Goal: Answer question/provide support: Share knowledge or assist other users

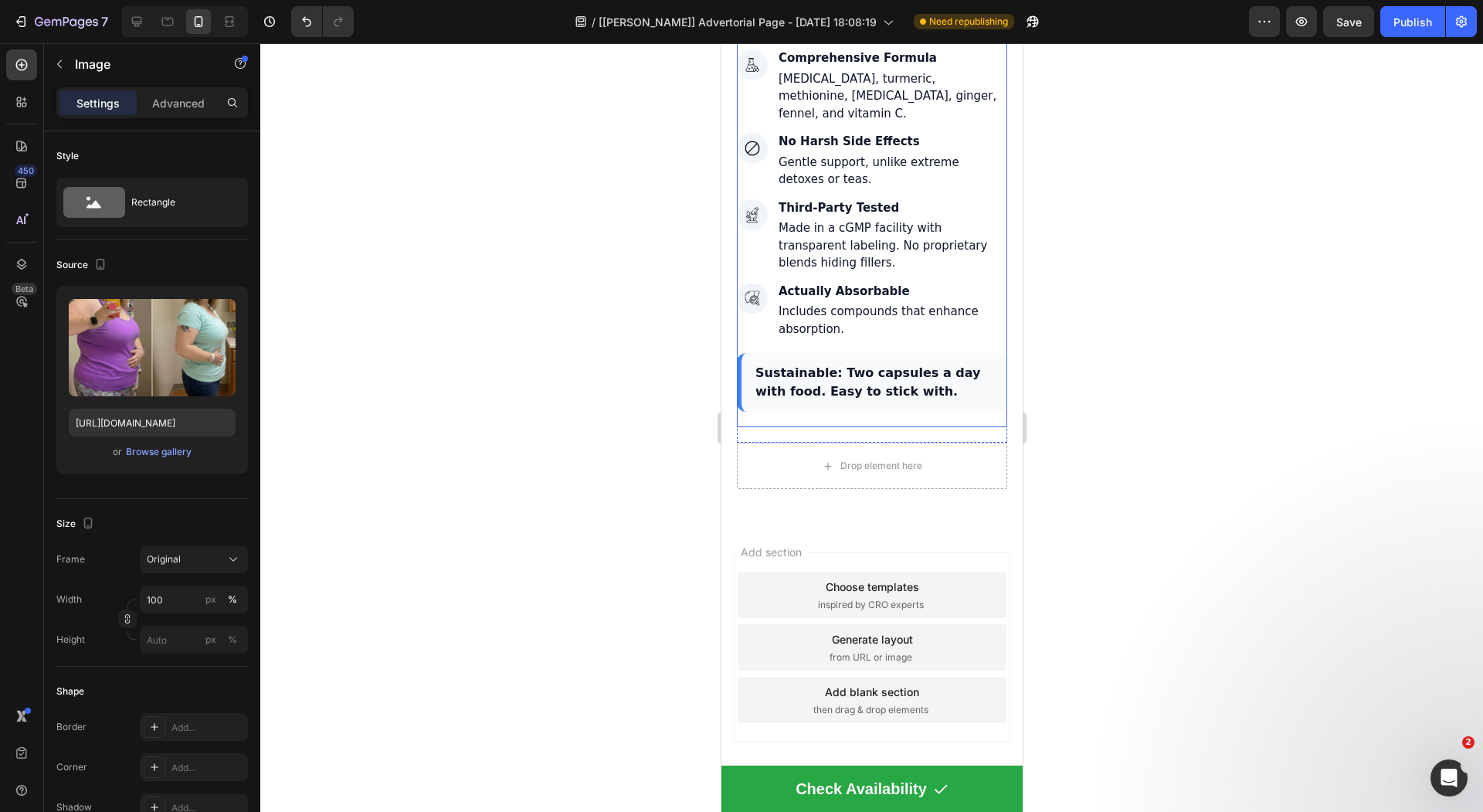
scroll to position [5839, 0]
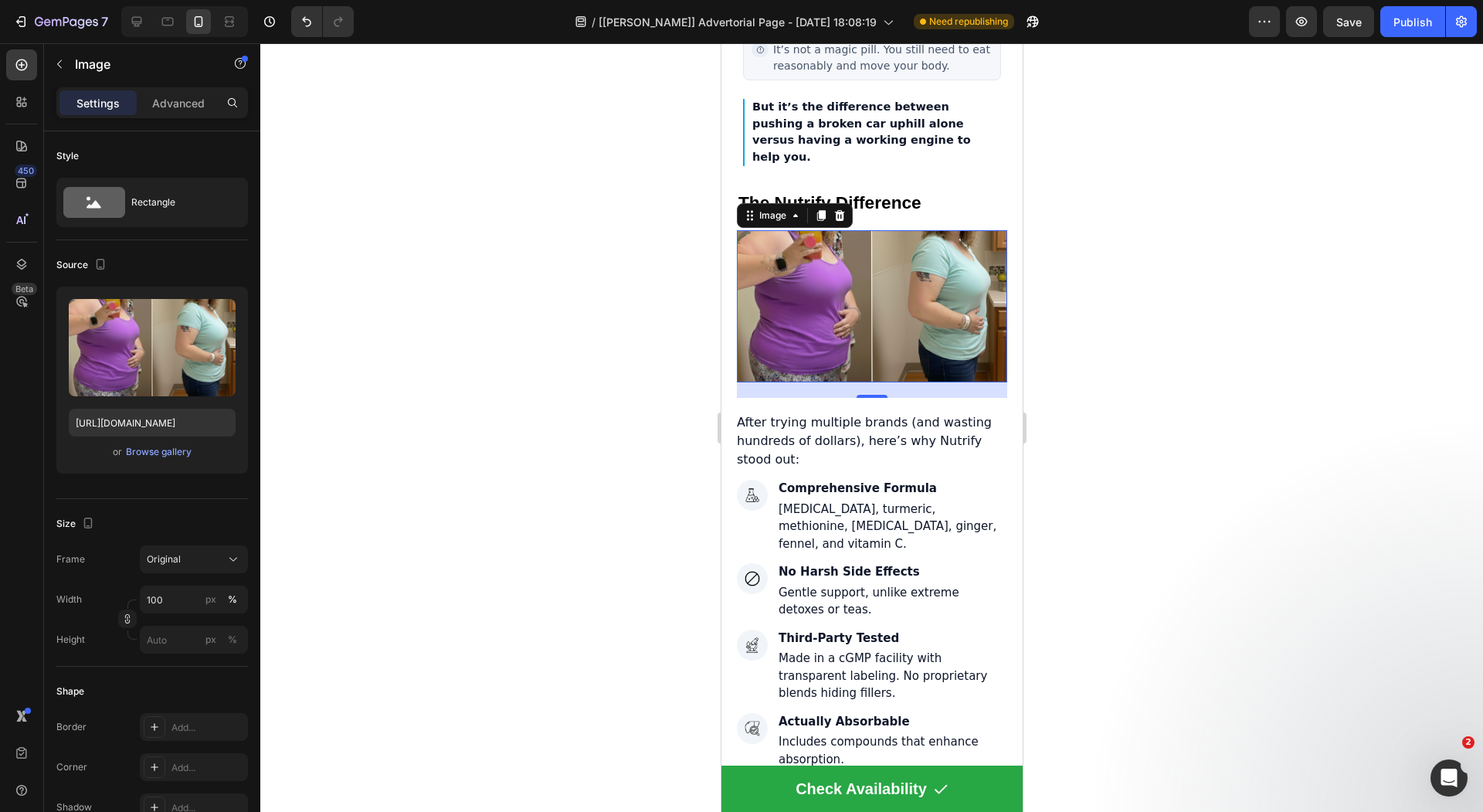
click at [625, 361] on div at bounding box center [871, 427] width 1223 height 768
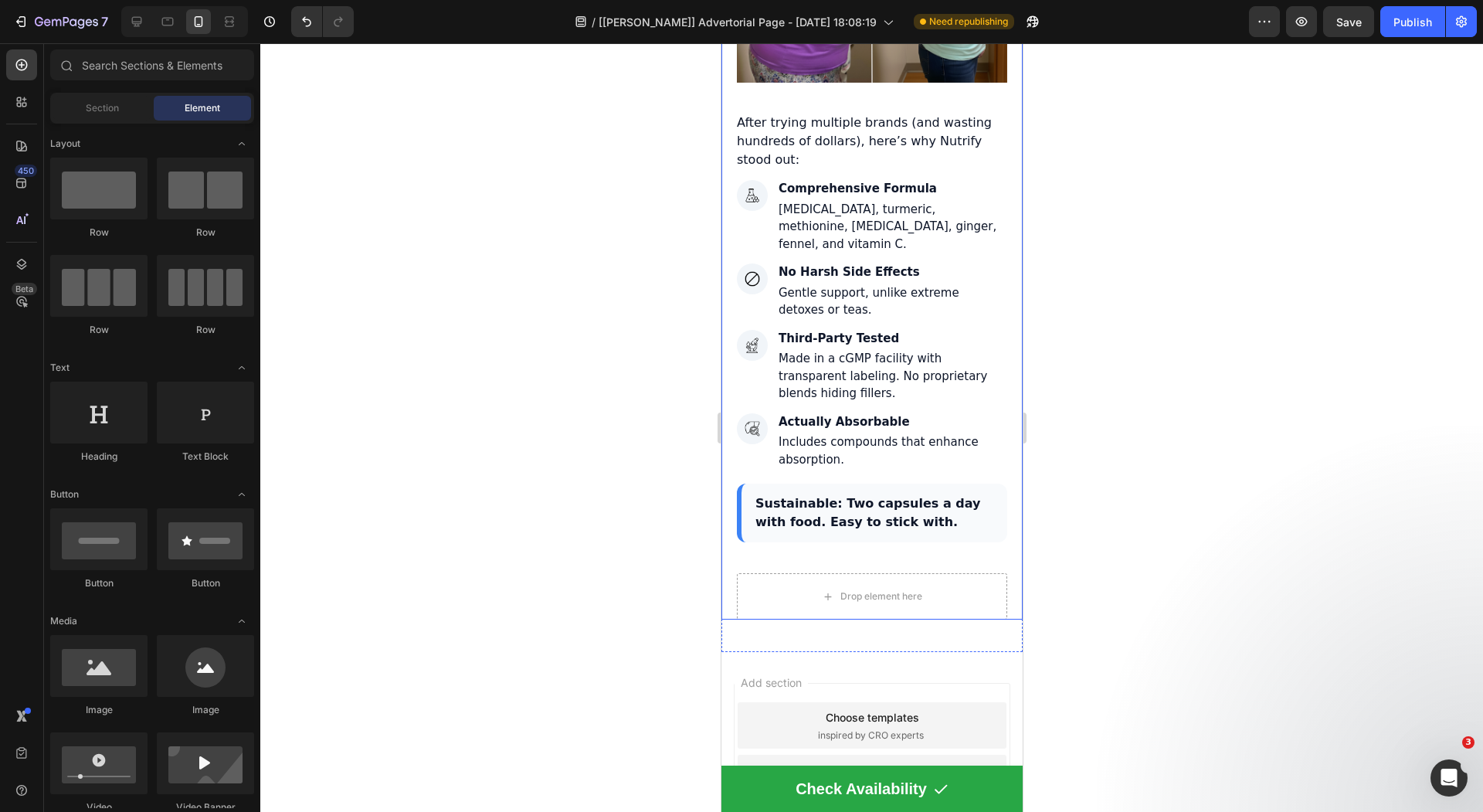
scroll to position [6243, 0]
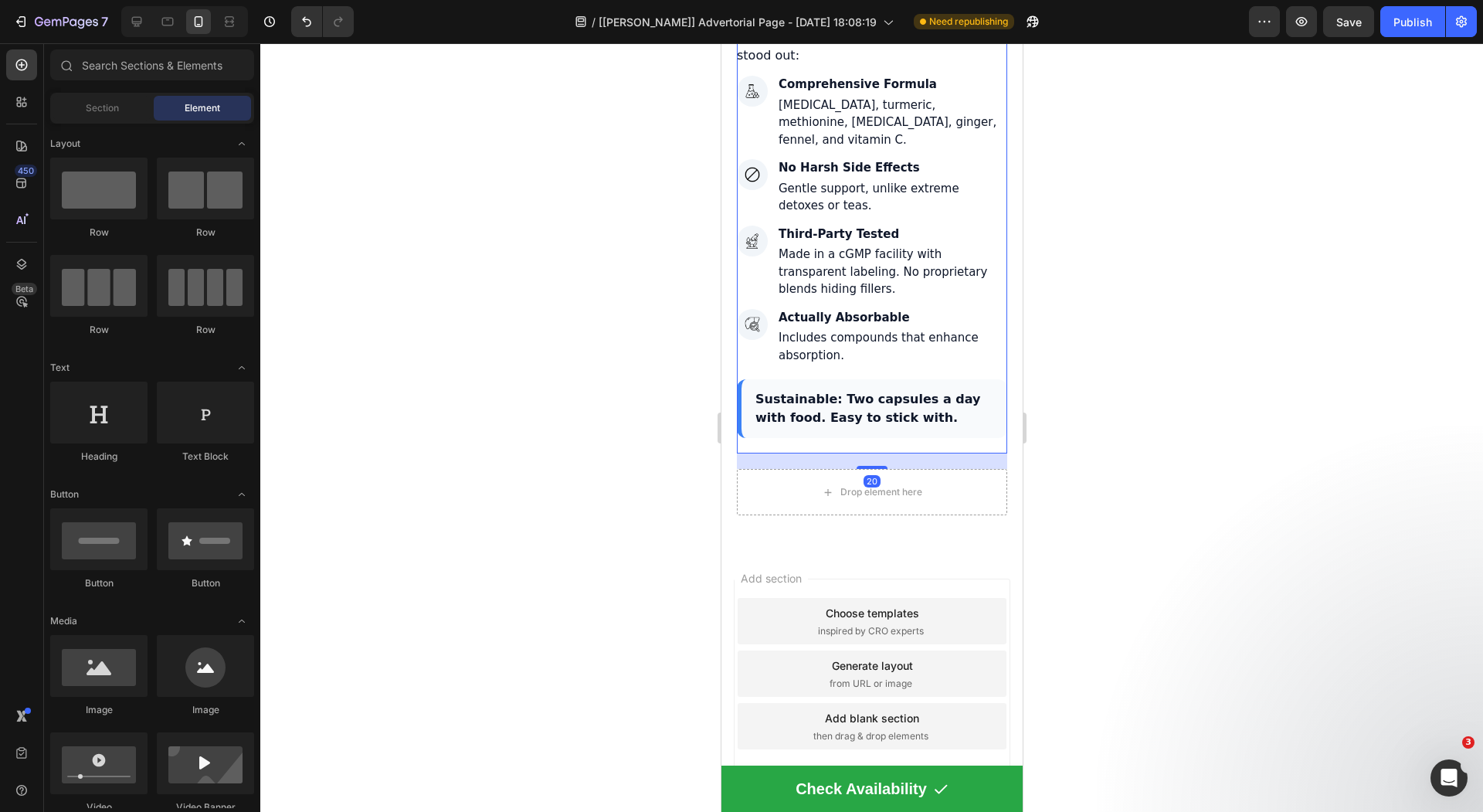
click at [863, 403] on div "Sustainable: Two capsules a day with food. Easy to stick with." at bounding box center [871, 408] width 270 height 58
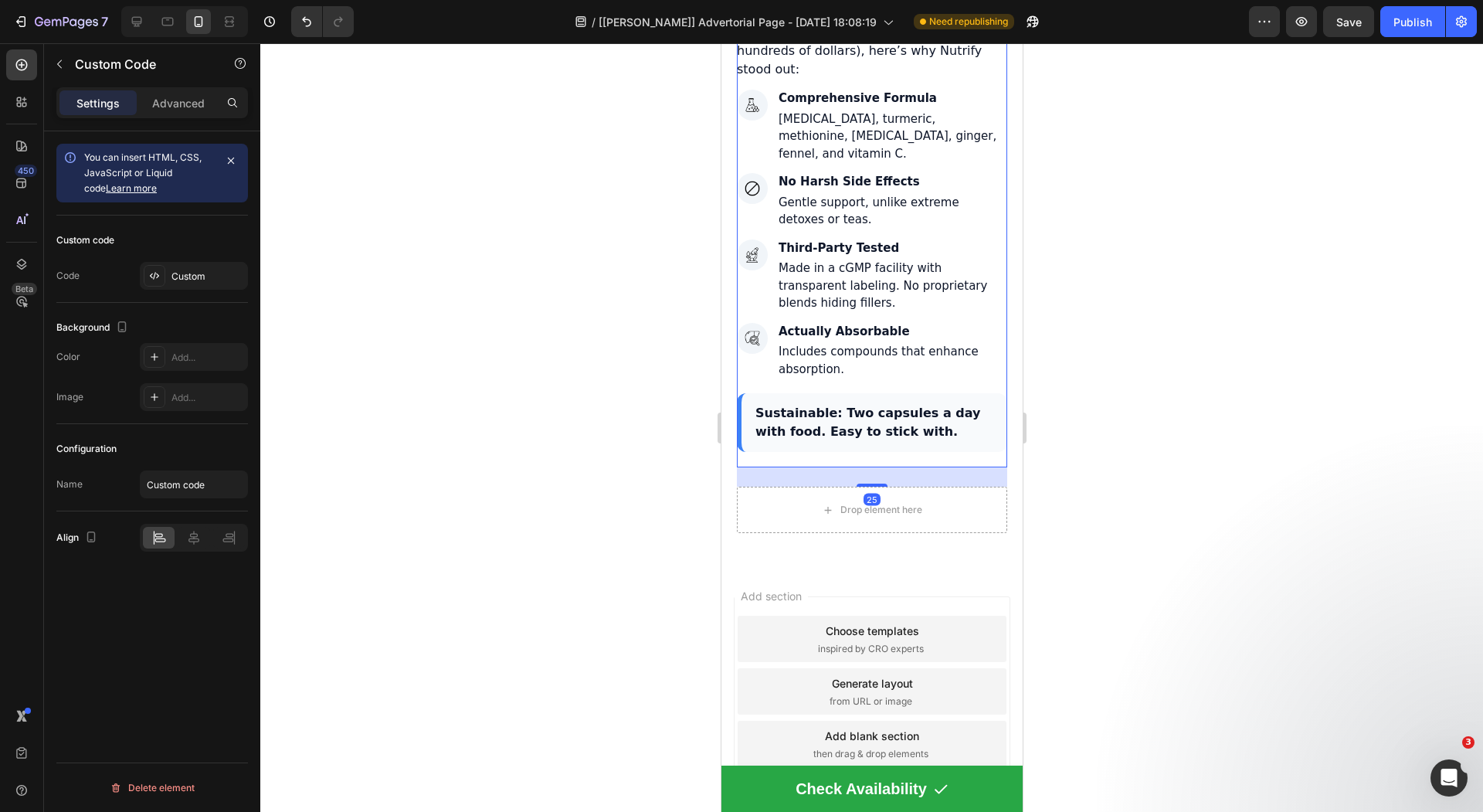
scroll to position [6227, 0]
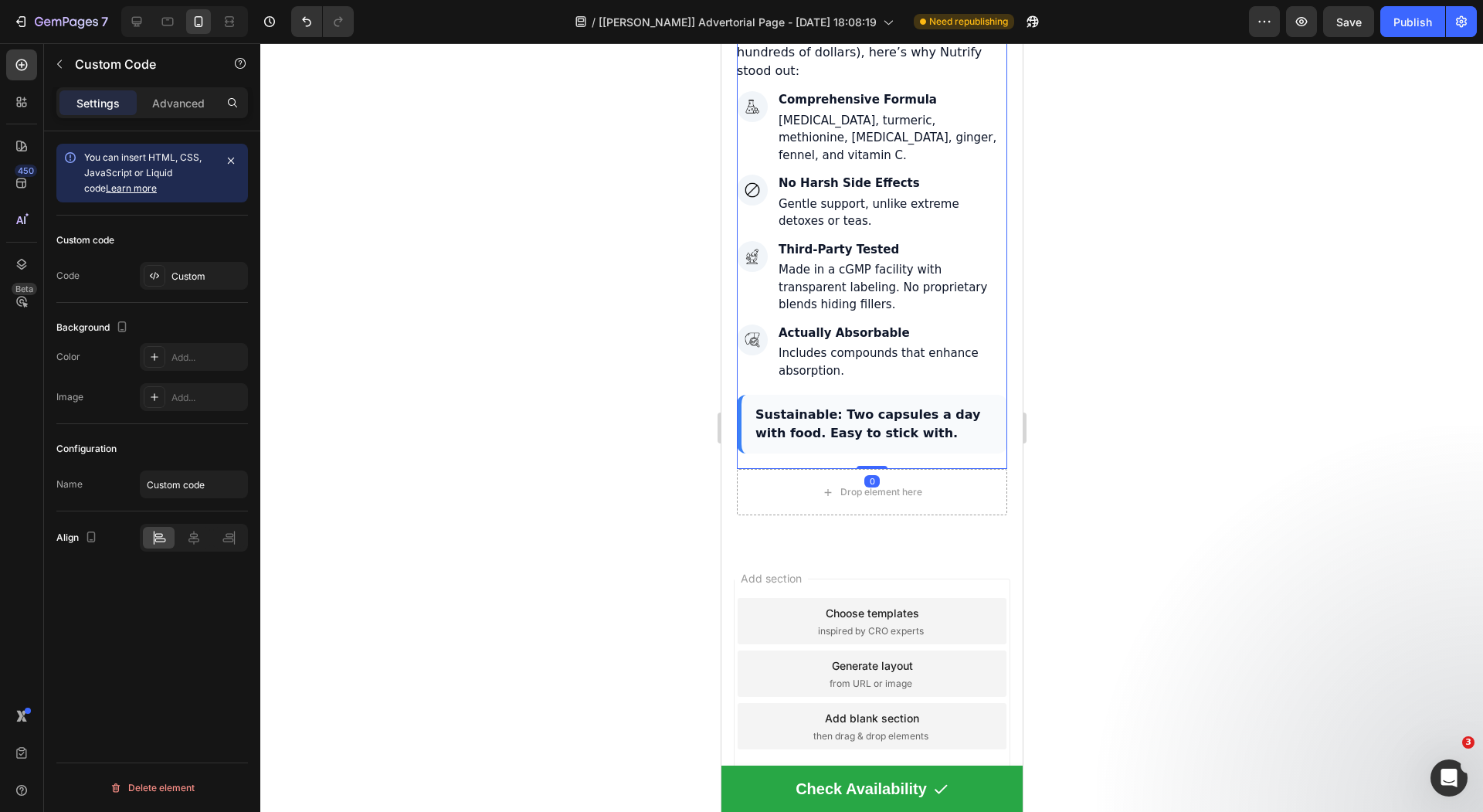
drag, startPoint x: 863, startPoint y: 439, endPoint x: 864, endPoint y: 408, distance: 31.0
click at [864, 408] on div "After trying multiple brands (and wasting hundreds of dollars), here’s why Nutr…" at bounding box center [871, 239] width 270 height 460
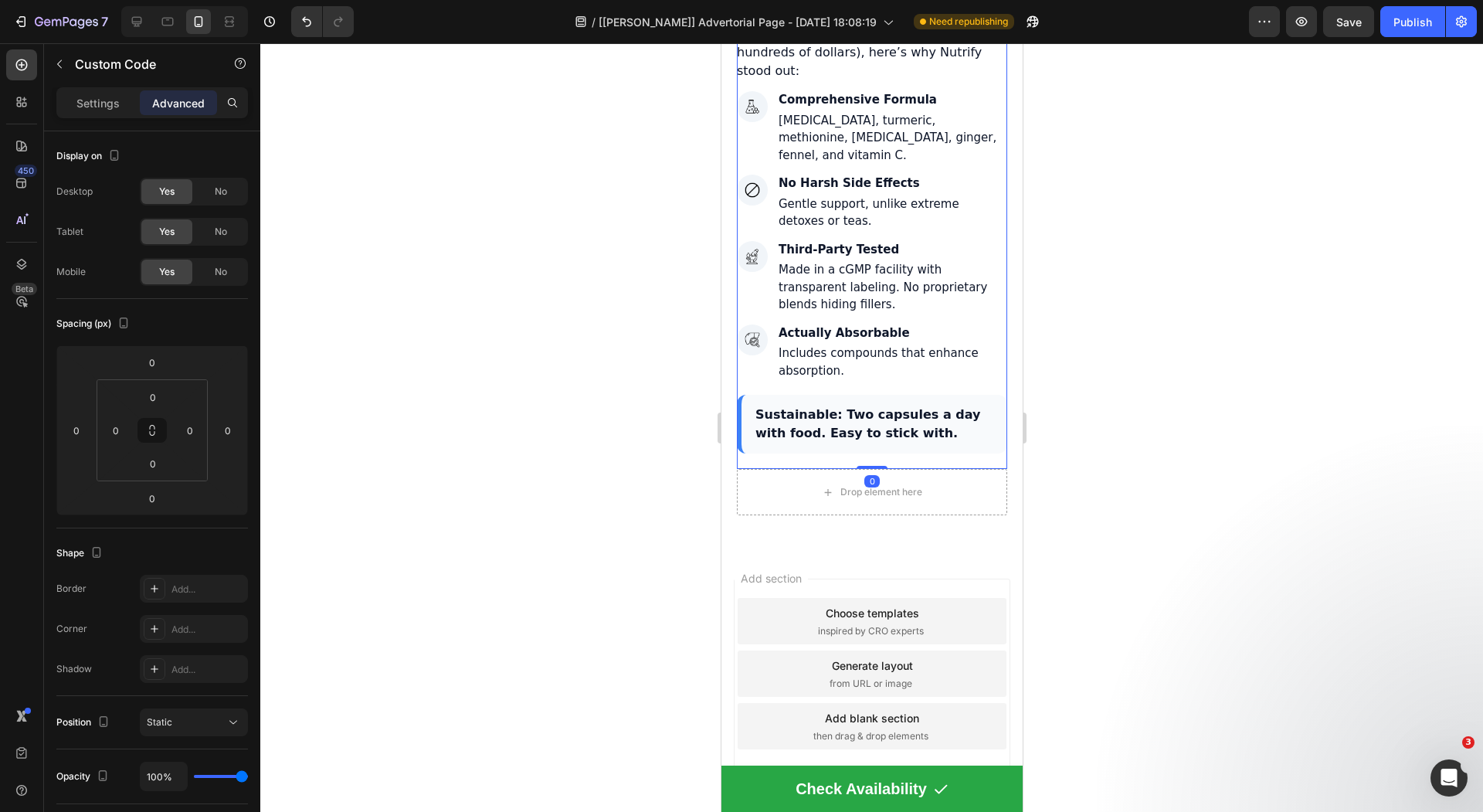
click at [828, 604] on div "Choose templates" at bounding box center [871, 612] width 93 height 17
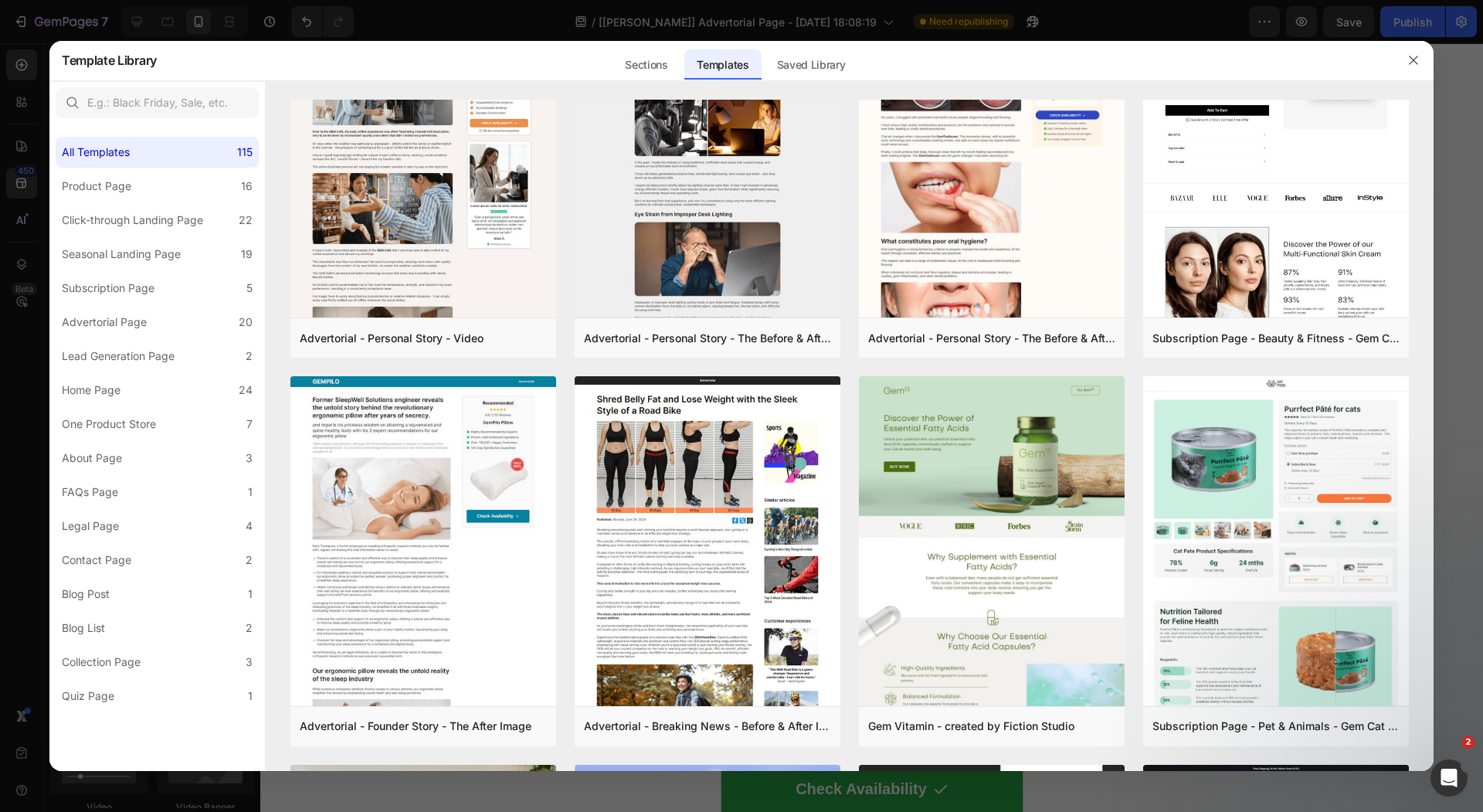
scroll to position [1771, 0]
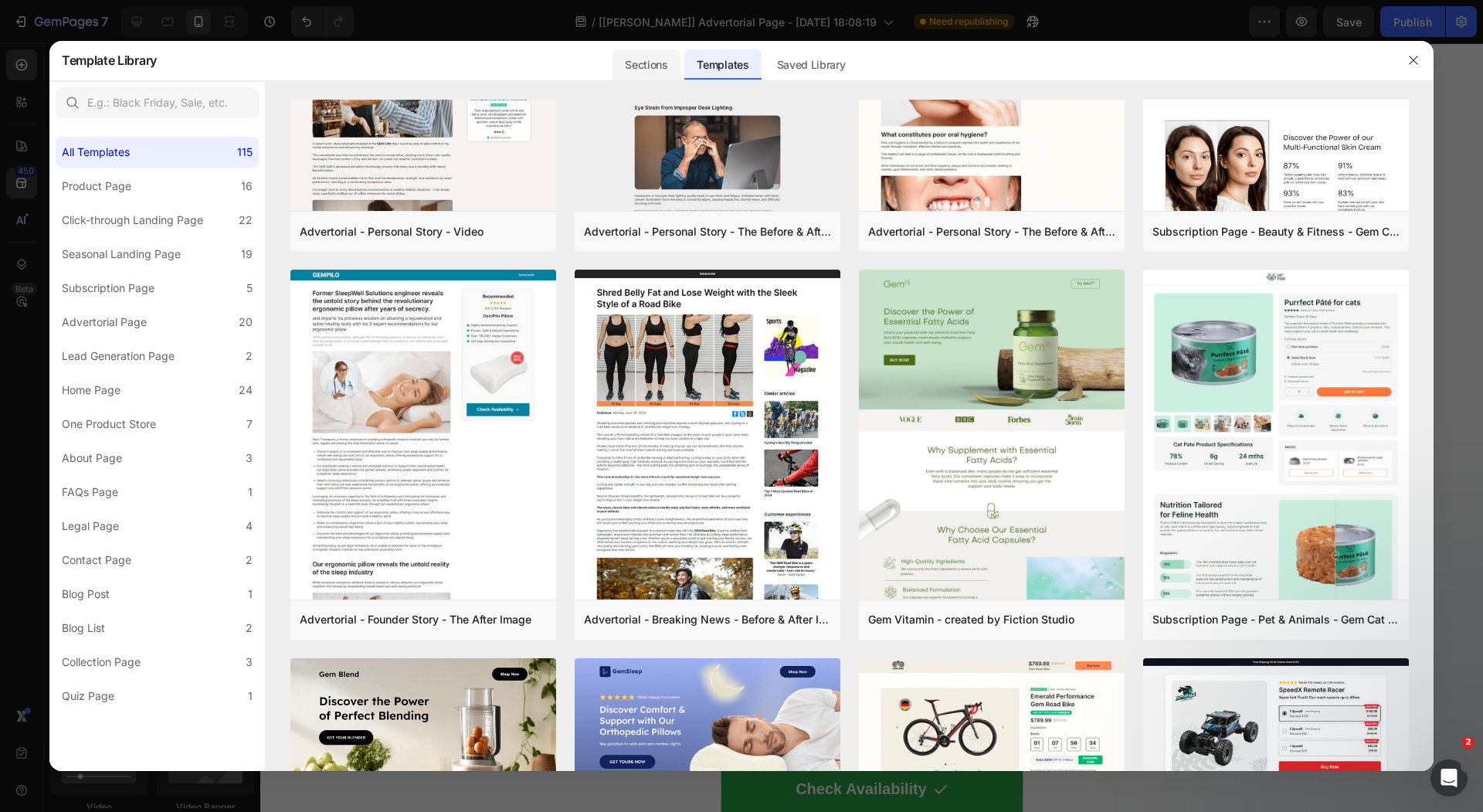
click at [651, 50] on div "Sections" at bounding box center [646, 65] width 67 height 31
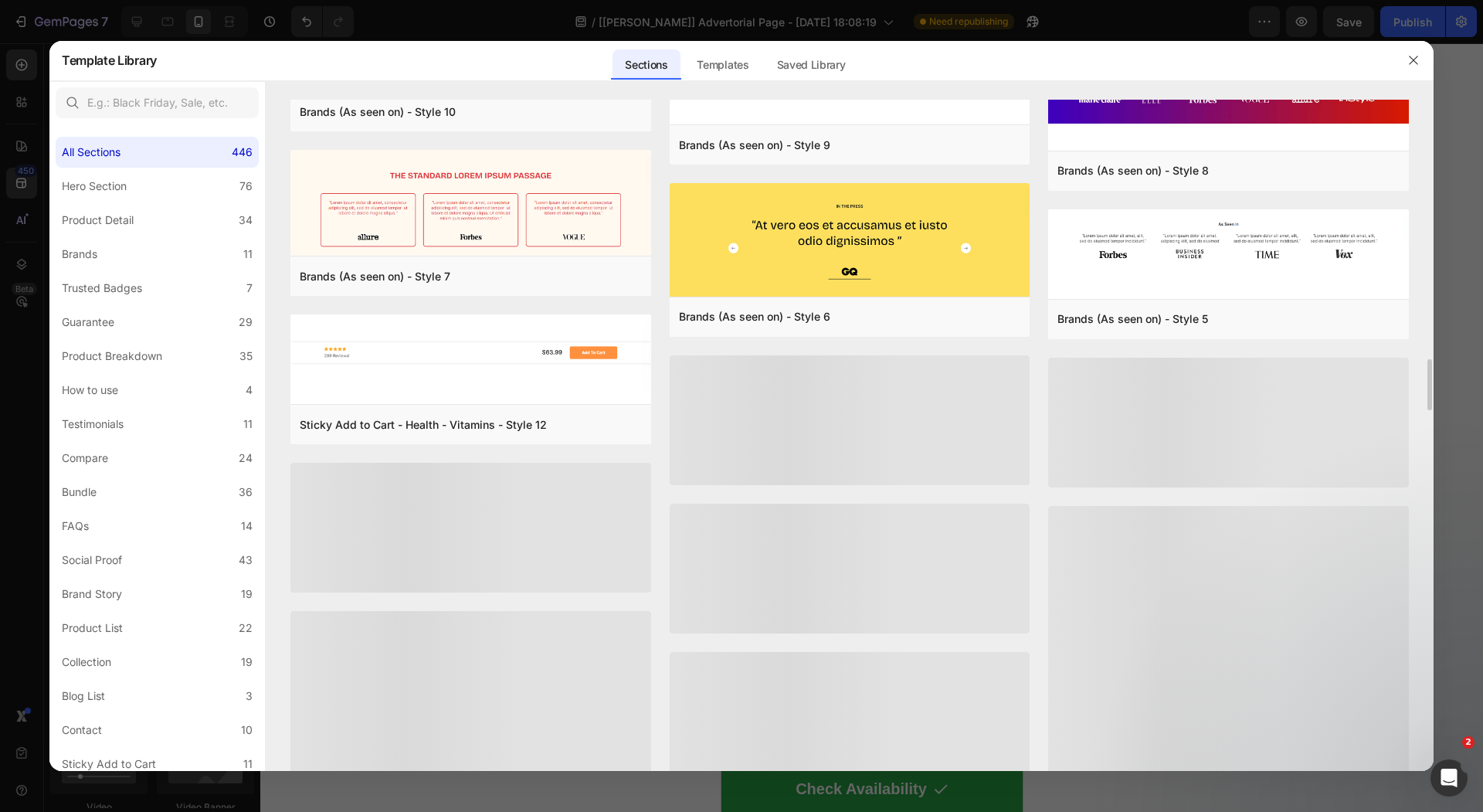
scroll to position [6626, 0]
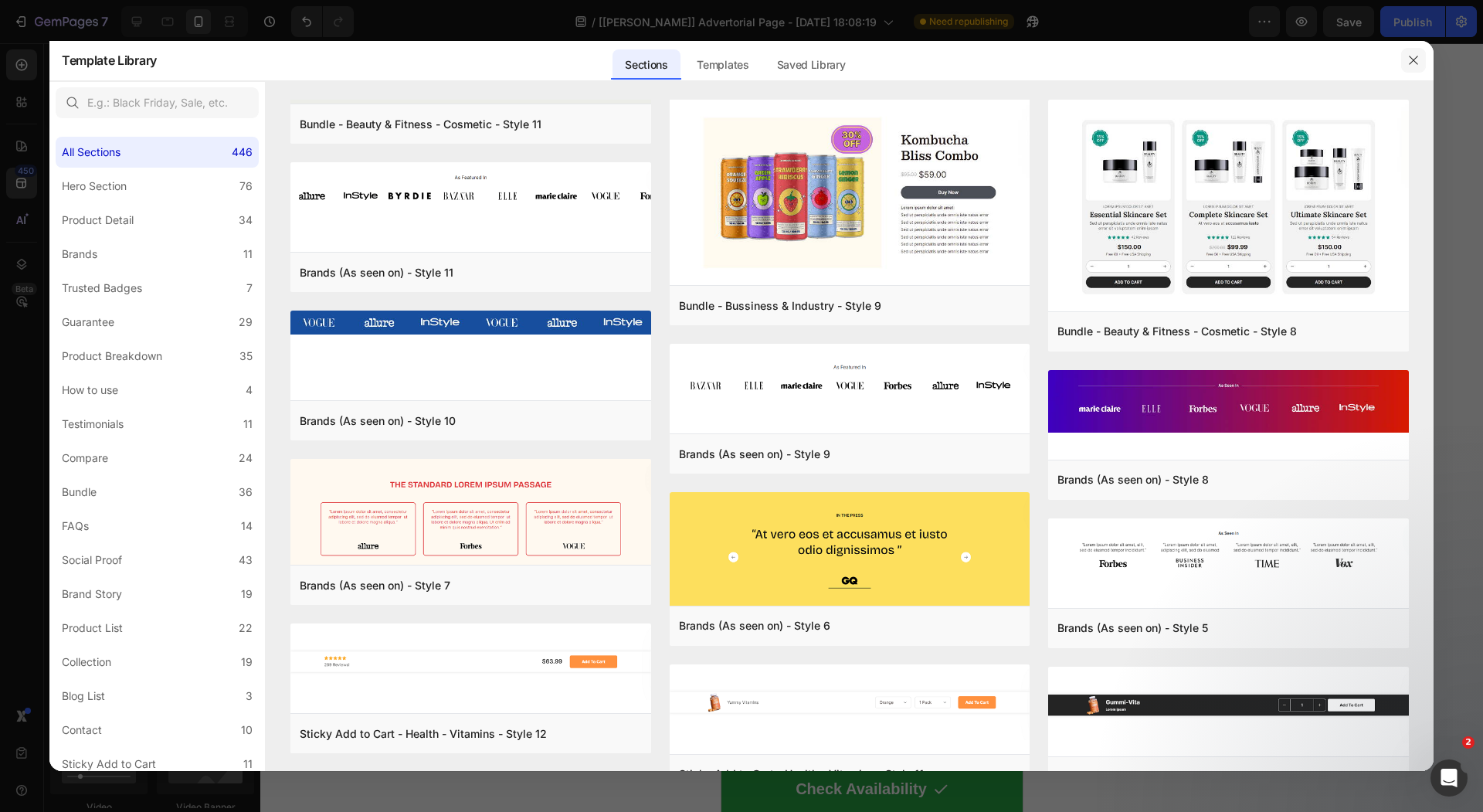
click at [1413, 71] on button "button" at bounding box center [1414, 60] width 24 height 24
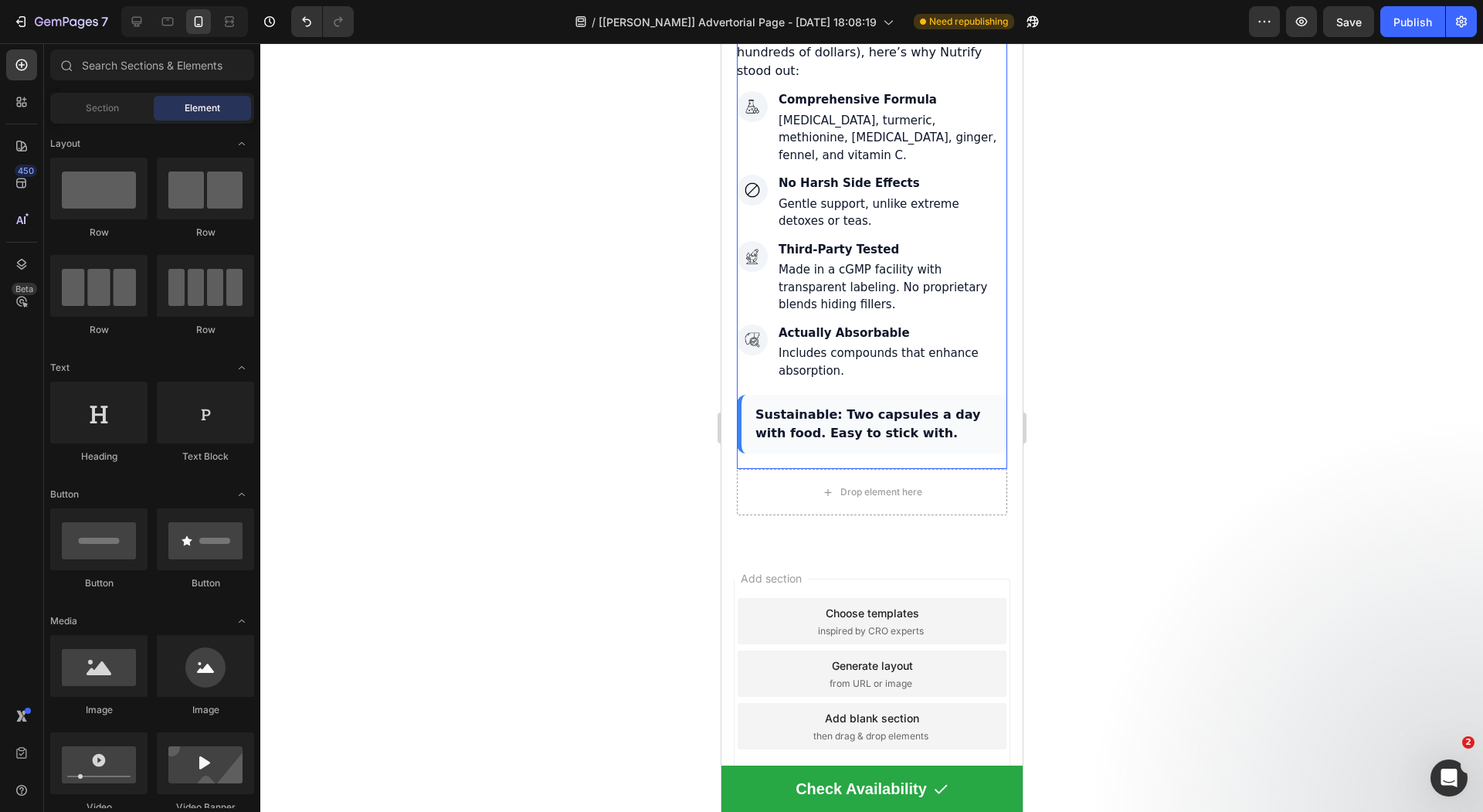
click at [848, 440] on div "After trying multiple brands (and wasting hundreds of dollars), here’s why Nutr…" at bounding box center [871, 239] width 270 height 460
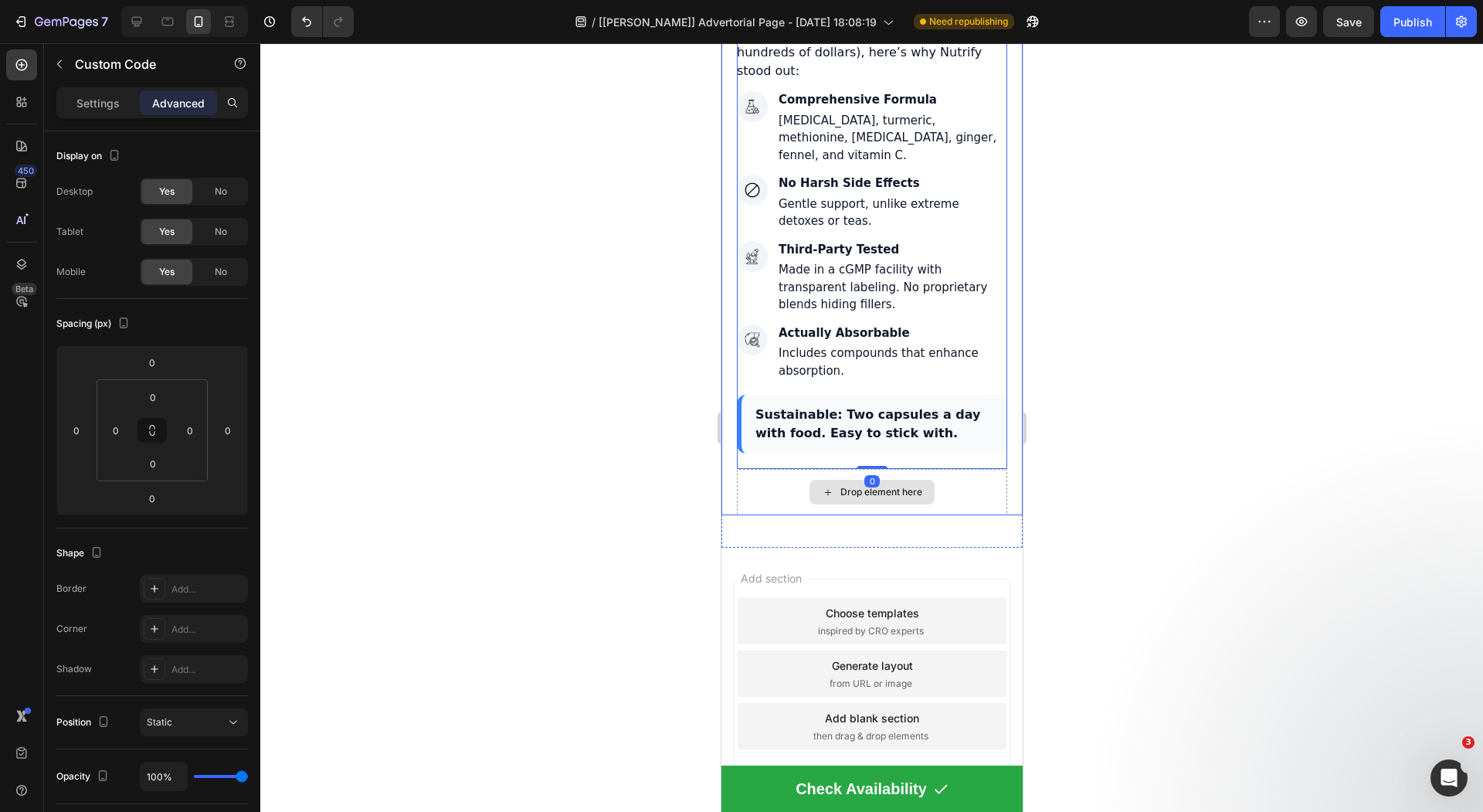
click at [835, 480] on div "Drop element here" at bounding box center [871, 492] width 125 height 24
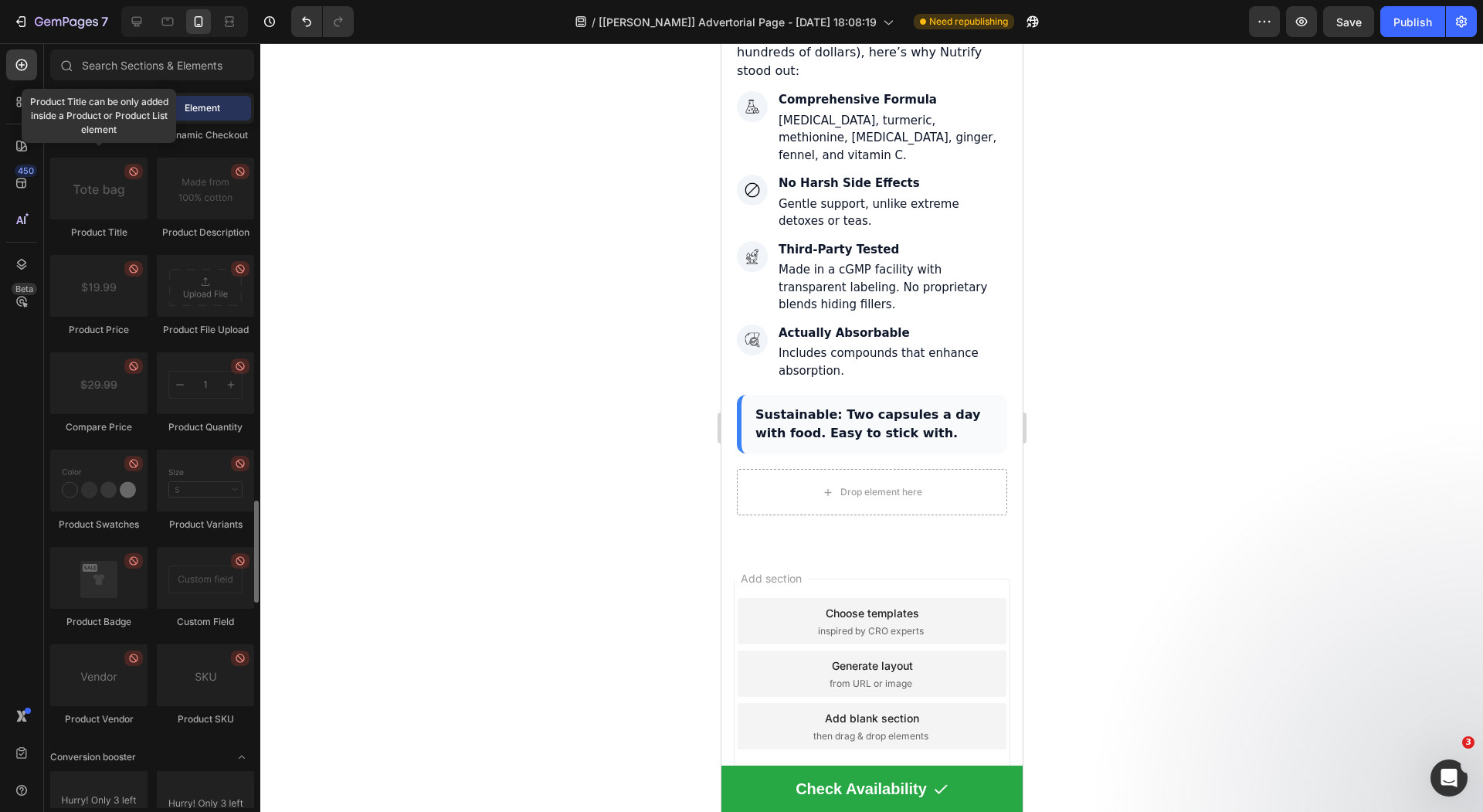
scroll to position [2462, 0]
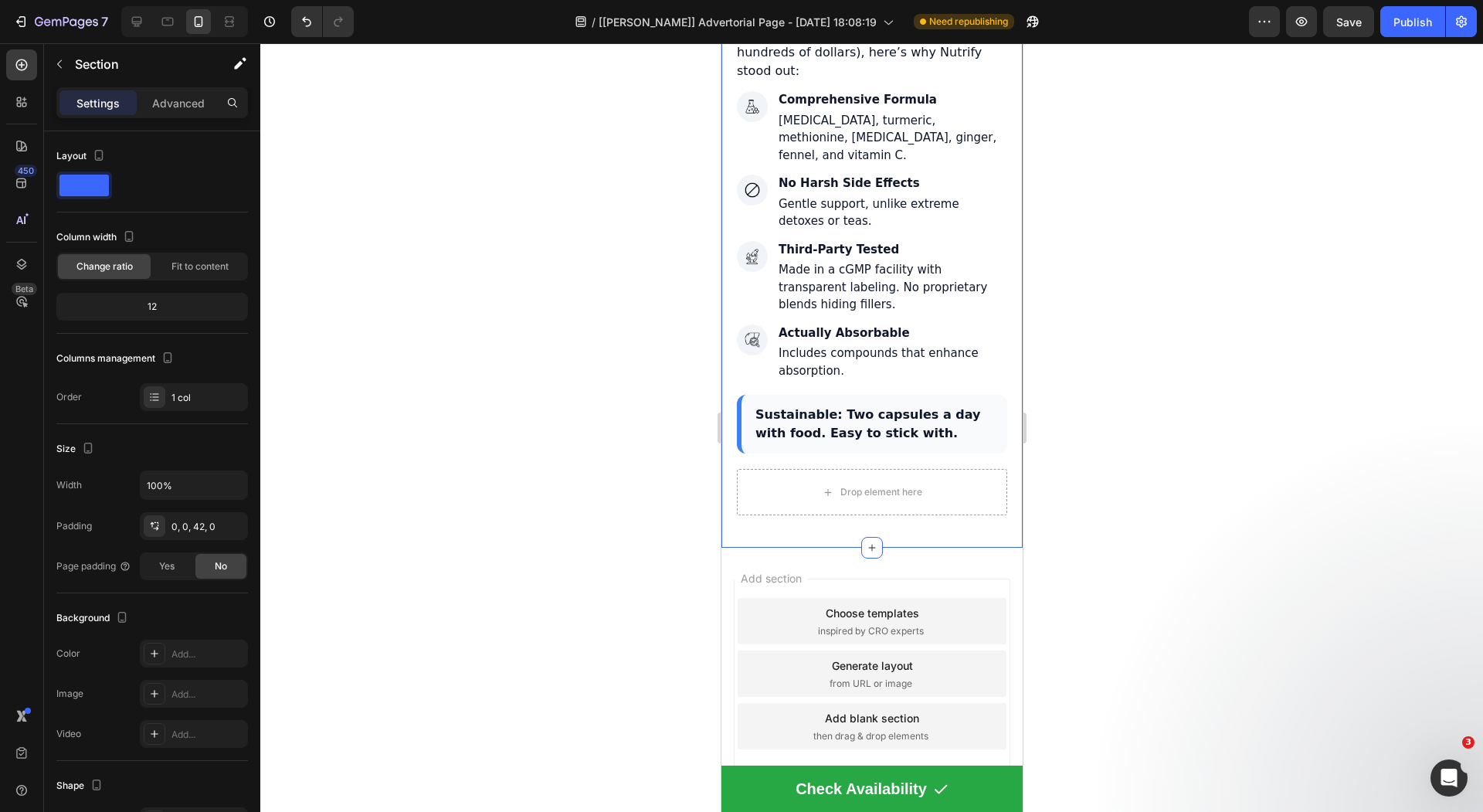
click at [843, 431] on div "After trying multiple brands (and wasting hundreds of dollars), here’s why Nutr…" at bounding box center [871, 239] width 270 height 460
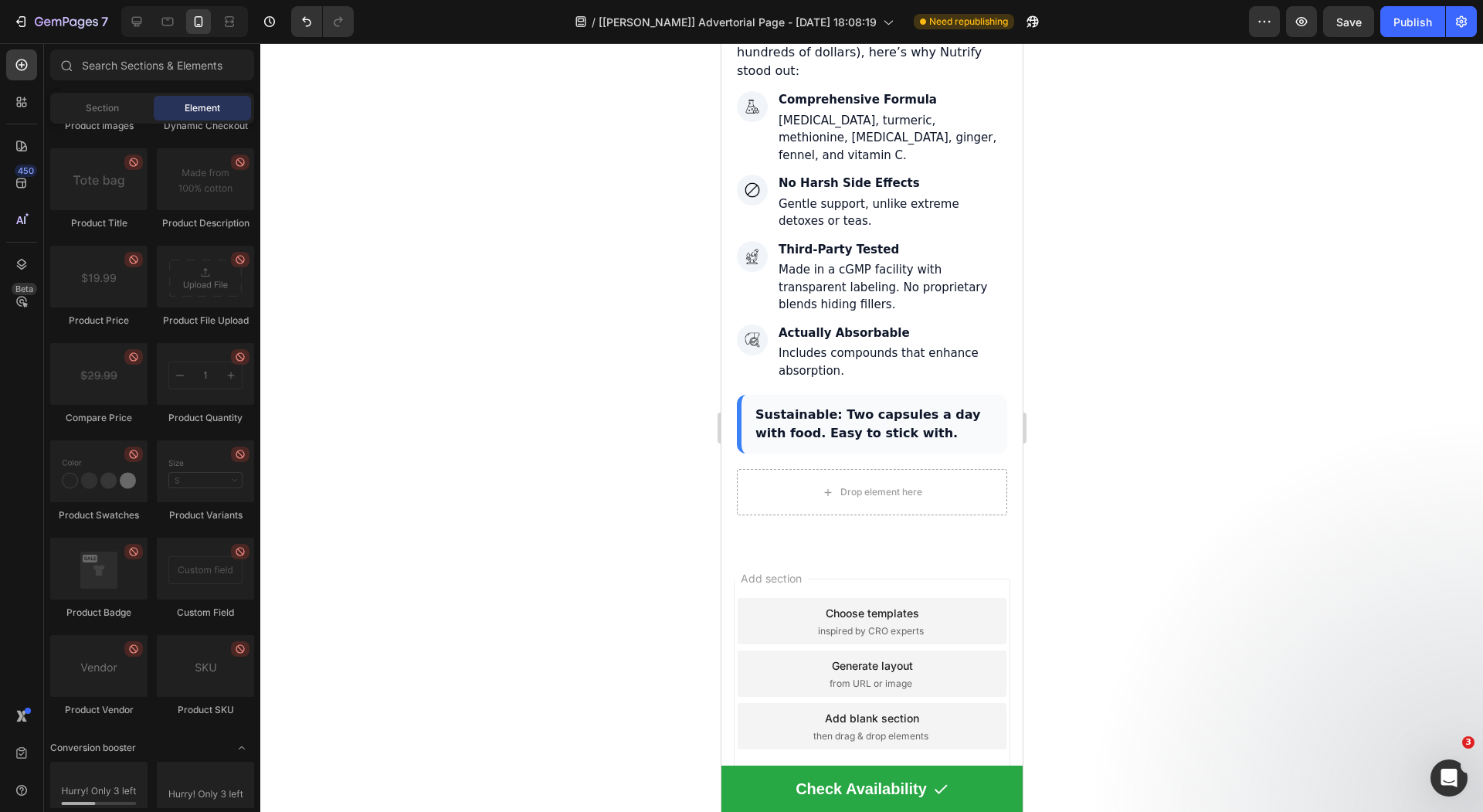
click at [818, 548] on div "Add section Choose templates inspired by CRO experts Generate layout from URL o…" at bounding box center [871, 677] width 301 height 258
click at [888, 395] on div "Sustainable: Two capsules a day with food. Easy to stick with." at bounding box center [871, 424] width 270 height 58
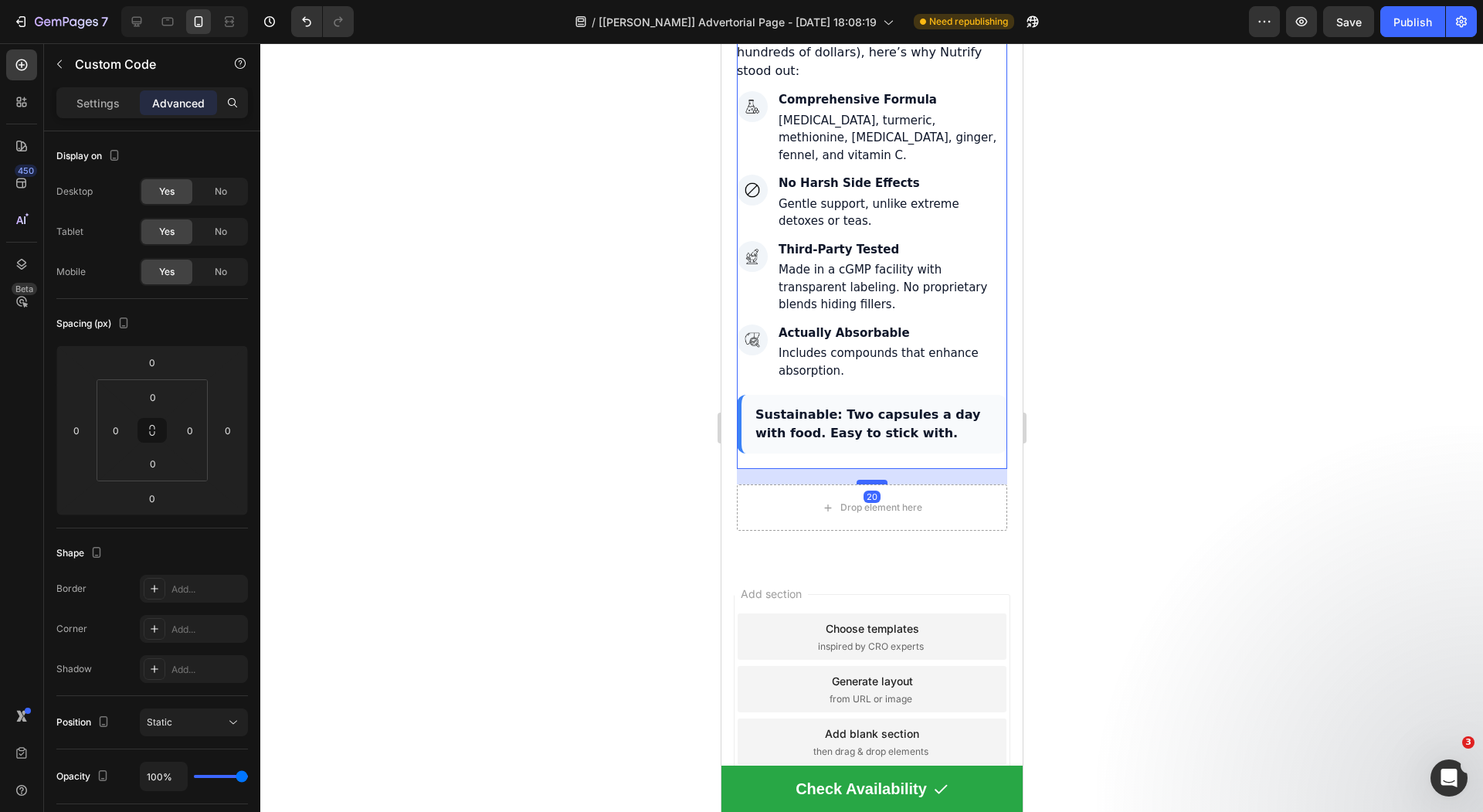
drag, startPoint x: 867, startPoint y: 441, endPoint x: 865, endPoint y: 456, distance: 15.1
click at [865, 480] on div at bounding box center [871, 481] width 31 height 4
type input "20"
click at [692, 509] on div at bounding box center [871, 427] width 1223 height 768
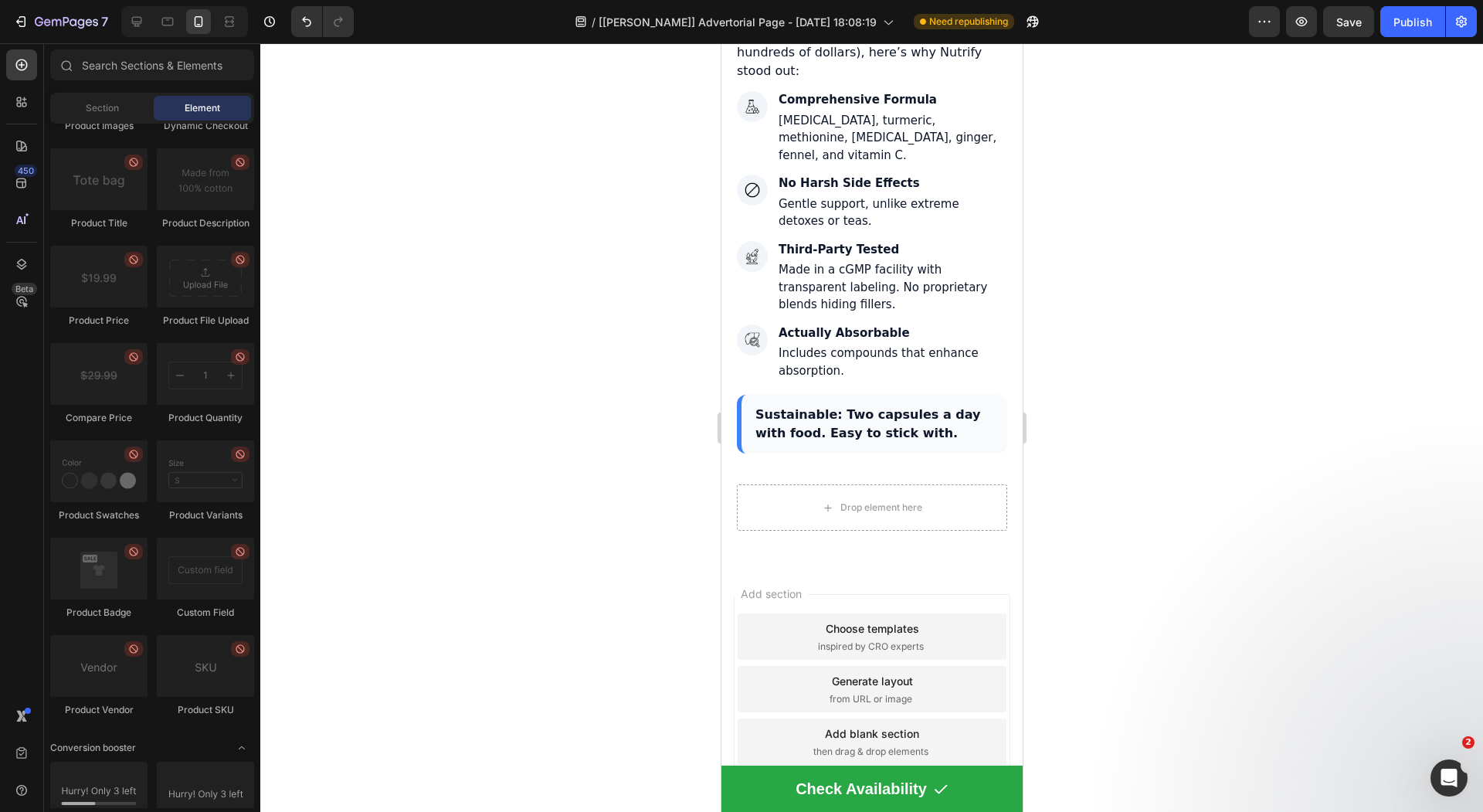
scroll to position [6243, 0]
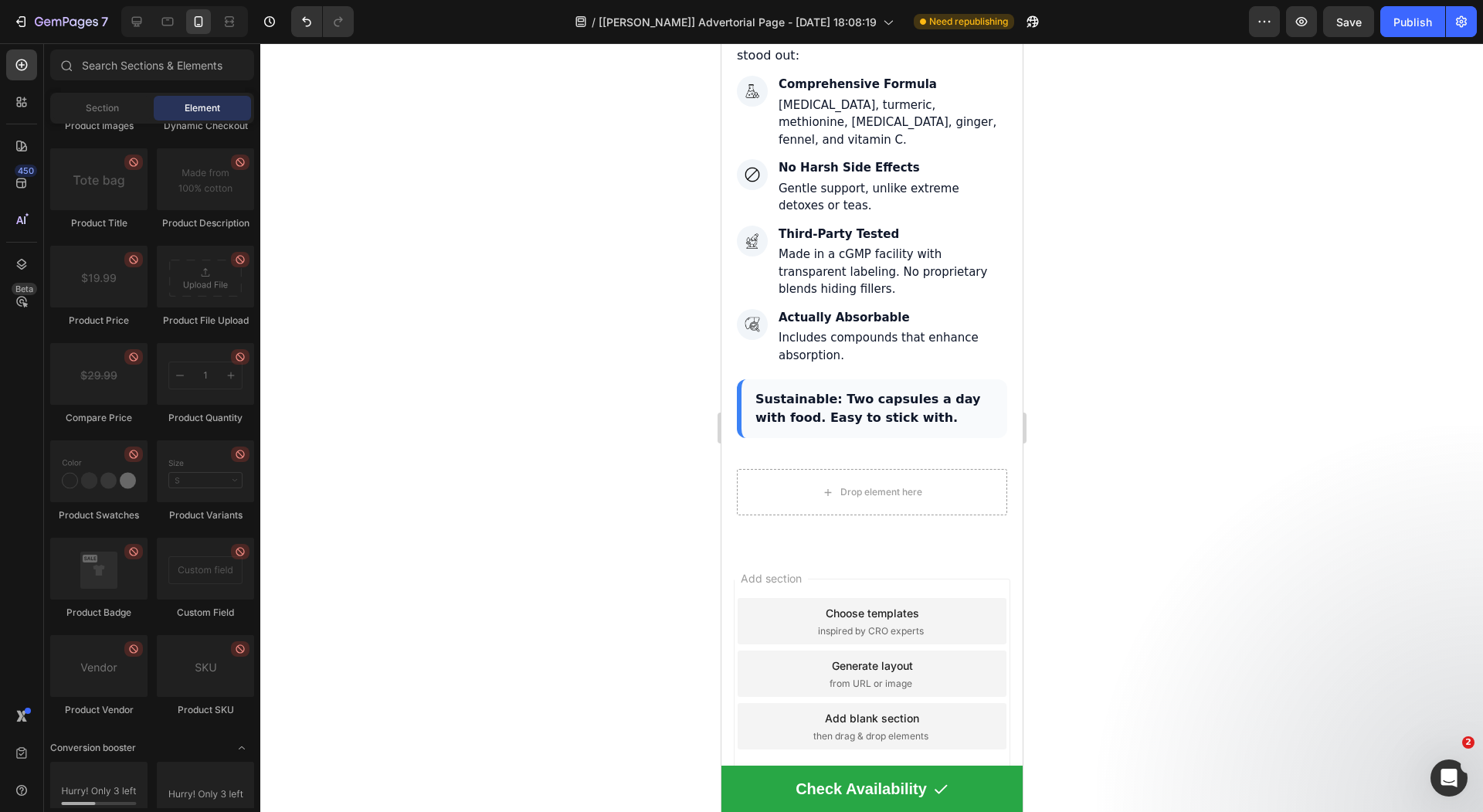
click at [869, 729] on span "then drag & drop elements" at bounding box center [871, 736] width 115 height 14
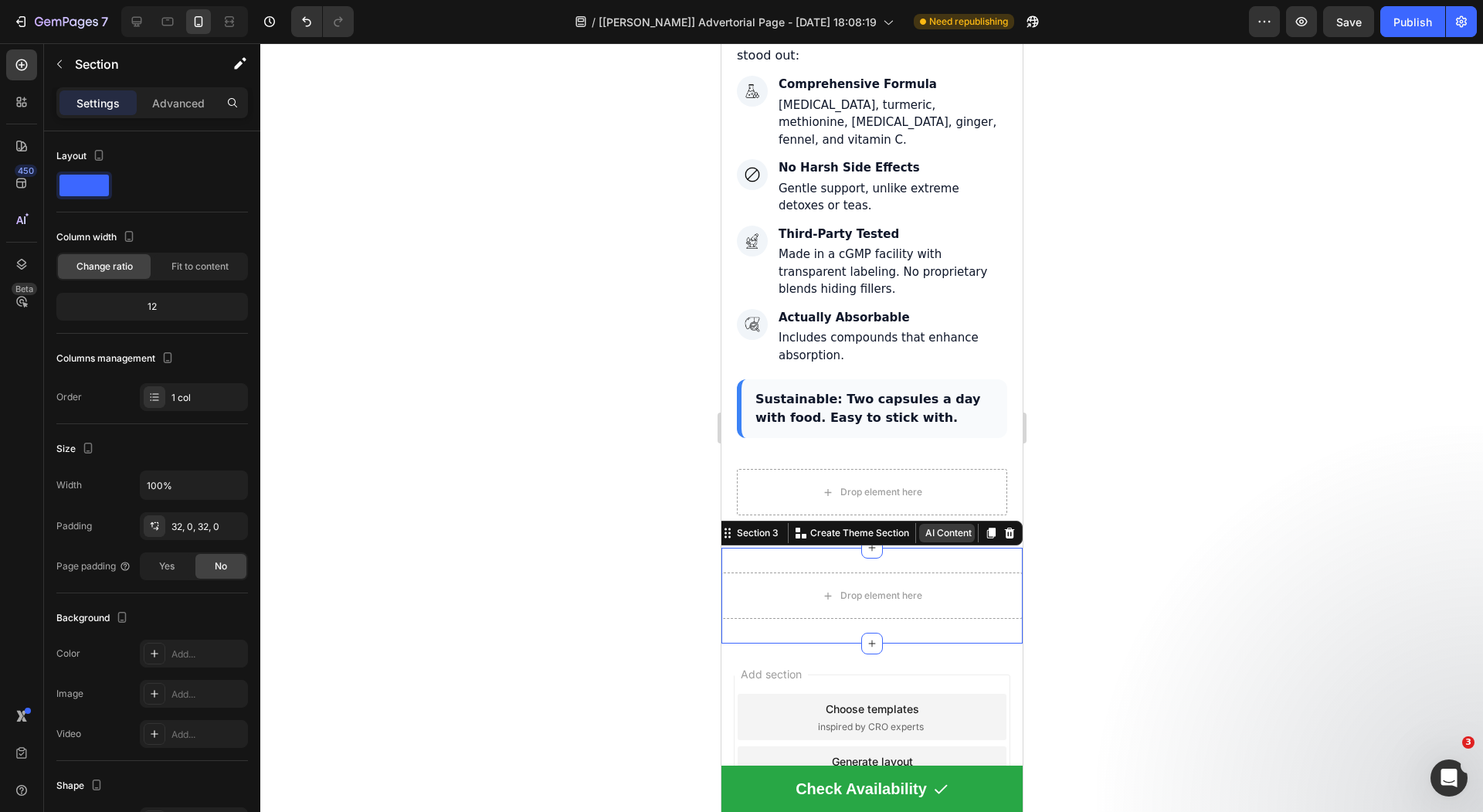
click at [933, 523] on button "AI Content" at bounding box center [947, 532] width 56 height 18
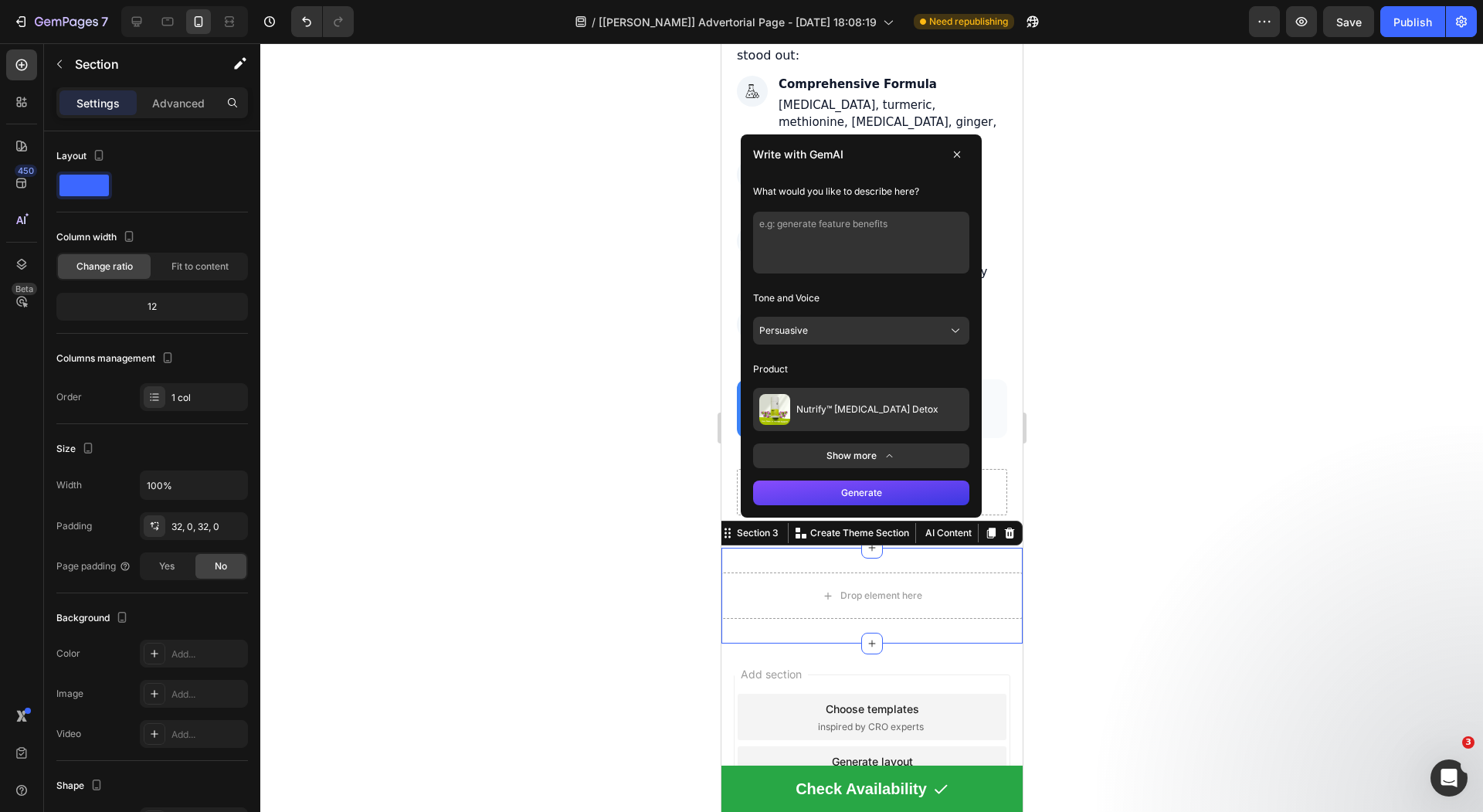
click at [870, 222] on textarea at bounding box center [861, 242] width 216 height 62
type textarea "footer"
click at [808, 481] on button "Generate" at bounding box center [861, 493] width 216 height 24
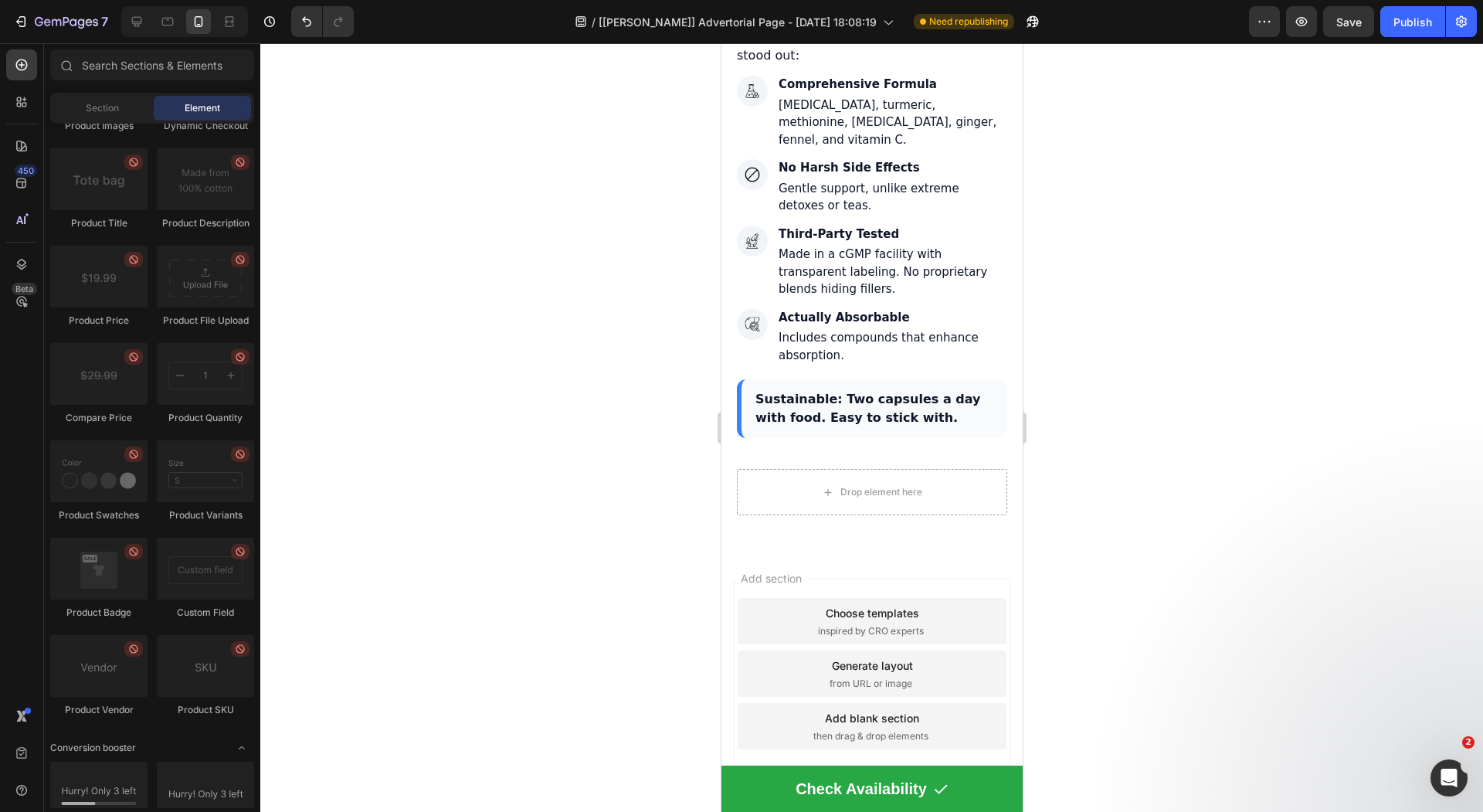
click at [814, 548] on div "Add section Choose templates inspired by CRO experts Generate layout from URL o…" at bounding box center [871, 677] width 301 height 258
click at [809, 597] on div "Choose templates inspired by CRO experts" at bounding box center [871, 620] width 269 height 46
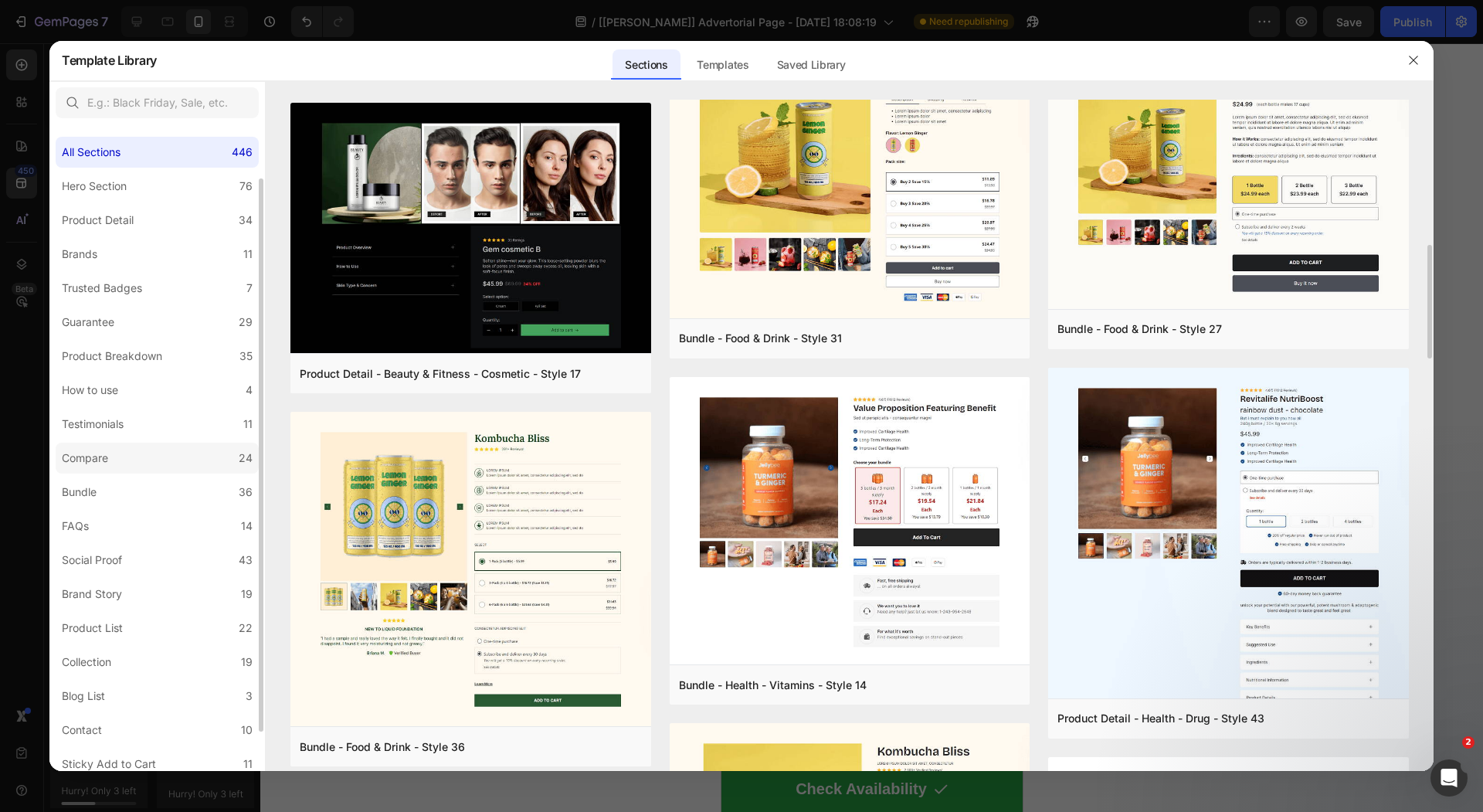
scroll to position [110, 0]
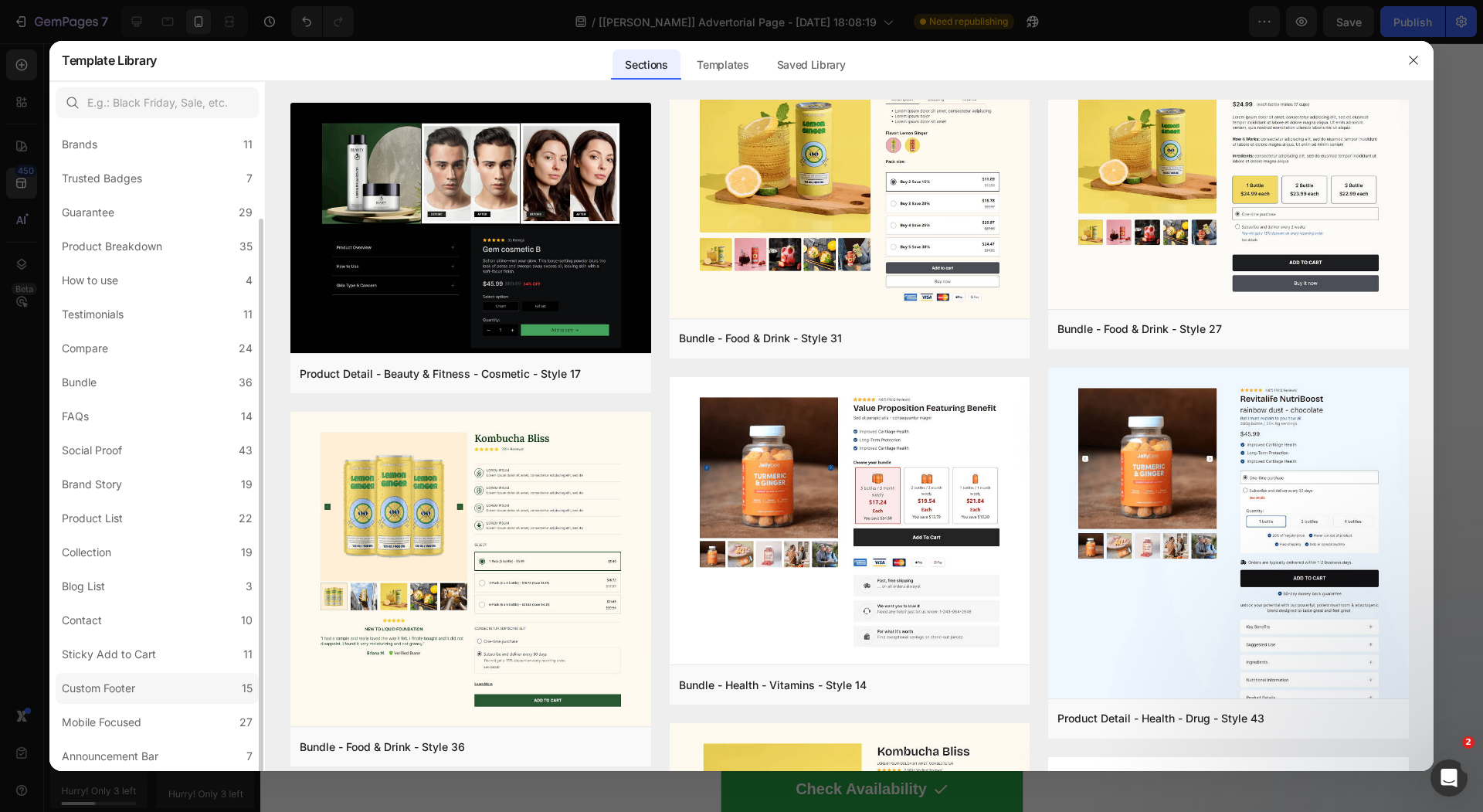
click at [151, 693] on label "Custom Footer 15" at bounding box center [157, 687] width 203 height 31
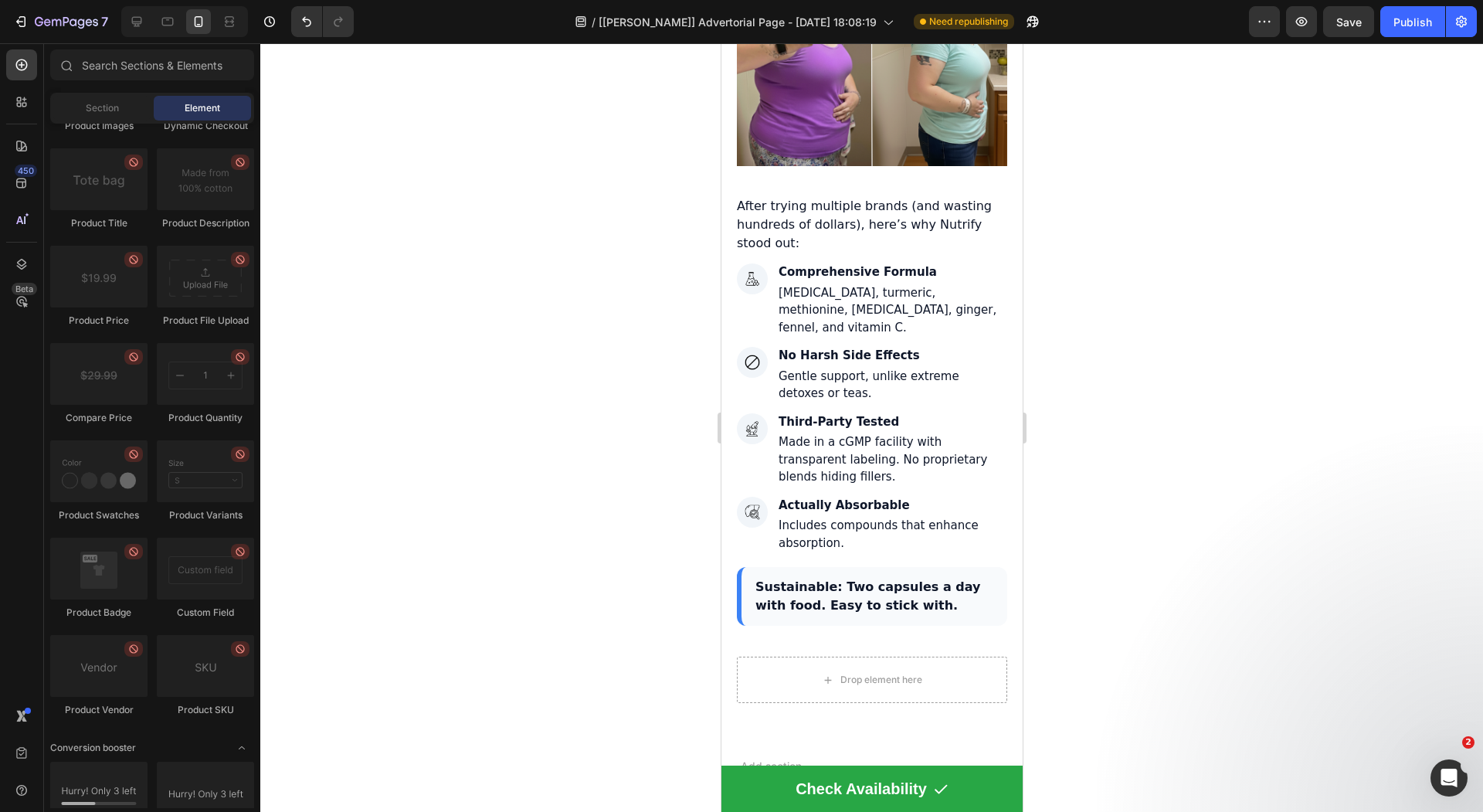
scroll to position [6075, 0]
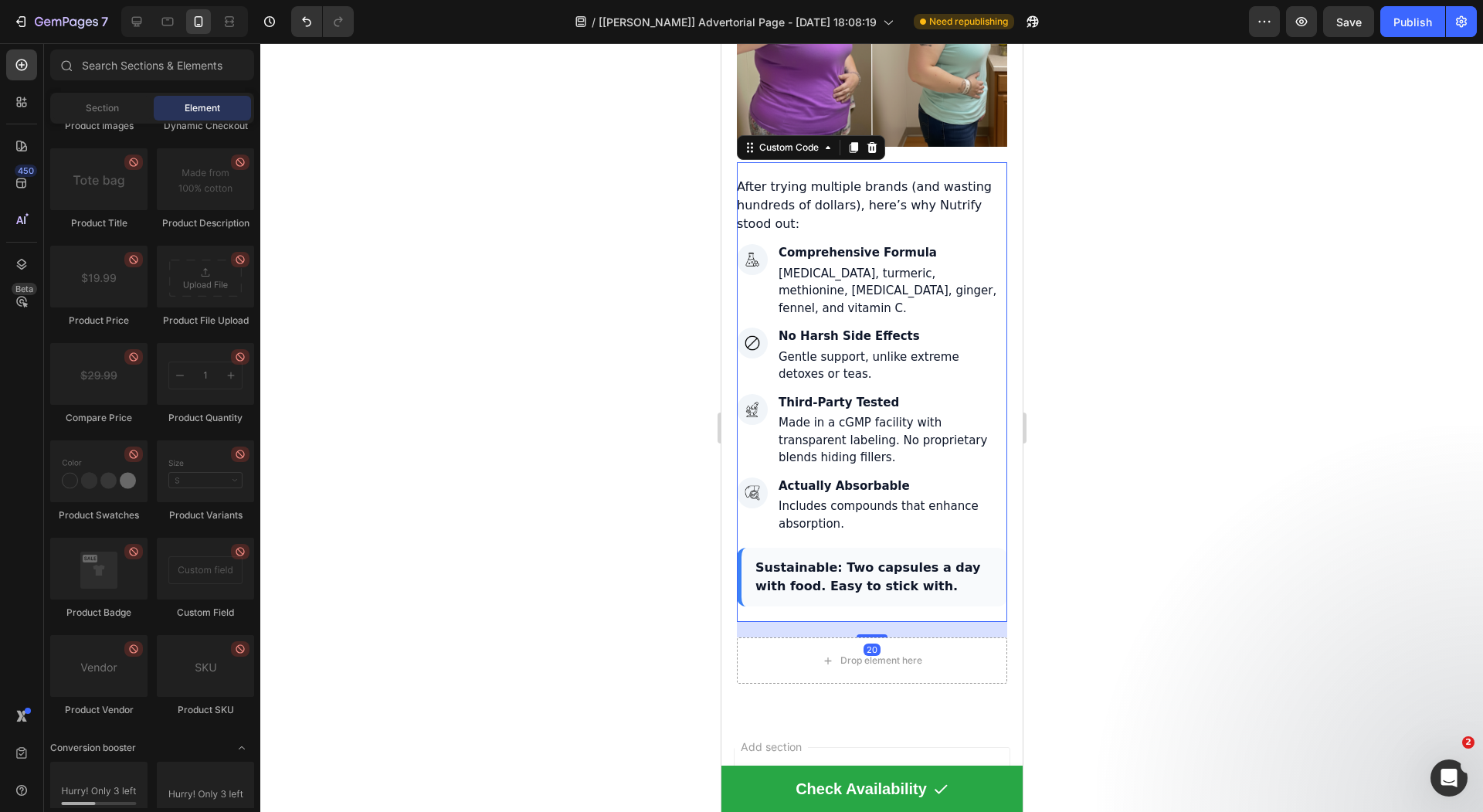
click at [837, 570] on div "Sustainable: Two capsules a day with food. Easy to stick with." at bounding box center [871, 577] width 270 height 58
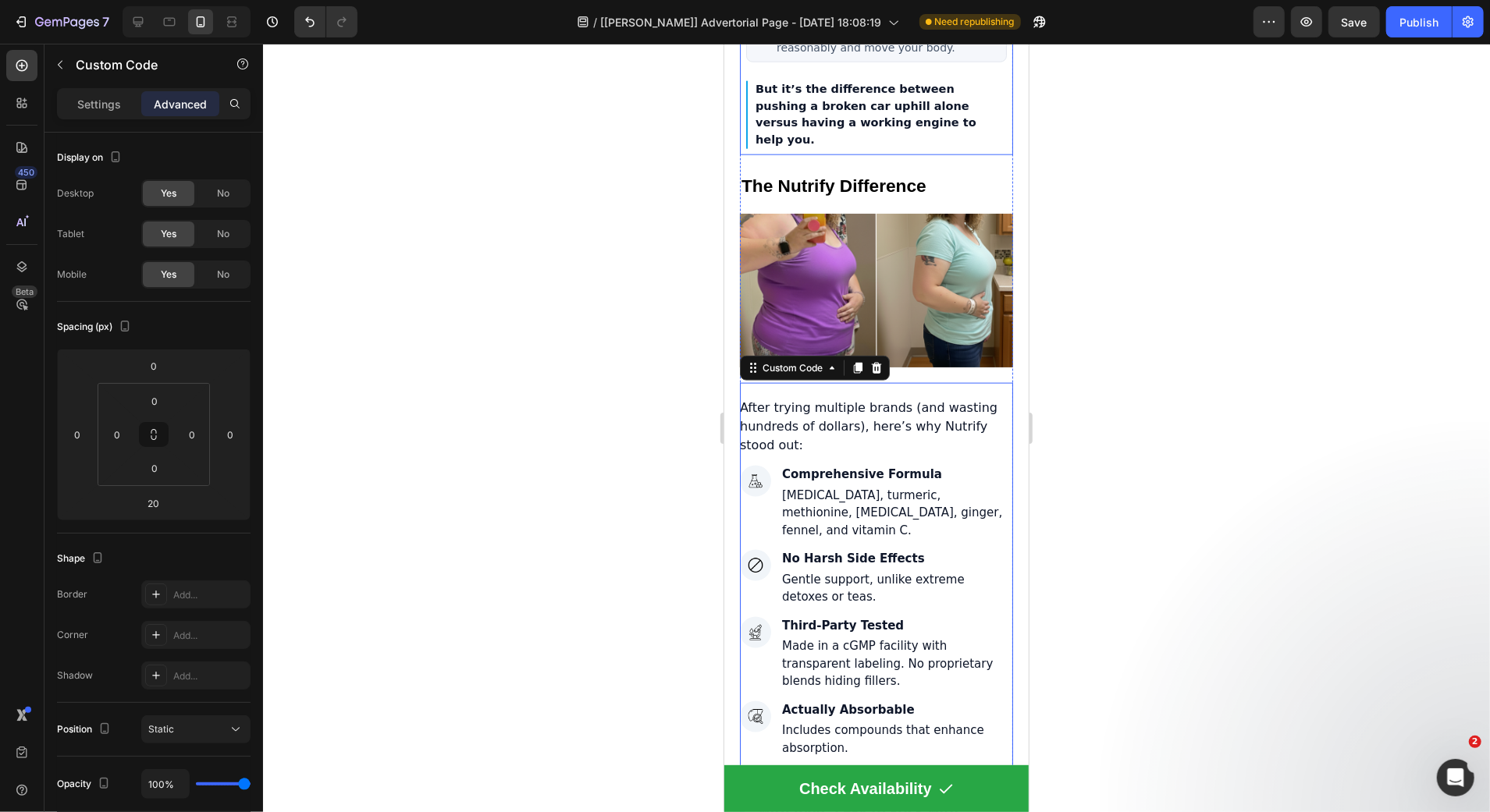
scroll to position [5960, 0]
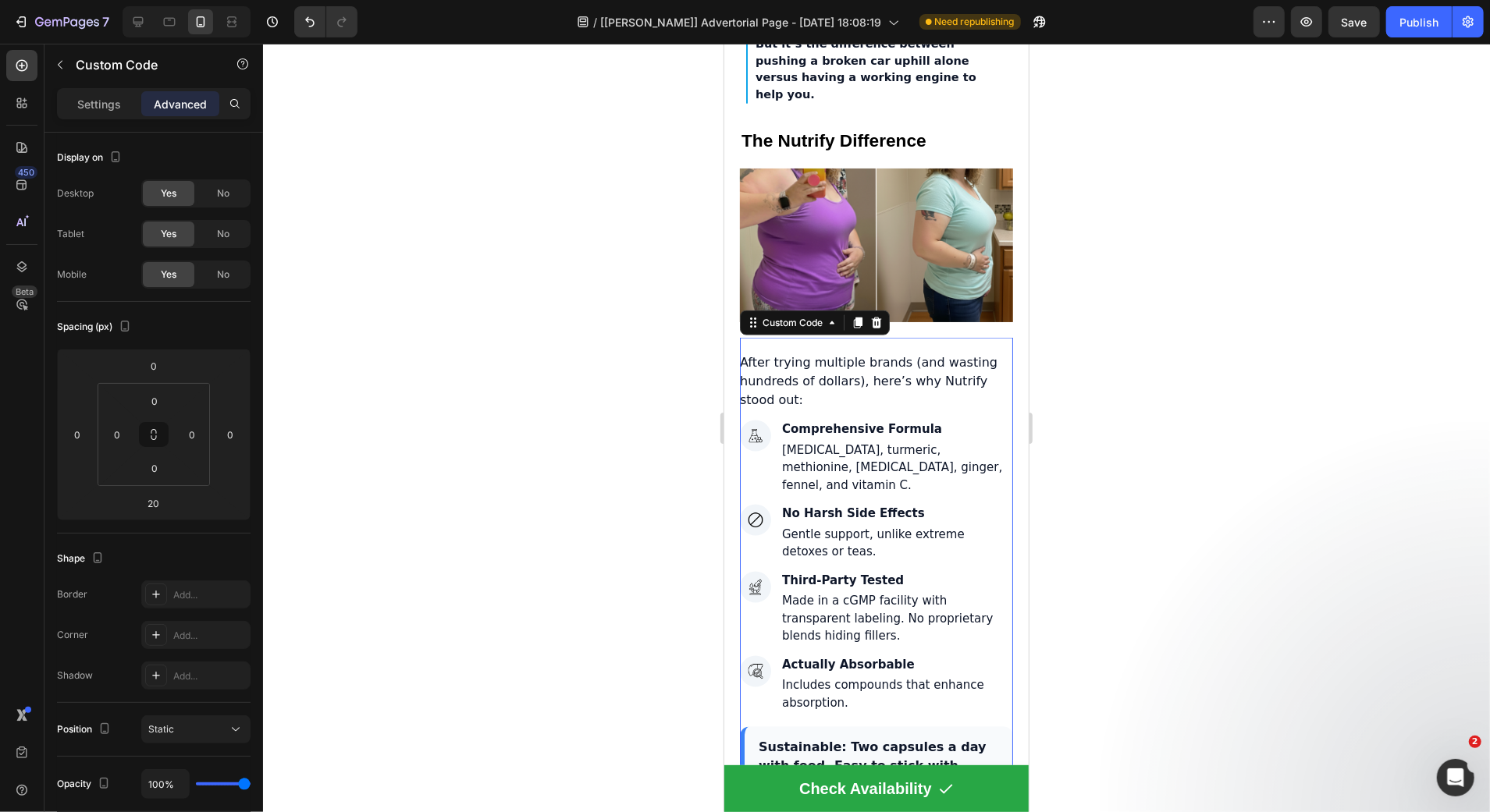
click at [678, 193] on div at bounding box center [876, 428] width 1227 height 768
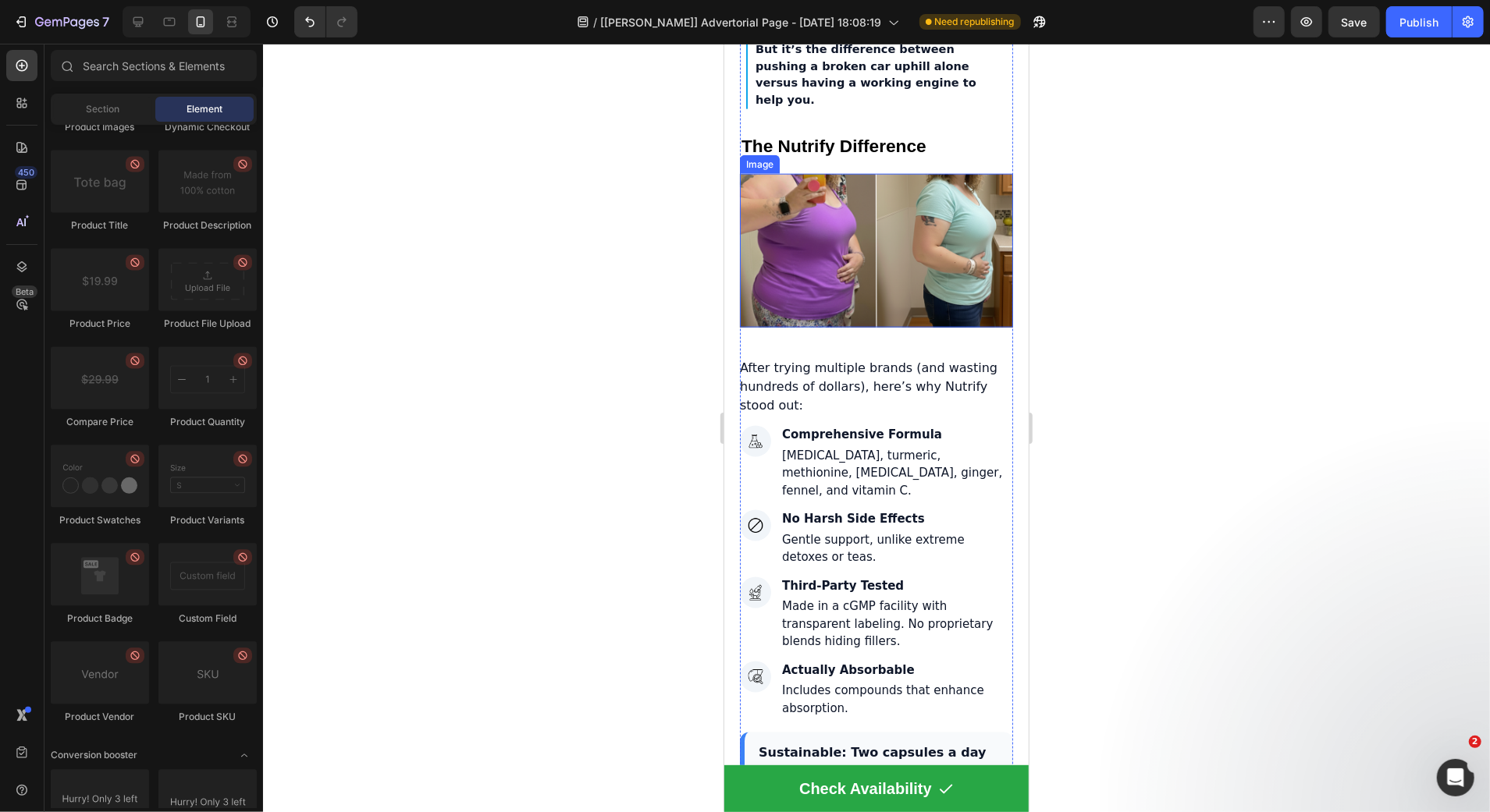
scroll to position [5978, 0]
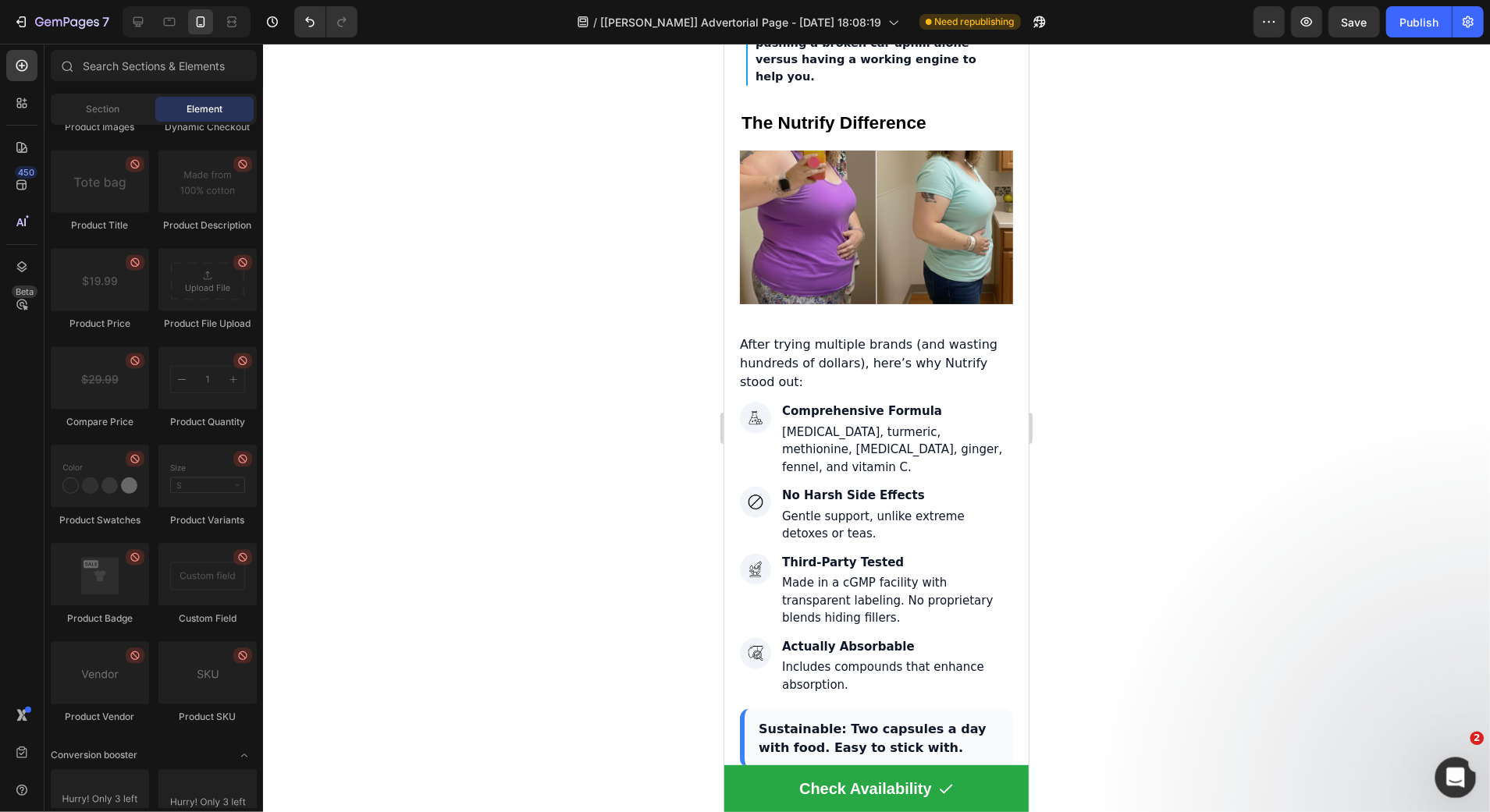
click at [1471, 763] on div "2" at bounding box center [1456, 778] width 41 height 41
click at [1459, 769] on icon "Open Intercom Messenger" at bounding box center [1453, 775] width 26 height 26
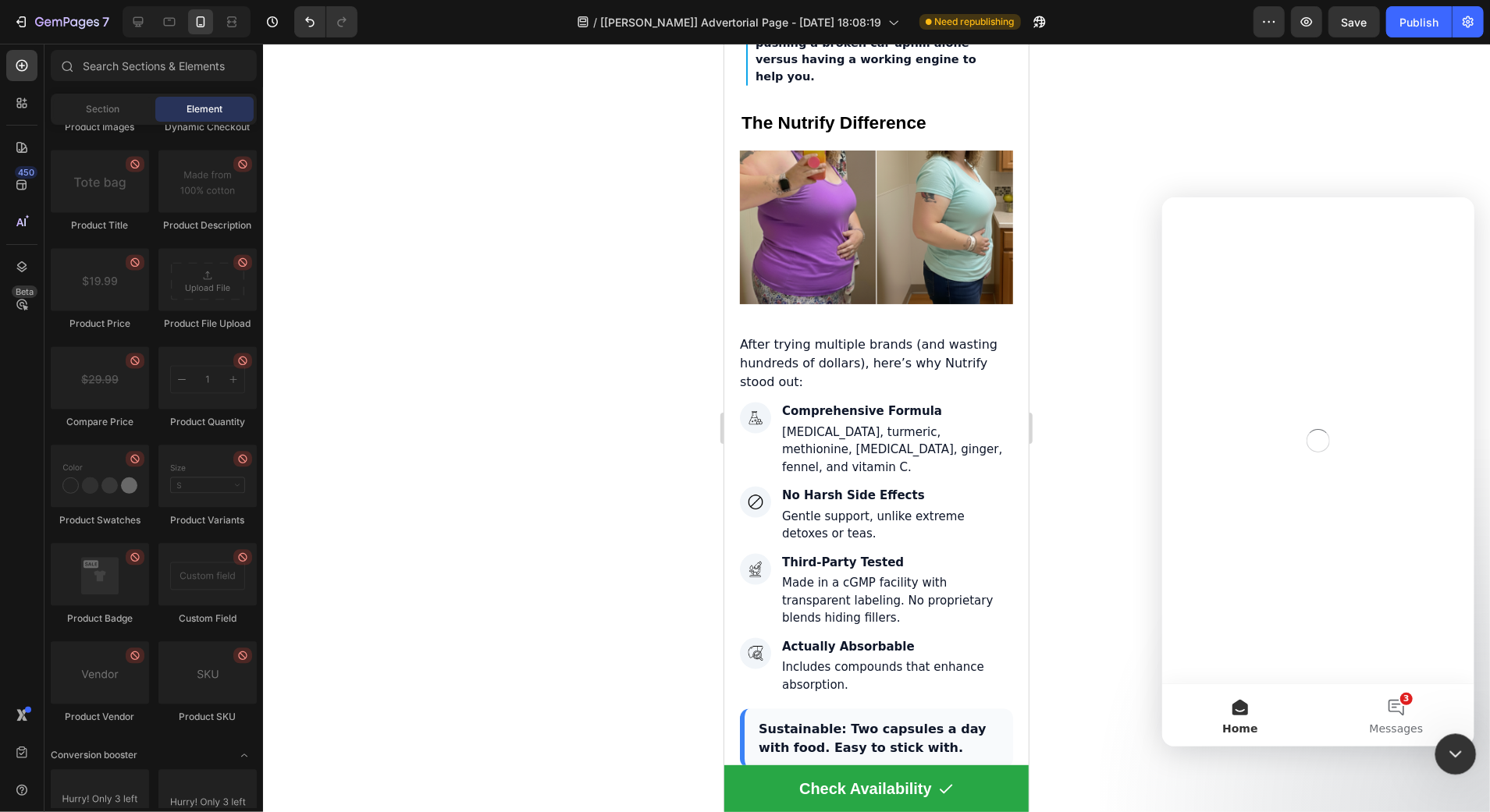
scroll to position [0, 0]
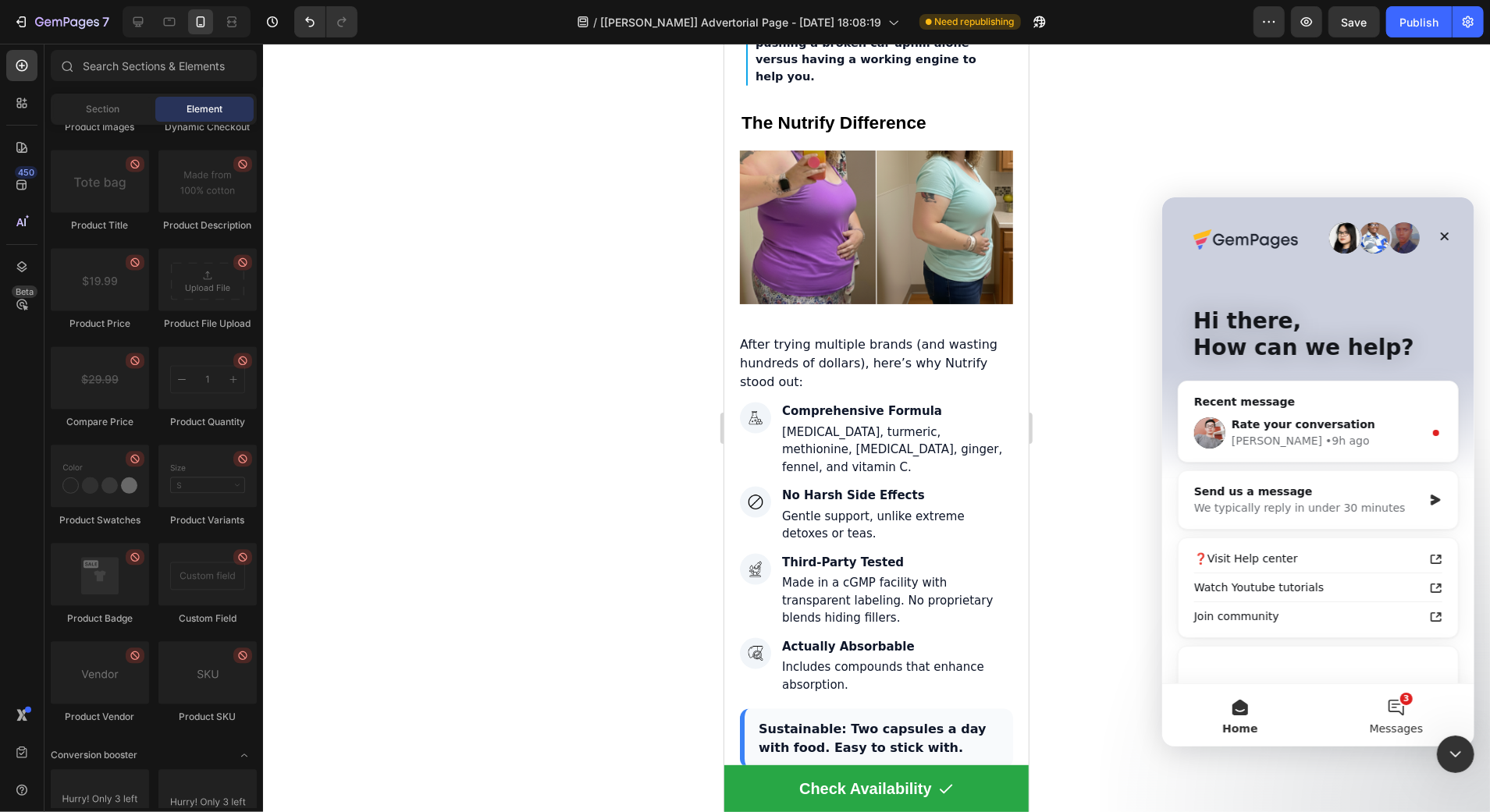
click at [1409, 712] on button "3 Messages" at bounding box center [1395, 714] width 156 height 63
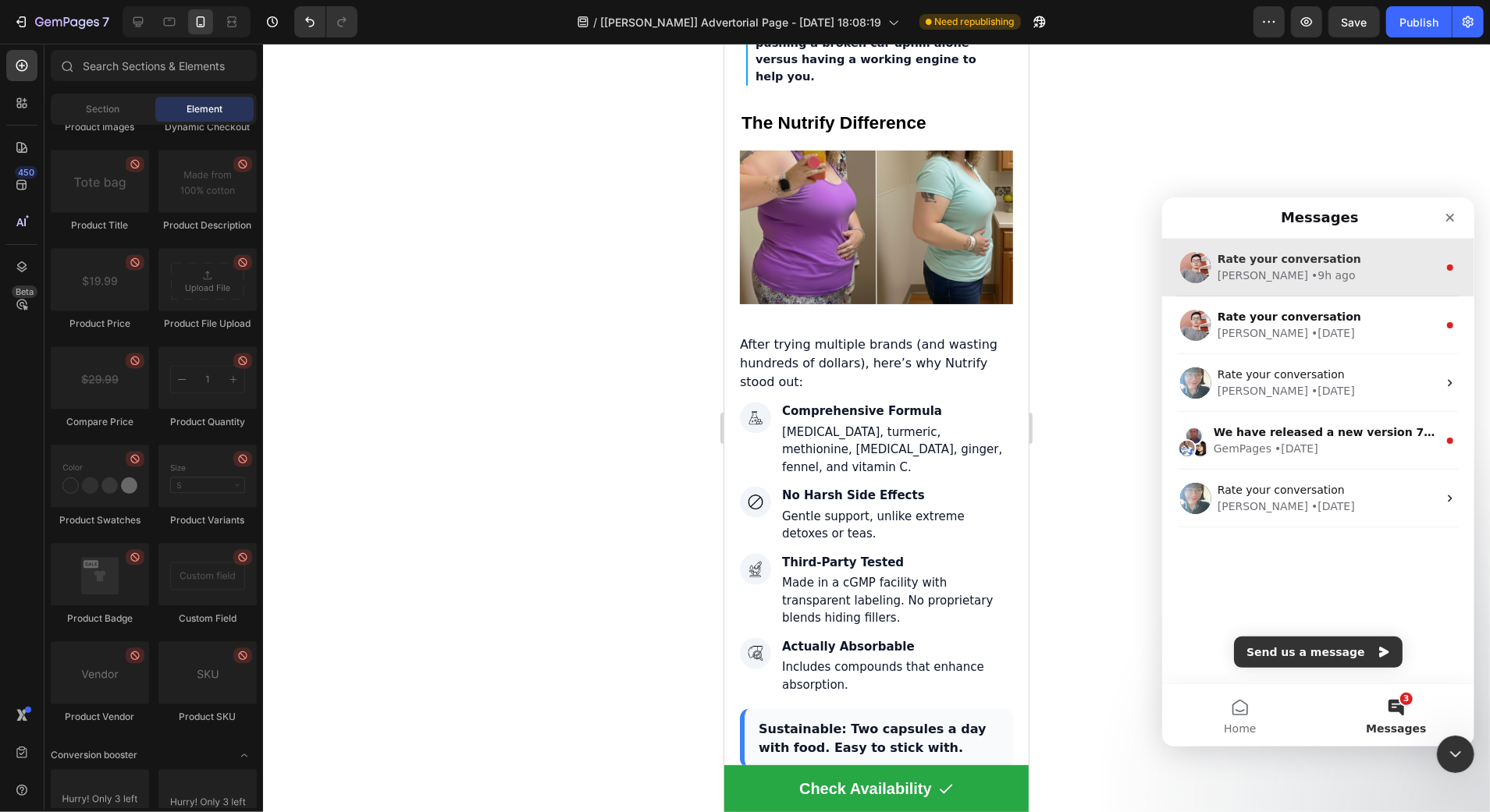
click at [1368, 280] on div "Harry • 9h ago" at bounding box center [1327, 275] width 220 height 17
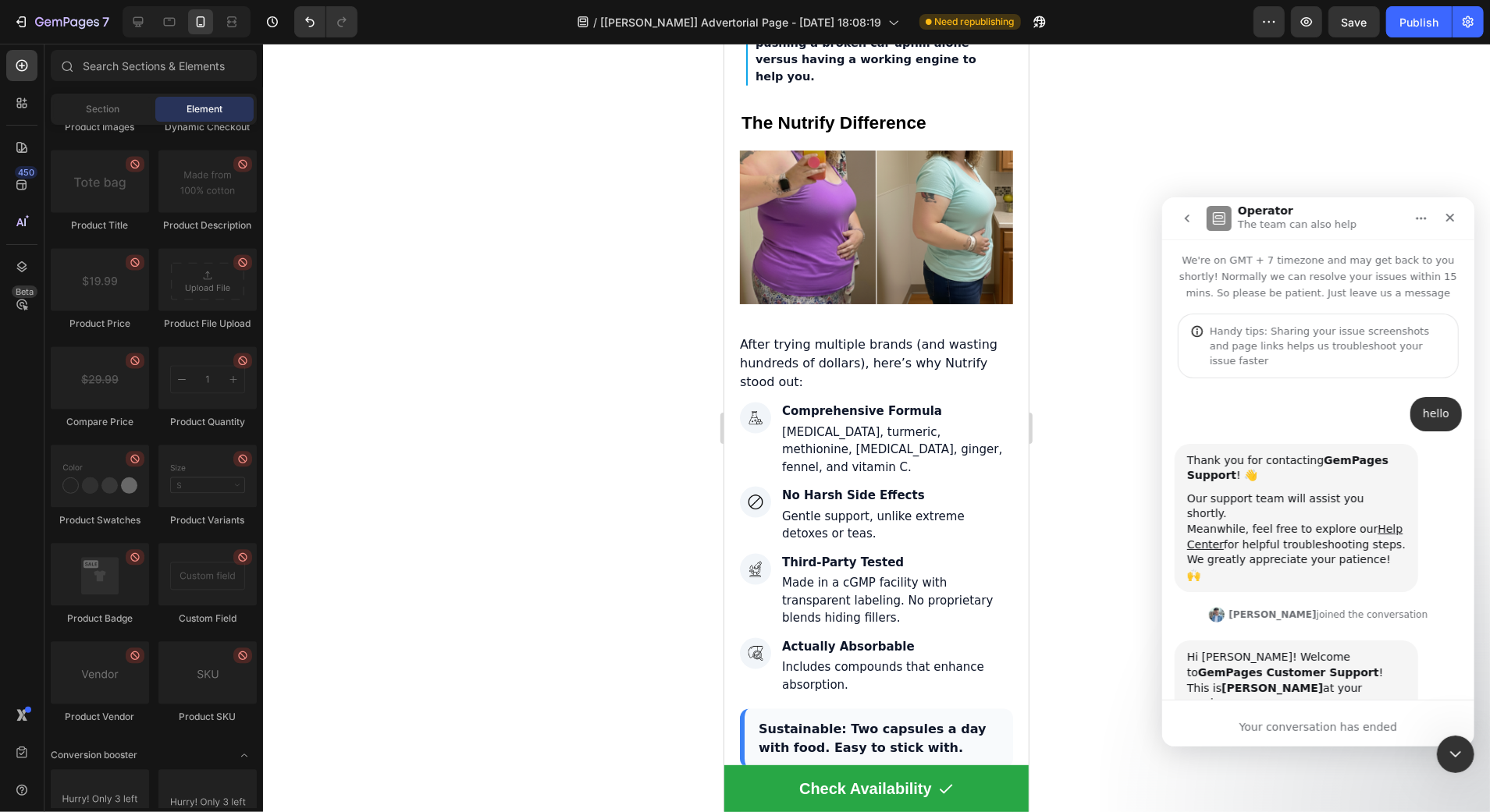
scroll to position [152, 0]
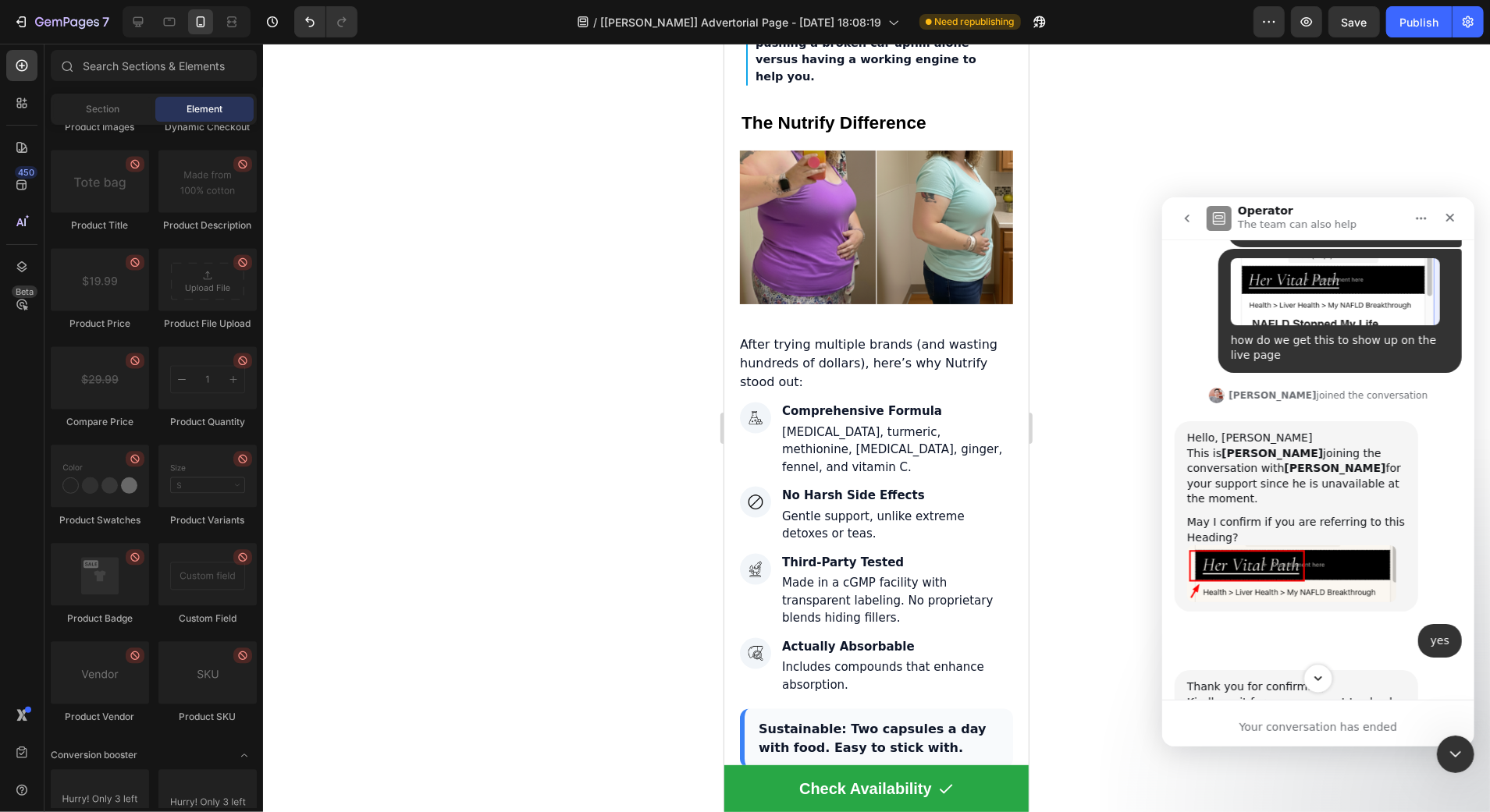
click at [1323, 679] on icon "Scroll to bottom" at bounding box center [1317, 678] width 14 height 14
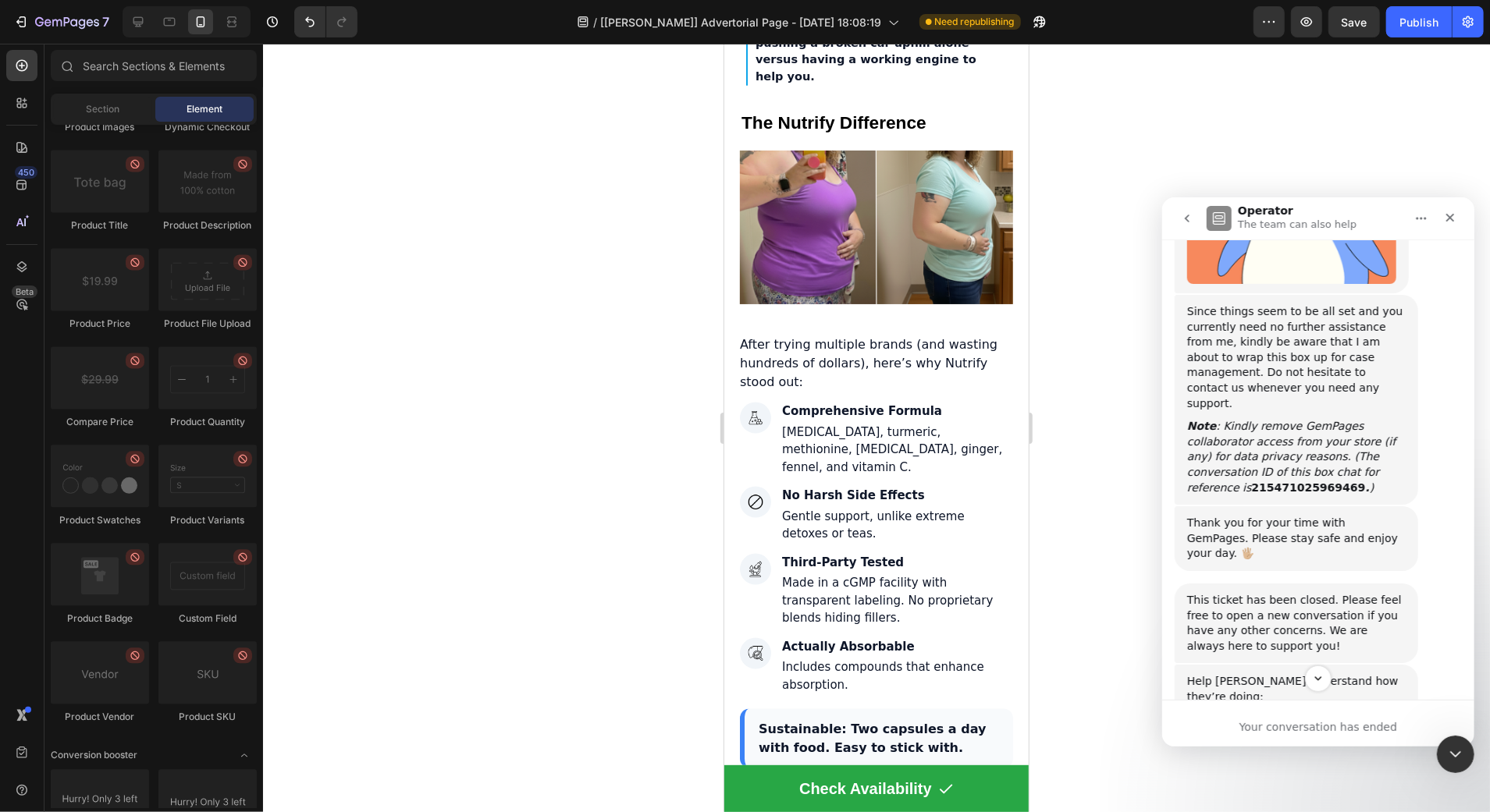
scroll to position [6599, 0]
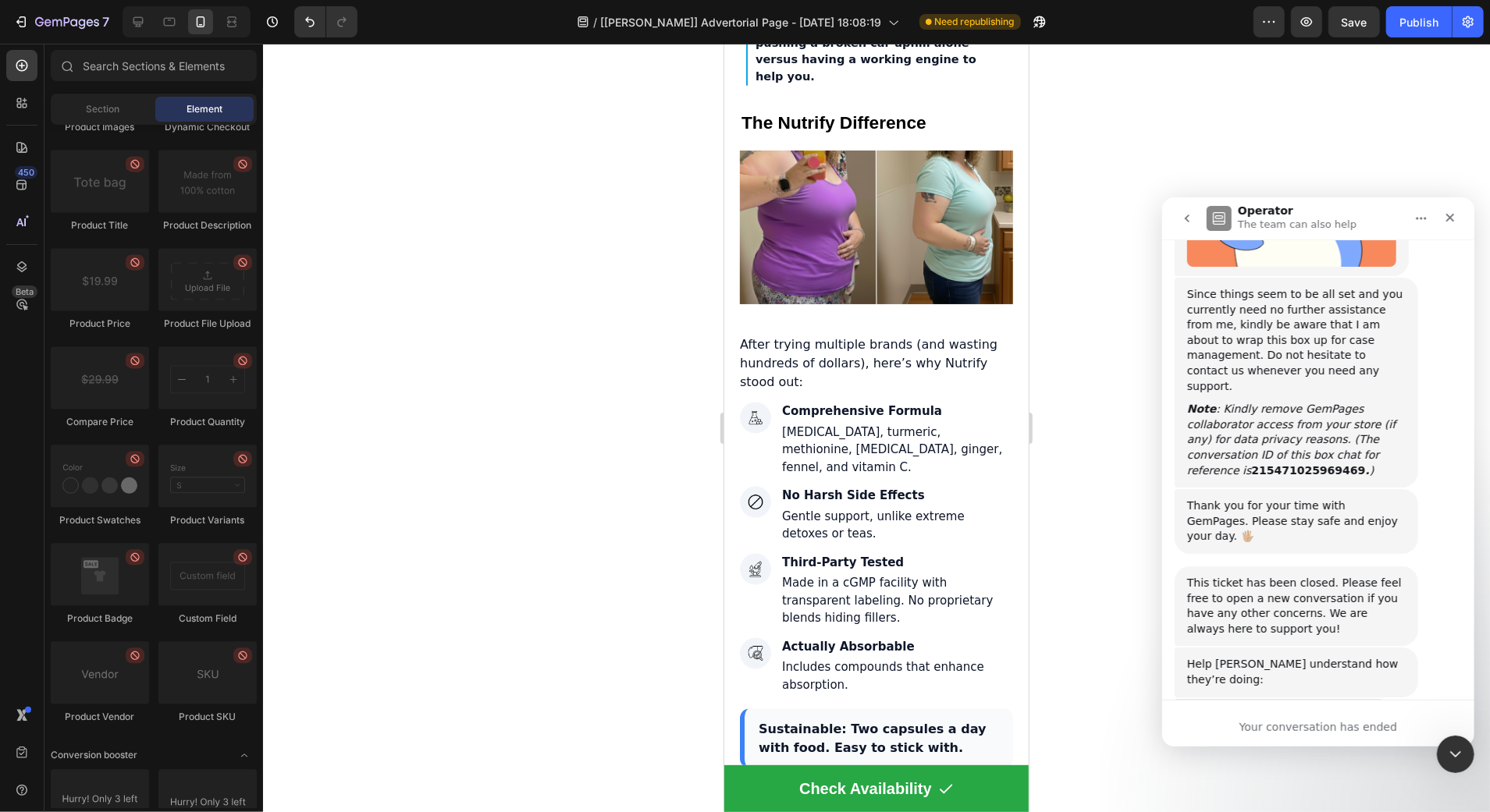
click at [1362, 741] on span "Amazing" at bounding box center [1356, 755] width 28 height 28
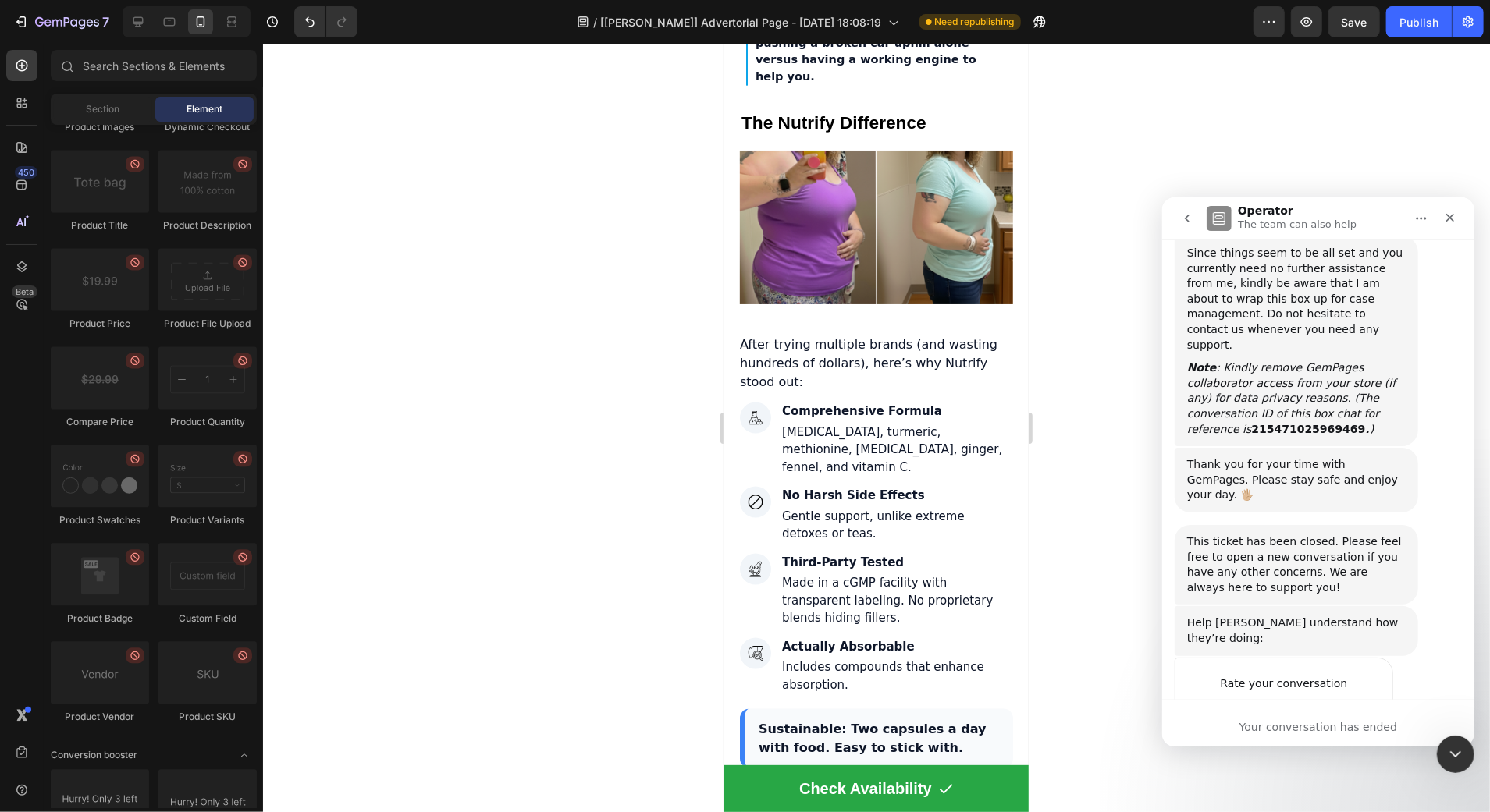
scroll to position [6640, 0]
type textarea "great"
click at [1360, 754] on div "Submit" at bounding box center [1363, 769] width 31 height 31
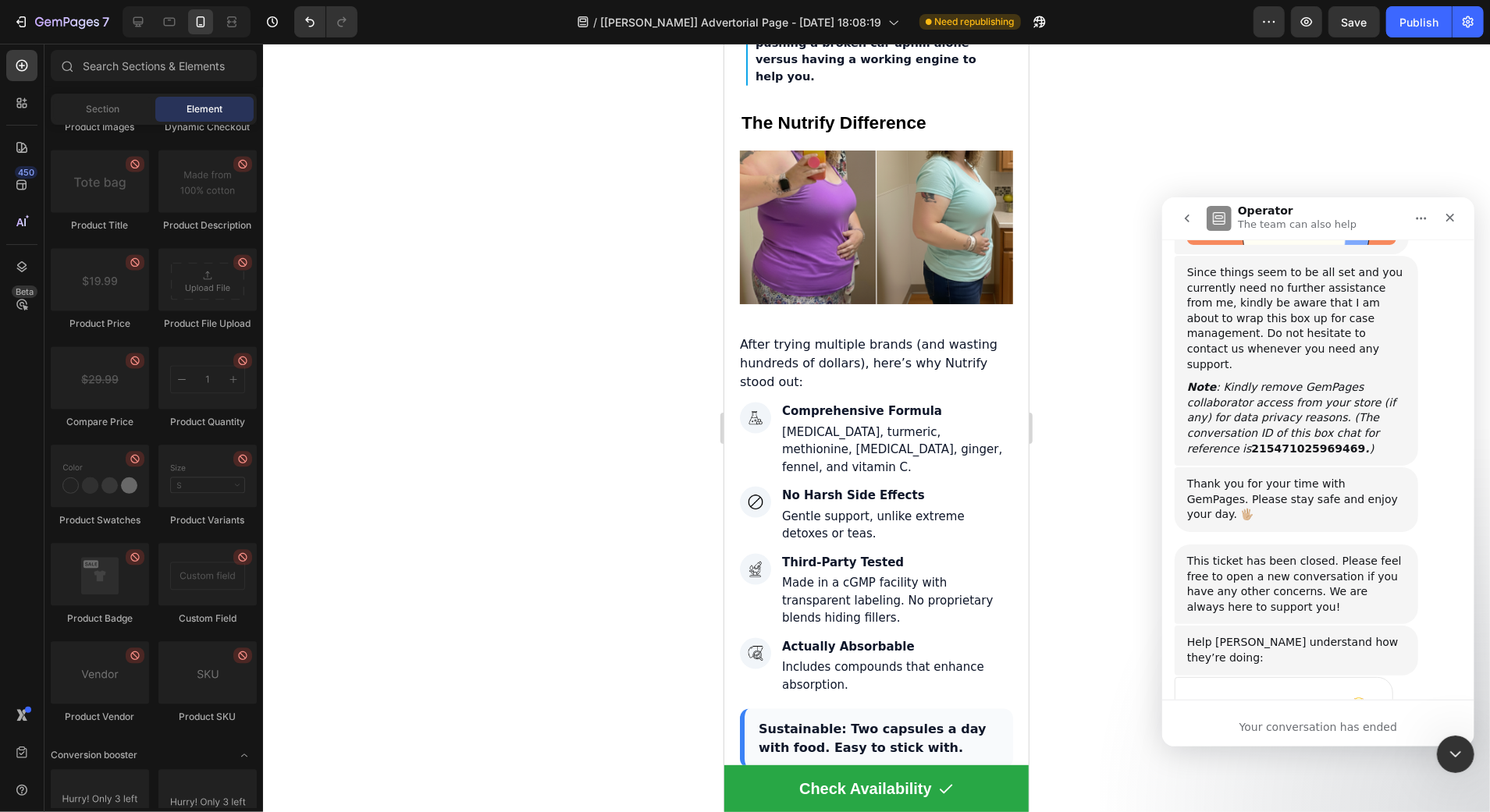
click at [1194, 218] on button "go back" at bounding box center [1186, 218] width 30 height 30
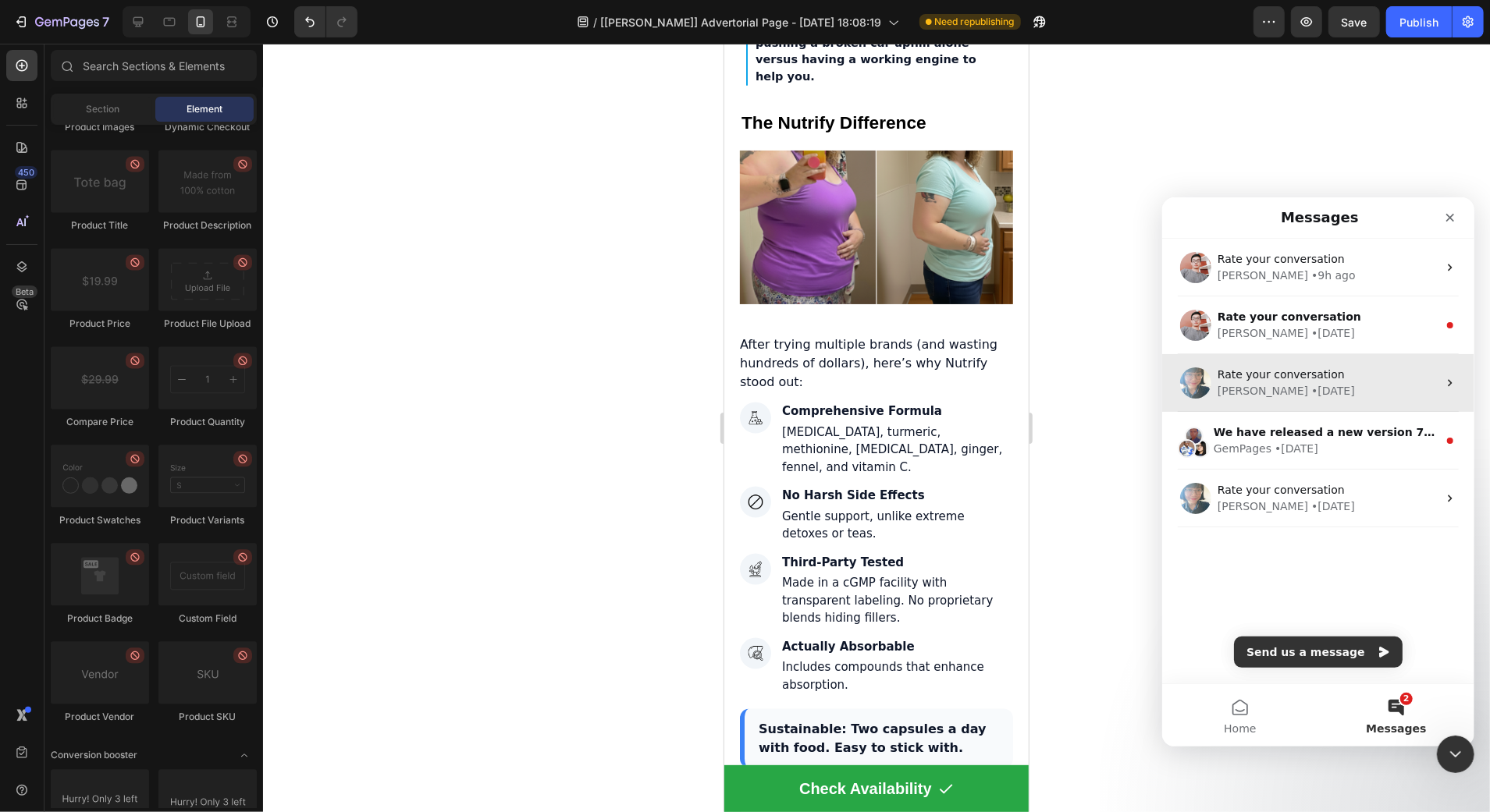
click at [1330, 379] on span "Rate your conversation" at bounding box center [1280, 373] width 127 height 12
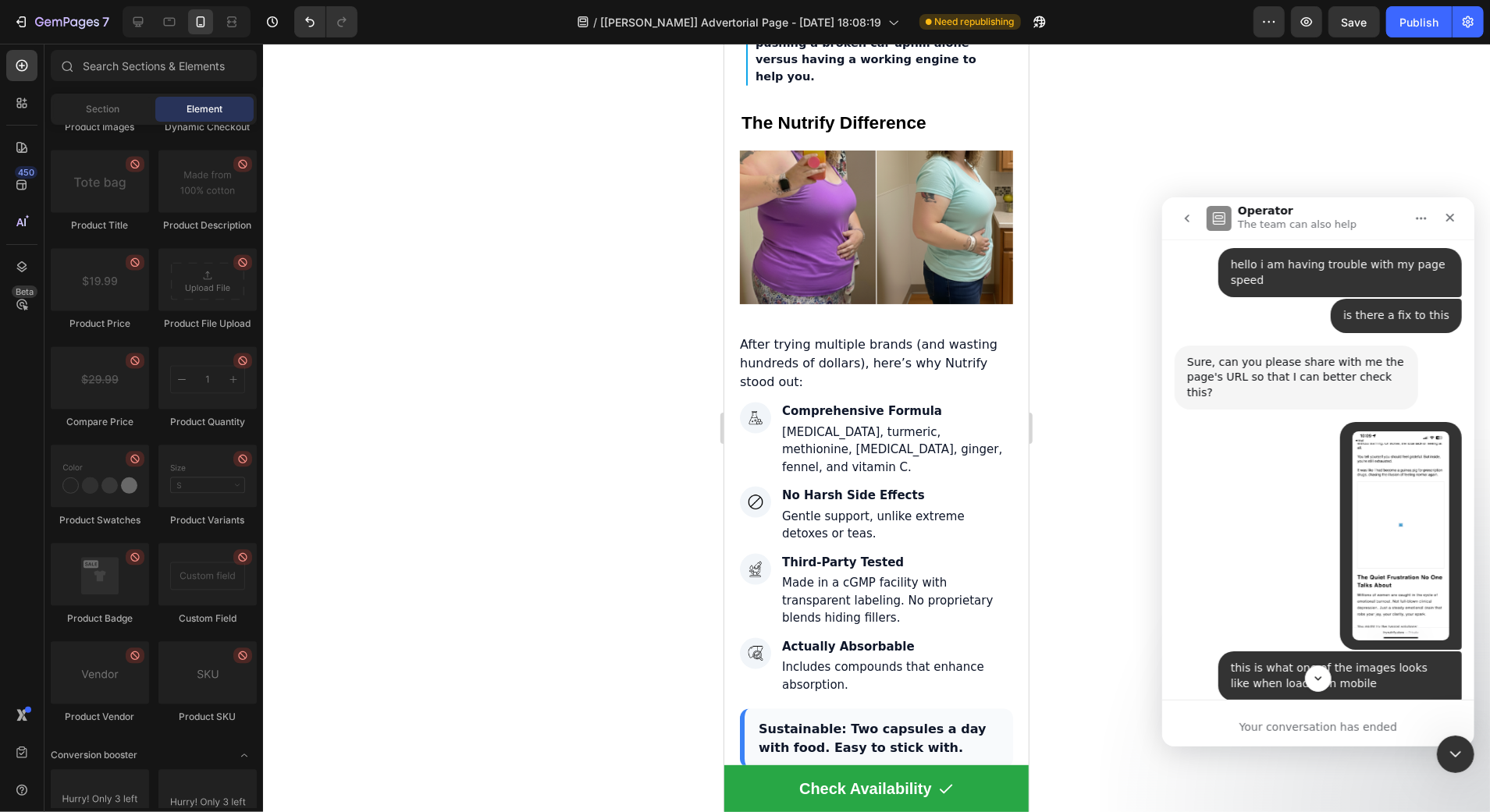
scroll to position [2493, 0]
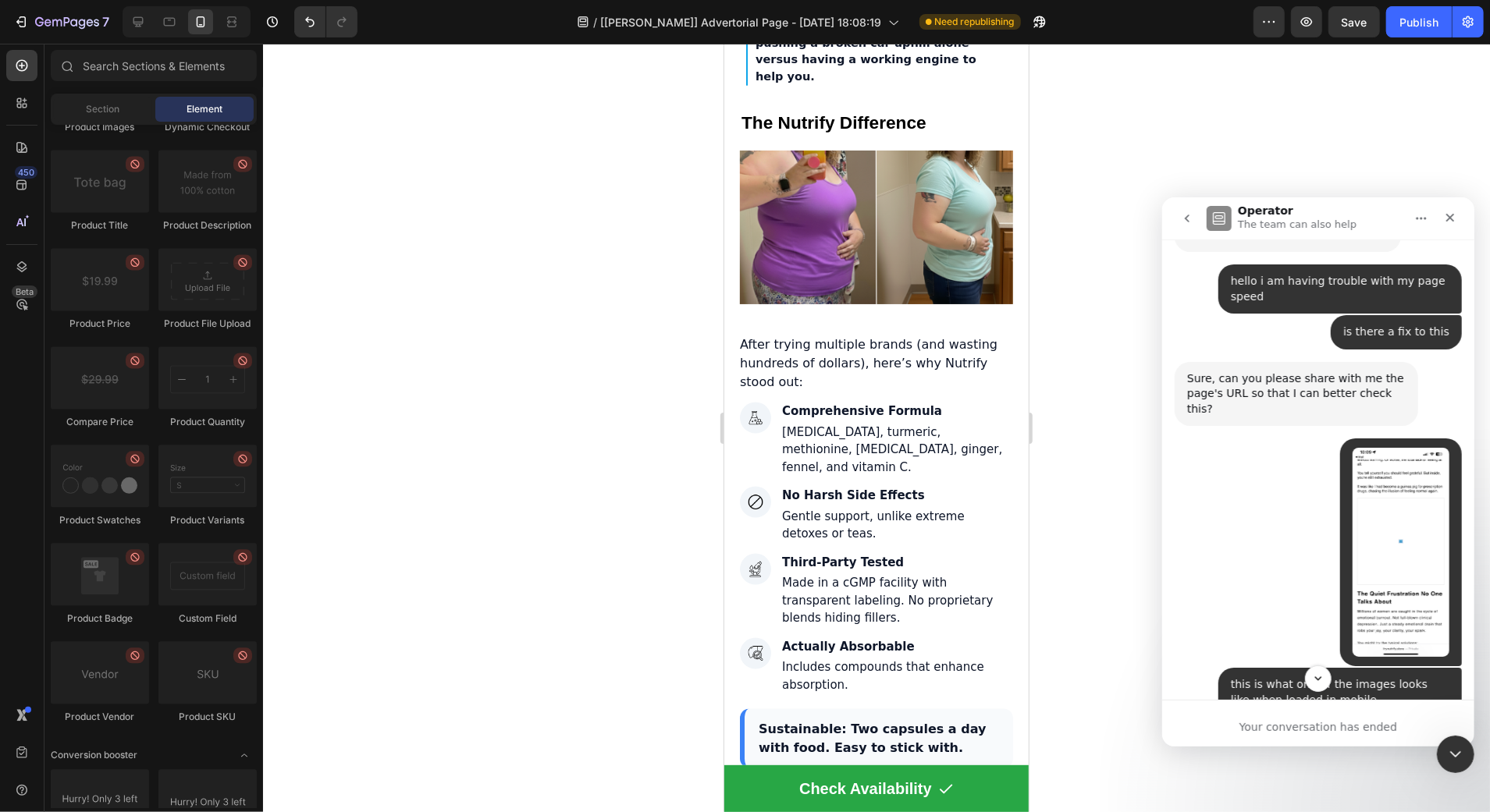
click at [1383, 447] on img "Try says…" at bounding box center [1400, 550] width 97 height 209
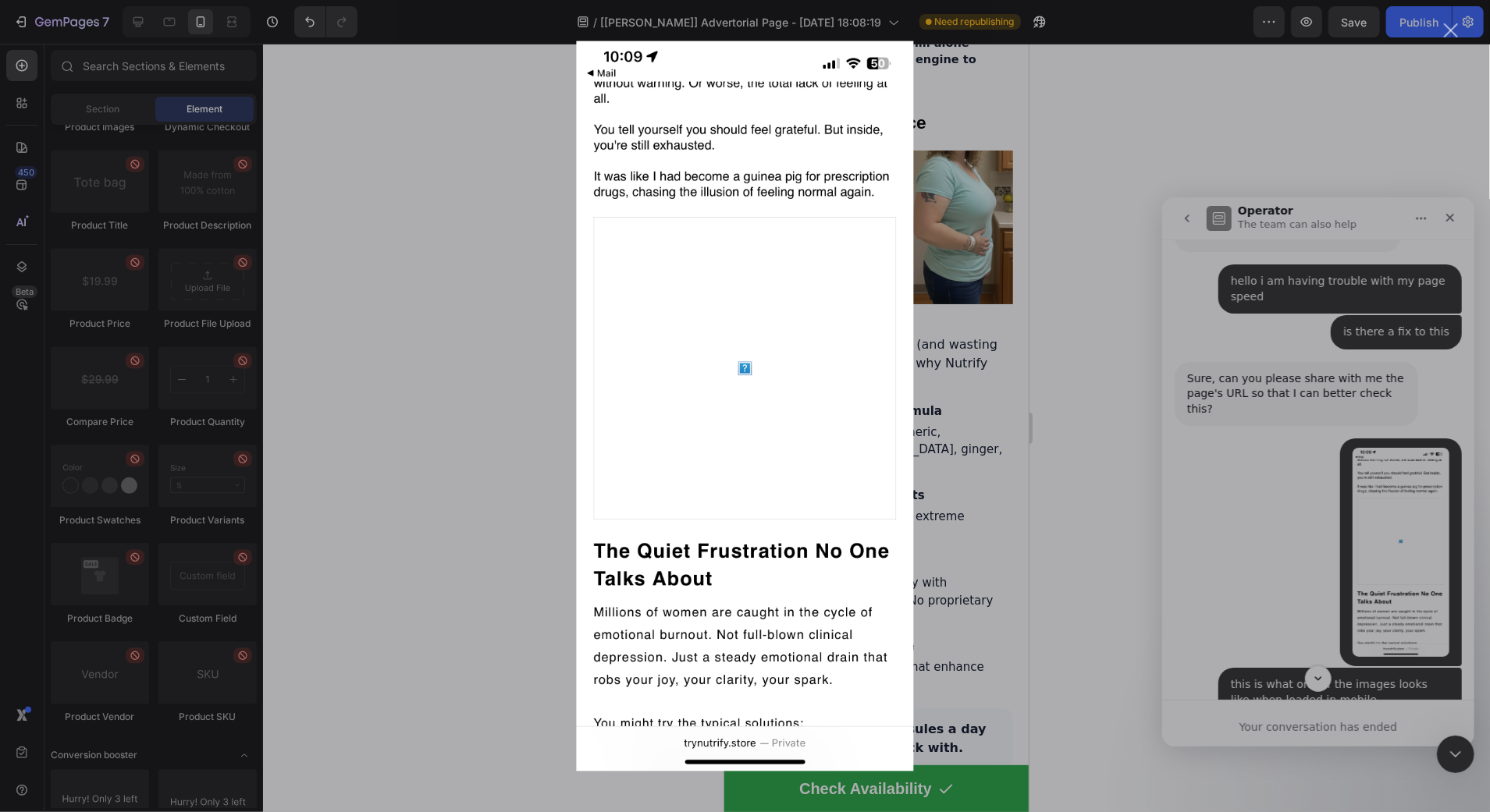
click at [1383, 401] on div "Intercom messenger" at bounding box center [745, 406] width 1490 height 812
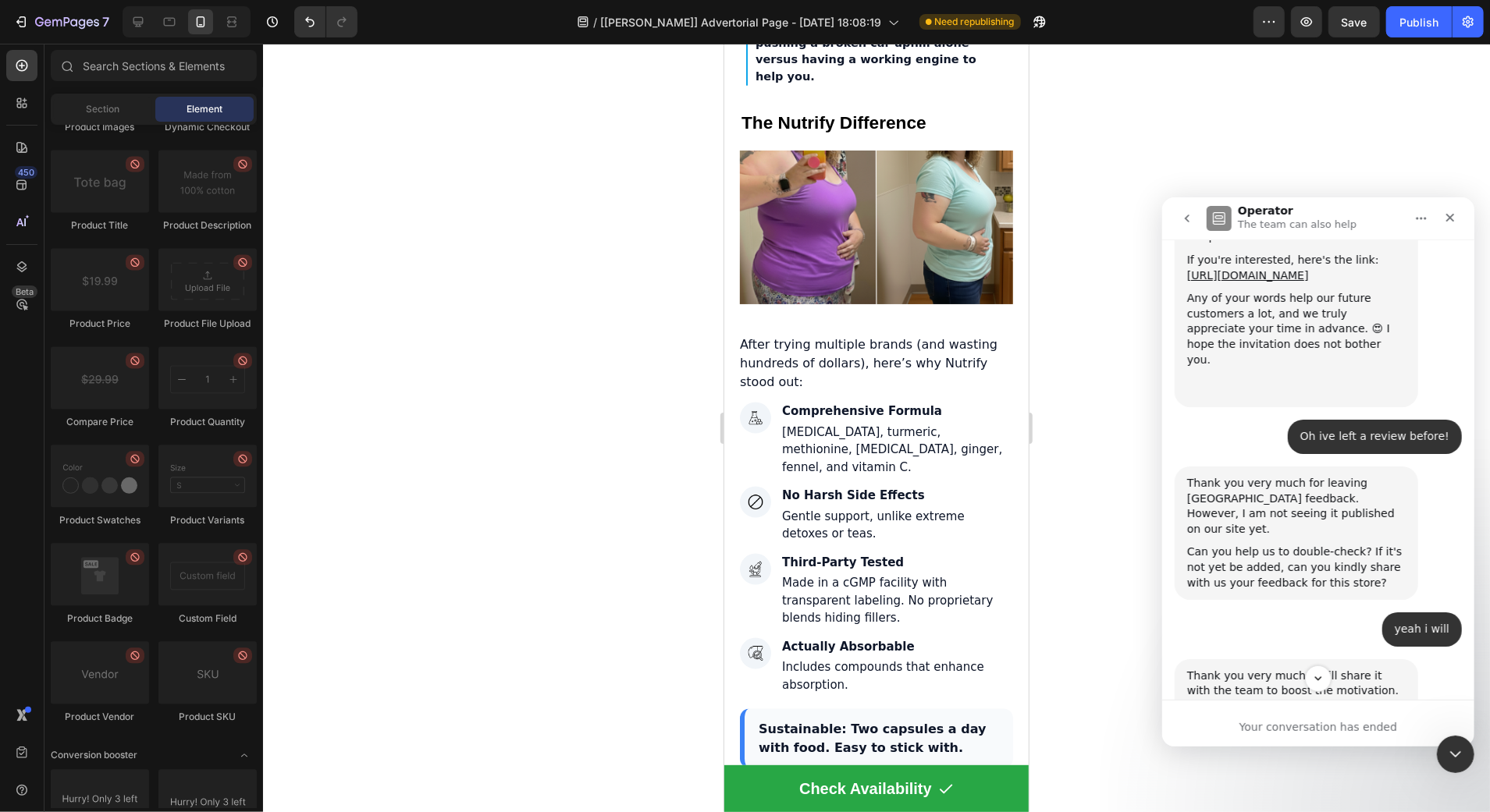
scroll to position [1401, 0]
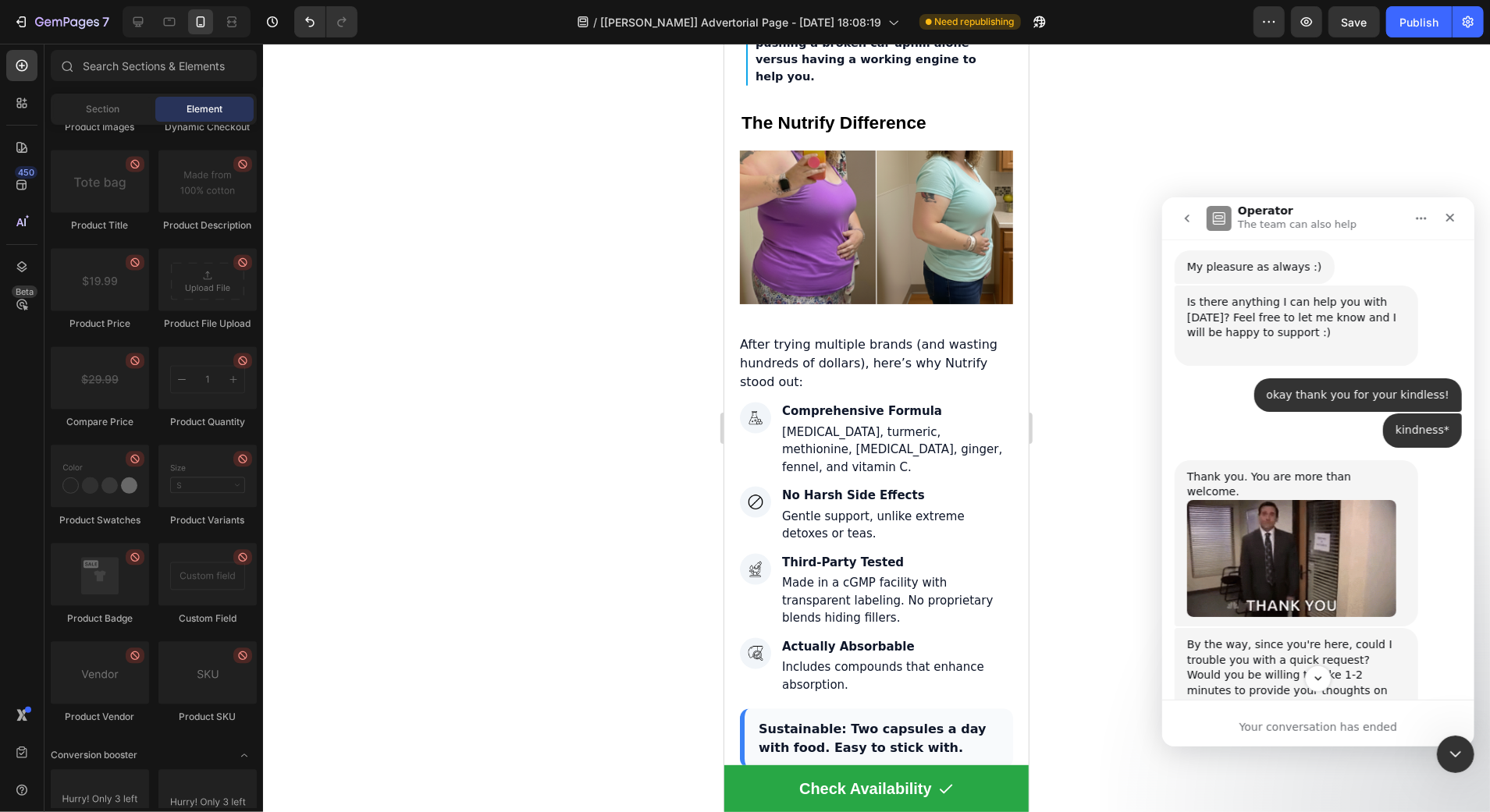
click at [1193, 224] on button "go back" at bounding box center [1186, 218] width 30 height 30
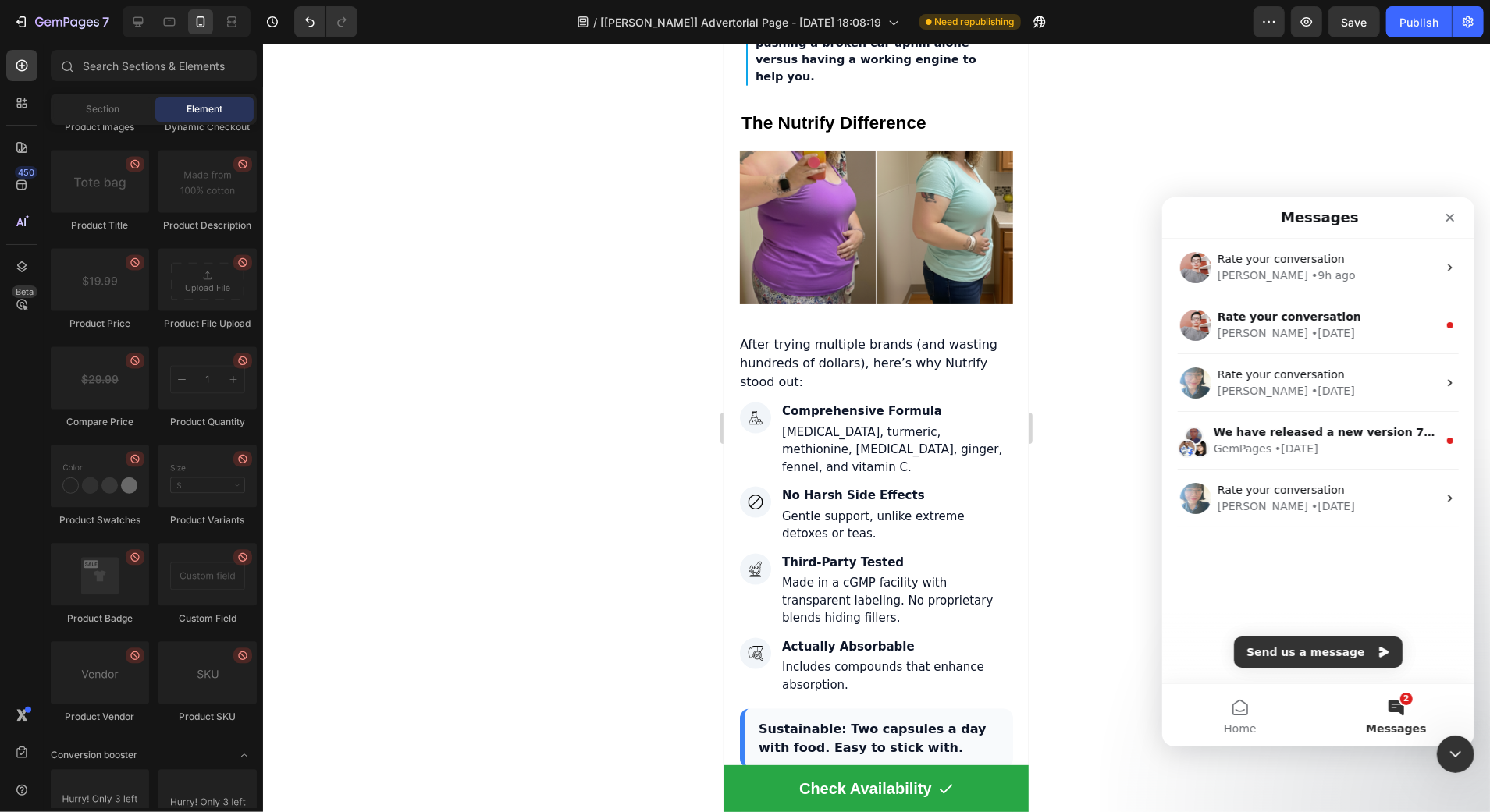
scroll to position [0, 0]
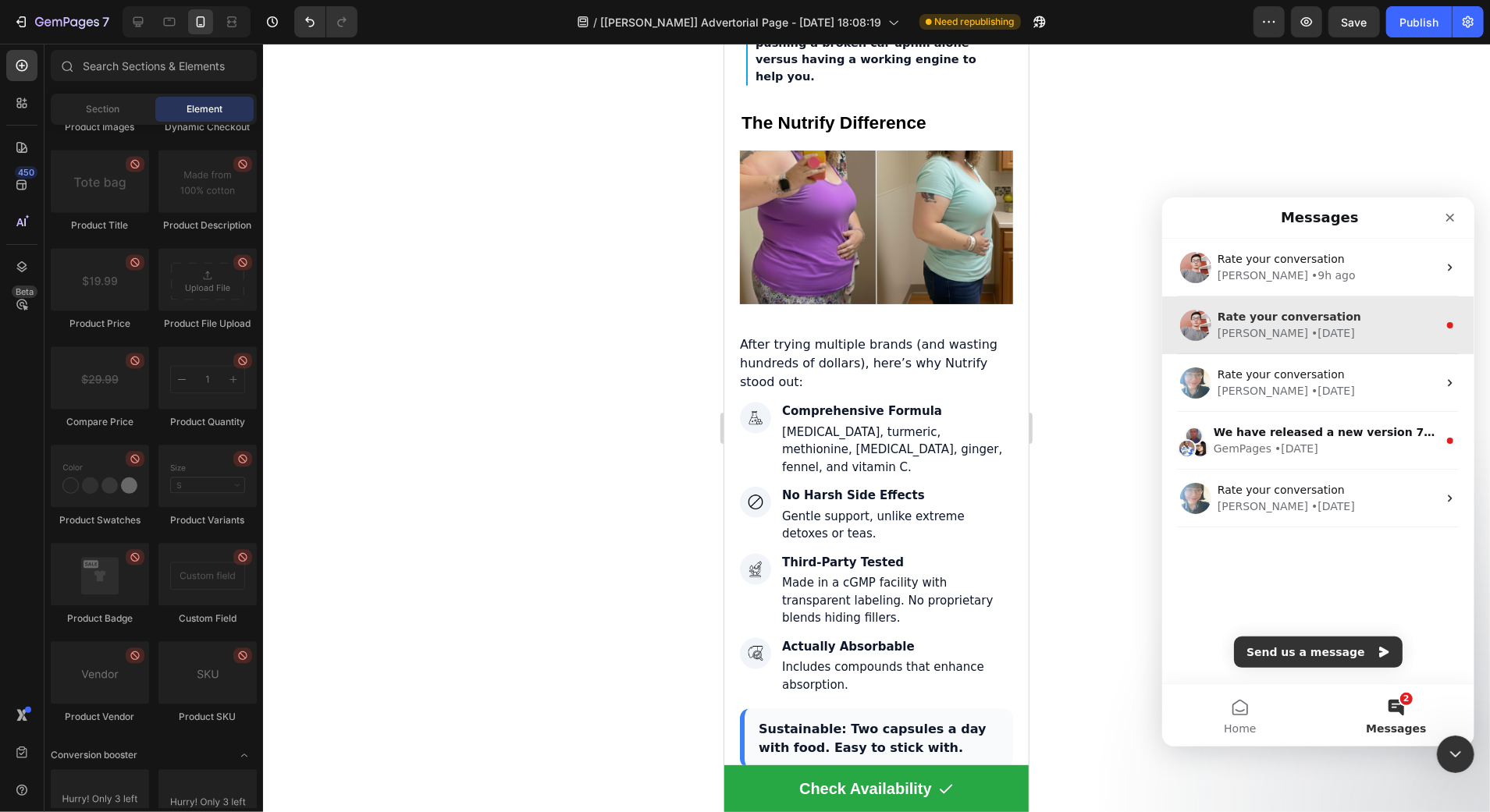
click at [1351, 304] on div "Rate your conversation Harry • 4w ago" at bounding box center [1317, 325] width 312 height 58
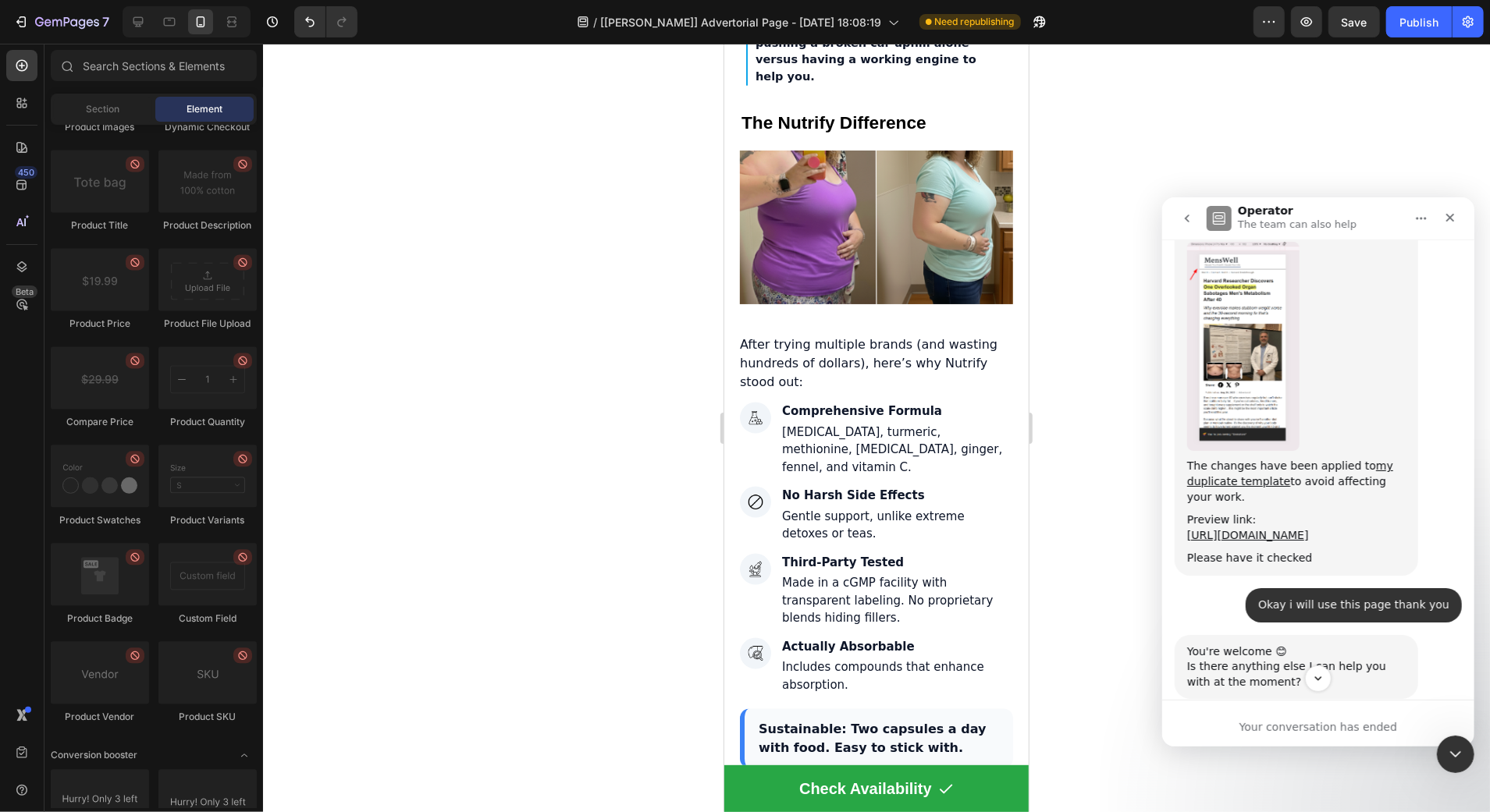
scroll to position [2364, 0]
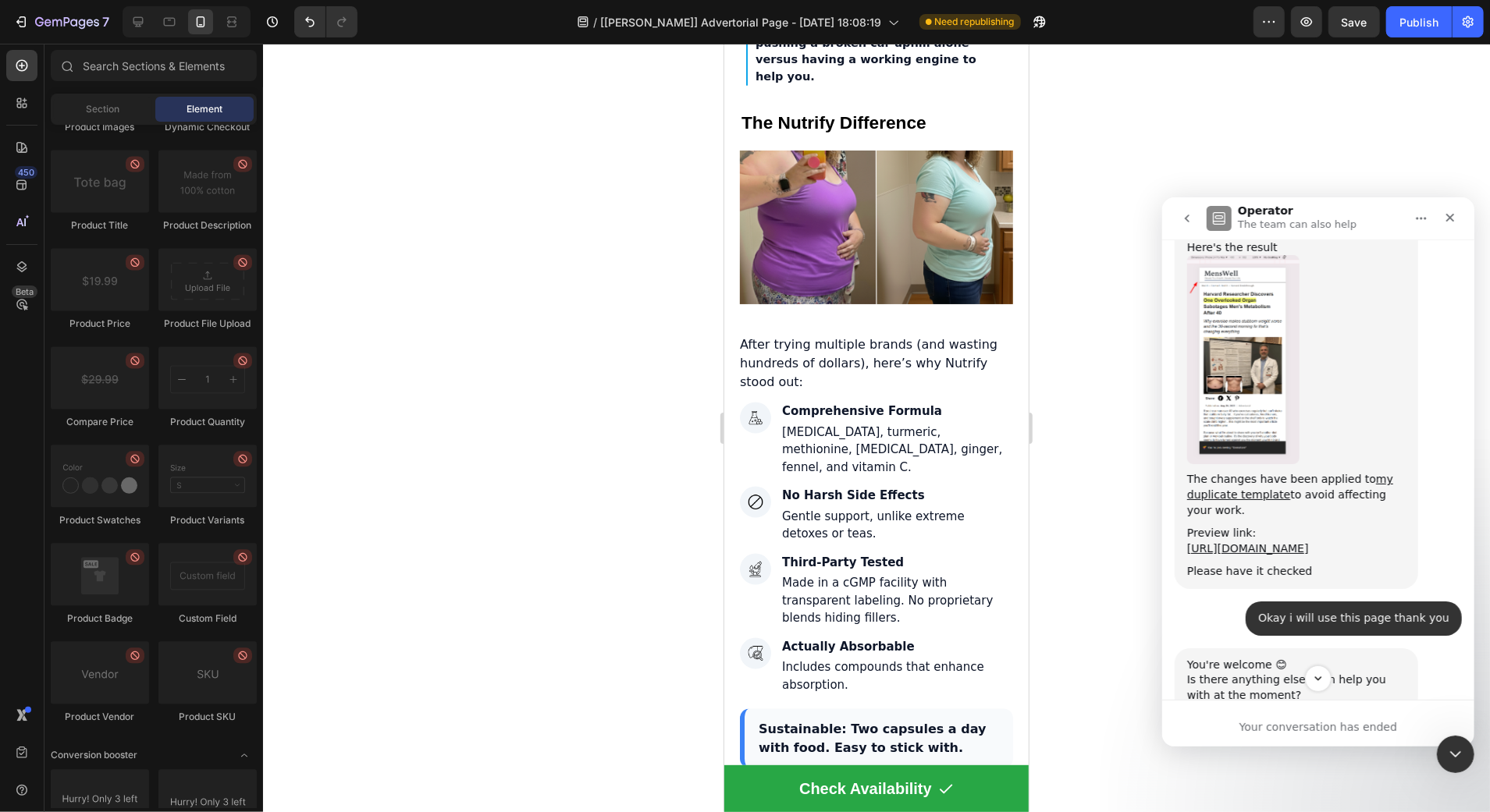
click at [1242, 336] on img "Harry says…" at bounding box center [1242, 358] width 113 height 209
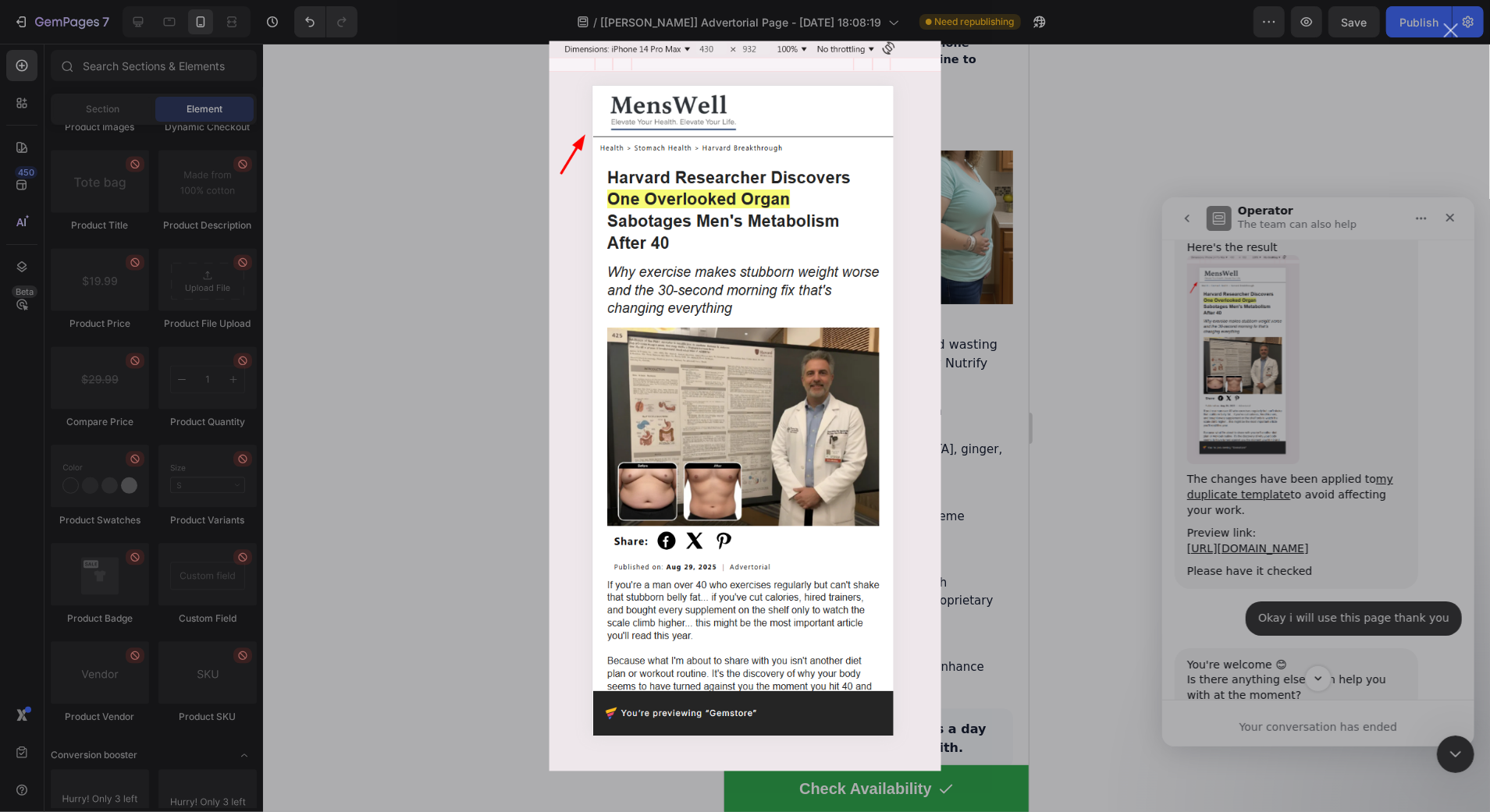
click at [1243, 337] on div "Intercom messenger" at bounding box center [745, 406] width 1490 height 812
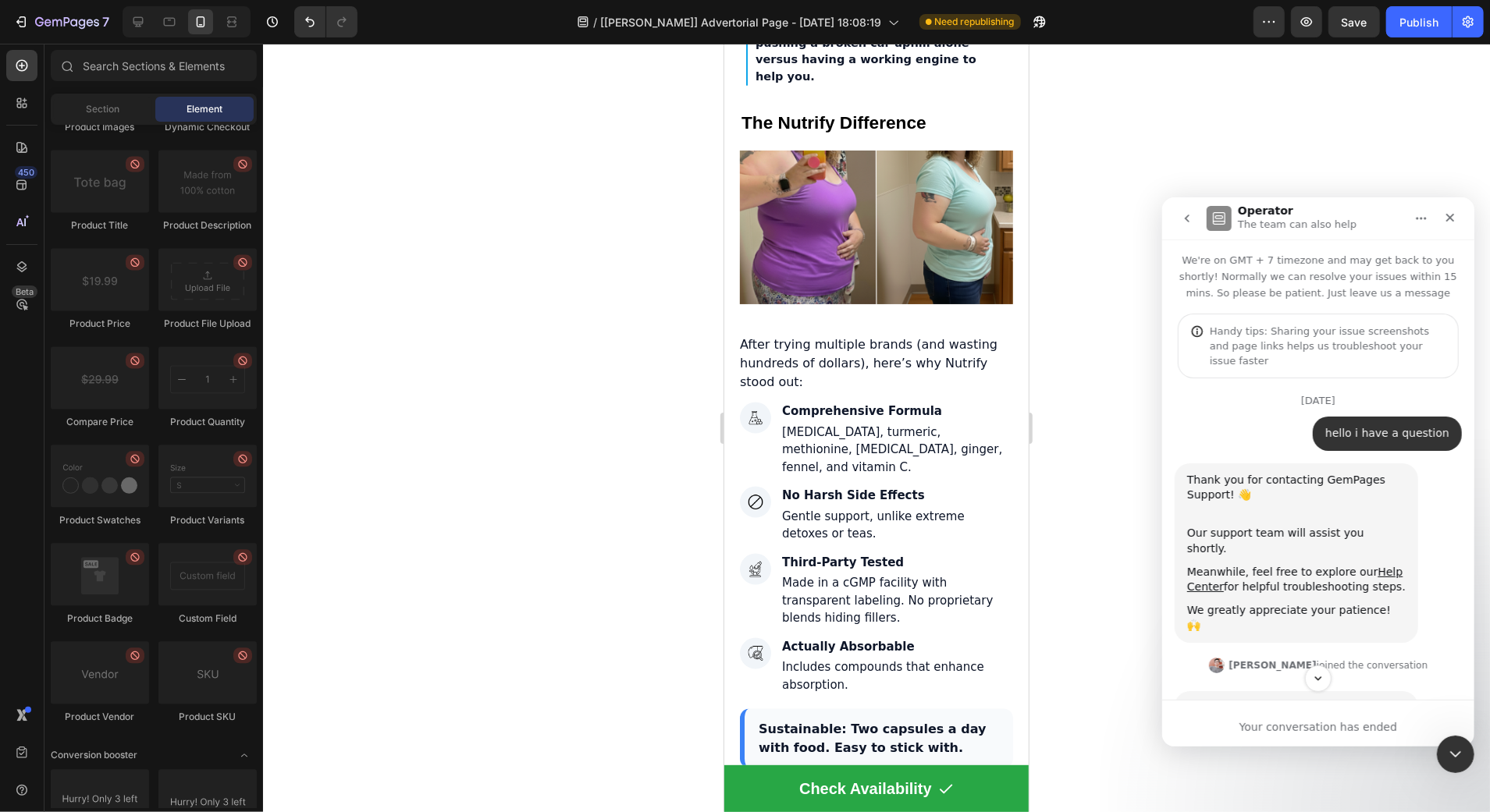
click at [1171, 222] on button "go back" at bounding box center [1186, 218] width 30 height 30
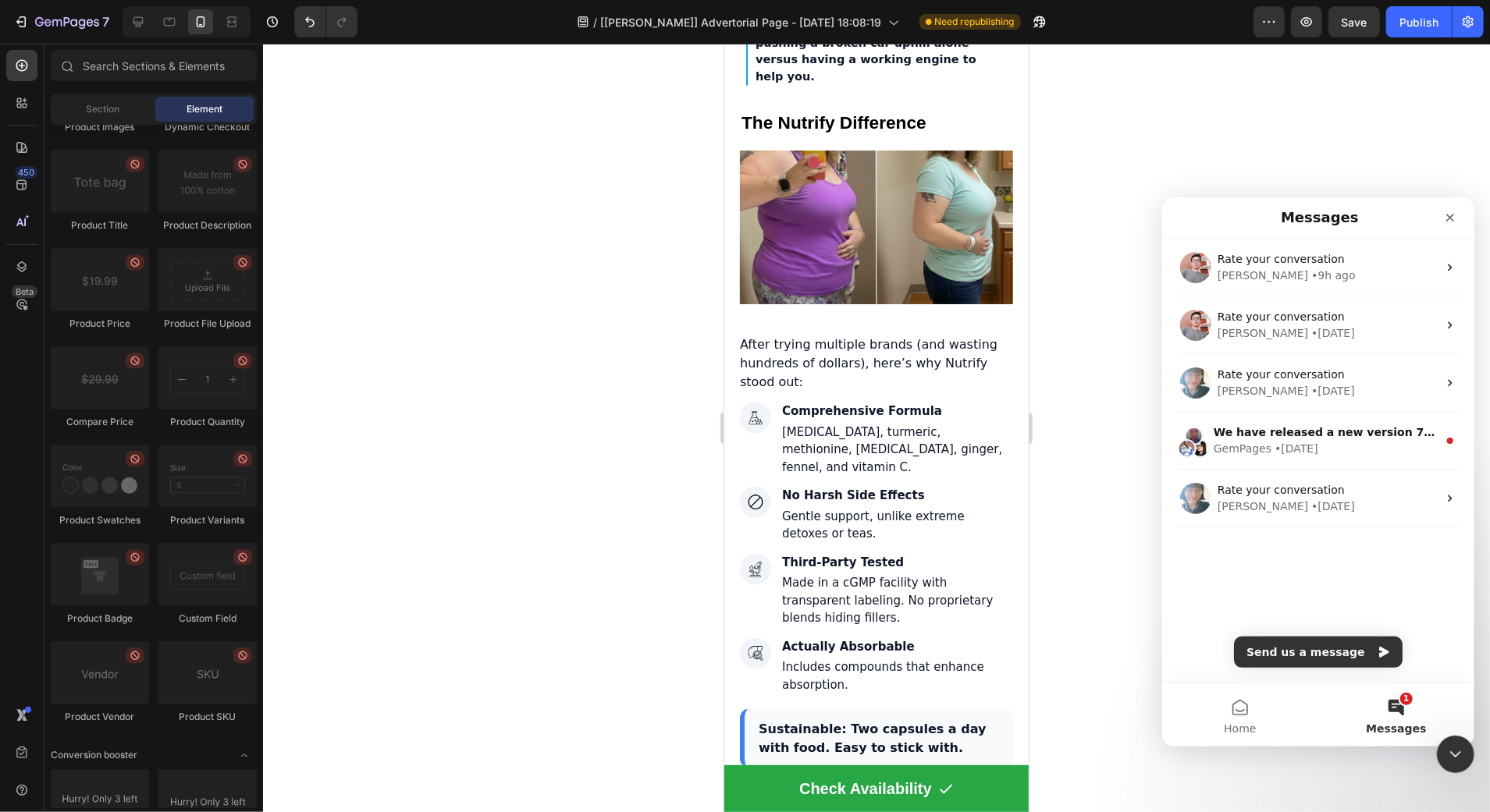
click at [574, 403] on div at bounding box center [876, 428] width 1227 height 768
click at [1443, 218] on icon "Close" at bounding box center [1449, 217] width 12 height 12
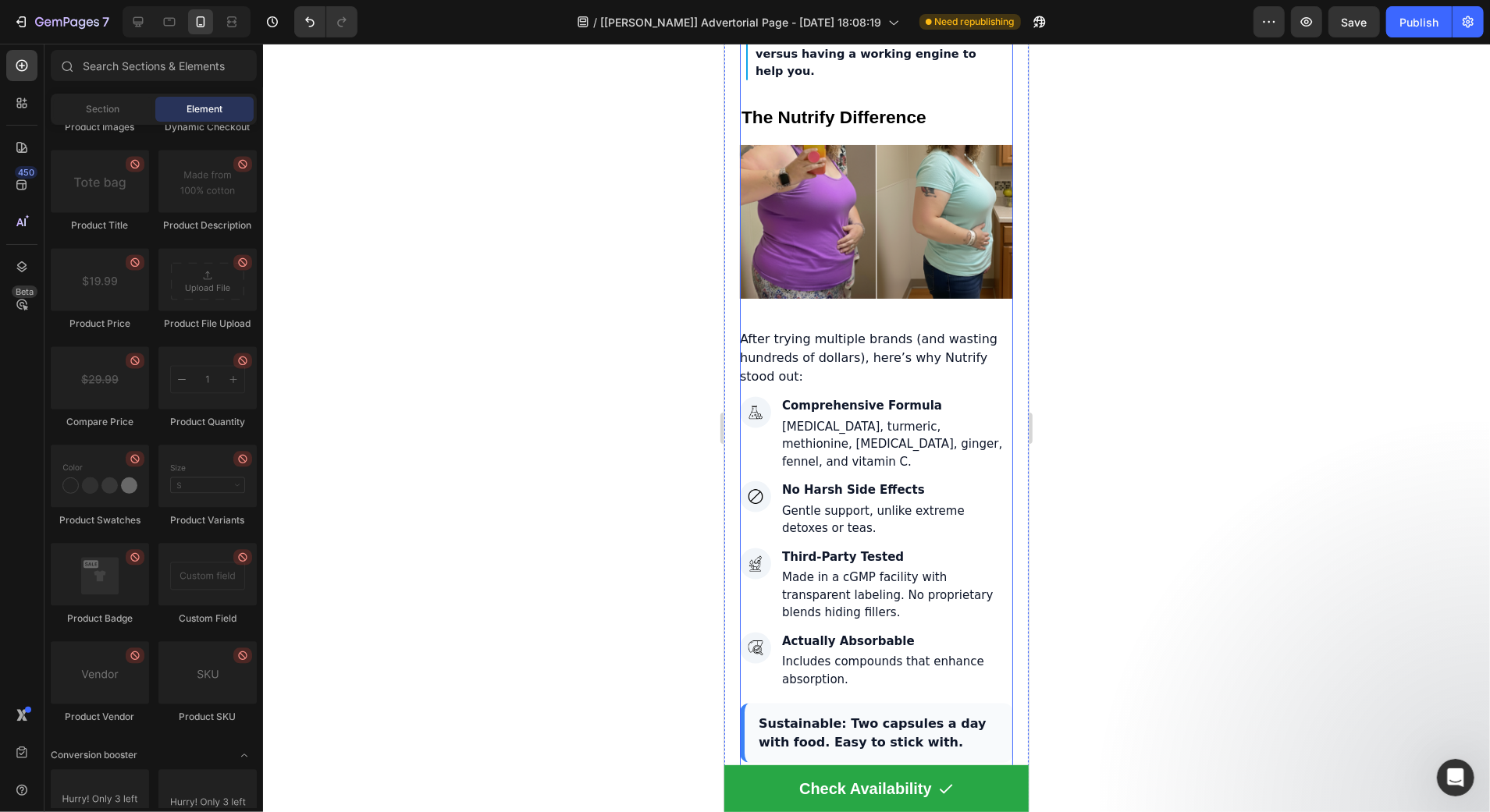
scroll to position [5983, 0]
click at [808, 199] on img at bounding box center [876, 222] width 273 height 153
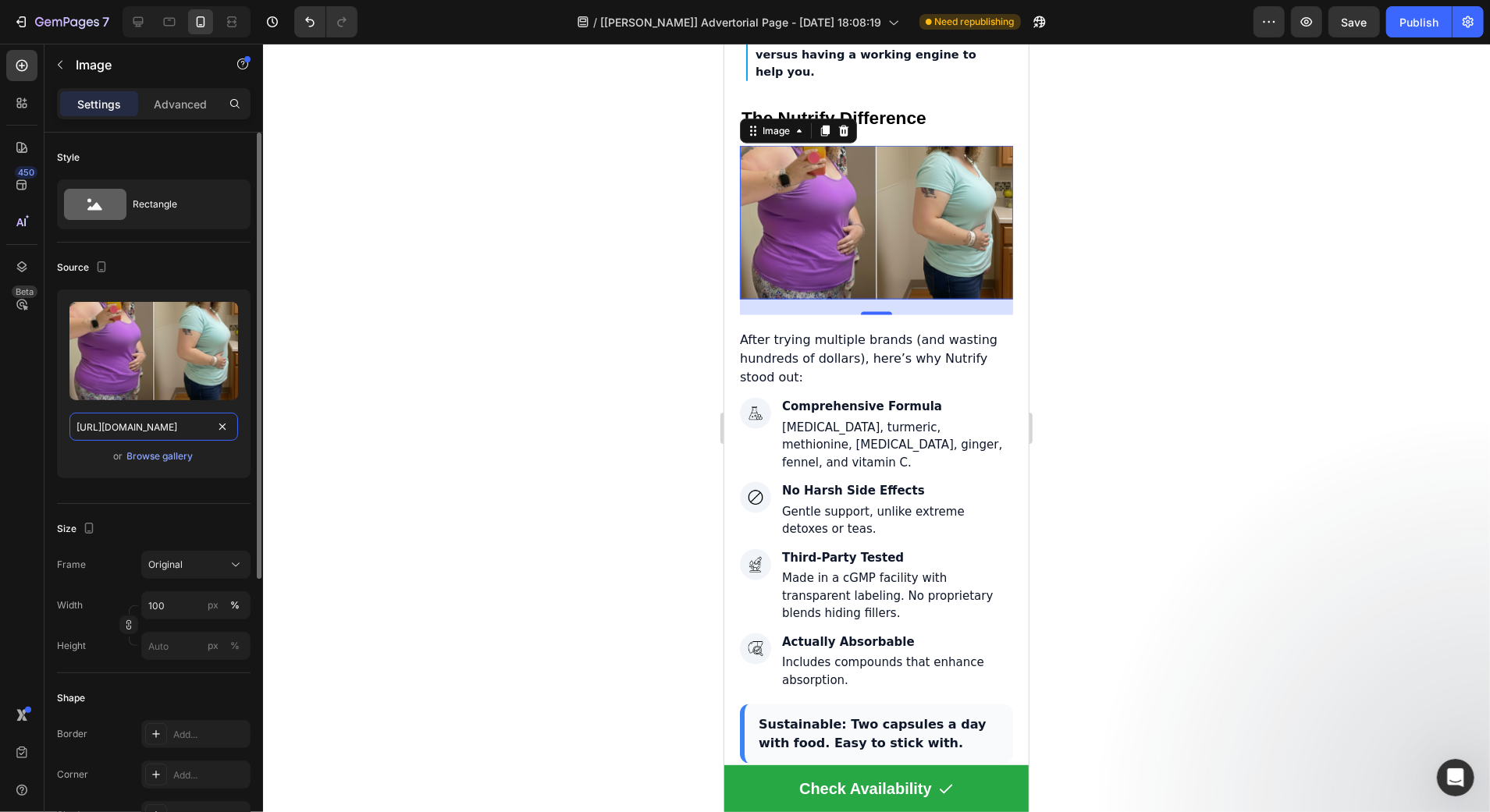
click at [152, 439] on input "https://cdn.shopify.com/s/files/1/0728/9821/6178/files/gempages_572031048930558…" at bounding box center [153, 427] width 168 height 28
paste input "Your_paragraph_text_4.png?v=1758997372"
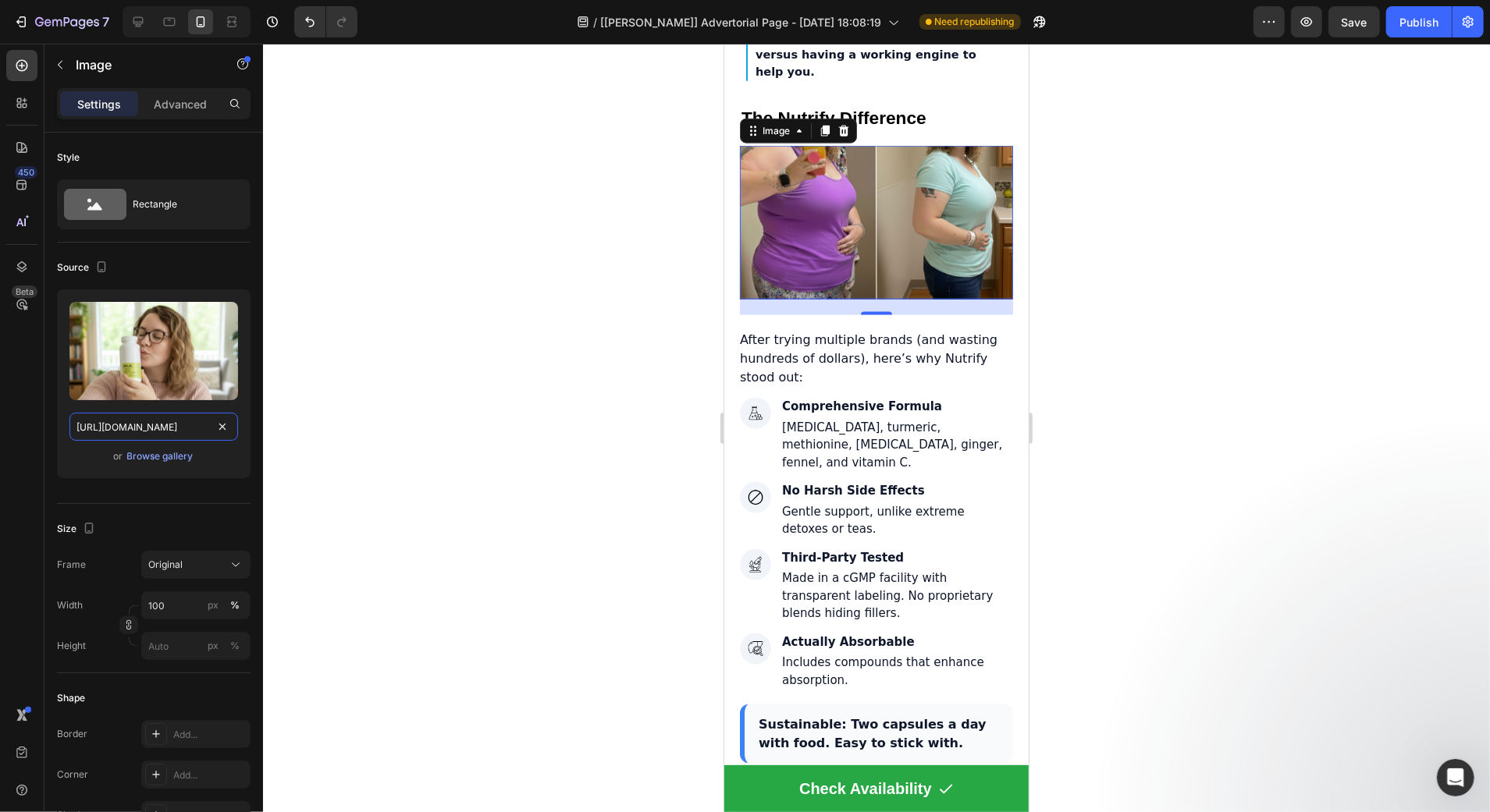
scroll to position [0, 302]
type input "https://cdn.shopify.com/s/files/1/0728/9821/6178/files/Your_paragraph_text_4.pn…"
click at [336, 400] on div at bounding box center [876, 428] width 1227 height 768
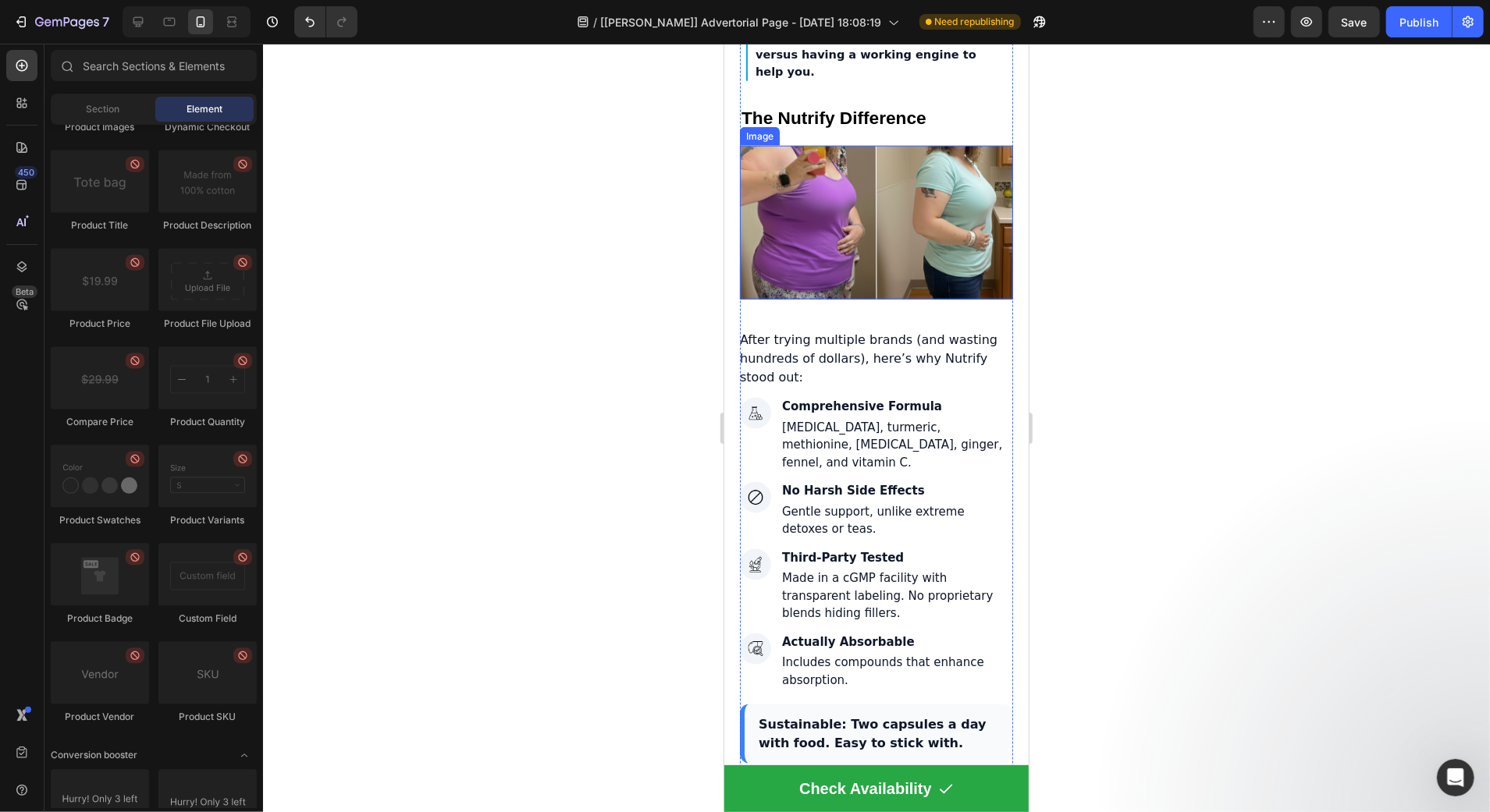
click at [882, 216] on img at bounding box center [876, 222] width 273 height 153
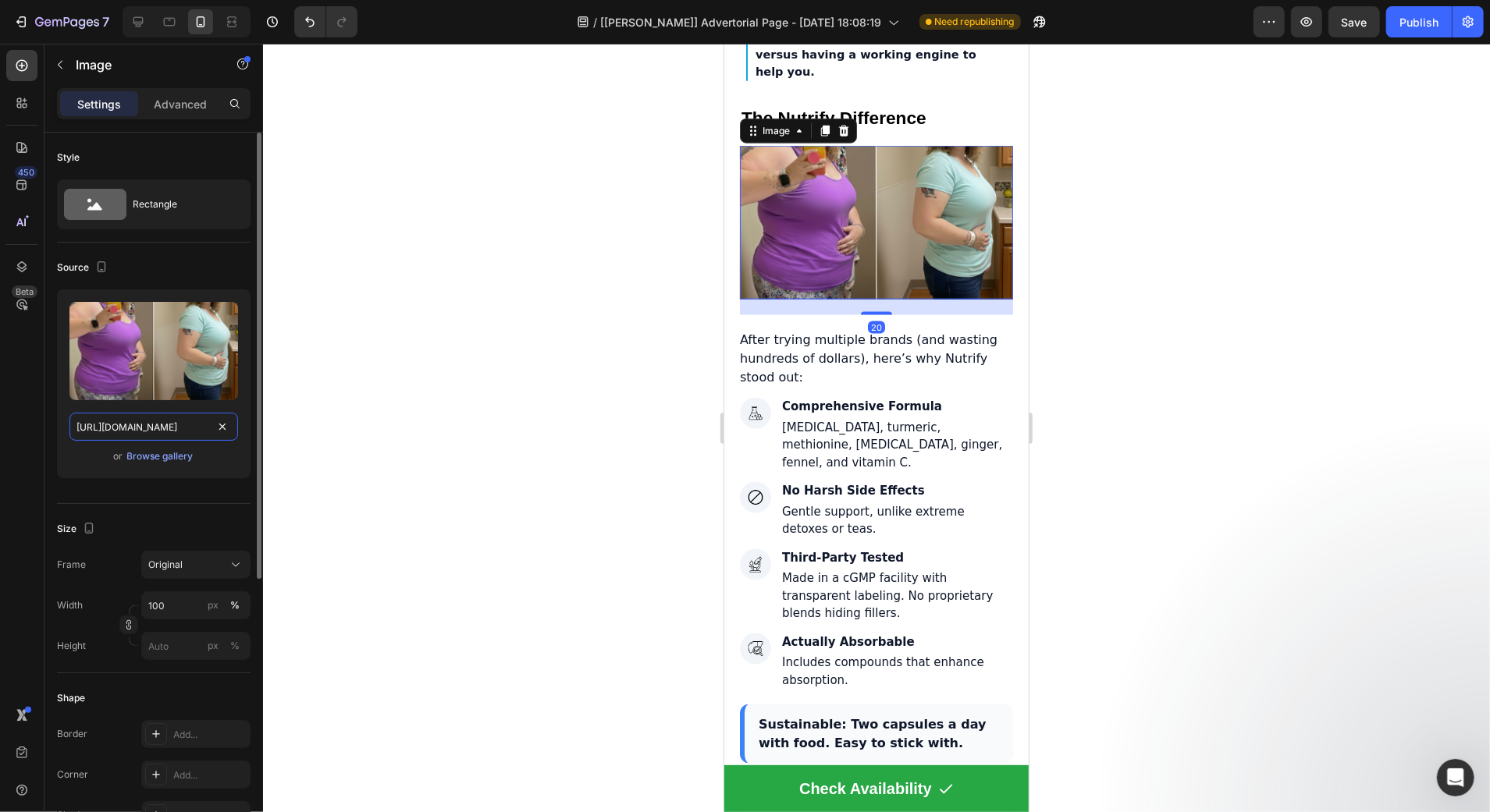
click at [199, 416] on input "https://cdn.shopify.com/s/files/1/0728/9821/6178/files/gempages_572031048930558…" at bounding box center [153, 427] width 168 height 28
paste input "https://cdn.shopify.com/s/files/1/0728/9821/6178/files/Your_paragraph_text_4.pn…"
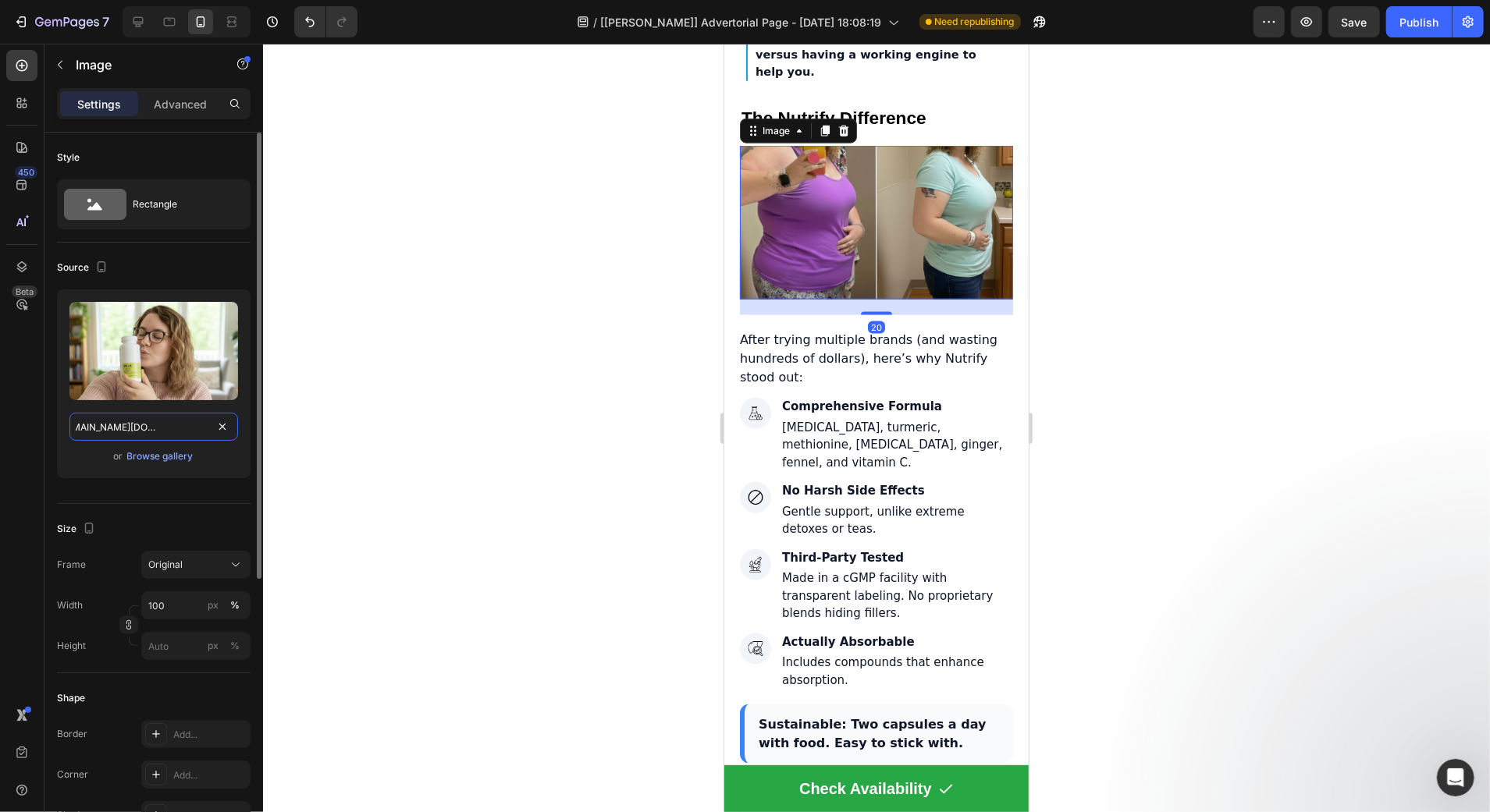
click at [185, 421] on input "https://cdn.shopify.com/s/files/1/0728/9821/6178/files/Your_paragraph_text_4.pn…" at bounding box center [153, 427] width 168 height 28
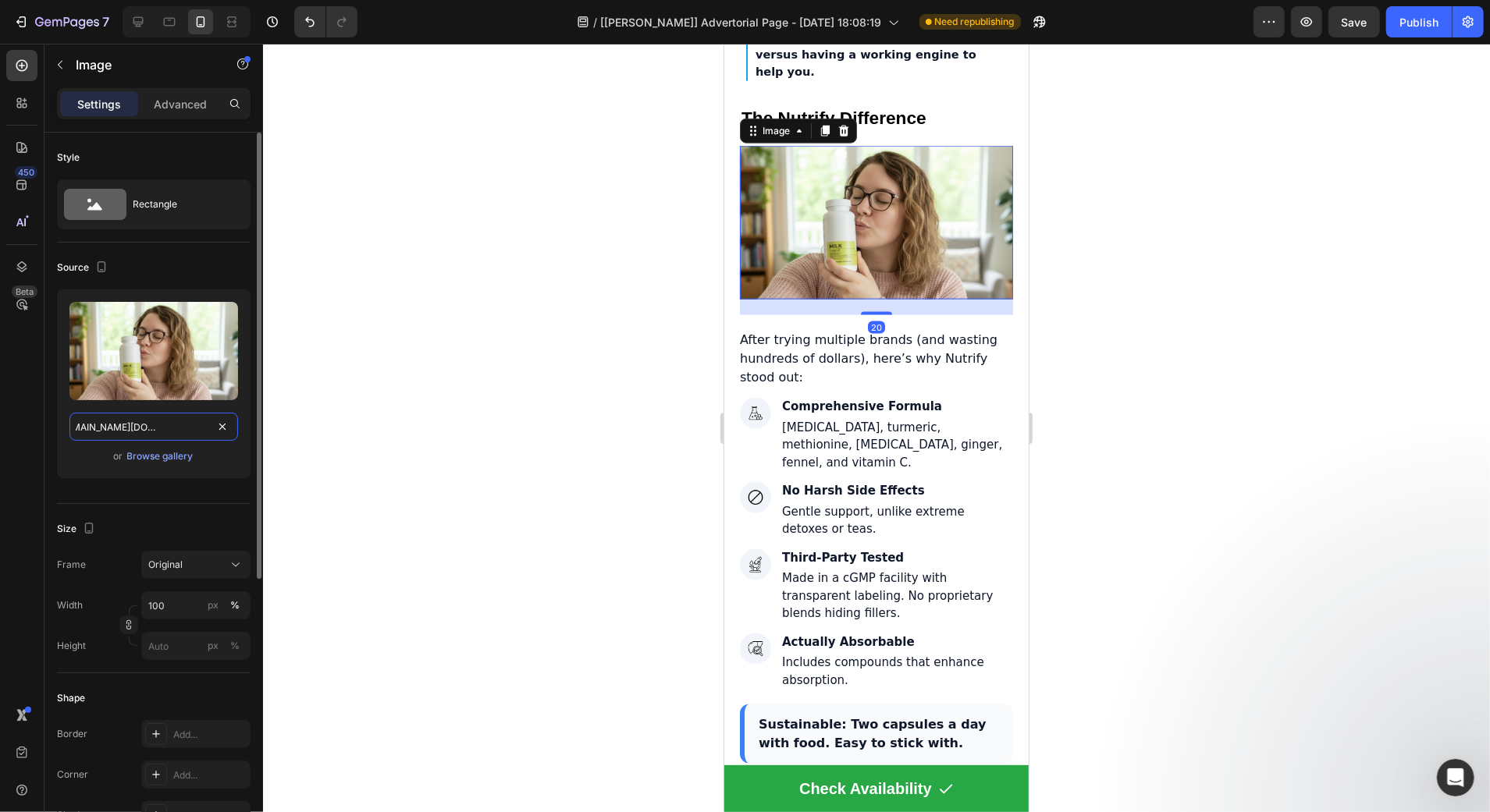
click at [185, 421] on input "https://cdn.shopify.com/s/files/1/0728/9821/6178/files/Your_paragraph_text_4.pn…" at bounding box center [153, 427] width 168 height 28
paste input "text"
click at [137, 22] on icon at bounding box center [138, 22] width 11 height 11
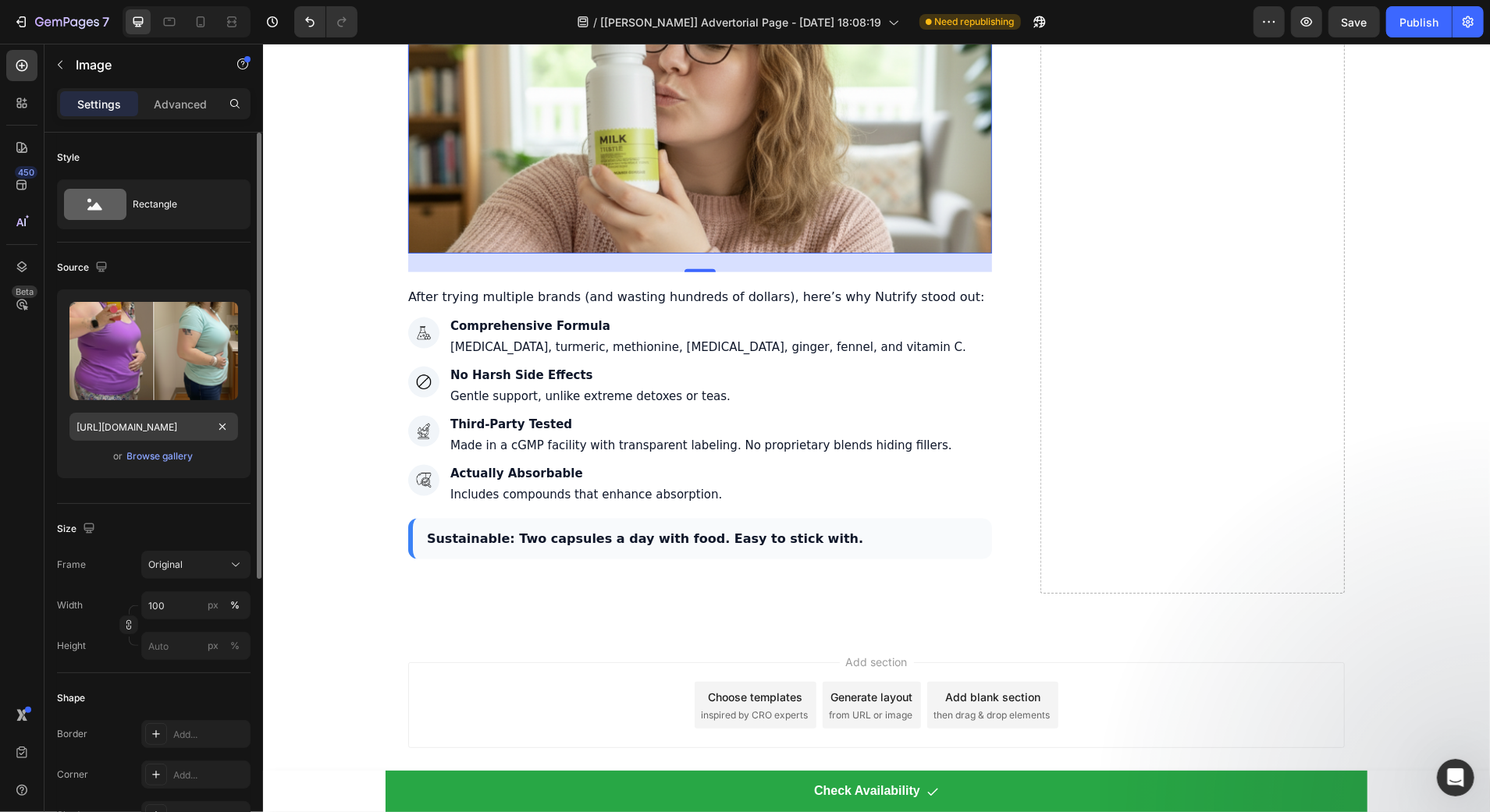
scroll to position [5986, 0]
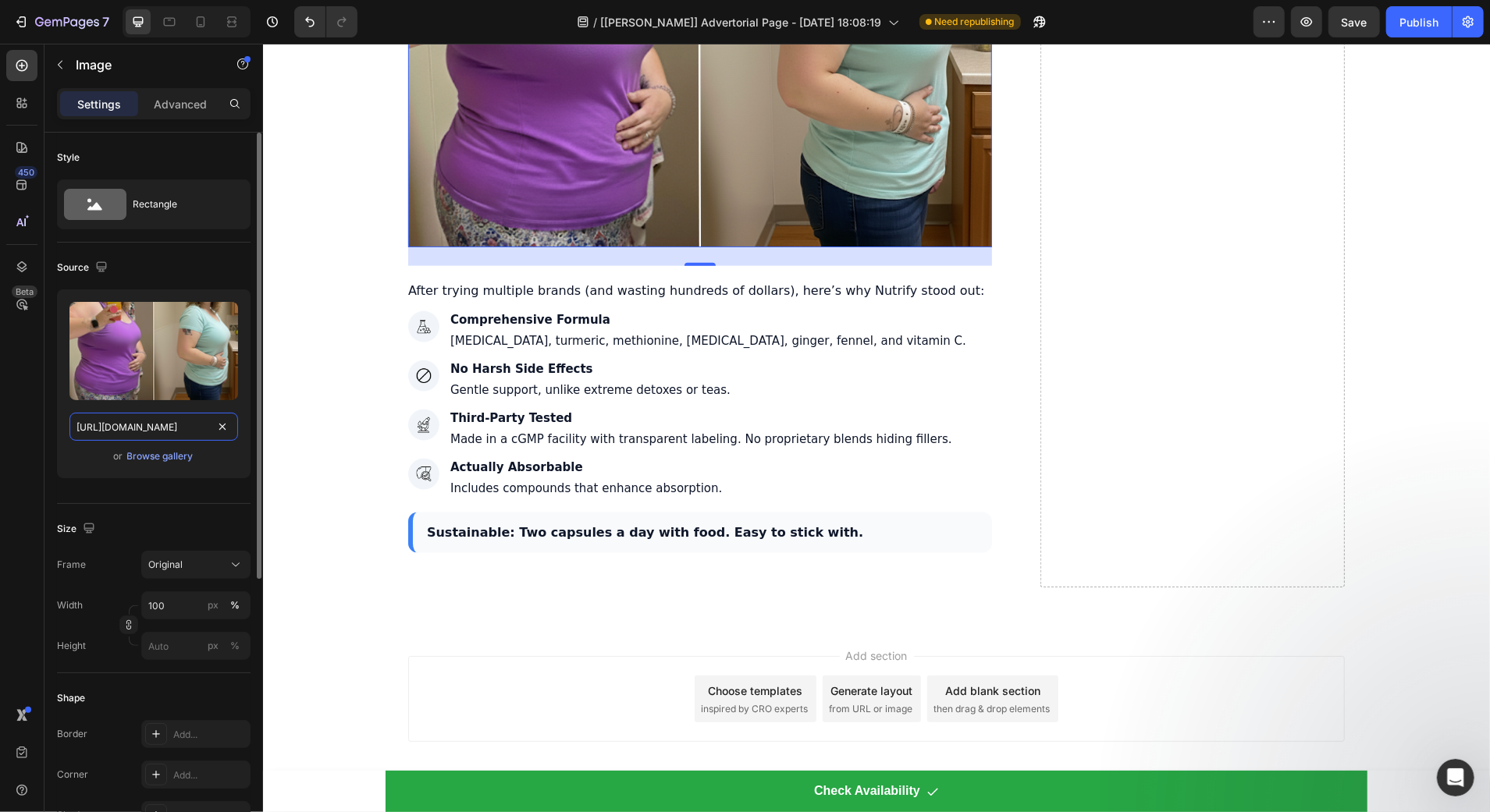
click at [156, 428] on input "https://cdn.shopify.com/s/files/1/0728/9821/6178/files/gempages_572031048930558…" at bounding box center [153, 427] width 168 height 28
paste input "Your_paragraph_text_4.png?v=1758997372"
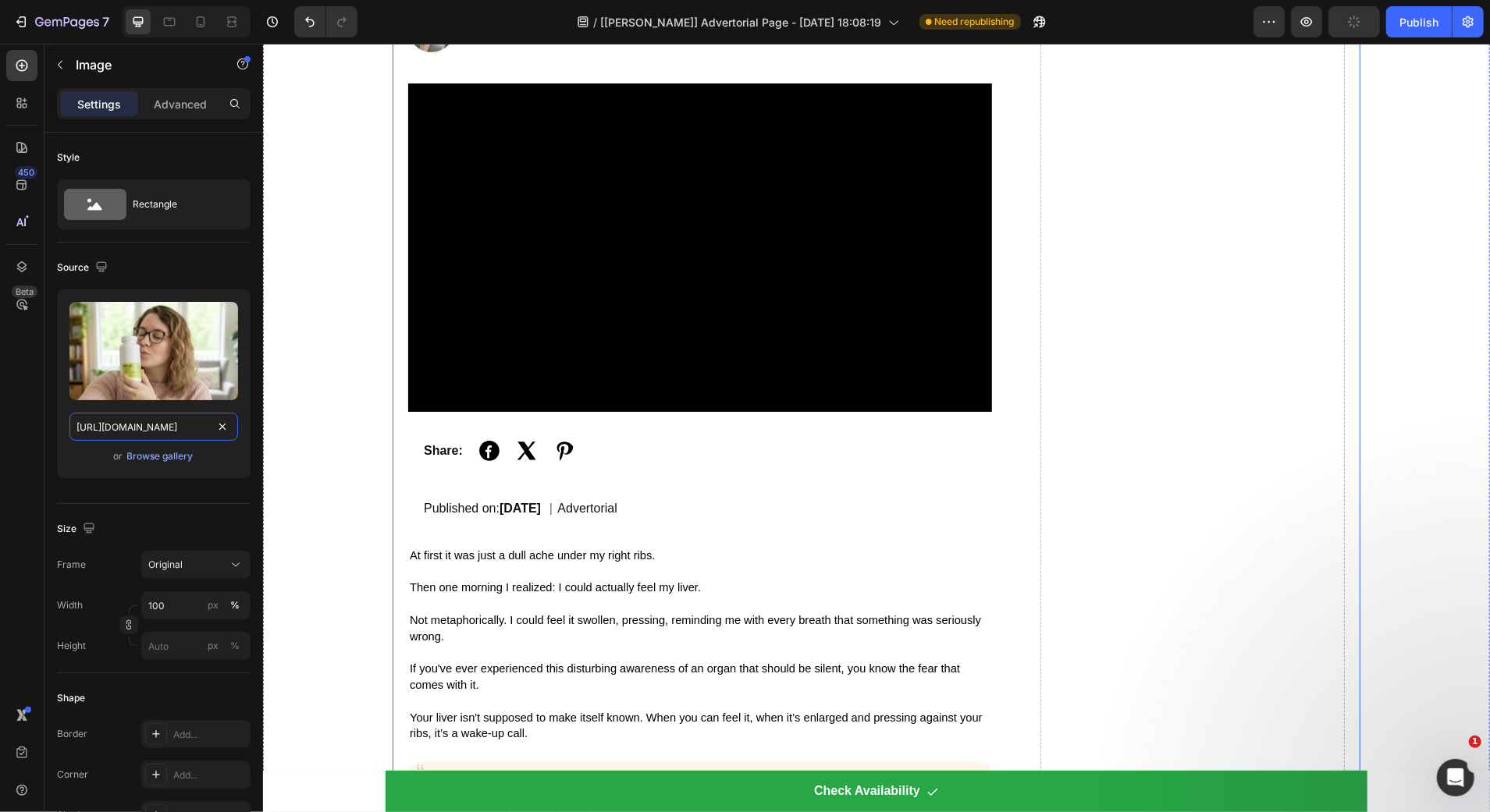
scroll to position [0, 0]
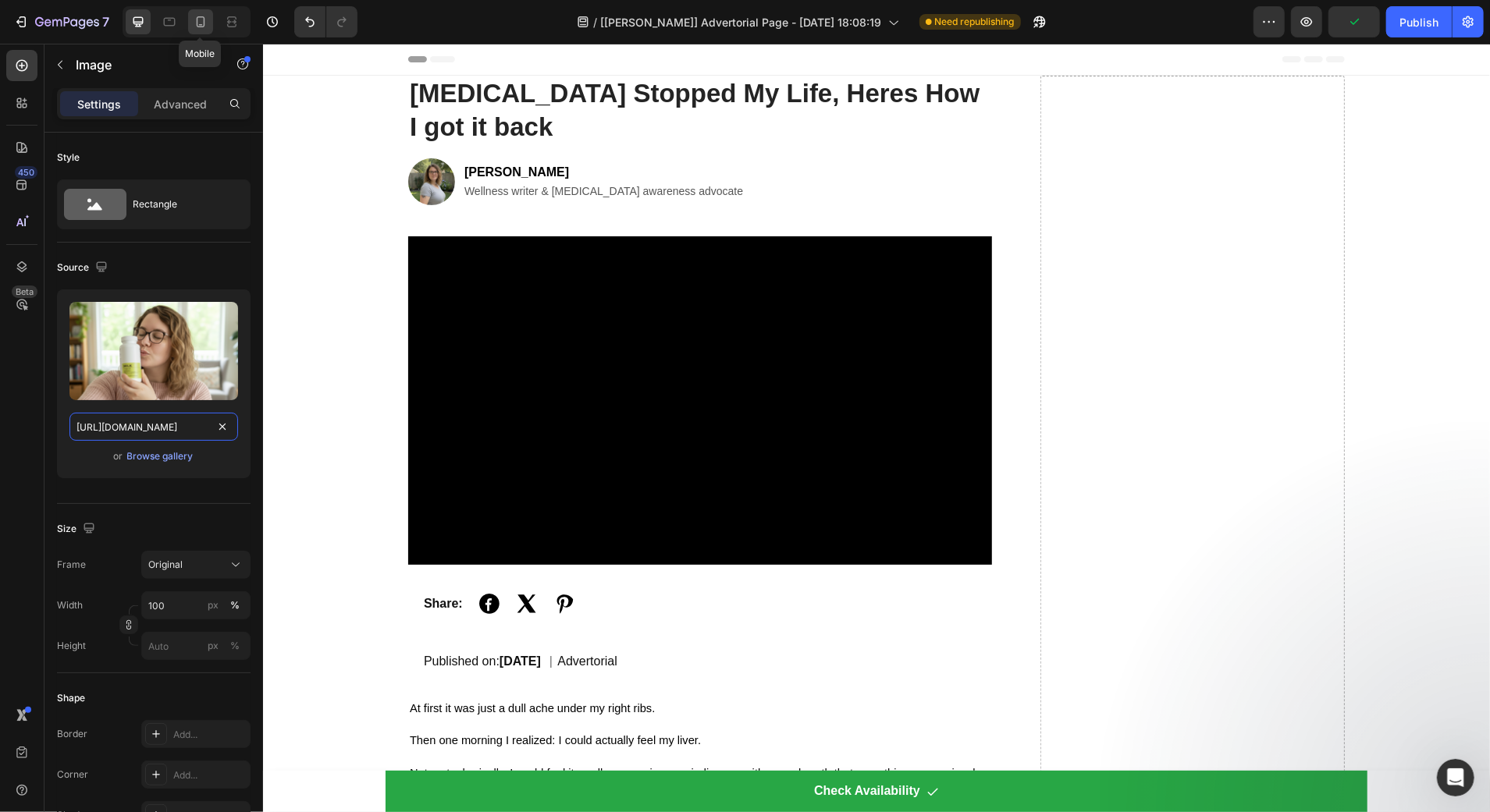
type input "https://cdn.shopify.com/s/files/1/0728/9821/6178/files/Your_paragraph_text_4.pn…"
click at [195, 20] on icon at bounding box center [201, 22] width 16 height 16
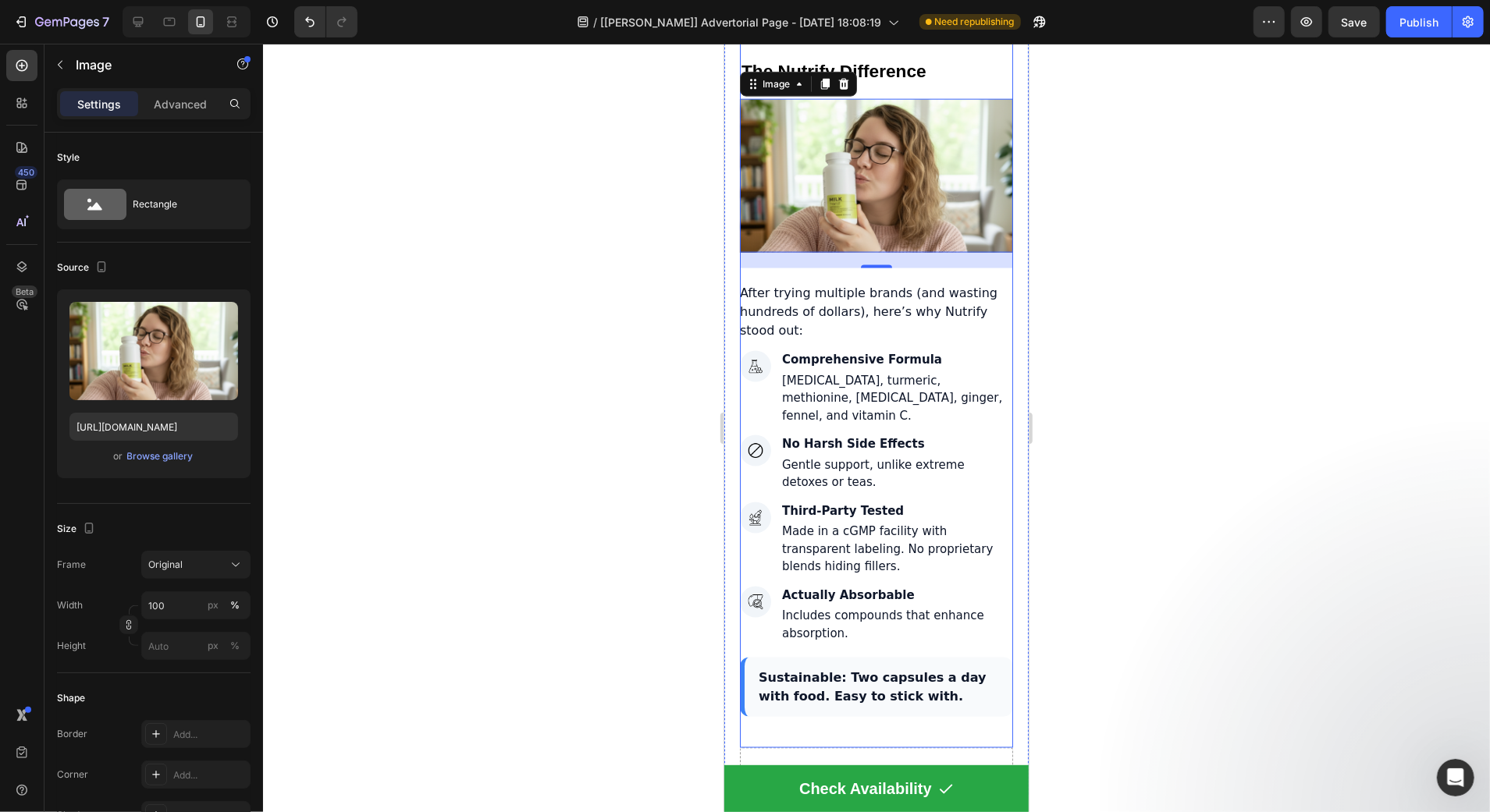
scroll to position [6030, 0]
click at [1449, 766] on icon "Open Intercom Messenger" at bounding box center [1453, 775] width 26 height 26
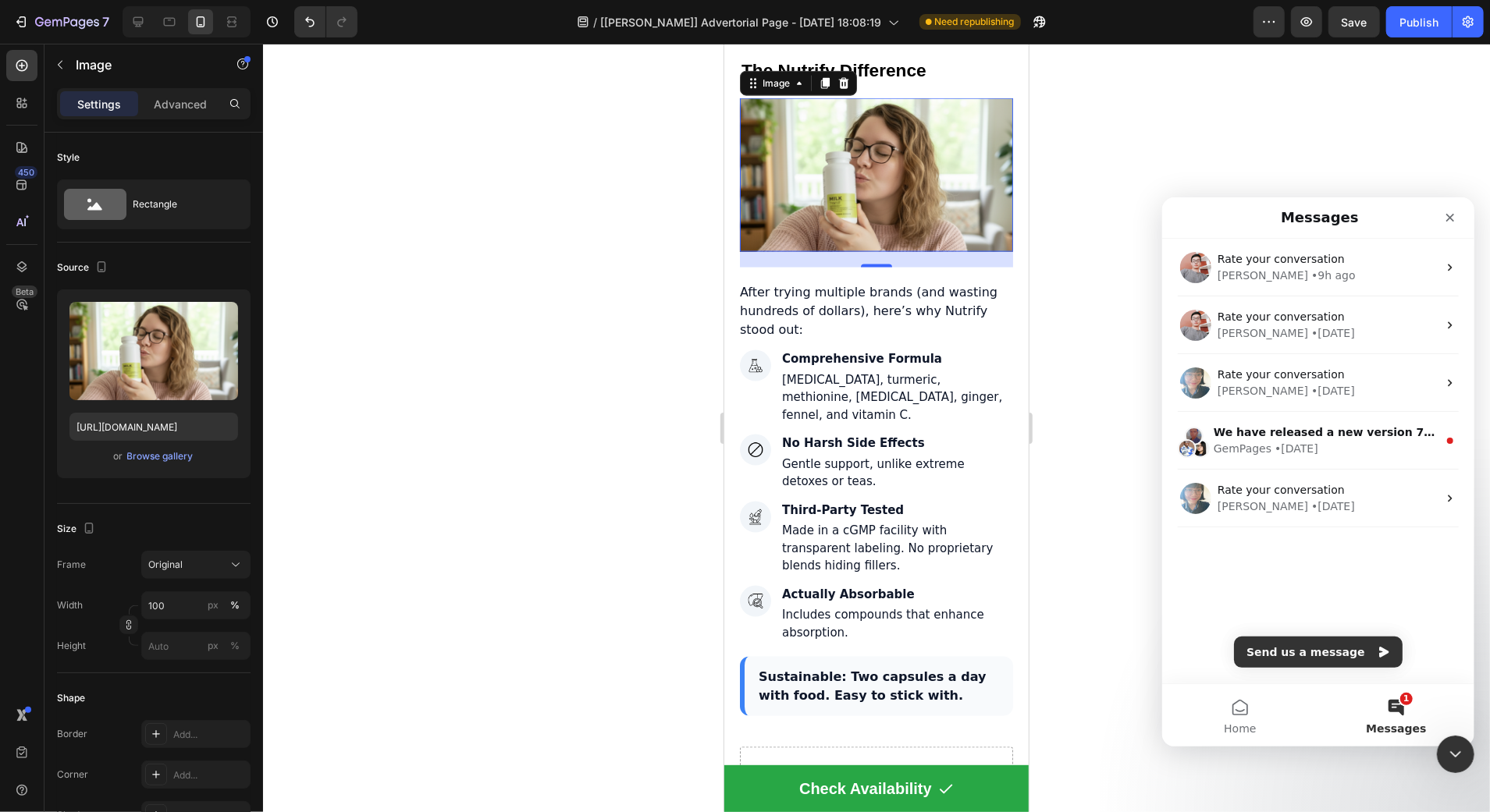
click at [1333, 632] on div "Rate your conversation Harry • 9h ago Rate your conversation Harry • 4w ago Rat…" at bounding box center [1317, 460] width 312 height 445
click at [1327, 645] on button "Send us a message" at bounding box center [1316, 651] width 168 height 31
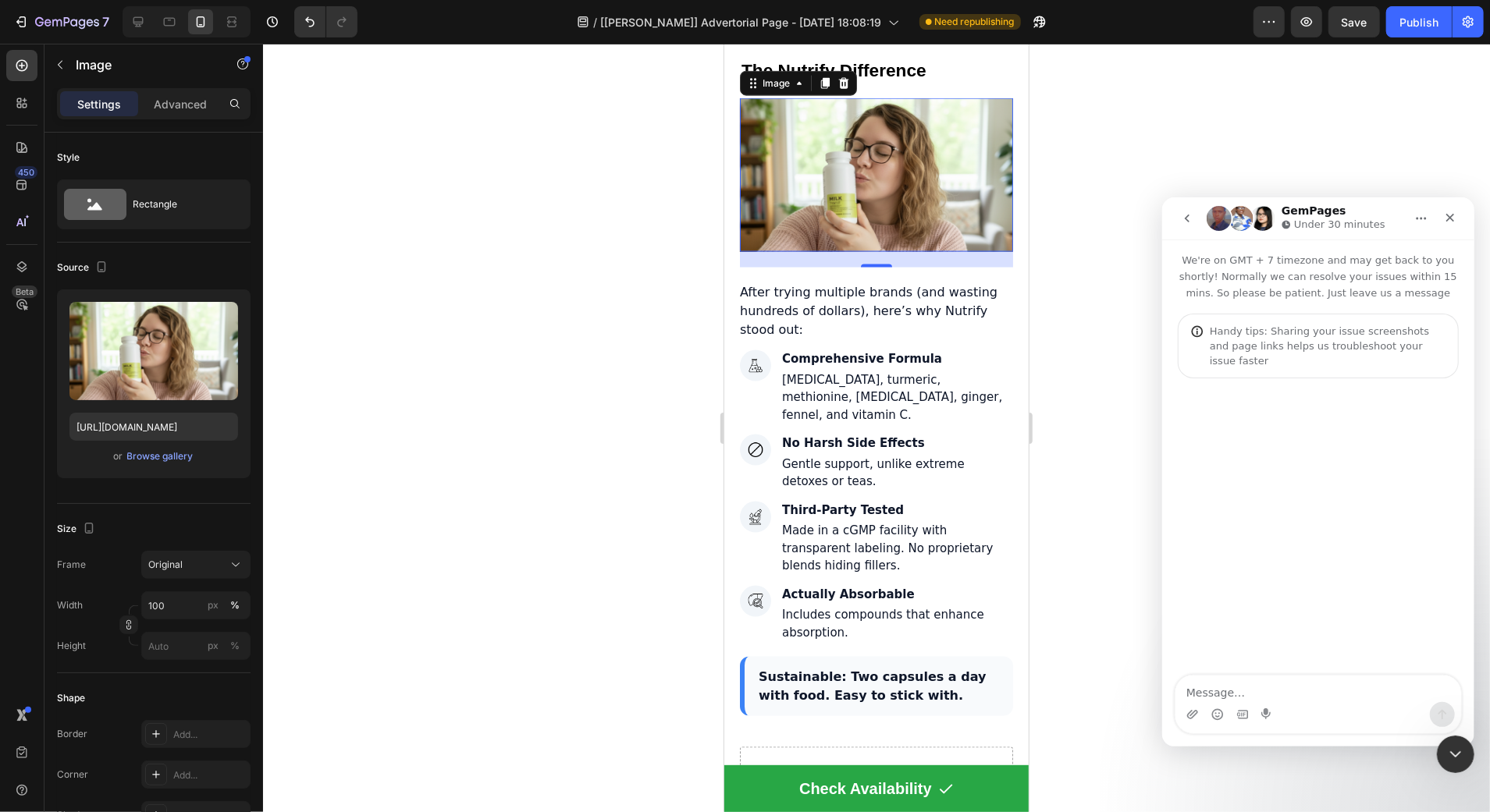
click at [1334, 678] on textarea "Message…" at bounding box center [1317, 688] width 285 height 26
type textarea "hello"
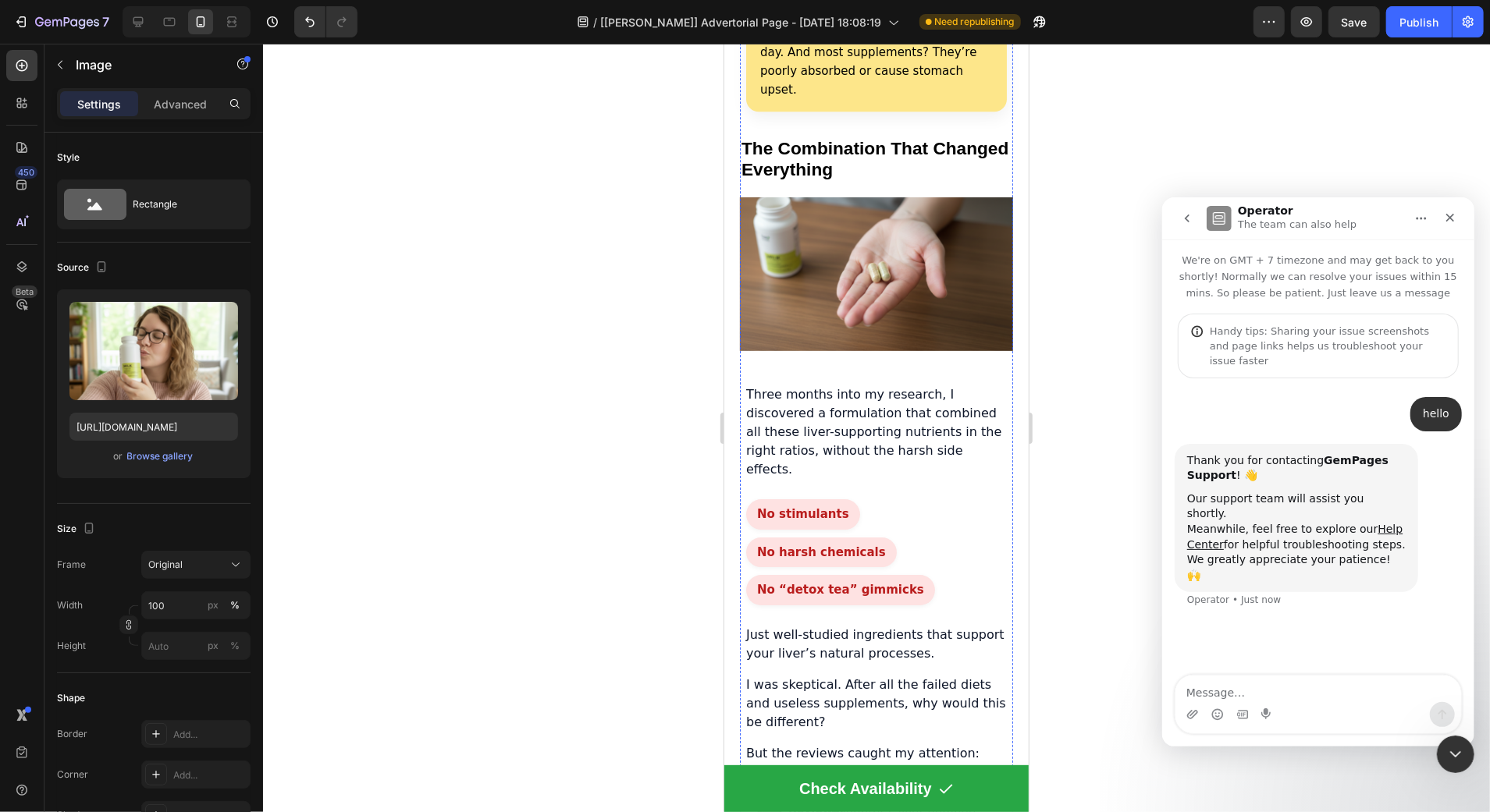
scroll to position [3472, 0]
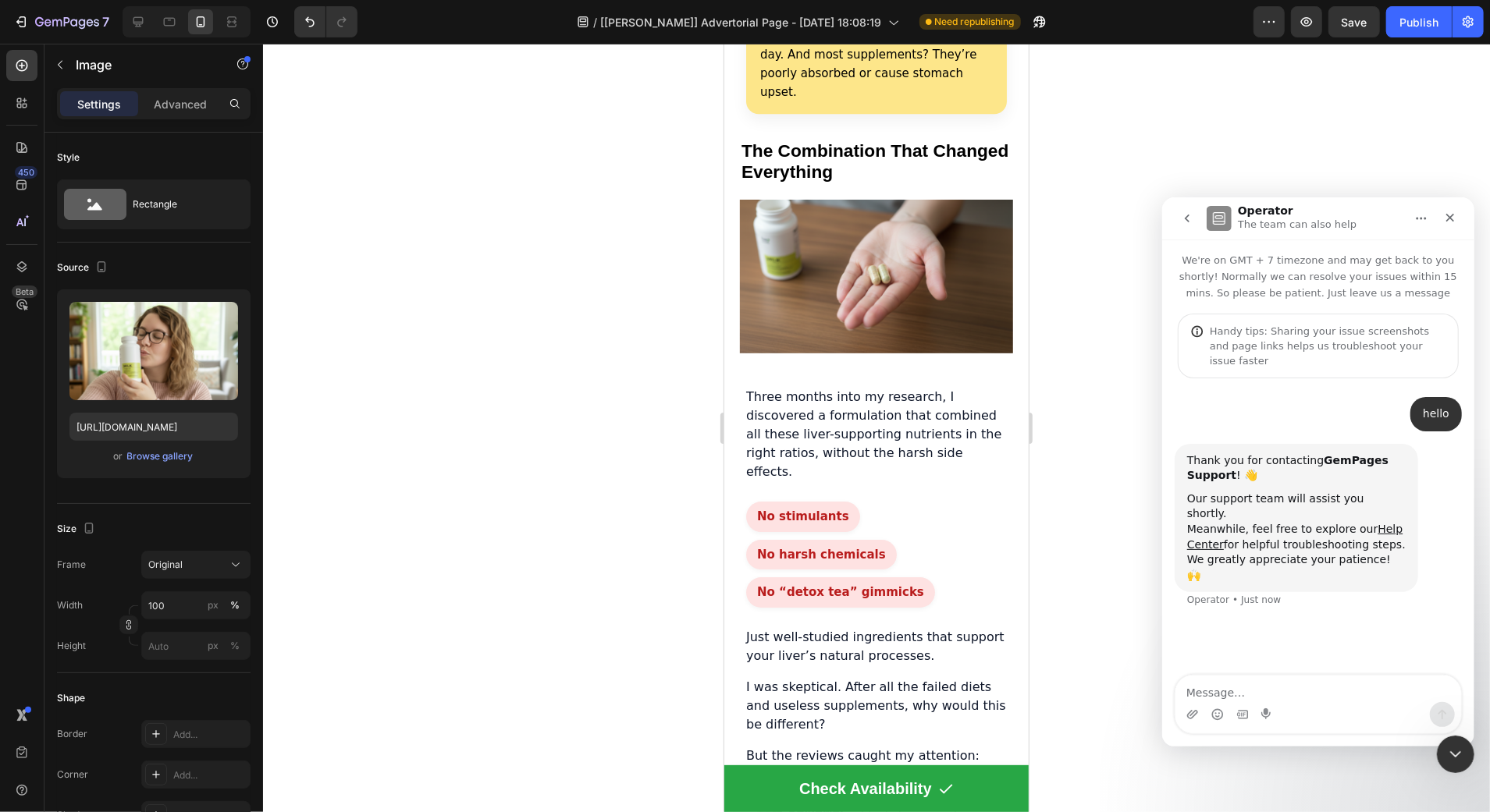
click at [1189, 219] on icon "go back" at bounding box center [1186, 218] width 12 height 12
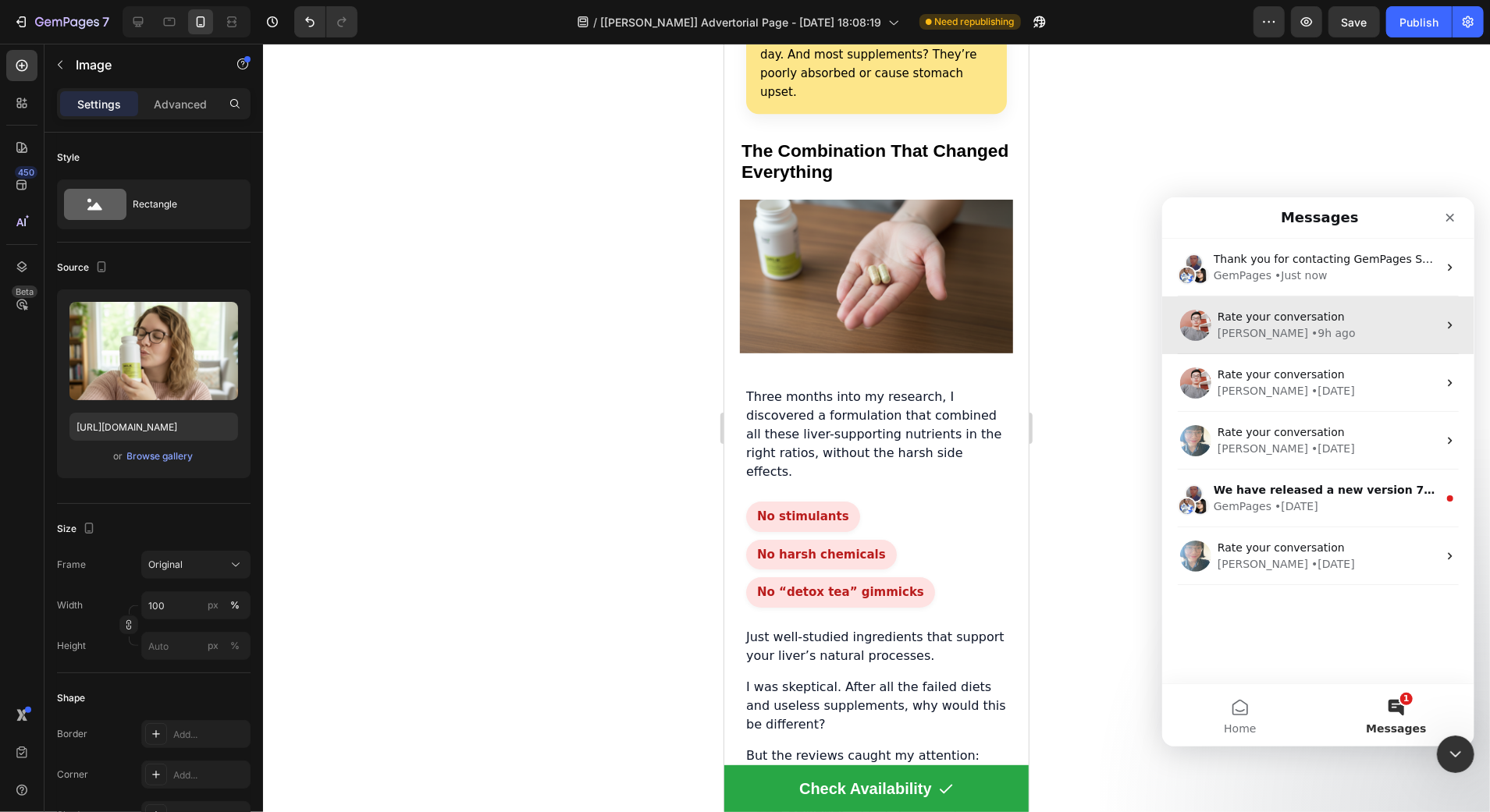
click at [1279, 310] on span "Rate your conversation" at bounding box center [1280, 316] width 127 height 12
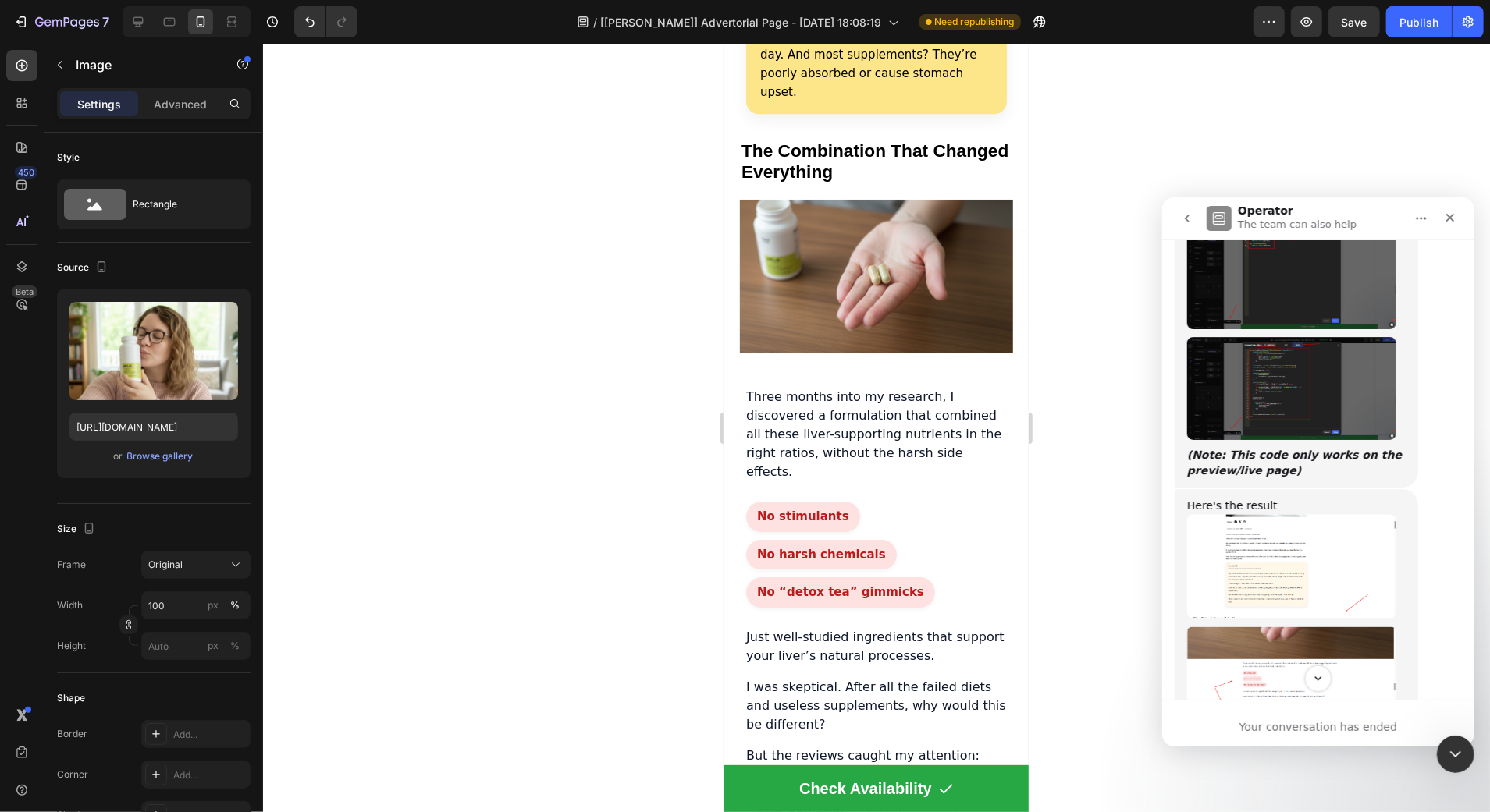
scroll to position [5273, 0]
click at [1287, 379] on img "Harry says…" at bounding box center [1290, 389] width 209 height 103
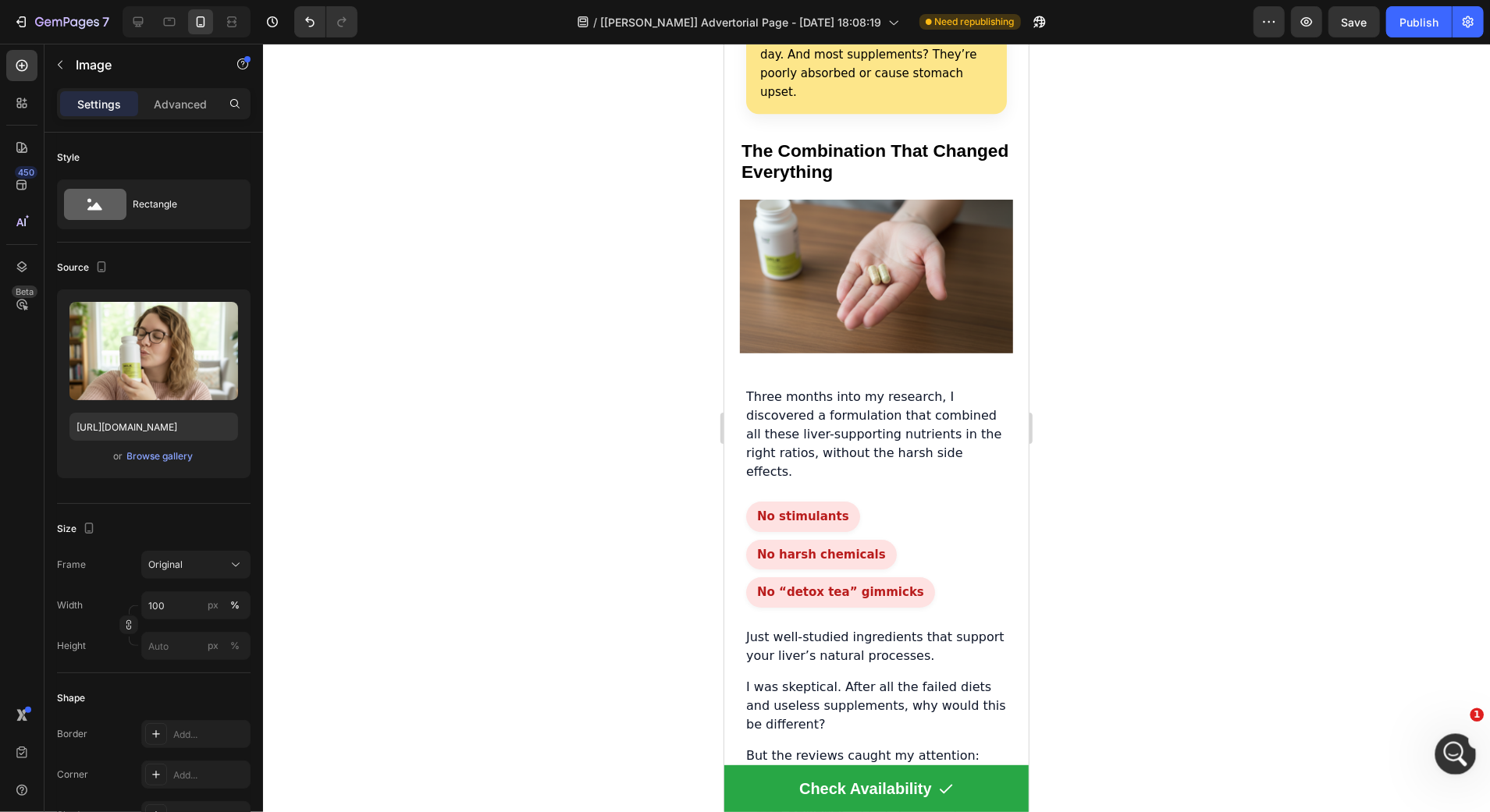
click at [1472, 0] on body "7 Version history / [Liam GemPages] Advertorial Page - Aug 29, 18:08:19 Need re…" at bounding box center [745, 0] width 1490 height 0
click at [1451, 754] on icon "Open Intercom Messenger" at bounding box center [1453, 752] width 11 height 12
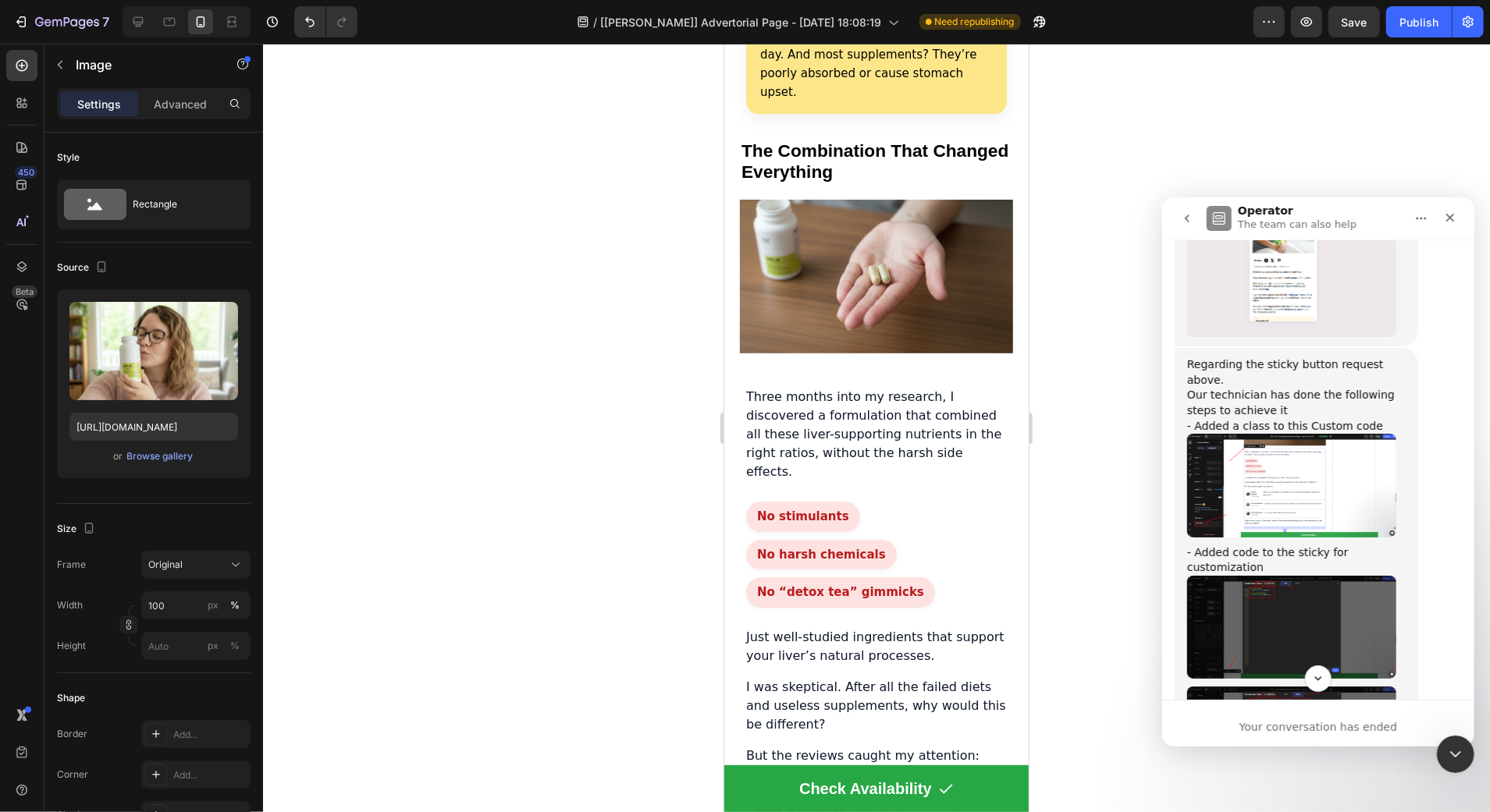
scroll to position [4928, 0]
click at [1330, 461] on img "Harry says…" at bounding box center [1290, 482] width 209 height 103
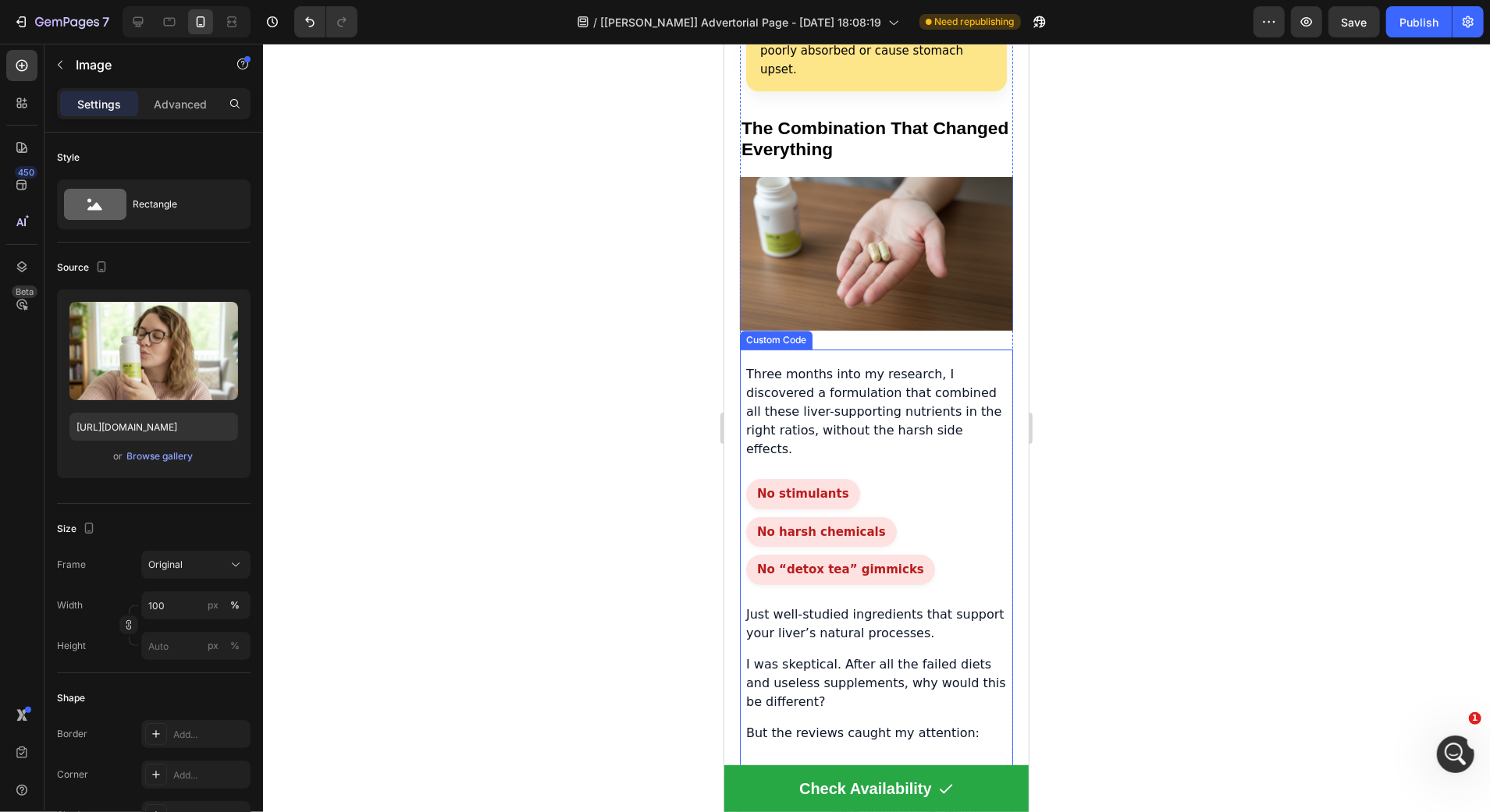
scroll to position [3503, 0]
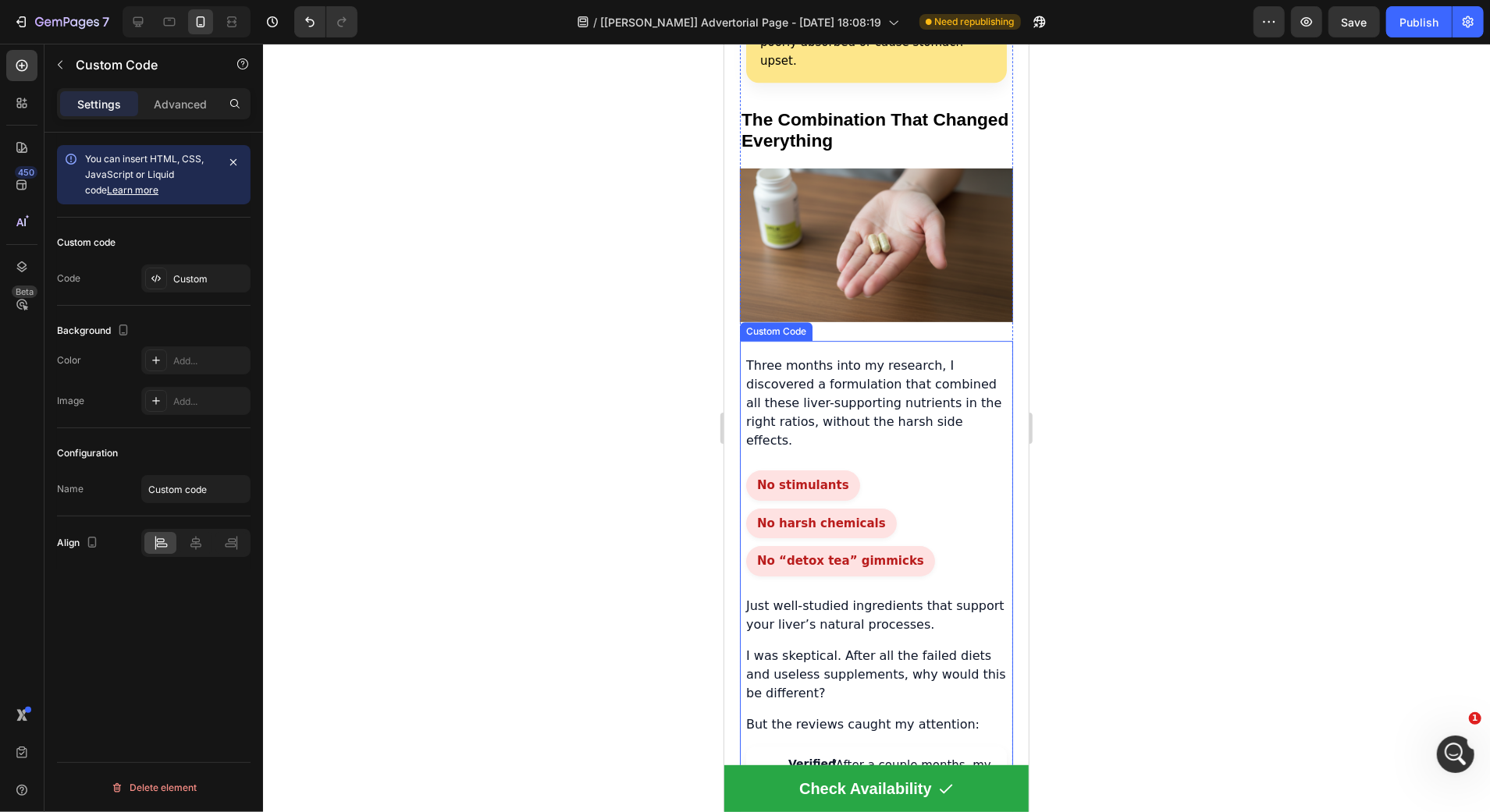
click at [809, 356] on p "Three months into my research, I discovered a formulation that combined all the…" at bounding box center [876, 402] width 261 height 93
click at [170, 491] on input "Custom code" at bounding box center [196, 489] width 109 height 28
click at [156, 463] on div "Configuration" at bounding box center [154, 453] width 194 height 25
click at [189, 488] on input "Custom code" at bounding box center [196, 489] width 109 height 28
click at [190, 445] on div "Configuration" at bounding box center [154, 453] width 194 height 25
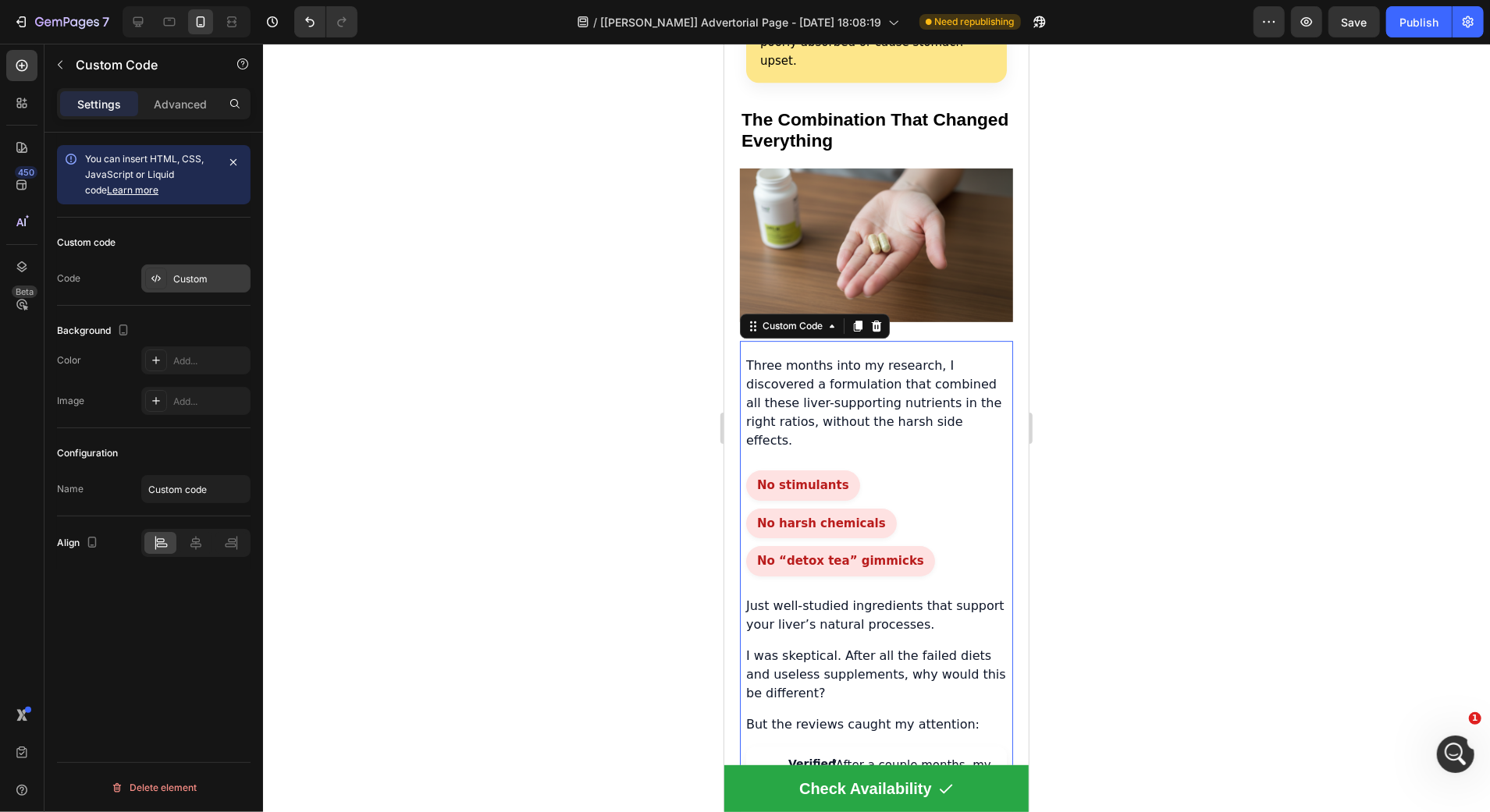
click at [154, 275] on icon at bounding box center [156, 278] width 12 height 12
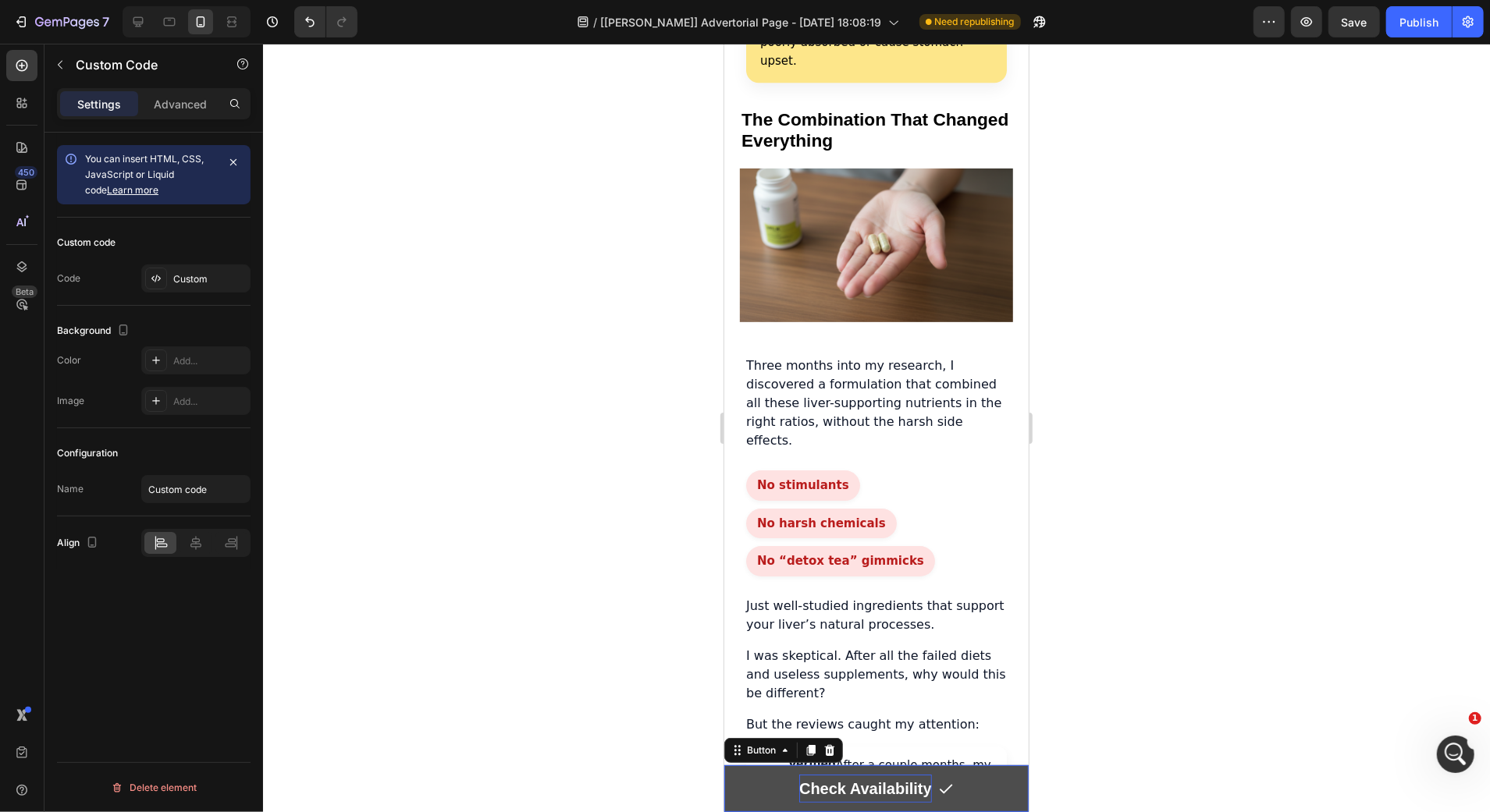
click at [867, 782] on p "Check Availability" at bounding box center [864, 788] width 133 height 28
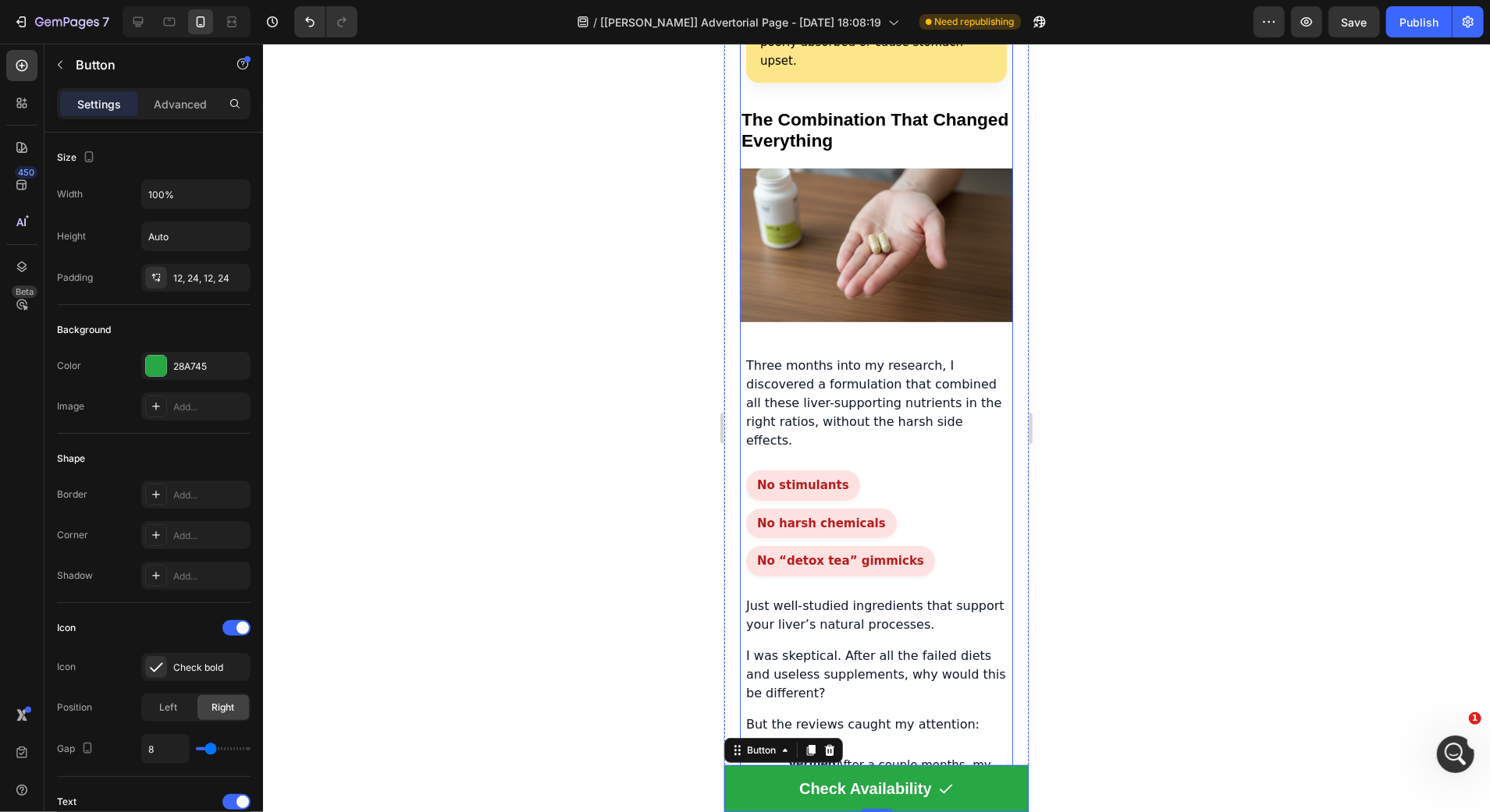
click at [967, 260] on div "NAFLD Stopped My Life, Heres How I got it back Heading Sarah M. Wellness writer…" at bounding box center [876, 54] width 273 height 6748
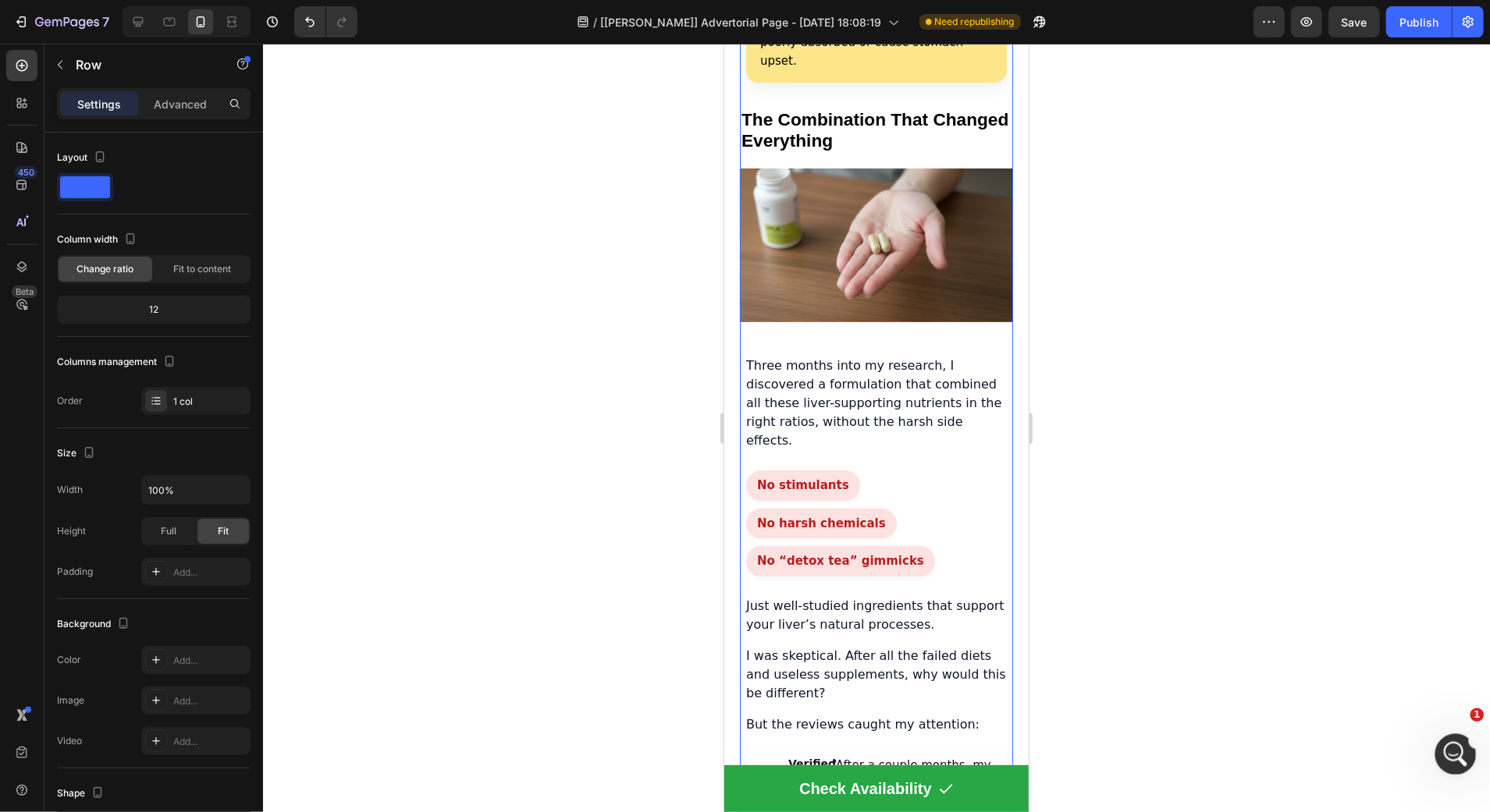
click at [1450, 749] on icon "Open Intercom Messenger" at bounding box center [1453, 752] width 26 height 26
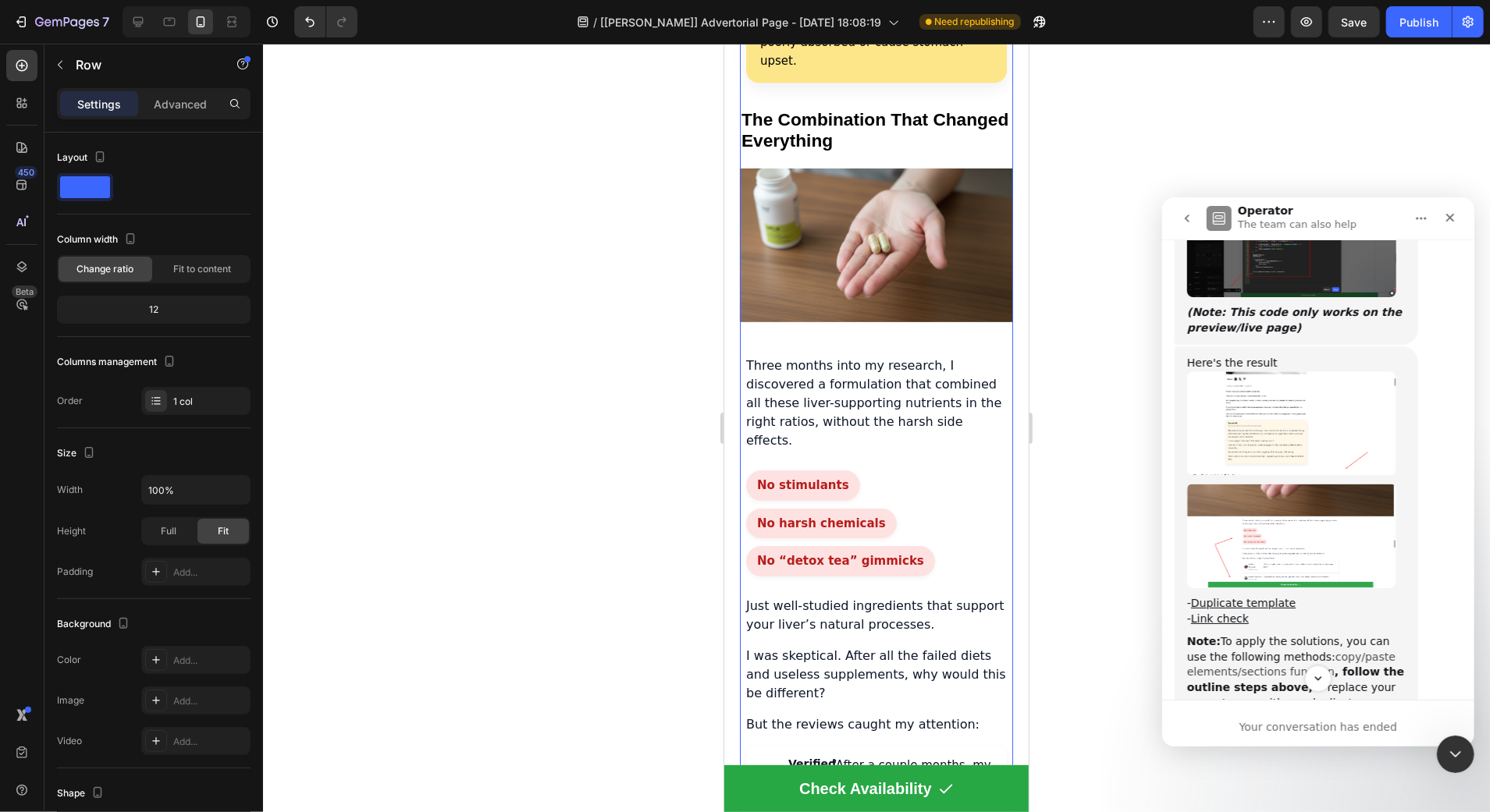
scroll to position [5450, 0]
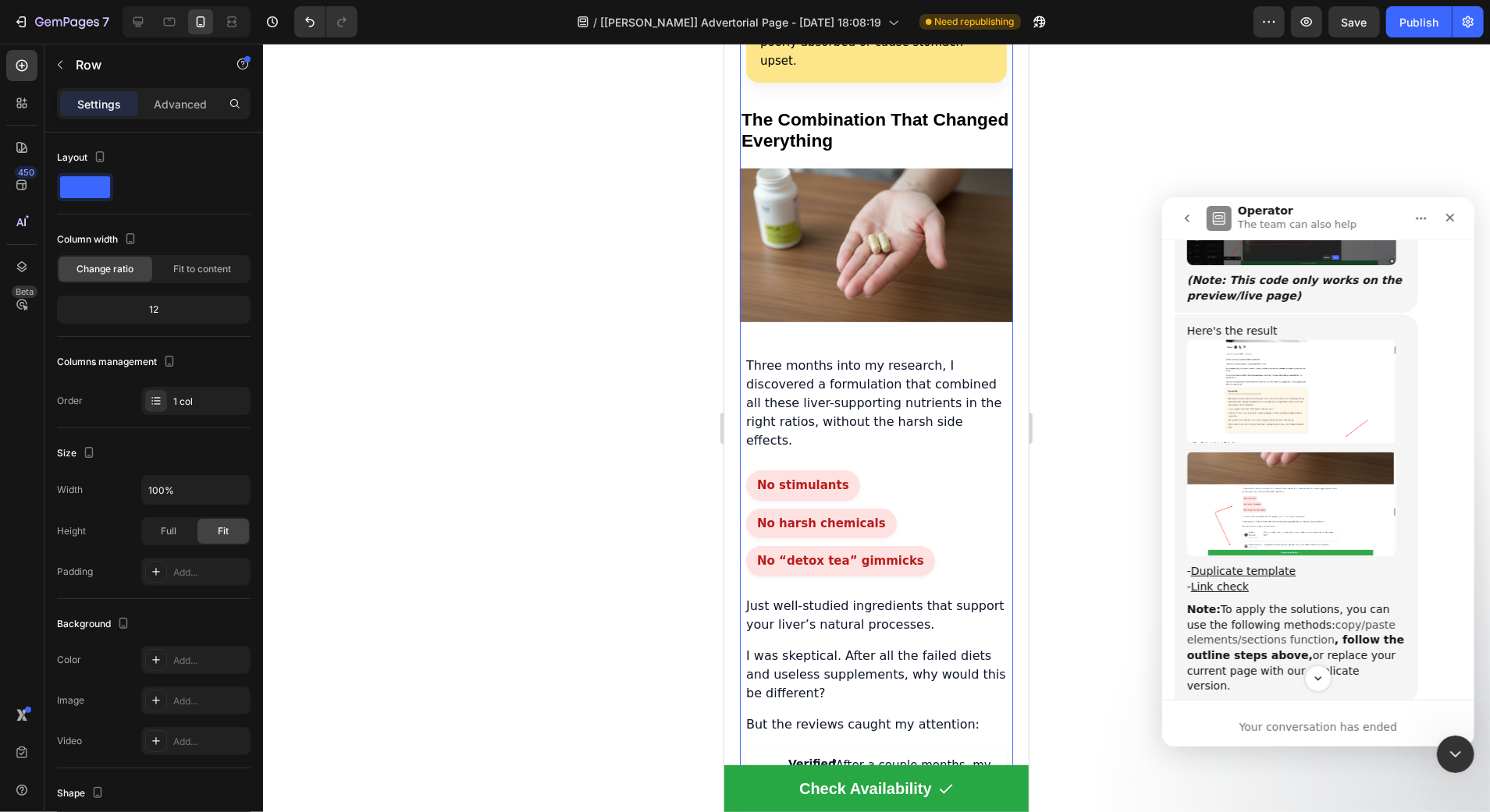
click at [1314, 617] on link "copy/paste elements/sections function" at bounding box center [1290, 631] width 208 height 28
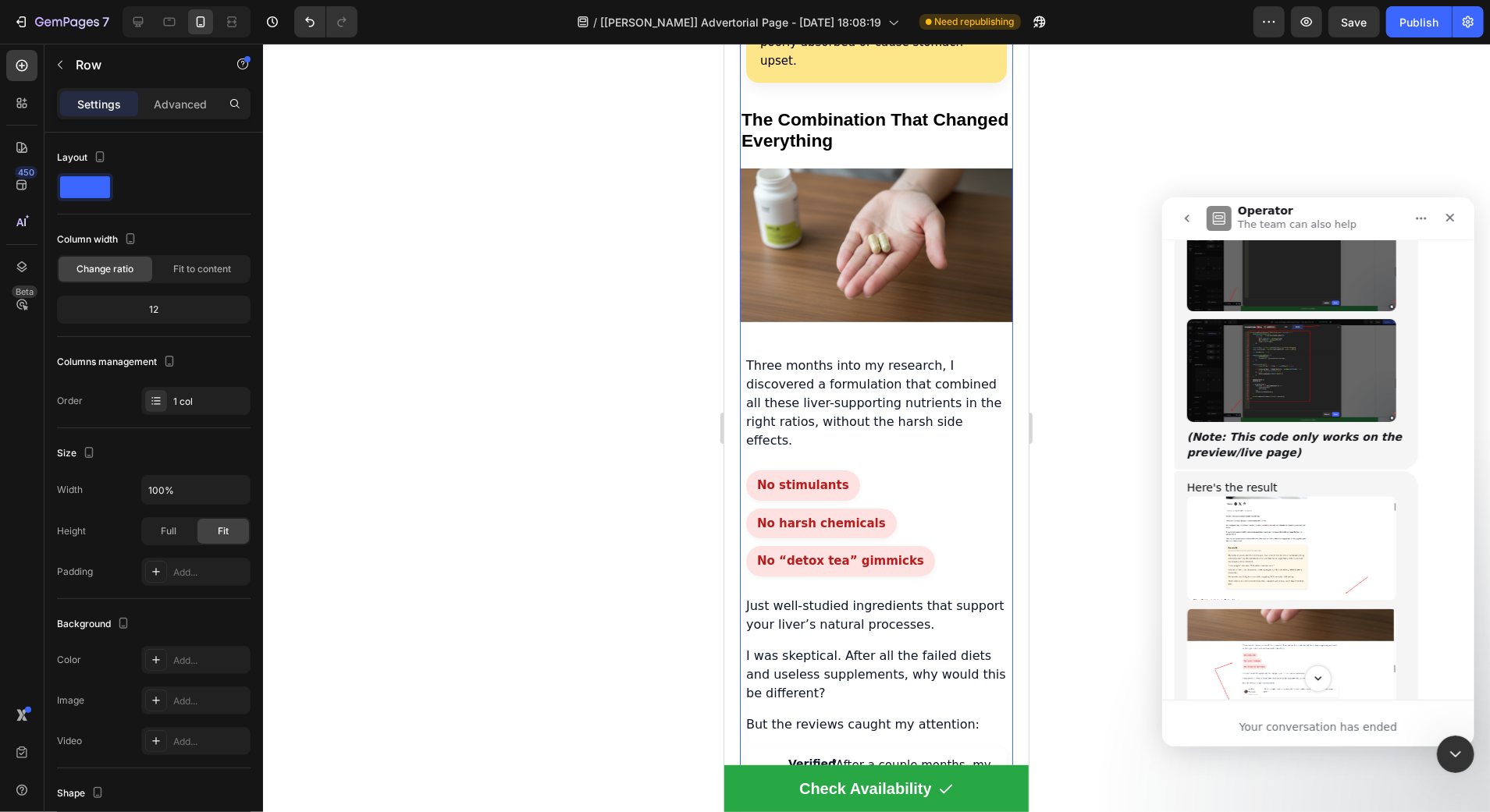
scroll to position [5293, 0]
click at [1300, 344] on img "Harry says…" at bounding box center [1290, 369] width 209 height 103
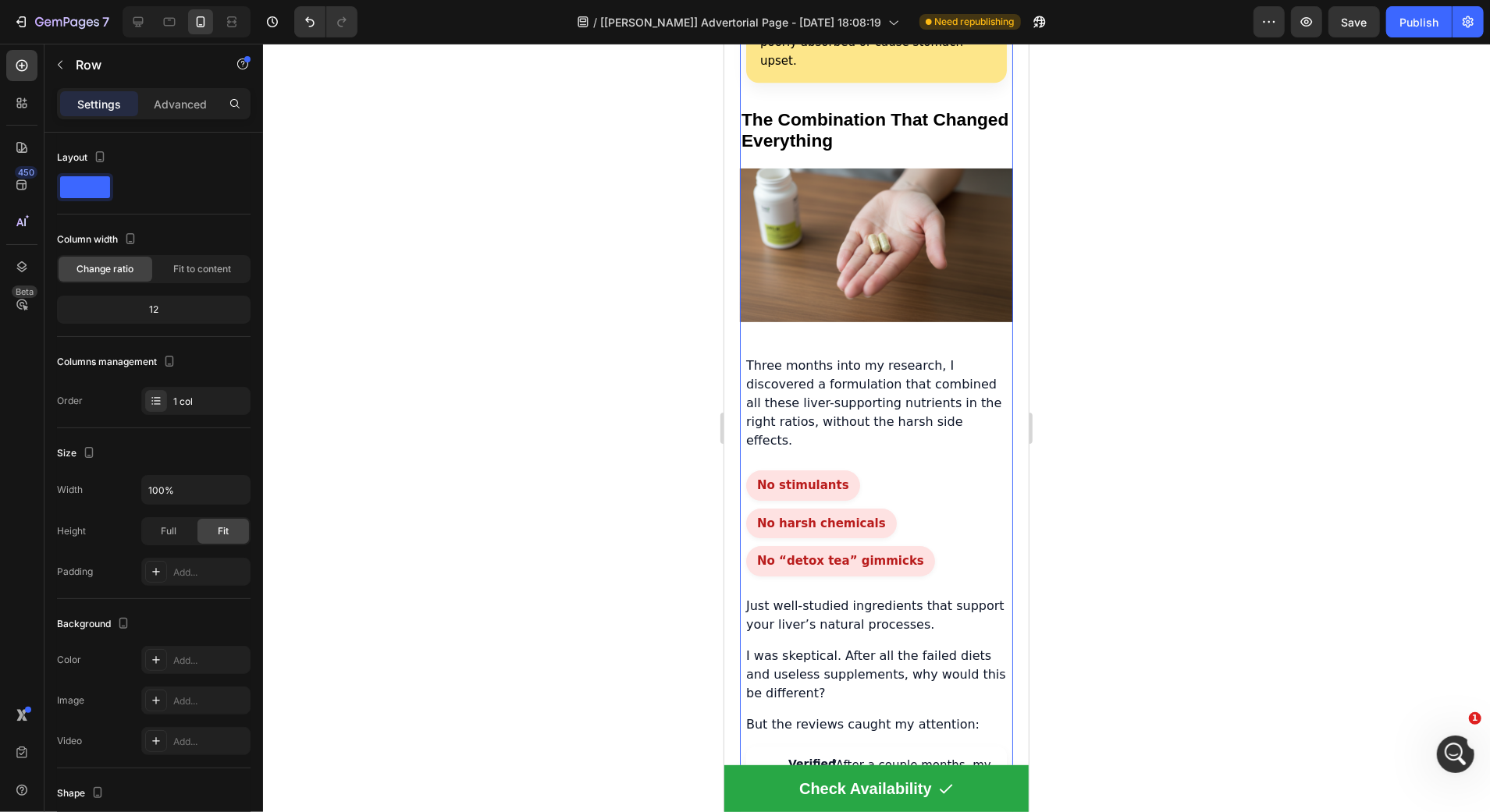
click at [395, 765] on div at bounding box center [876, 428] width 1227 height 768
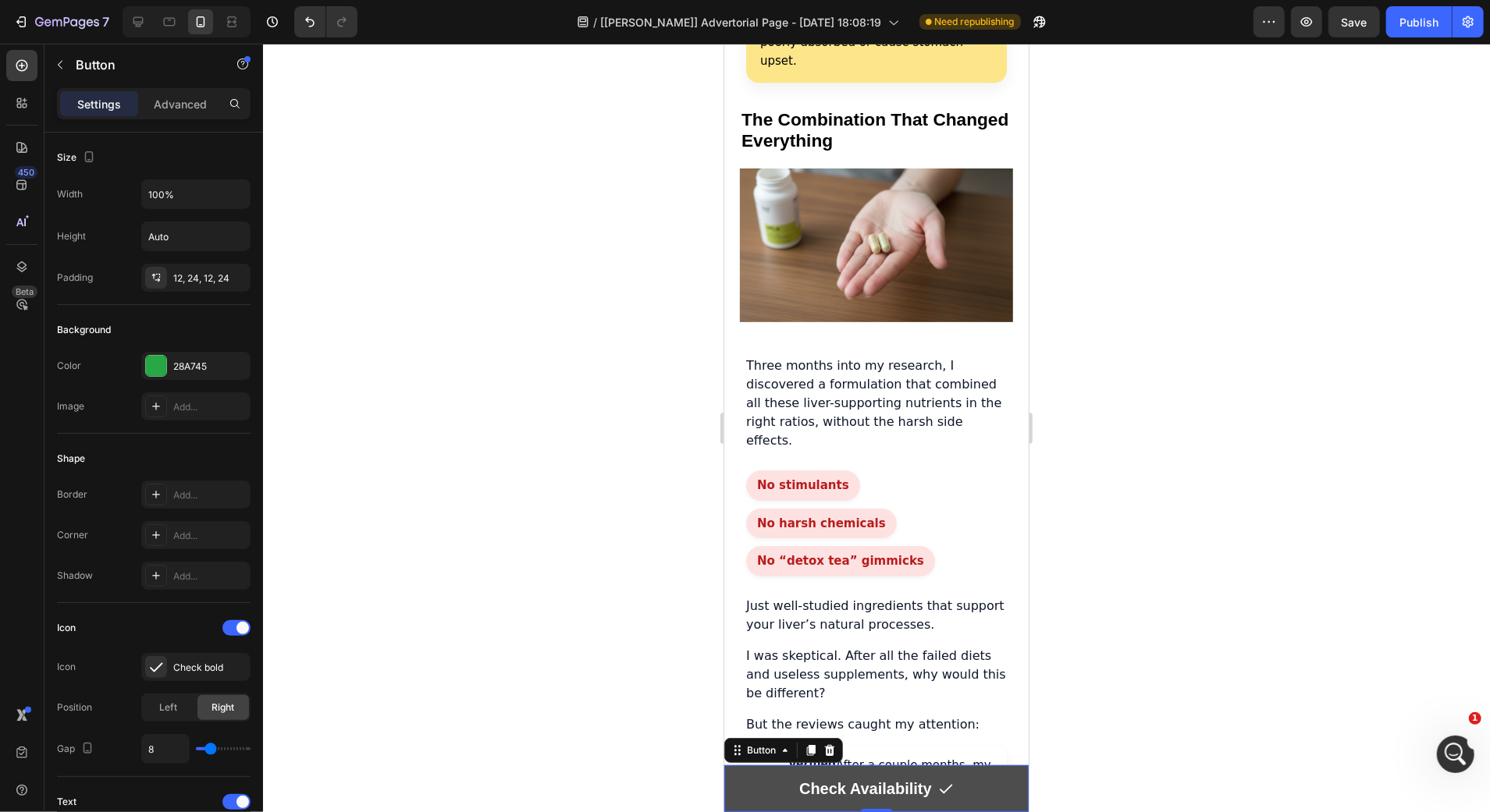
click at [755, 781] on link "Check Availability" at bounding box center [875, 787] width 304 height 47
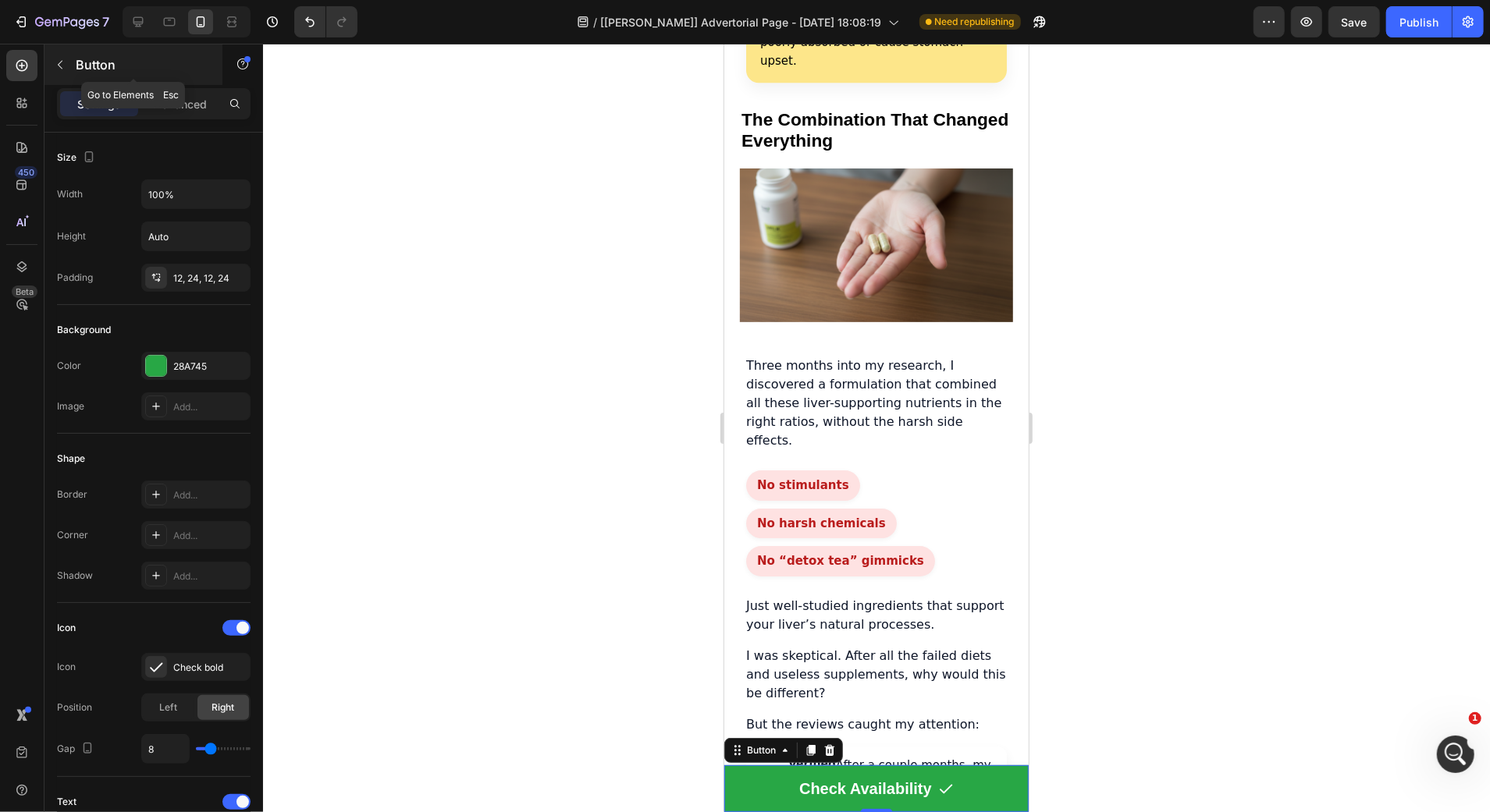
click at [59, 65] on icon "button" at bounding box center [60, 65] width 4 height 9
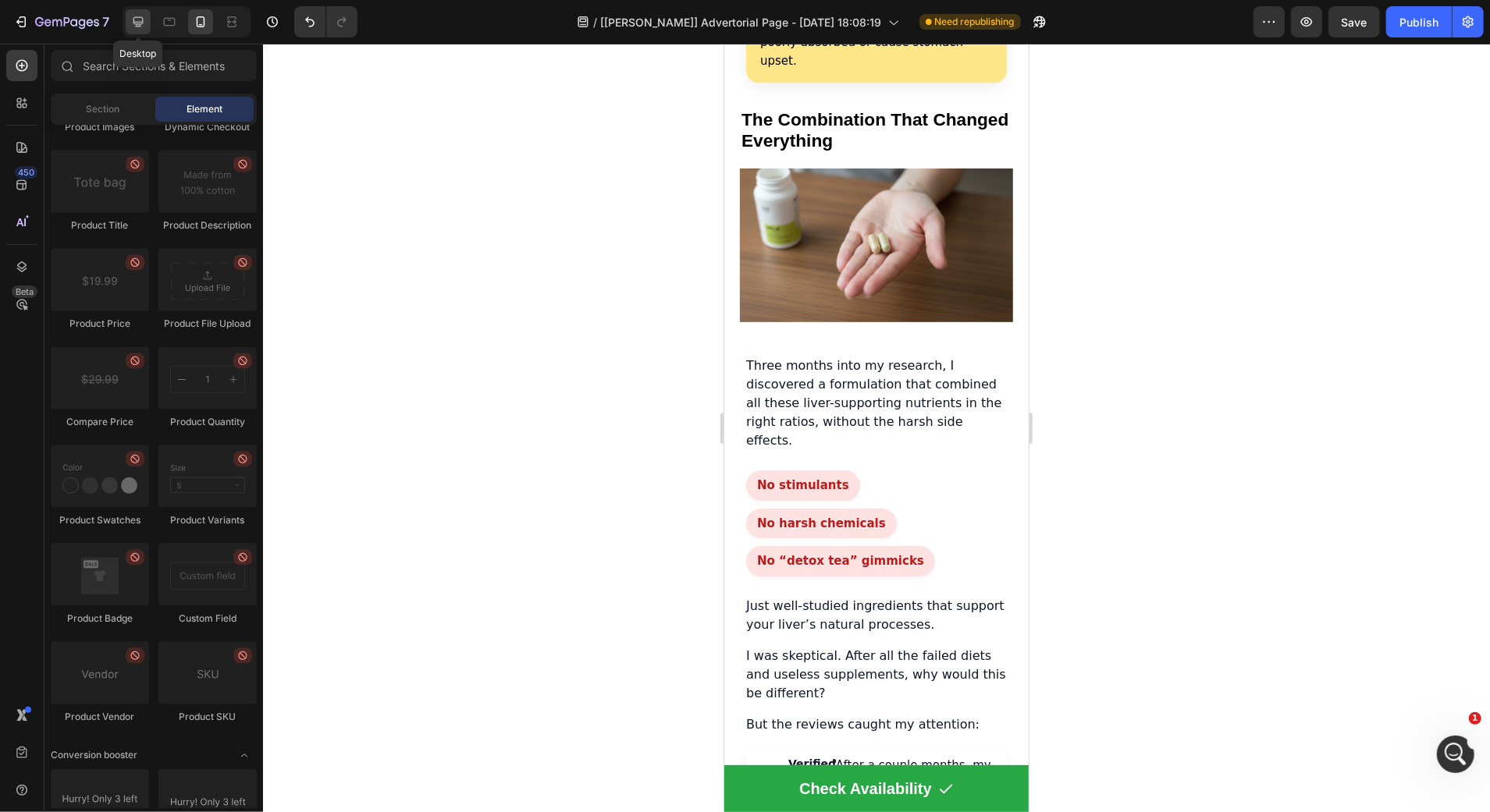
click at [134, 18] on icon at bounding box center [138, 22] width 16 height 16
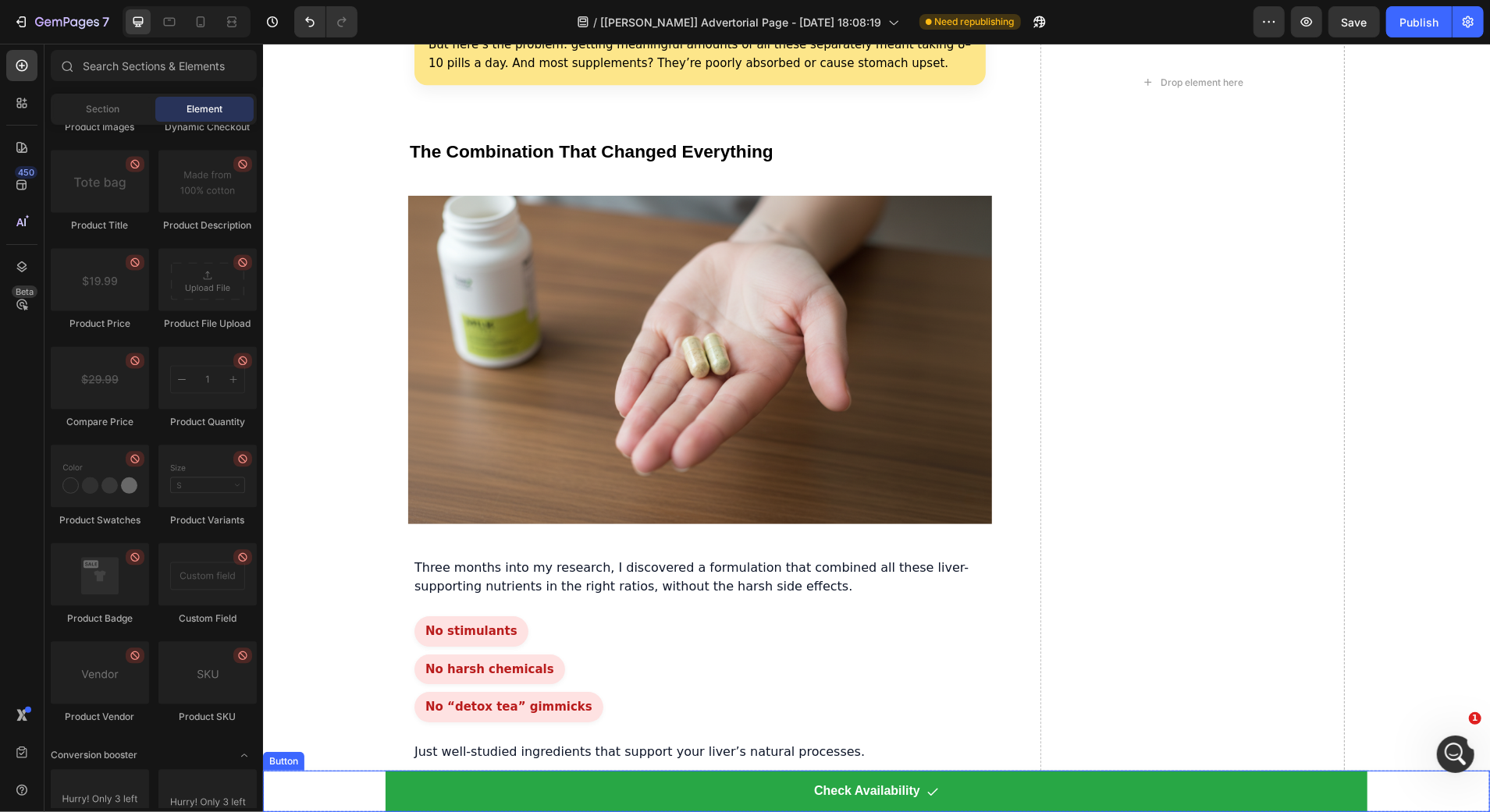
click at [337, 782] on div "Check Availability Button" at bounding box center [876, 790] width 1227 height 41
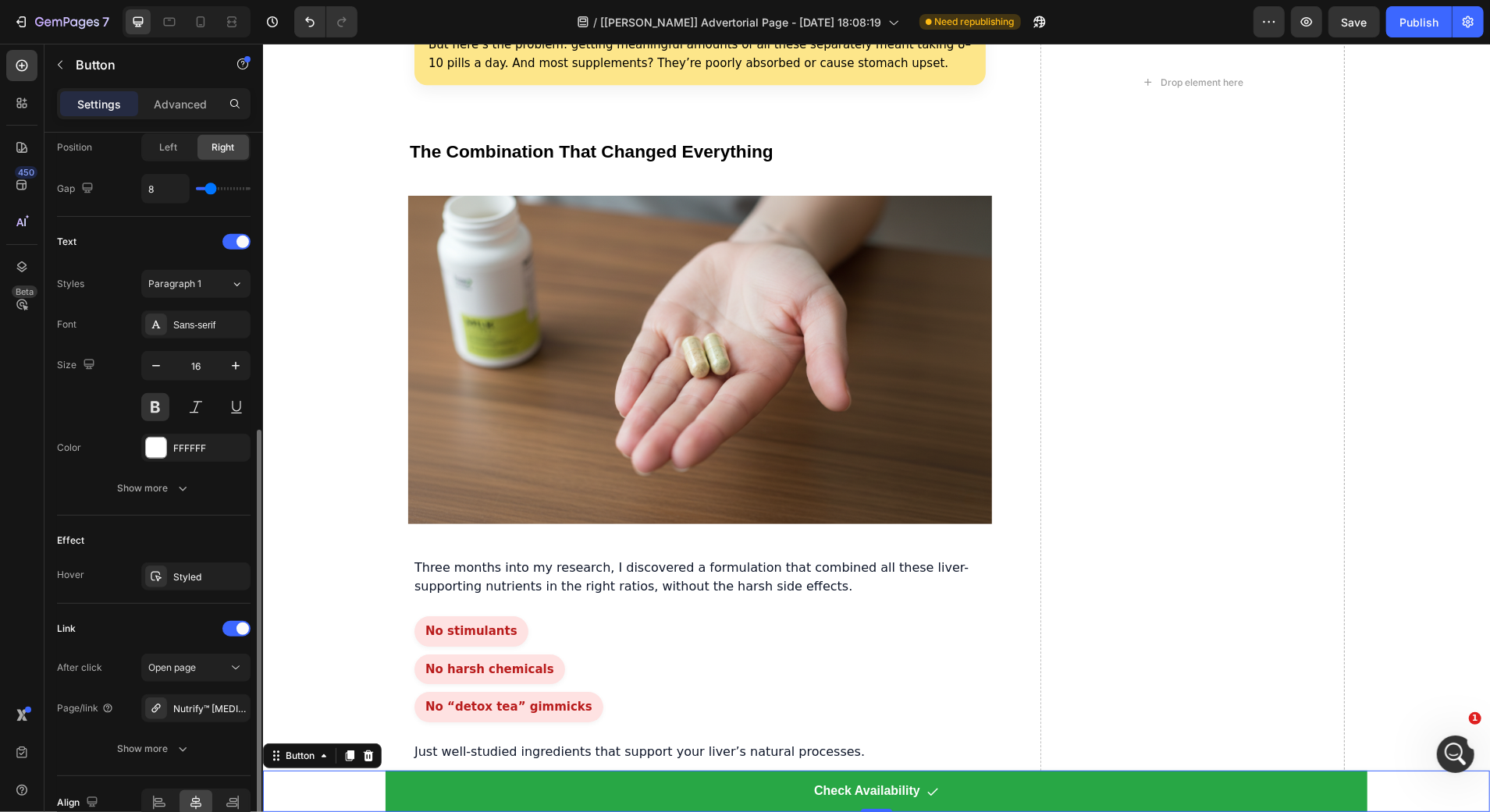
scroll to position [554, 0]
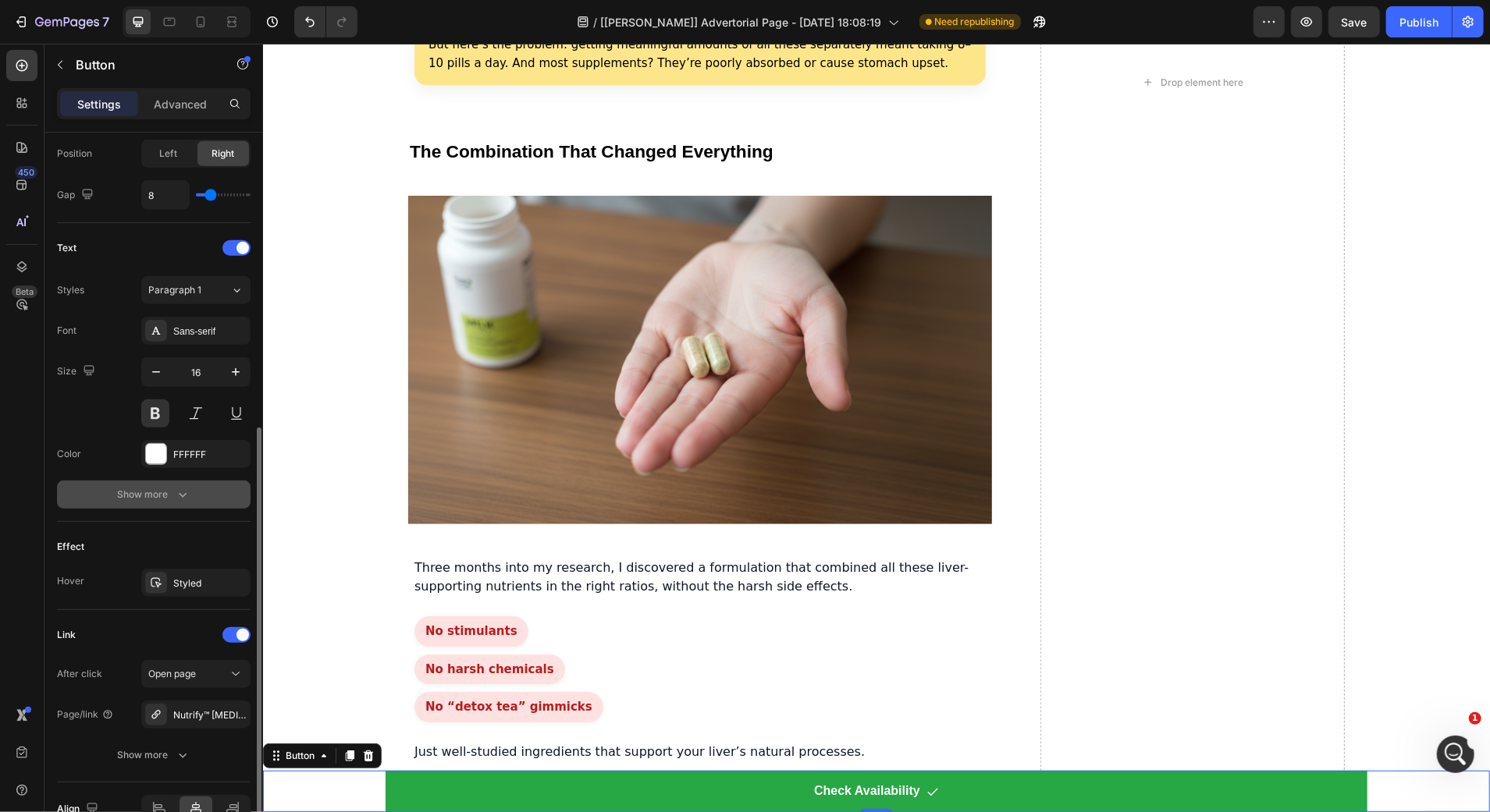
click at [167, 492] on div "Show more" at bounding box center [154, 495] width 72 height 16
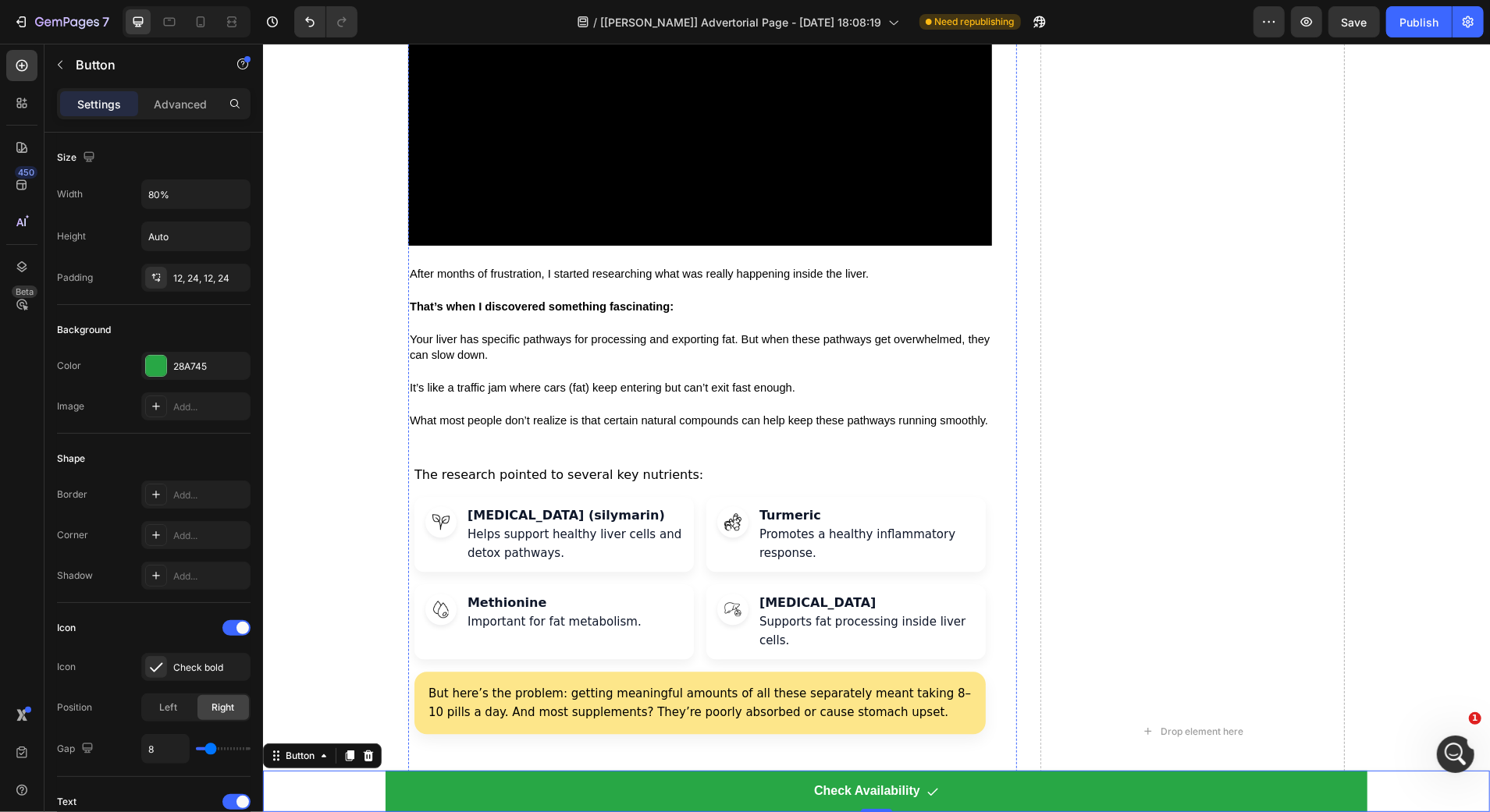
scroll to position [2613, 0]
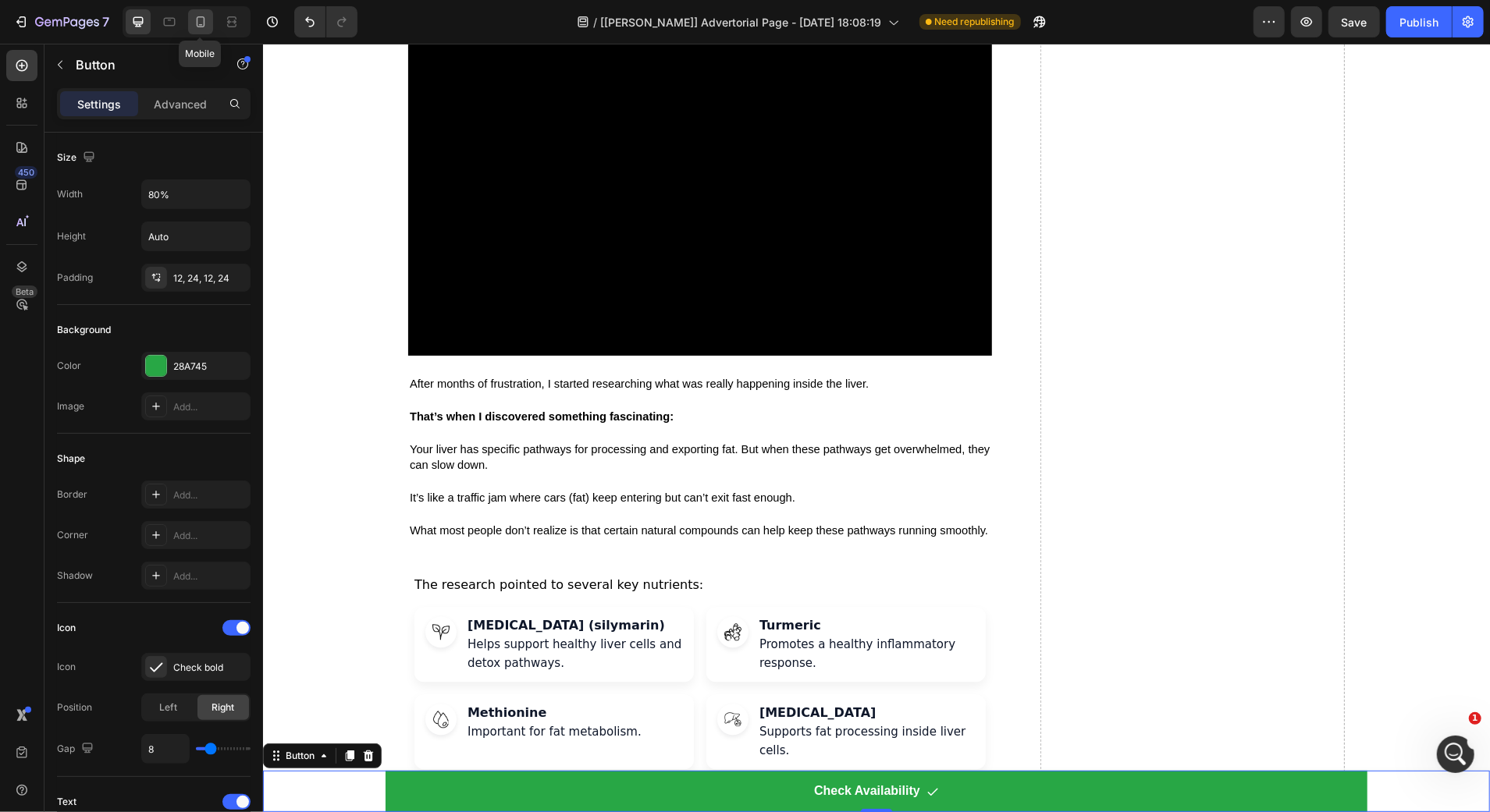
click at [201, 25] on icon at bounding box center [201, 22] width 16 height 16
type input "100%"
type input "20"
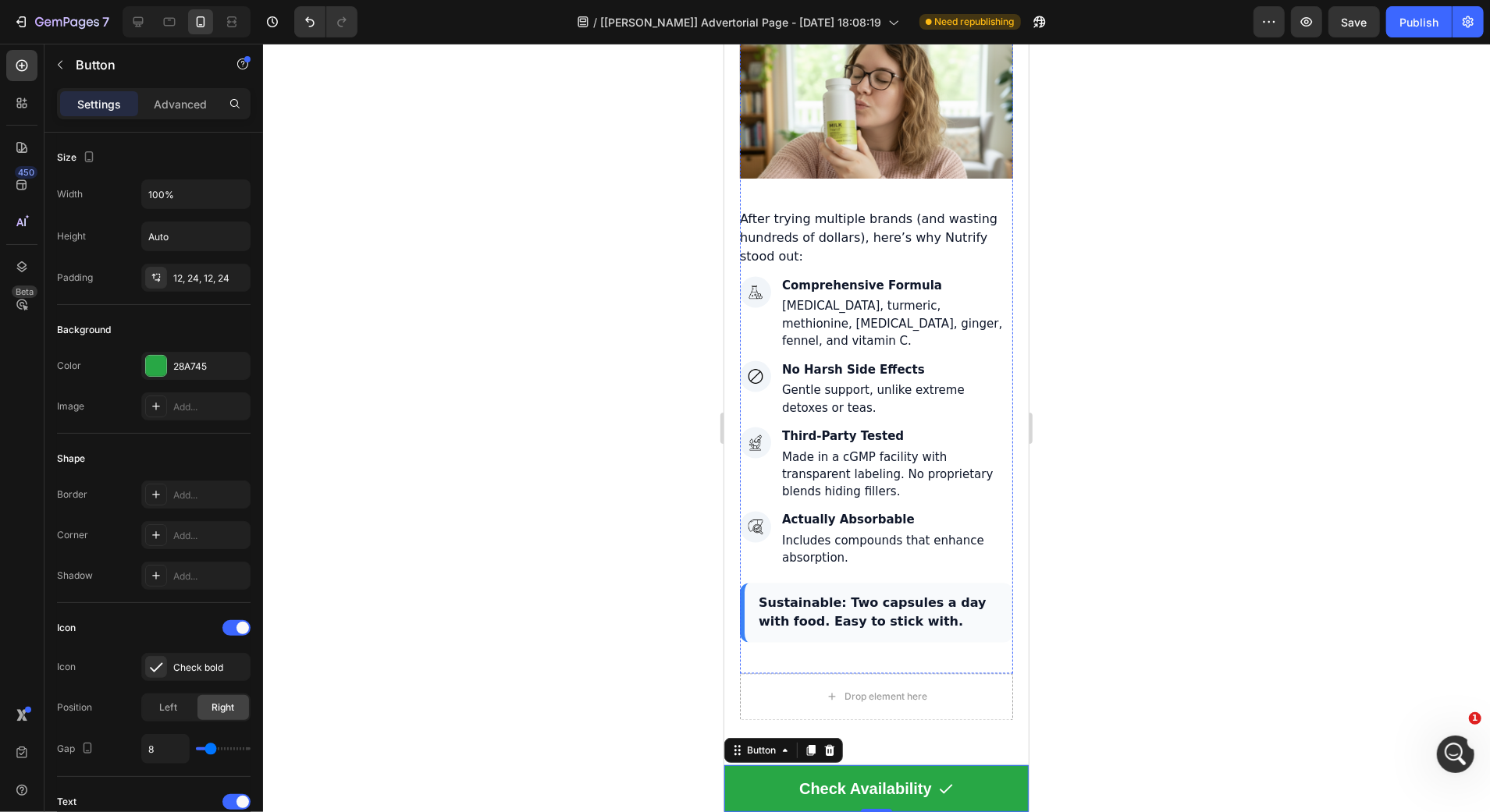
scroll to position [6311, 0]
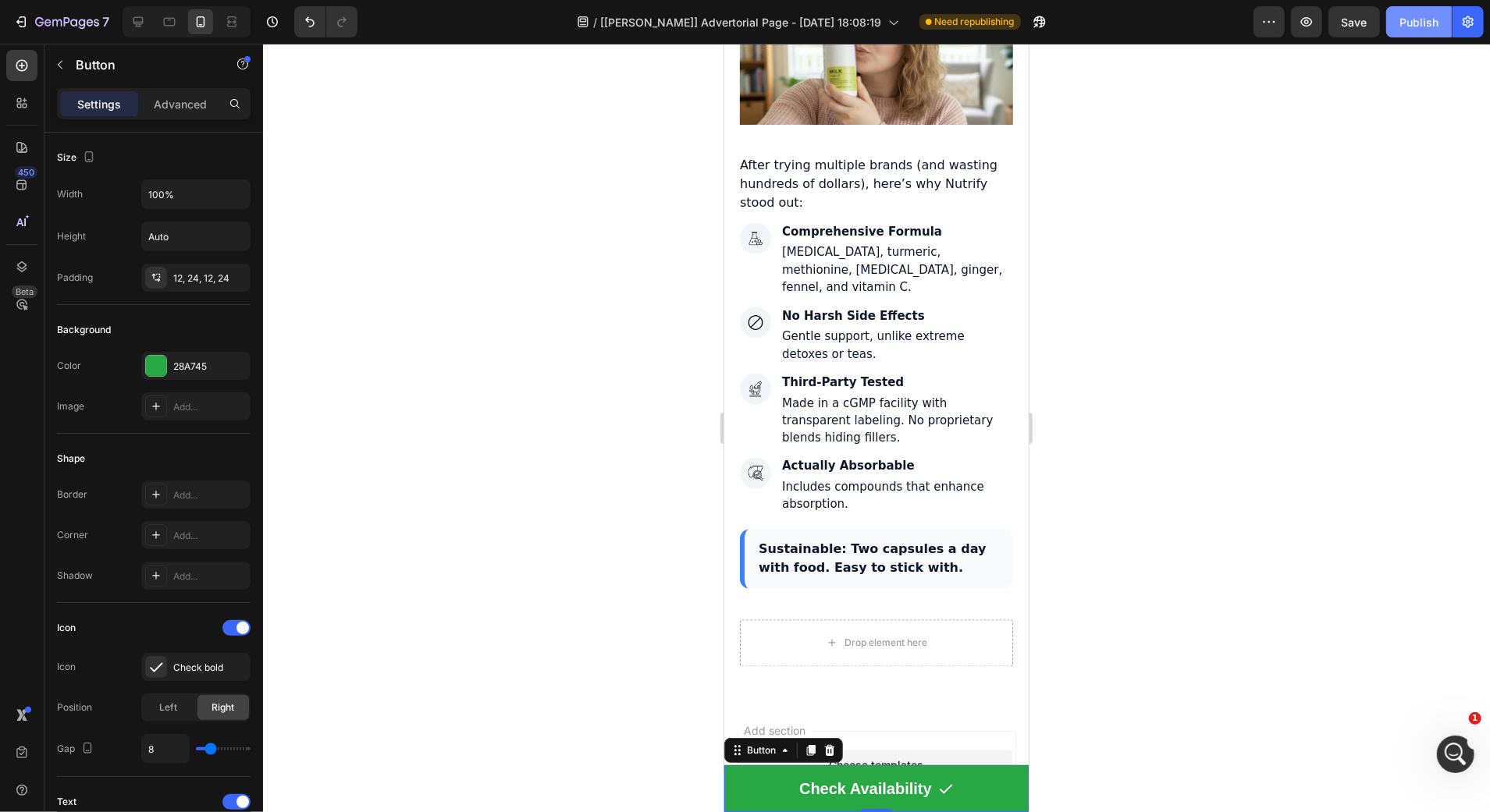
click at [1404, 23] on div "Publish" at bounding box center [1419, 22] width 39 height 17
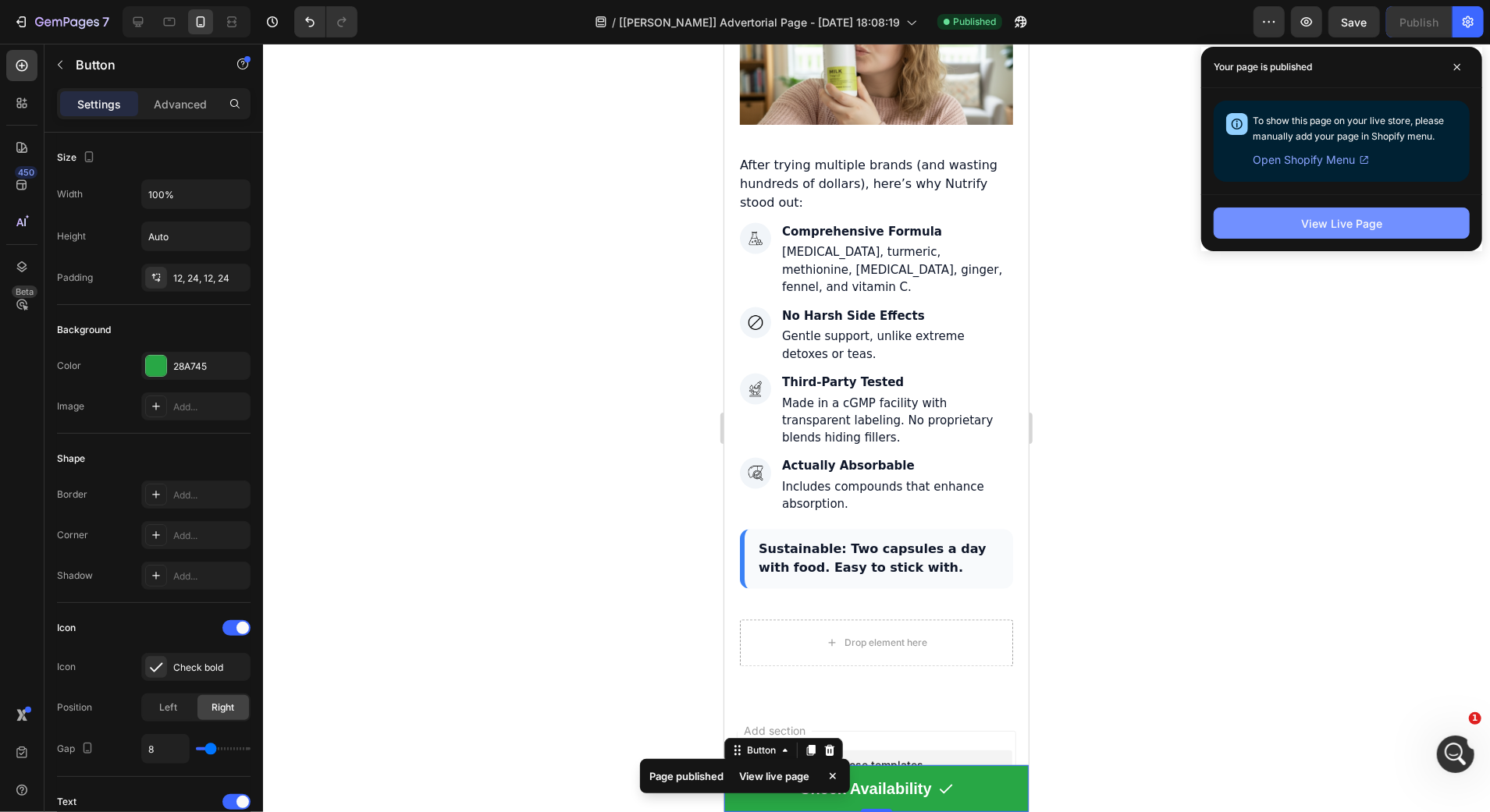
click at [1348, 217] on div "View Live Page" at bounding box center [1341, 223] width 81 height 17
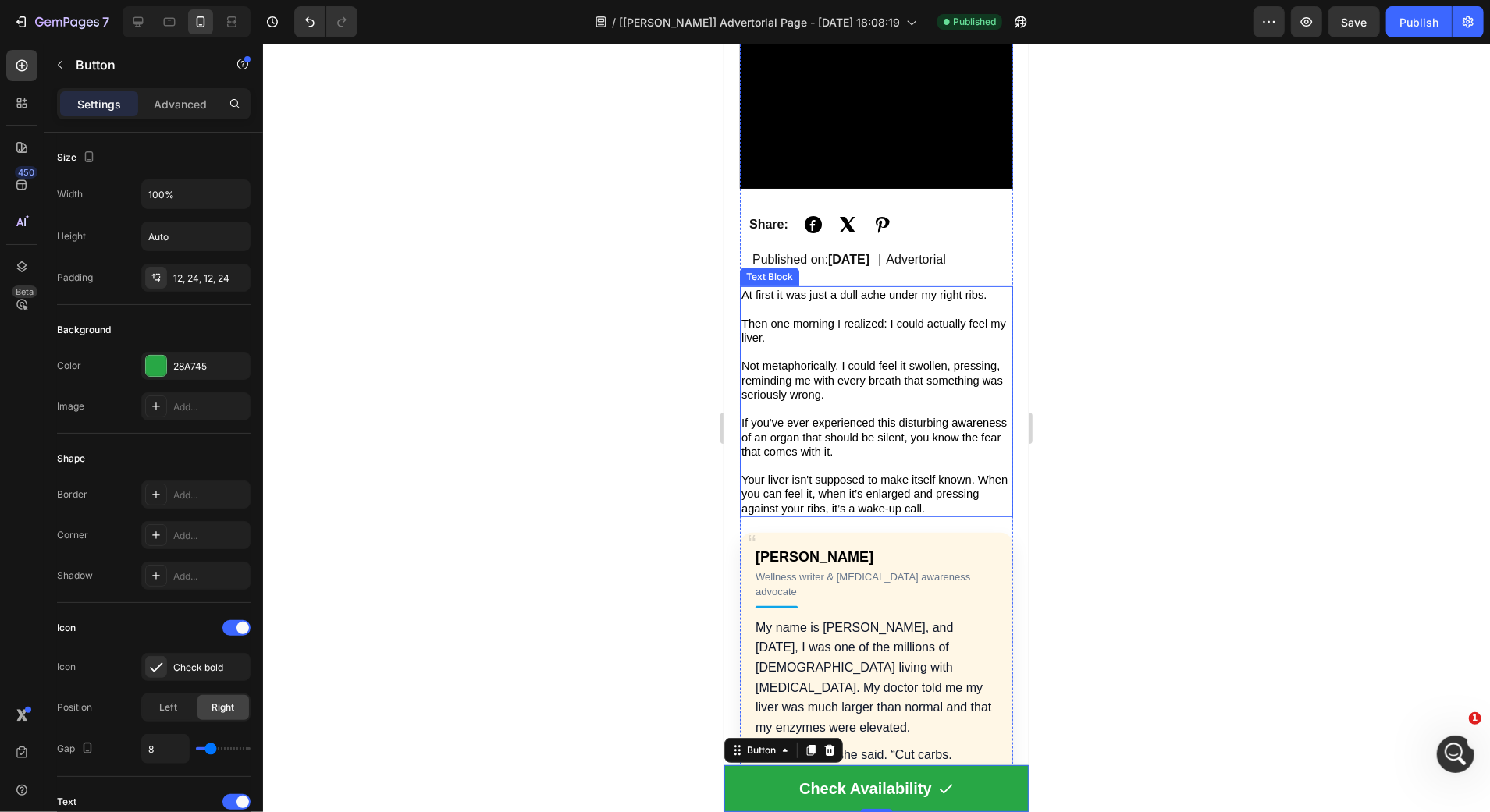
scroll to position [281, 0]
click at [922, 314] on p "At first it was just a dull ache under my right ribs." at bounding box center [875, 299] width 270 height 28
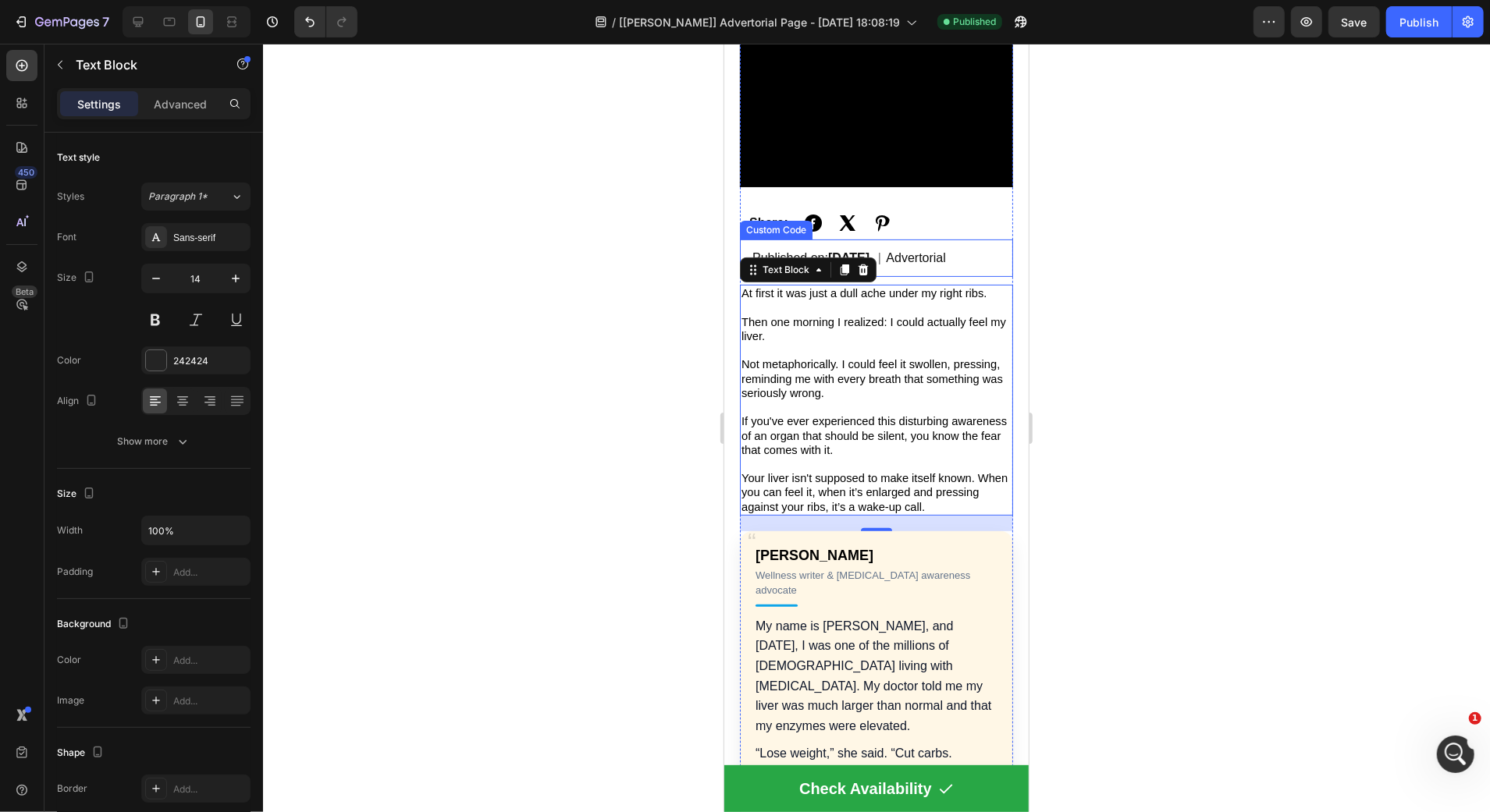
click at [530, 346] on div at bounding box center [876, 428] width 1227 height 768
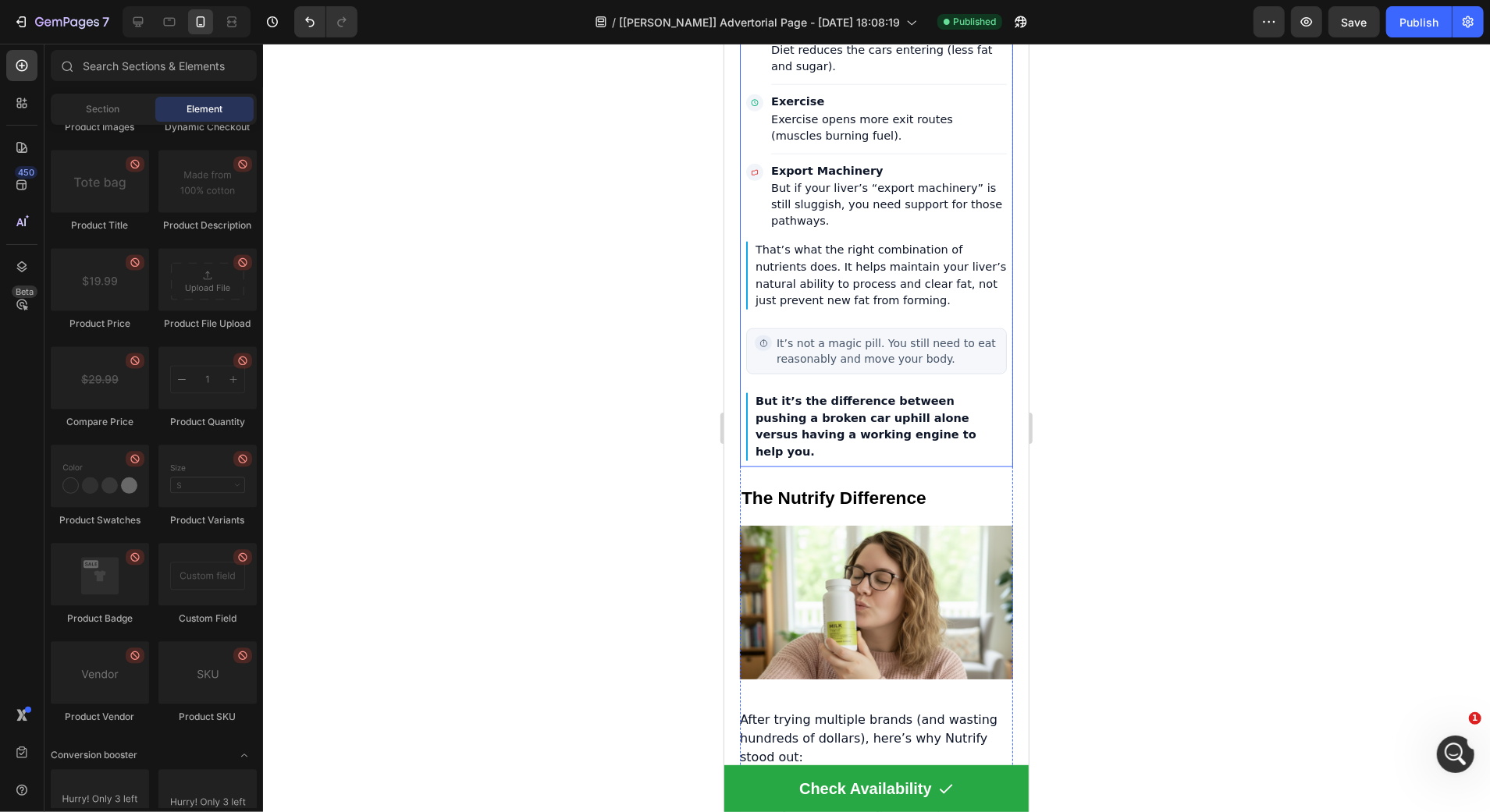
scroll to position [5708, 0]
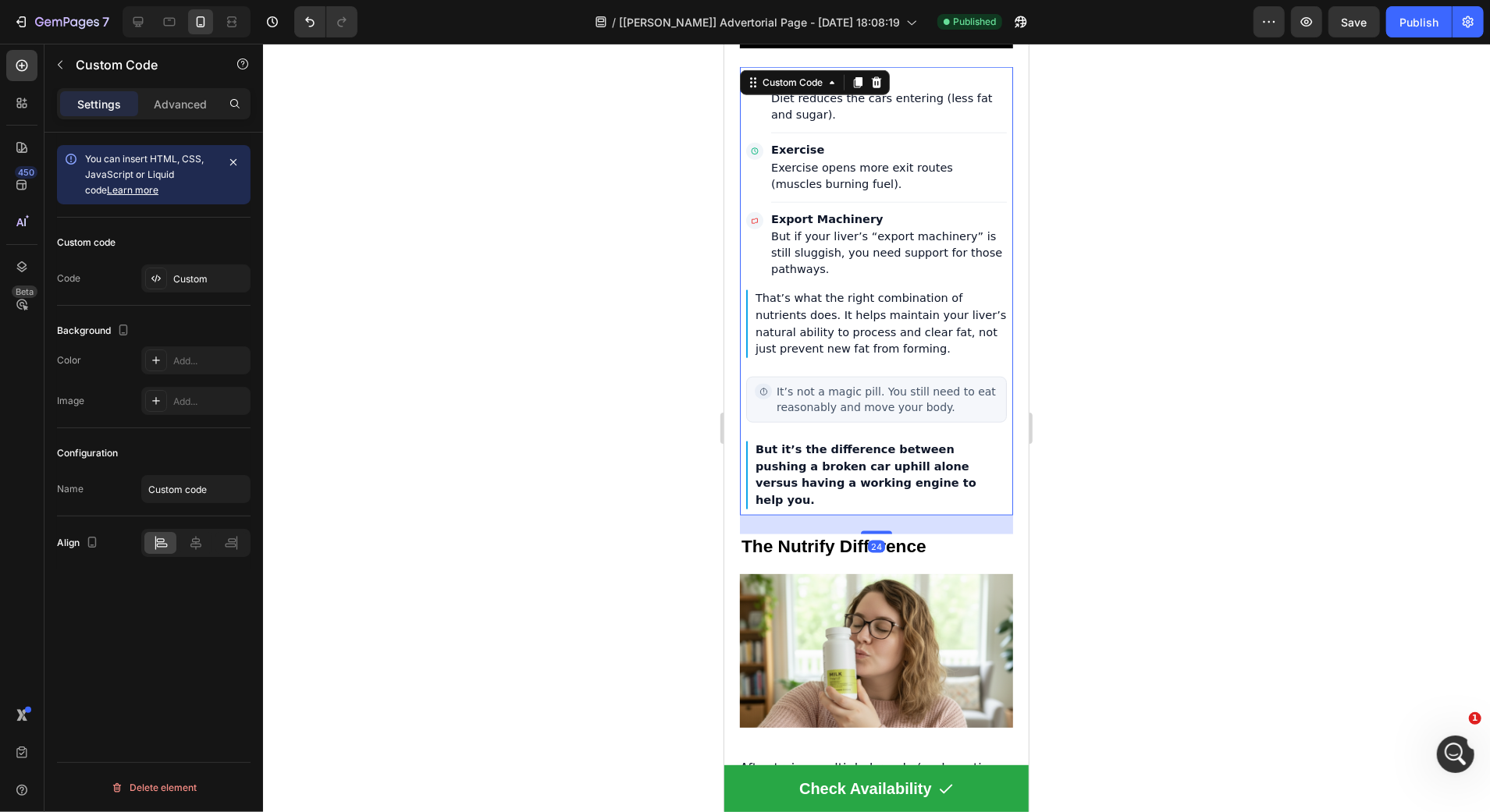
click at [877, 290] on p "That’s what the right combination of nutrients does. It helps maintain your liv…" at bounding box center [876, 323] width 261 height 68
click at [226, 284] on div "Custom" at bounding box center [196, 278] width 109 height 28
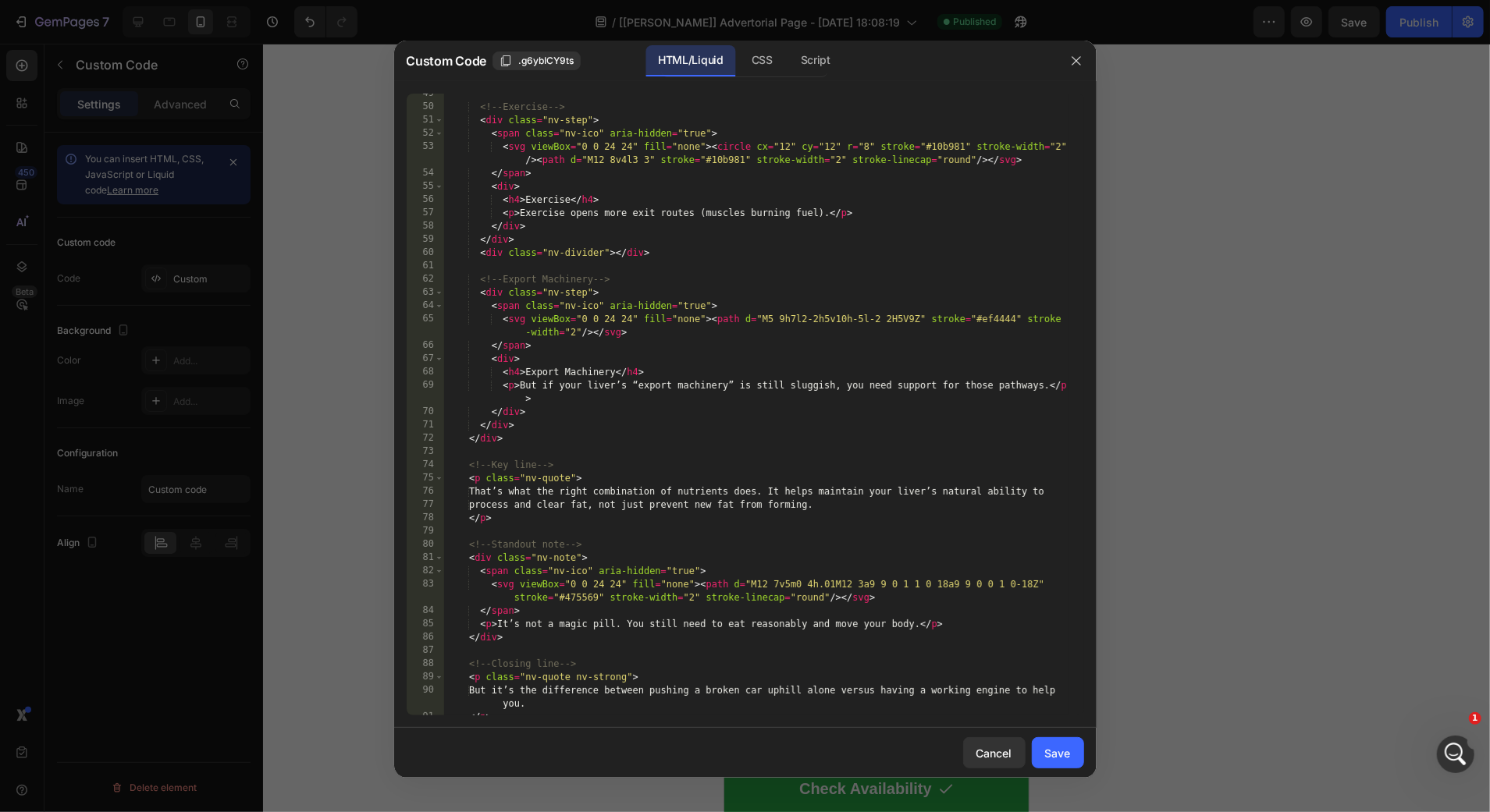
scroll to position [661, 0]
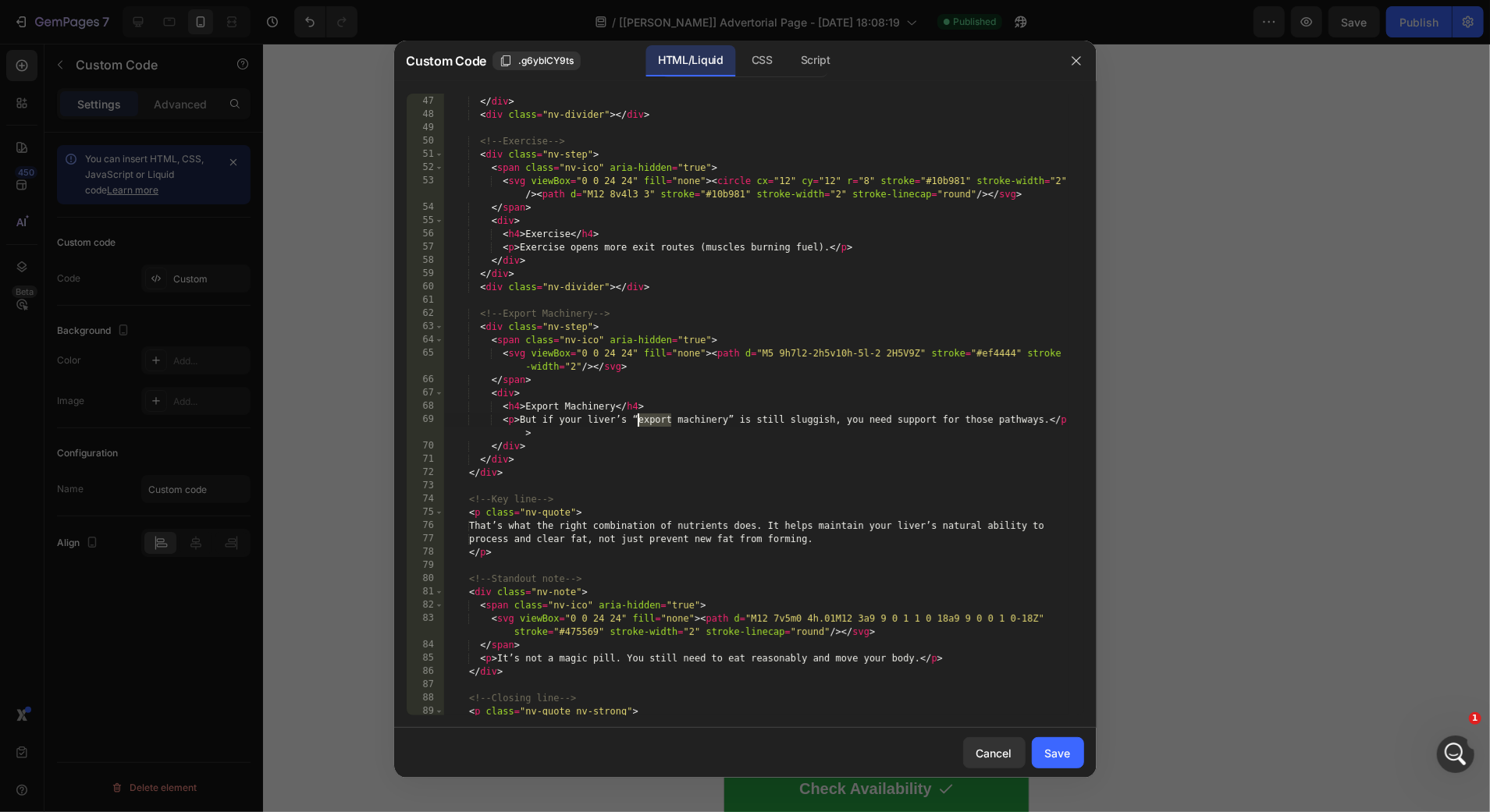
drag, startPoint x: 671, startPoint y: 419, endPoint x: 638, endPoint y: 423, distance: 33.2
click at [638, 423] on div "</ div > </ div > < div class = "nv-divider" > </ div > <!-- Exercise --> < div…" at bounding box center [755, 406] width 625 height 648
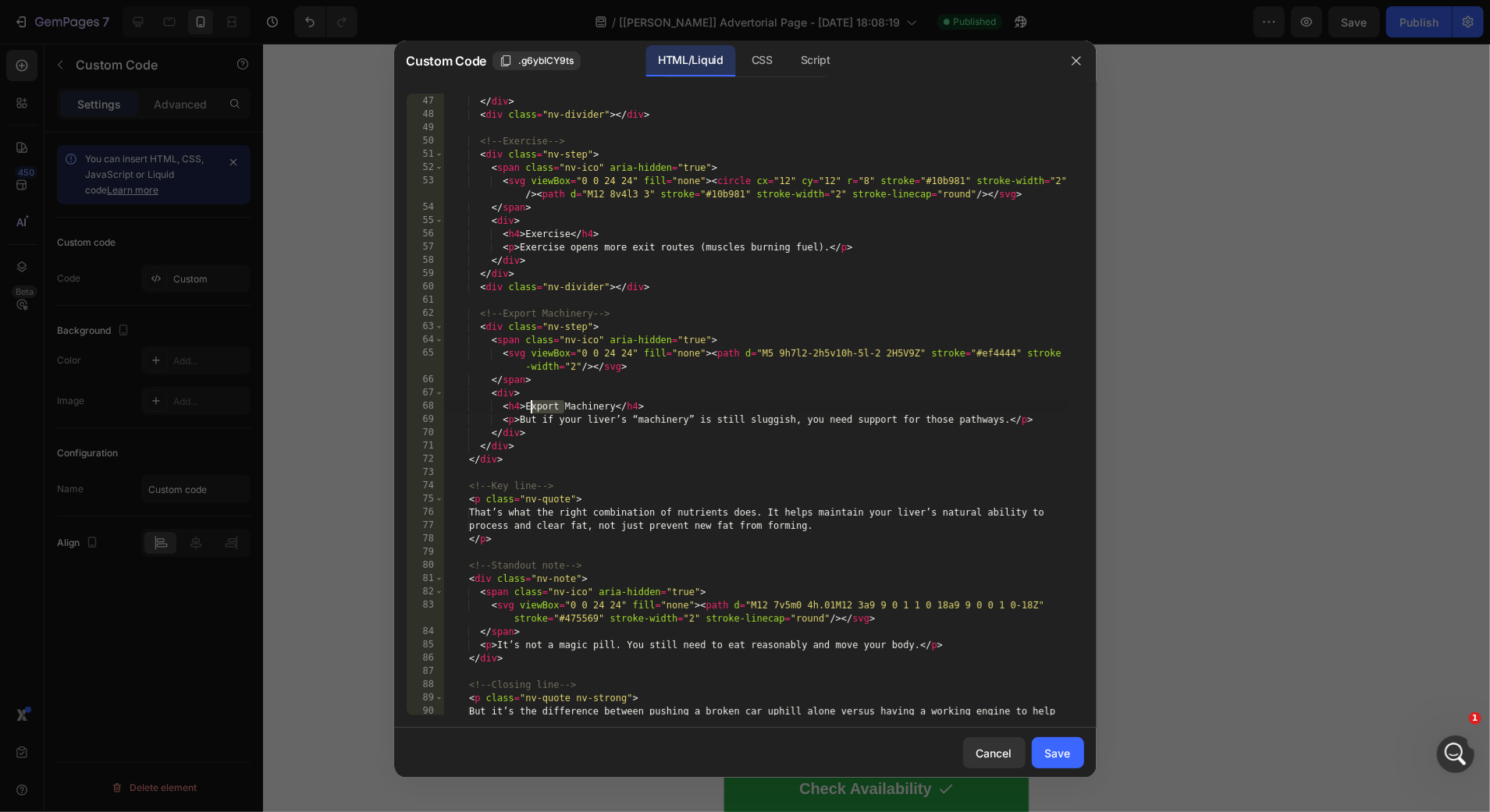
drag, startPoint x: 563, startPoint y: 404, endPoint x: 530, endPoint y: 405, distance: 33.0
click at [530, 405] on div "</ div > </ div > < div class = "nv-divider" > </ div > <!-- Exercise --> < div…" at bounding box center [755, 412] width 625 height 661
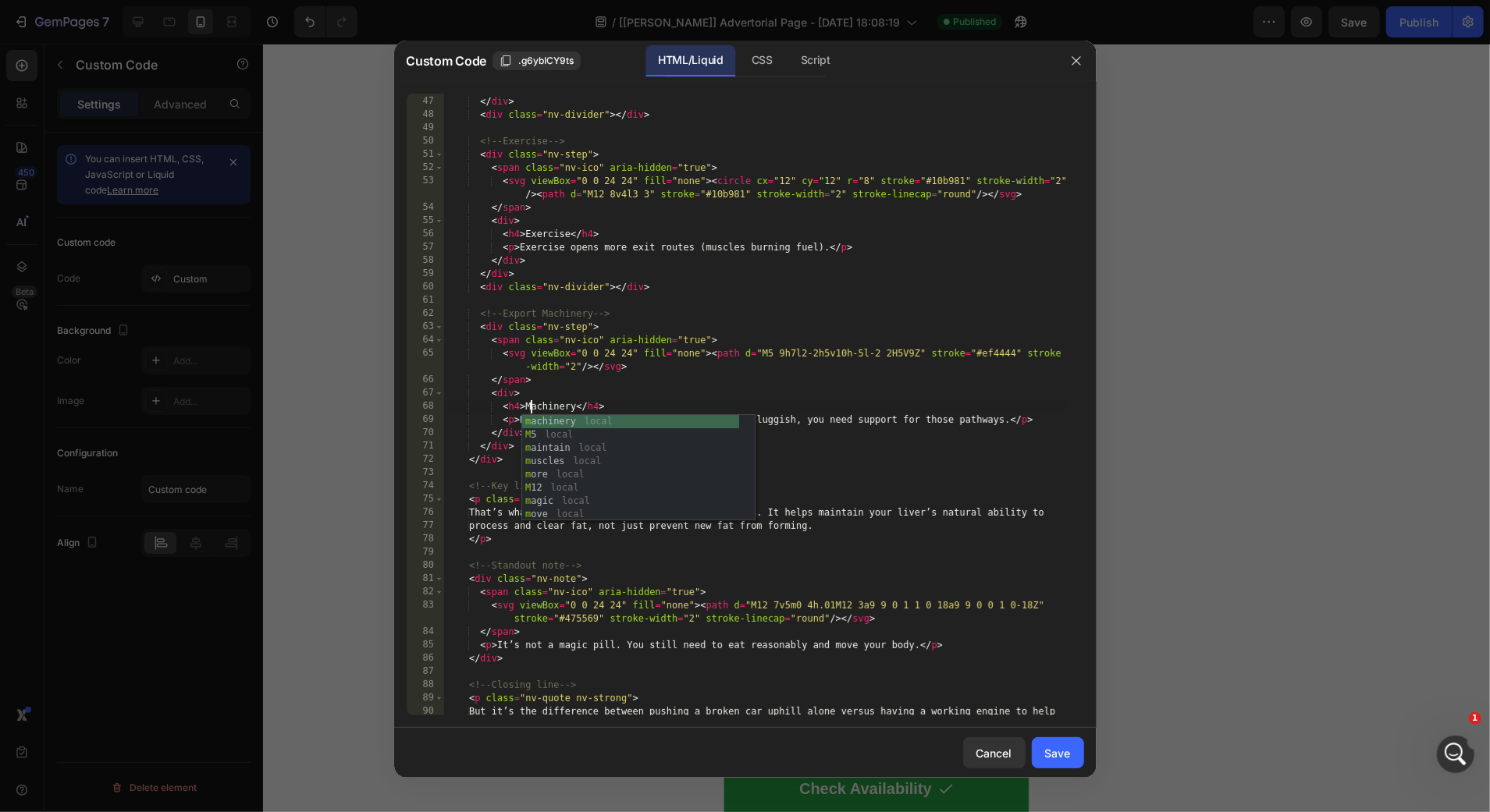
scroll to position [0, 7]
click at [820, 361] on div "</ div > </ div > < div class = "nv-divider" > </ div > <!-- Exercise --> < div…" at bounding box center [755, 412] width 625 height 661
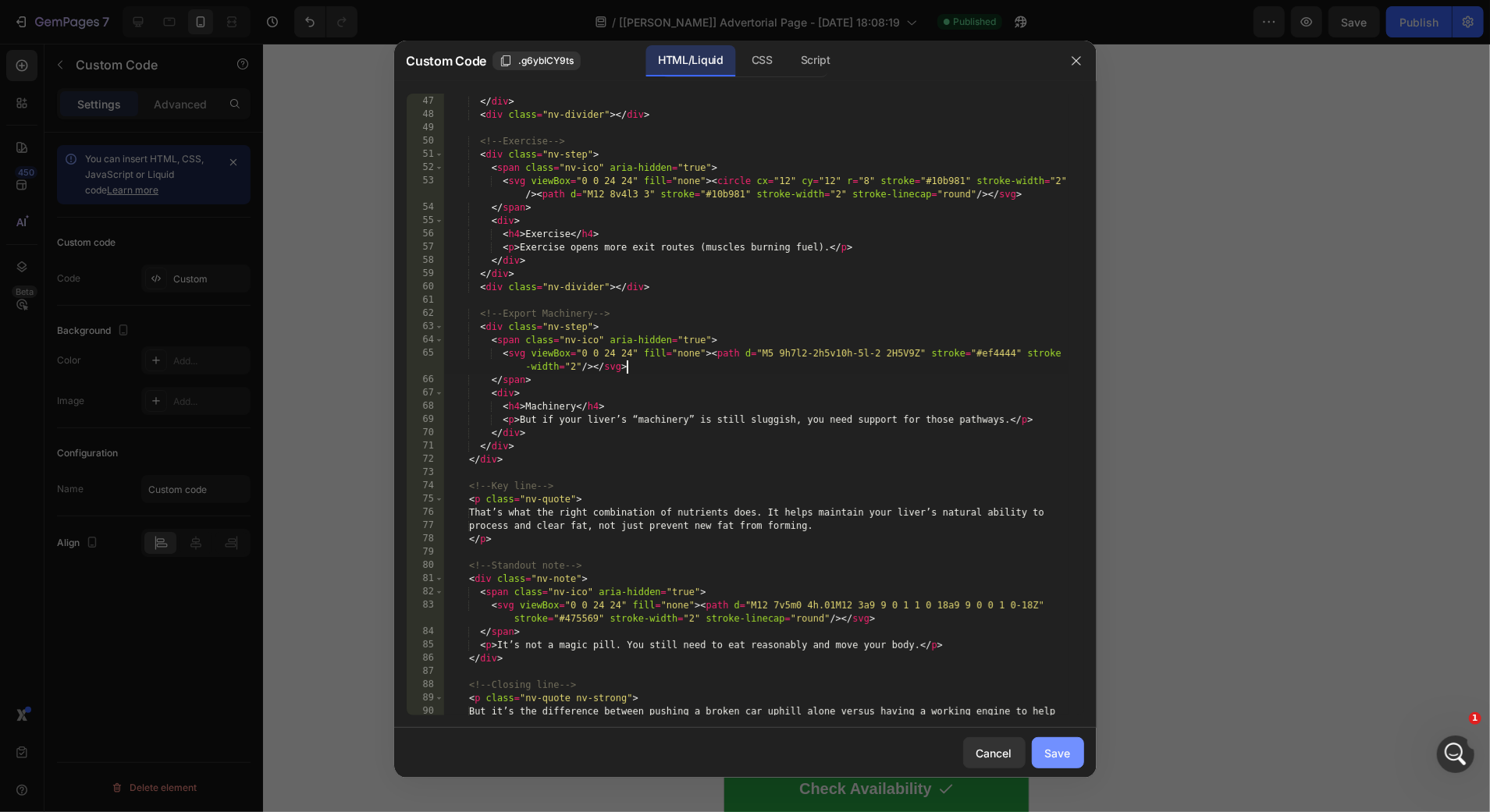
type textarea "<svg viewBox="0 0 24 24" fill="none"><path d="M5 9h7l2-2h5v10h-5l-2 2H5V9Z" str…"
click at [1056, 751] on div "Save" at bounding box center [1057, 753] width 26 height 17
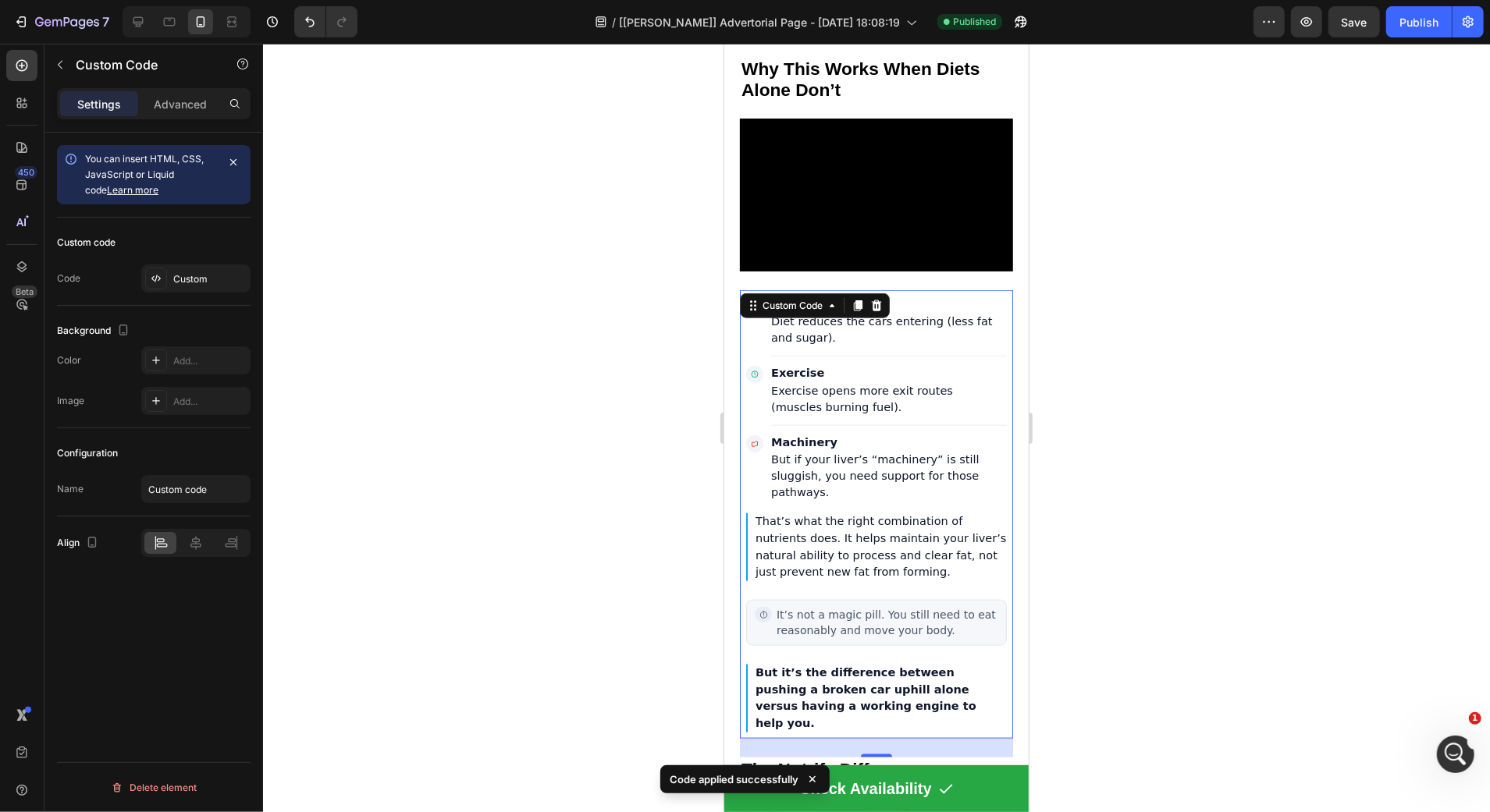
scroll to position [5481, 0]
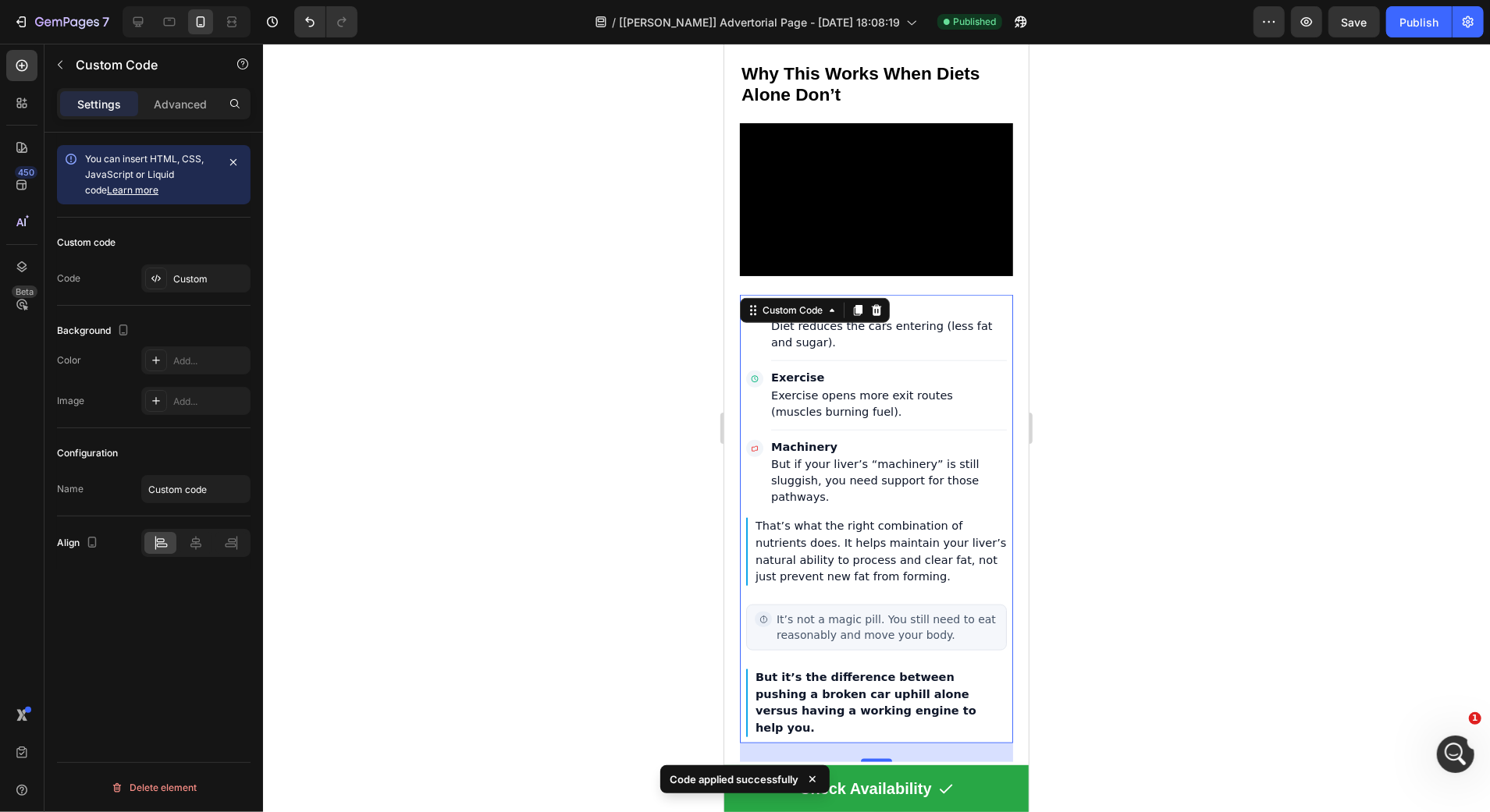
click at [671, 286] on div at bounding box center [876, 428] width 1227 height 768
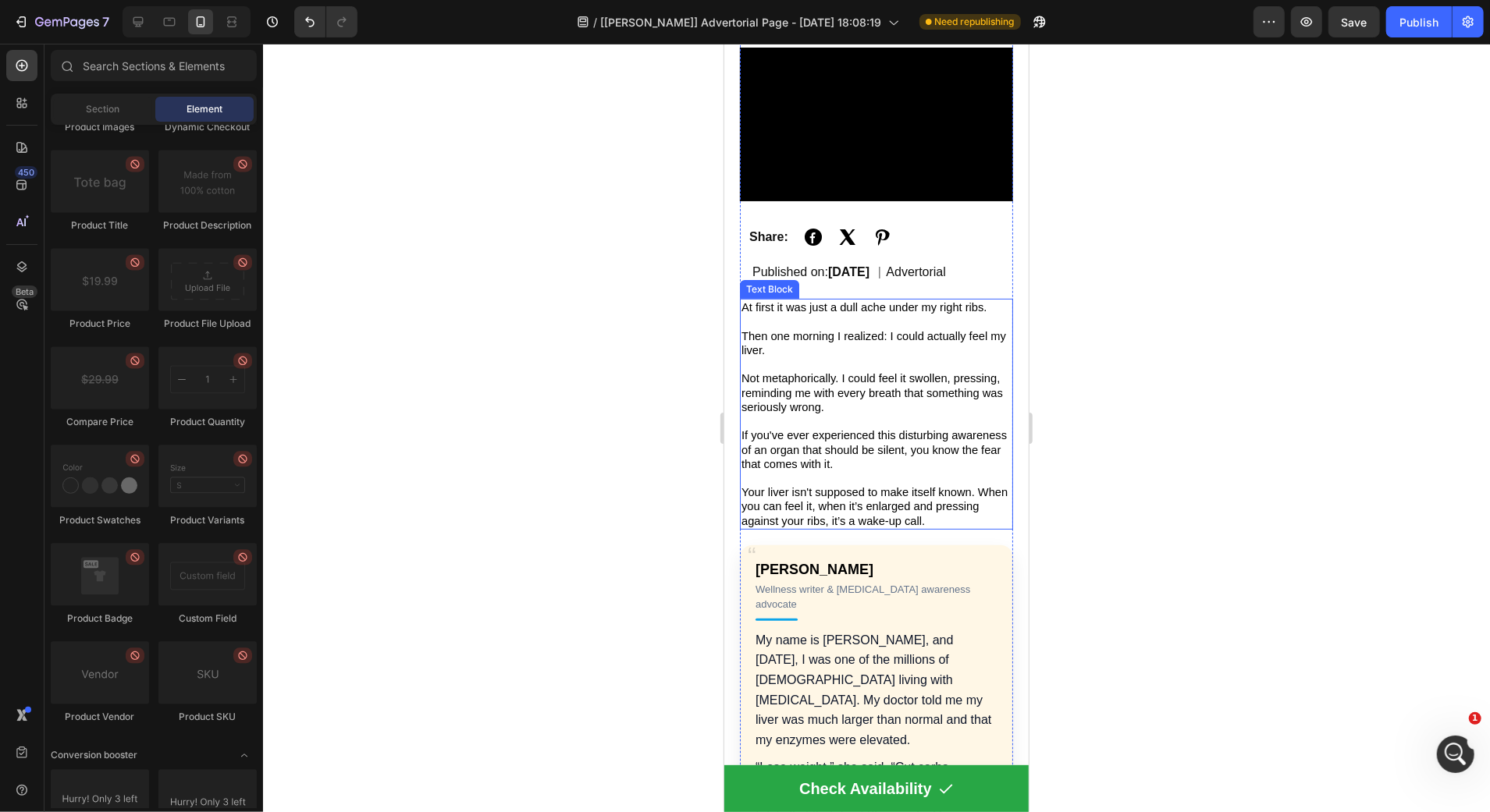
scroll to position [238, 0]
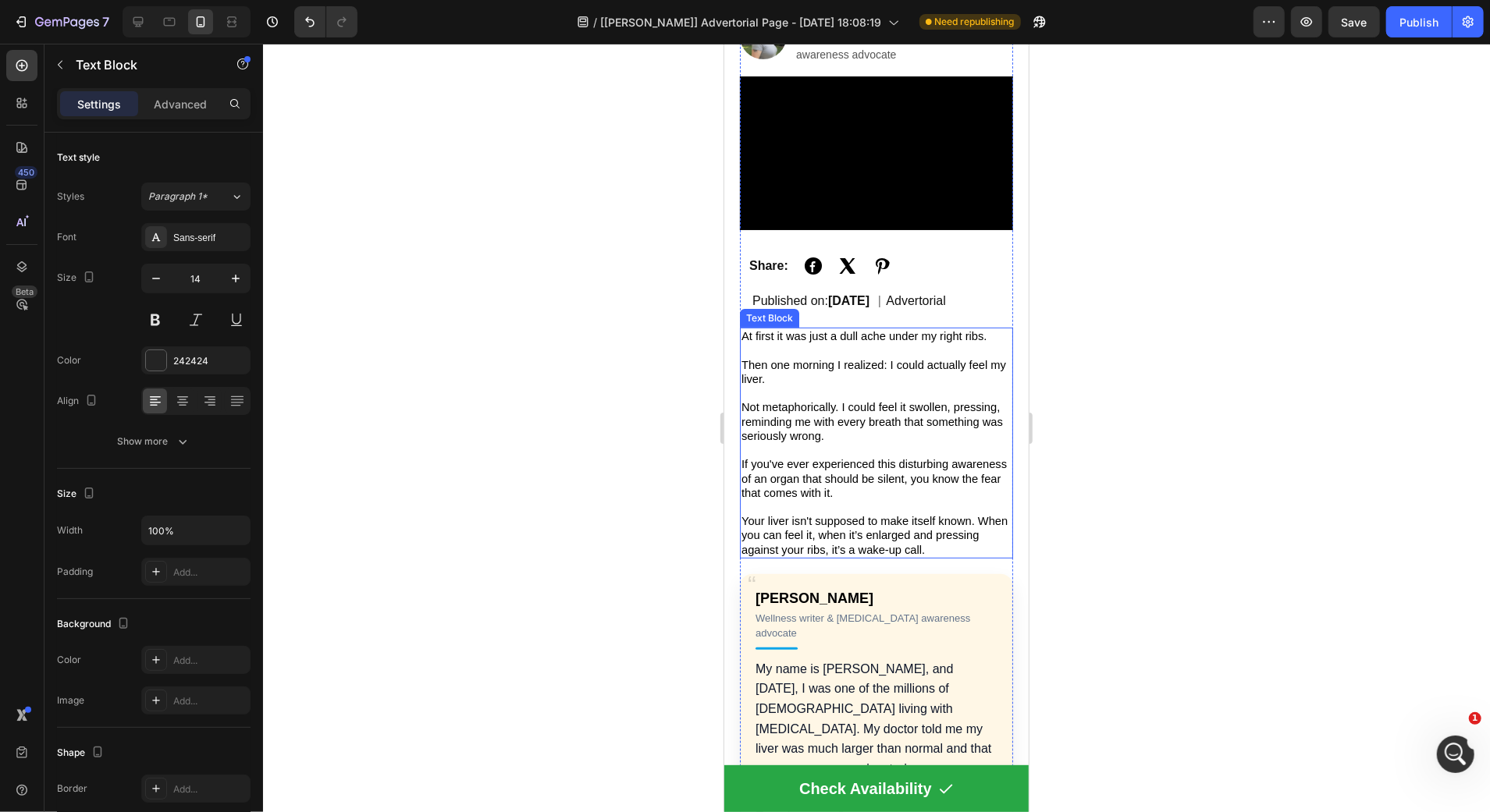
click at [809, 426] on span "Not metaphorically. I could feel it swollen, pressing, reminding me with every …" at bounding box center [871, 420] width 262 height 41
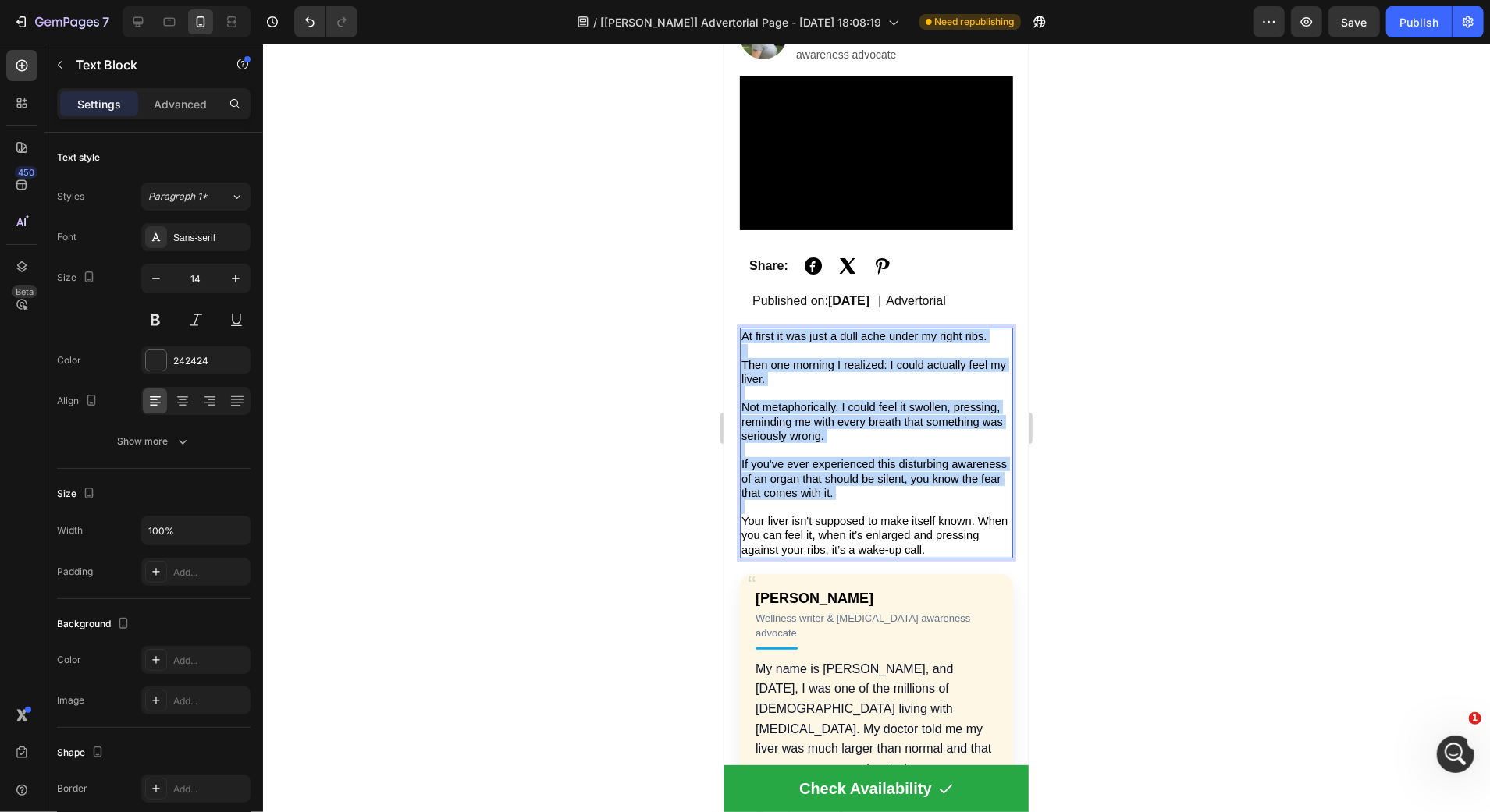
copy div "At first it was just a dull ache under my right ribs. Then one morning I realiz…"
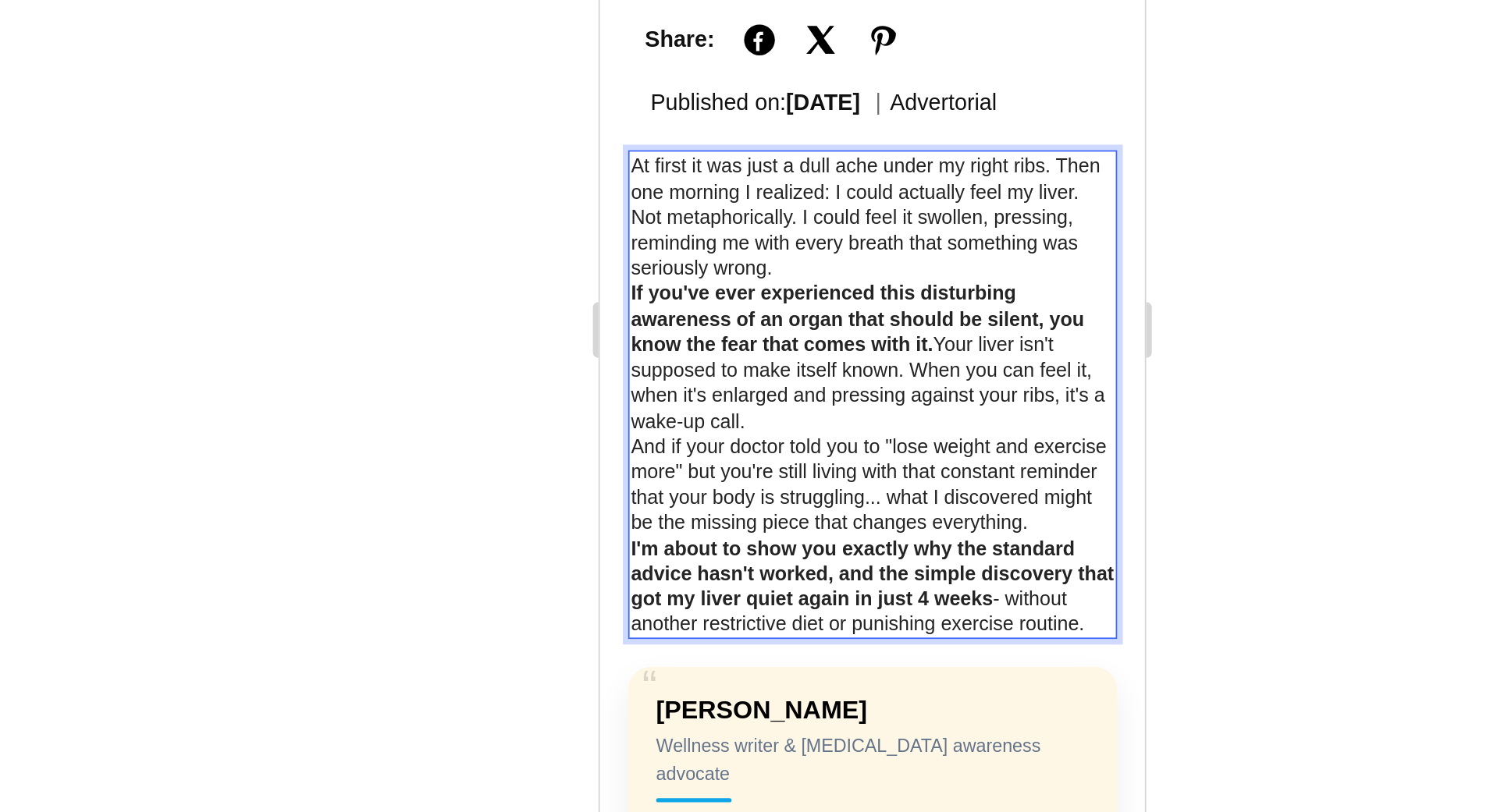
click at [616, 181] on div "At first it was just a dull ache under my right ribs. Then one morning I realiz…" at bounding box center [752, 63] width 273 height 273
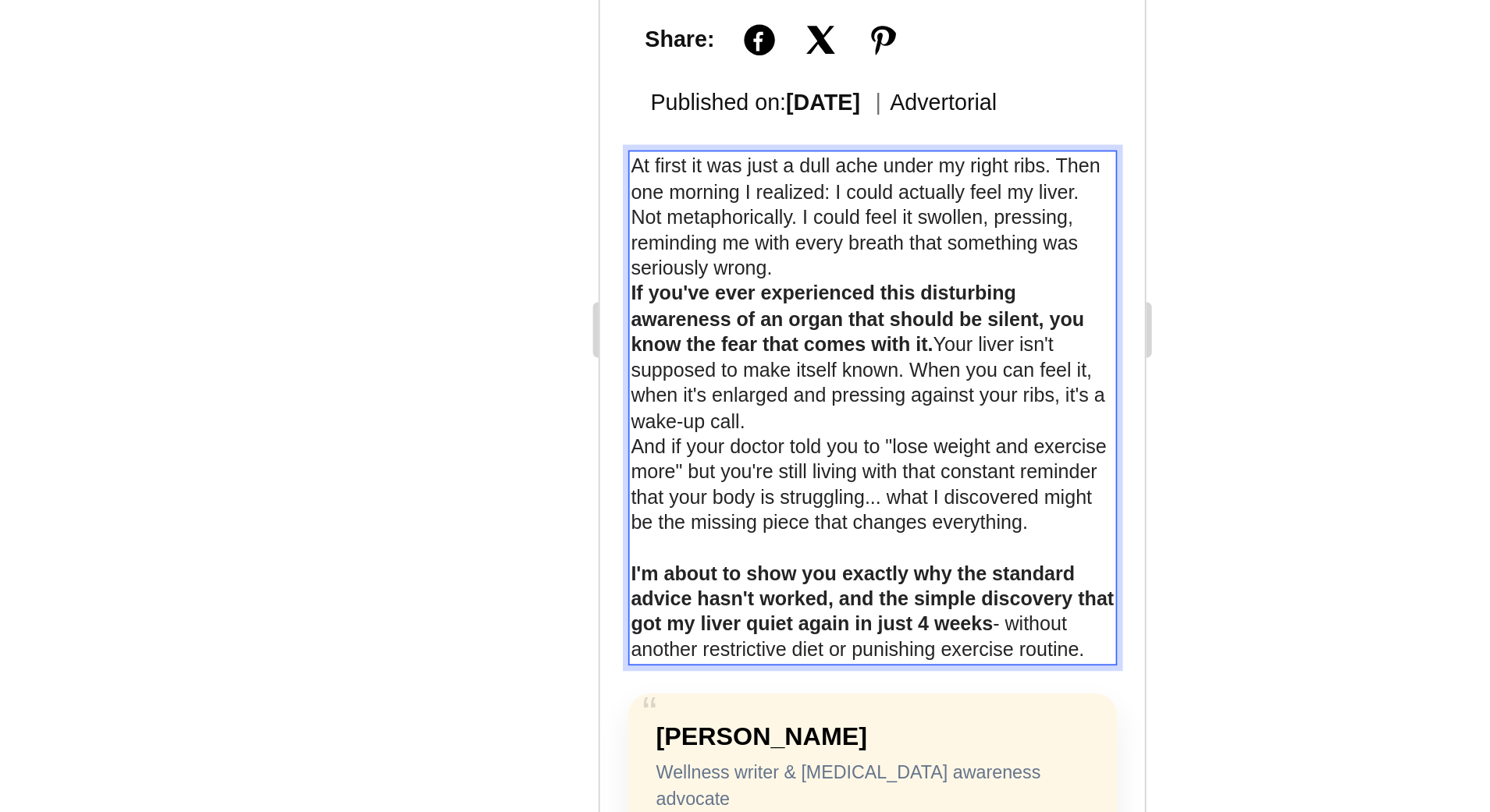
click at [618, 114] on p "And if your doctor told you to "lose weight and exercise more" but you're still…" at bounding box center [752, 113] width 270 height 57
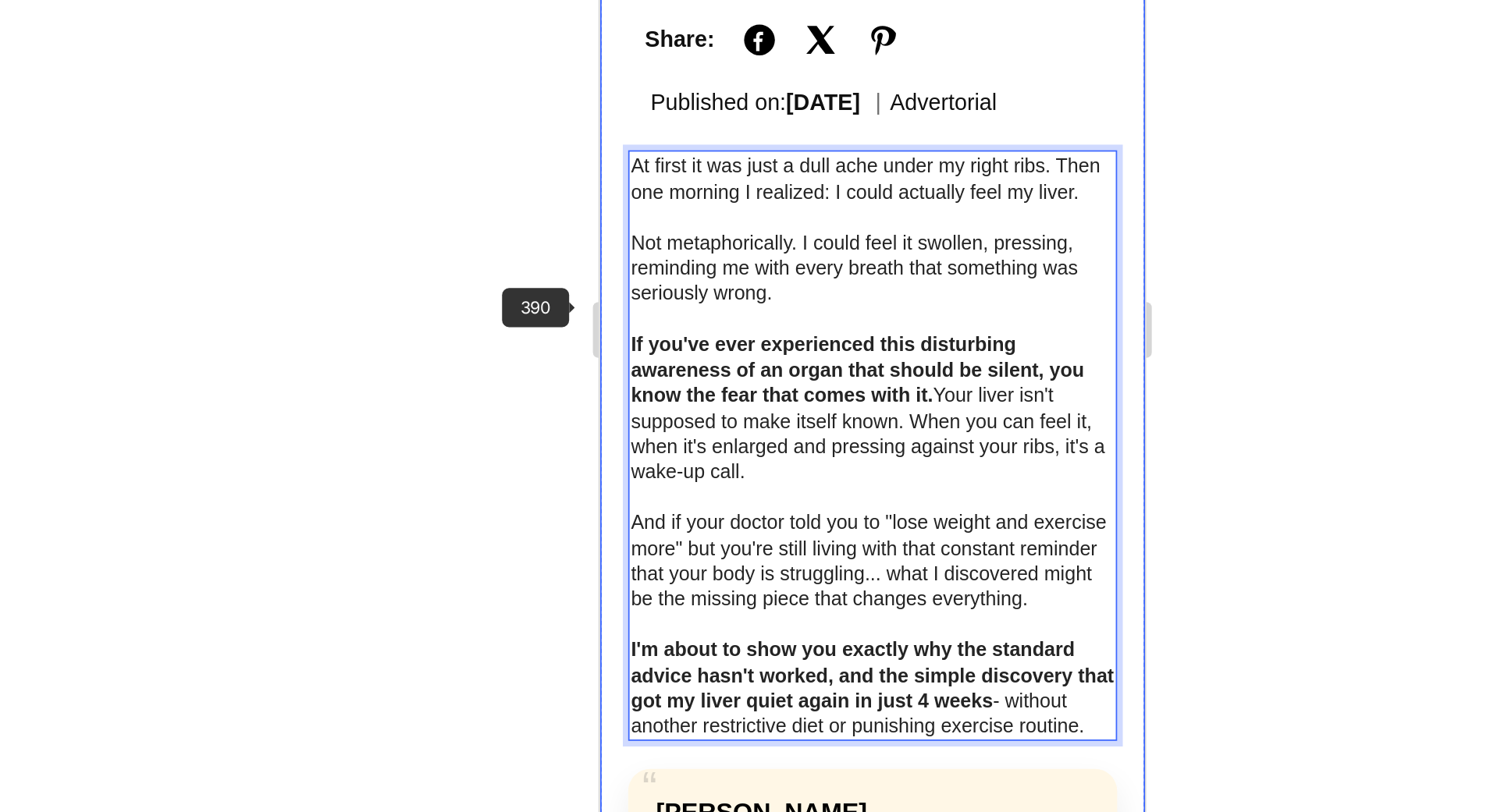
click at [631, 417] on div at bounding box center [876, 428] width 1227 height 768
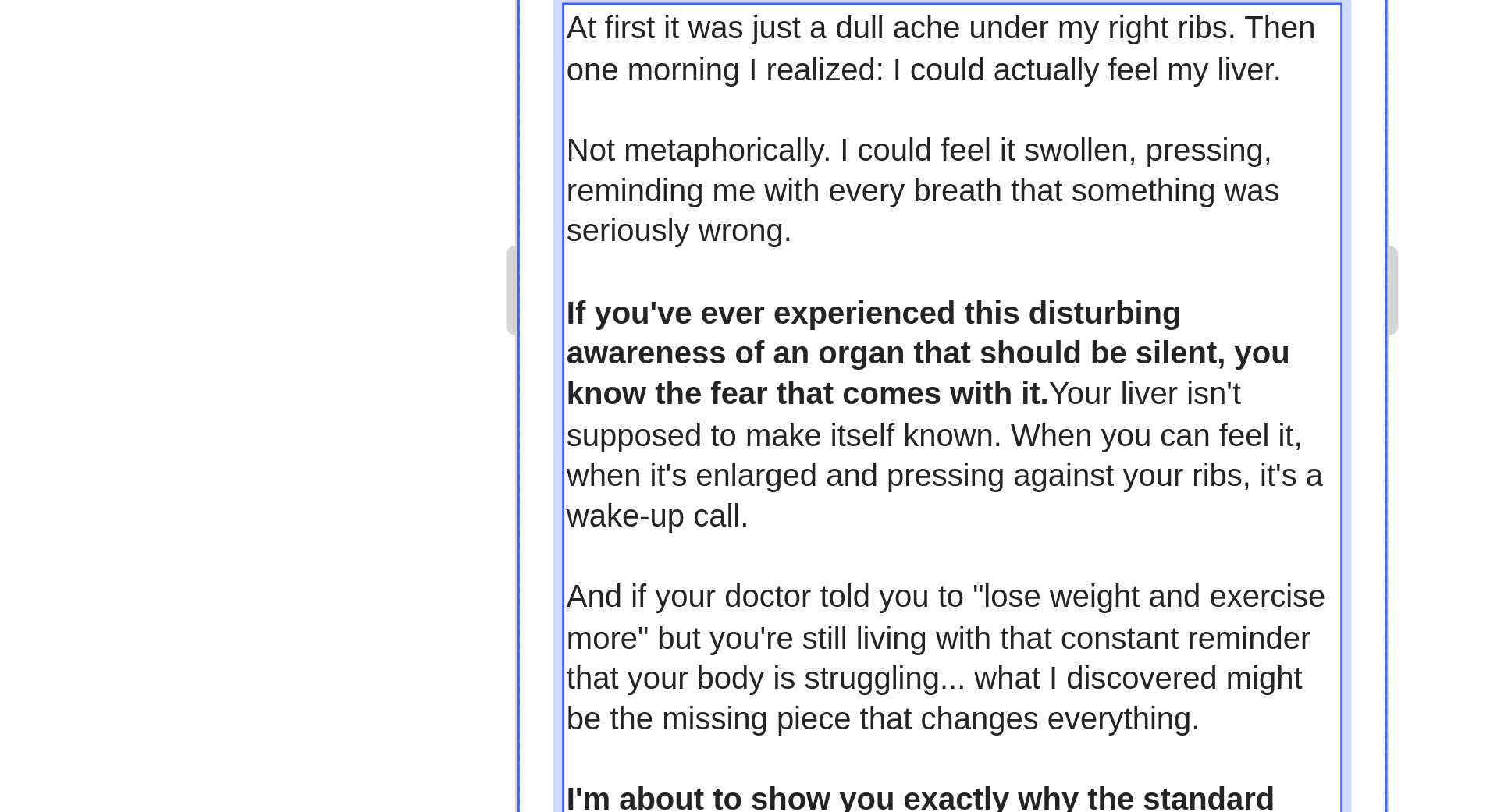
click at [674, 436] on div at bounding box center [876, 428] width 1227 height 768
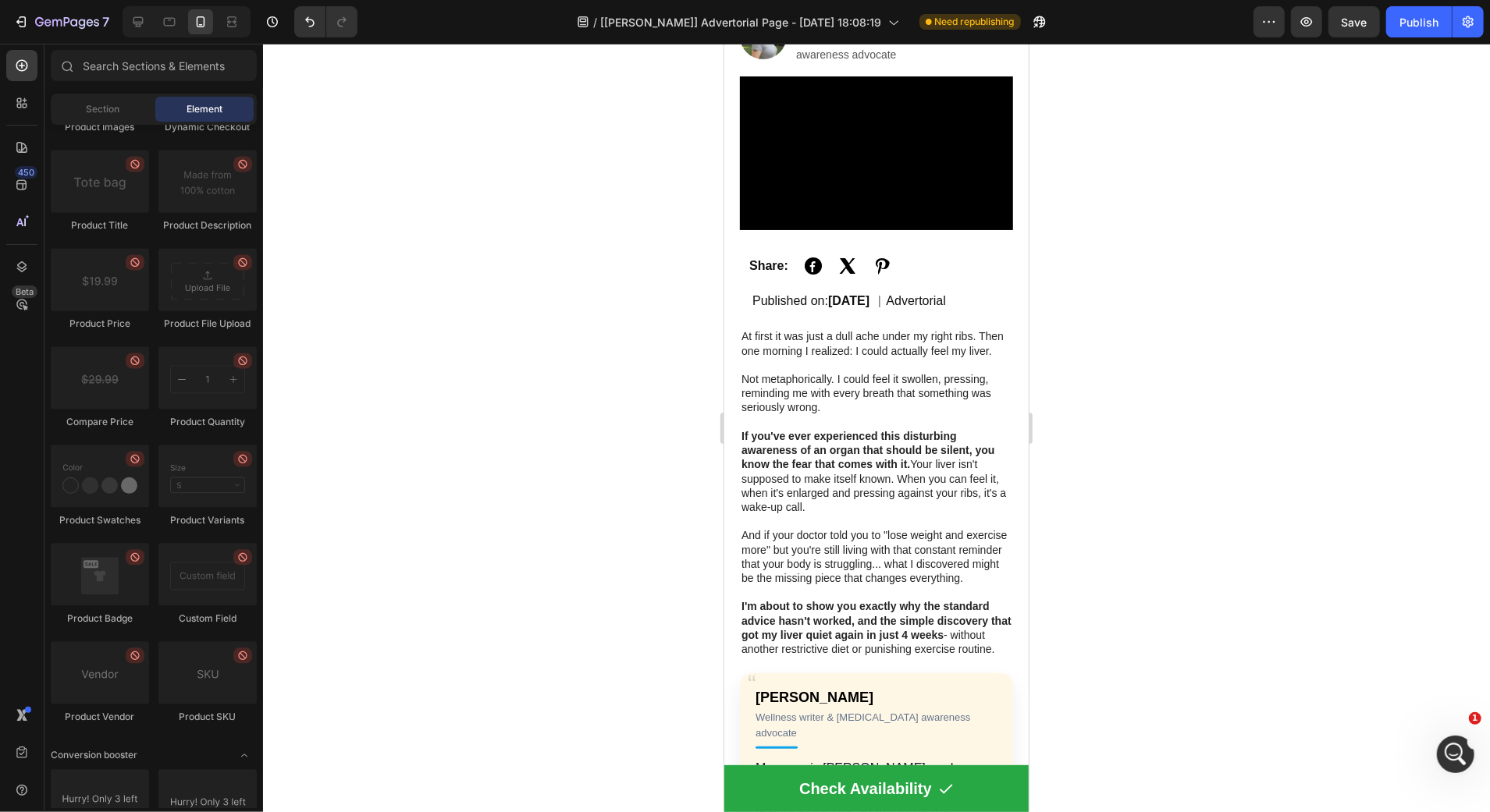
drag, startPoint x: 571, startPoint y: 447, endPoint x: 579, endPoint y: 444, distance: 8.5
click at [571, 447] on div at bounding box center [876, 428] width 1227 height 768
click at [934, 495] on p "If you've ever experienced this disturbing awareness of an organ that should be…" at bounding box center [875, 470] width 270 height 85
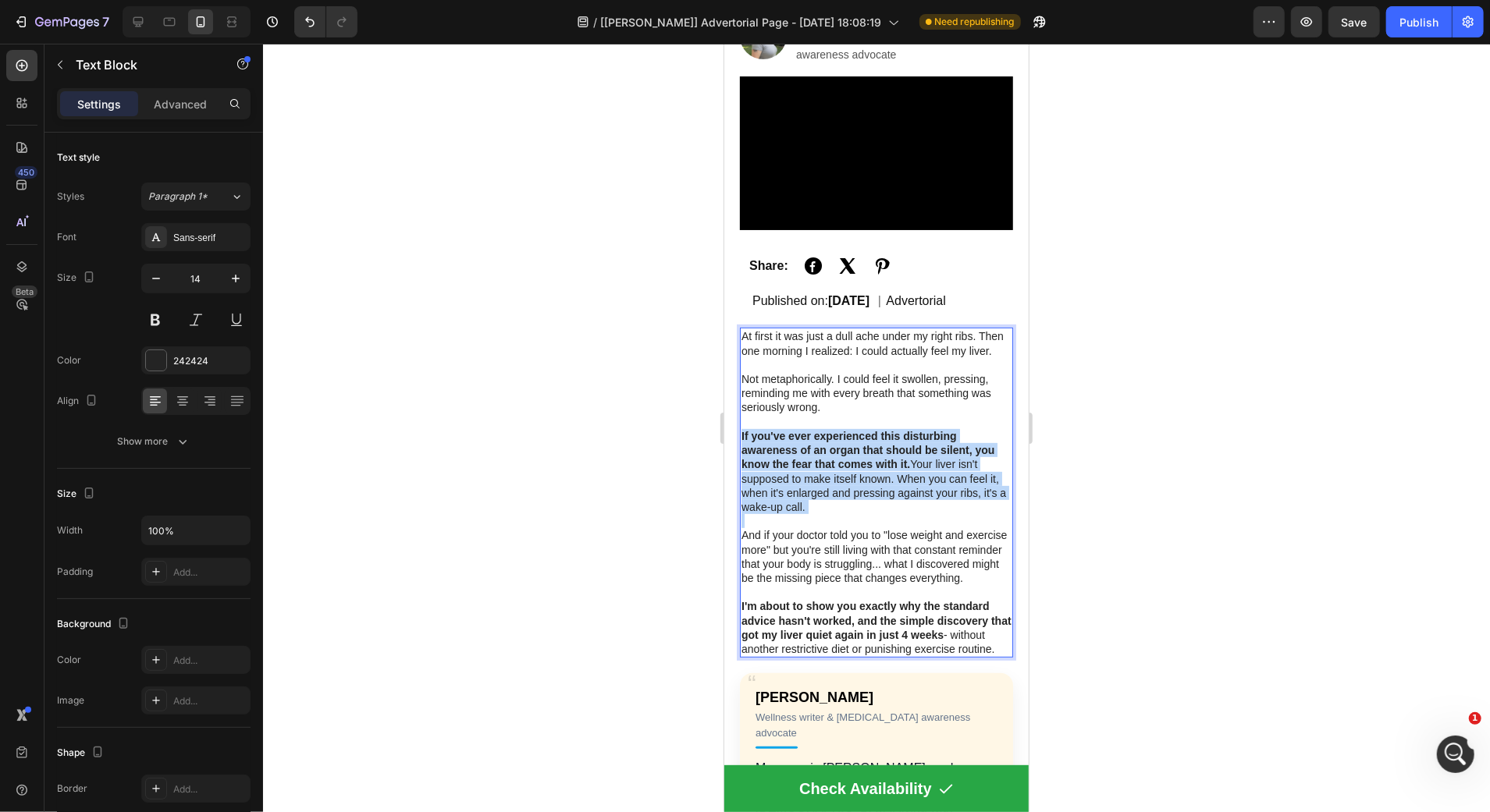
click at [934, 495] on p "If you've ever experienced this disturbing awareness of an organ that should be…" at bounding box center [875, 470] width 270 height 85
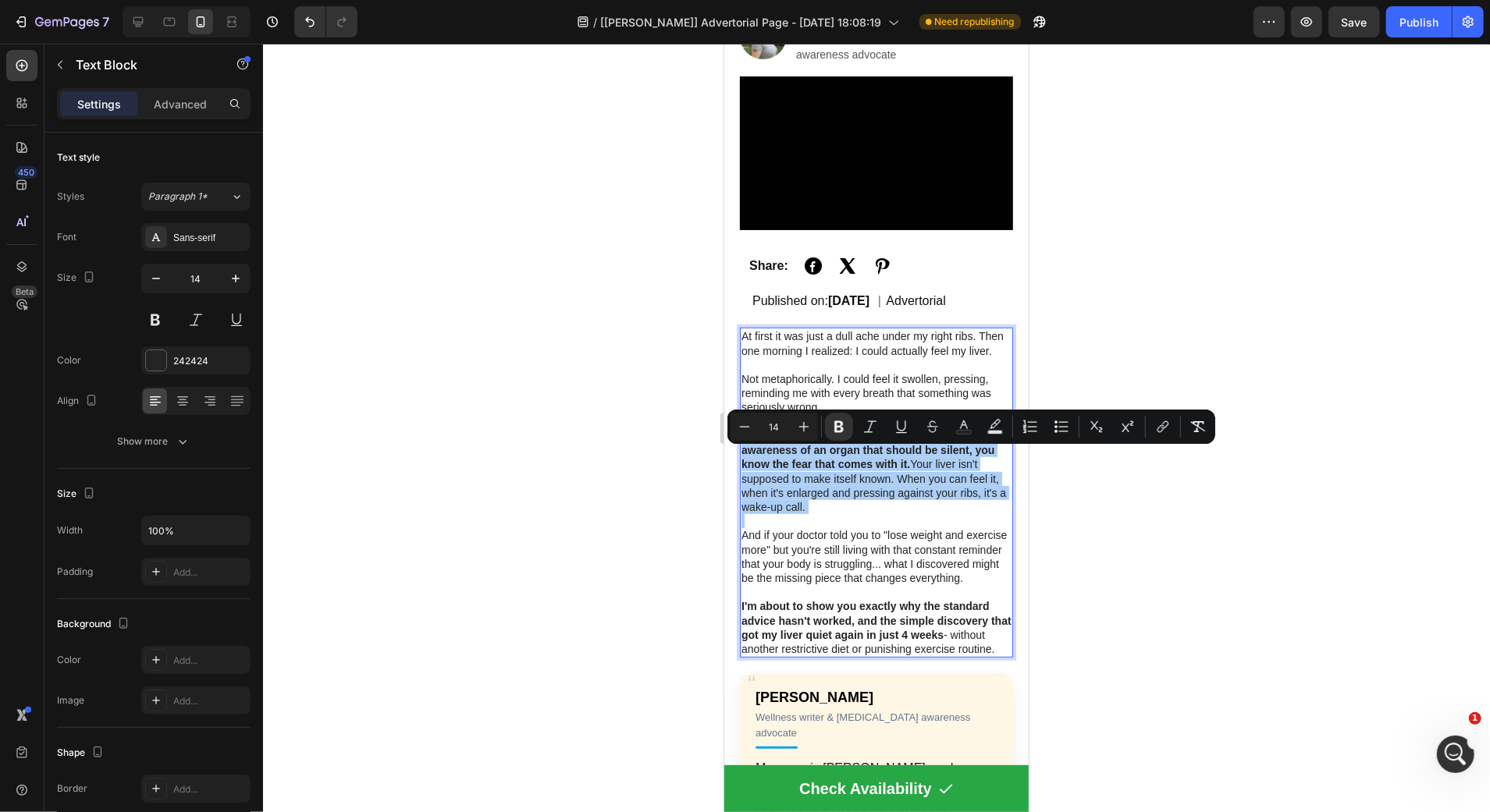
click at [686, 470] on div at bounding box center [876, 428] width 1227 height 768
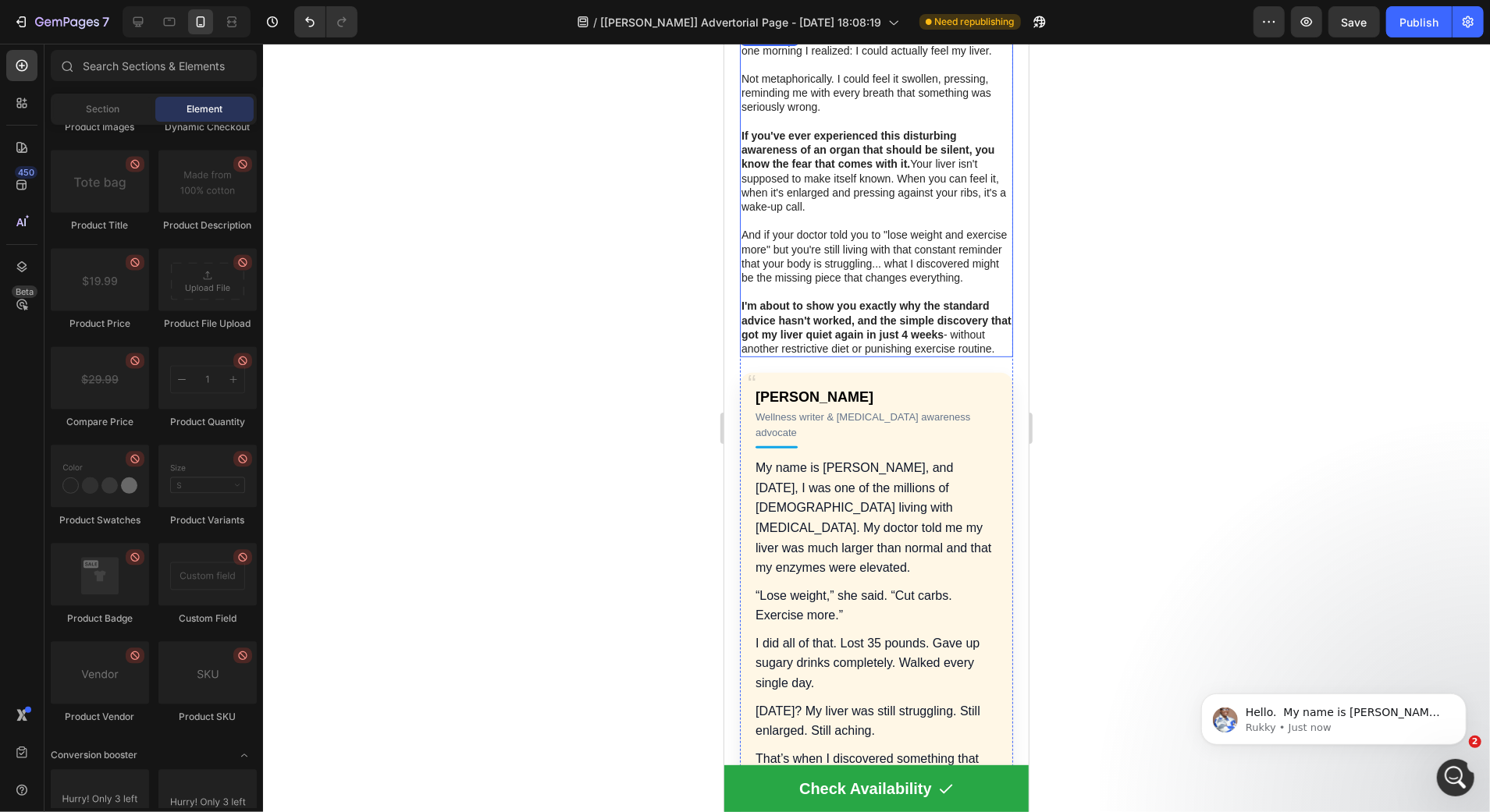
scroll to position [536, 0]
click at [1323, 717] on span "Hello. ​ My name is Rukky from GemPages Support Team. It is my pleasure to assi…" at bounding box center [1345, 742] width 201 height 75
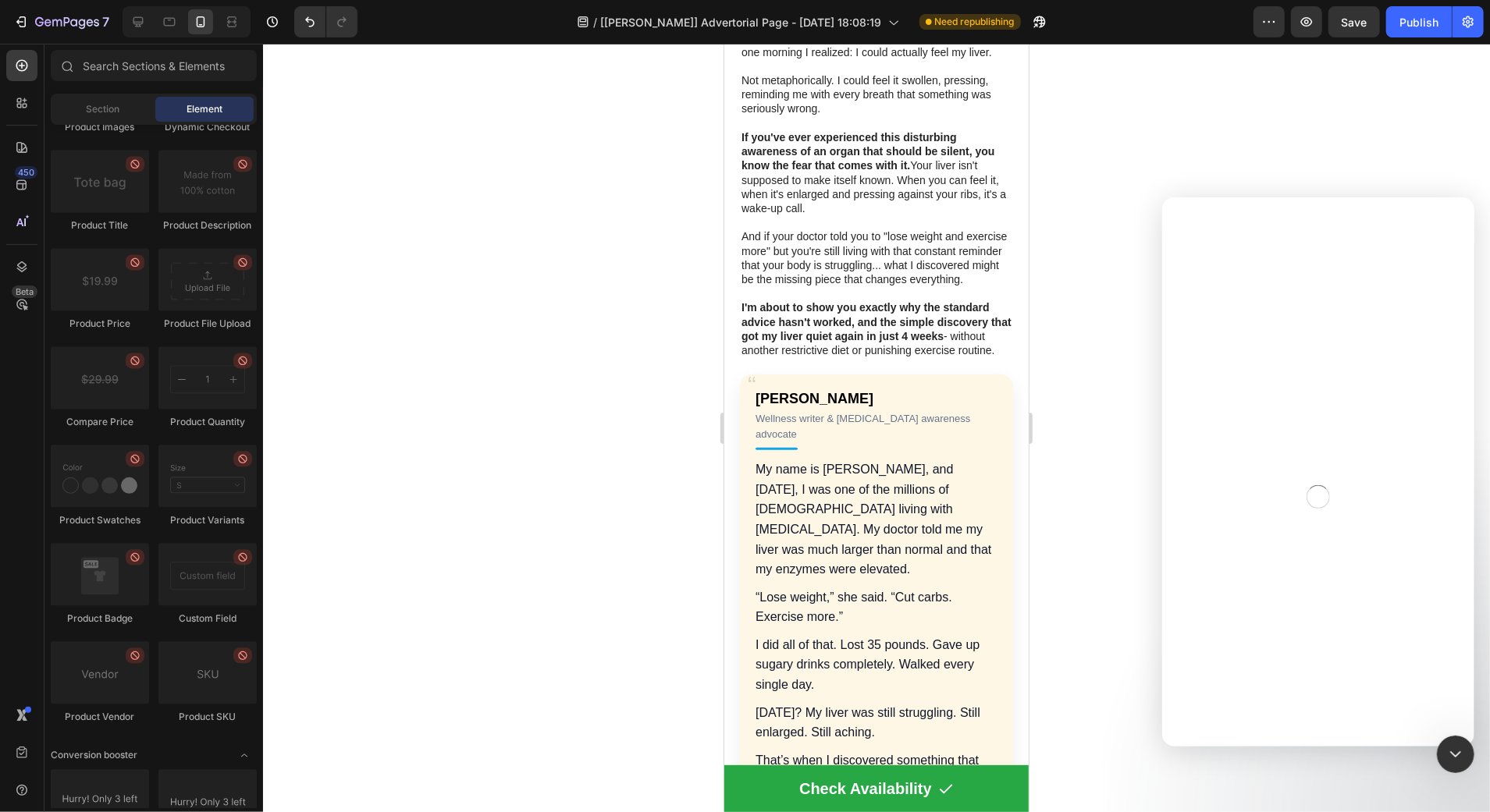
click at [1327, 632] on div "Intercom messenger" at bounding box center [1317, 496] width 312 height 499
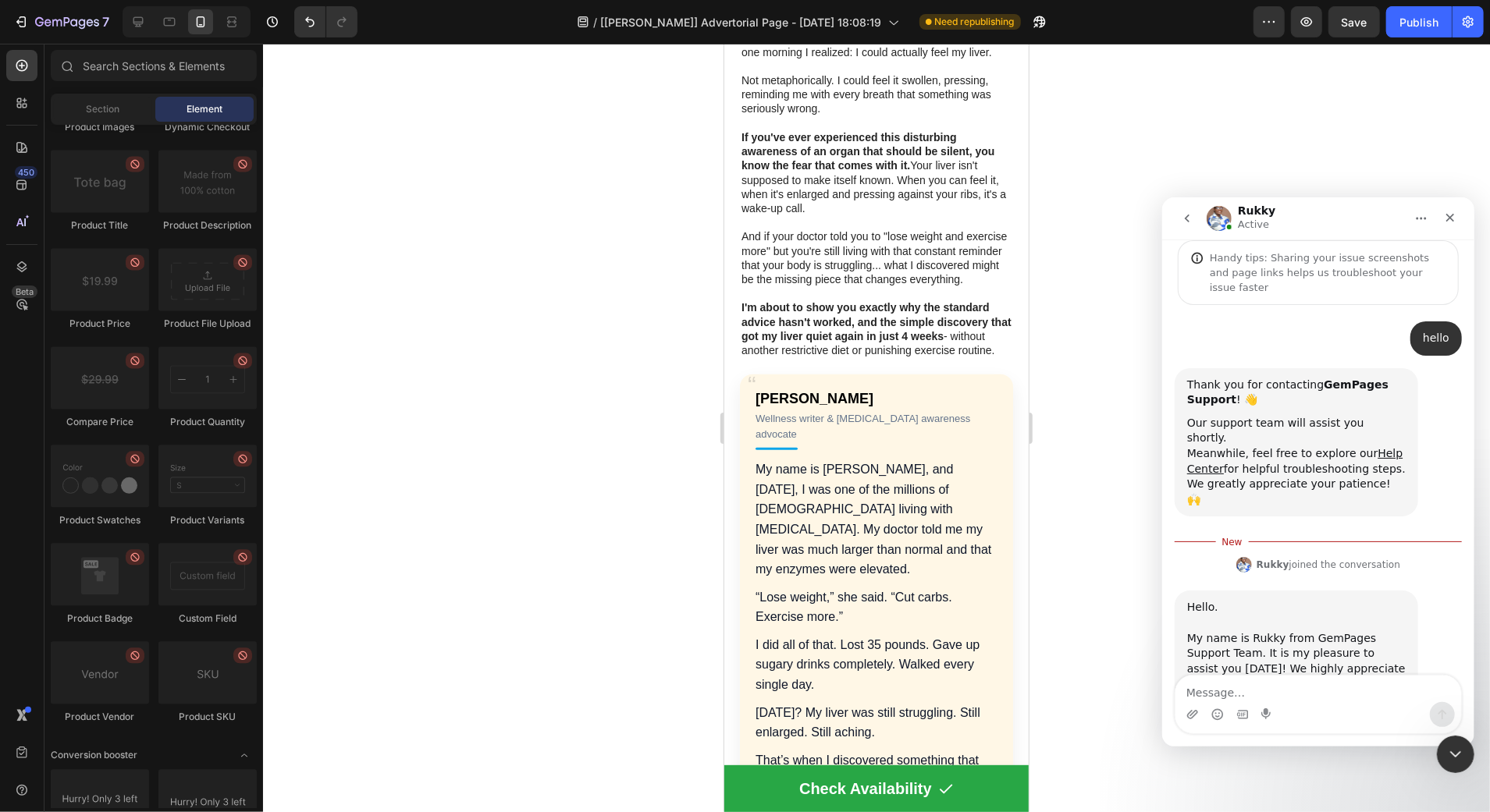
scroll to position [110, 0]
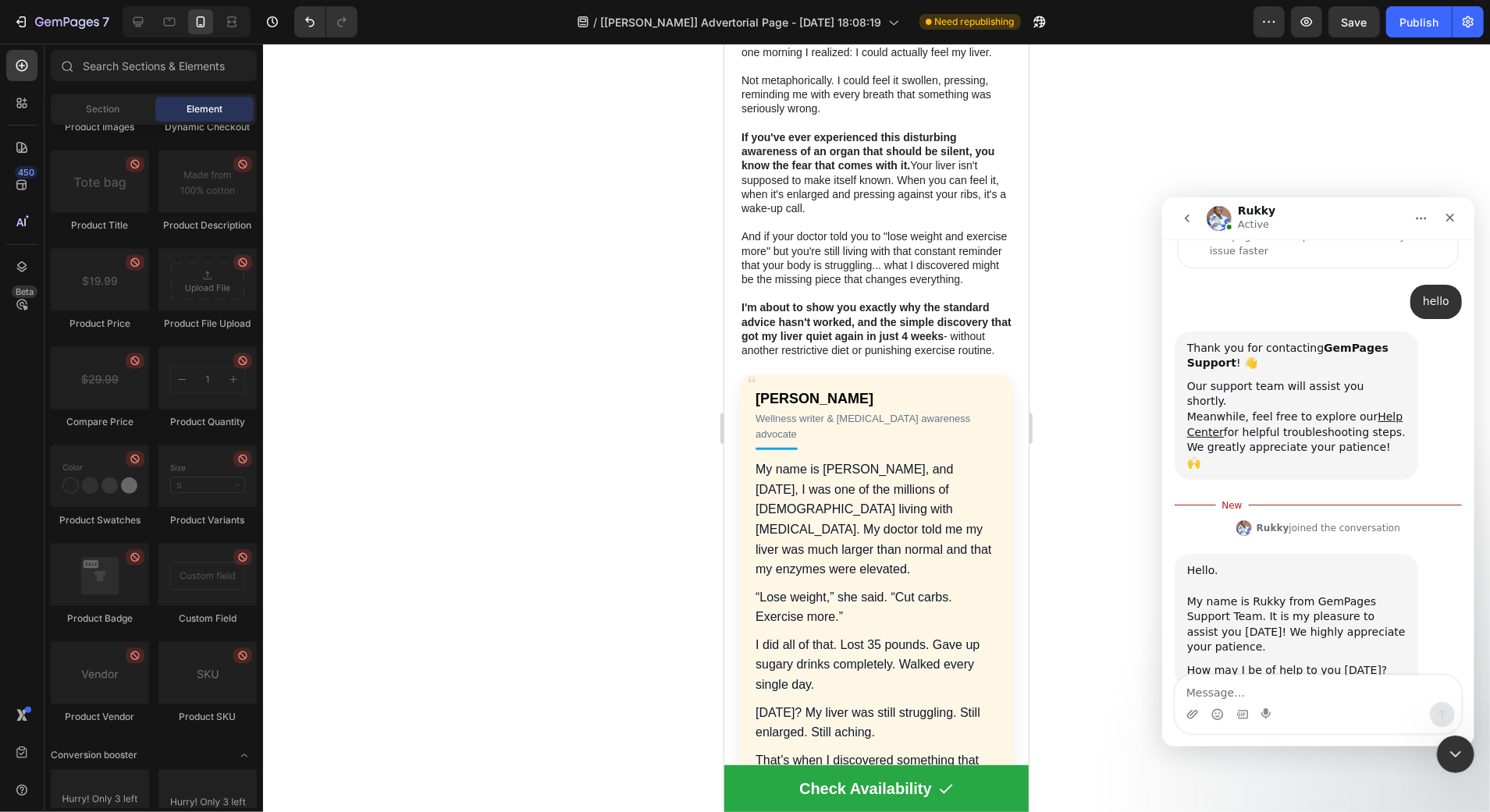
click at [1219, 218] on img "Intercom messenger" at bounding box center [1218, 218] width 25 height 25
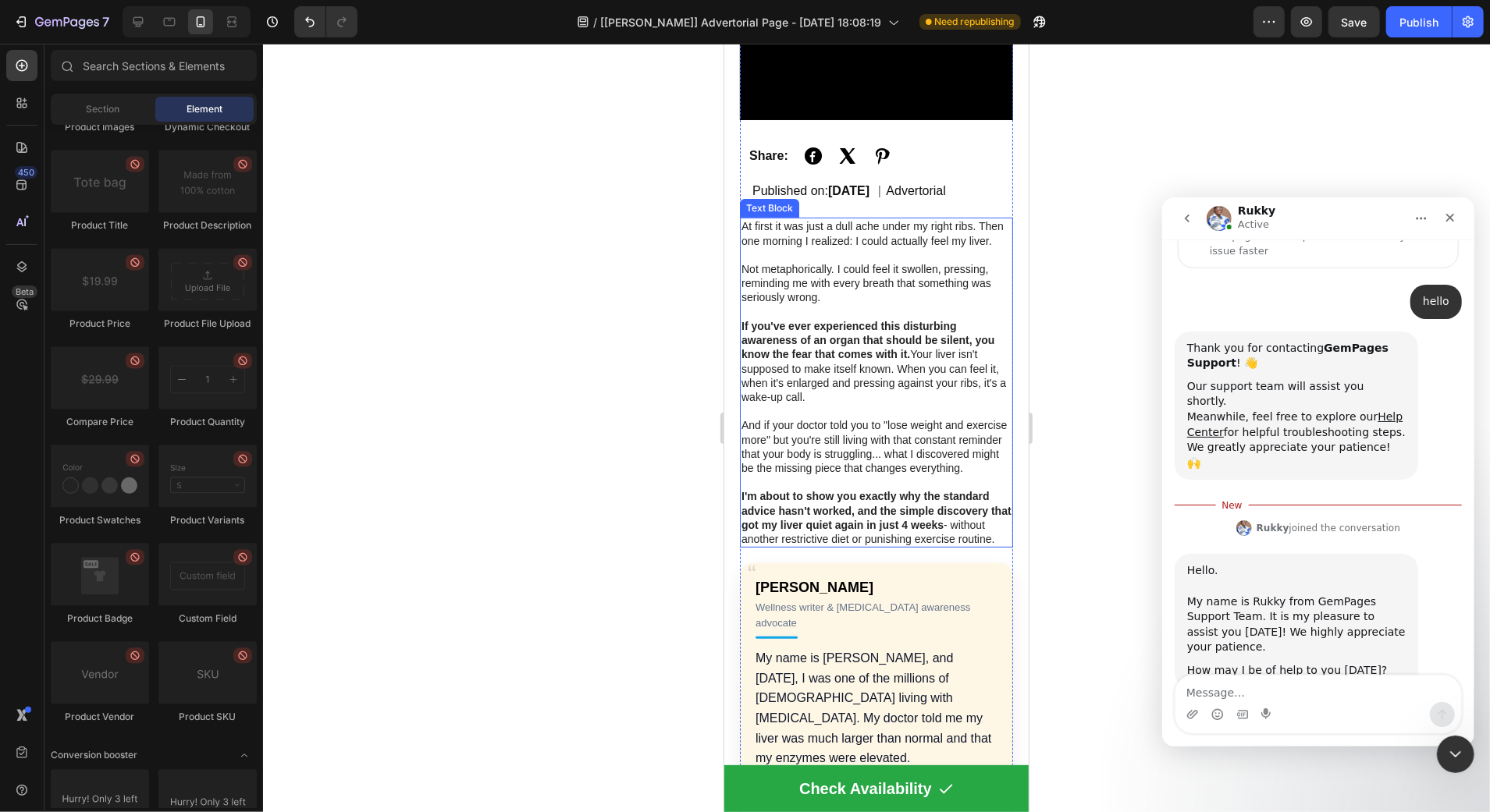
scroll to position [357, 0]
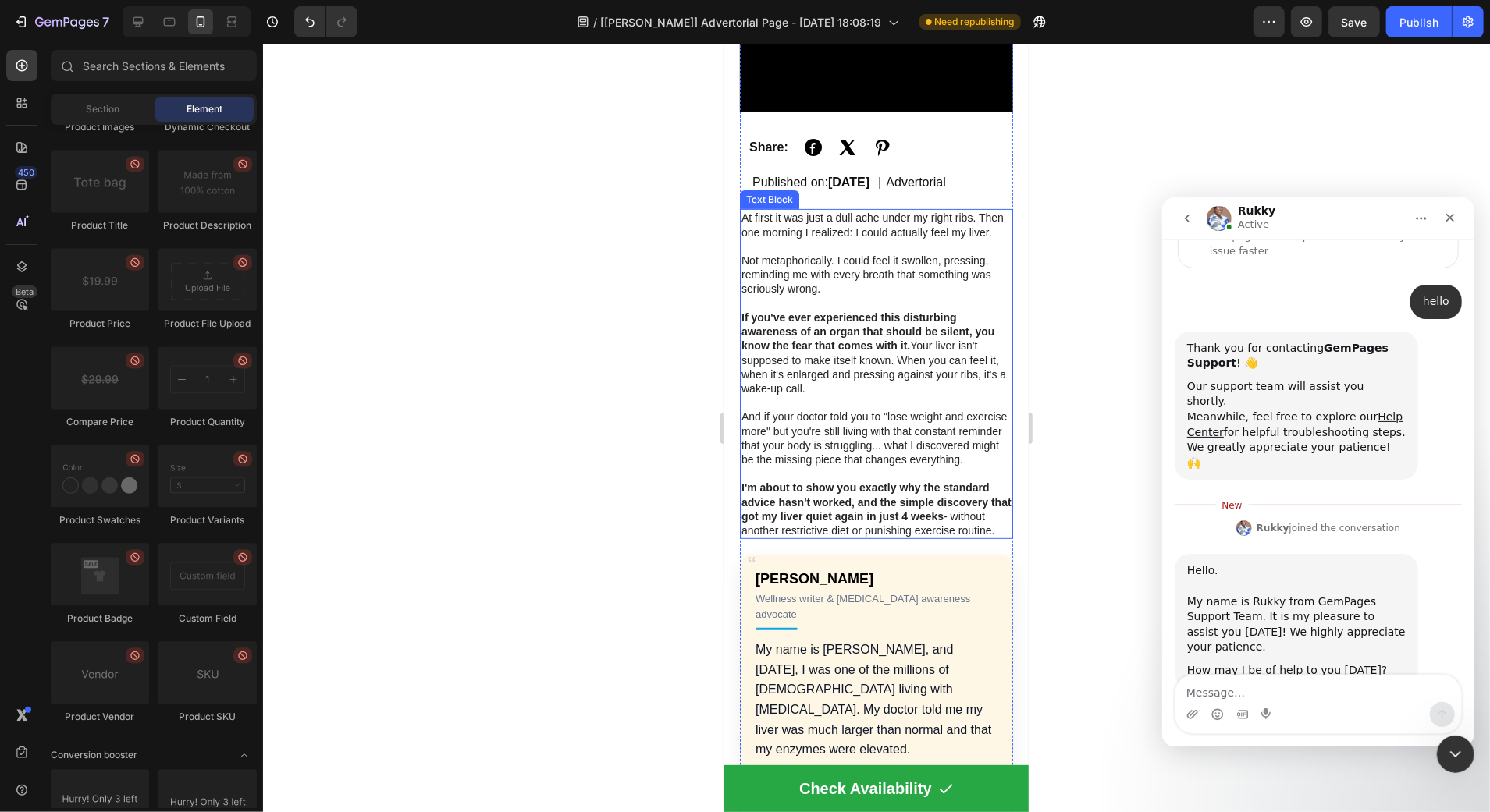
click at [843, 351] on strong "If you've ever experienced this disturbing awareness of an organ that should be…" at bounding box center [866, 330] width 253 height 41
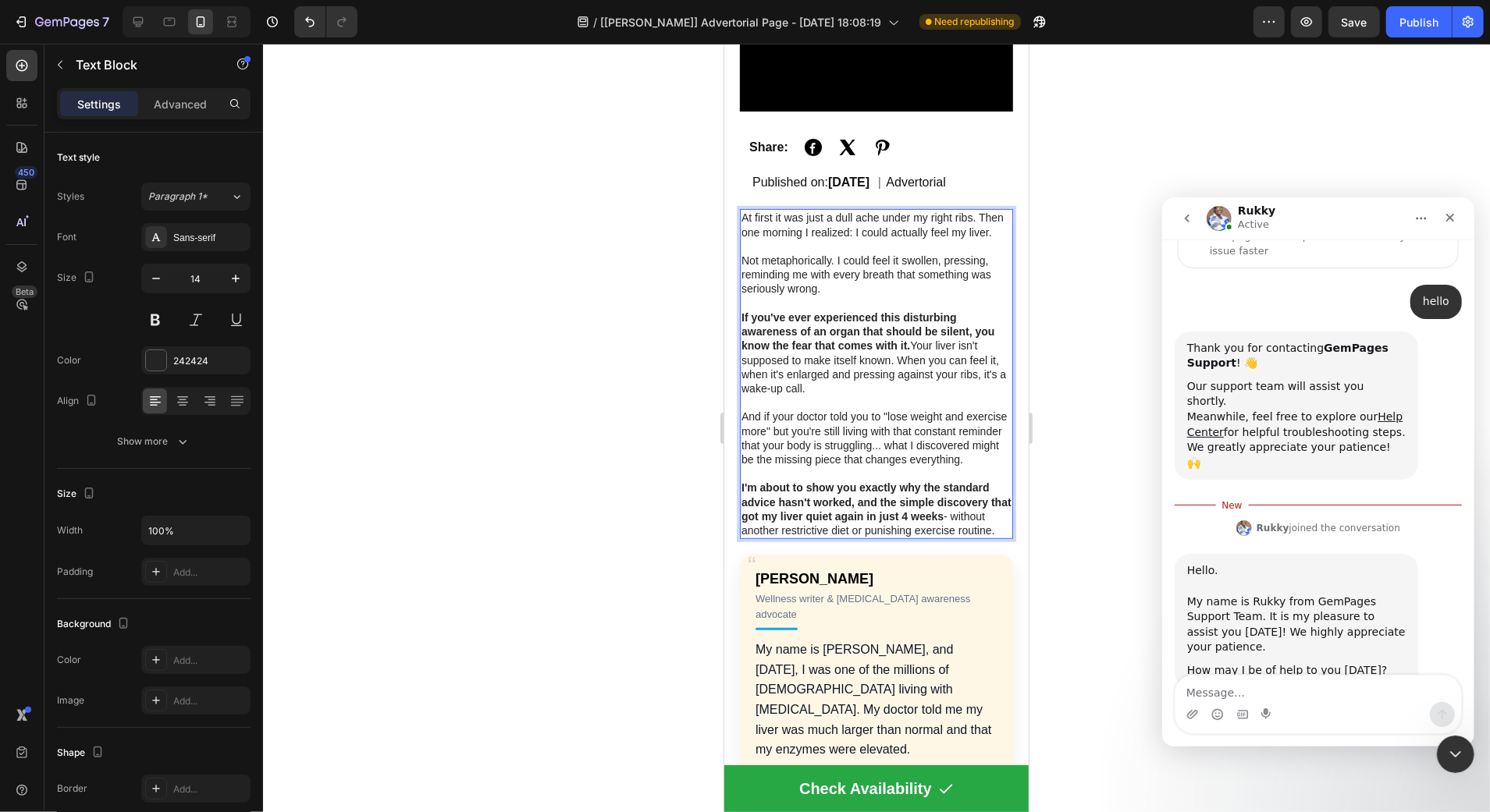
click at [843, 351] on strong "If you've ever experienced this disturbing awareness of an organ that should be…" at bounding box center [866, 330] width 253 height 41
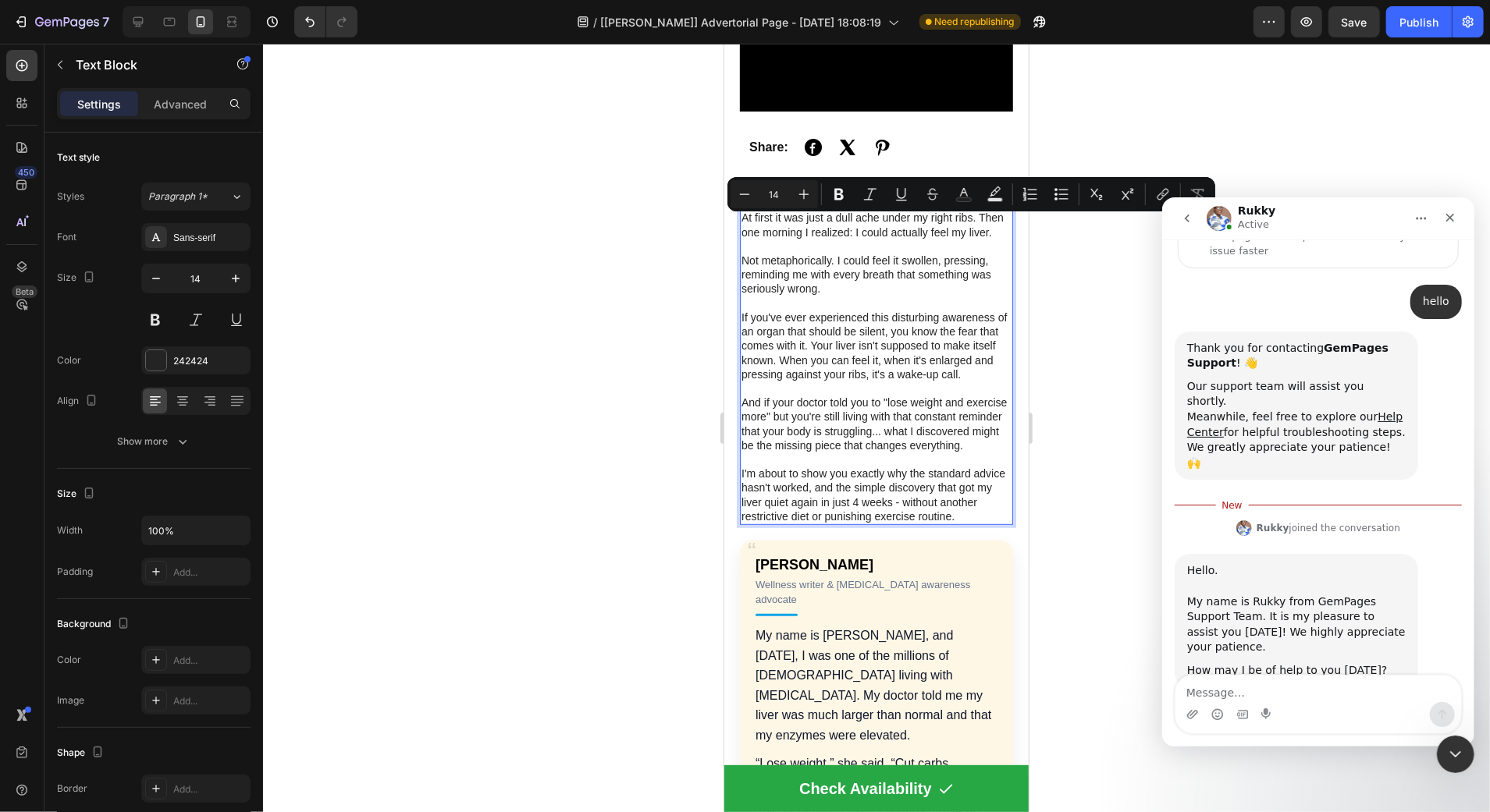
click at [573, 351] on div at bounding box center [876, 428] width 1227 height 768
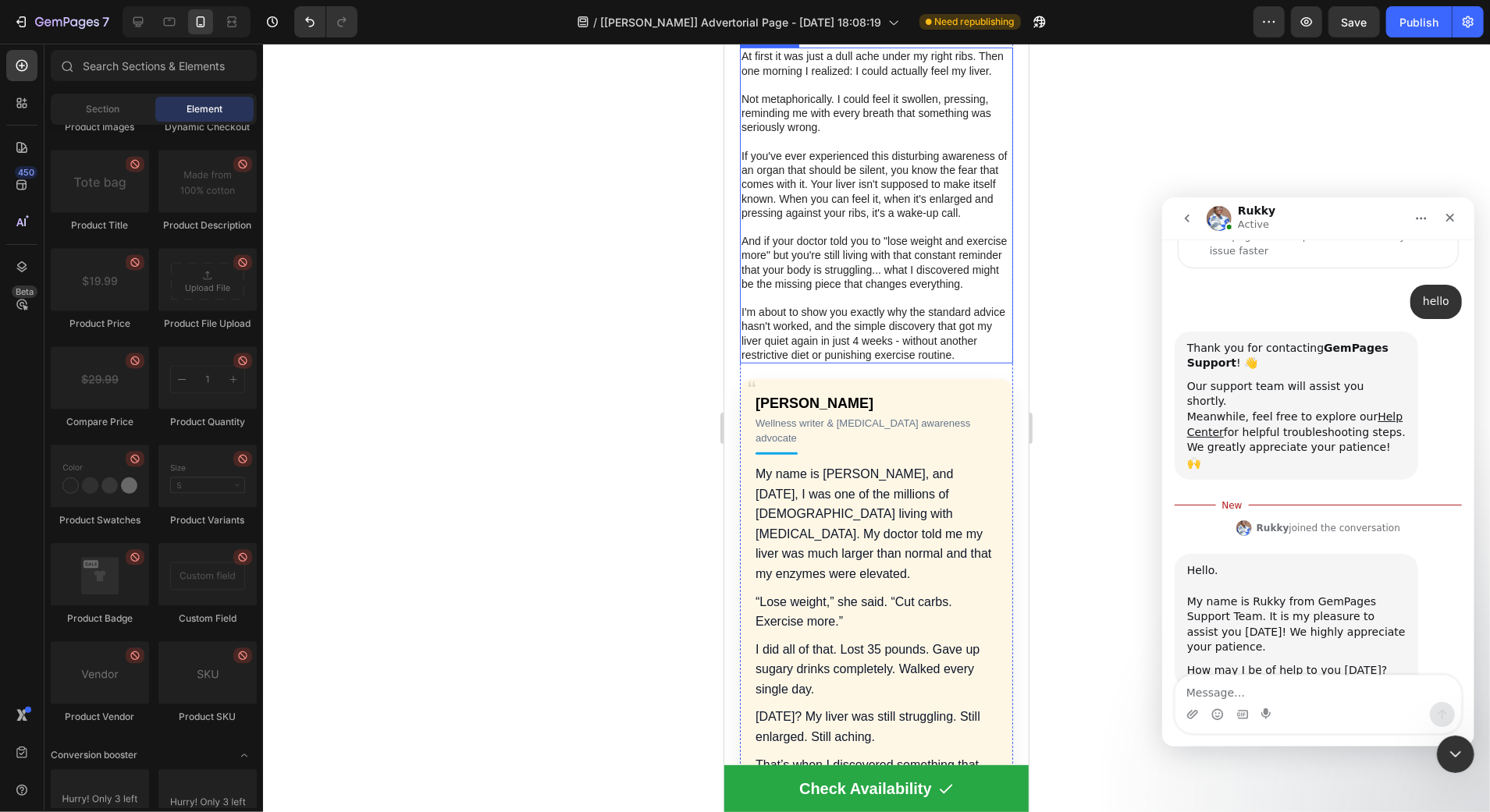
scroll to position [520, 0]
click at [843, 232] on p "Rich Text Editor. Editing area: main" at bounding box center [875, 225] width 270 height 14
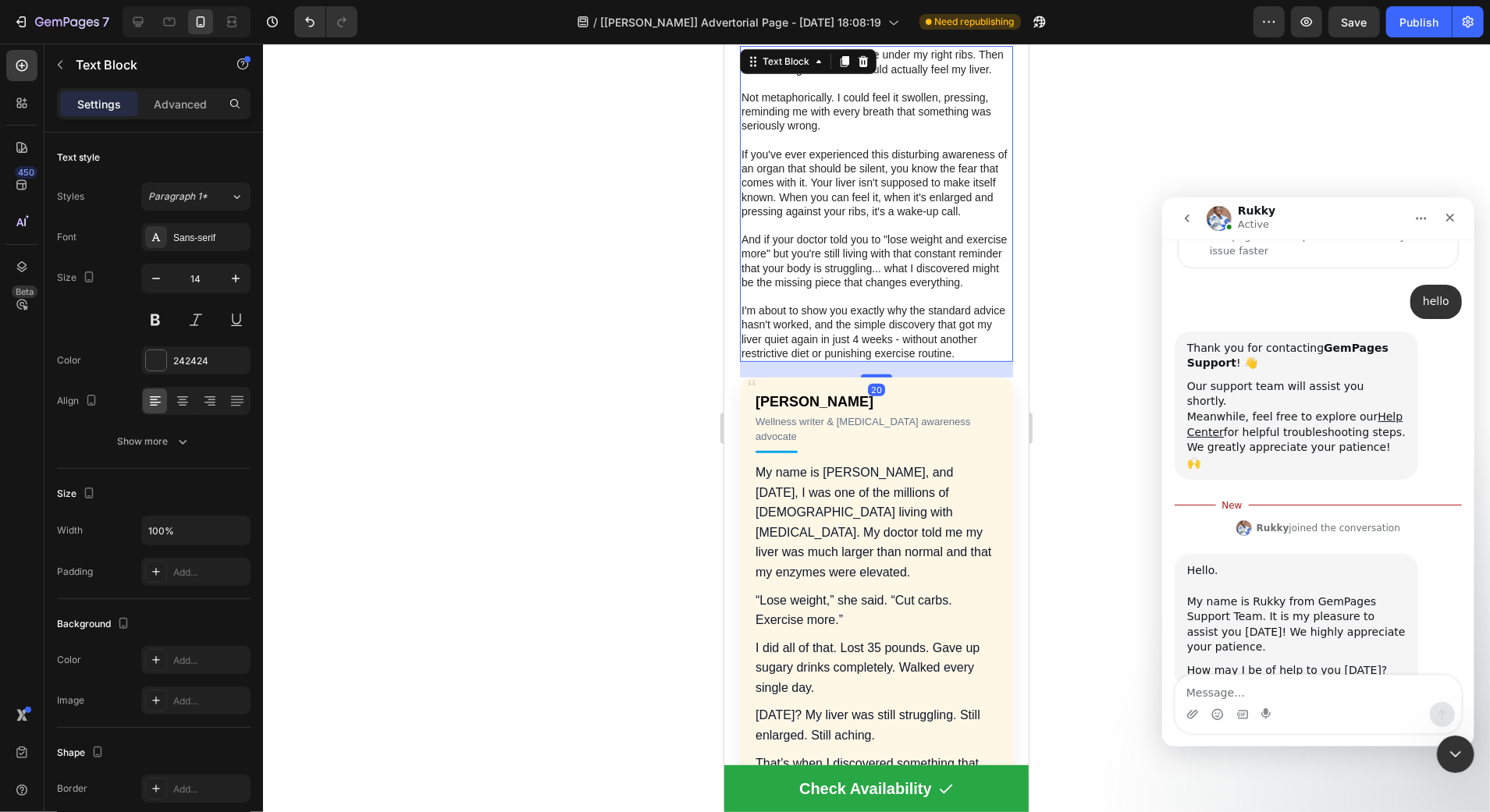
click at [654, 289] on div at bounding box center [876, 428] width 1227 height 768
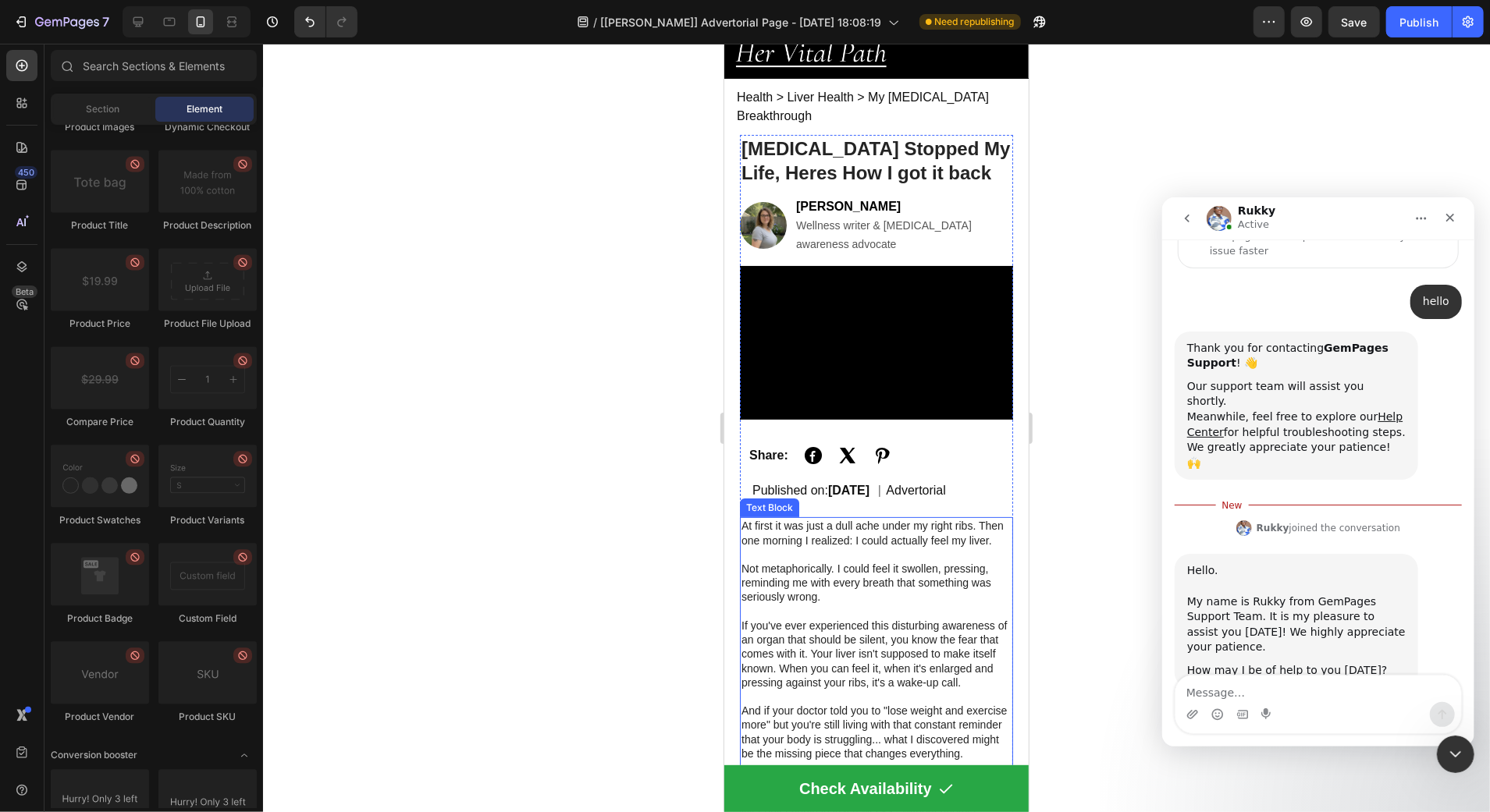
scroll to position [45, 0]
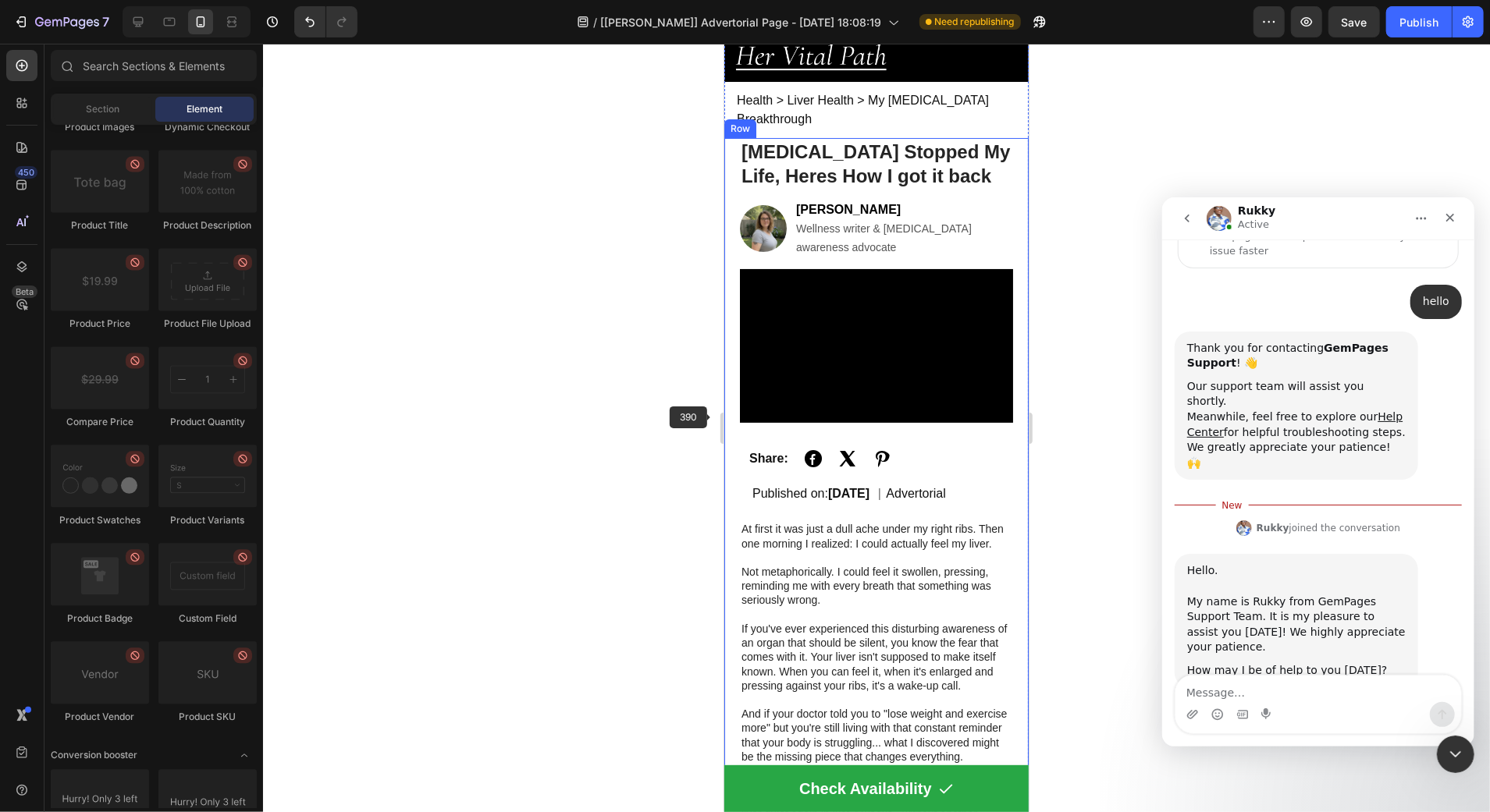
click at [679, 410] on div at bounding box center [876, 428] width 1227 height 768
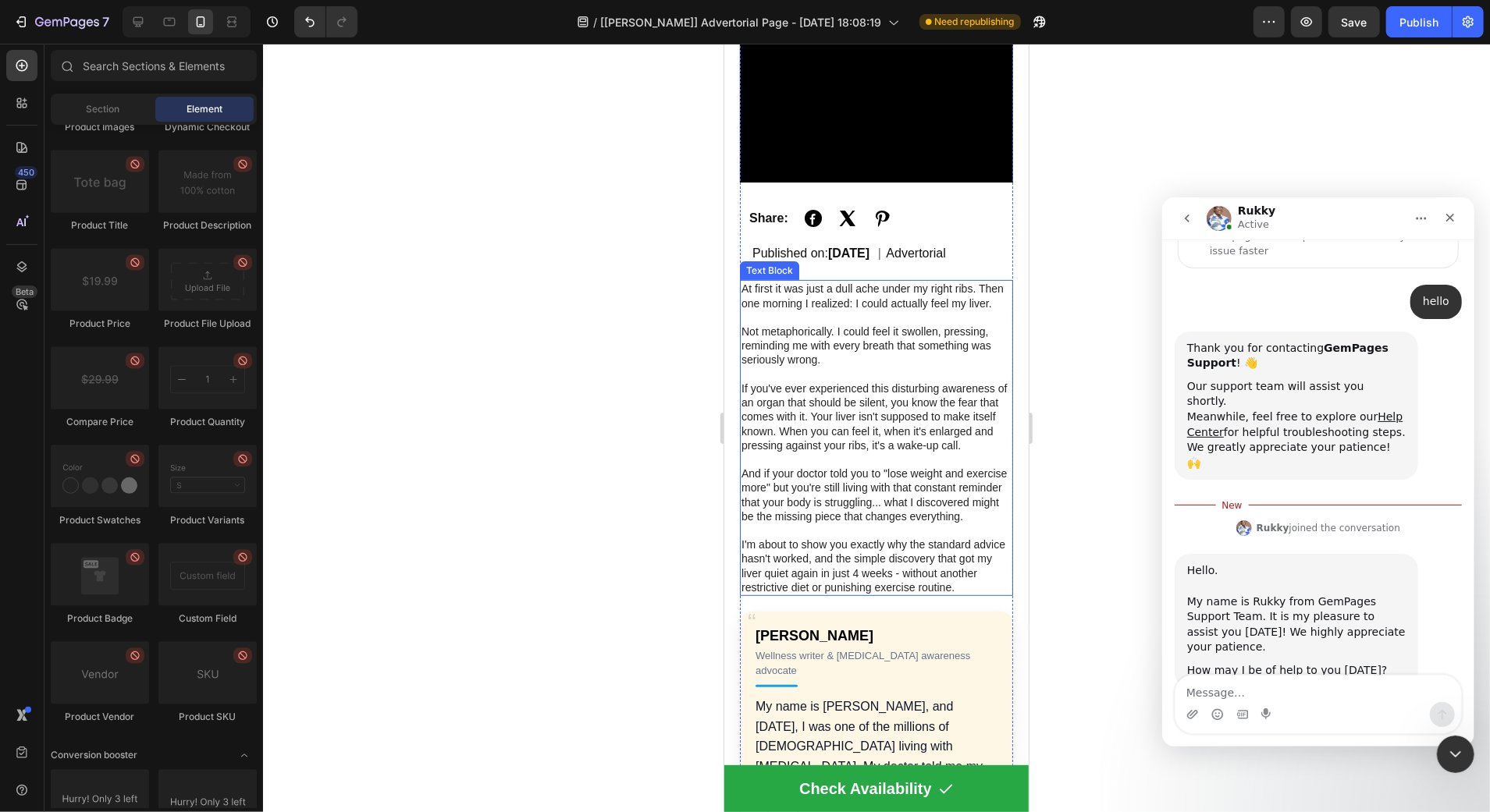
scroll to position [314, 0]
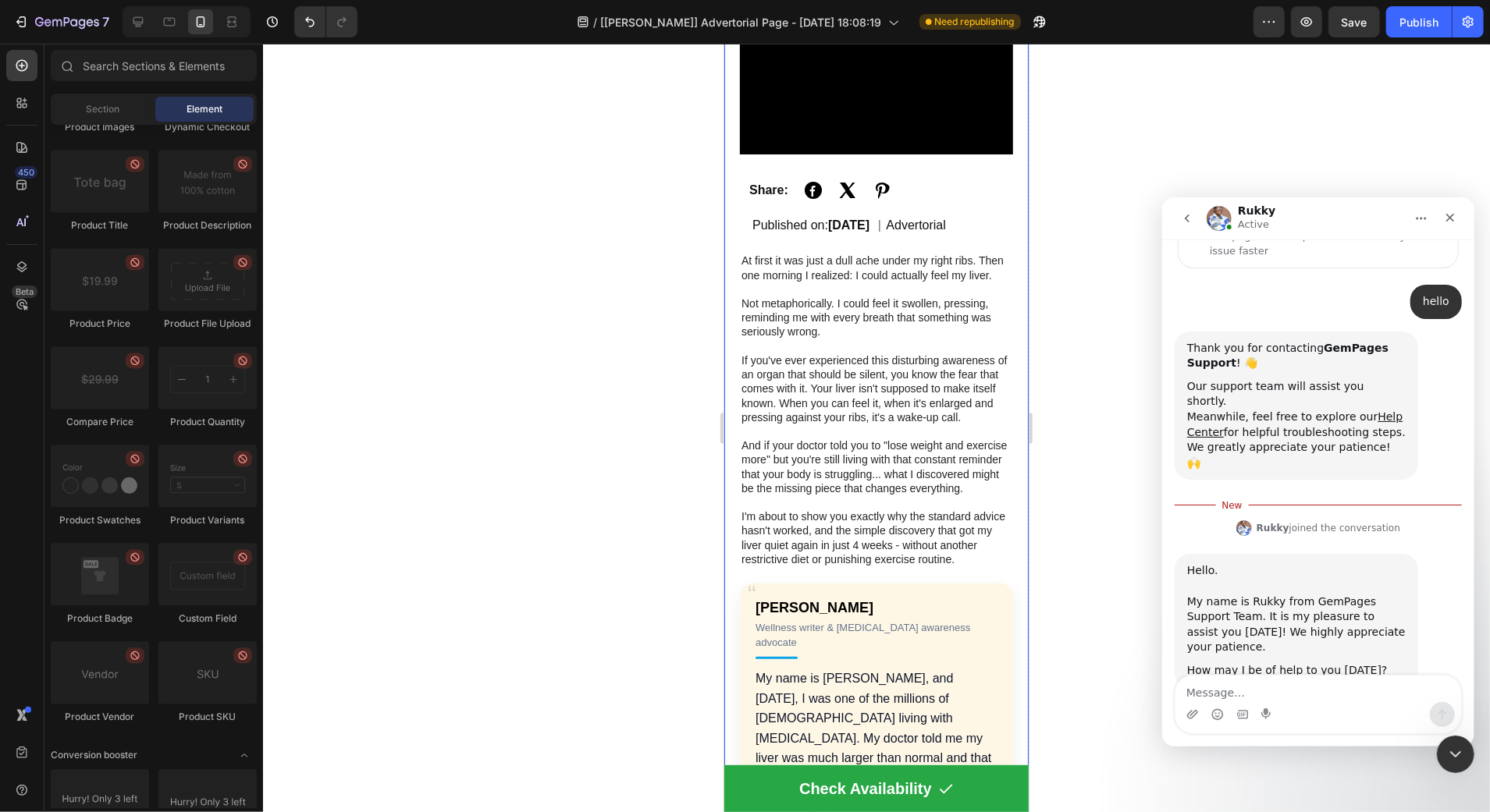
click at [694, 343] on div at bounding box center [876, 428] width 1227 height 768
click at [1401, 26] on div "Publish" at bounding box center [1419, 22] width 39 height 17
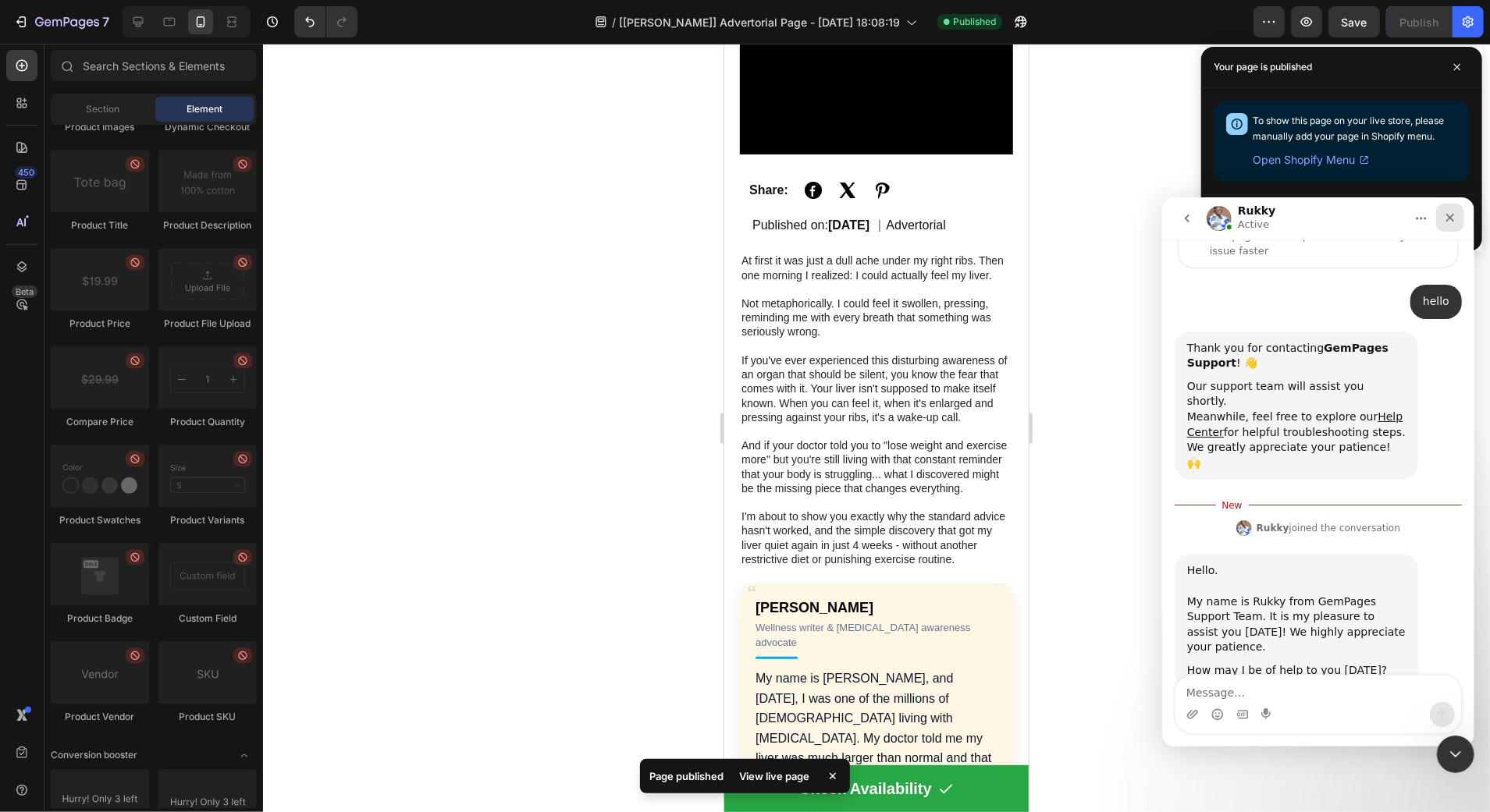
click at [1452, 212] on icon "Close" at bounding box center [1449, 217] width 12 height 12
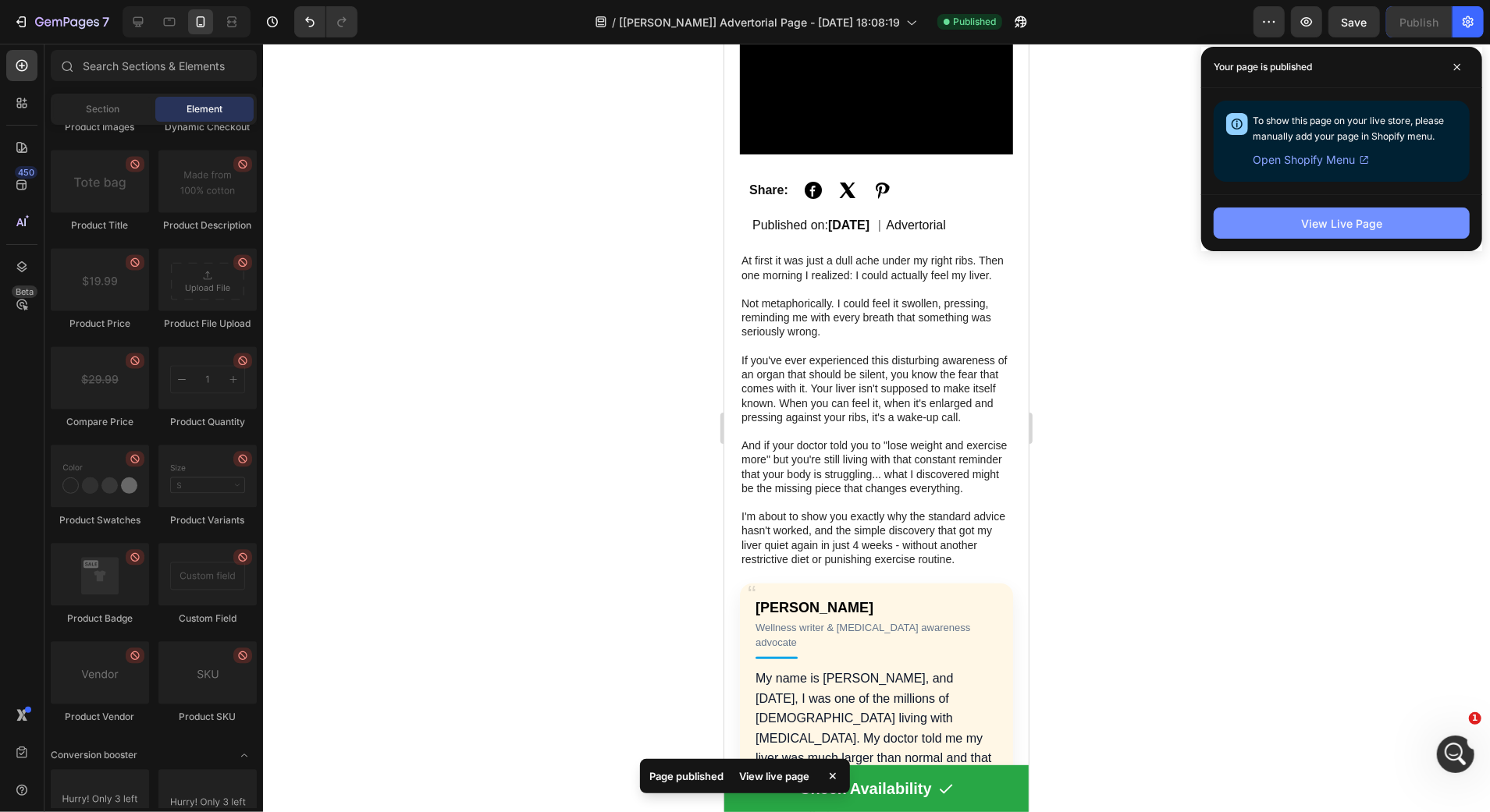
click at [1394, 211] on button "View Live Page" at bounding box center [1341, 223] width 256 height 31
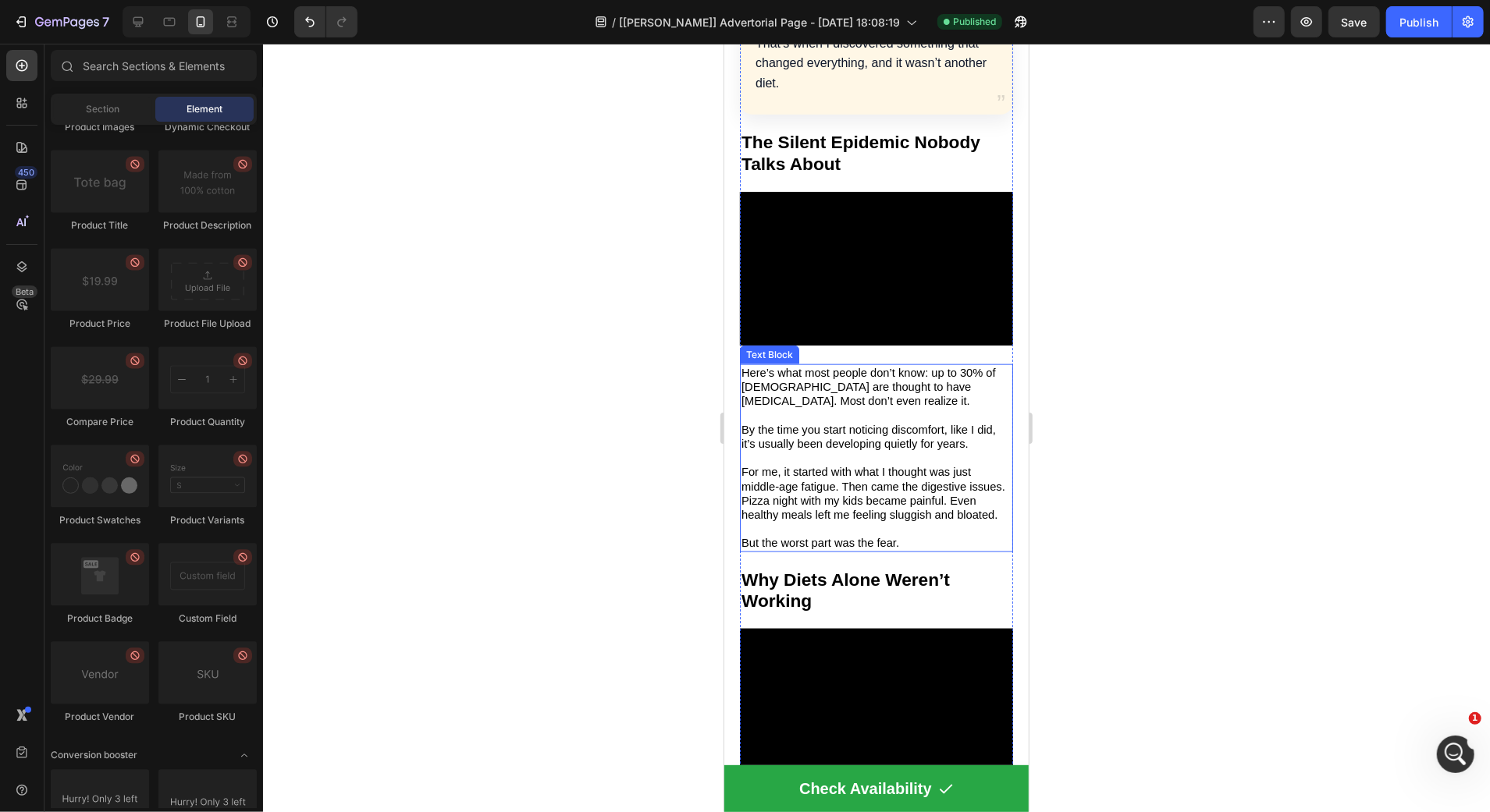
scroll to position [1142, 0]
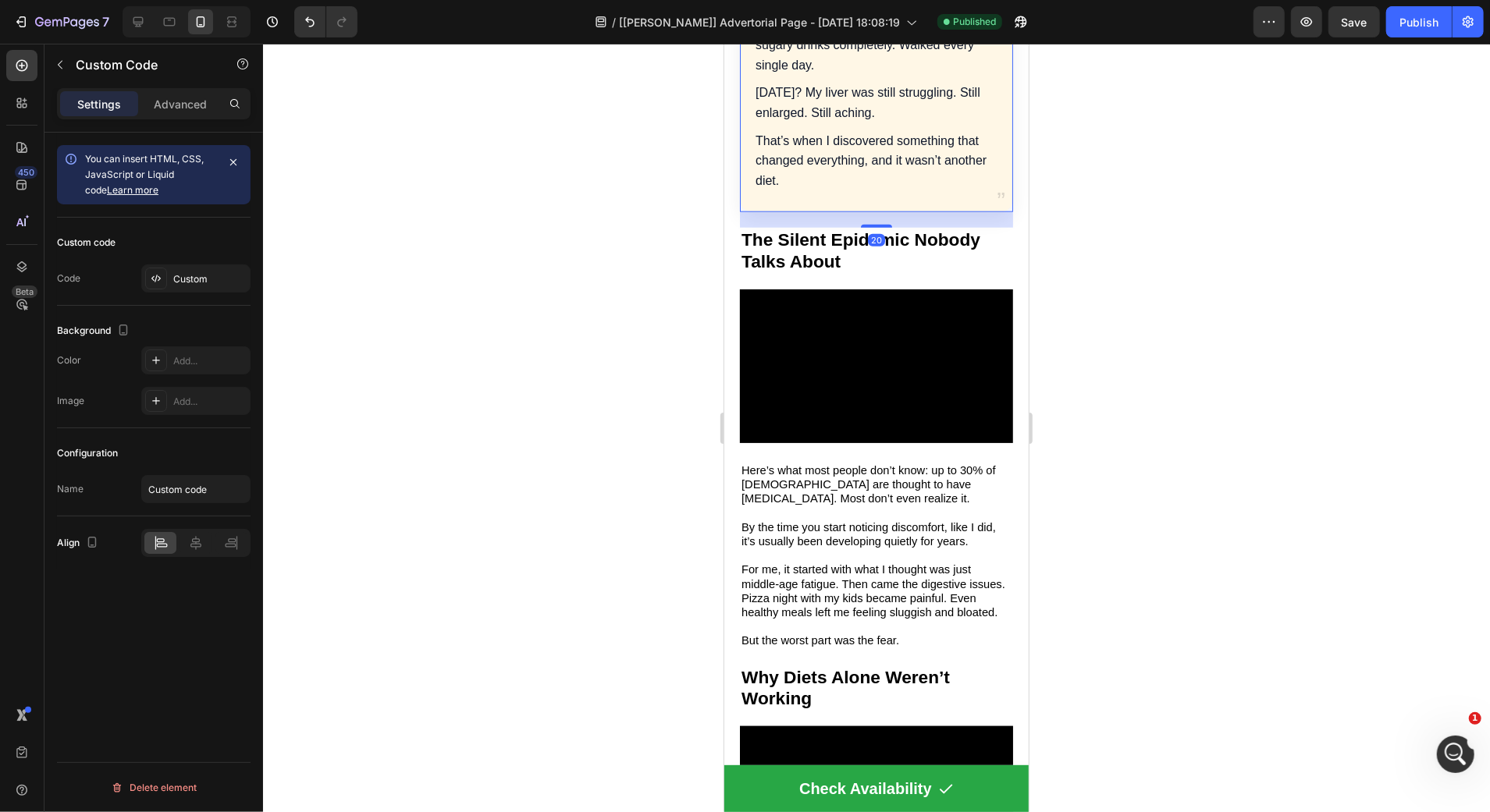
click at [867, 153] on p "That’s when I discovered something that changed everything, and it wasn’t anoth…" at bounding box center [875, 160] width 242 height 60
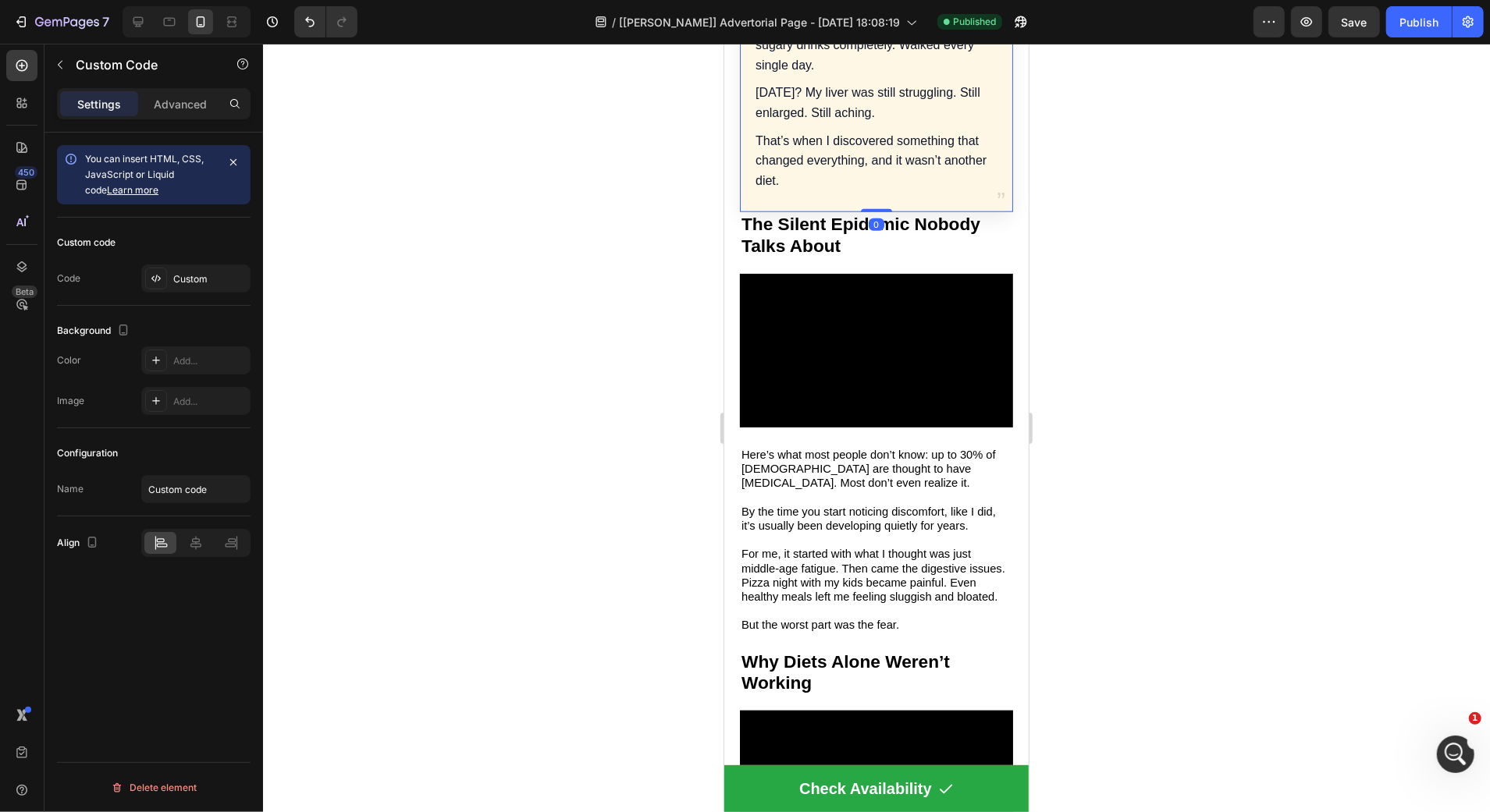
drag, startPoint x: 871, startPoint y: 240, endPoint x: 871, endPoint y: 202, distance: 38.0
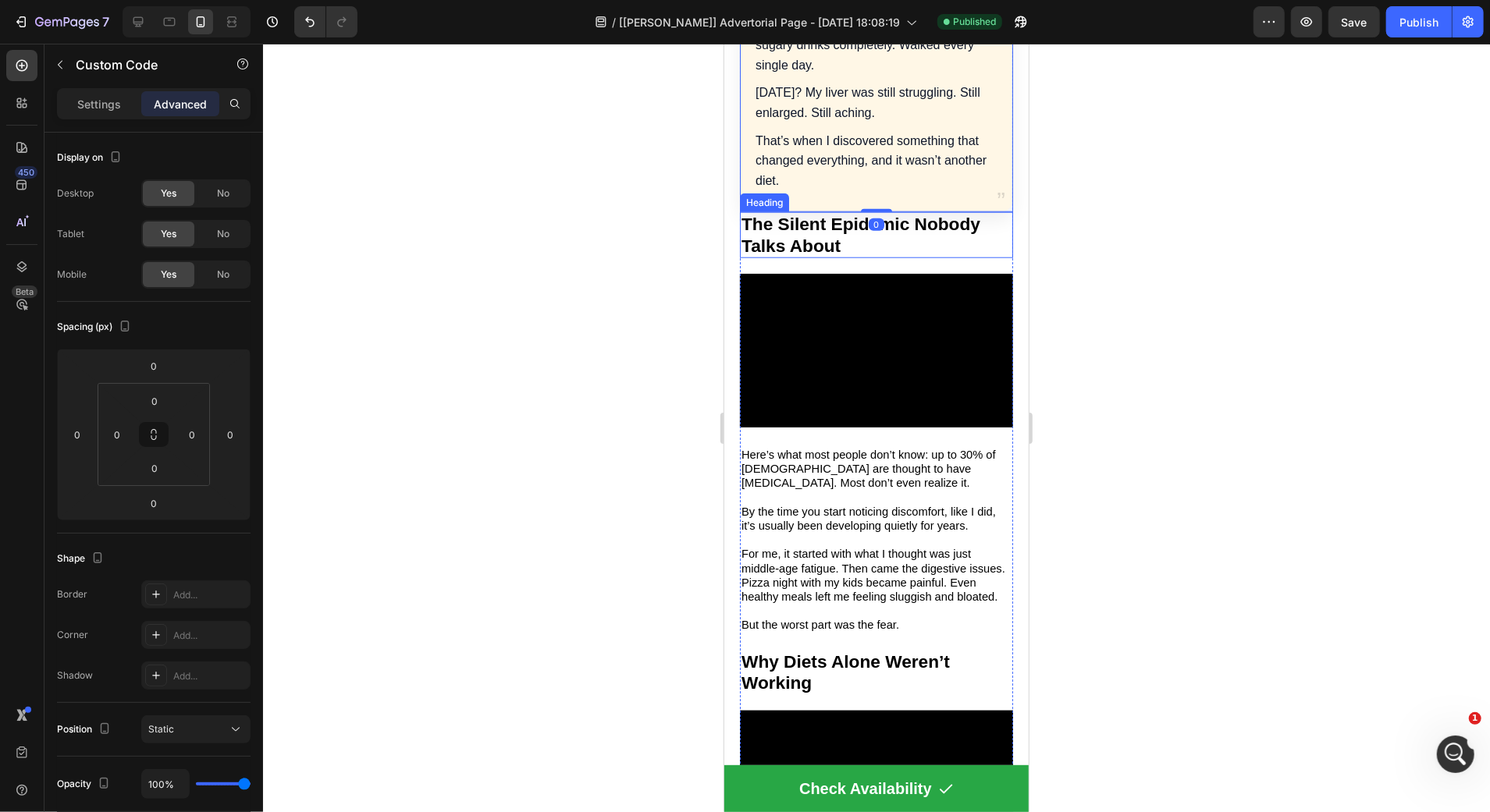
click at [690, 288] on div at bounding box center [876, 428] width 1227 height 768
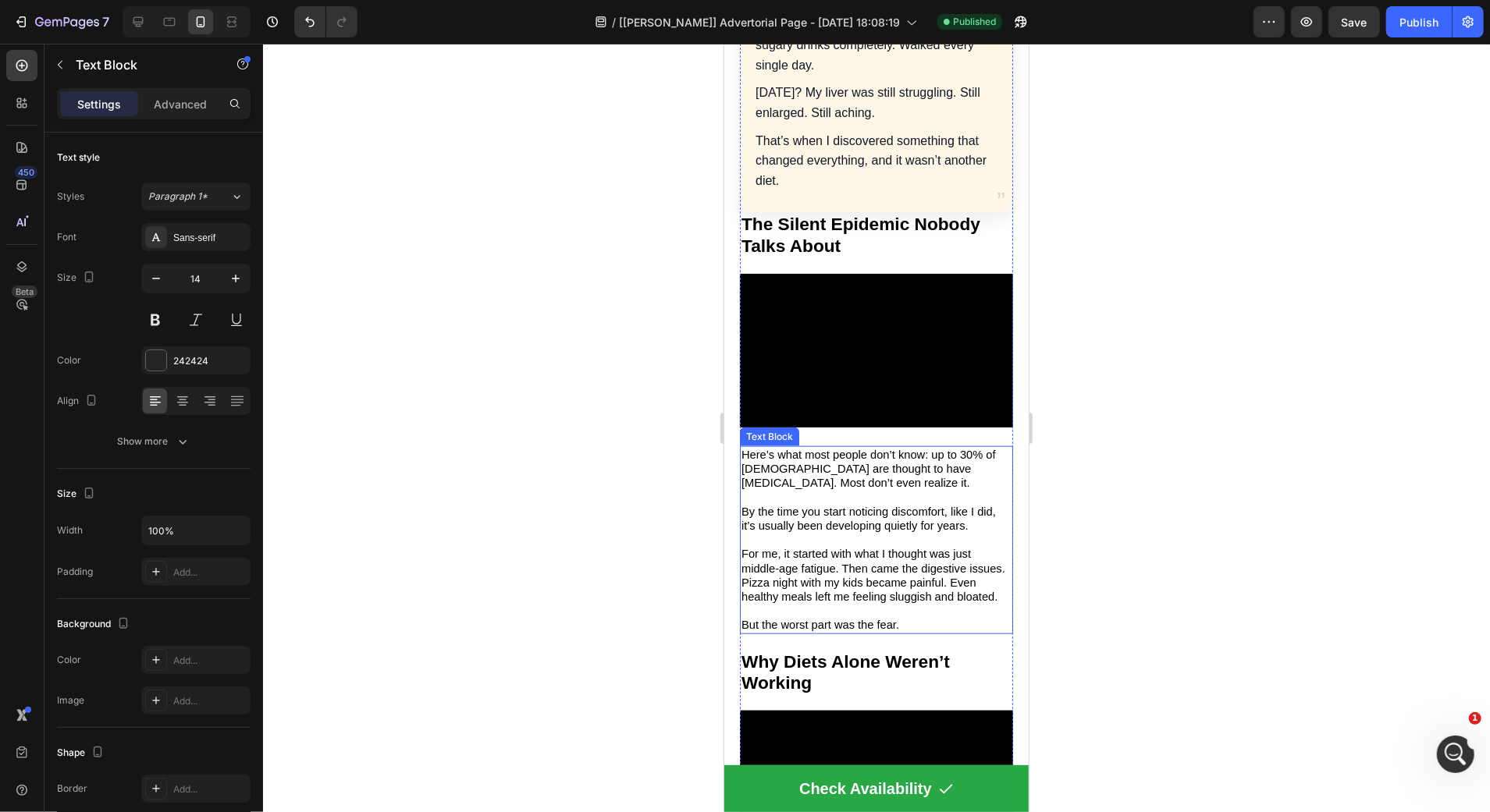
click at [856, 529] on span "By the time you start noticing discomfort, like I did, it’s usually been develo…" at bounding box center [867, 518] width 255 height 26
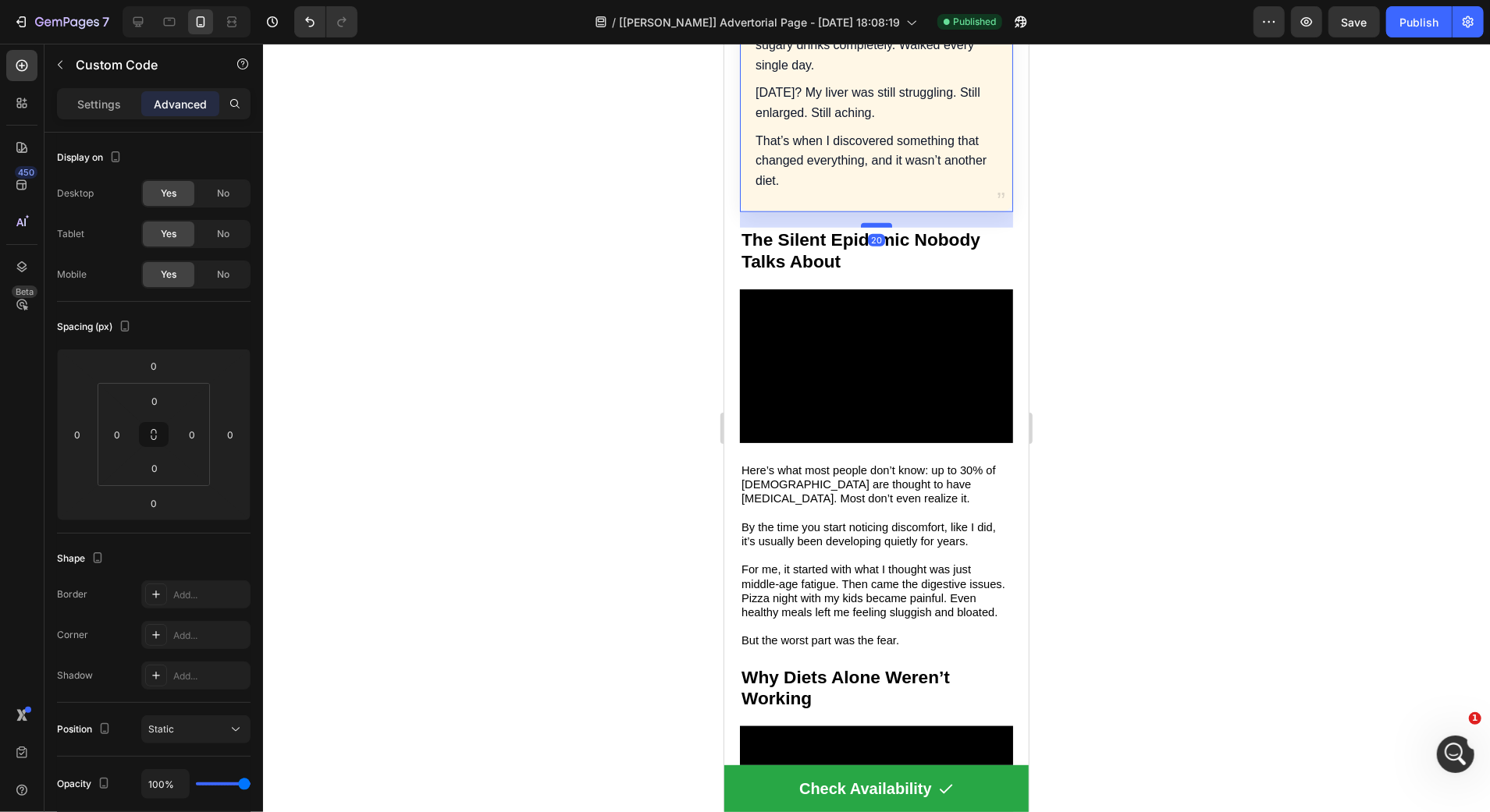
drag, startPoint x: 873, startPoint y: 223, endPoint x: 873, endPoint y: 239, distance: 16.0
click at [873, 227] on div at bounding box center [875, 224] width 31 height 4
type input "20"
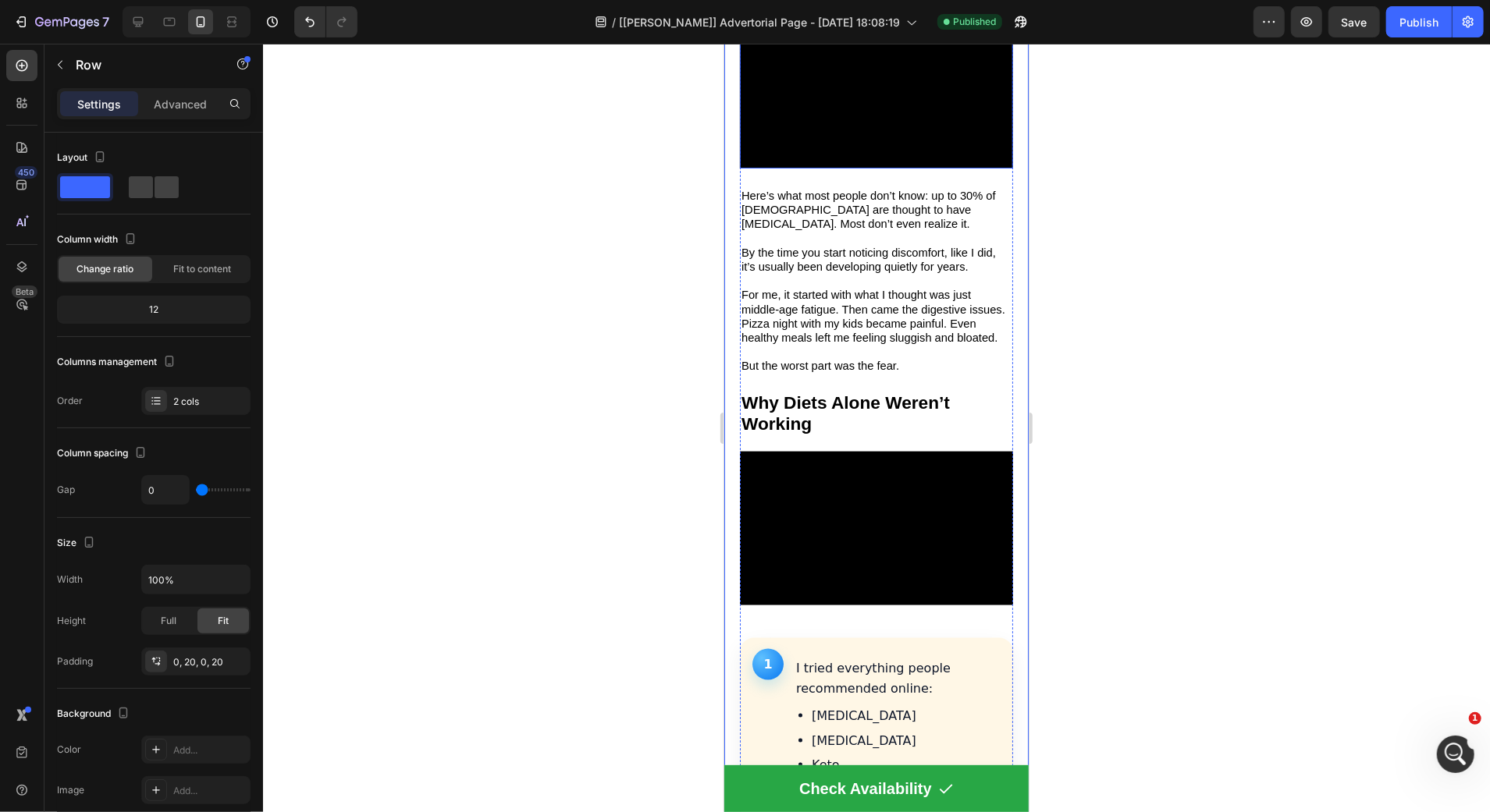
scroll to position [1442, 0]
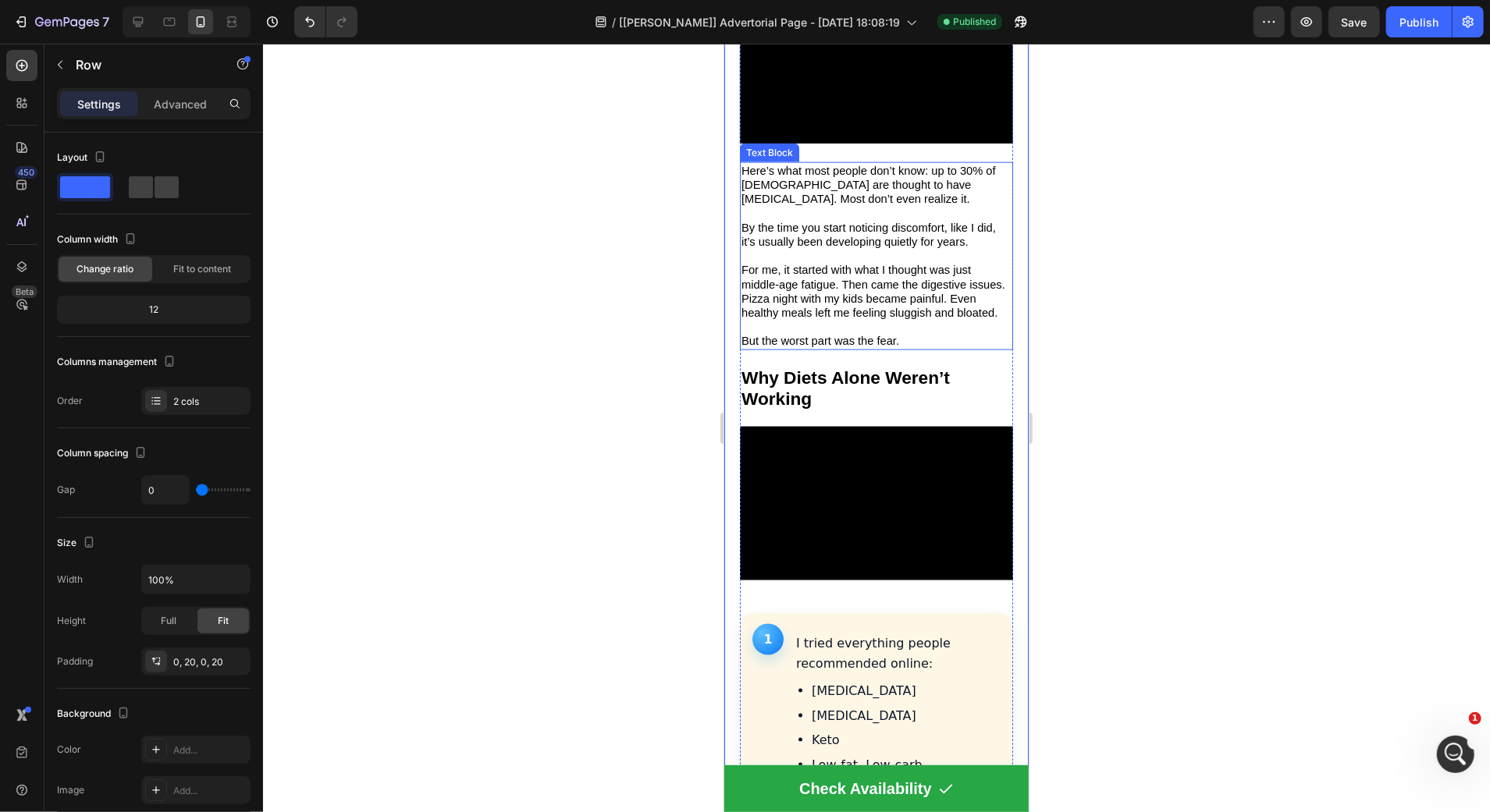
click at [886, 318] on span "For me, it started with what I thought was just middle-age fatigue. Then came t…" at bounding box center [871, 290] width 263 height 55
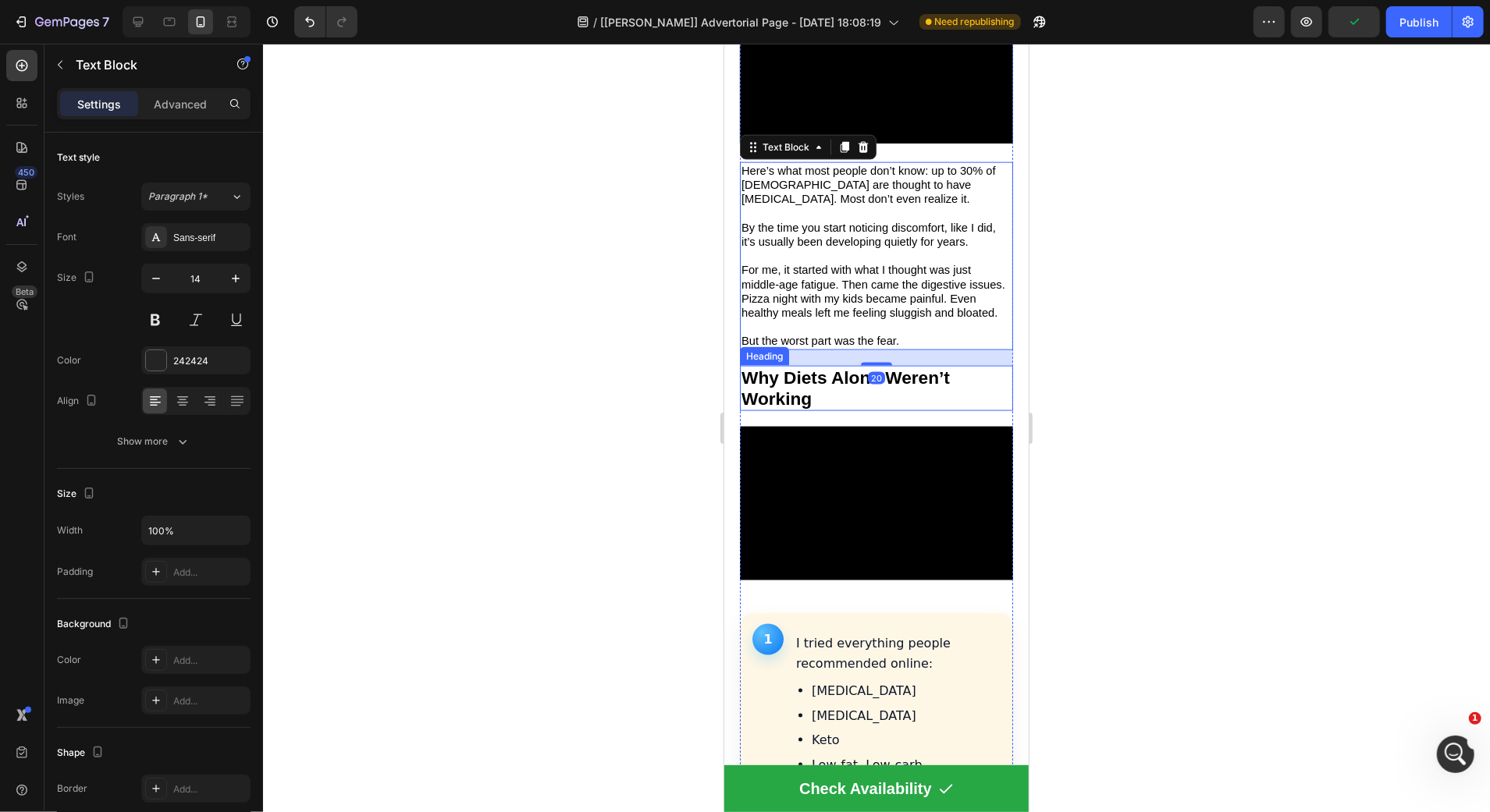
click at [663, 419] on div at bounding box center [876, 428] width 1227 height 768
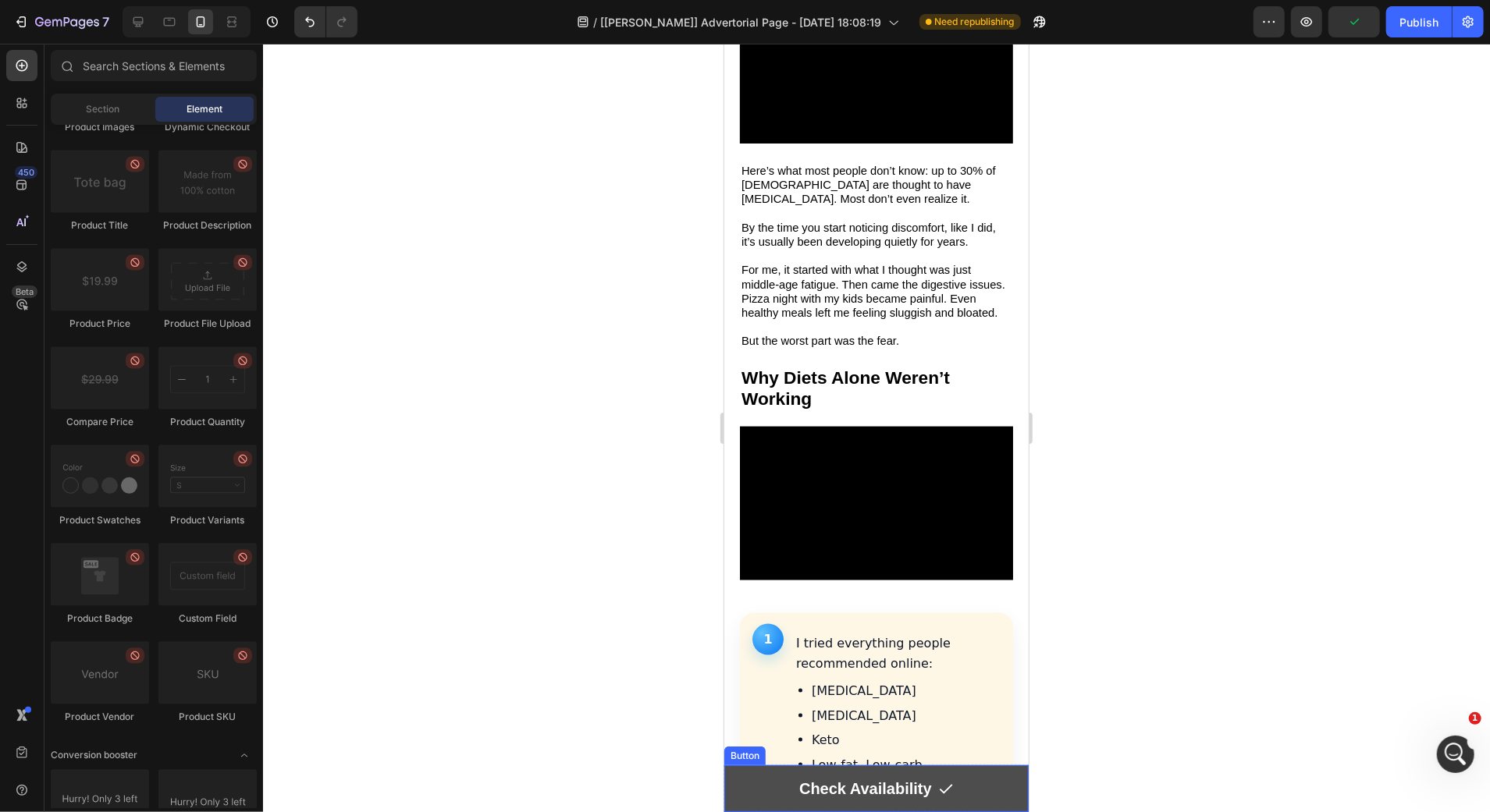
click at [784, 767] on link "Check Availability" at bounding box center [875, 787] width 304 height 47
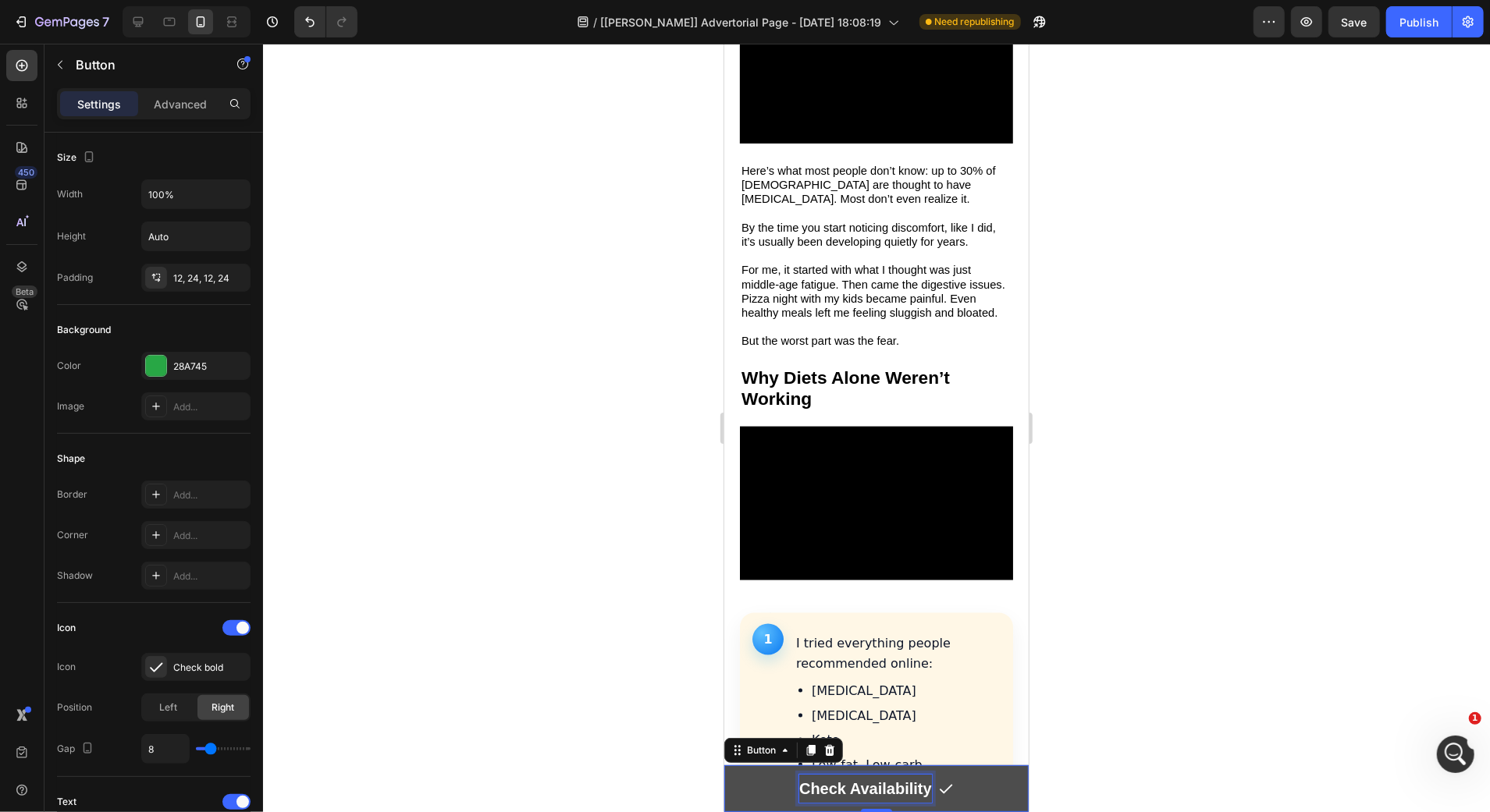
click at [883, 796] on p "Check Availability" at bounding box center [864, 788] width 133 height 28
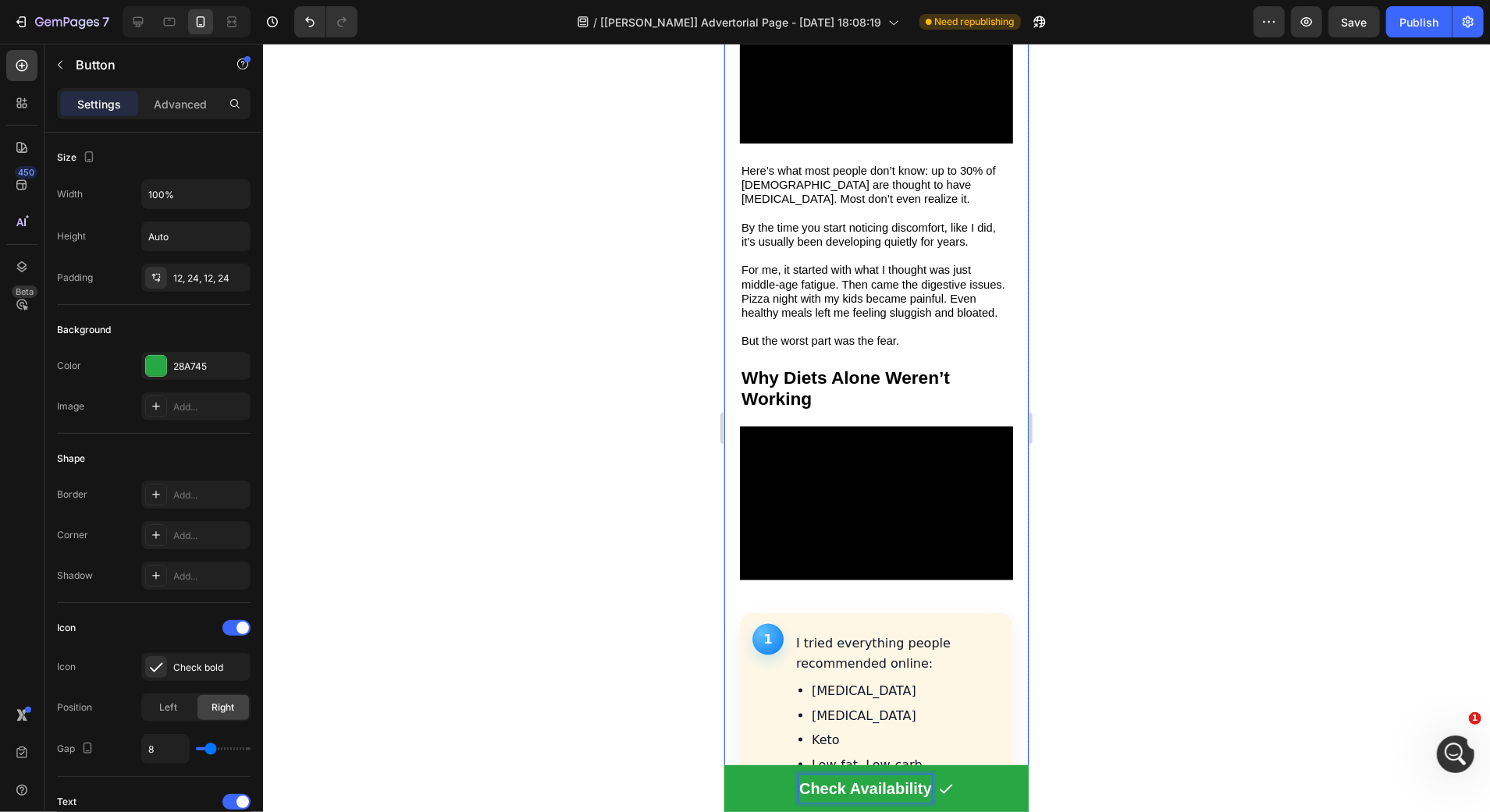
click at [686, 734] on div at bounding box center [876, 428] width 1227 height 768
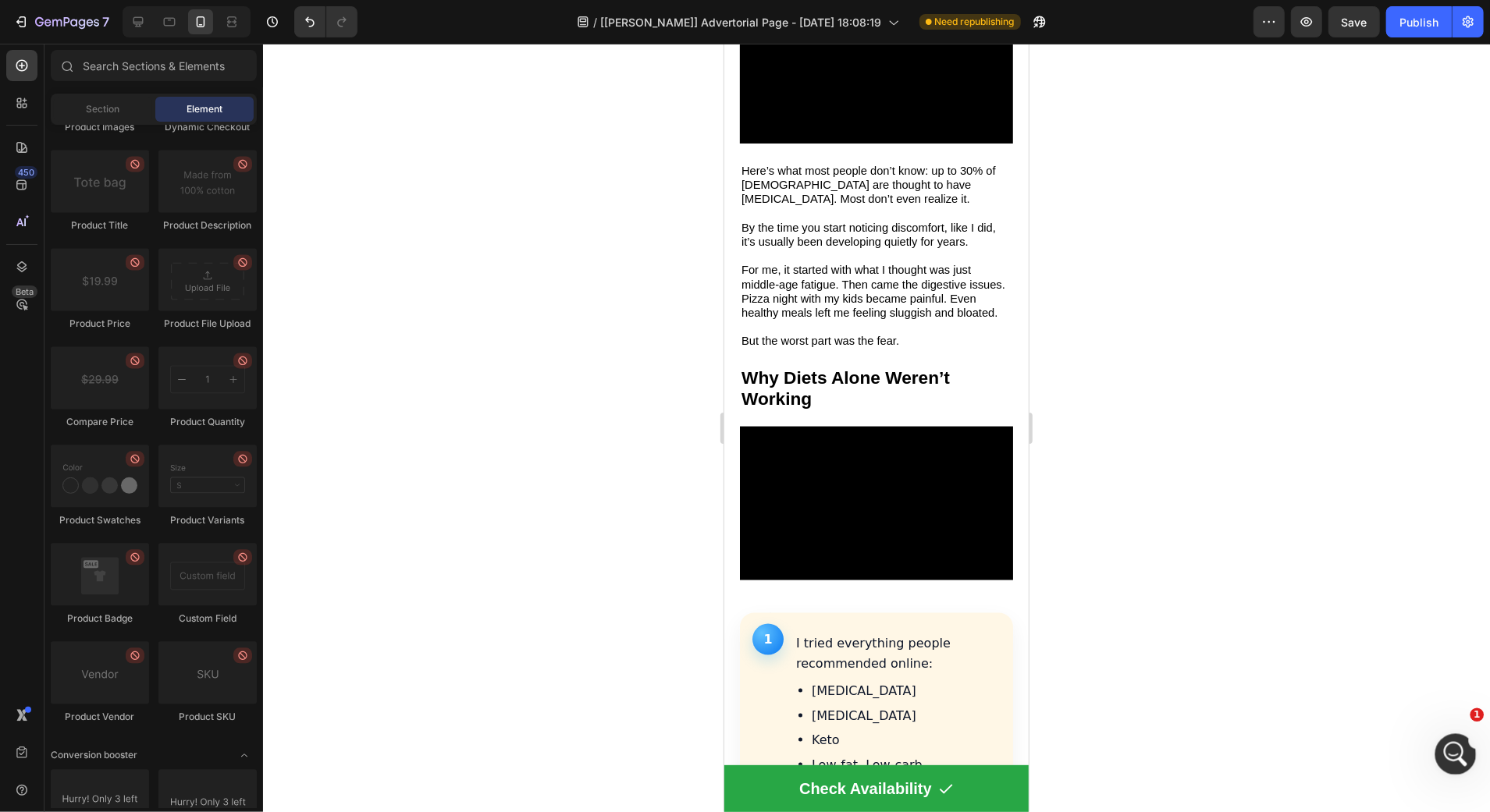
click at [1449, 737] on div "Open Intercom Messenger" at bounding box center [1453, 752] width 51 height 51
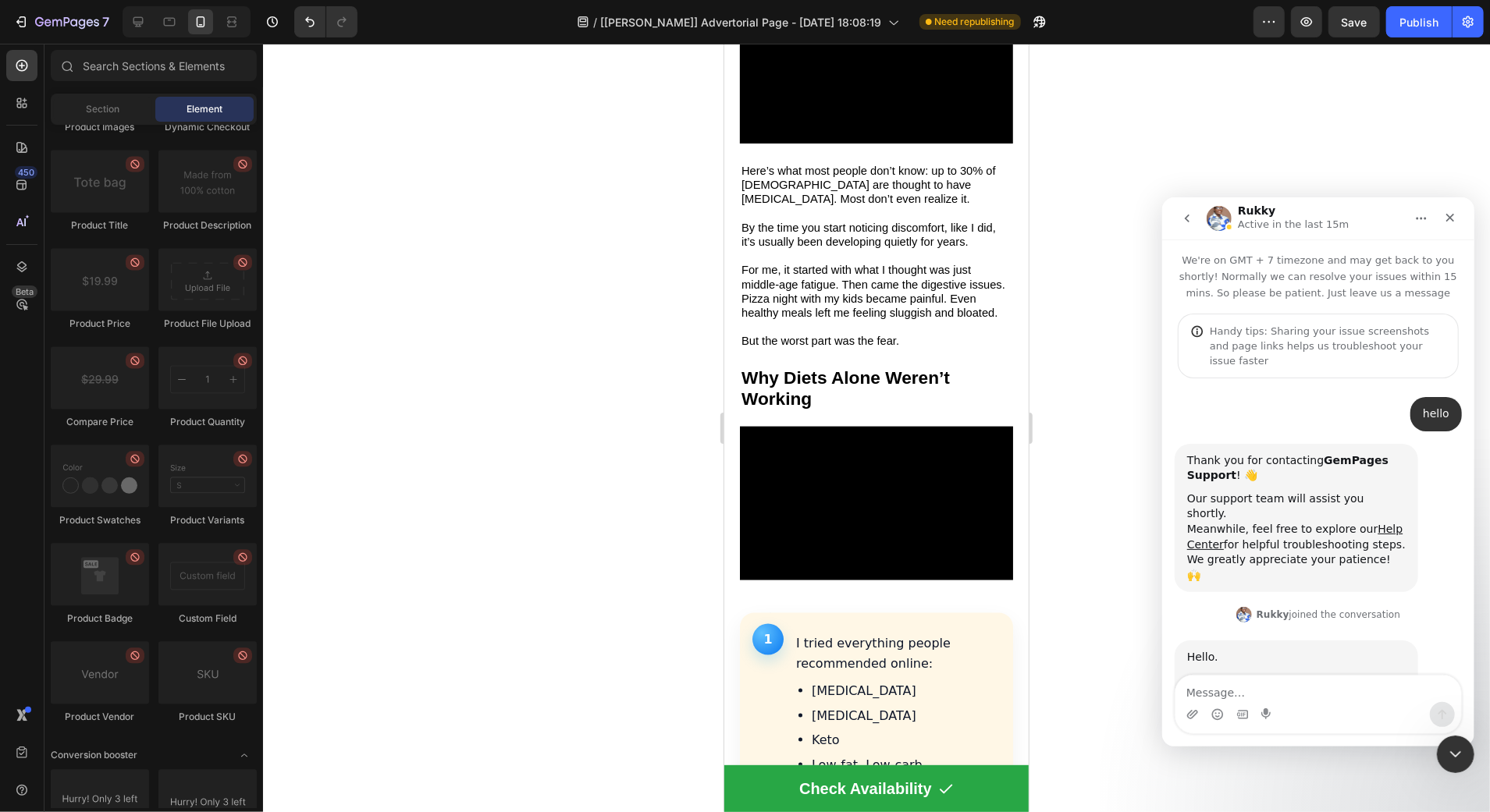
scroll to position [85, 0]
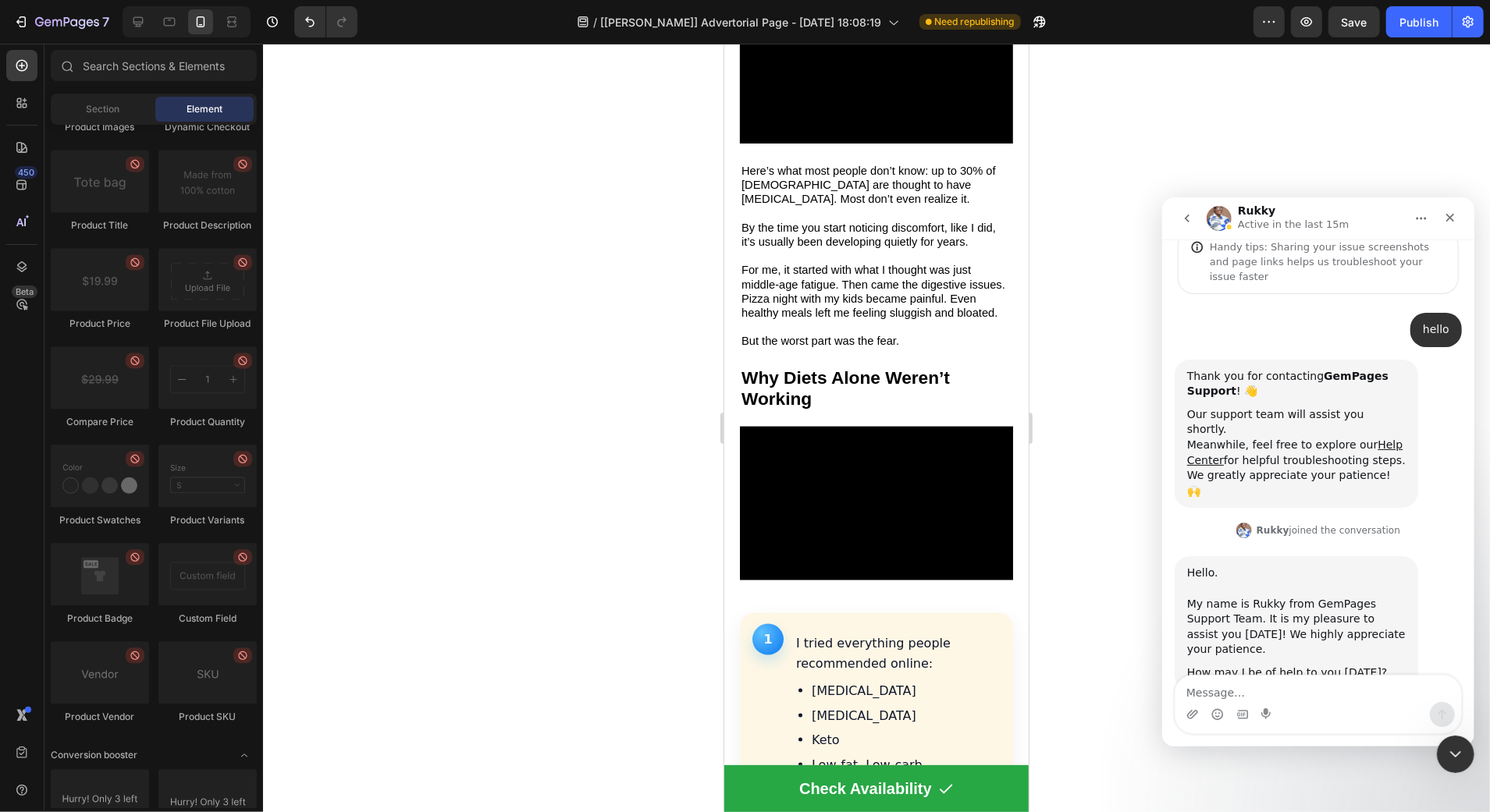
click at [1258, 689] on textarea "Message…" at bounding box center [1317, 688] width 285 height 26
click at [1242, 681] on textarea "Message…" at bounding box center [1317, 688] width 285 height 26
type textarea "Hello"
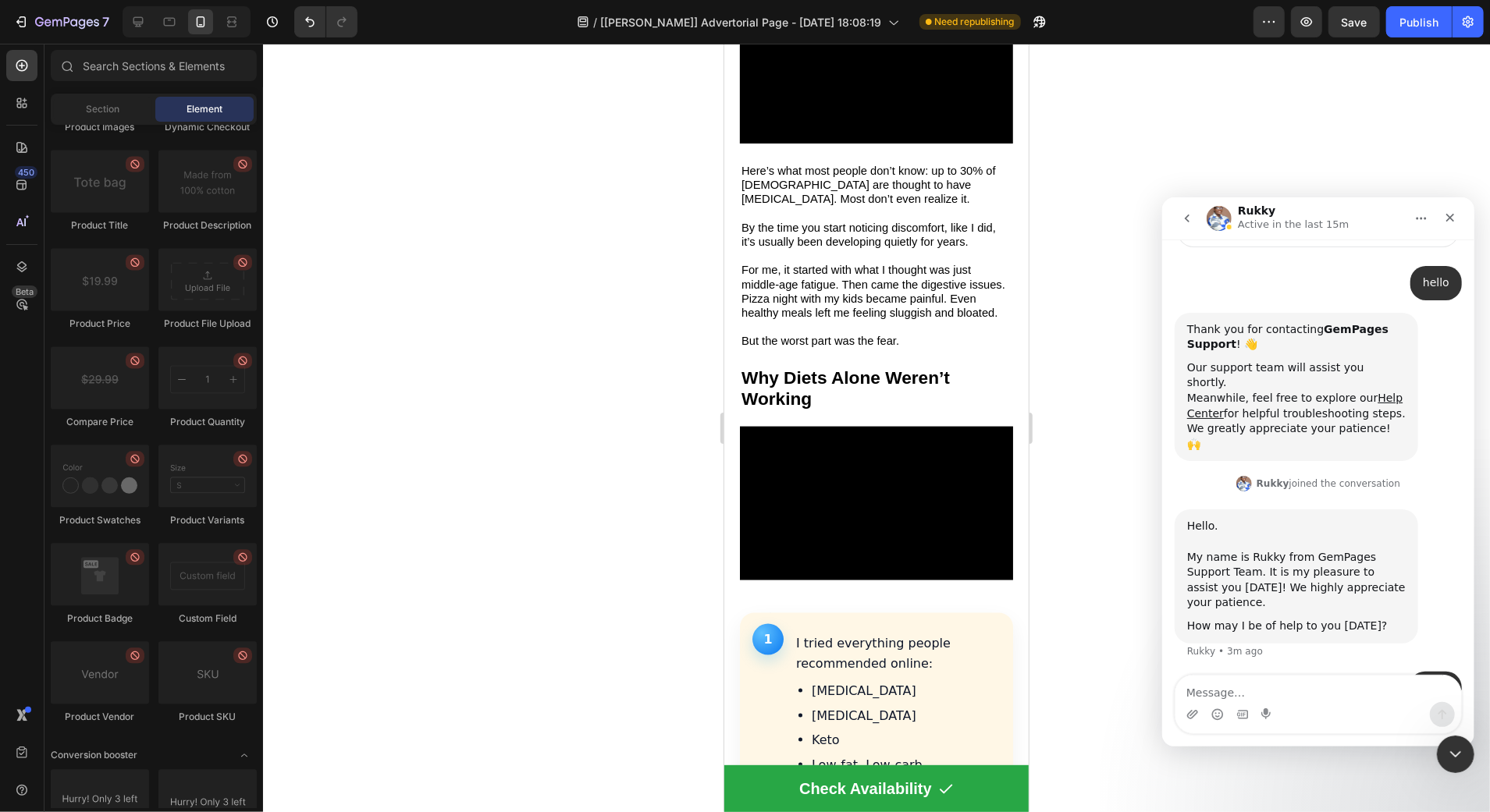
click at [1242, 681] on textarea "Message…" at bounding box center [1317, 688] width 285 height 26
type textarea "I"
type textarea "M"
type textarea "I"
type textarea "How do i see my live page link?"
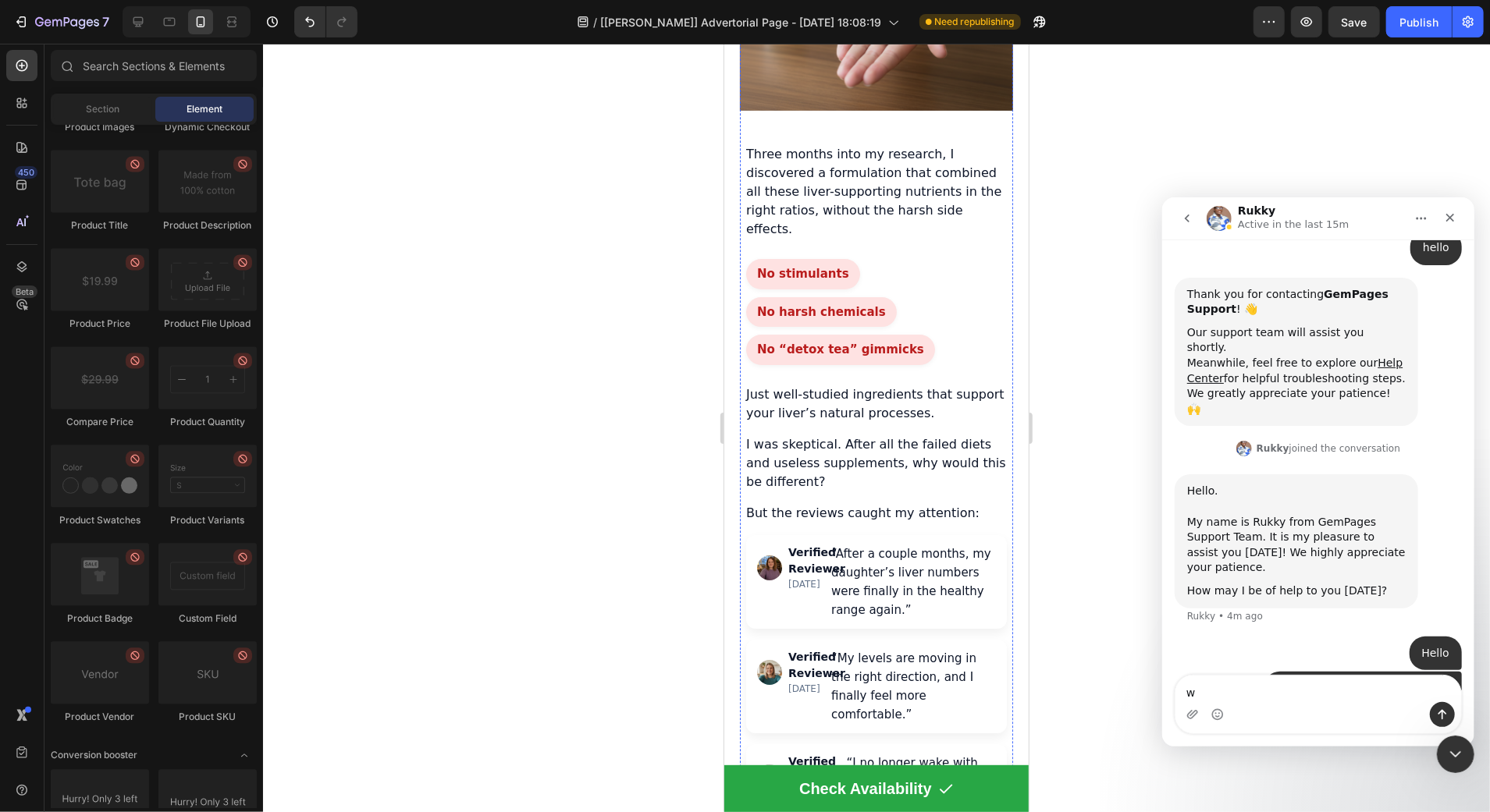
scroll to position [4351, 0]
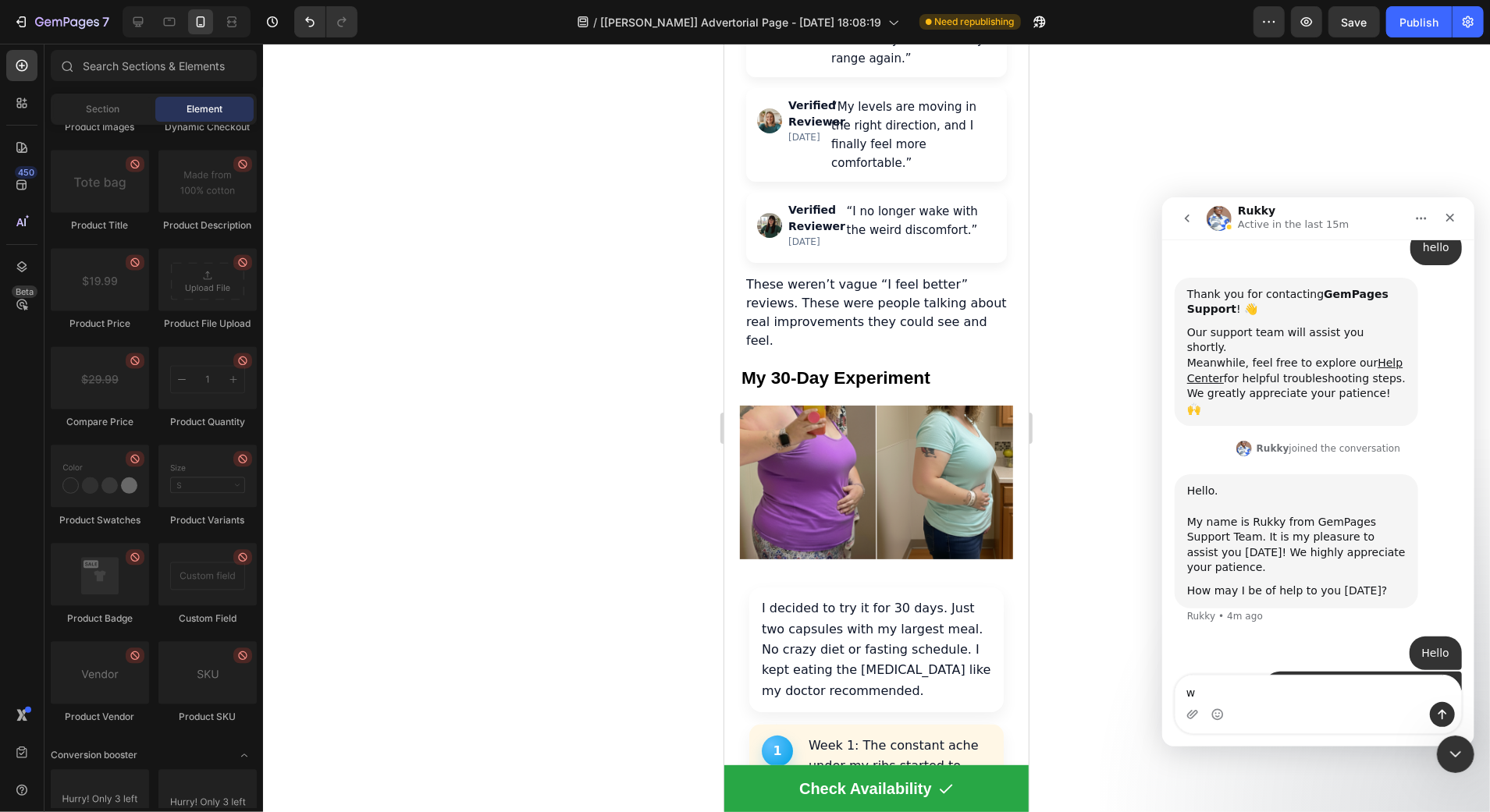
type textarea "w"
click at [1177, 218] on button "go back" at bounding box center [1186, 218] width 30 height 30
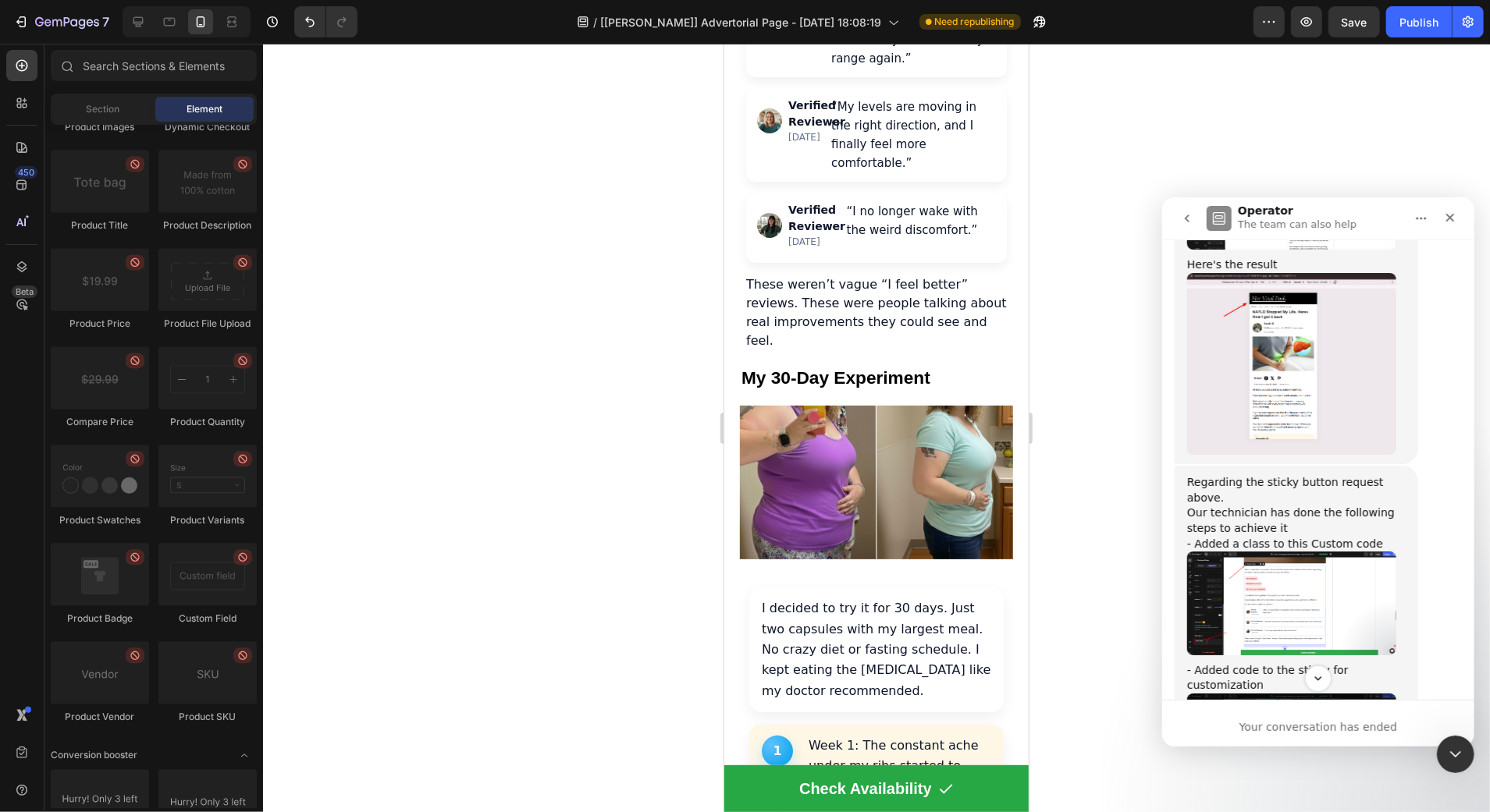
scroll to position [4388, 0]
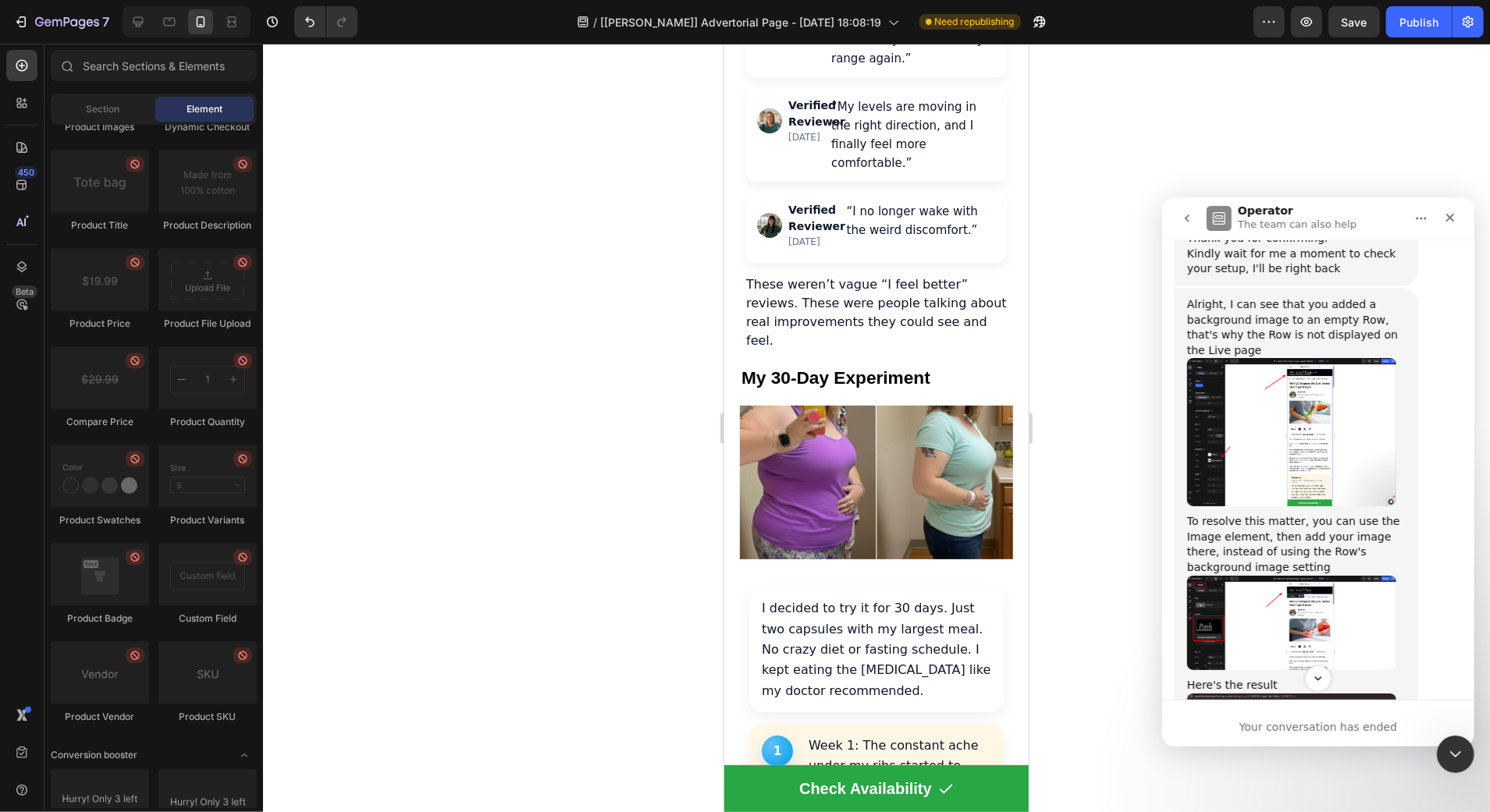
click at [1312, 413] on img "Harry says…" at bounding box center [1290, 432] width 209 height 148
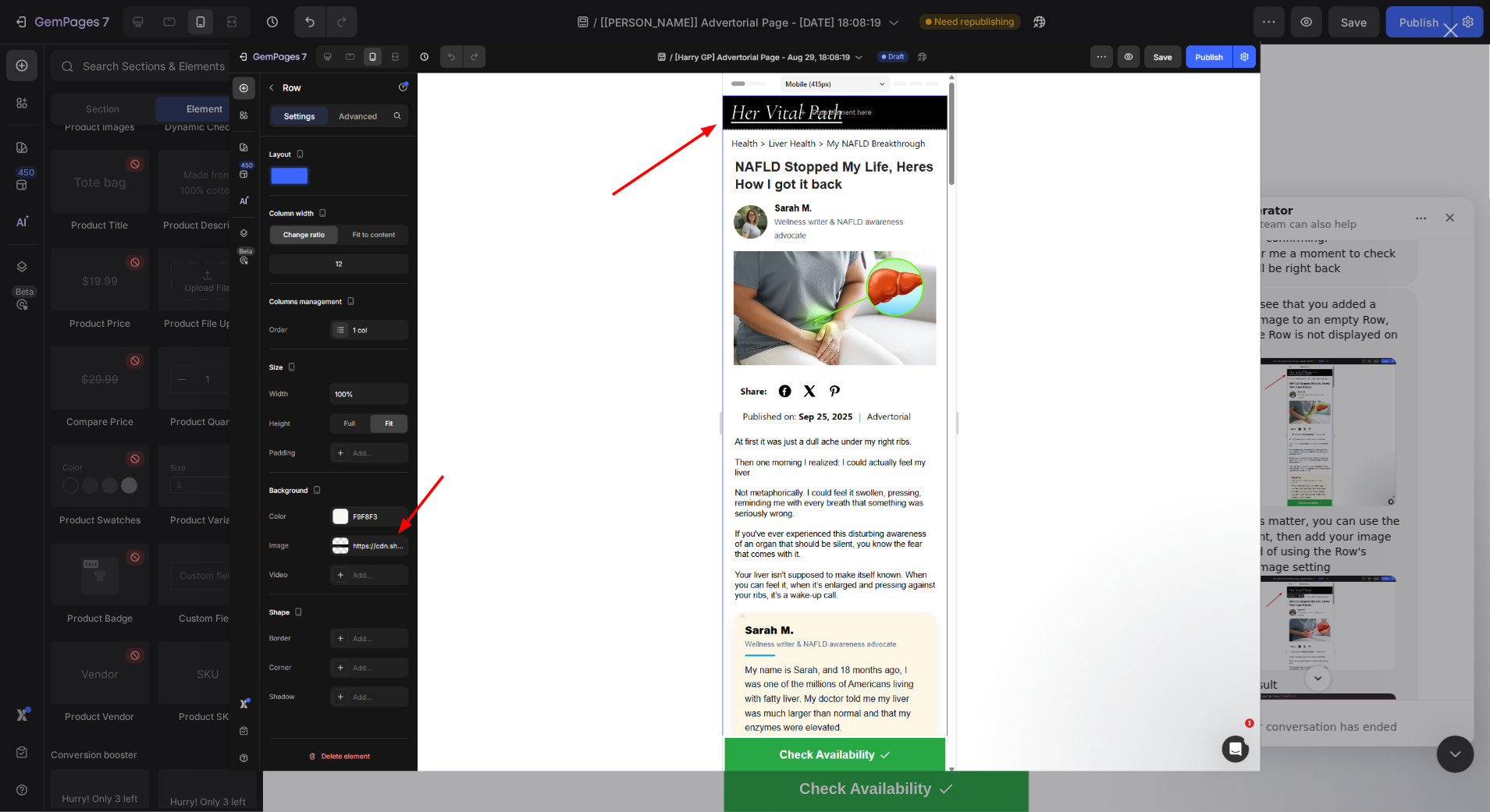
click at [1359, 395] on div "Intercom messenger" at bounding box center [745, 406] width 1490 height 812
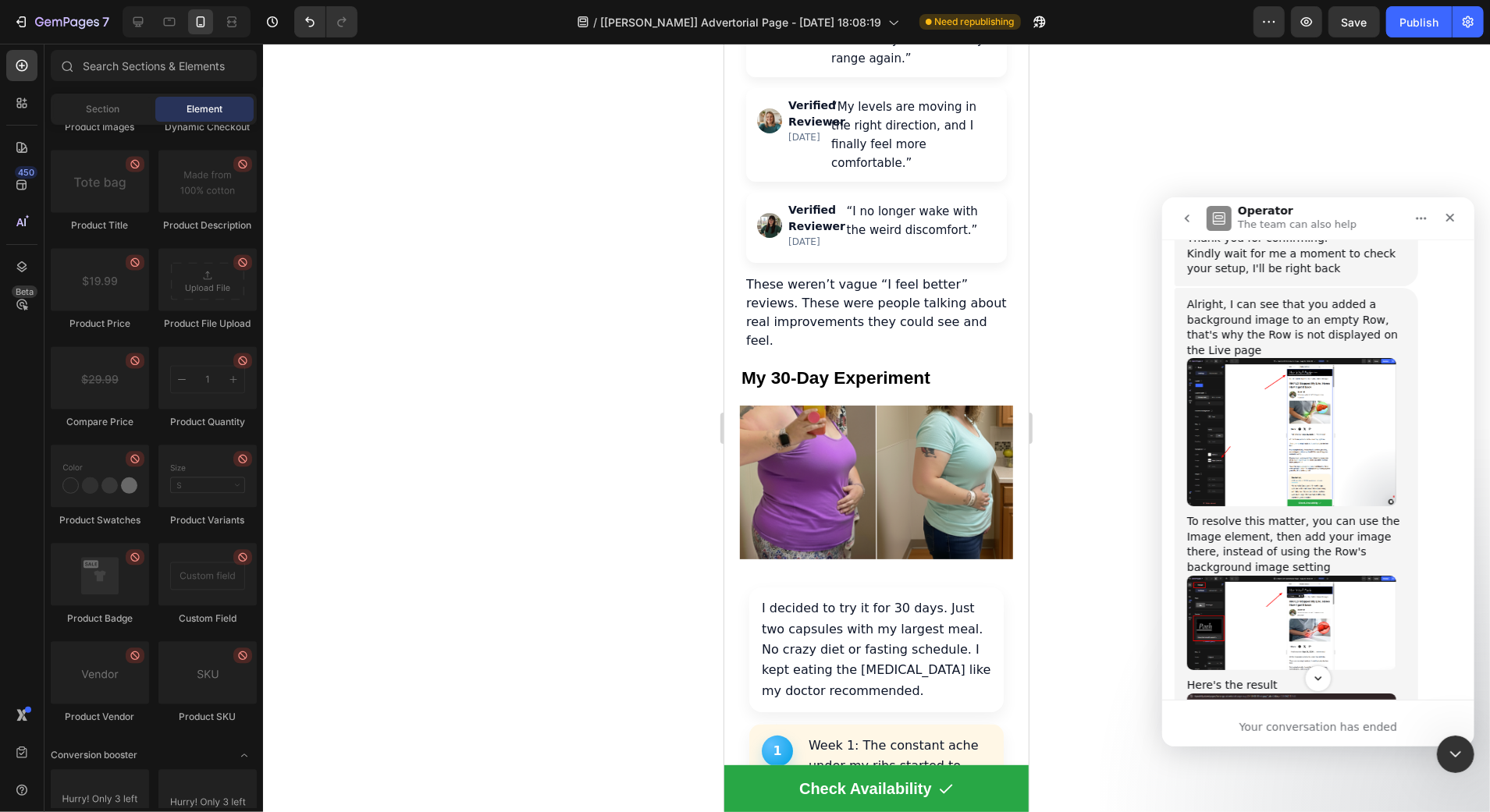
scroll to position [4579, 0]
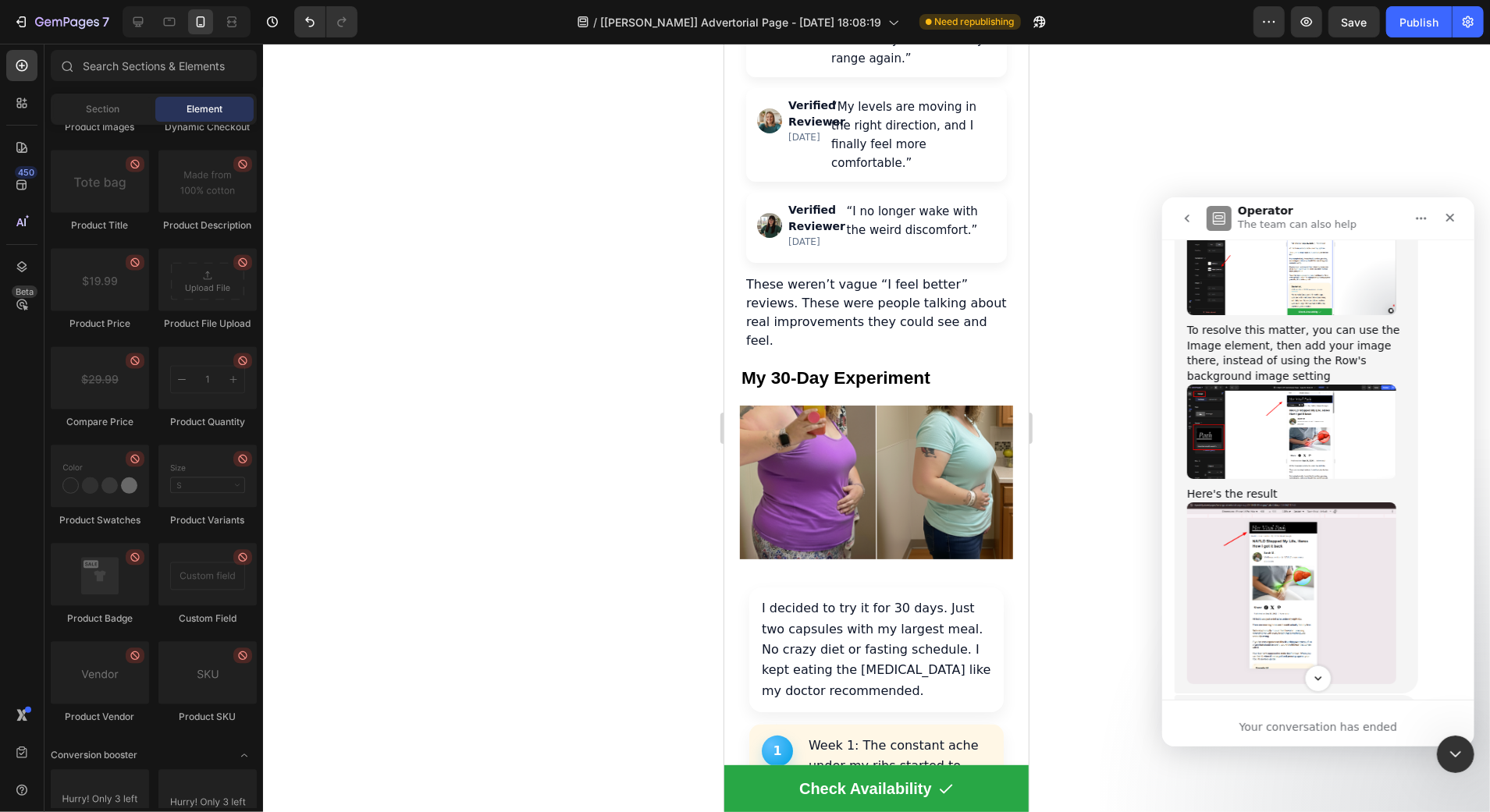
click at [1320, 422] on img "Harry says…" at bounding box center [1290, 432] width 209 height 95
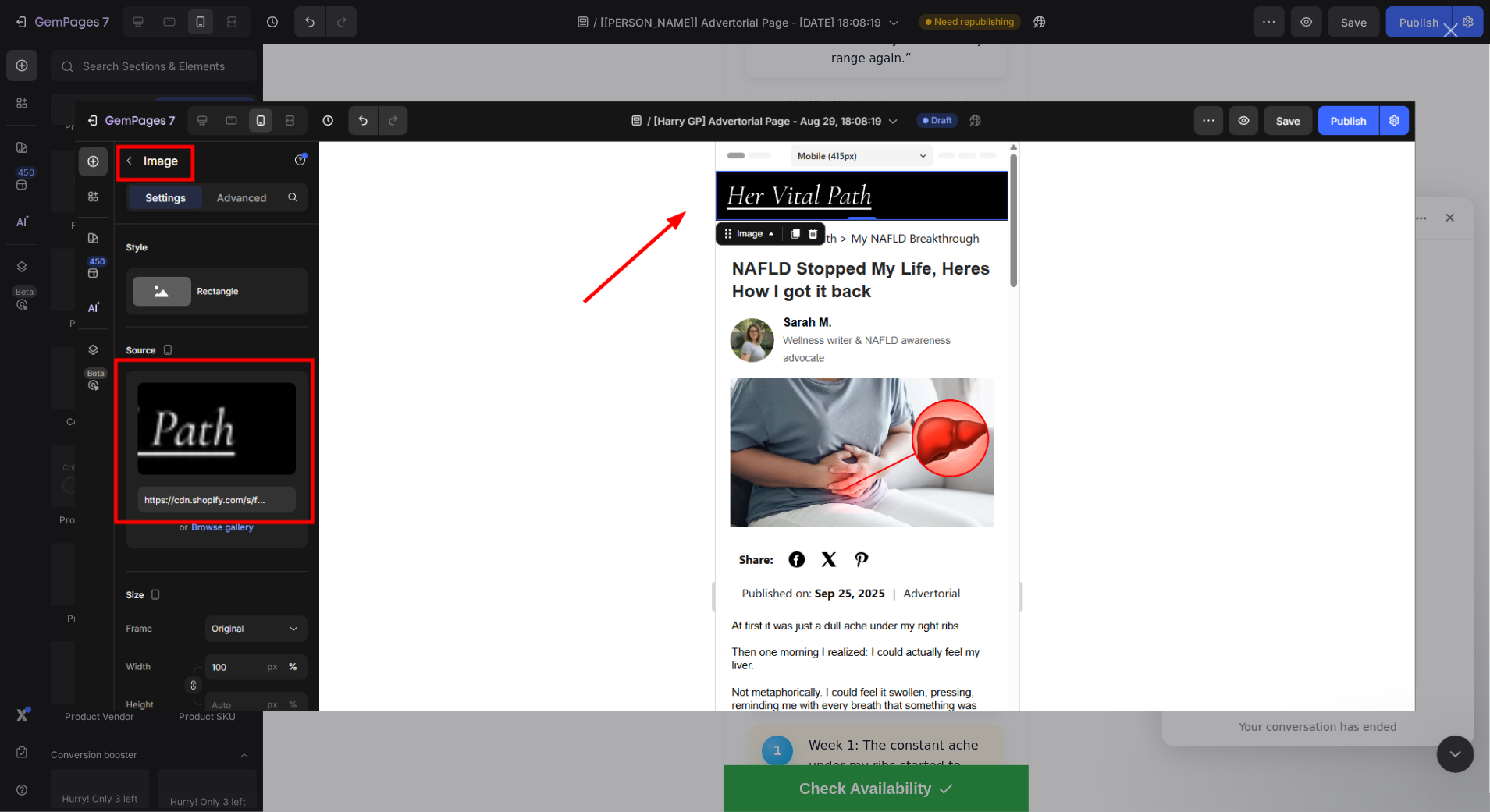
scroll to position [0, 0]
click at [1457, 365] on div "Intercom messenger" at bounding box center [745, 406] width 1490 height 812
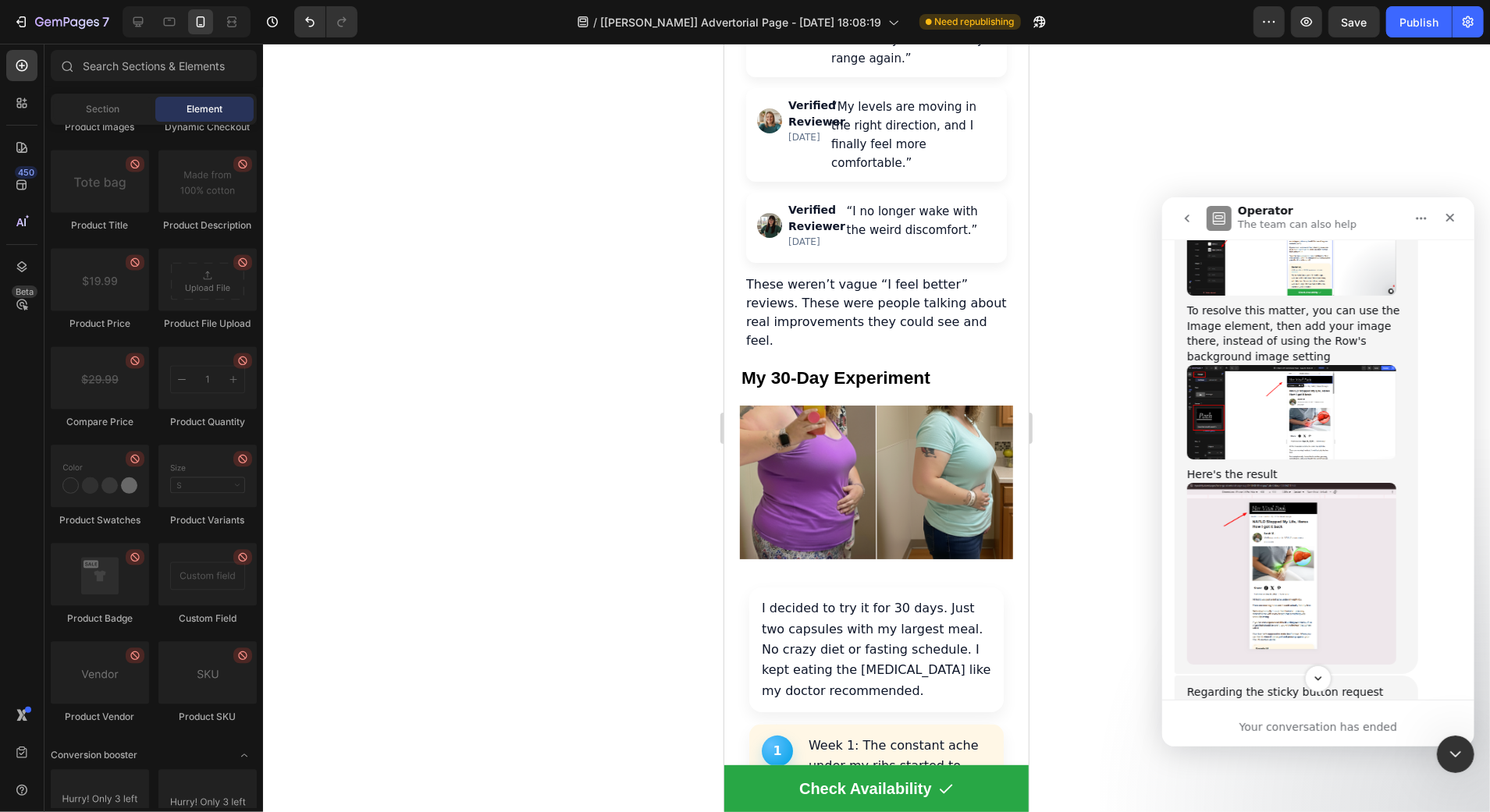
scroll to position [4620, 0]
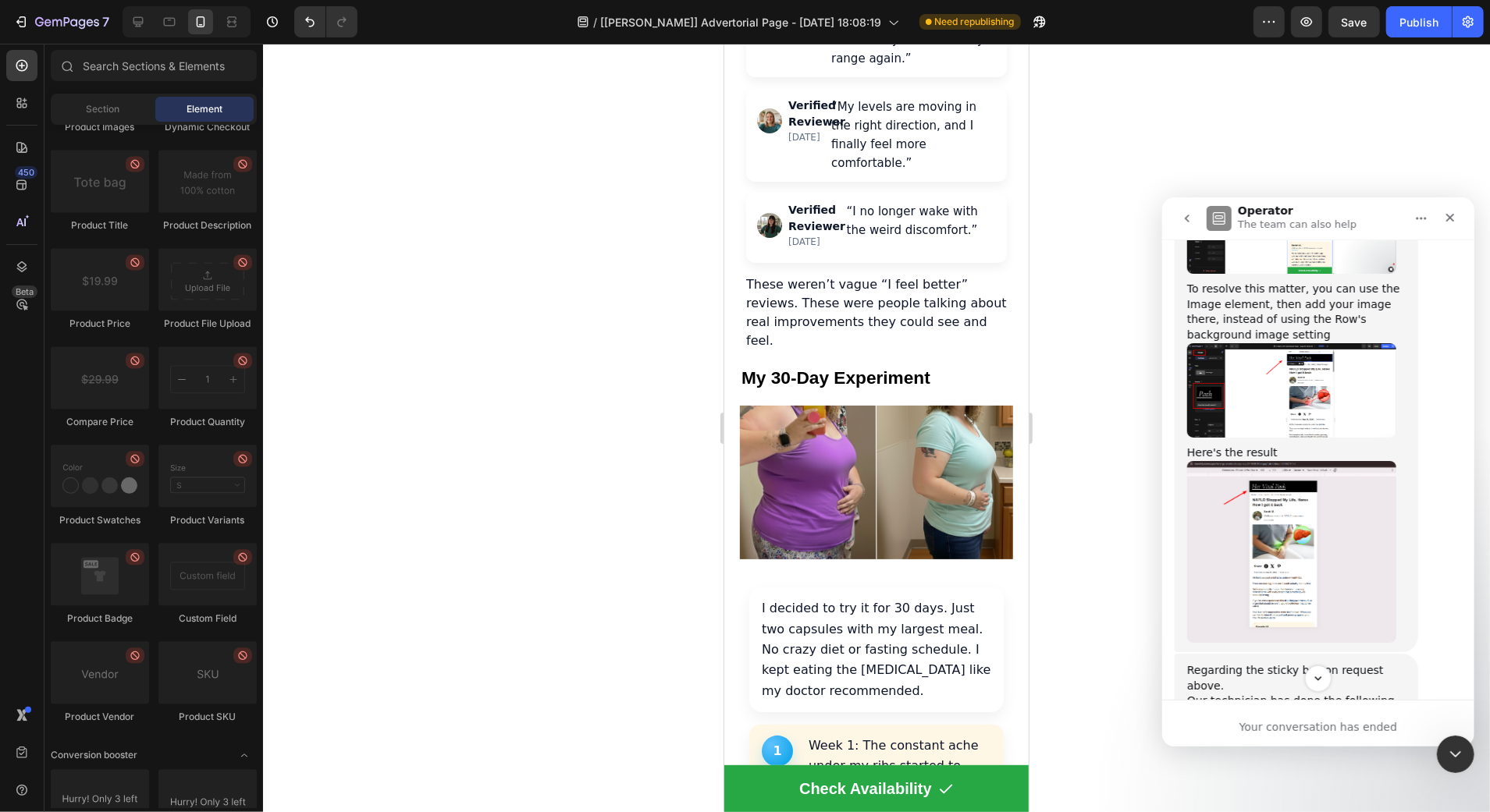
click at [1339, 467] on img "Harry says…" at bounding box center [1290, 551] width 209 height 181
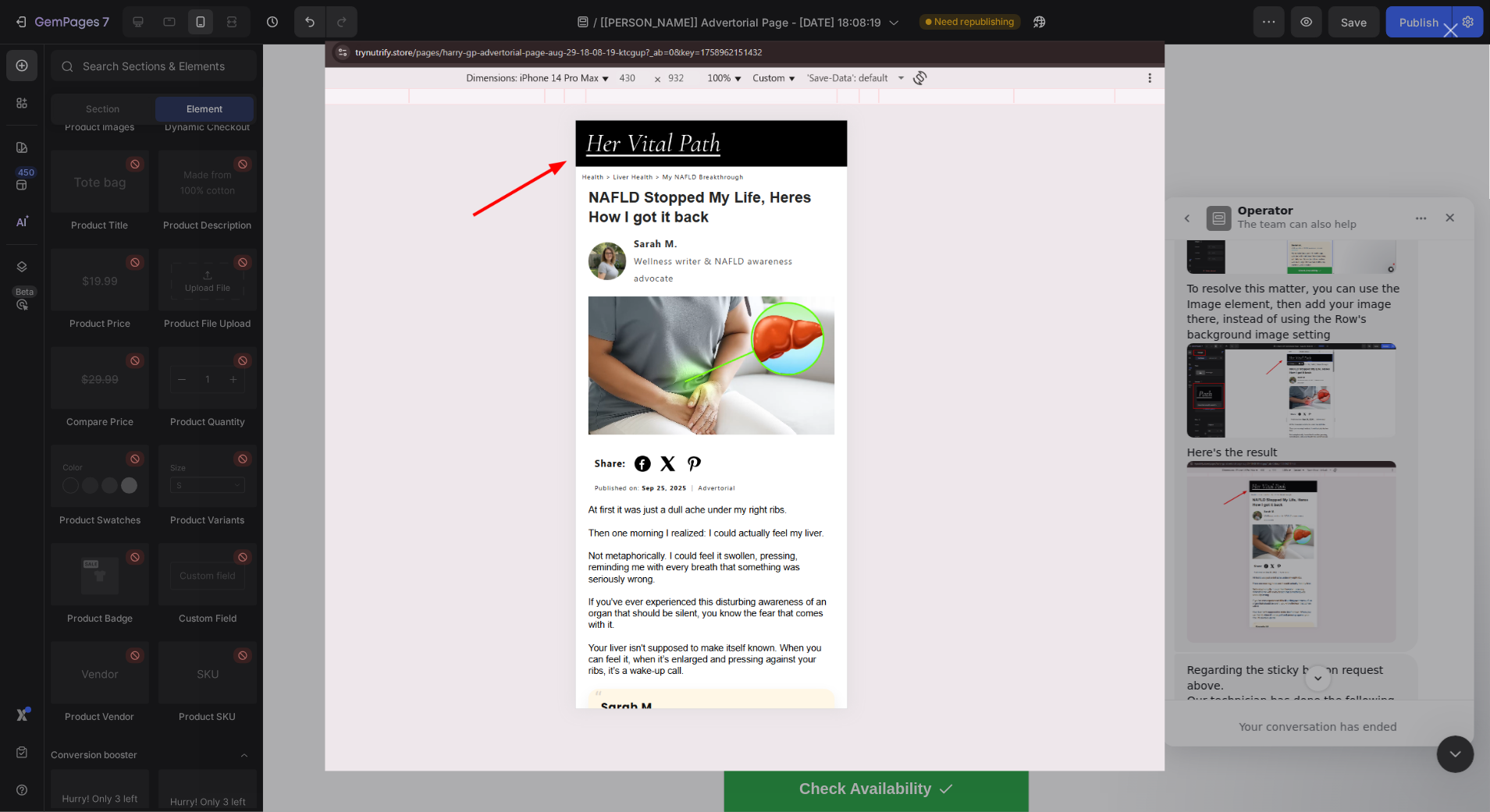
click at [1336, 419] on div "Intercom messenger" at bounding box center [745, 406] width 1490 height 812
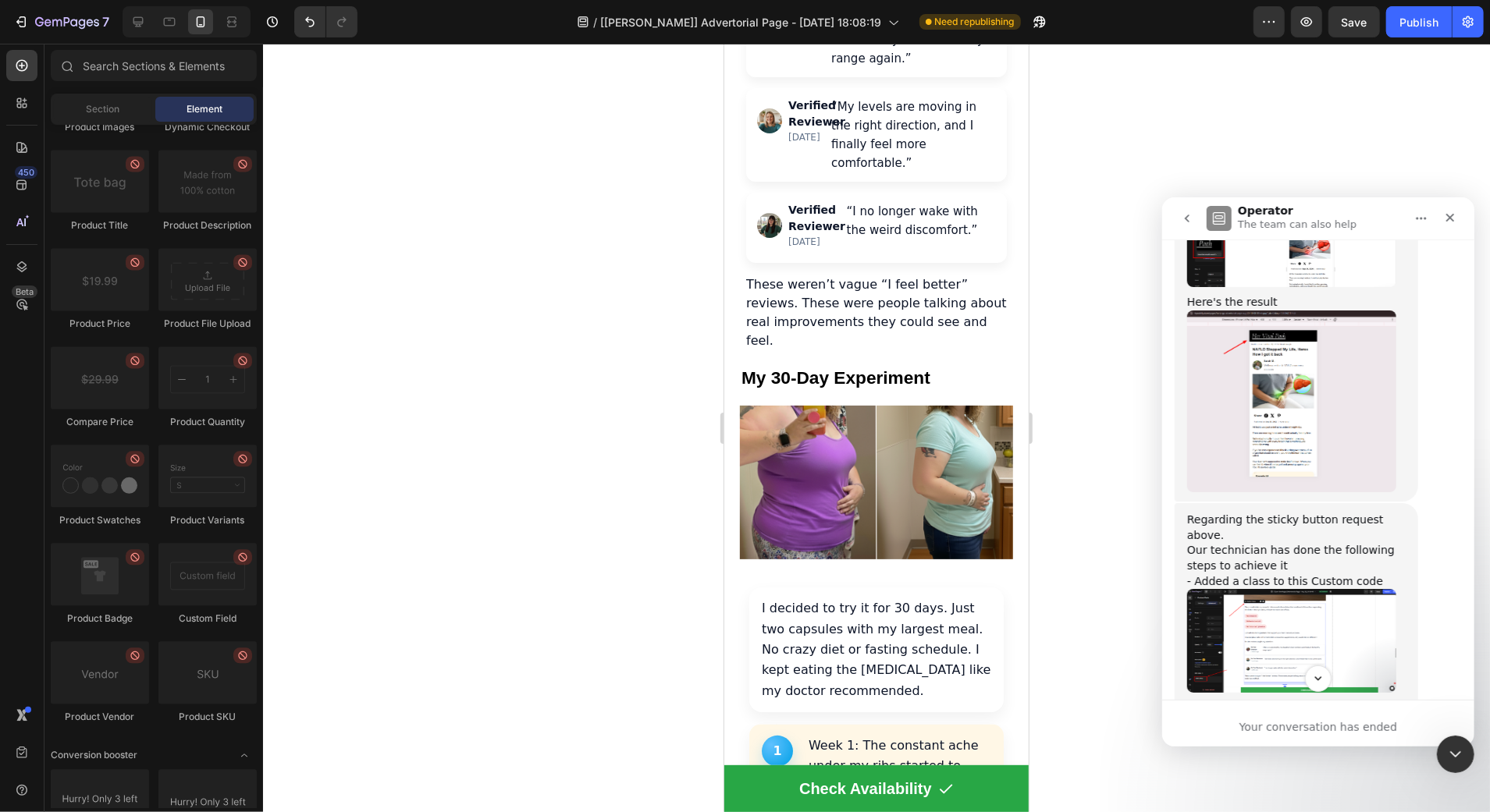
scroll to position [4866, 0]
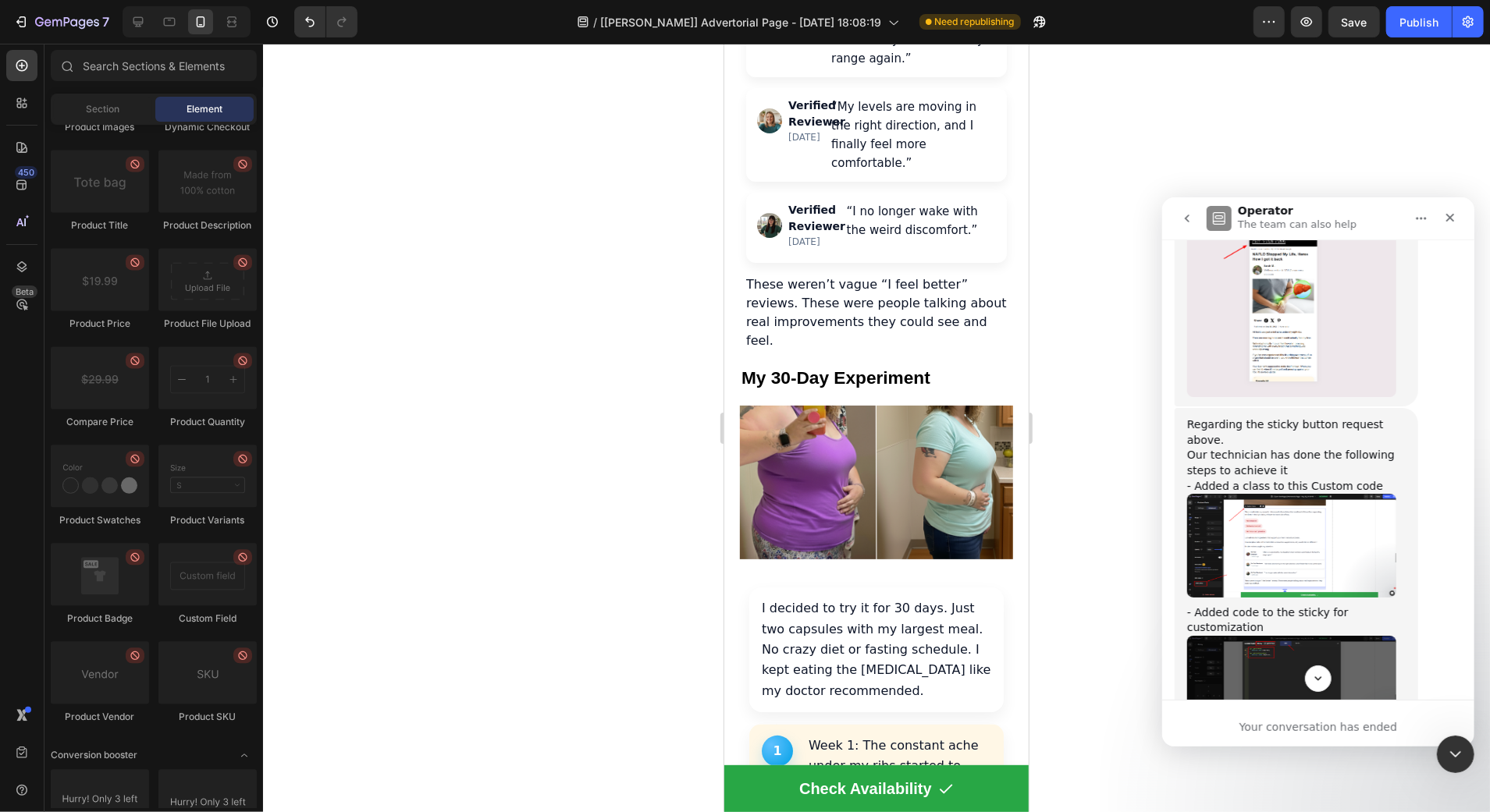
click at [1331, 495] on img "Harry says…" at bounding box center [1290, 544] width 209 height 103
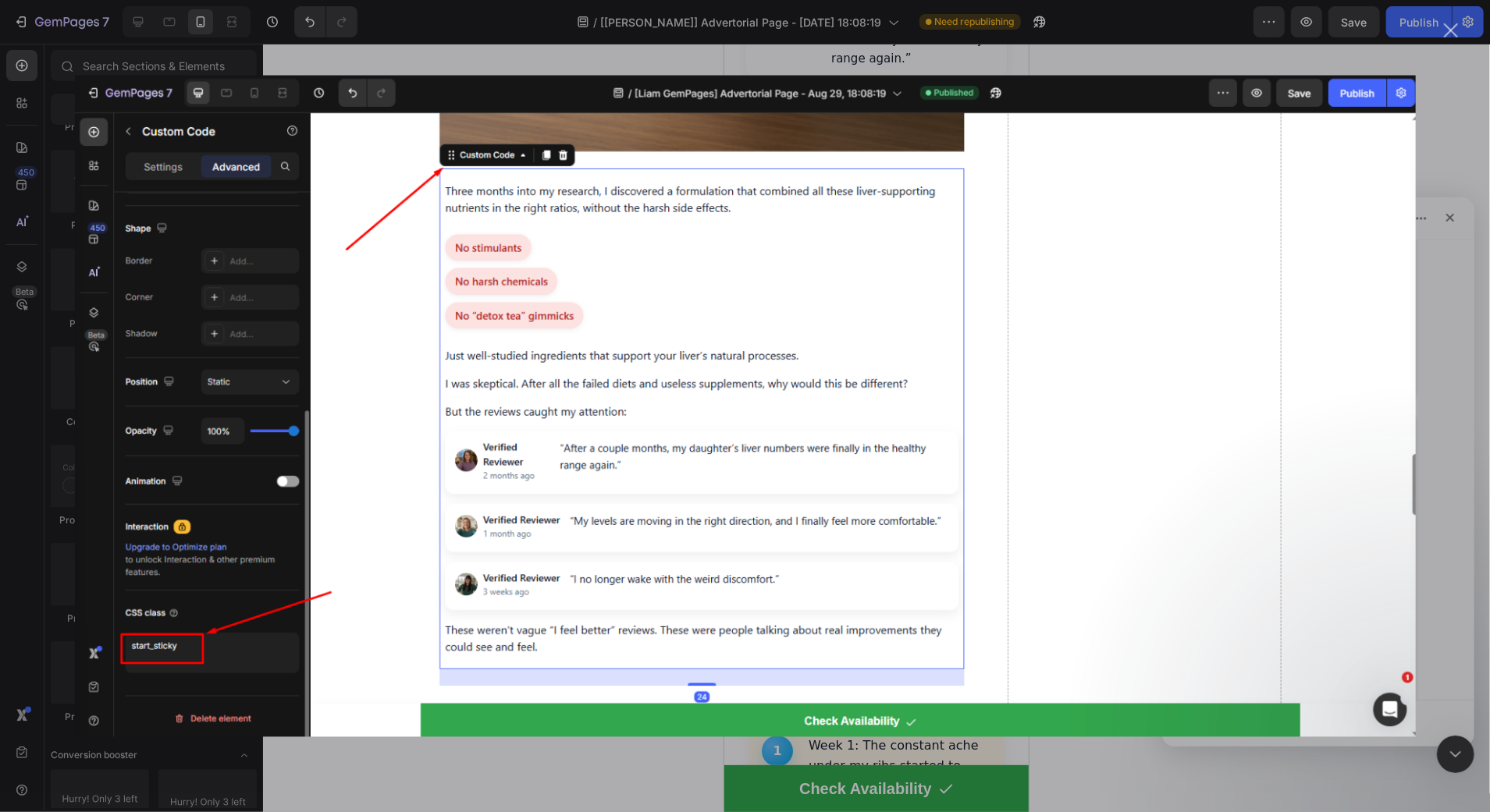
click at [1452, 311] on div "Intercom messenger" at bounding box center [745, 406] width 1490 height 812
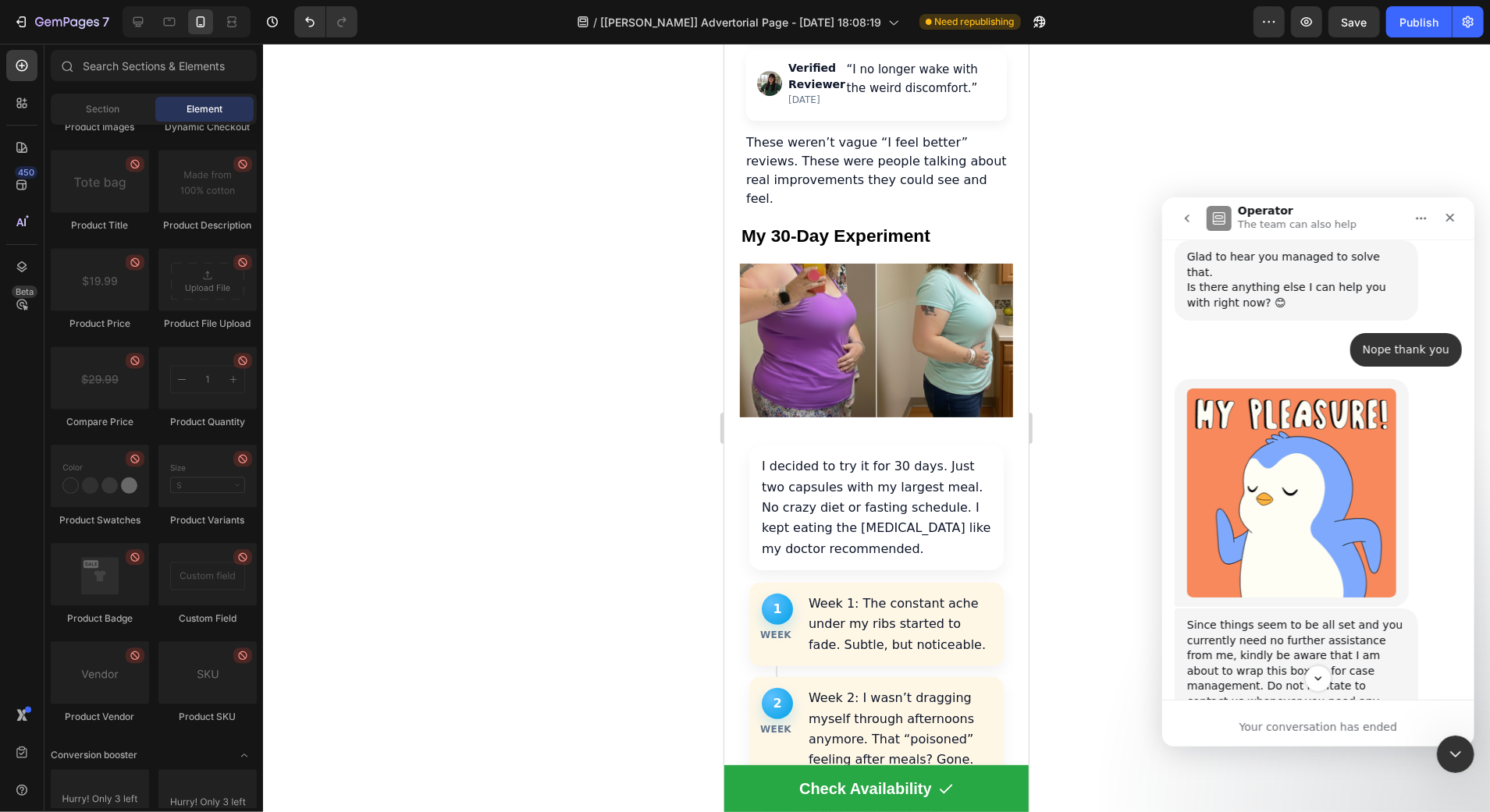
scroll to position [6620, 0]
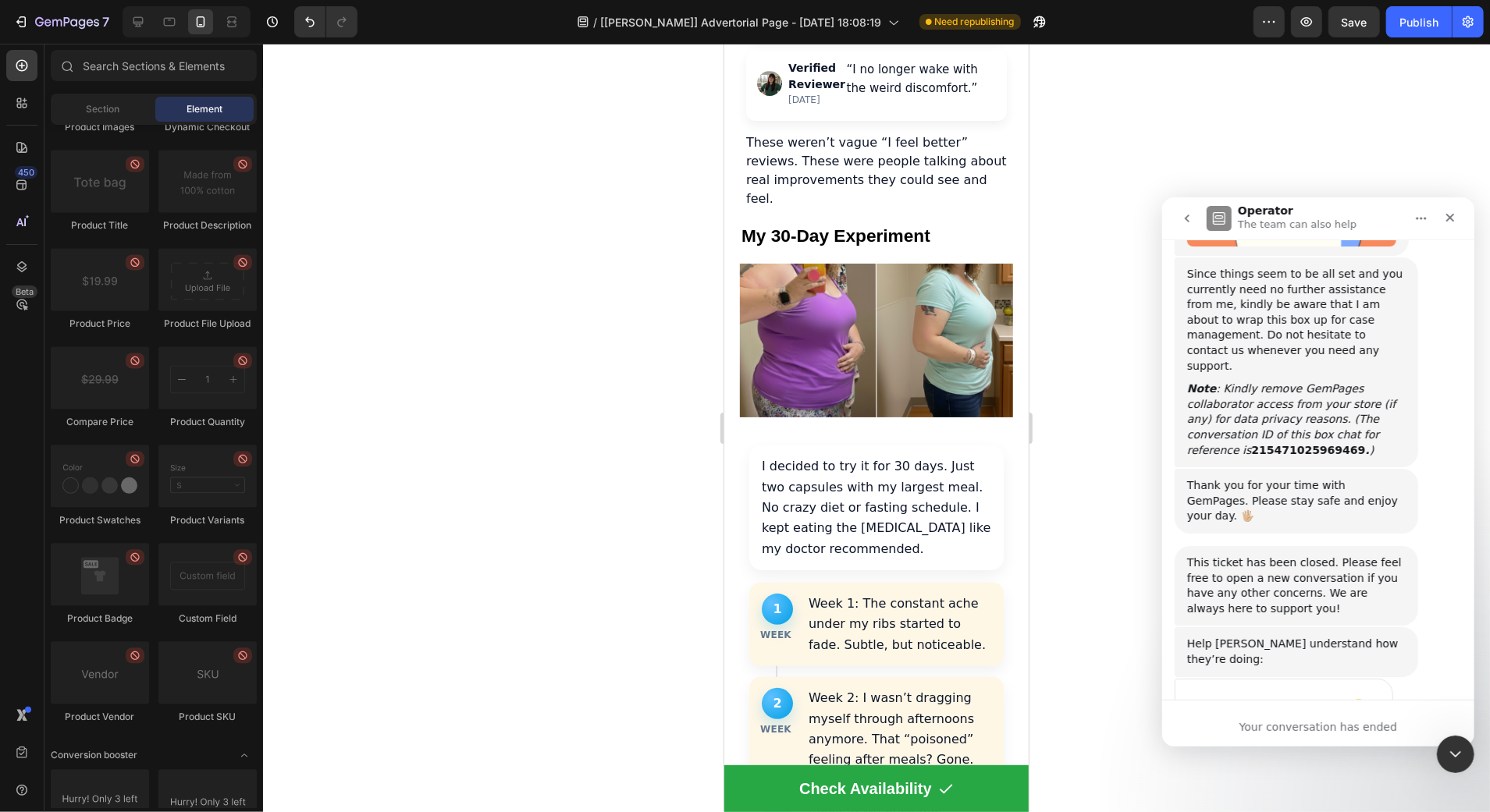
click at [1190, 222] on icon "go back" at bounding box center [1186, 218] width 12 height 12
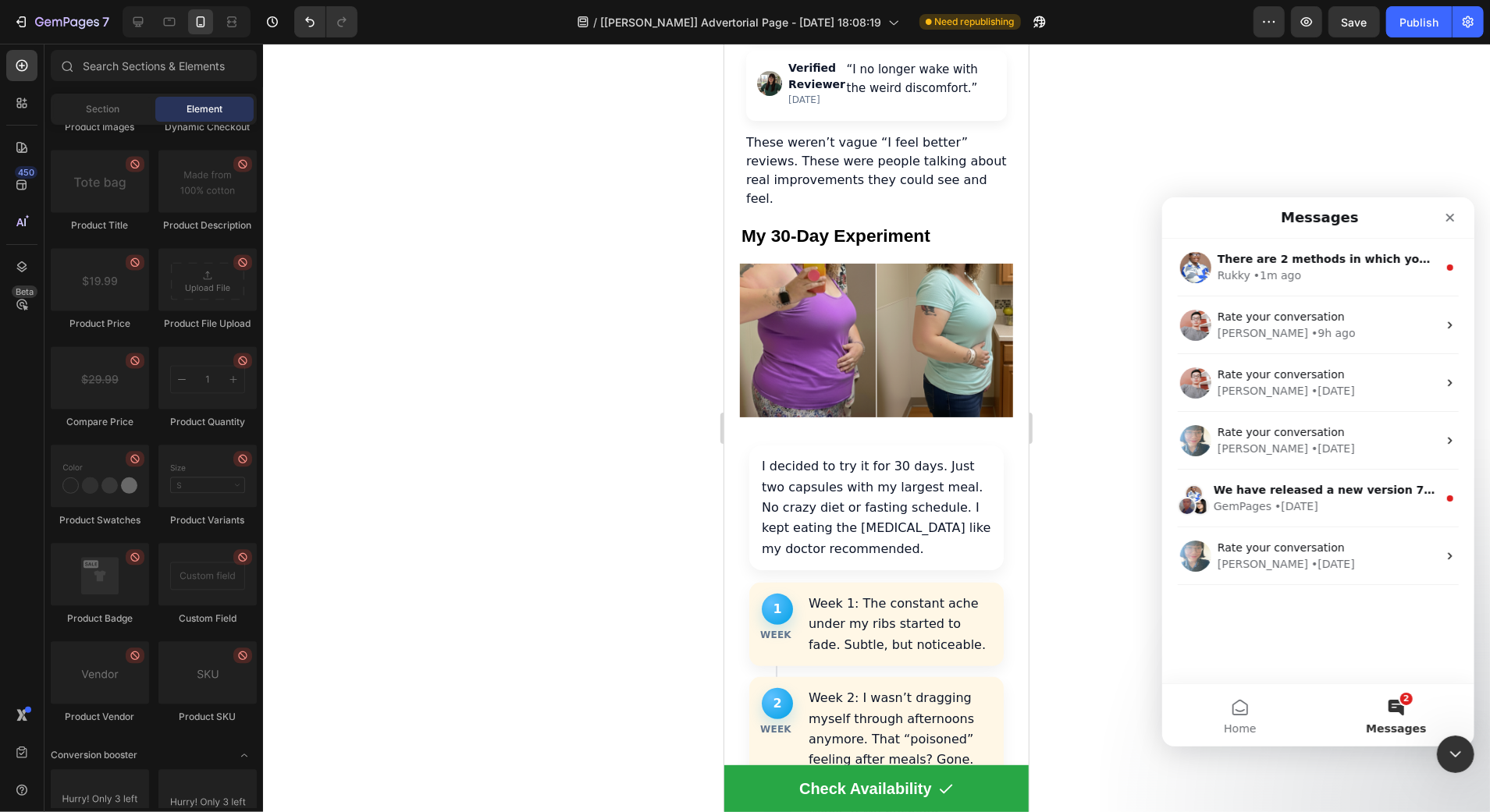
scroll to position [0, 0]
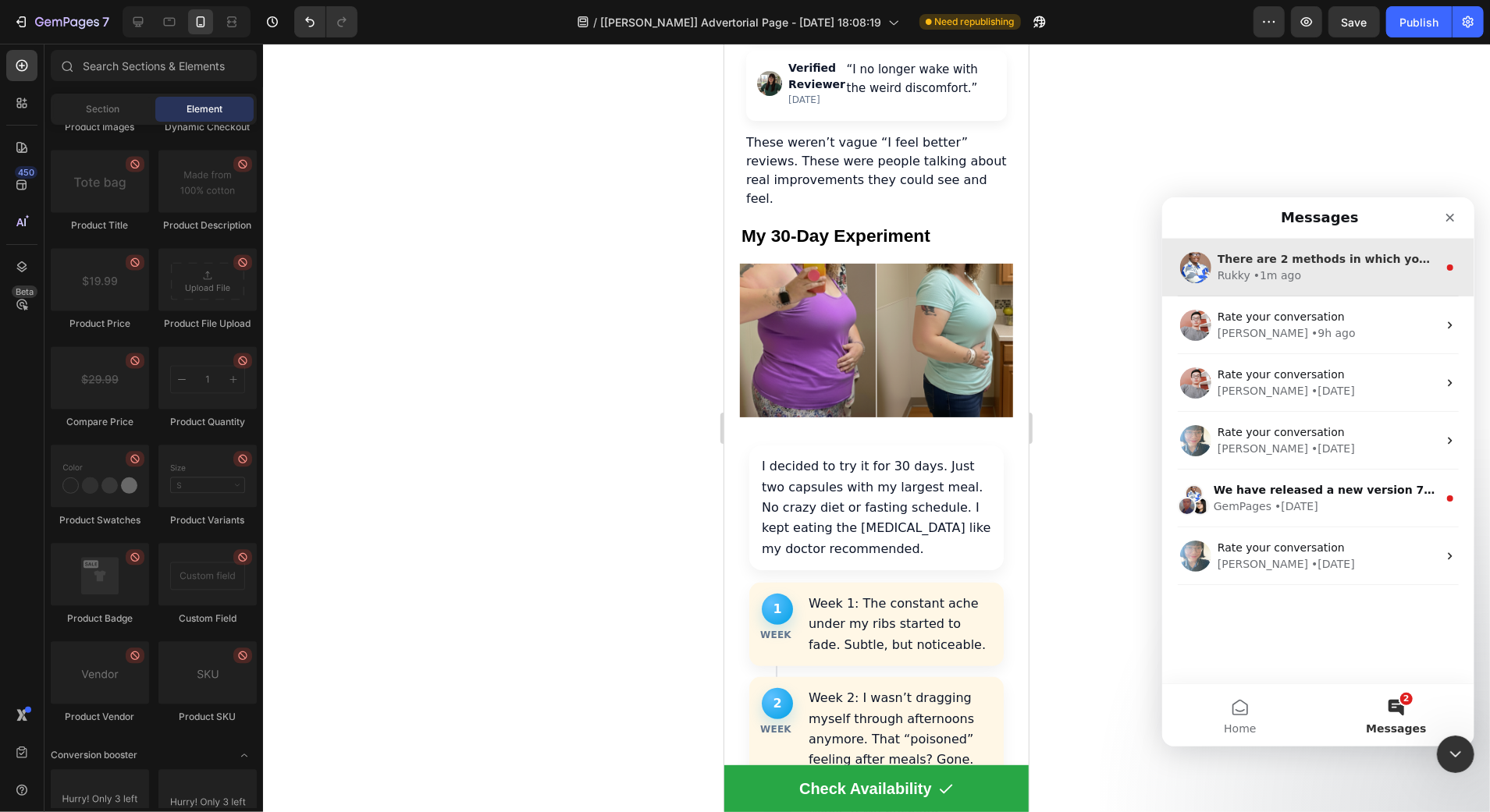
click at [1225, 269] on div "Rukky" at bounding box center [1233, 275] width 33 height 17
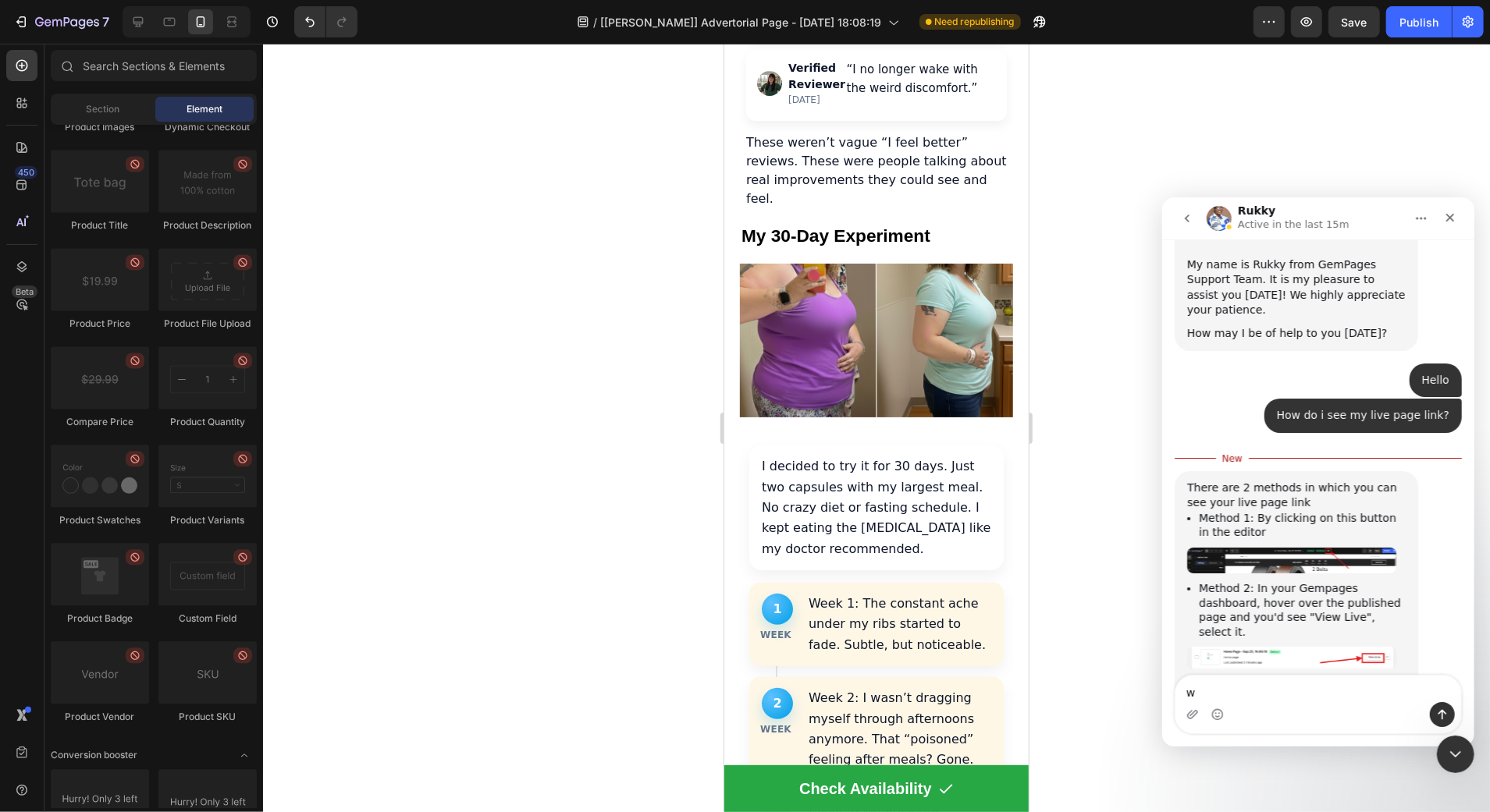
scroll to position [444, 0]
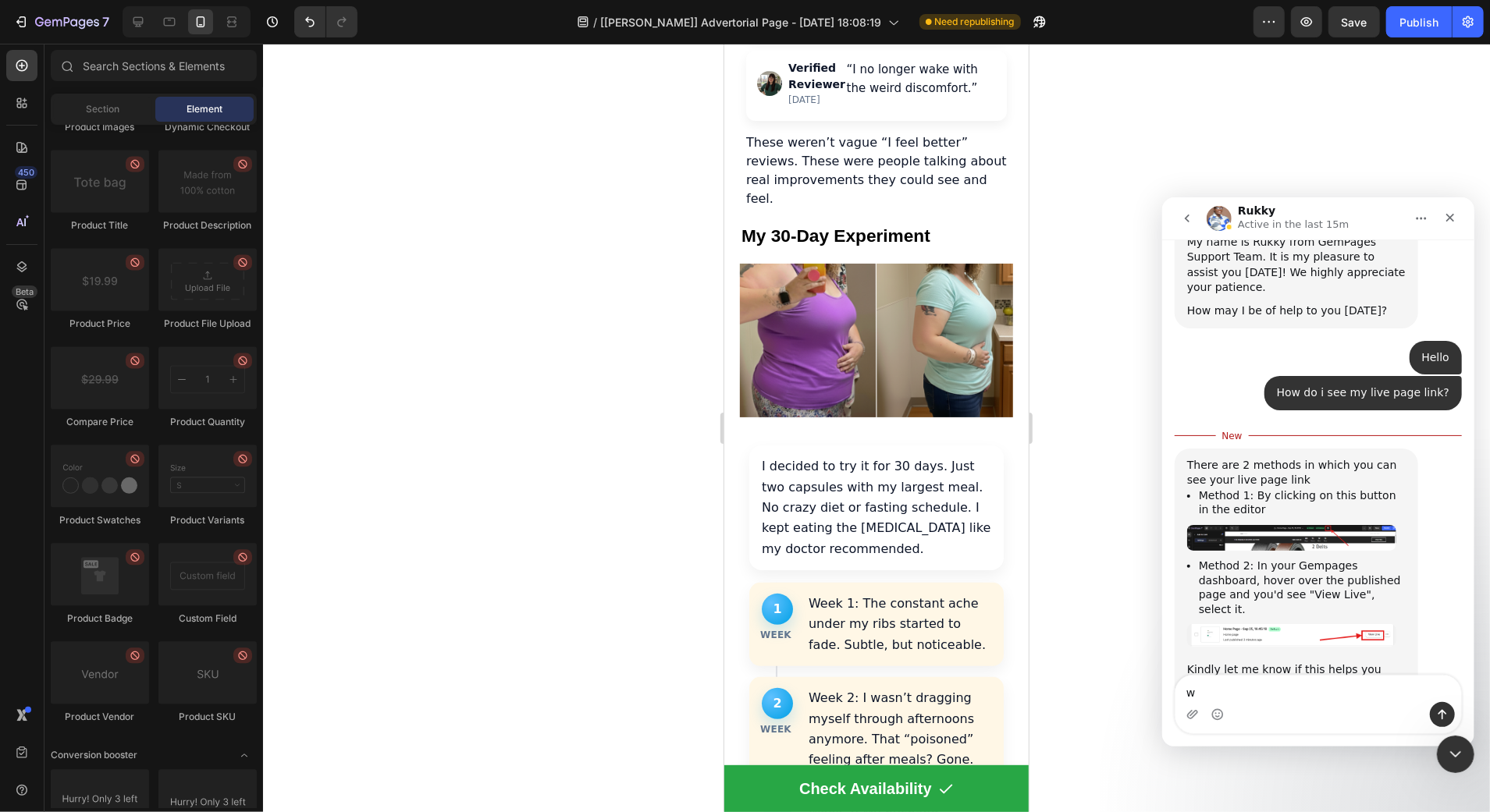
click at [1272, 557] on li "Method 2: In your Gempages dashboard, hover over the published page and you'd s…" at bounding box center [1301, 587] width 207 height 58
click at [1308, 557] on li "Method 2: In your Gempages dashboard, hover over the published page and you'd s…" at bounding box center [1301, 587] width 207 height 58
click at [1341, 524] on img "Rukky says…" at bounding box center [1290, 536] width 209 height 26
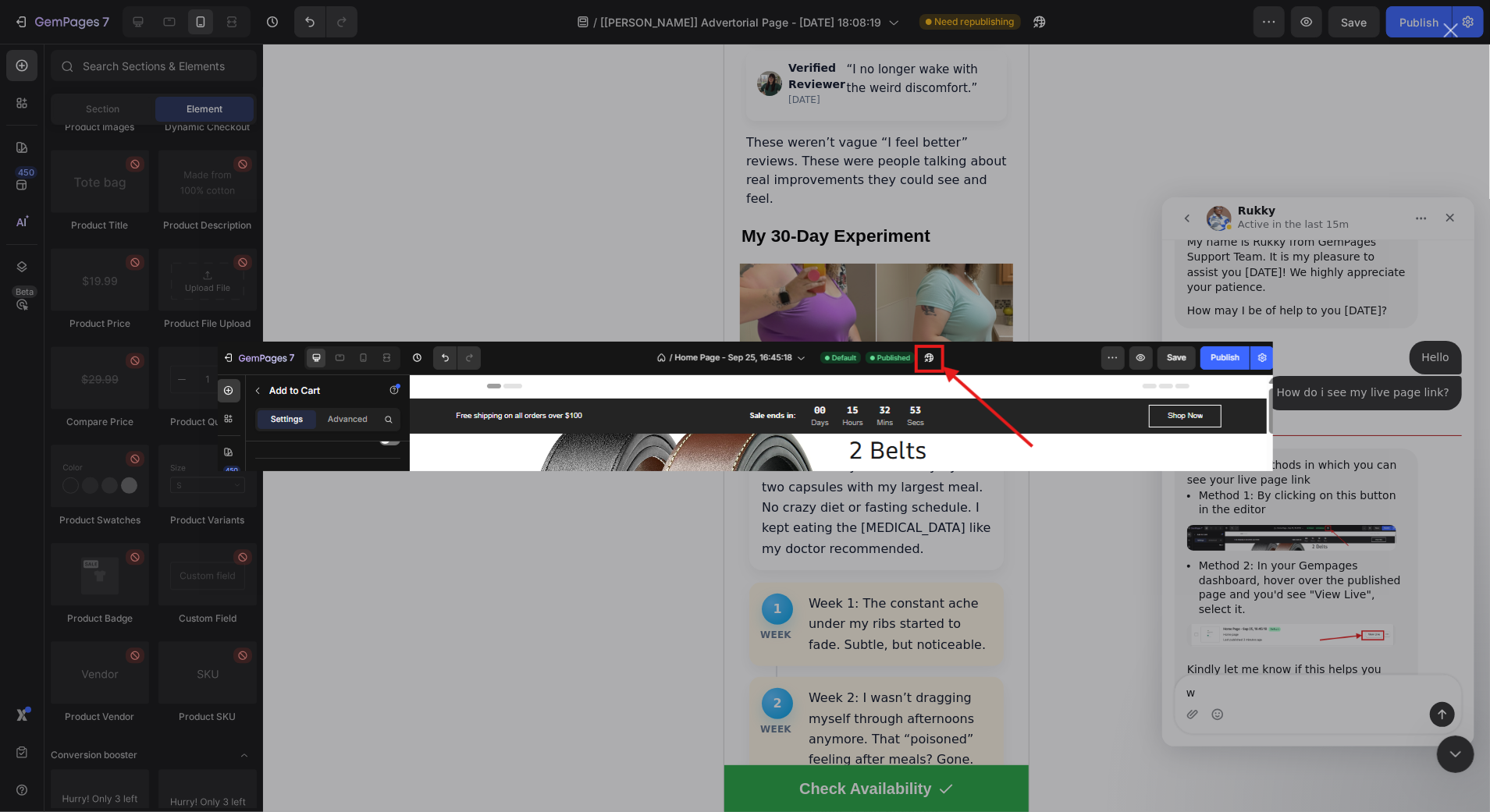
scroll to position [0, 0]
click at [1342, 497] on div "Intercom messenger" at bounding box center [745, 406] width 1490 height 812
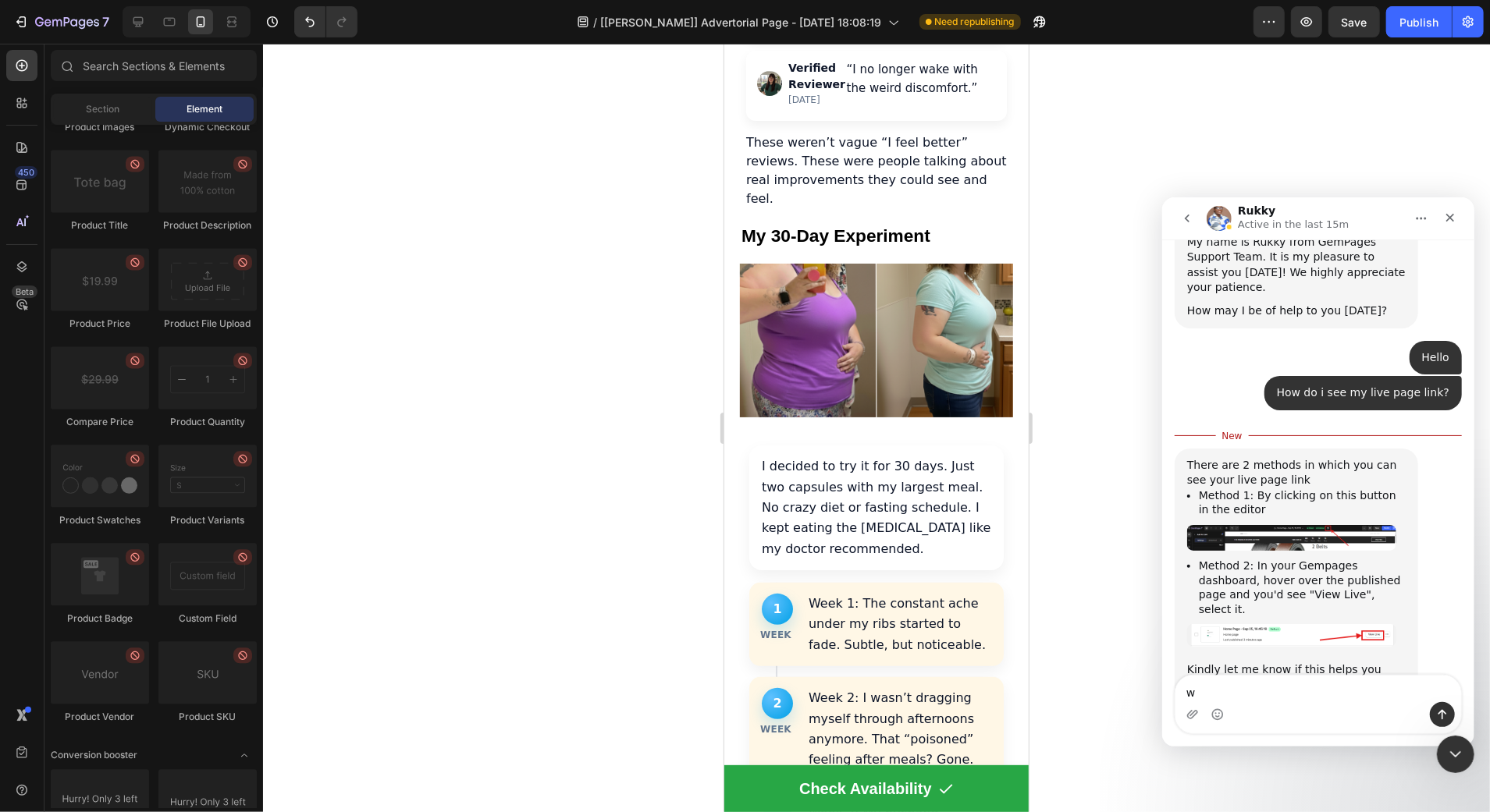
click at [1341, 524] on img "Rukky says…" at bounding box center [1290, 536] width 209 height 26
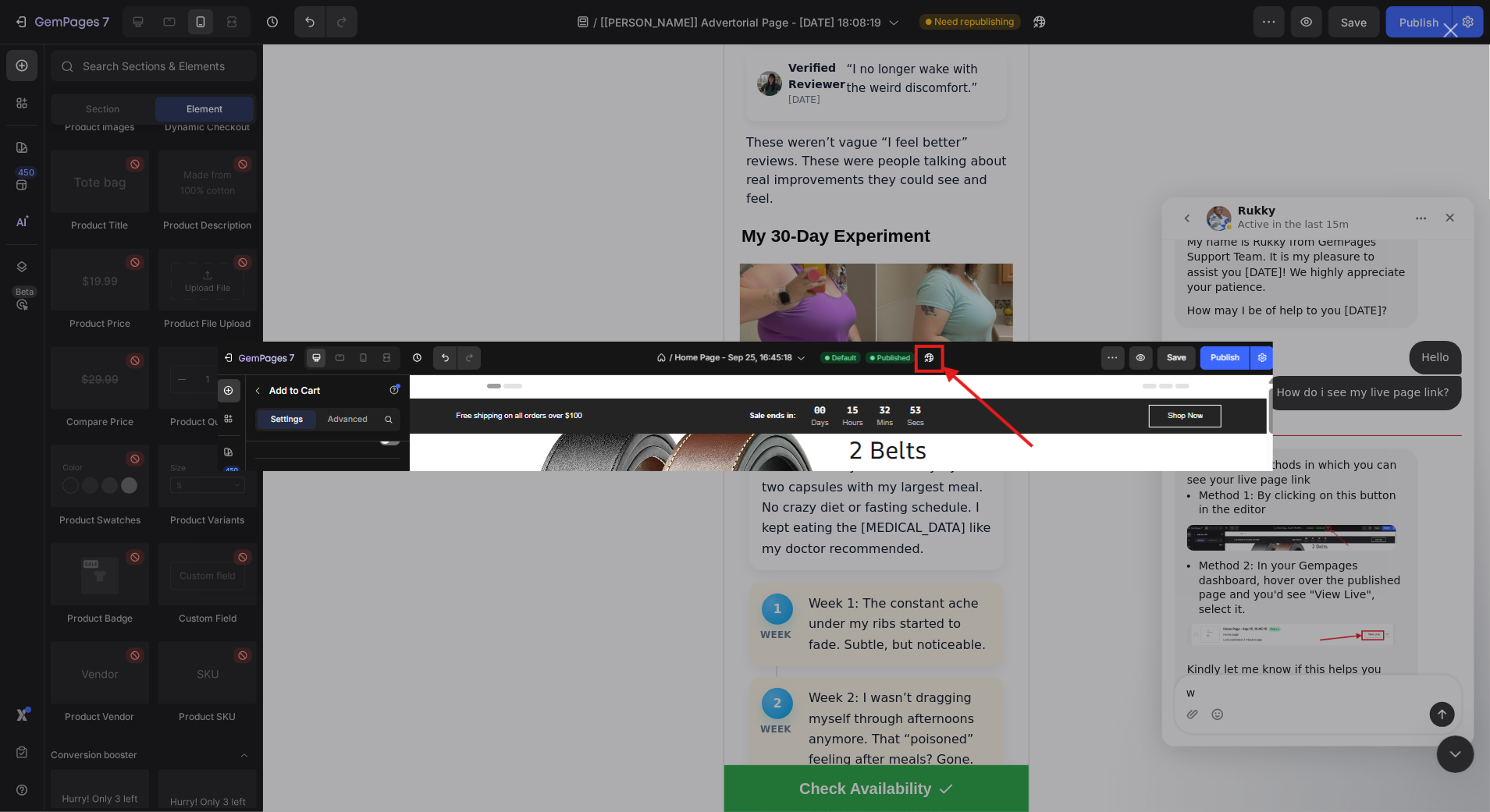
click at [1341, 487] on div "Intercom messenger" at bounding box center [745, 406] width 1490 height 812
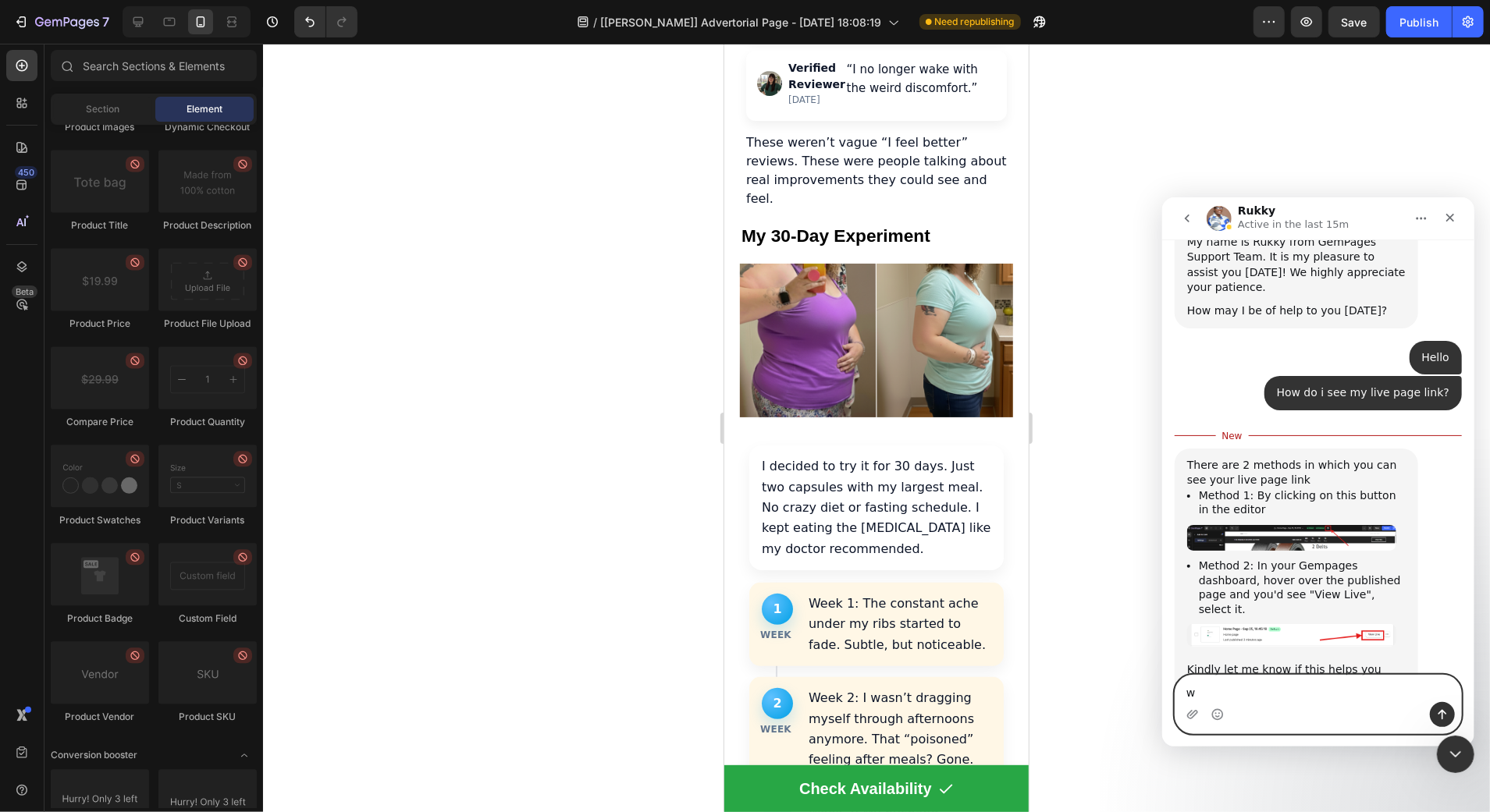
click at [1268, 685] on textarea "w" at bounding box center [1317, 688] width 285 height 26
type textarea "Okay Yeah I see that"
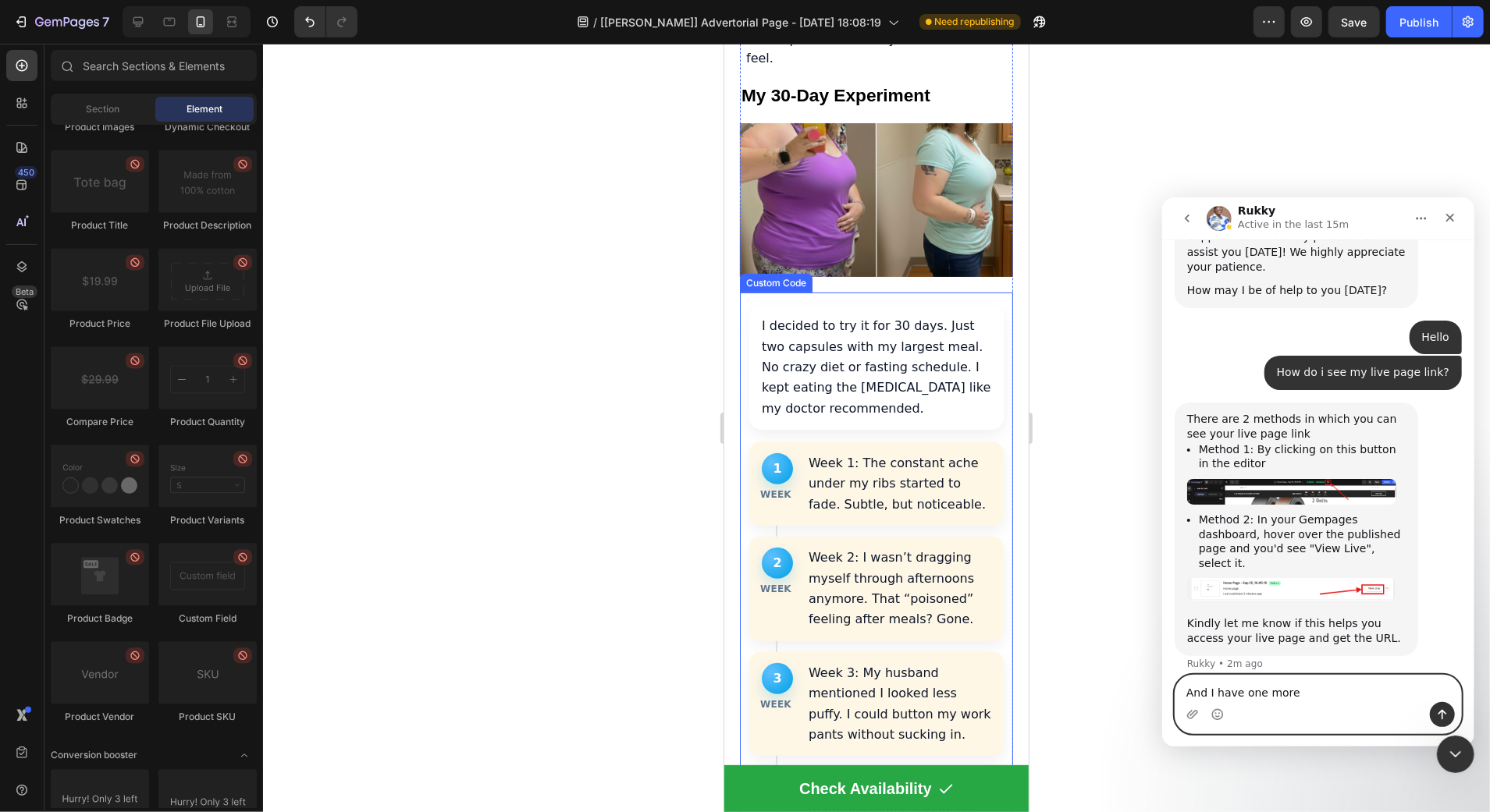
scroll to position [4692, 0]
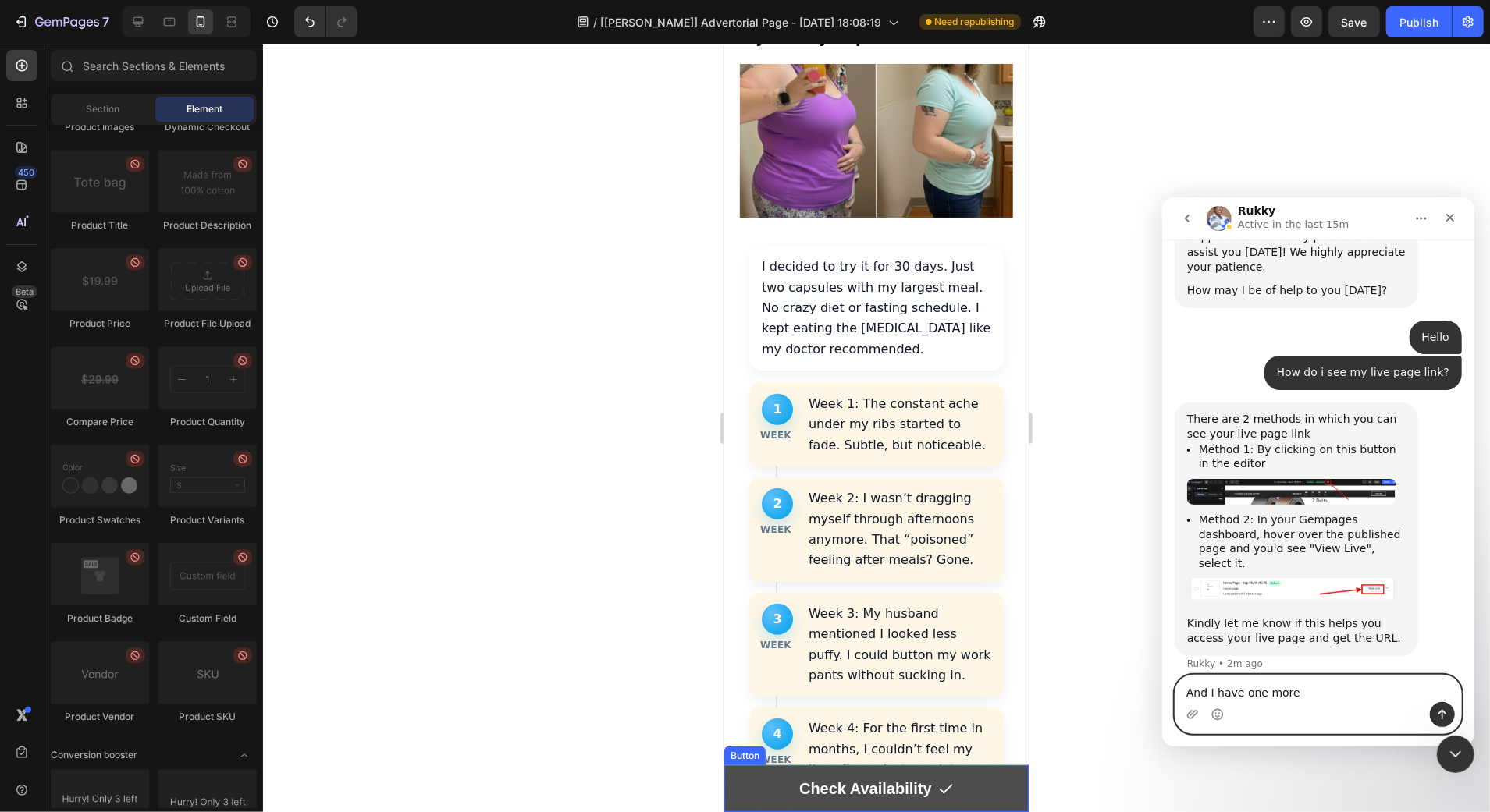
type textarea "And I have one more"
click at [757, 785] on link "Check Availability" at bounding box center [875, 787] width 304 height 47
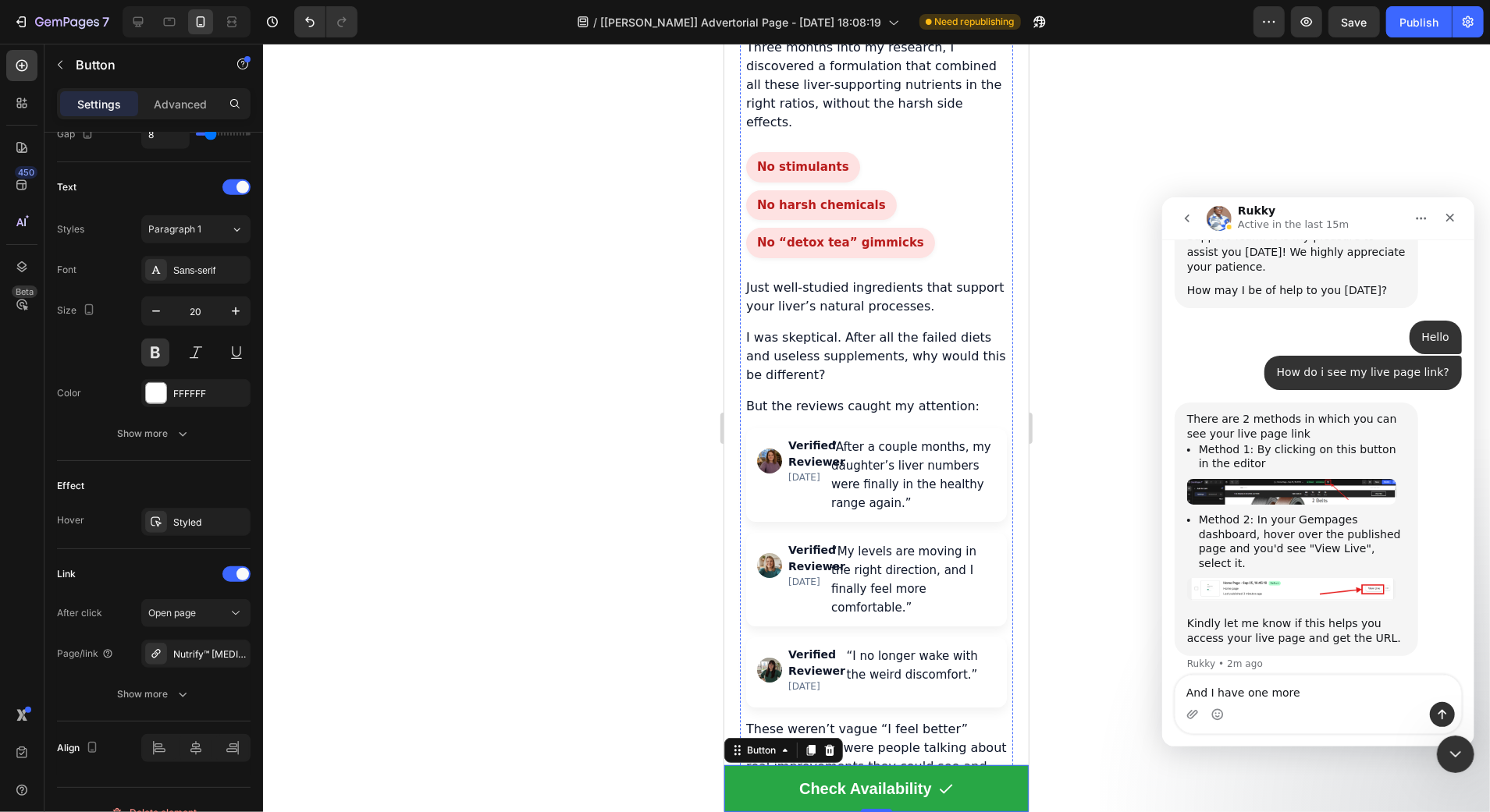
scroll to position [3813, 0]
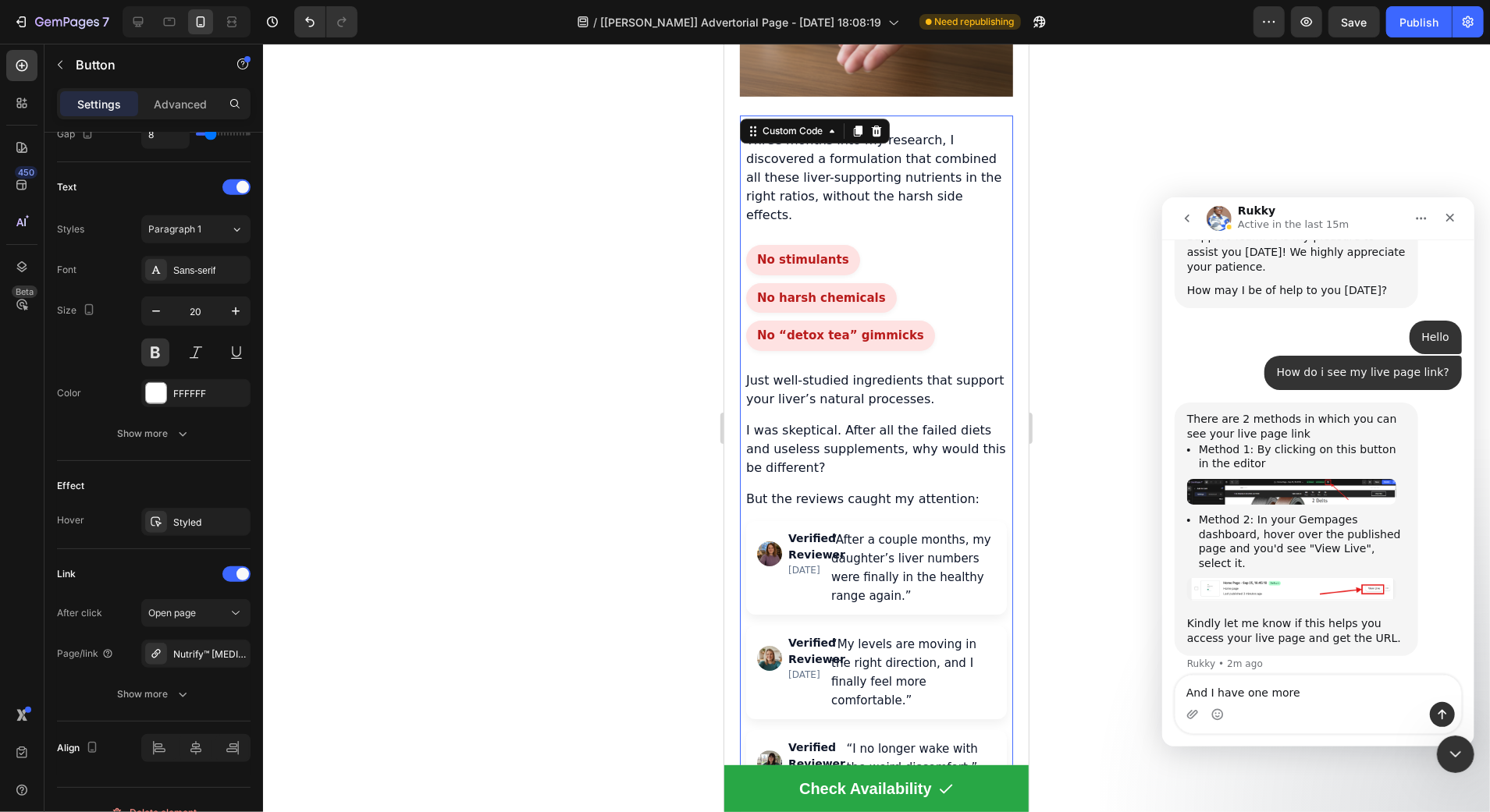
click at [912, 244] on div "No stimulants No harsh chemicals No “detox tea” gimmicks" at bounding box center [876, 297] width 261 height 106
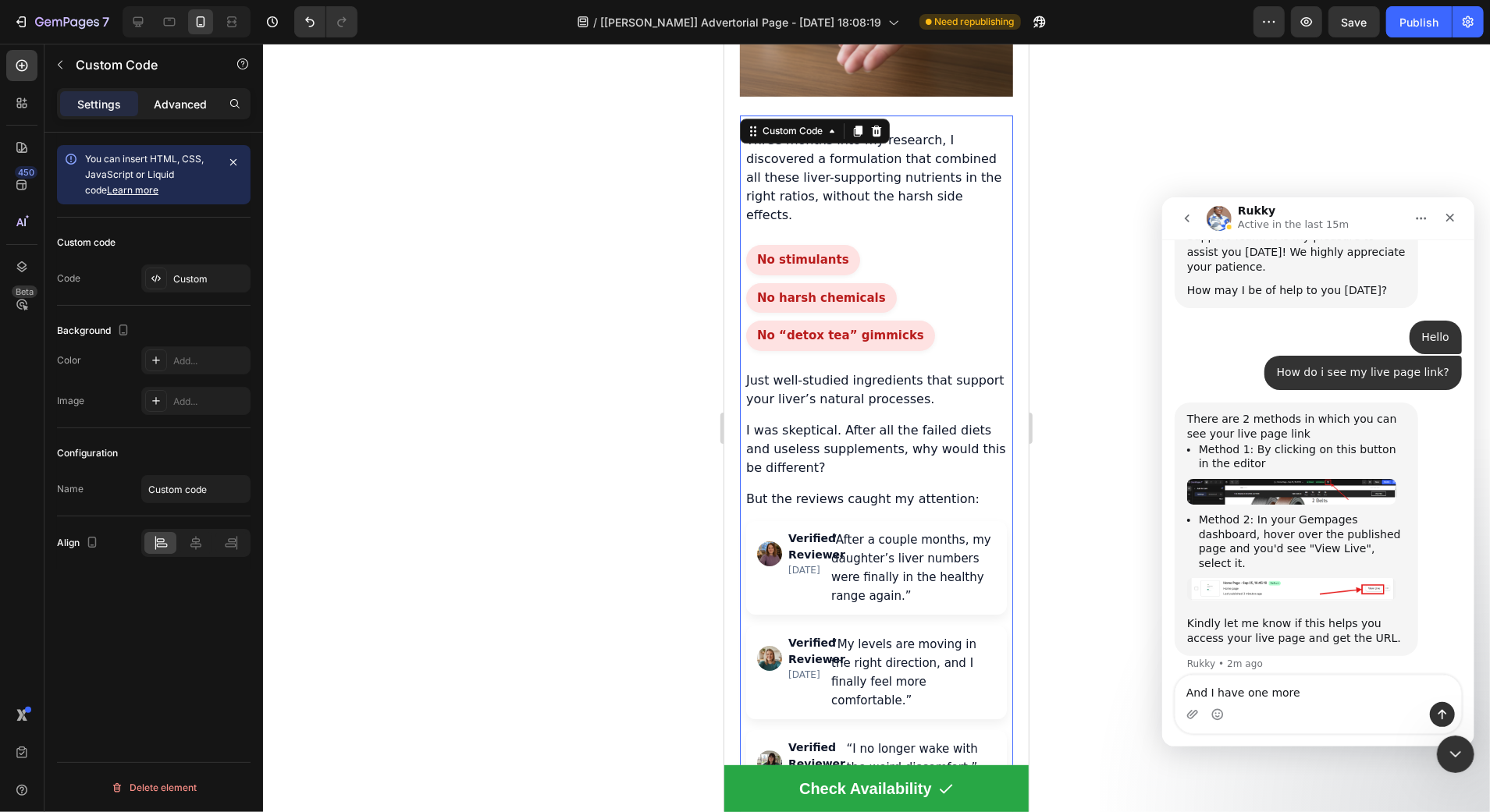
click at [188, 113] on div "Advanced" at bounding box center [180, 104] width 78 height 25
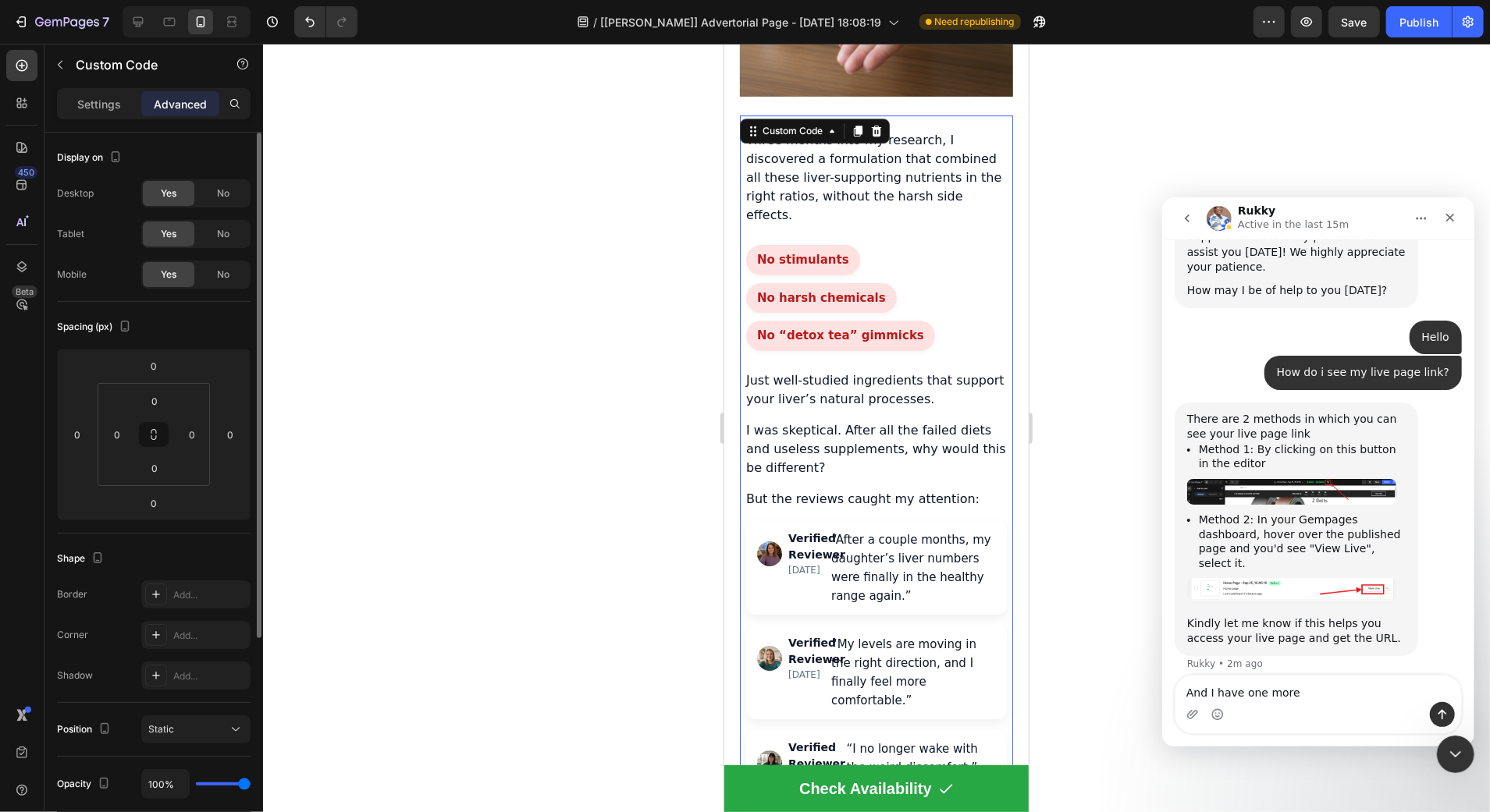
scroll to position [314, 0]
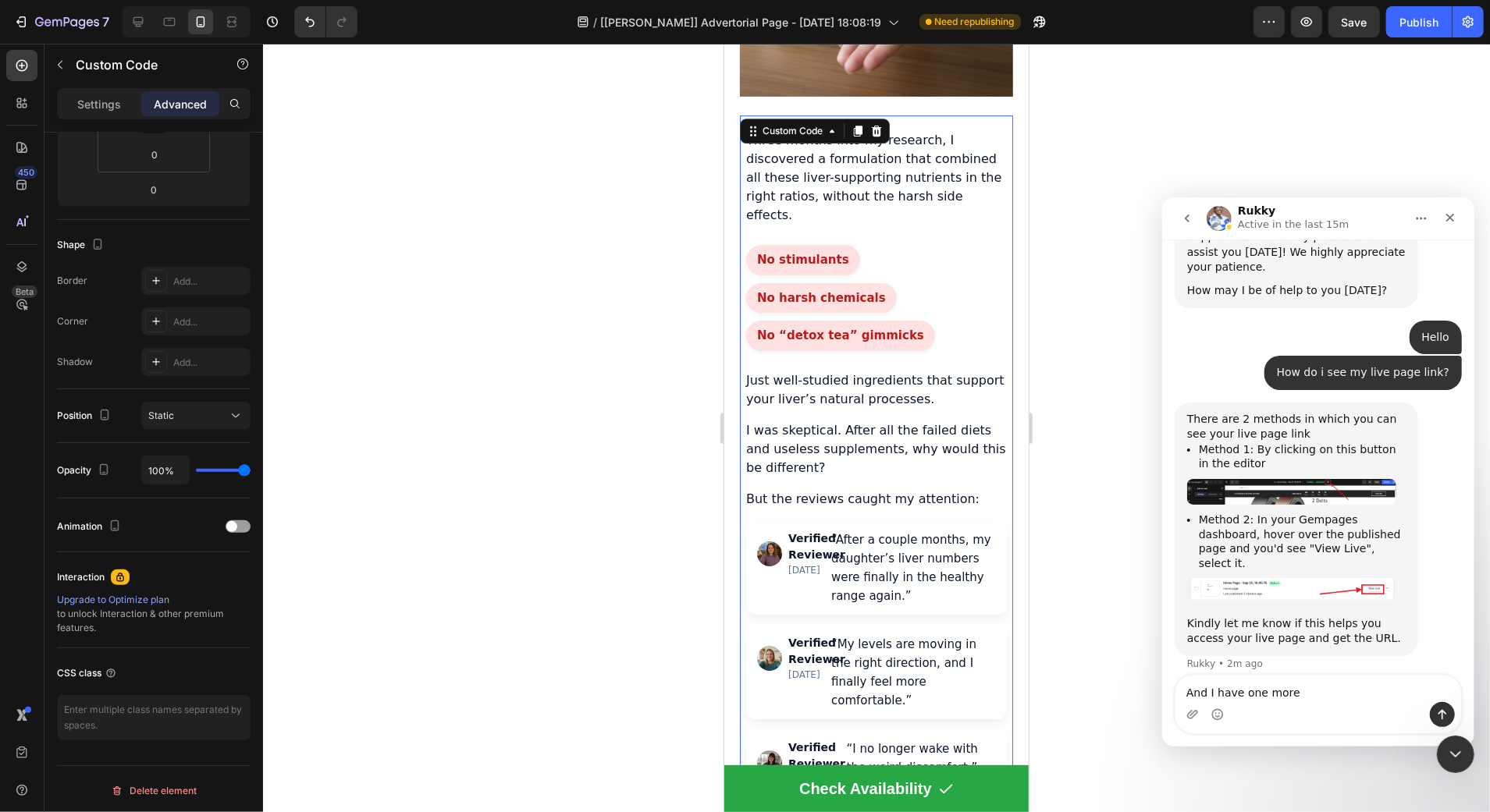
click at [1197, 203] on div "Intercom messenger" at bounding box center [1187, 218] width 33 height 30
click at [1184, 211] on icon "go back" at bounding box center [1186, 218] width 12 height 12
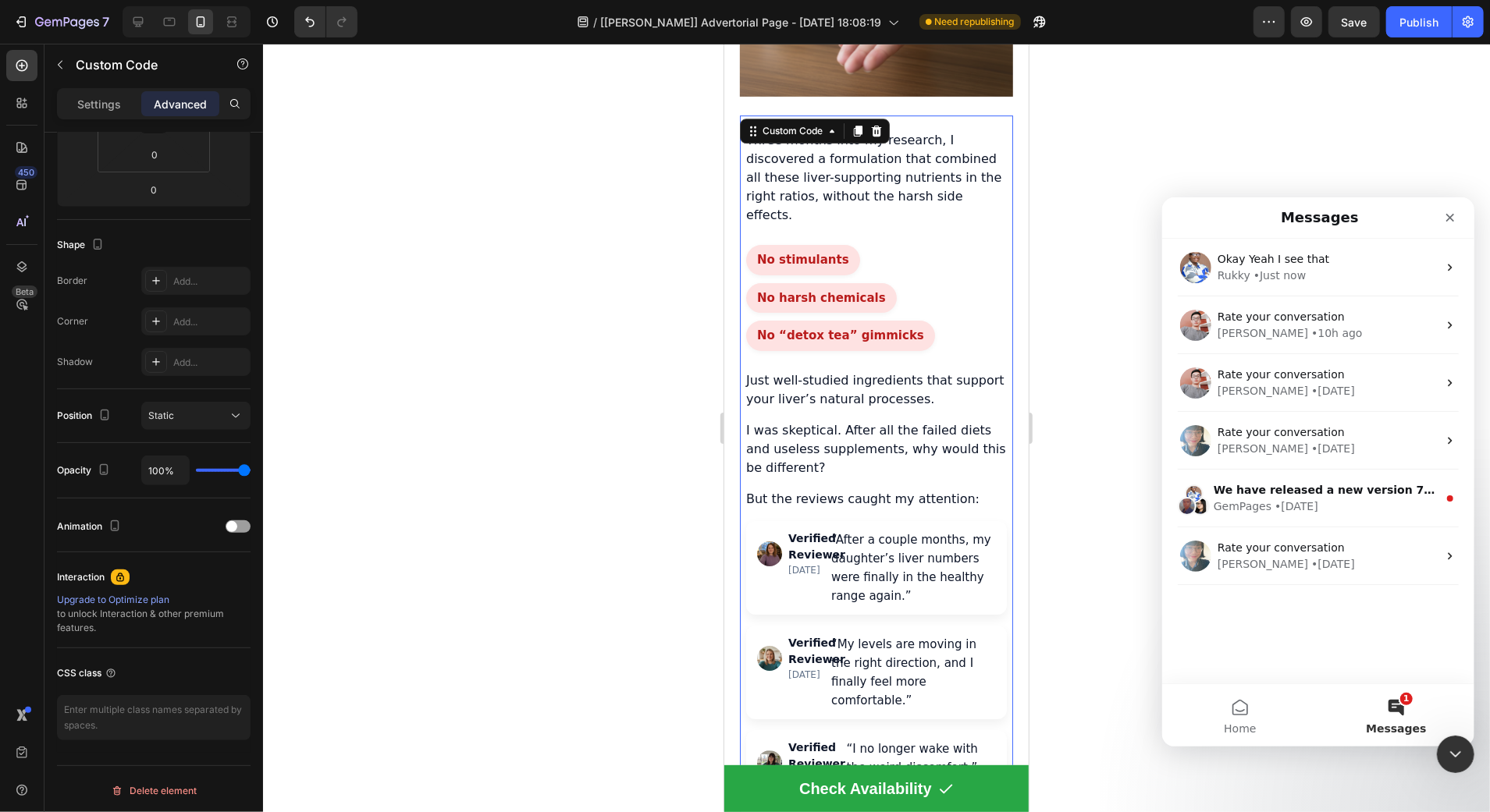
scroll to position [0, 0]
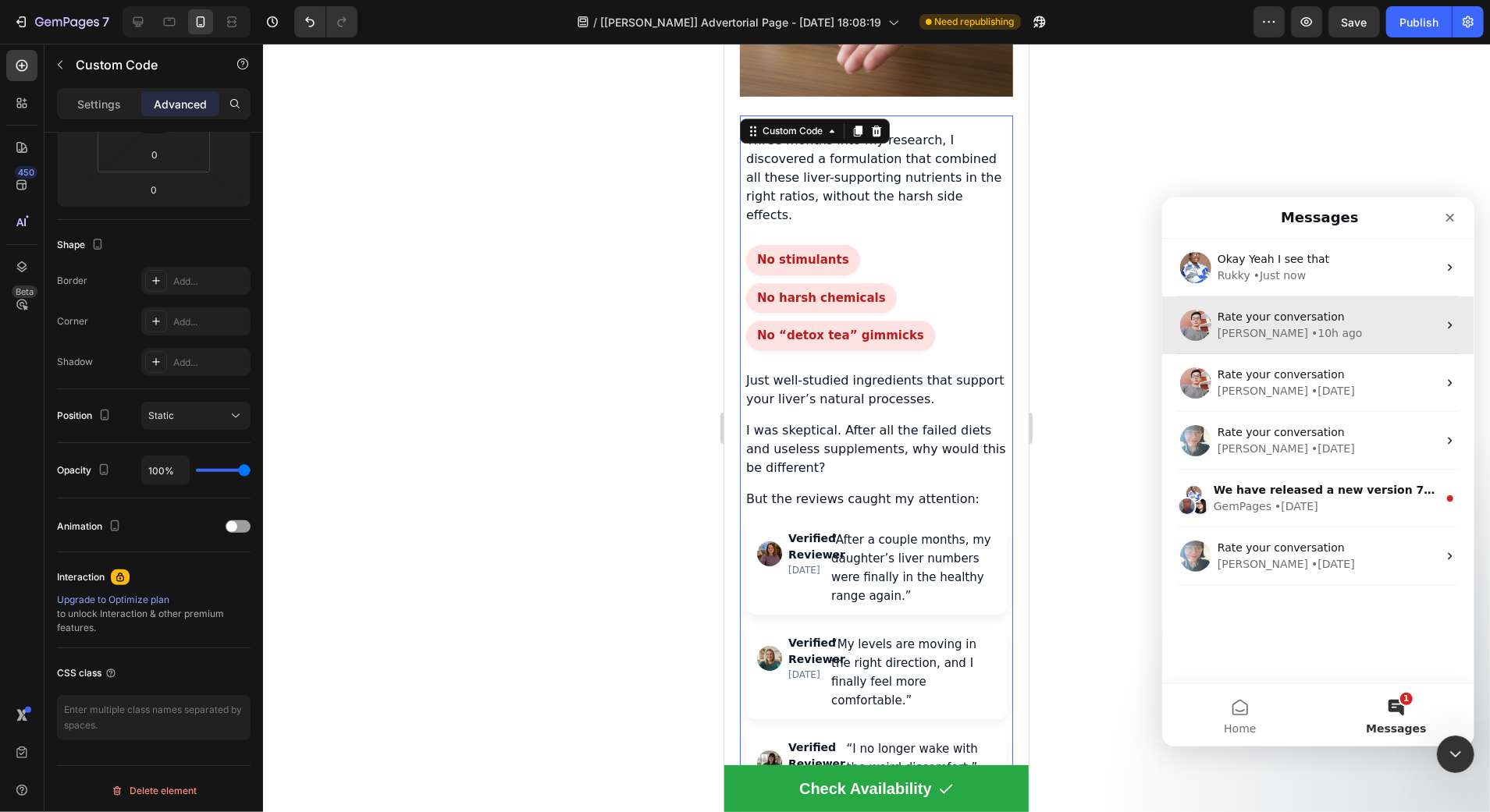
click at [1299, 300] on div "Rate your conversation Harry • 10h ago" at bounding box center [1317, 325] width 312 height 58
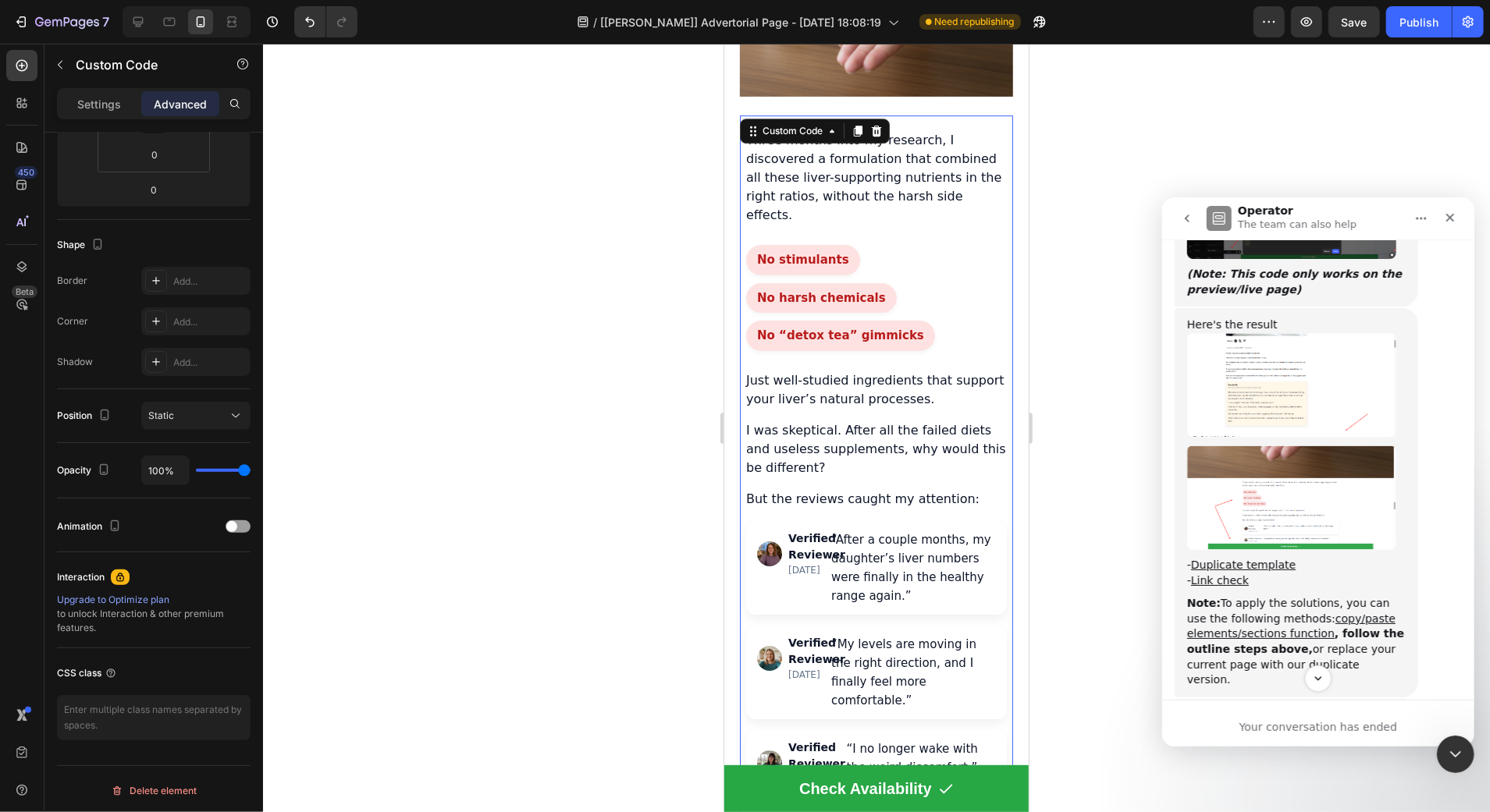
scroll to position [5451, 0]
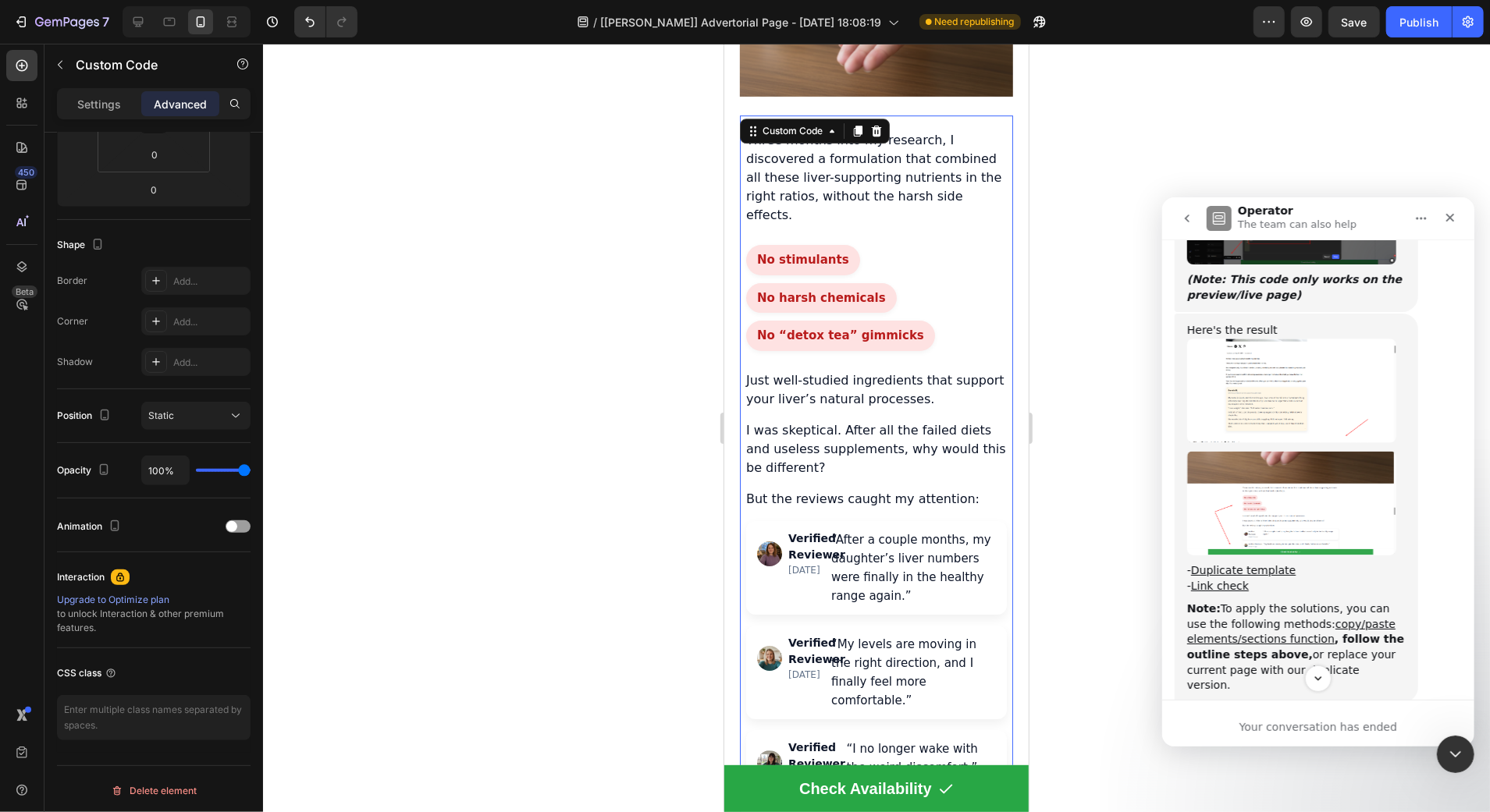
click at [1287, 383] on img "Harry says…" at bounding box center [1290, 389] width 209 height 105
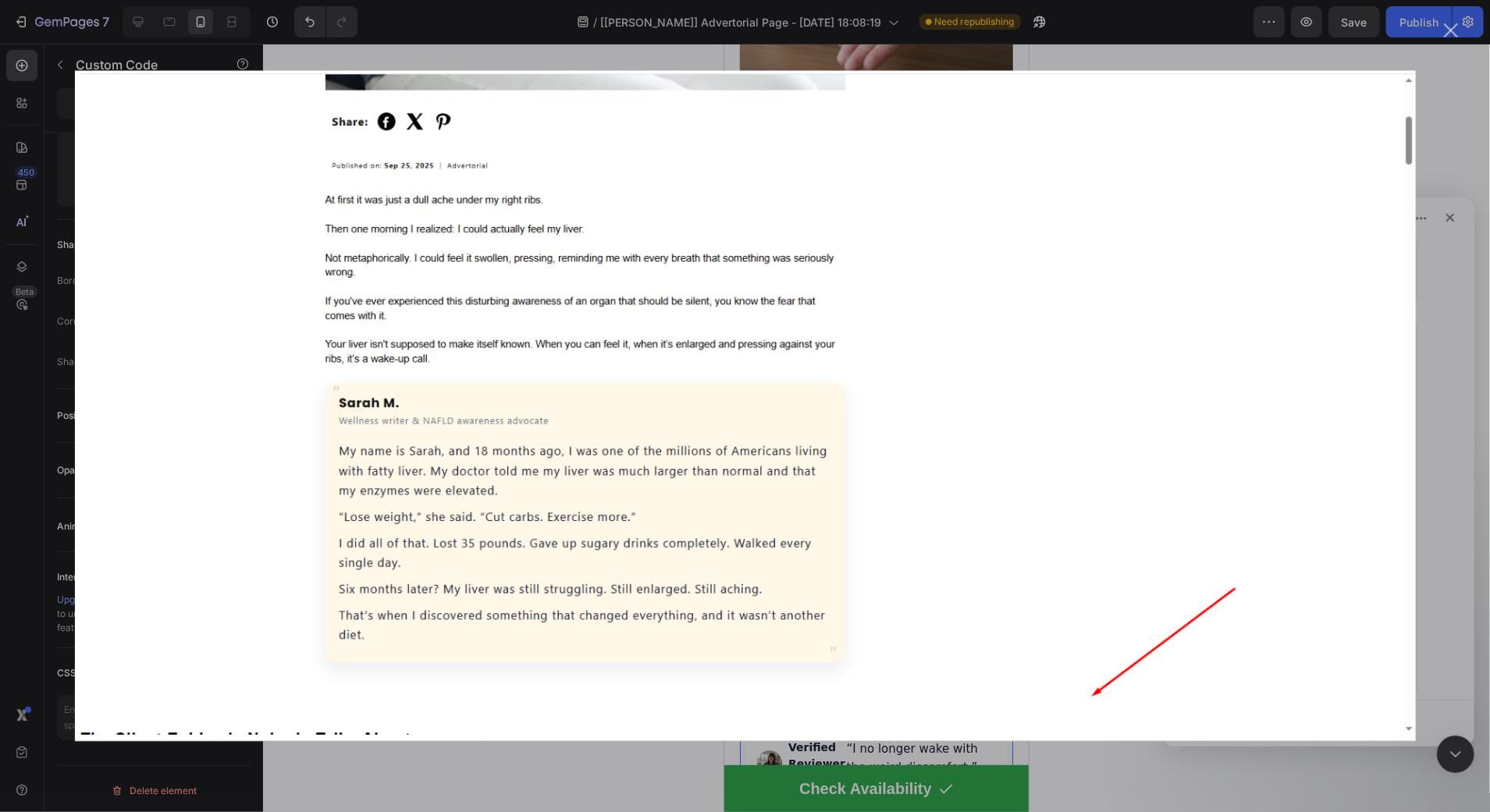
scroll to position [0, 0]
click at [1486, 396] on div "Intercom messenger" at bounding box center [745, 406] width 1490 height 812
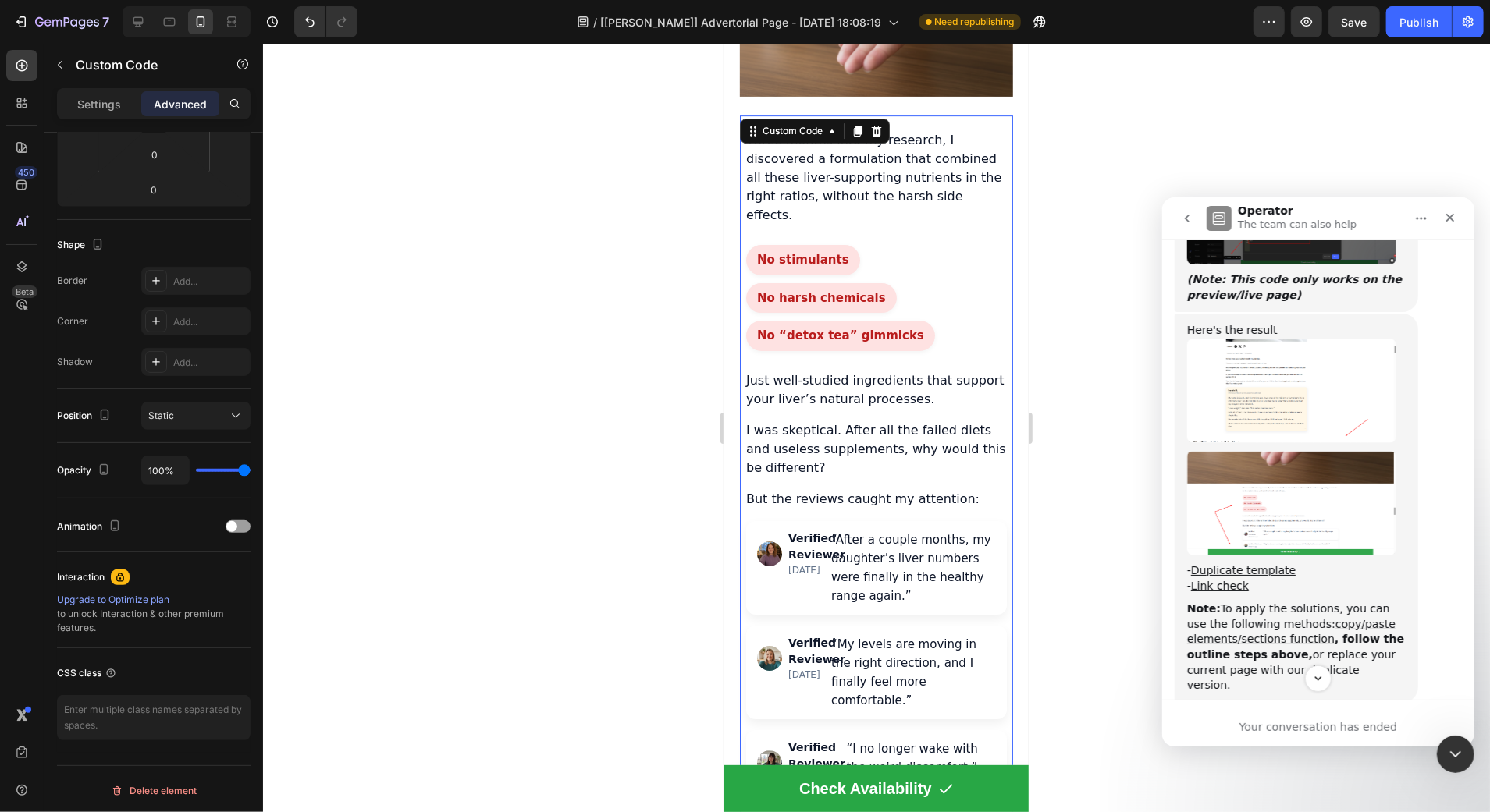
click at [1357, 476] on img "Harry says…" at bounding box center [1290, 502] width 209 height 105
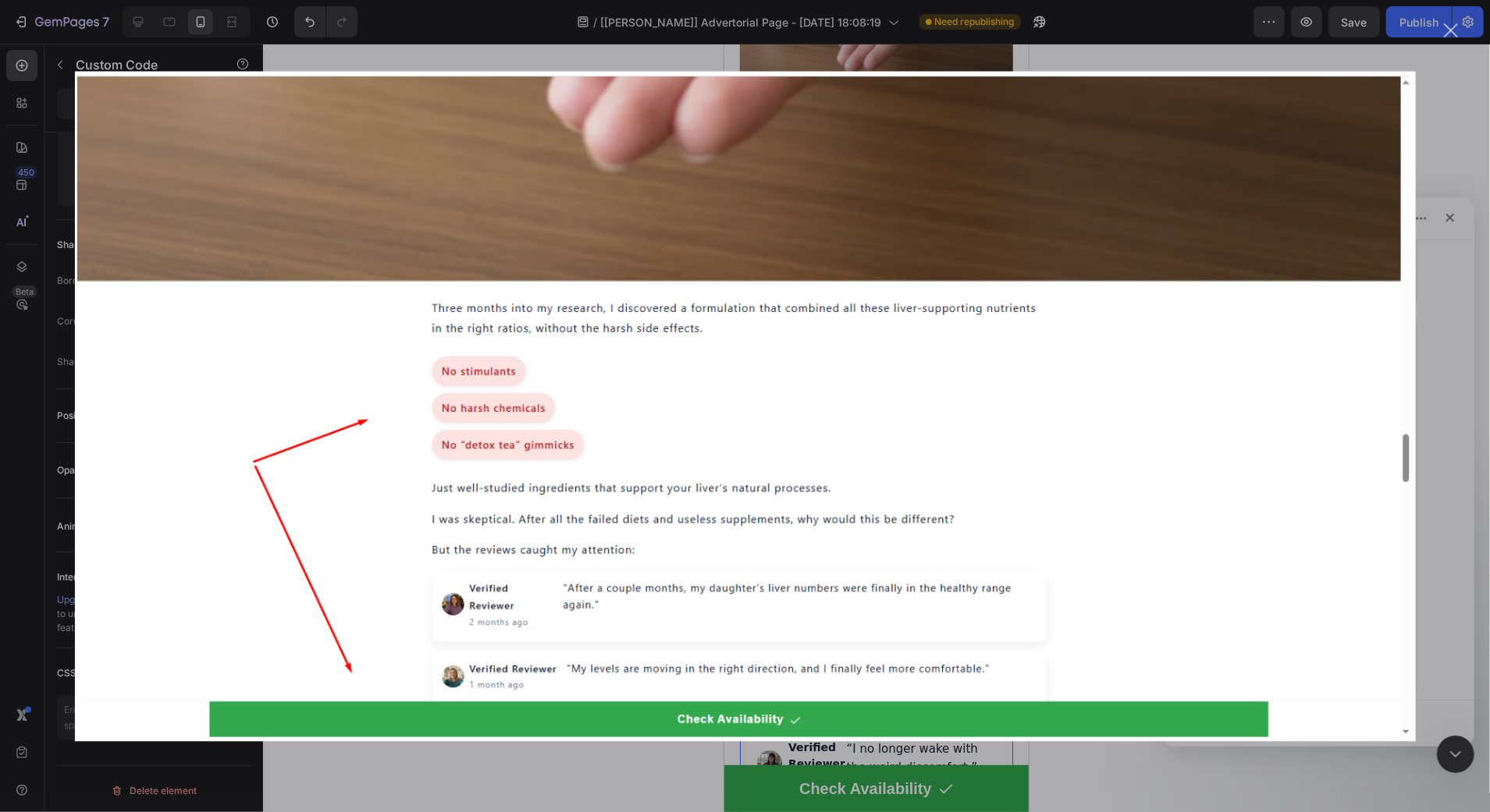
click at [1483, 338] on div "Intercom messenger" at bounding box center [745, 406] width 1490 height 812
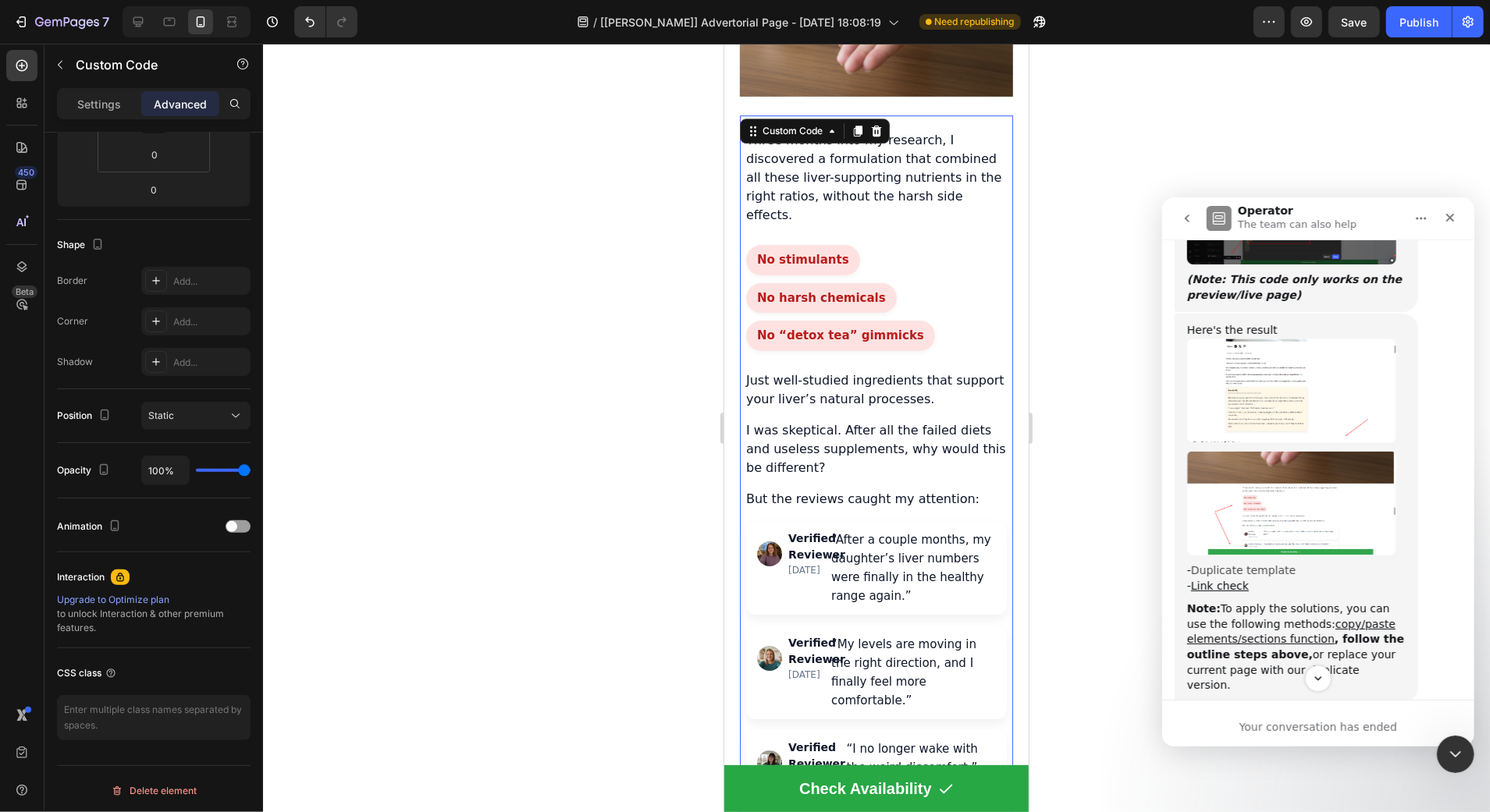
click at [1234, 563] on link "Duplicate template" at bounding box center [1242, 569] width 105 height 12
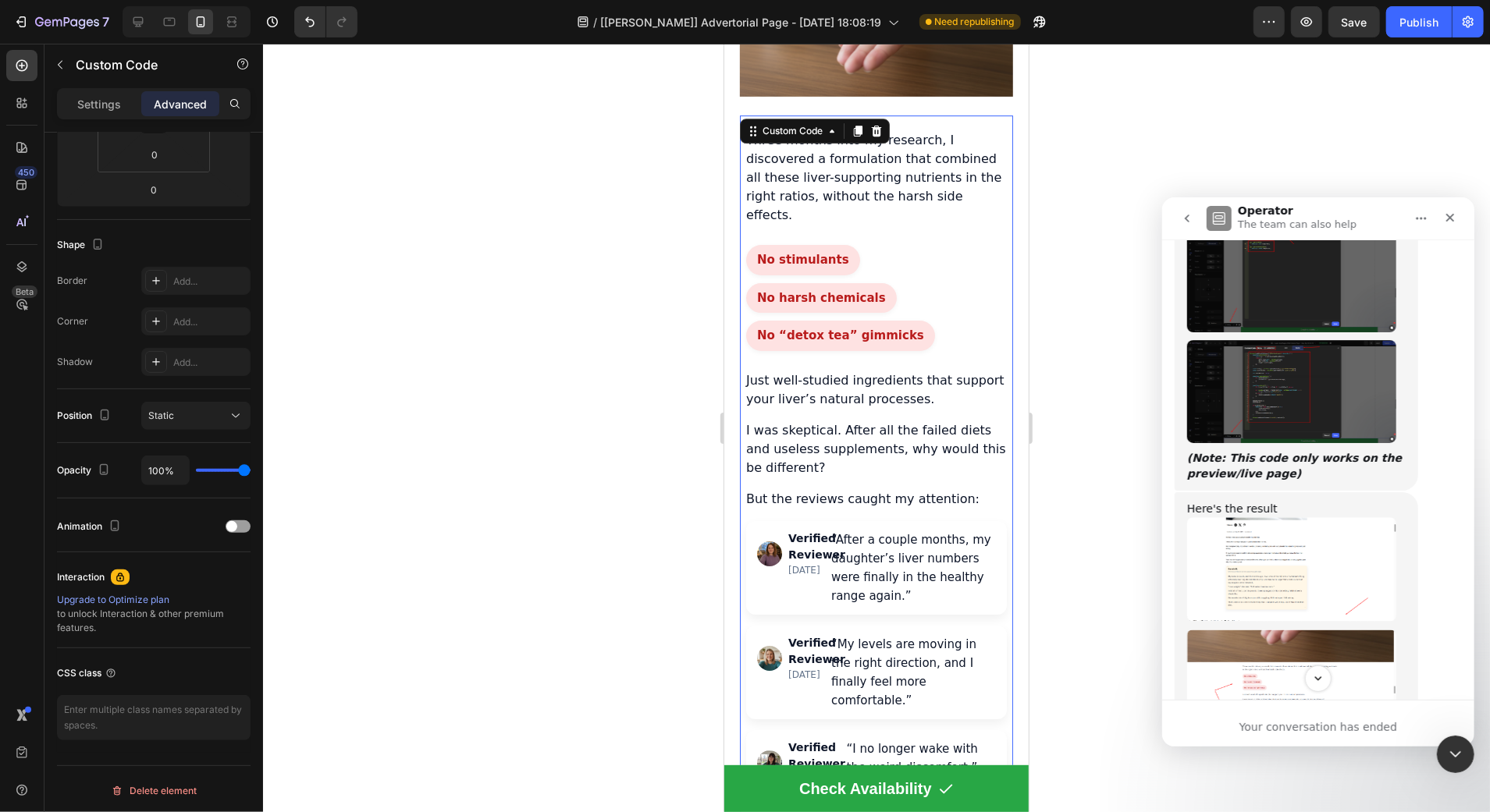
scroll to position [5269, 0]
click at [1310, 342] on img "Harry says…" at bounding box center [1290, 393] width 209 height 103
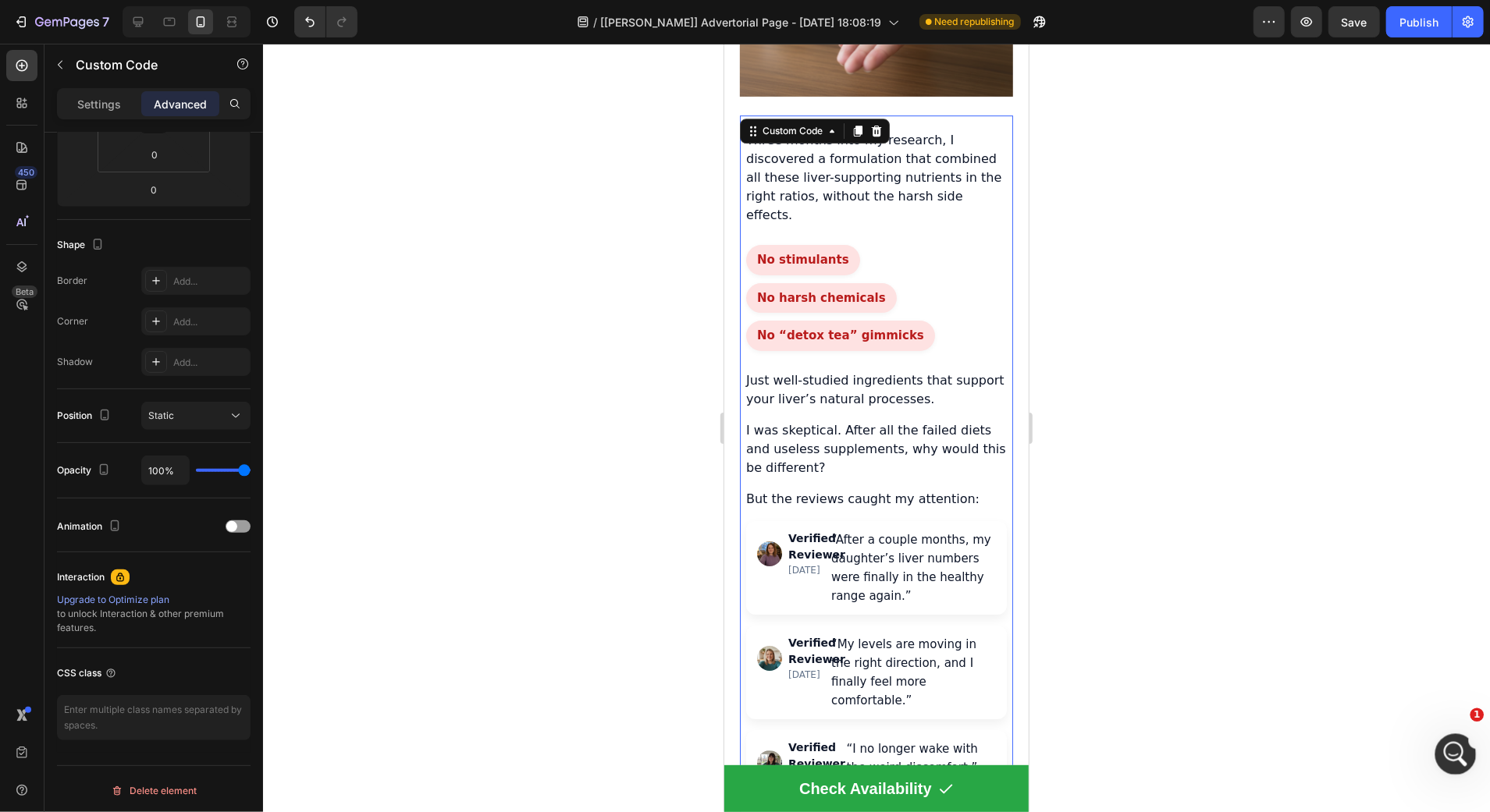
click at [1454, 756] on icon "Open Intercom Messenger" at bounding box center [1453, 752] width 26 height 26
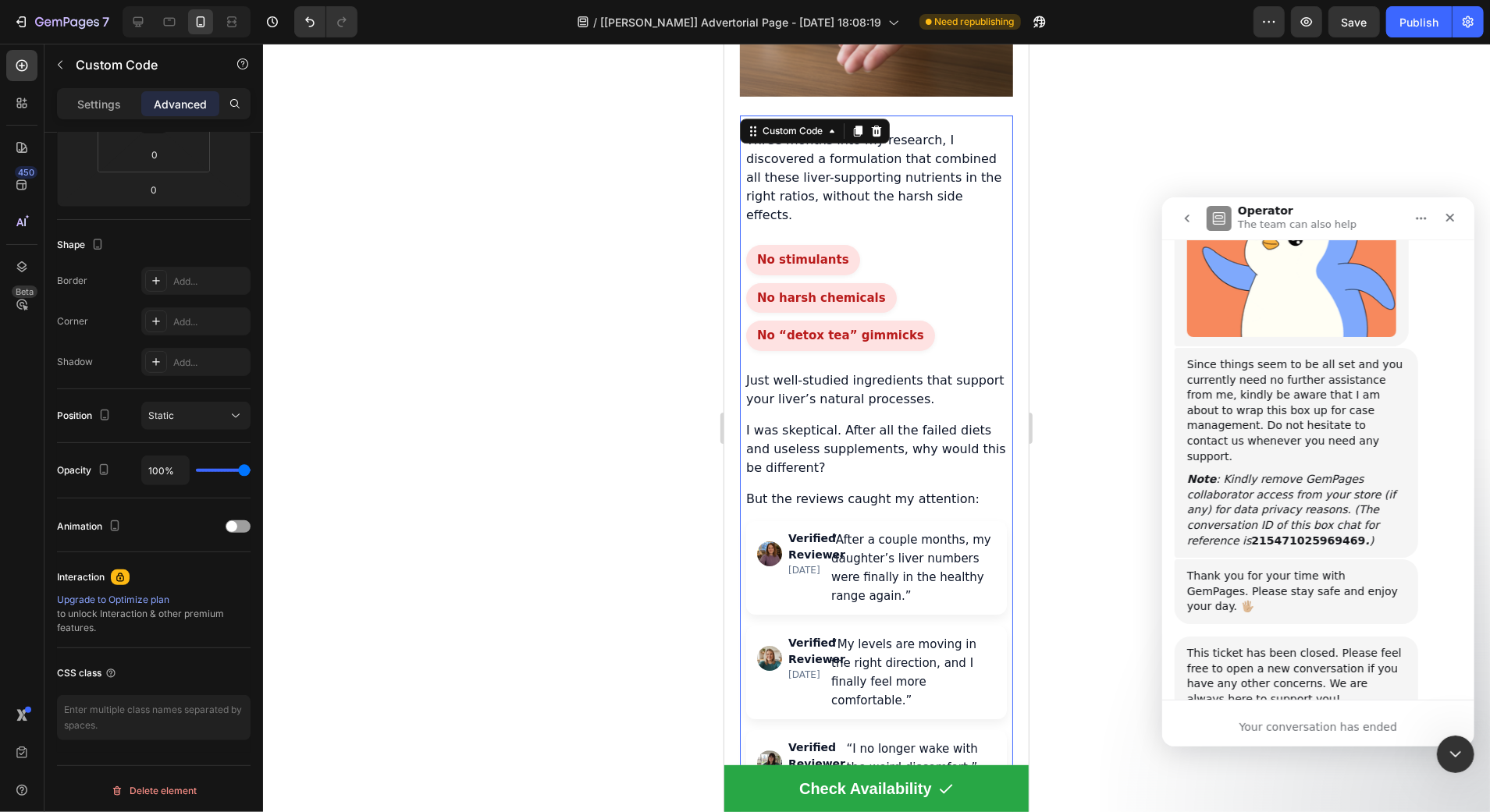
scroll to position [6585, 0]
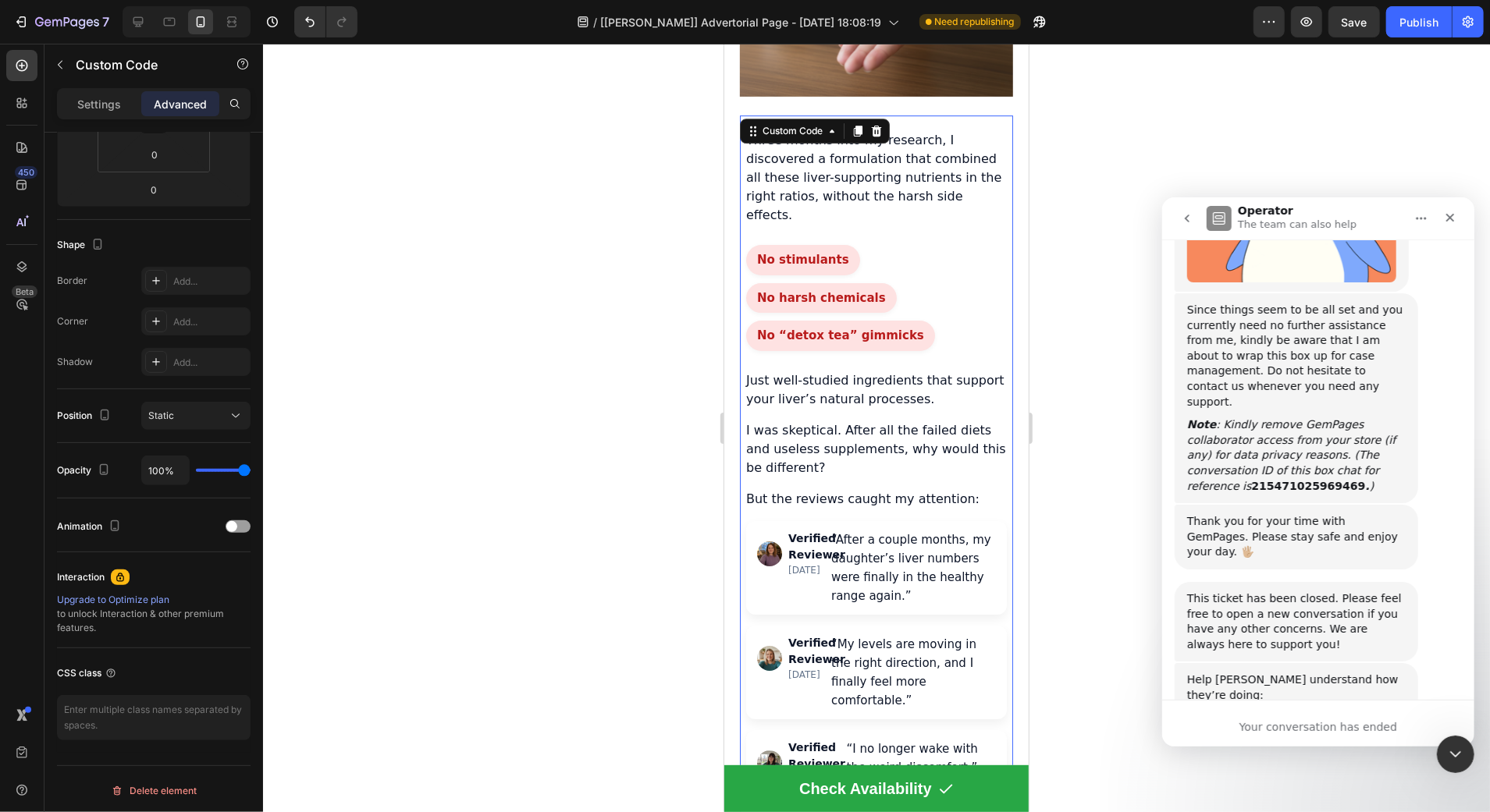
click at [1188, 223] on icon "go back" at bounding box center [1186, 218] width 12 height 12
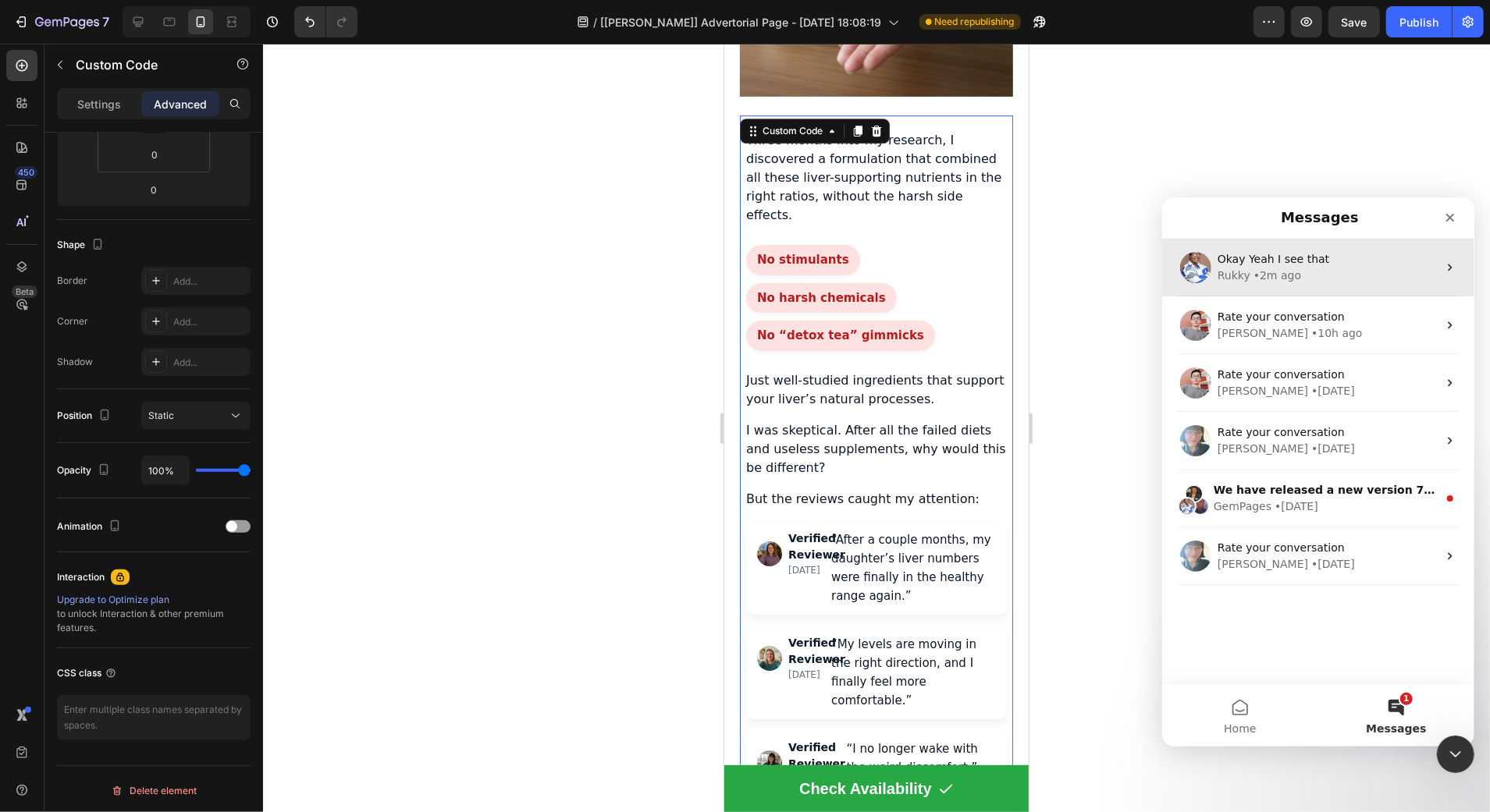
click at [1230, 277] on div "Rukky" at bounding box center [1233, 275] width 33 height 17
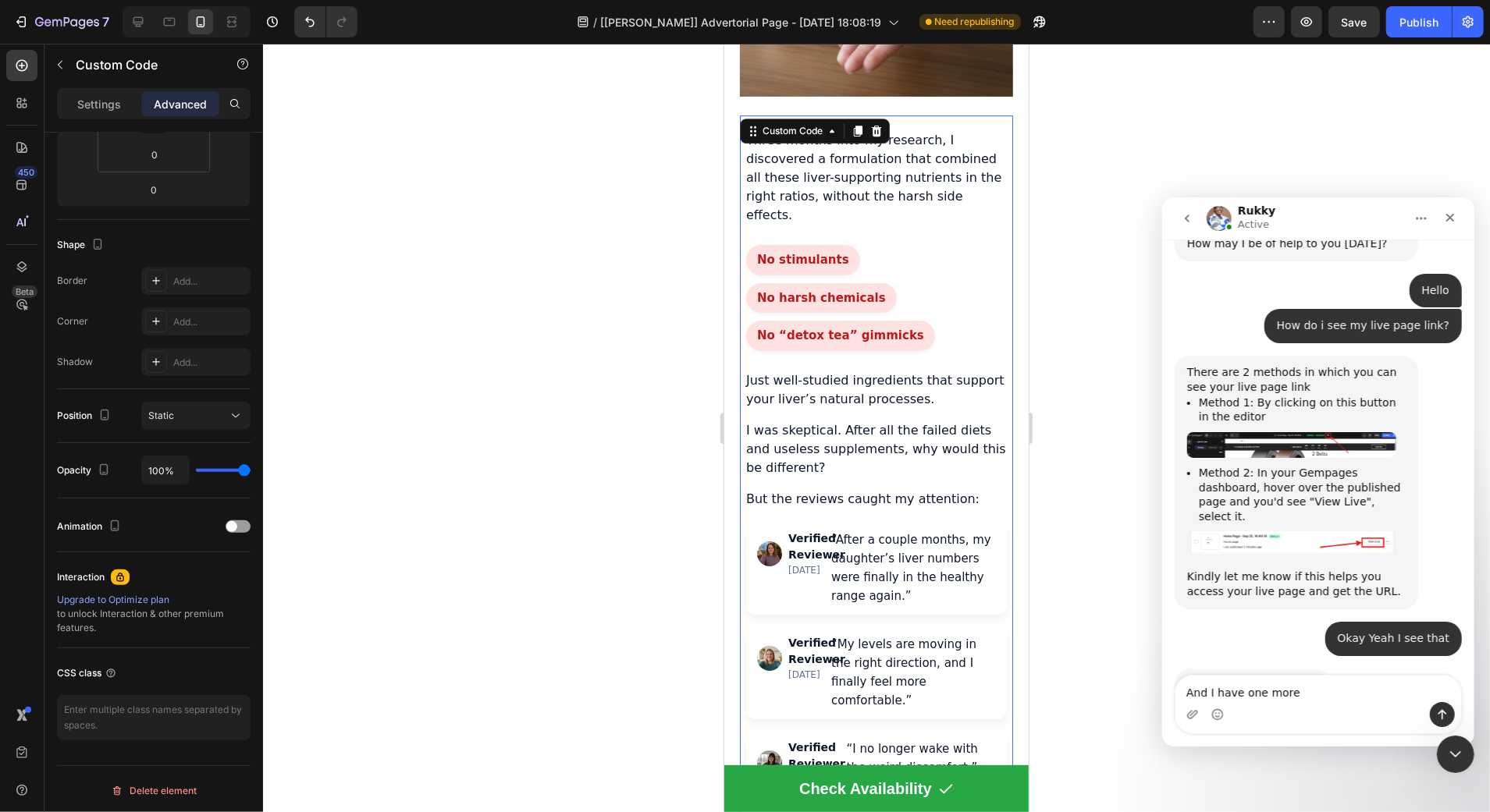
scroll to position [511, 0]
click at [1275, 679] on textarea "And I have one more" at bounding box center [1317, 688] width 285 height 26
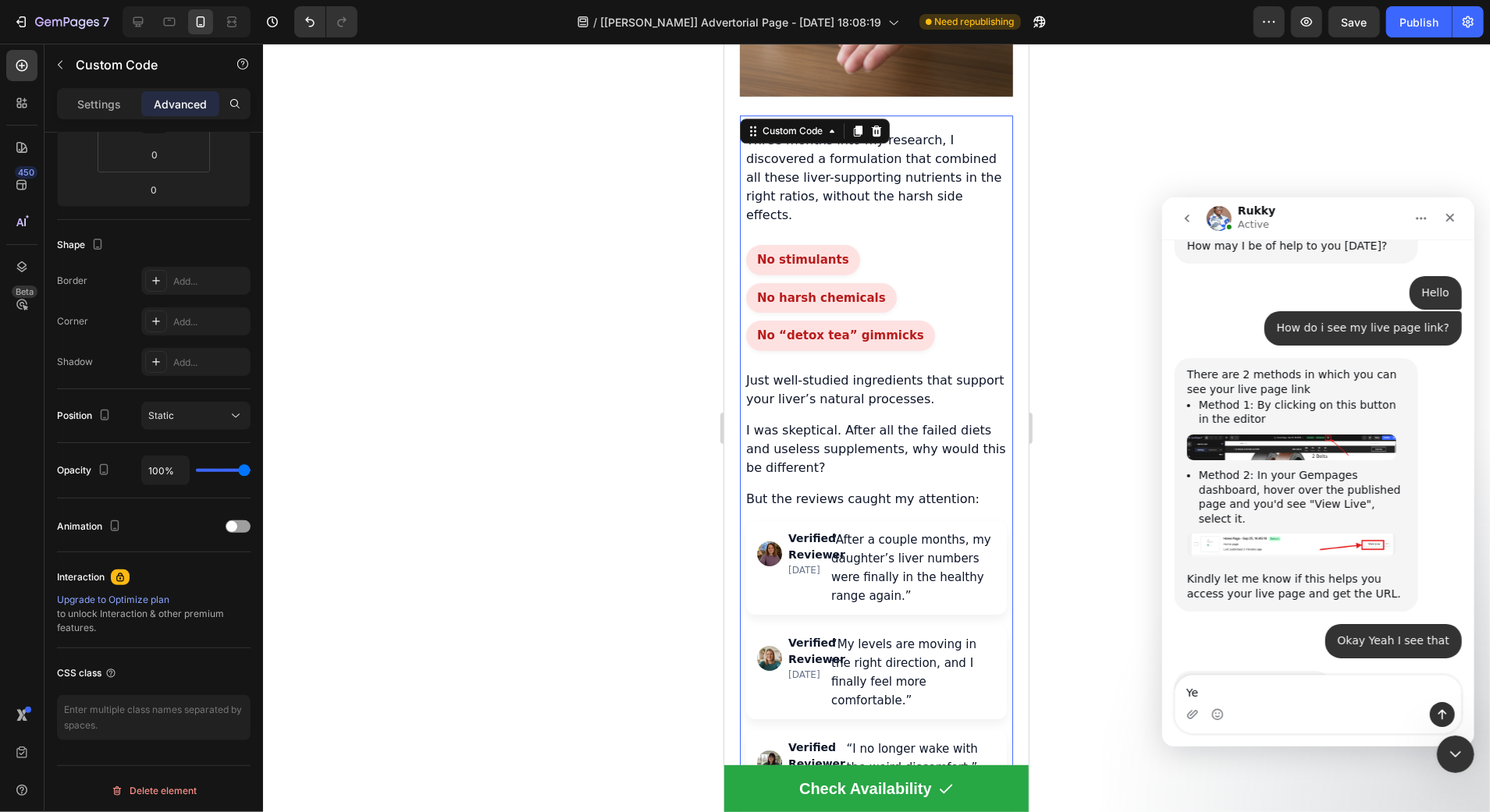
type textarea "Yes"
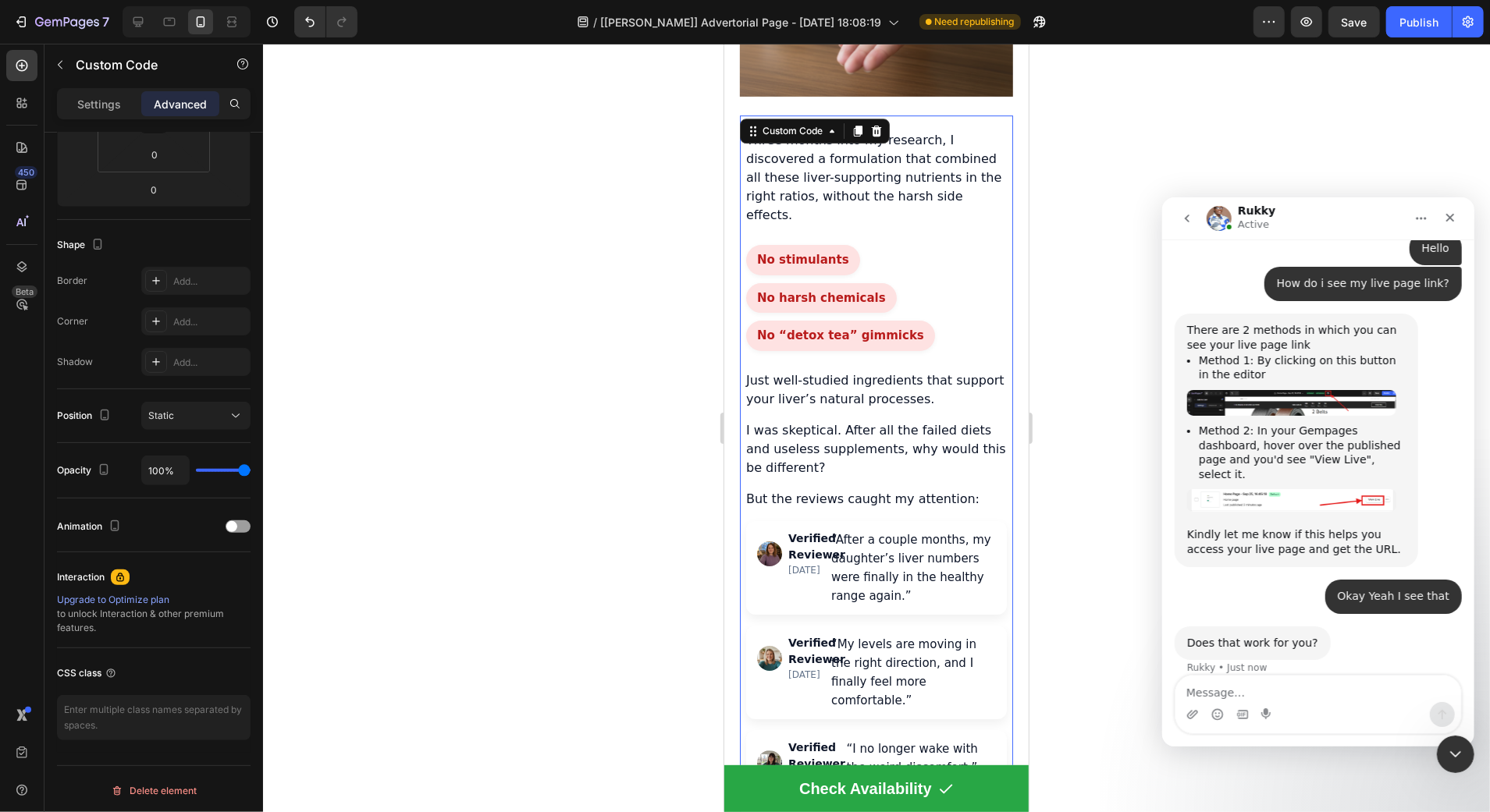
scroll to position [557, 0]
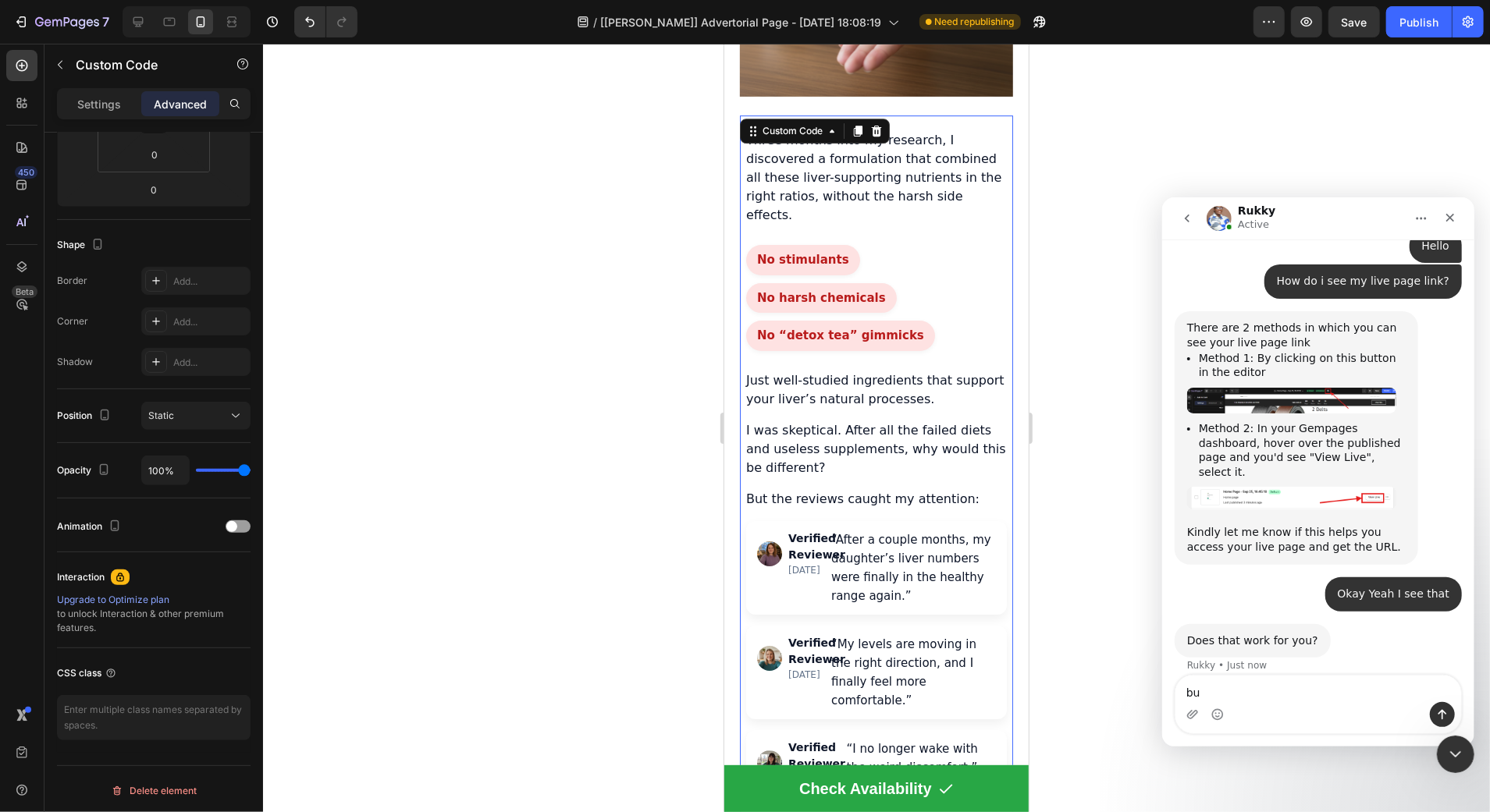
type textarea "b"
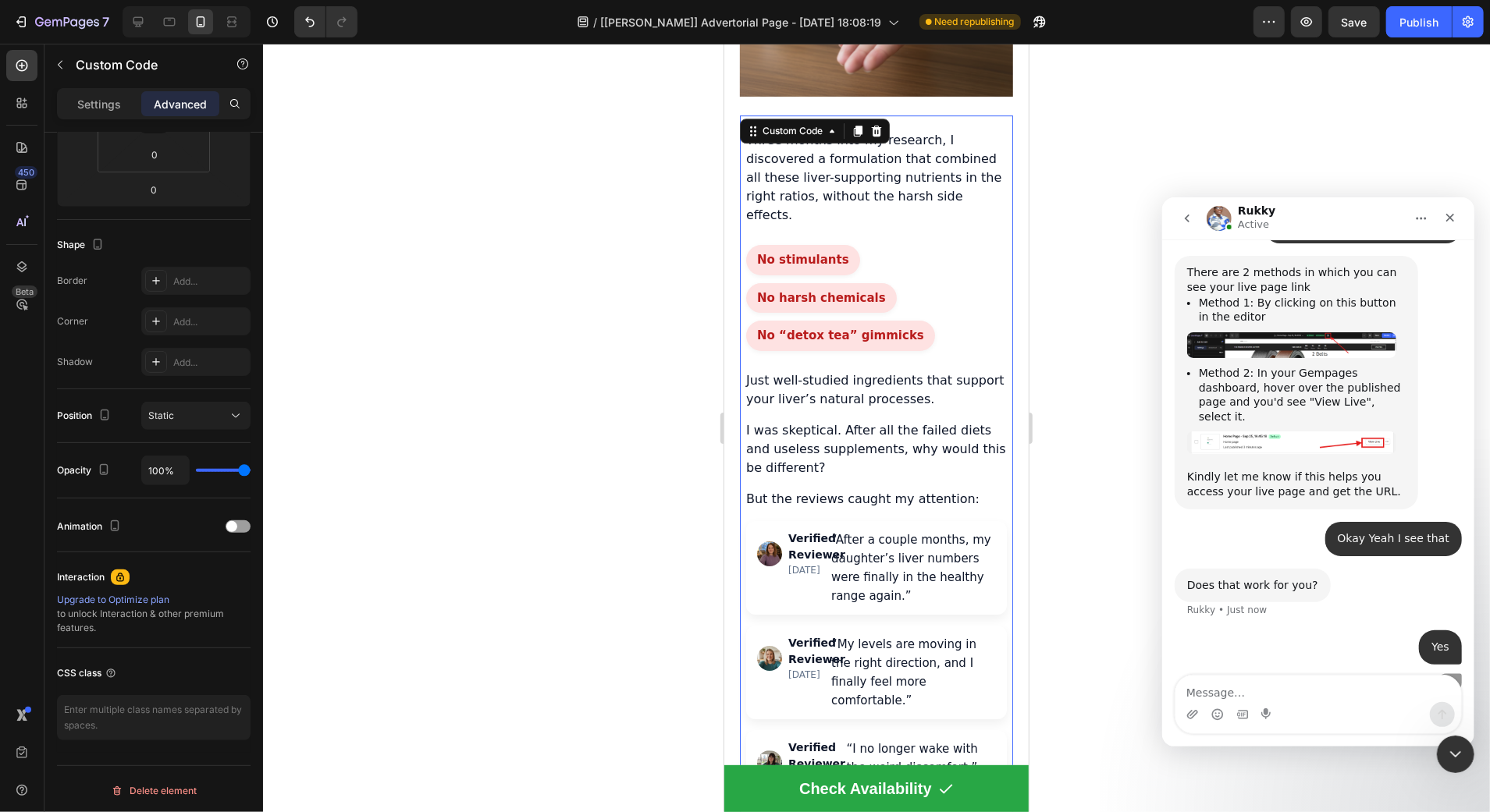
scroll to position [682, 0]
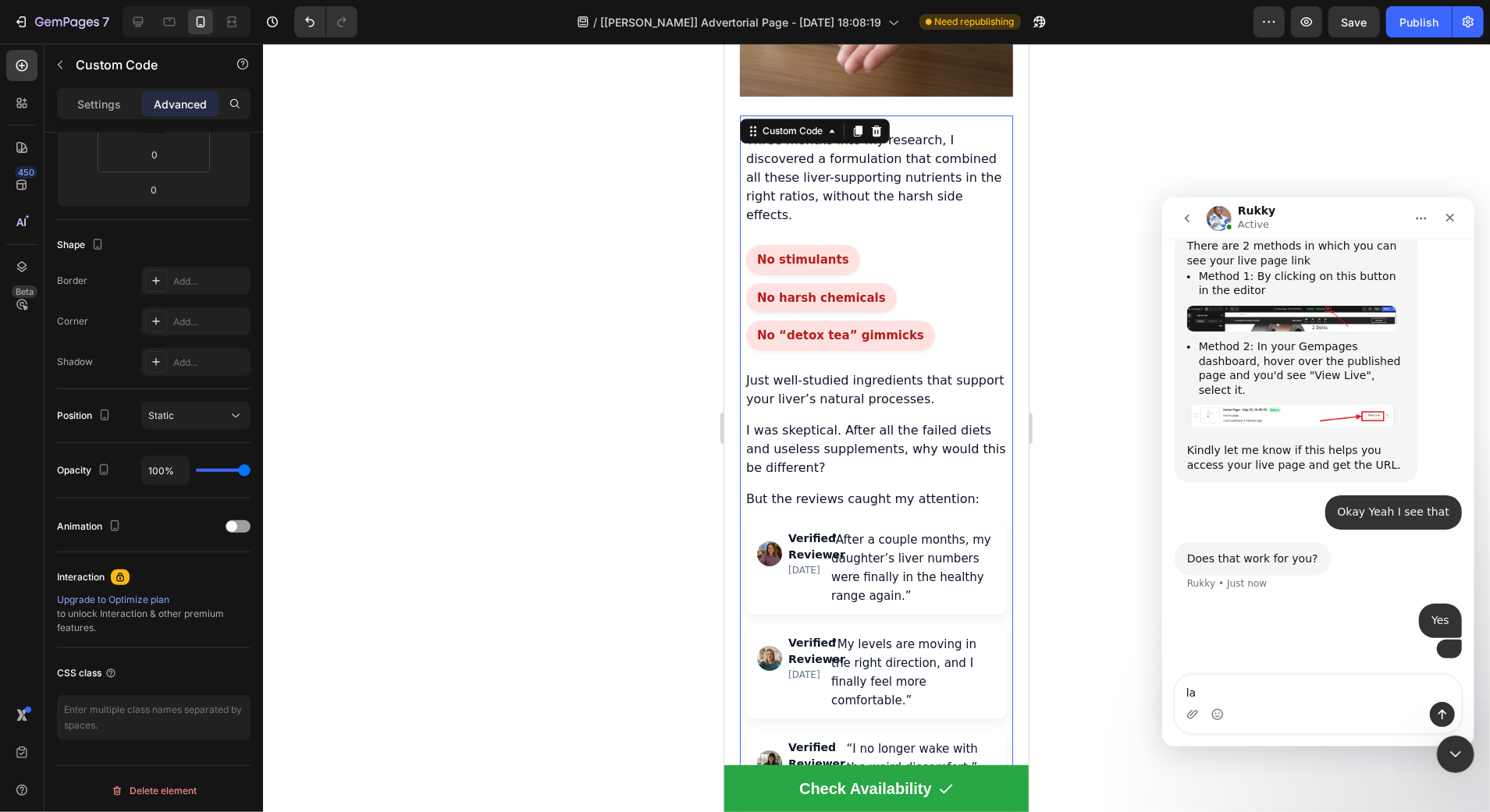
type textarea "l"
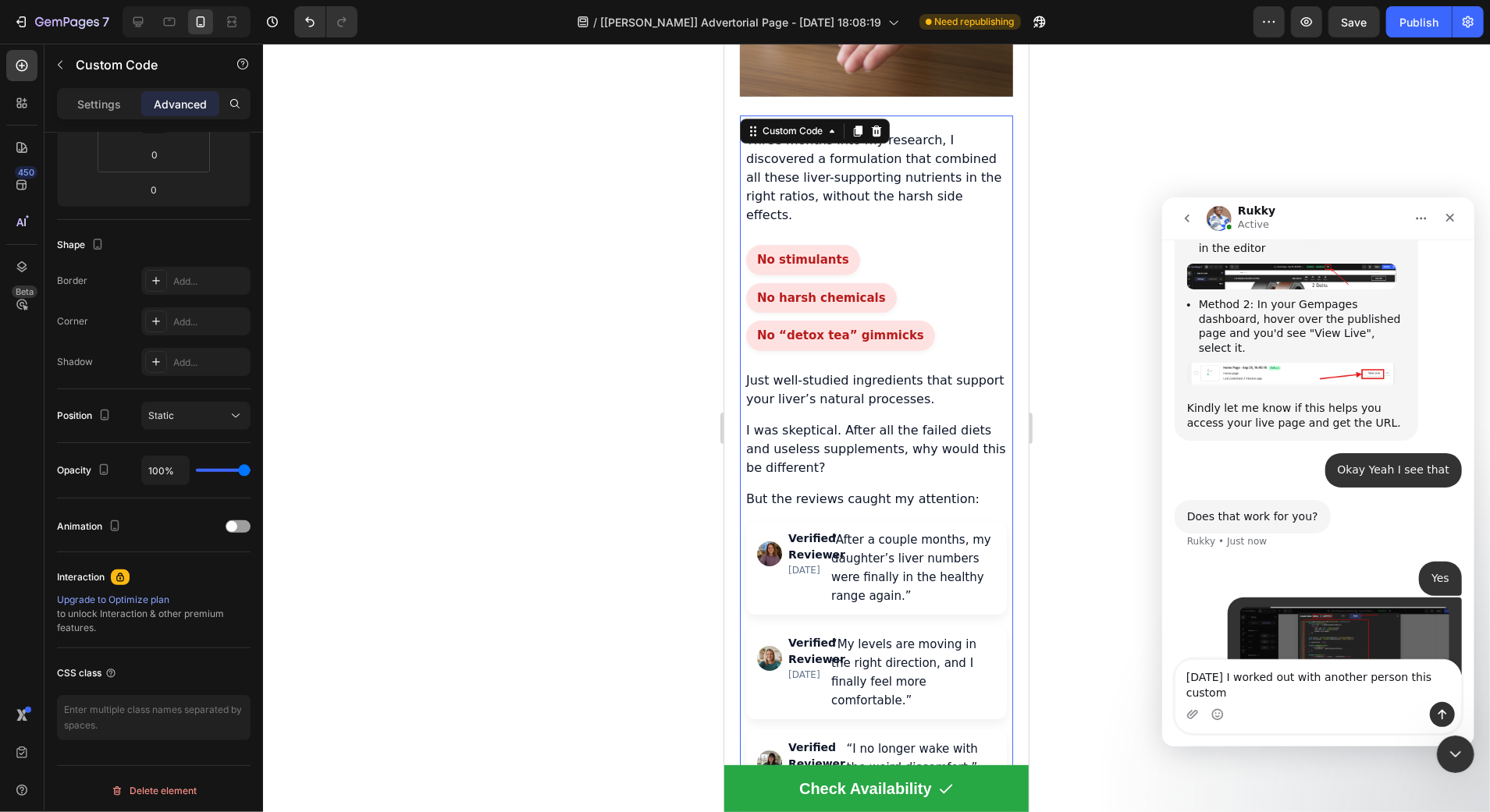
scroll to position [698, 0]
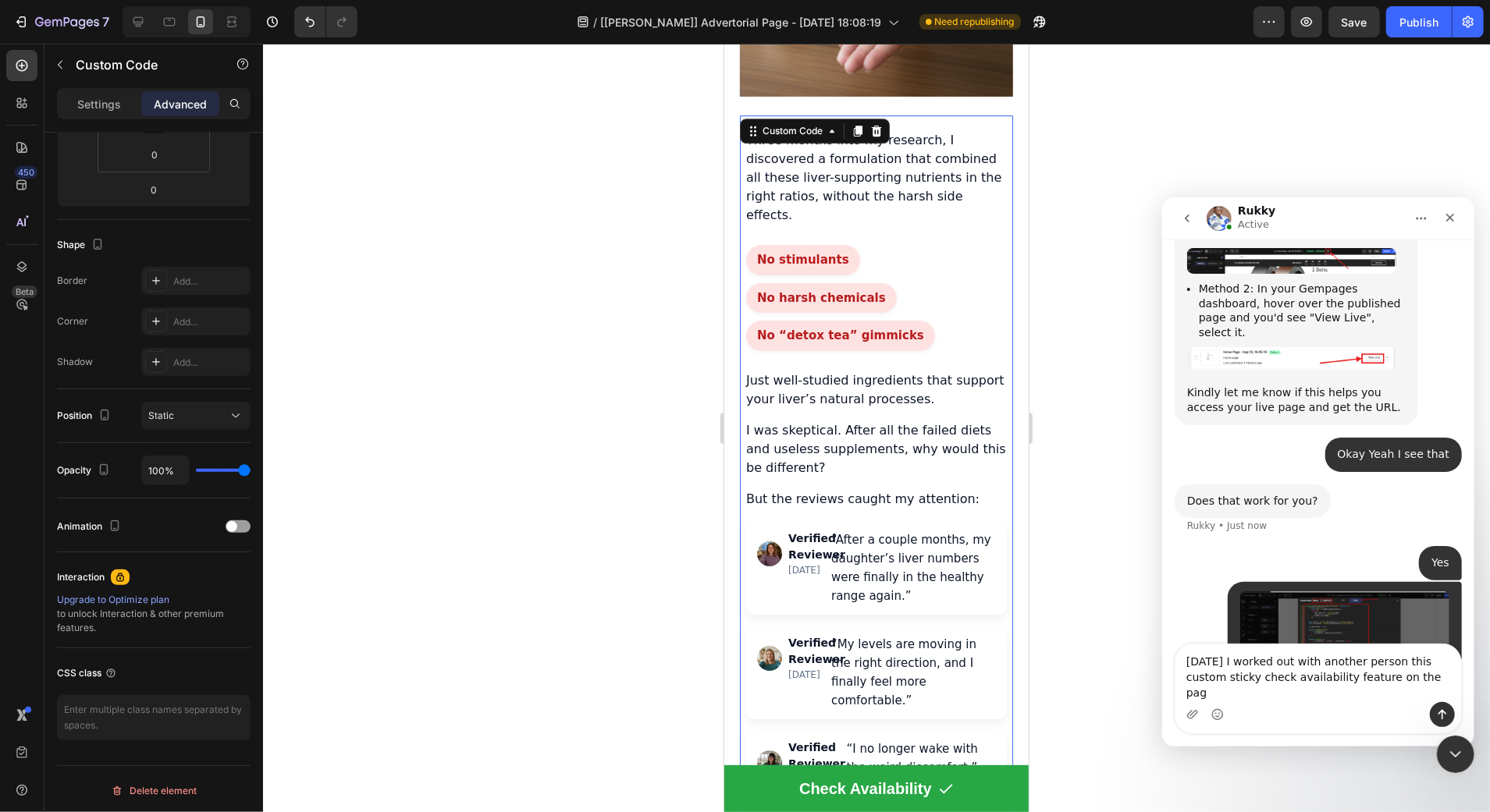
type textarea "[DATE] I worked out with another person this custom sticky check availability f…"
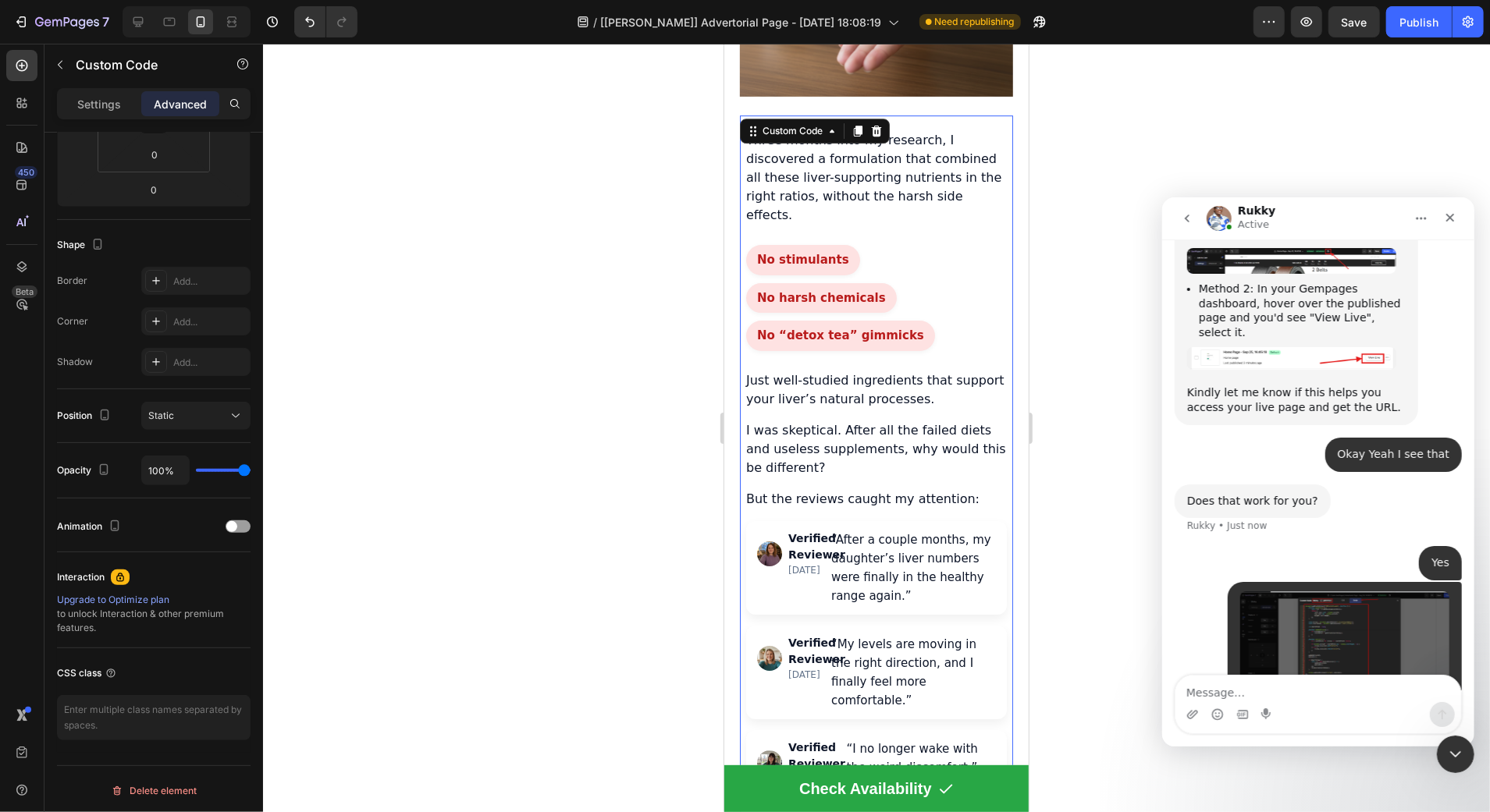
scroll to position [747, 0]
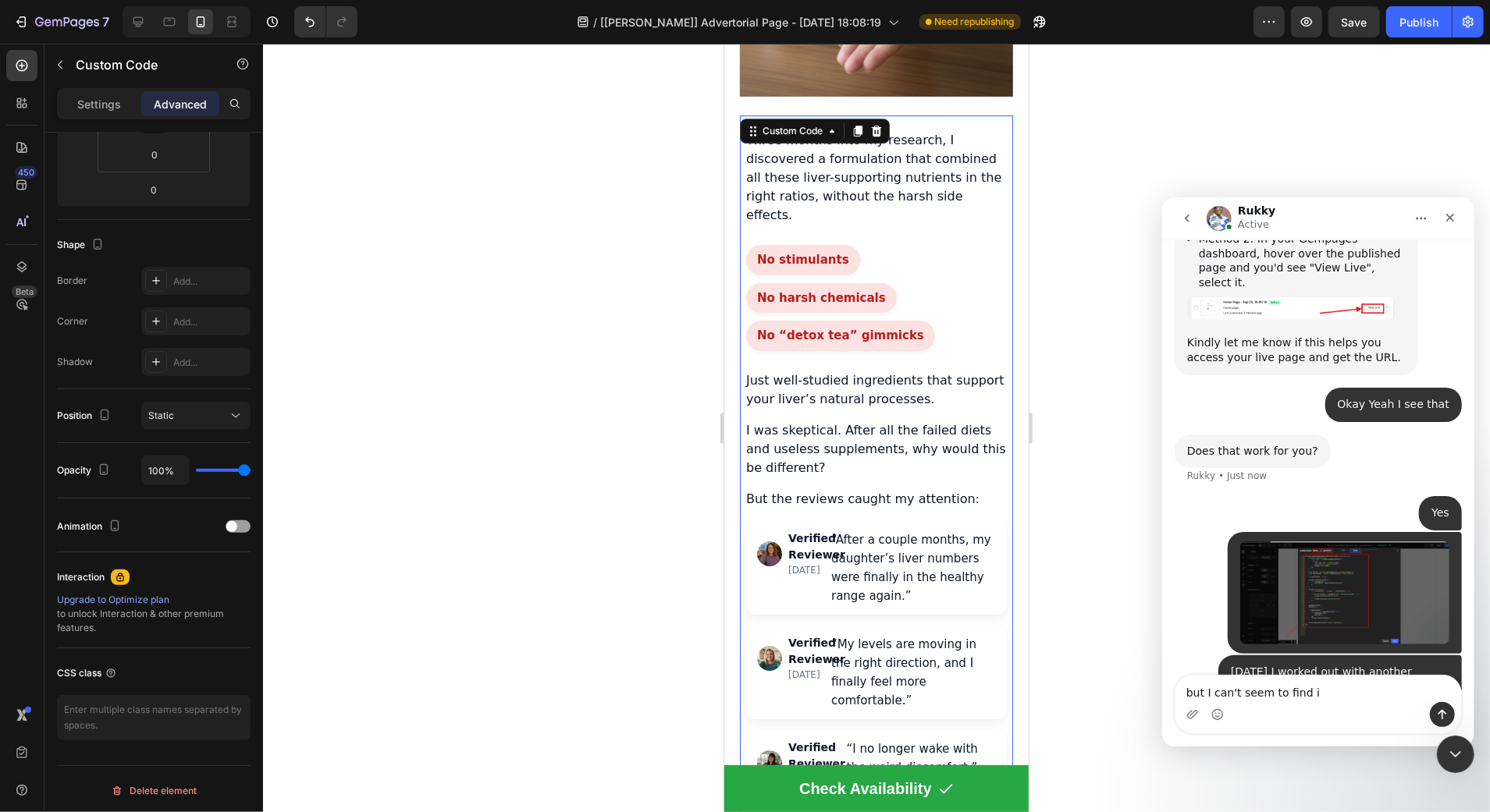
type textarea "but I can't seem to find it"
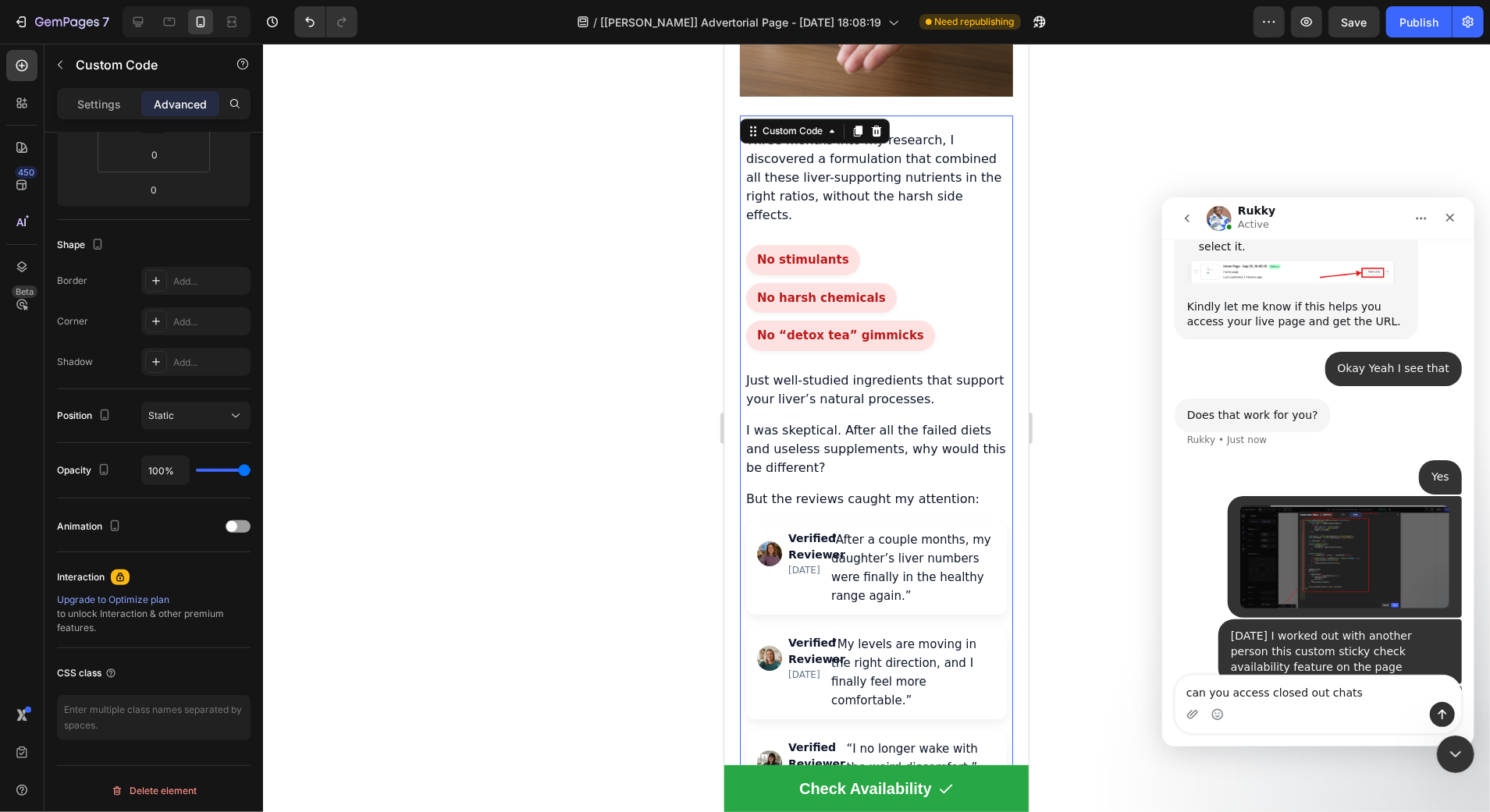
type textarea "can you access closed out chats"
click at [1182, 224] on button "go back" at bounding box center [1186, 218] width 30 height 30
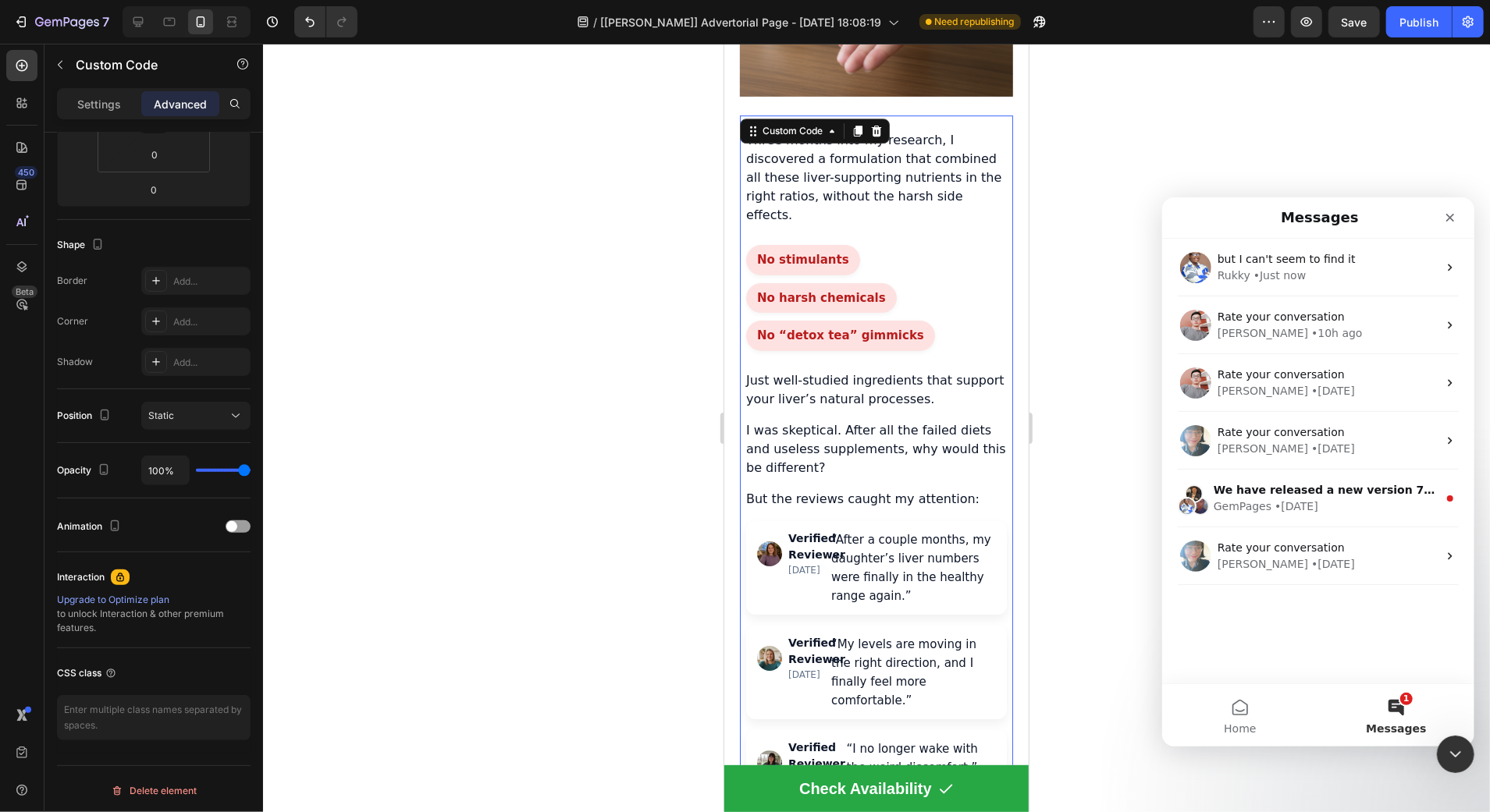
scroll to position [0, 0]
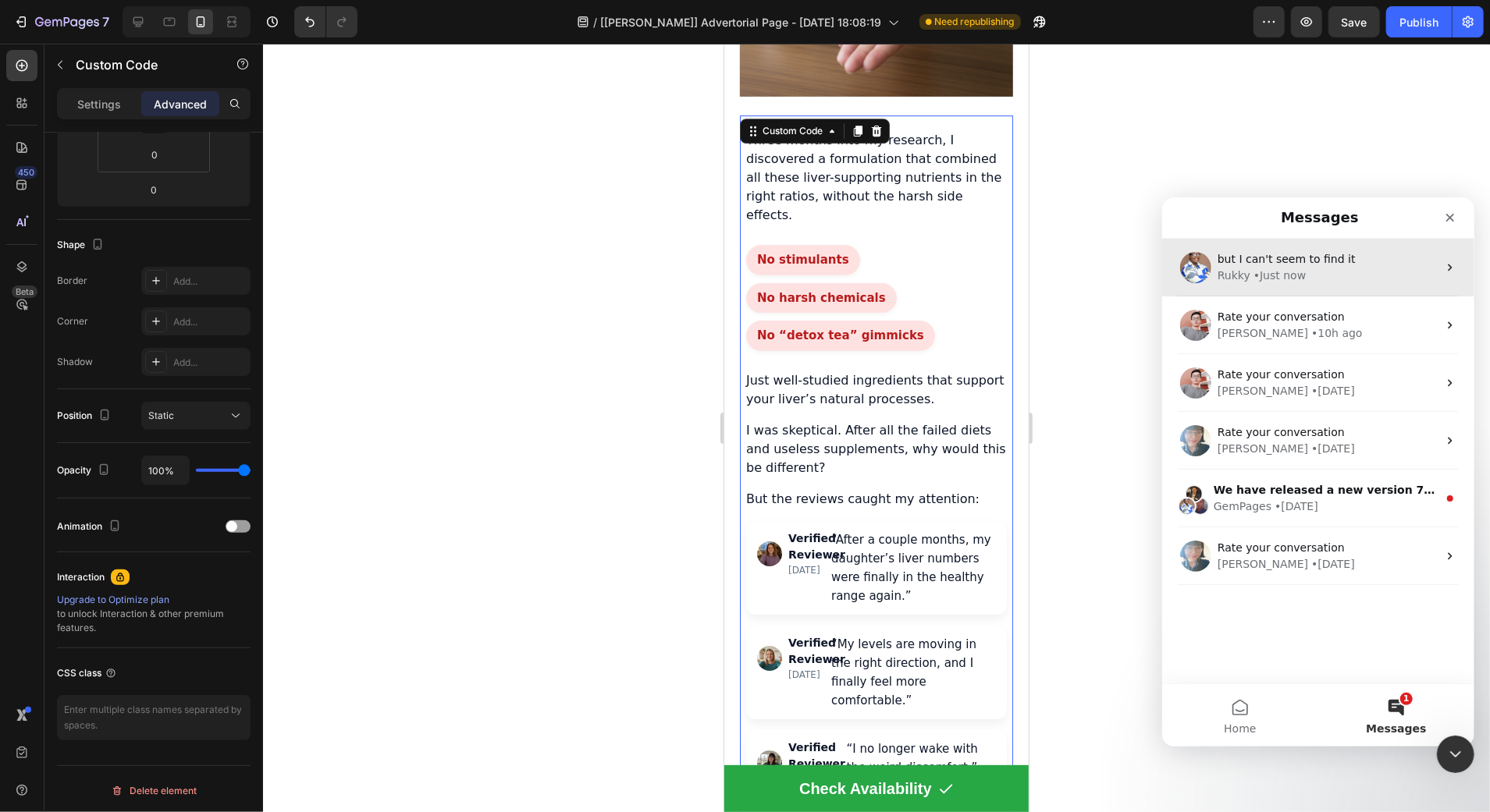
click at [1237, 285] on div "but I can't seem to find it Rukky • Just now" at bounding box center [1317, 267] width 312 height 58
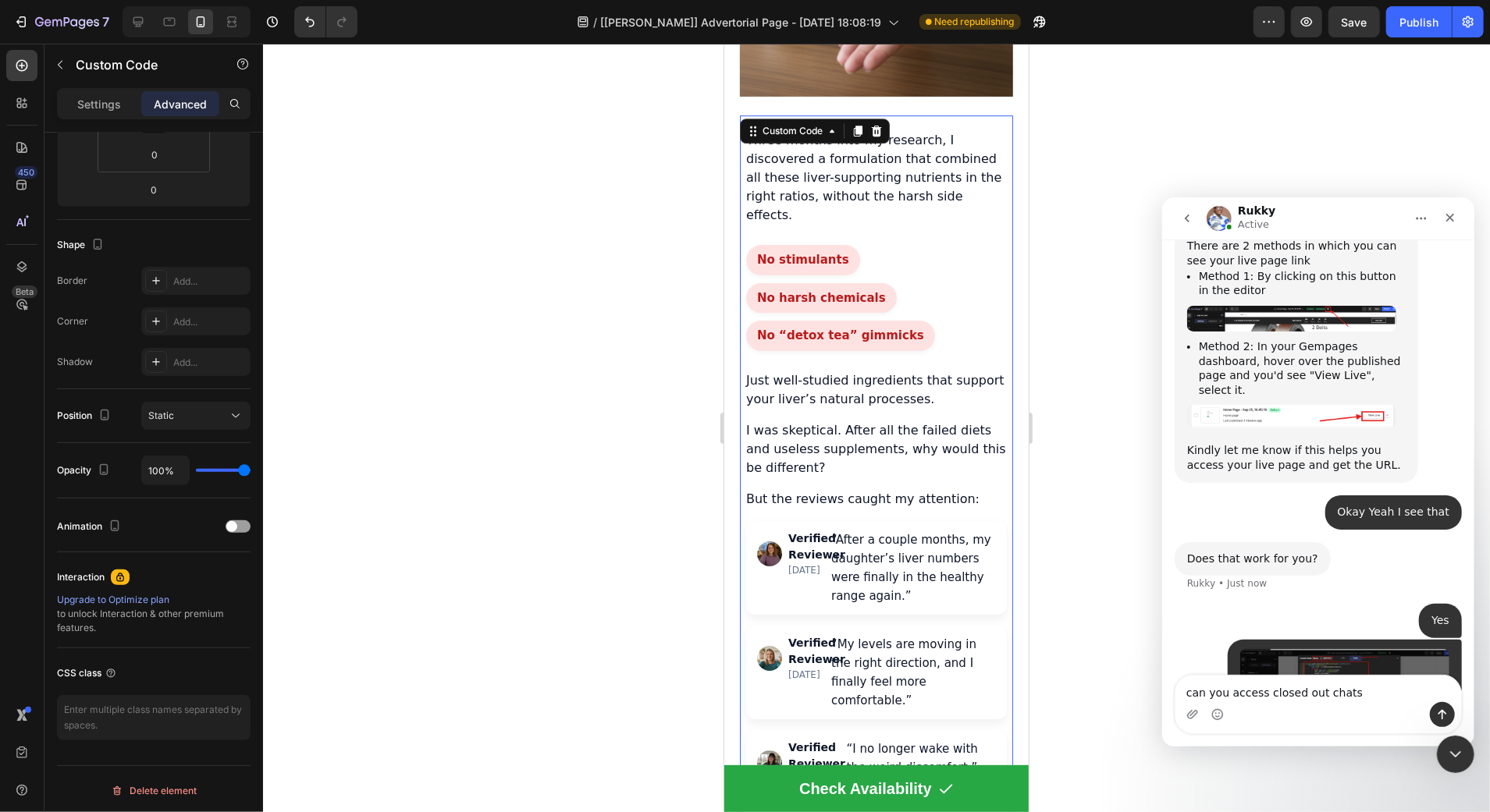
scroll to position [783, 0]
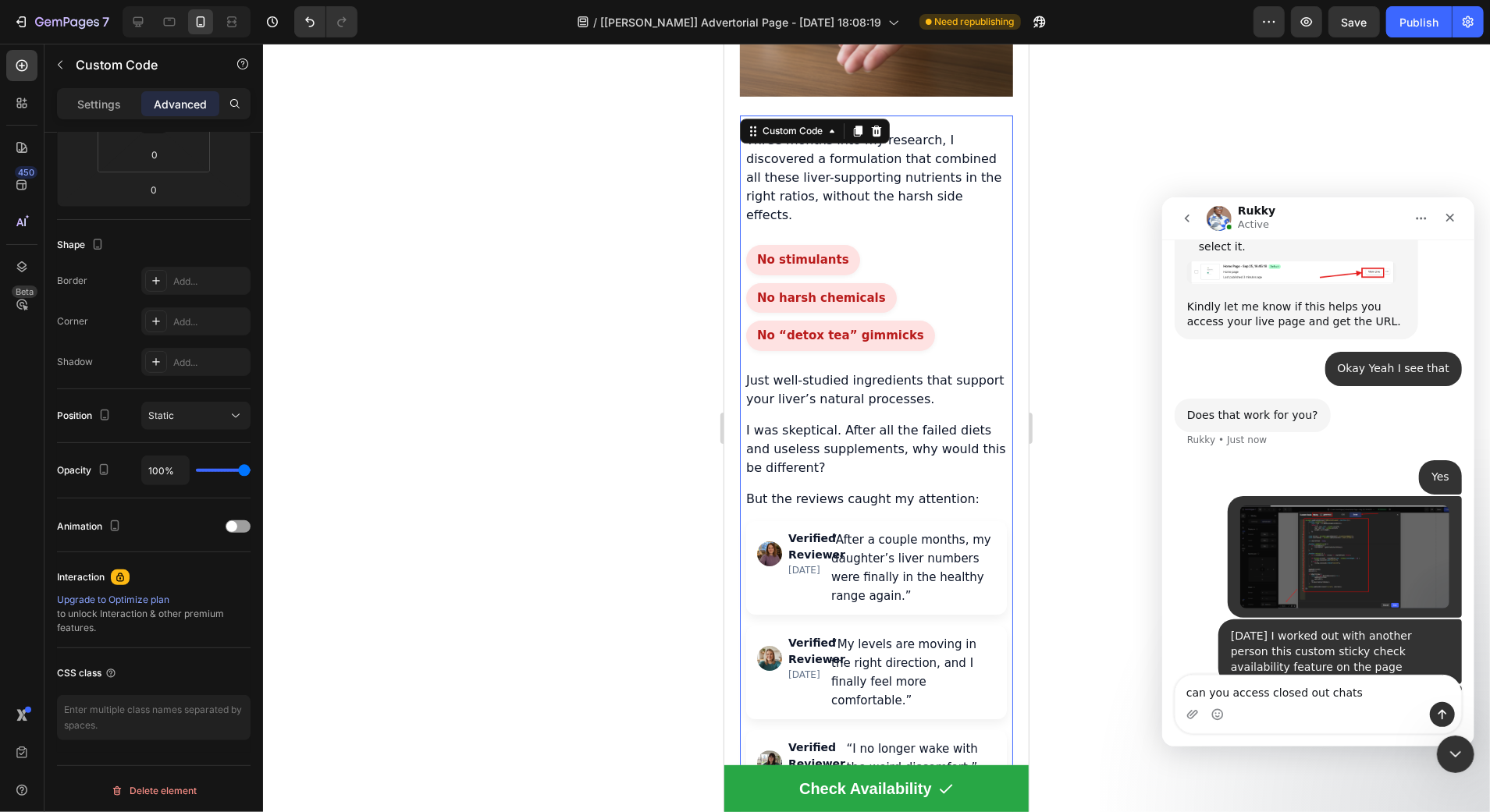
click at [1190, 218] on icon "go back" at bounding box center [1186, 218] width 12 height 12
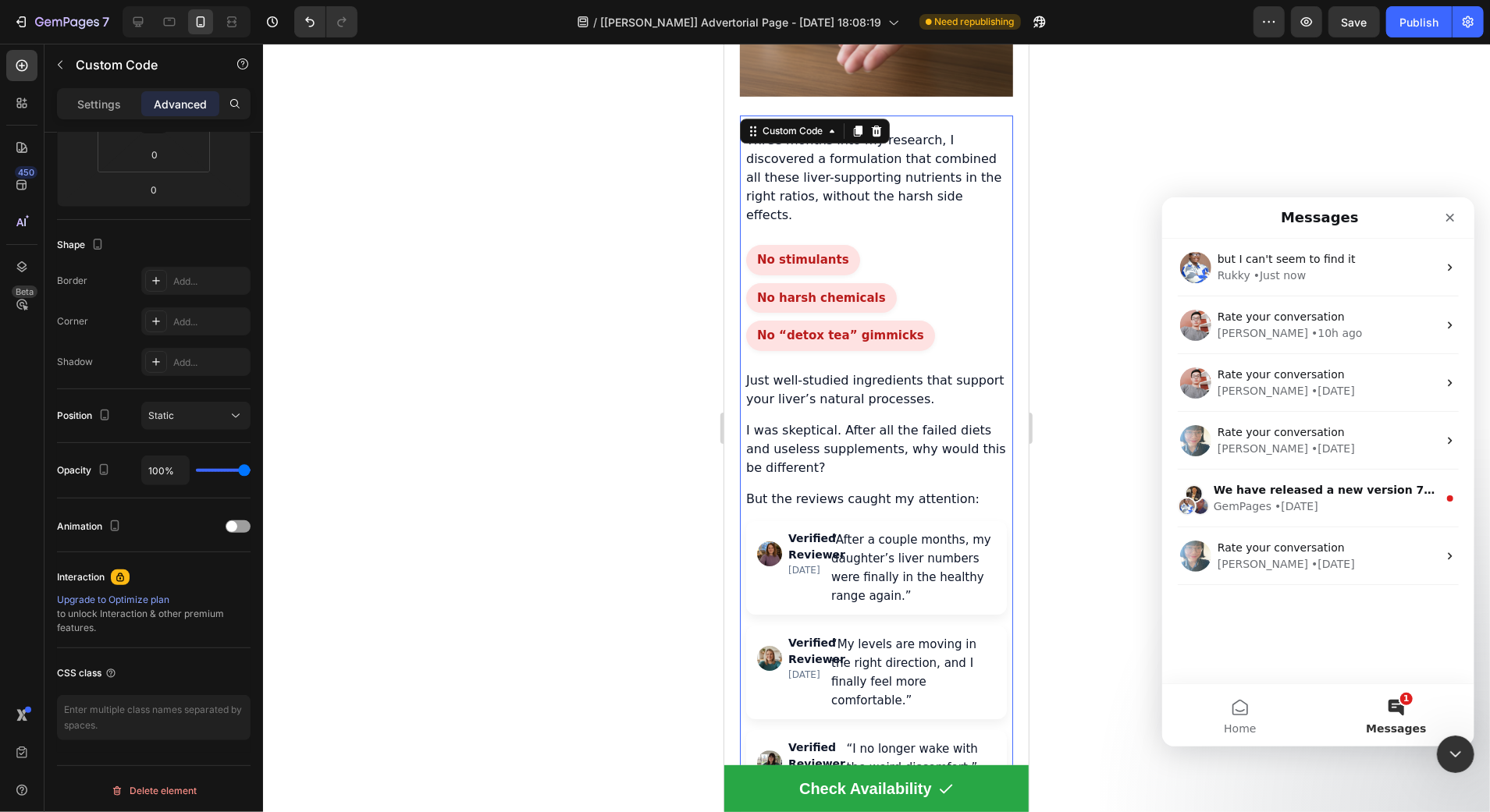
scroll to position [0, 0]
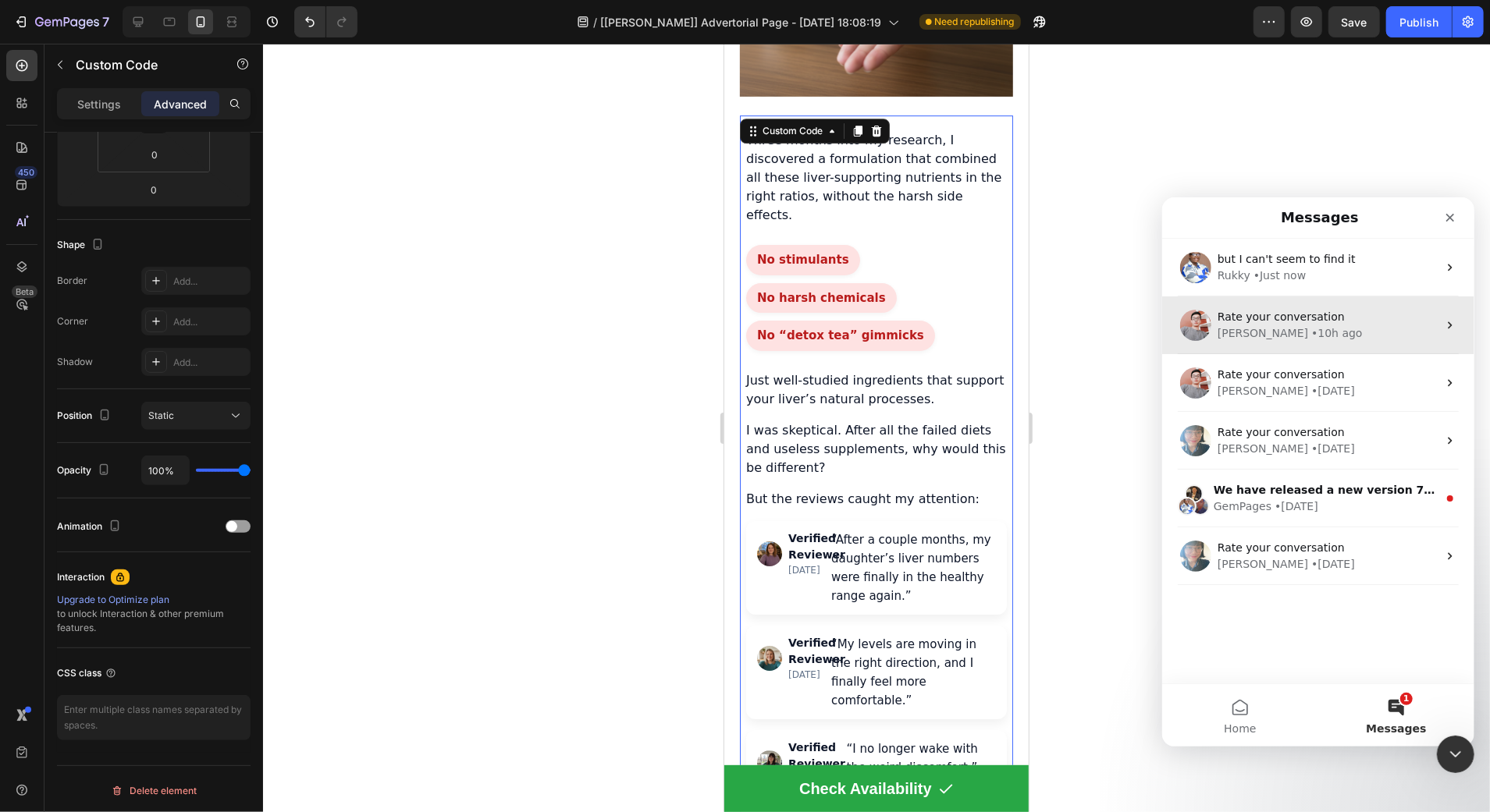
click at [1300, 333] on div "Harry • 10h ago" at bounding box center [1327, 332] width 220 height 17
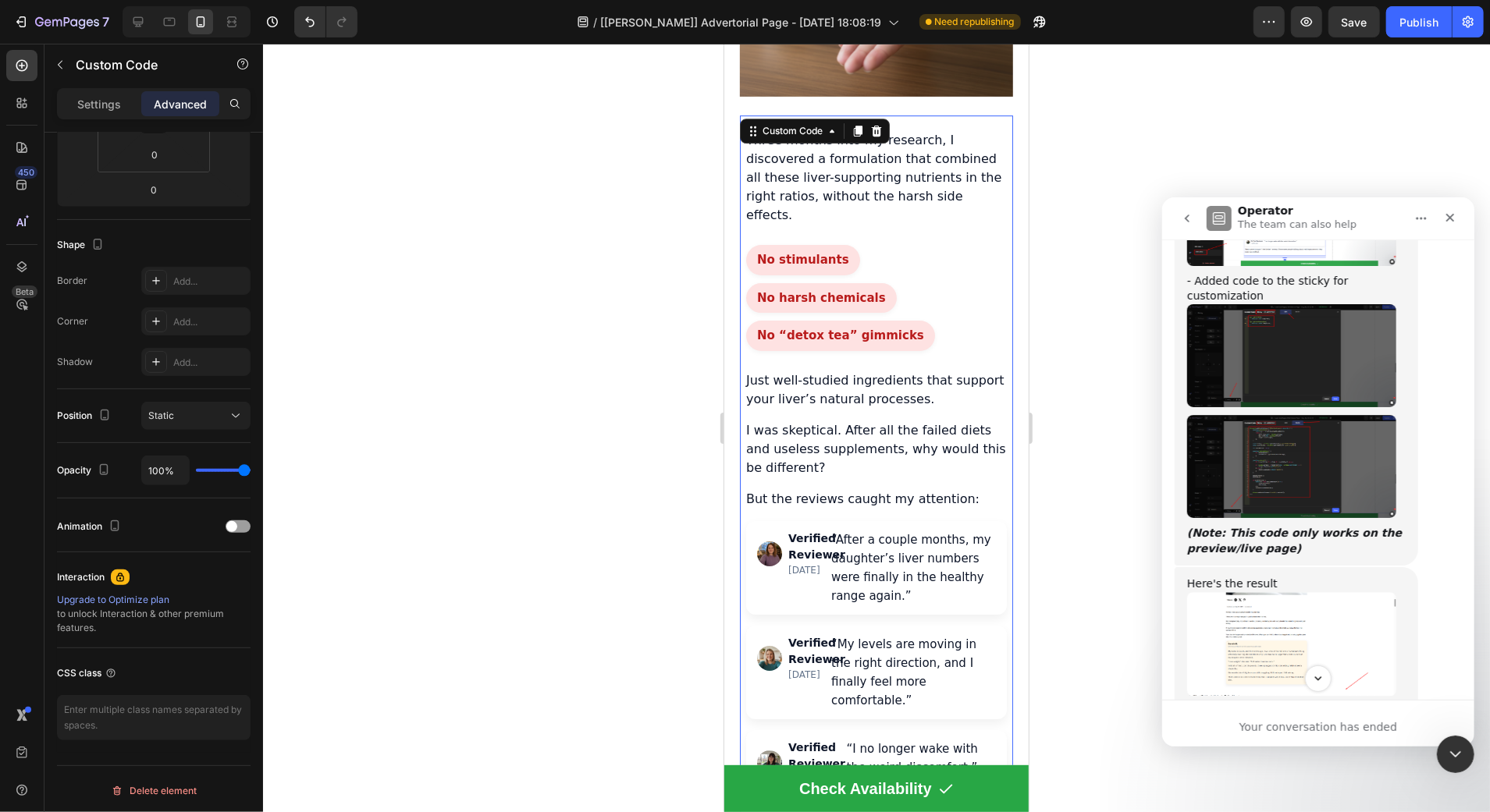
scroll to position [5178, 0]
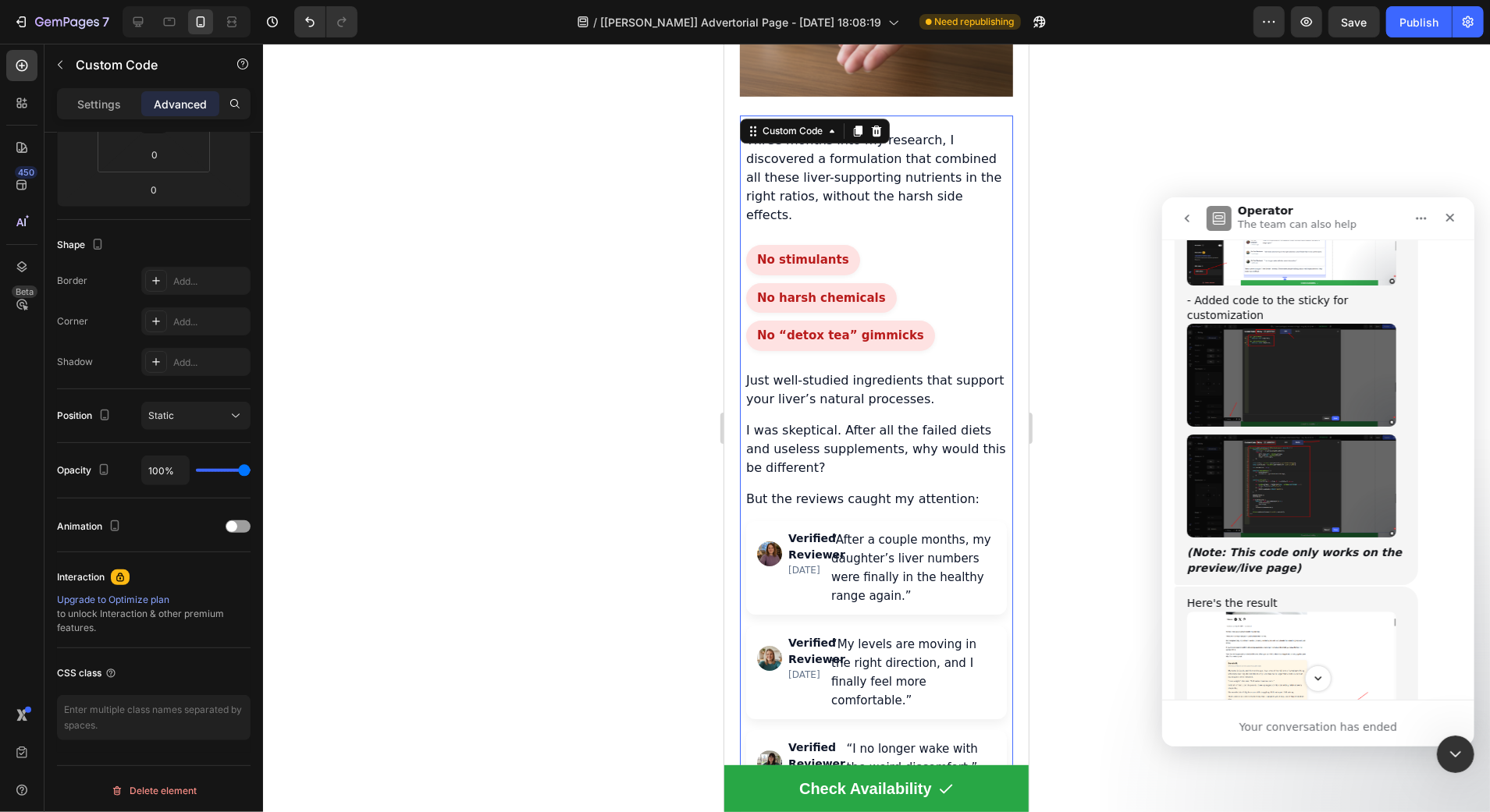
click at [1175, 208] on button "go back" at bounding box center [1186, 218] width 30 height 30
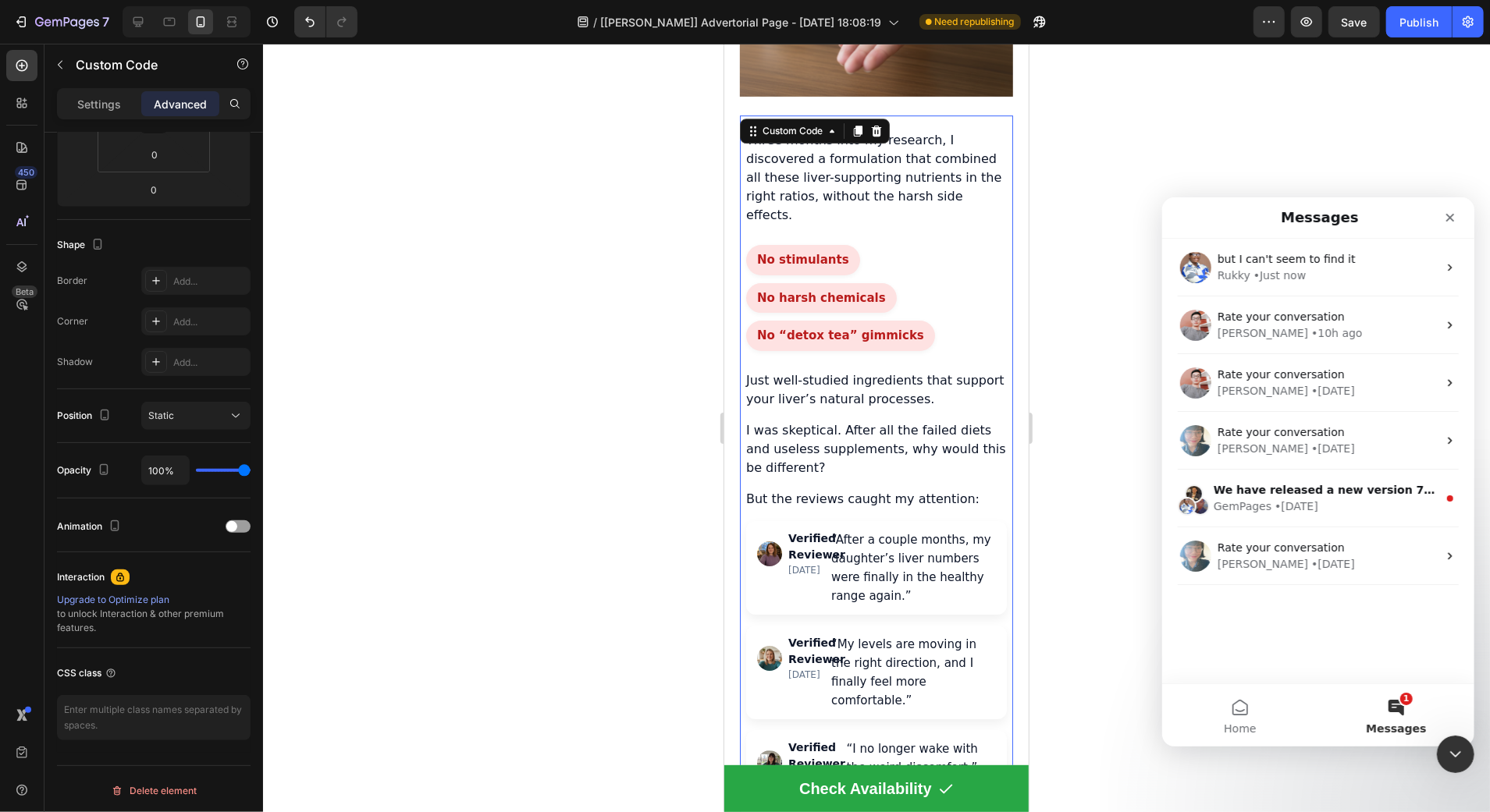
scroll to position [0, 0]
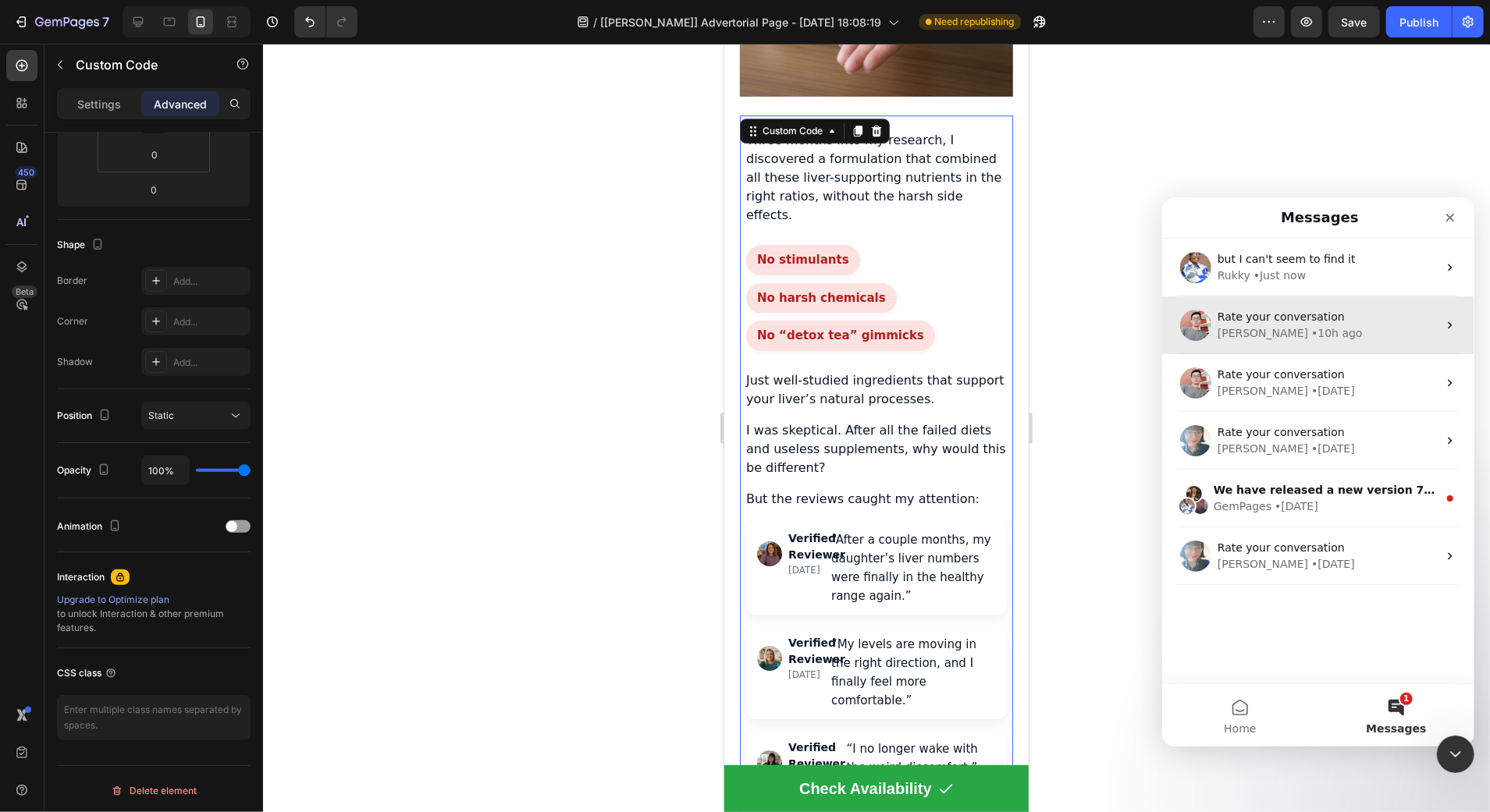
click at [1310, 324] on div "• 10h ago" at bounding box center [1336, 332] width 51 height 17
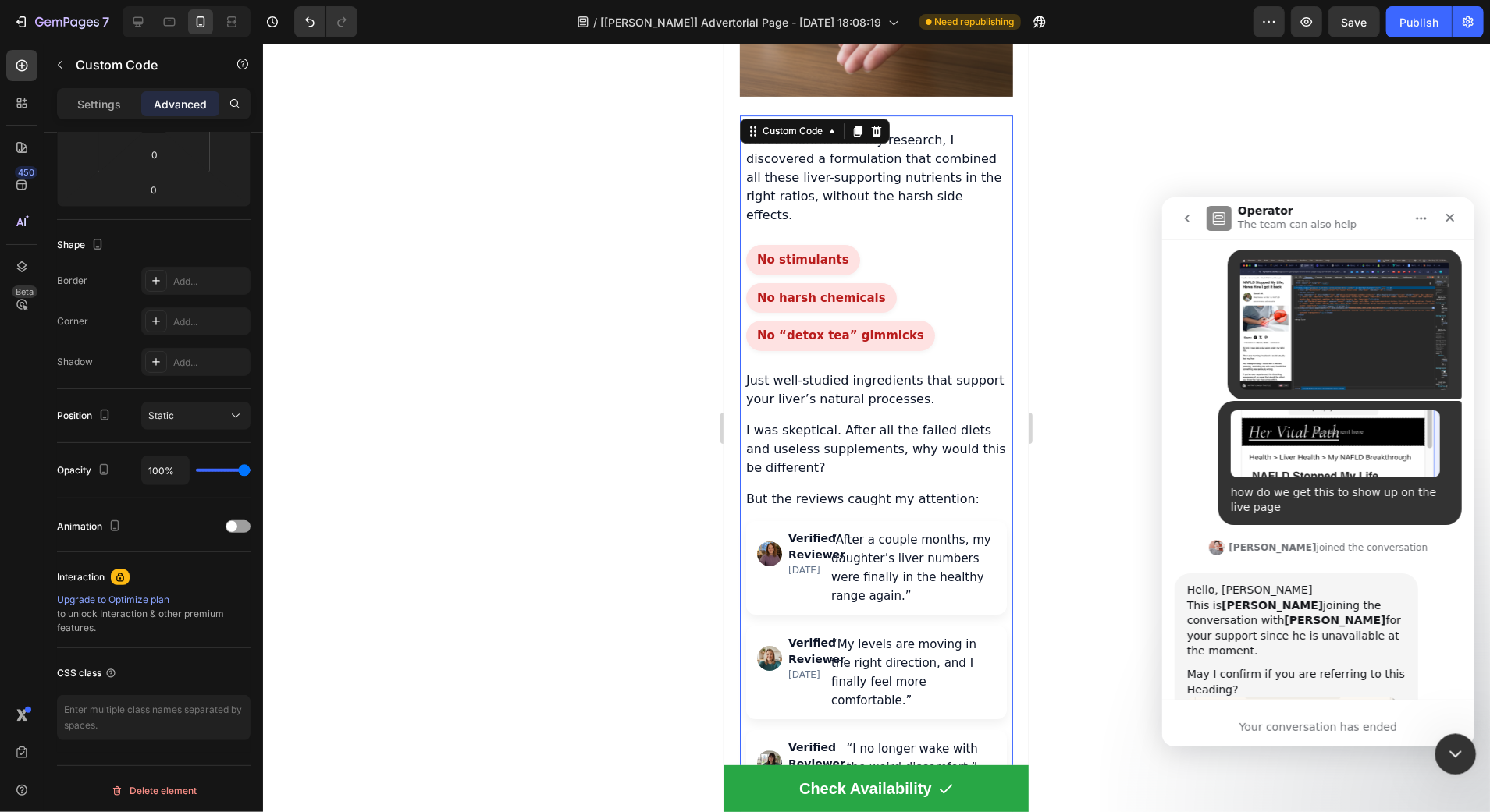
click at [1467, 757] on div "Close Intercom Messenger" at bounding box center [1453, 752] width 38 height 38
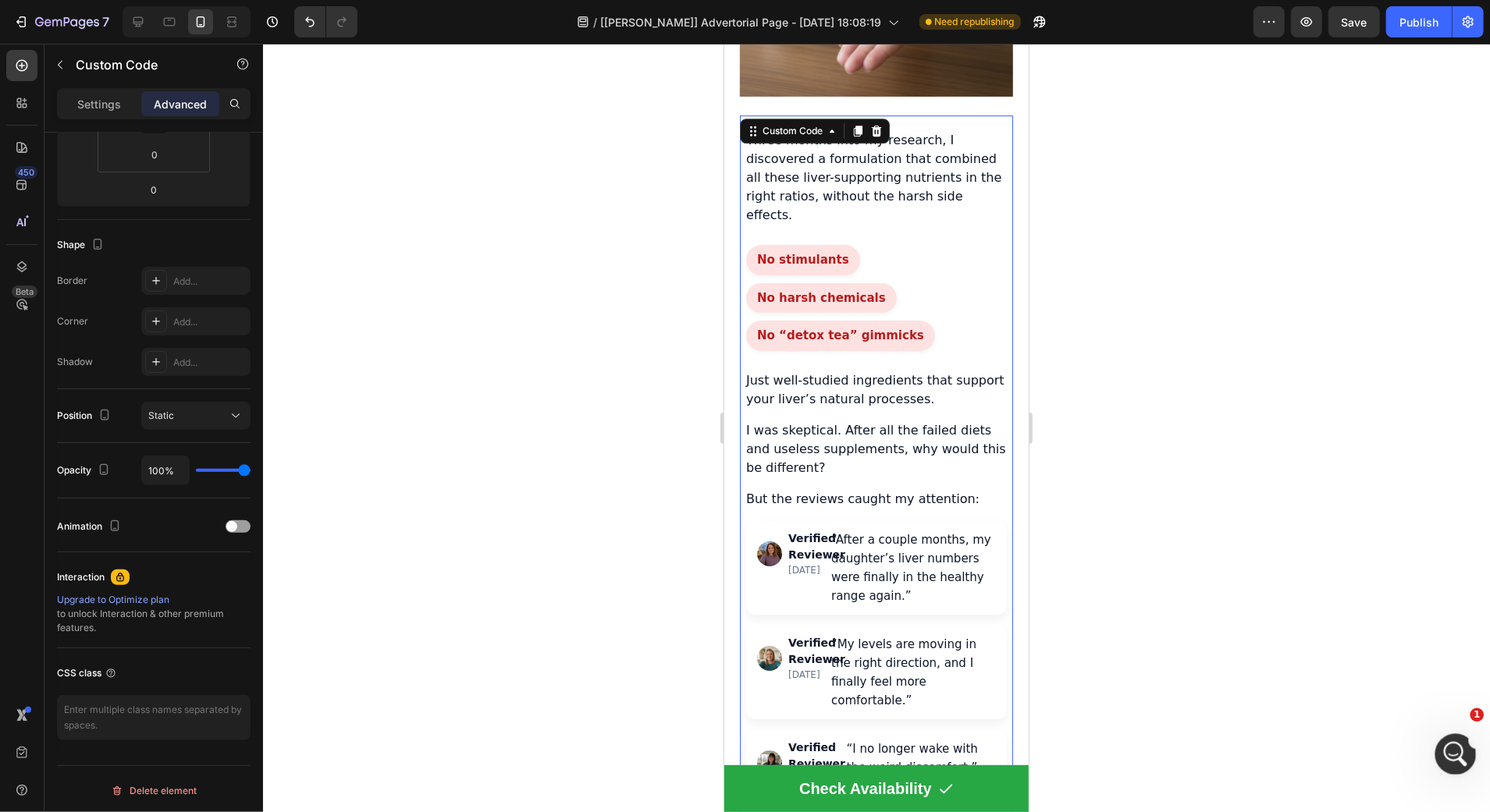
scroll to position [6389, 0]
click at [1466, 757] on div "Open Intercom Messenger" at bounding box center [1453, 752] width 51 height 51
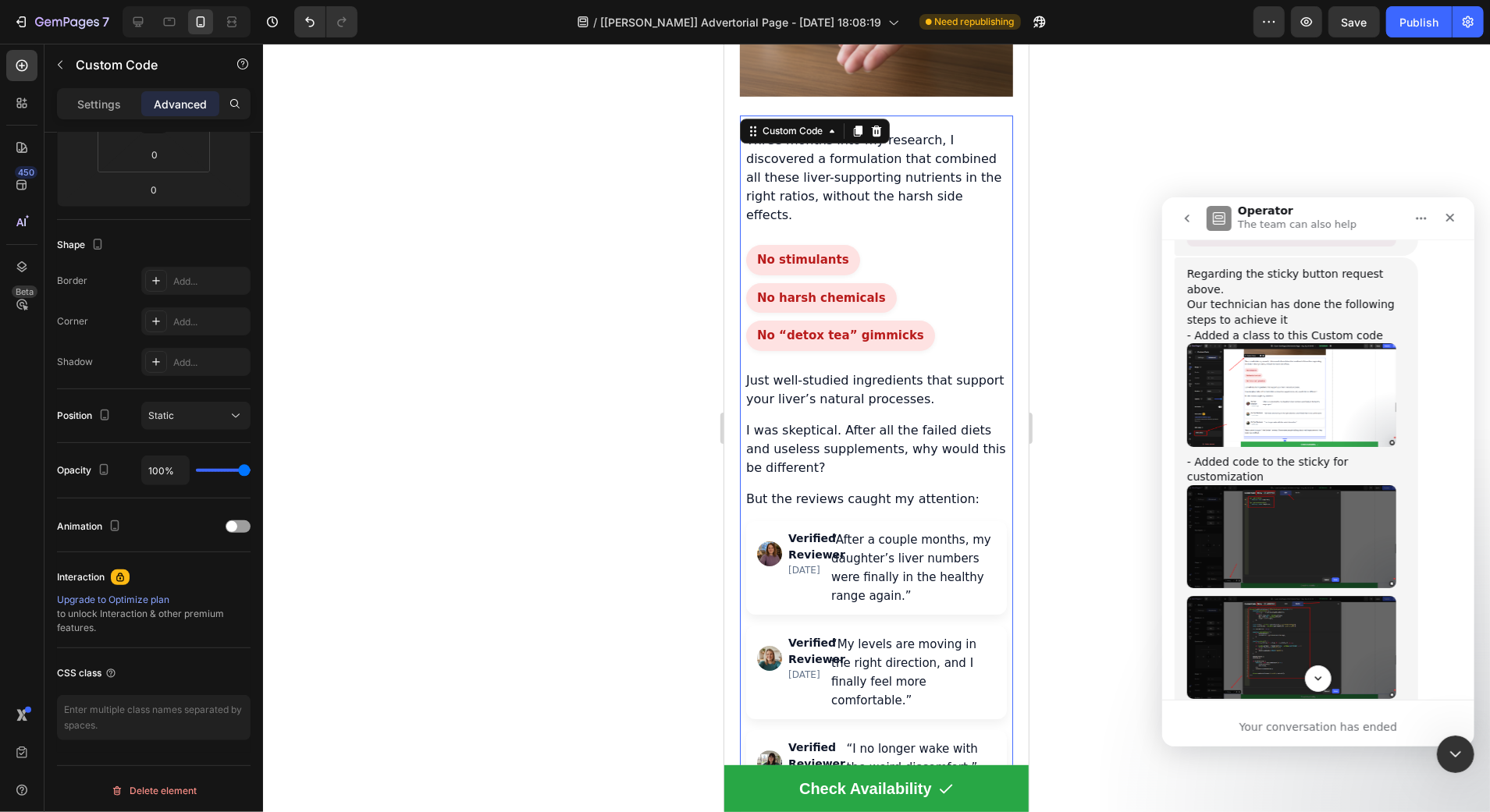
scroll to position [5013, 0]
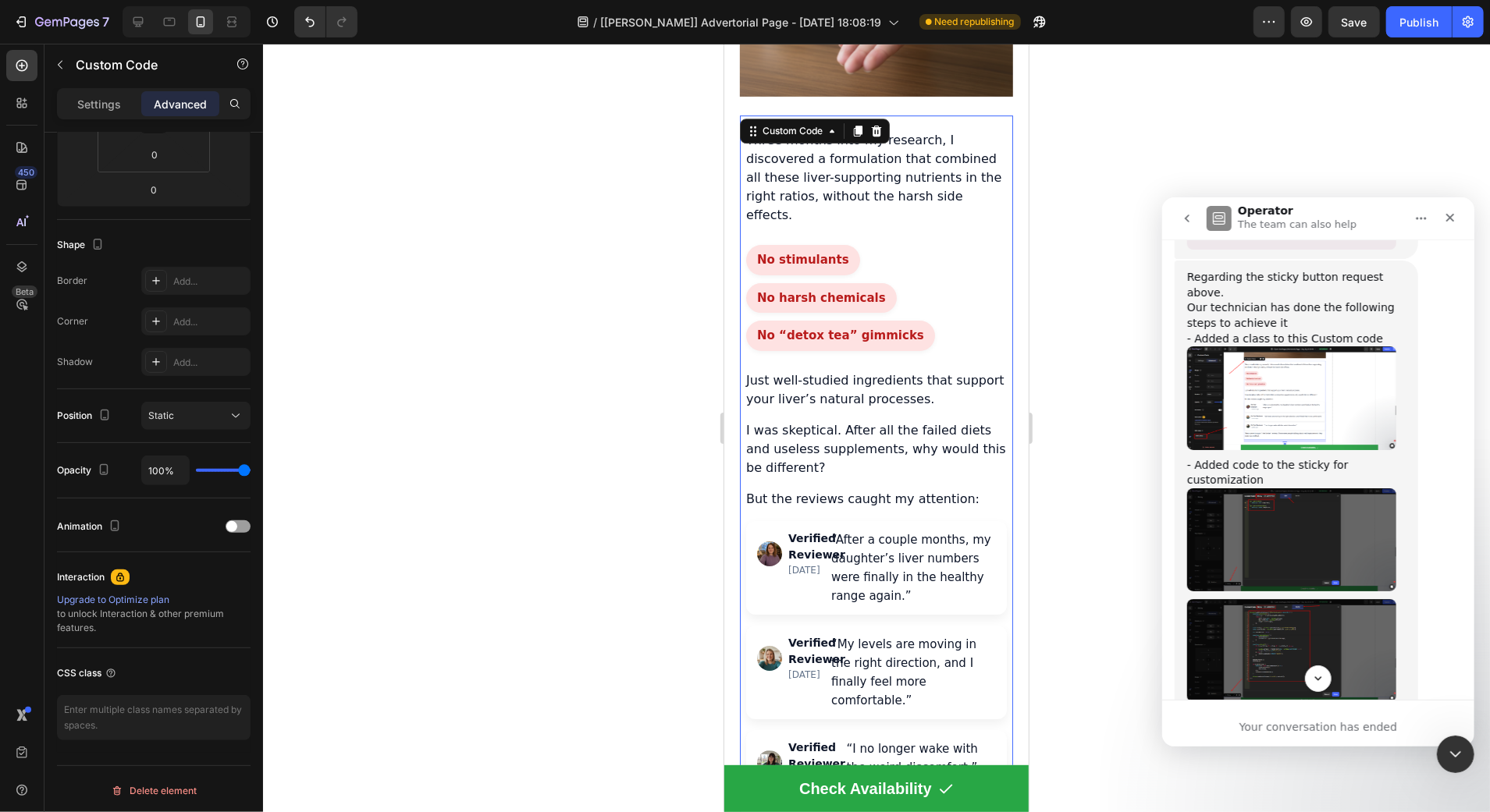
click at [1253, 488] on img "Harry says…" at bounding box center [1290, 539] width 209 height 103
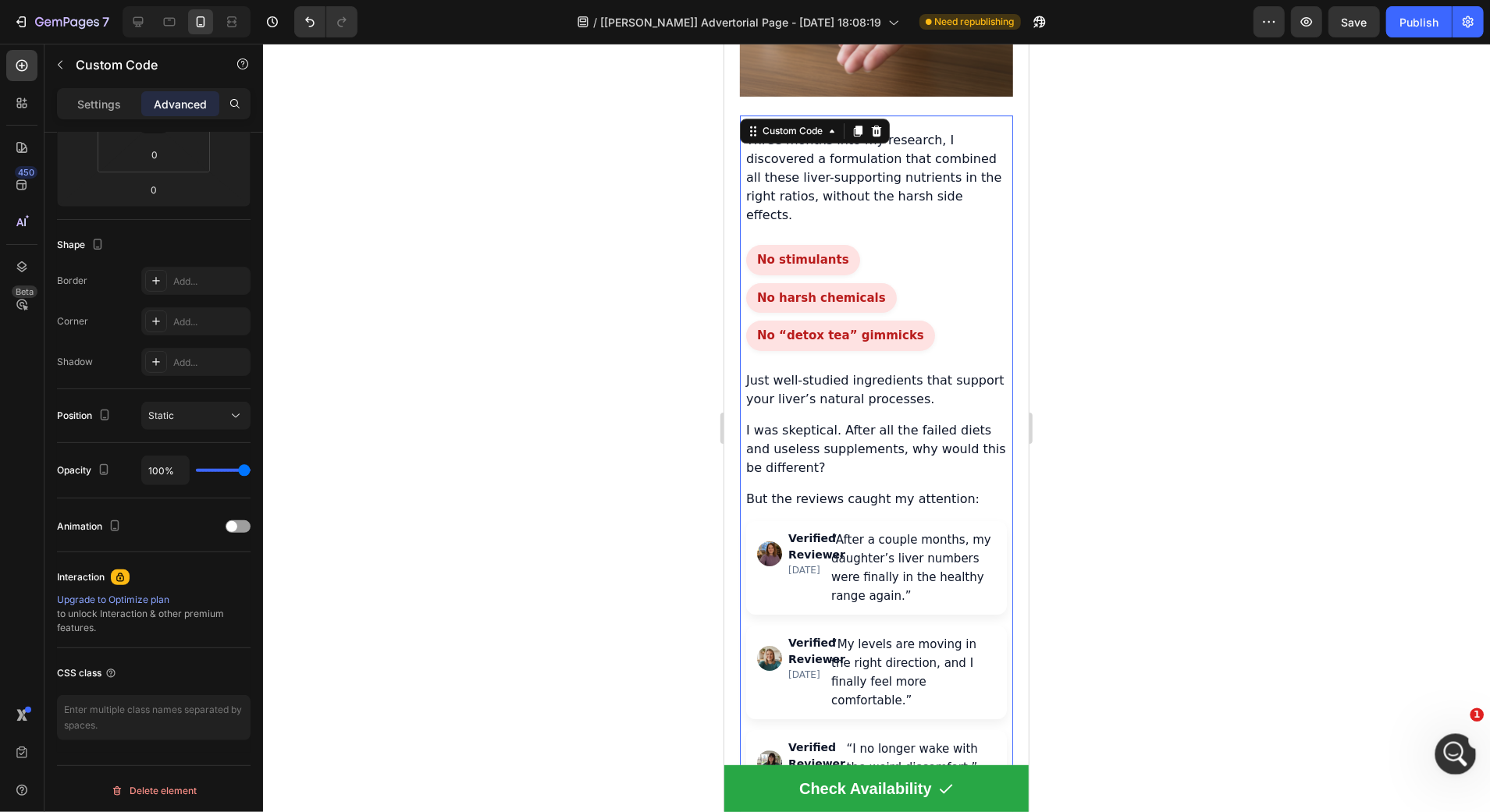
click at [1442, 742] on div "Open Intercom Messenger" at bounding box center [1453, 752] width 51 height 51
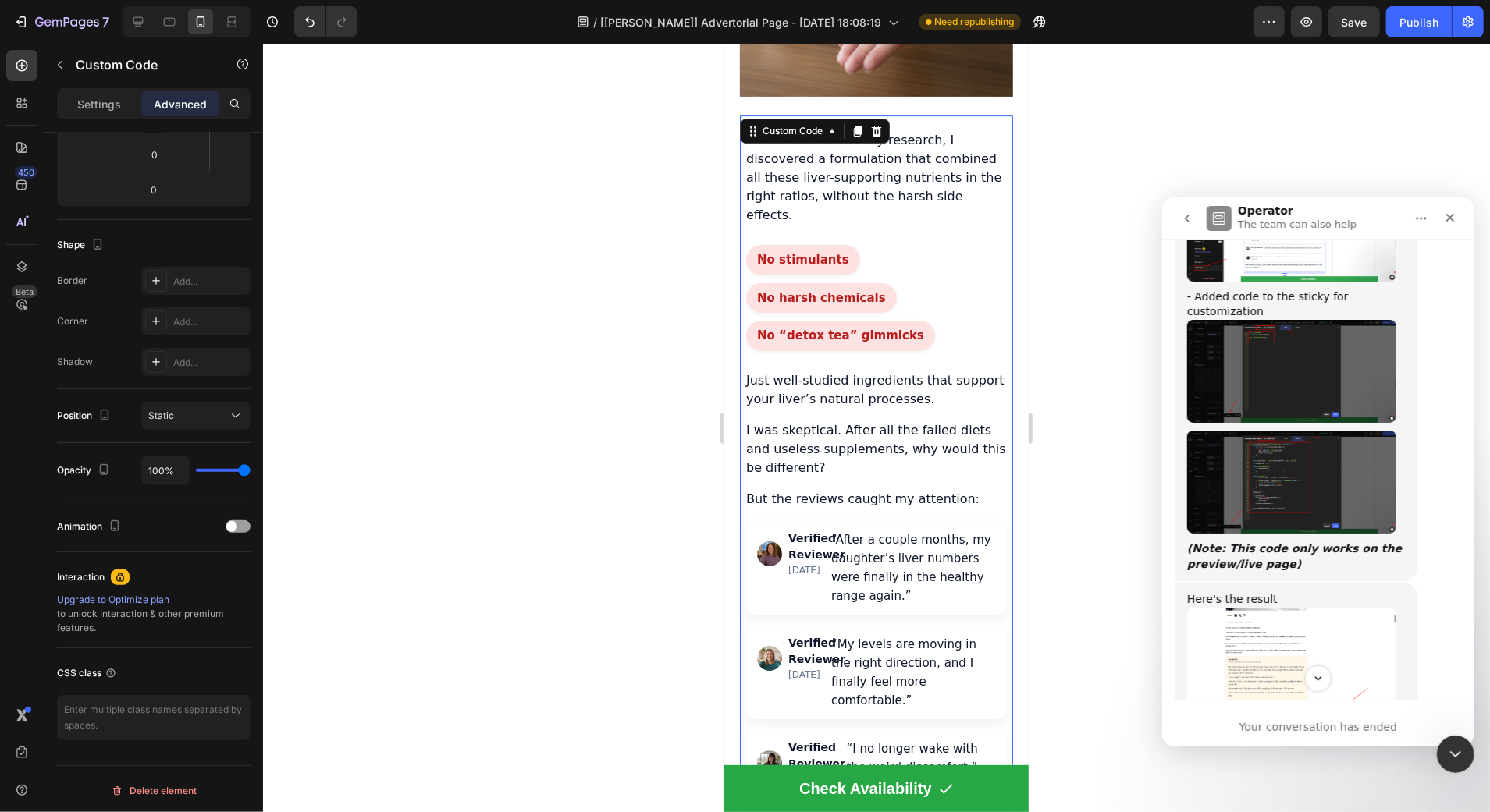
scroll to position [5169, 0]
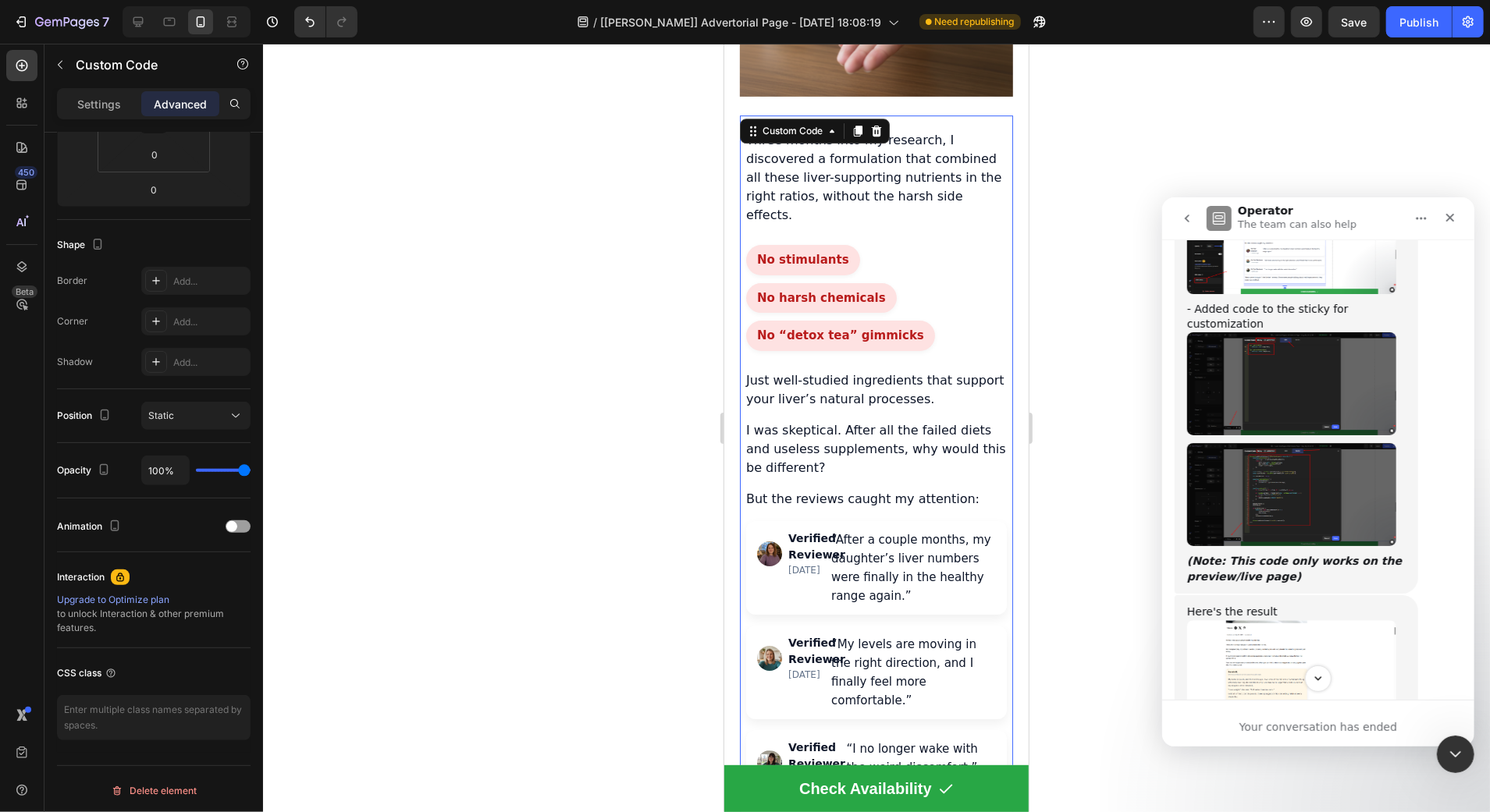
click at [1431, 217] on button "Home" at bounding box center [1420, 218] width 30 height 30
click at [1400, 249] on div "Expand window" at bounding box center [1376, 257] width 111 height 17
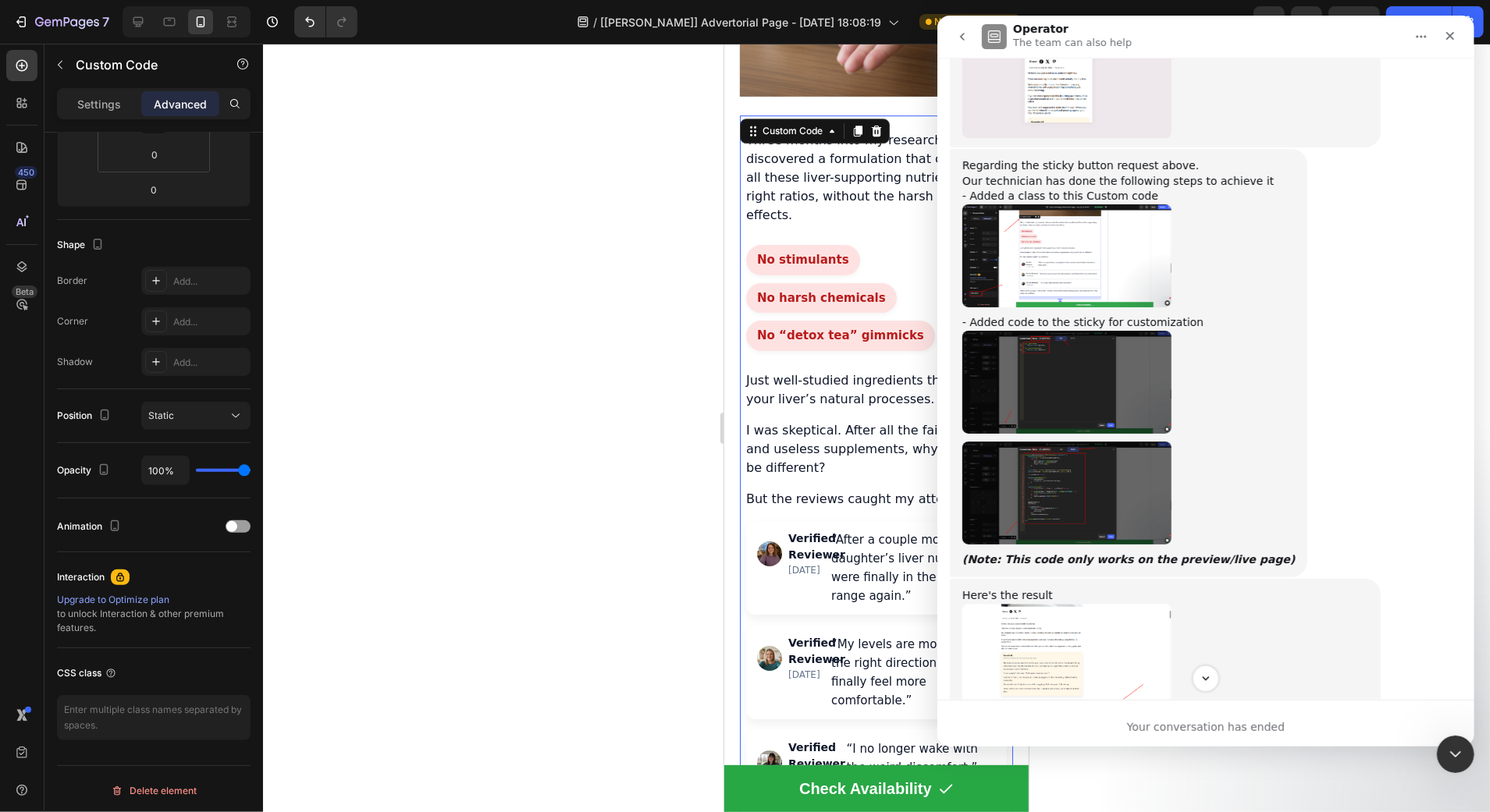
scroll to position [4312, 0]
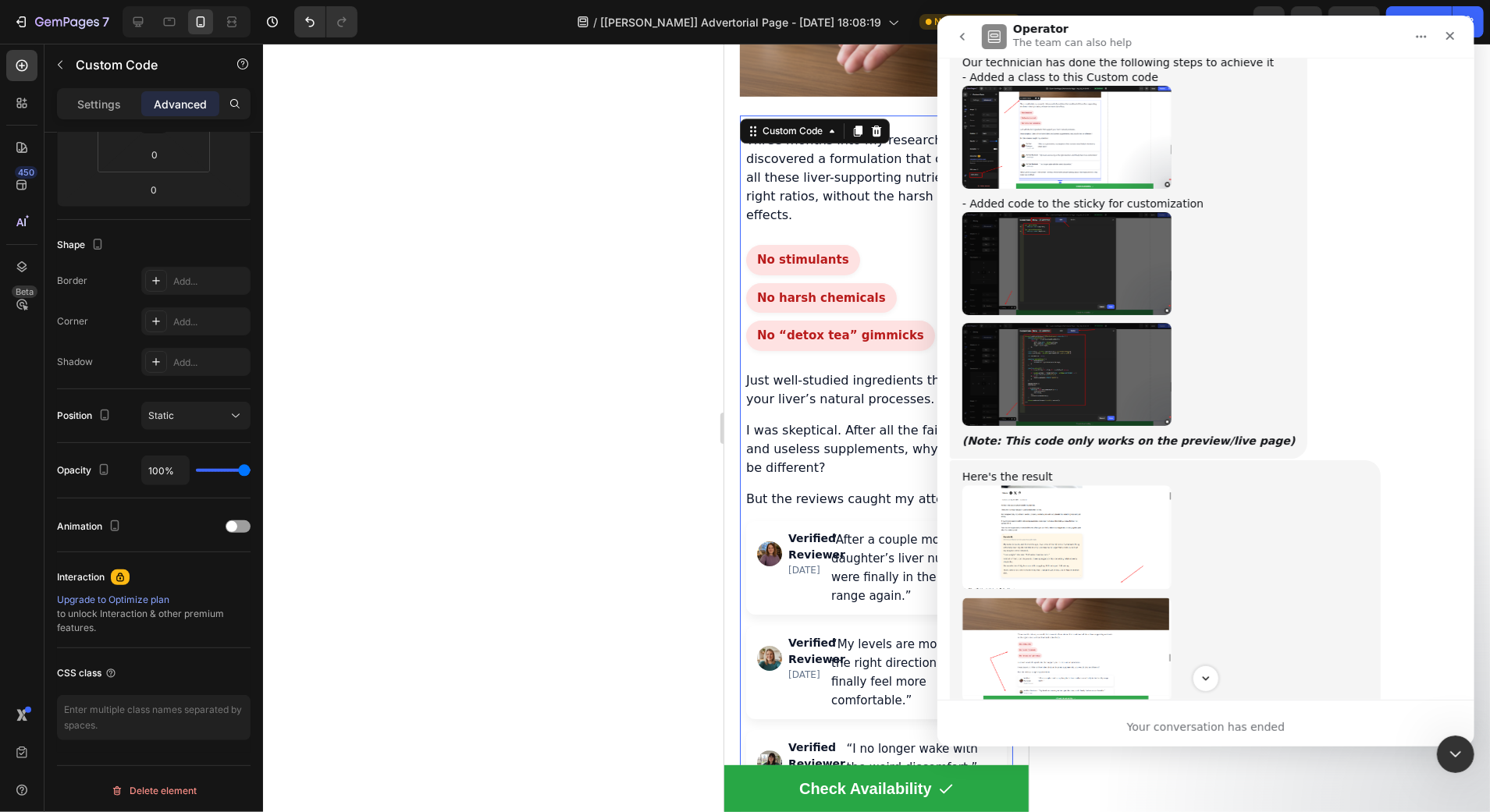
click at [1083, 246] on img "Harry says…" at bounding box center [1065, 263] width 209 height 103
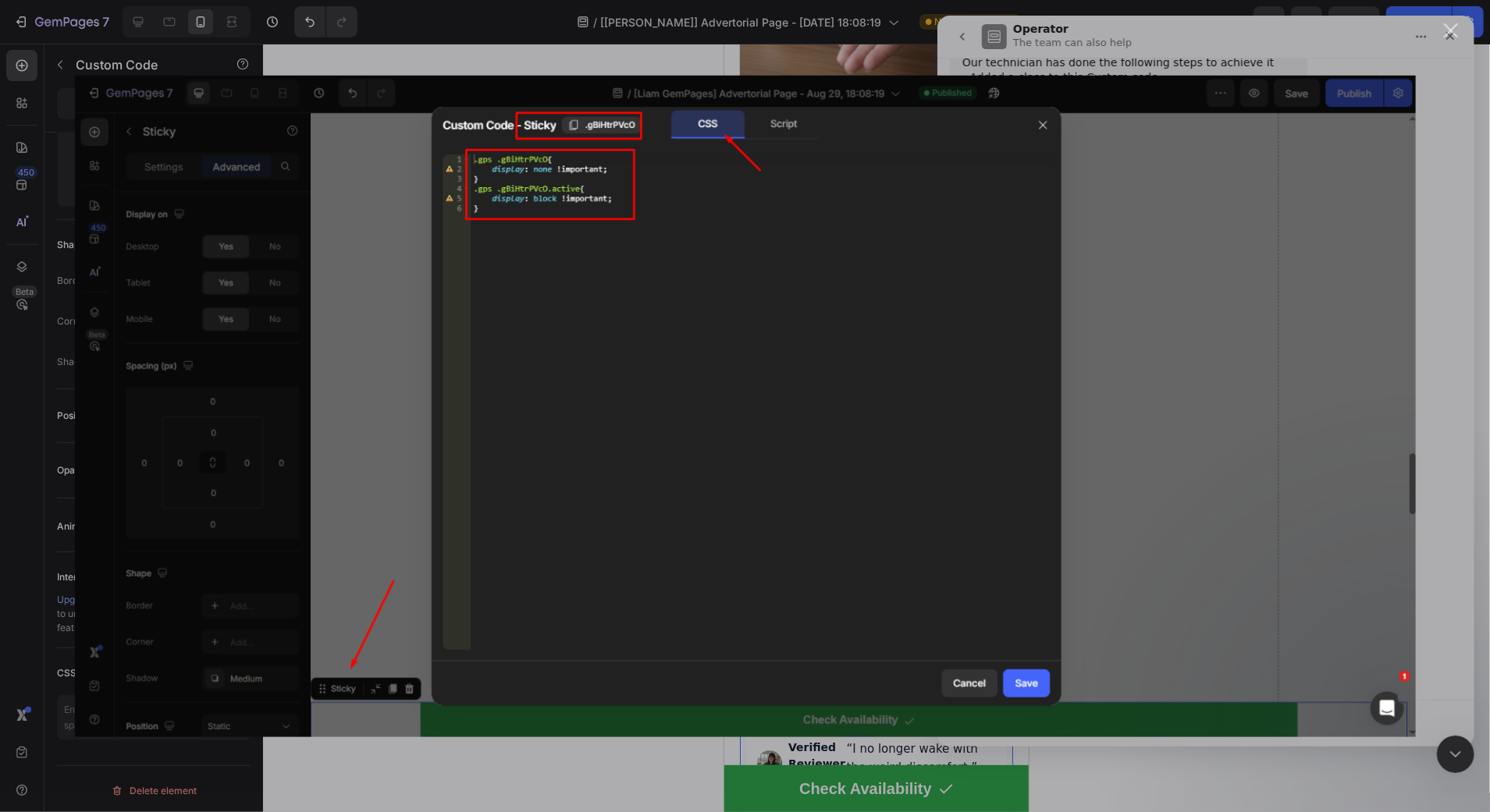
scroll to position [0, 0]
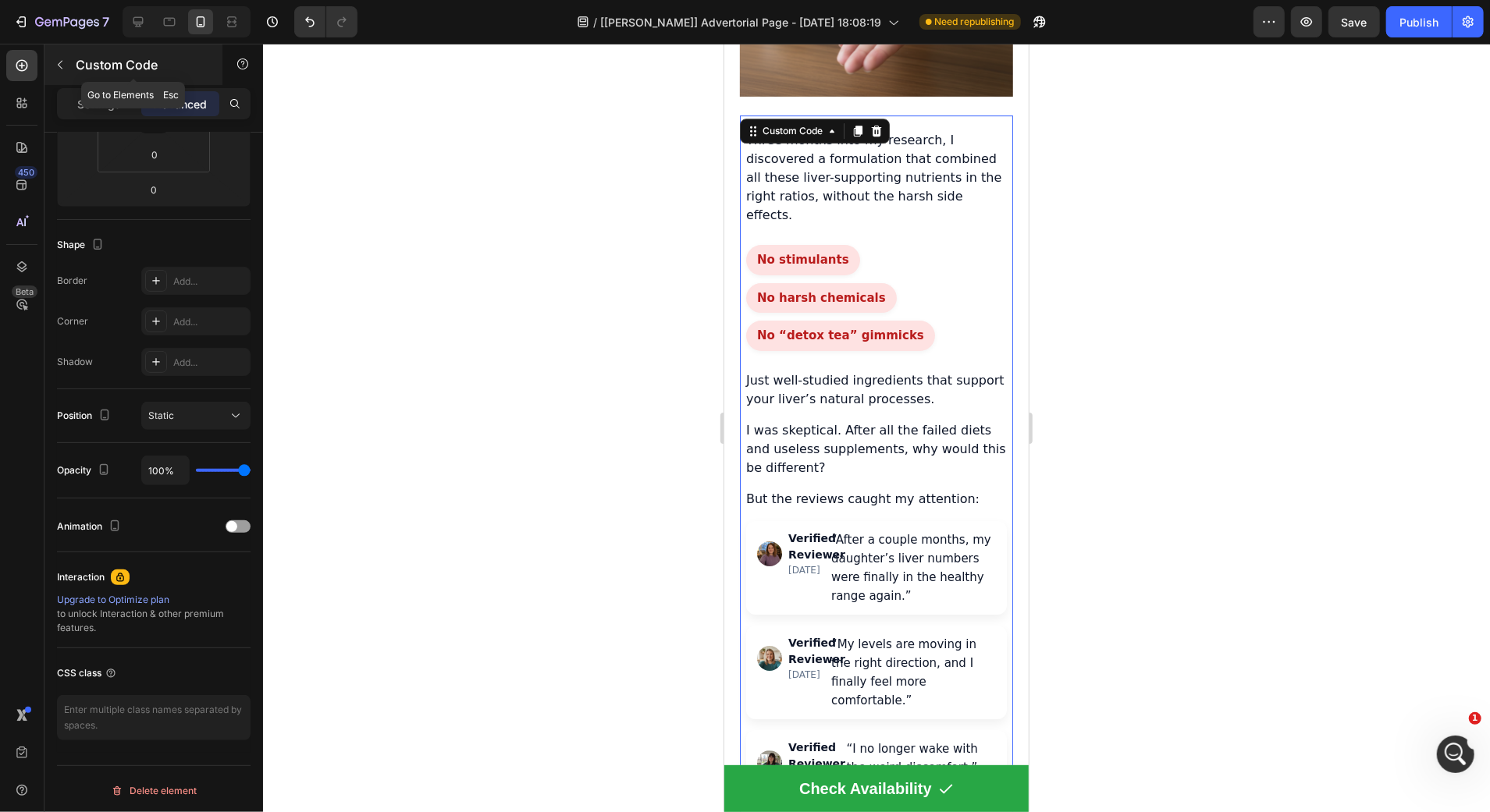
click at [60, 65] on icon "button" at bounding box center [60, 64] width 12 height 12
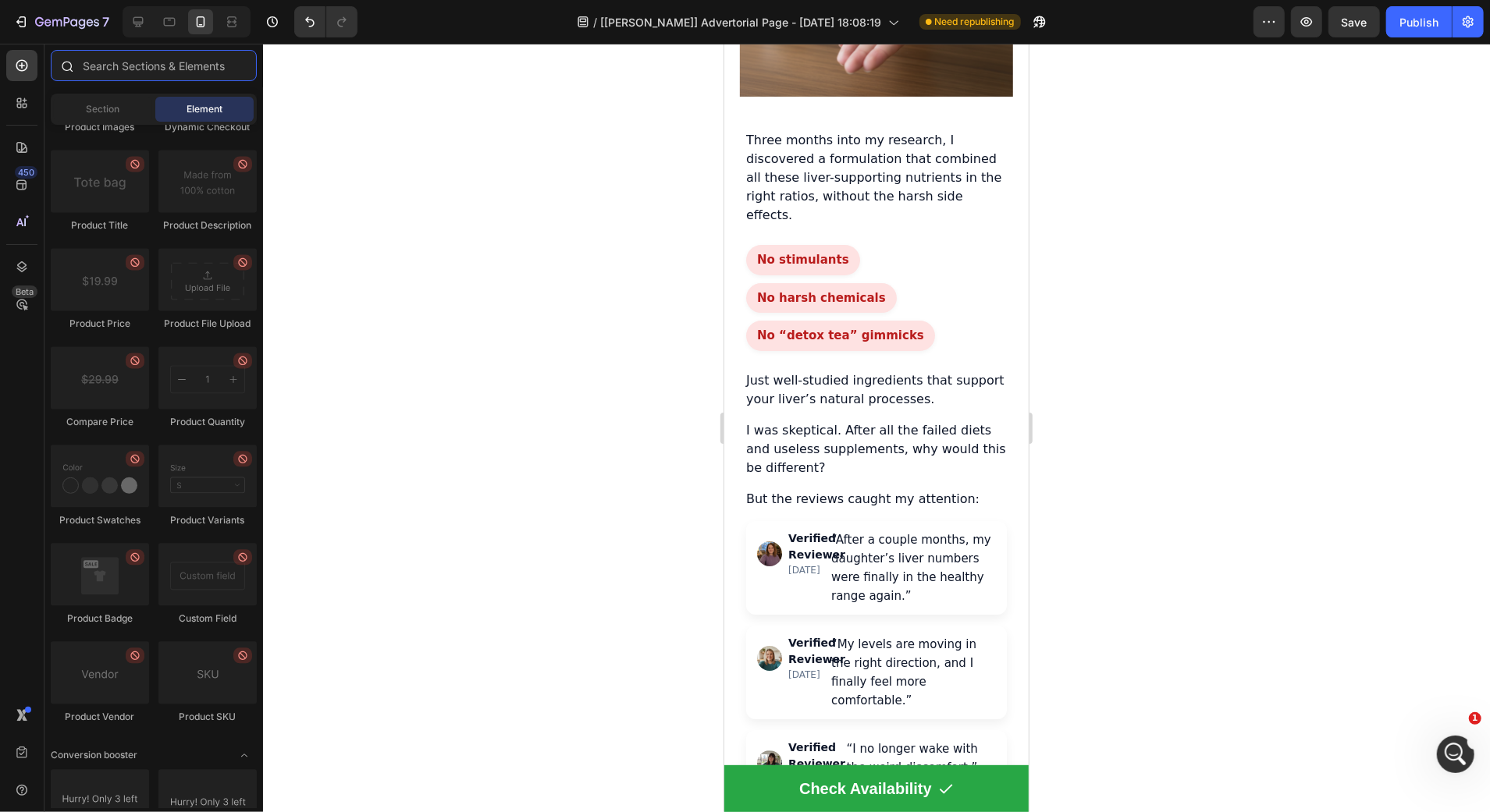
click at [147, 64] on input "text" at bounding box center [154, 65] width 206 height 31
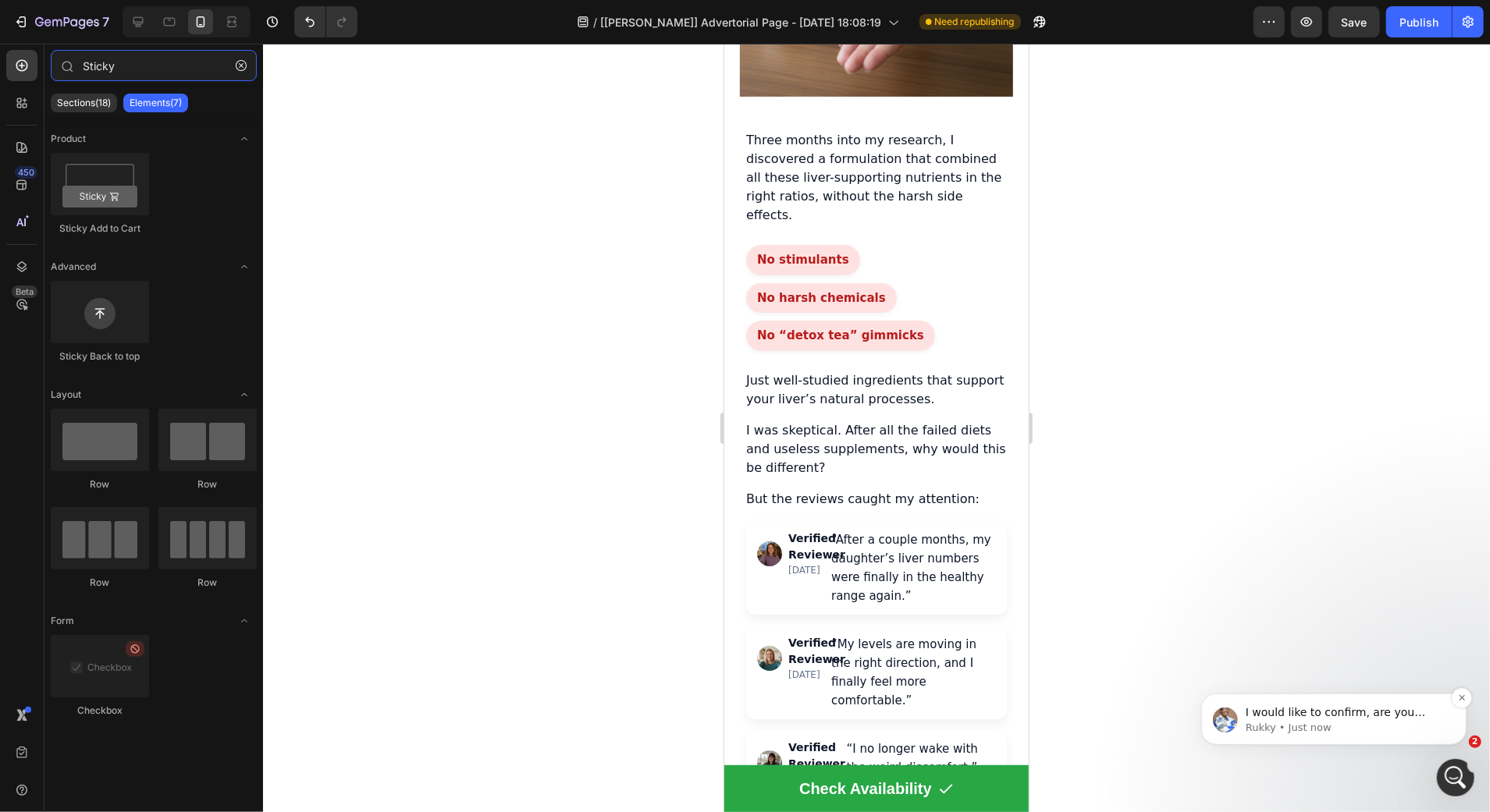
type input "Sticky"
click at [1381, 715] on span "I would like to confirm, are you looking for the element that has this custom c…" at bounding box center [1345, 727] width 200 height 44
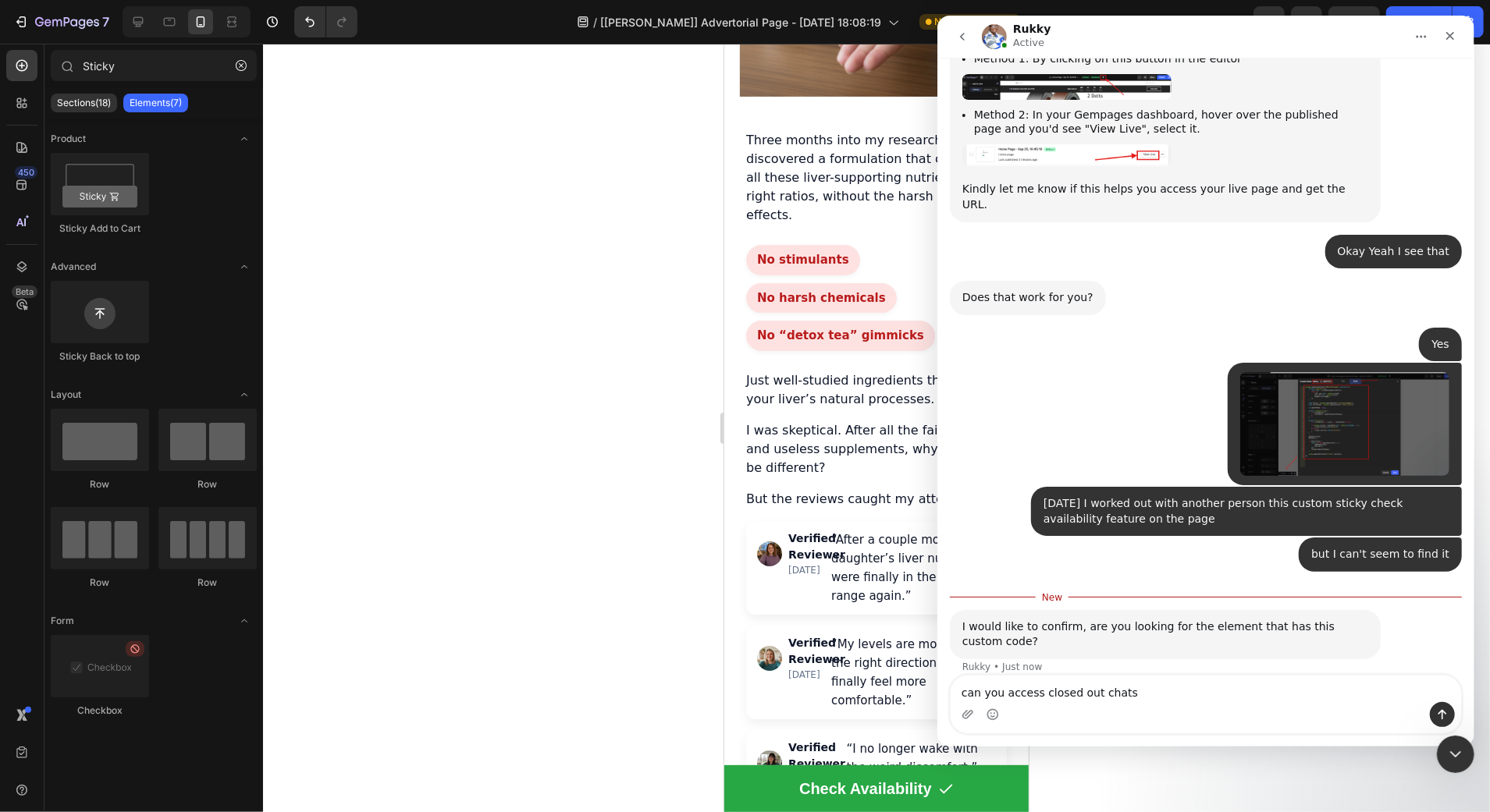
scroll to position [552, 0]
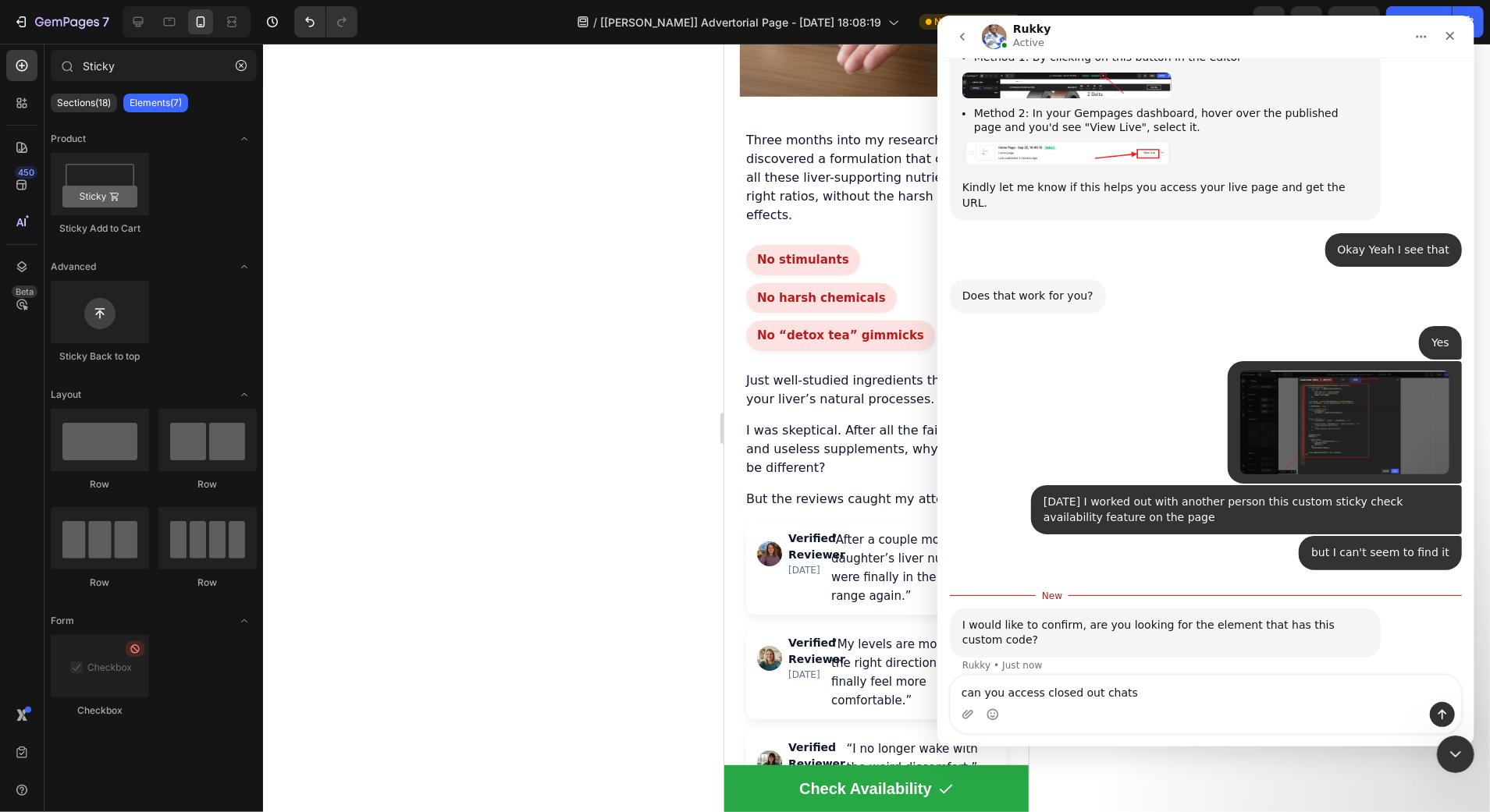
click at [1164, 692] on textarea "can you access closed out chats" at bounding box center [1205, 689] width 510 height 26
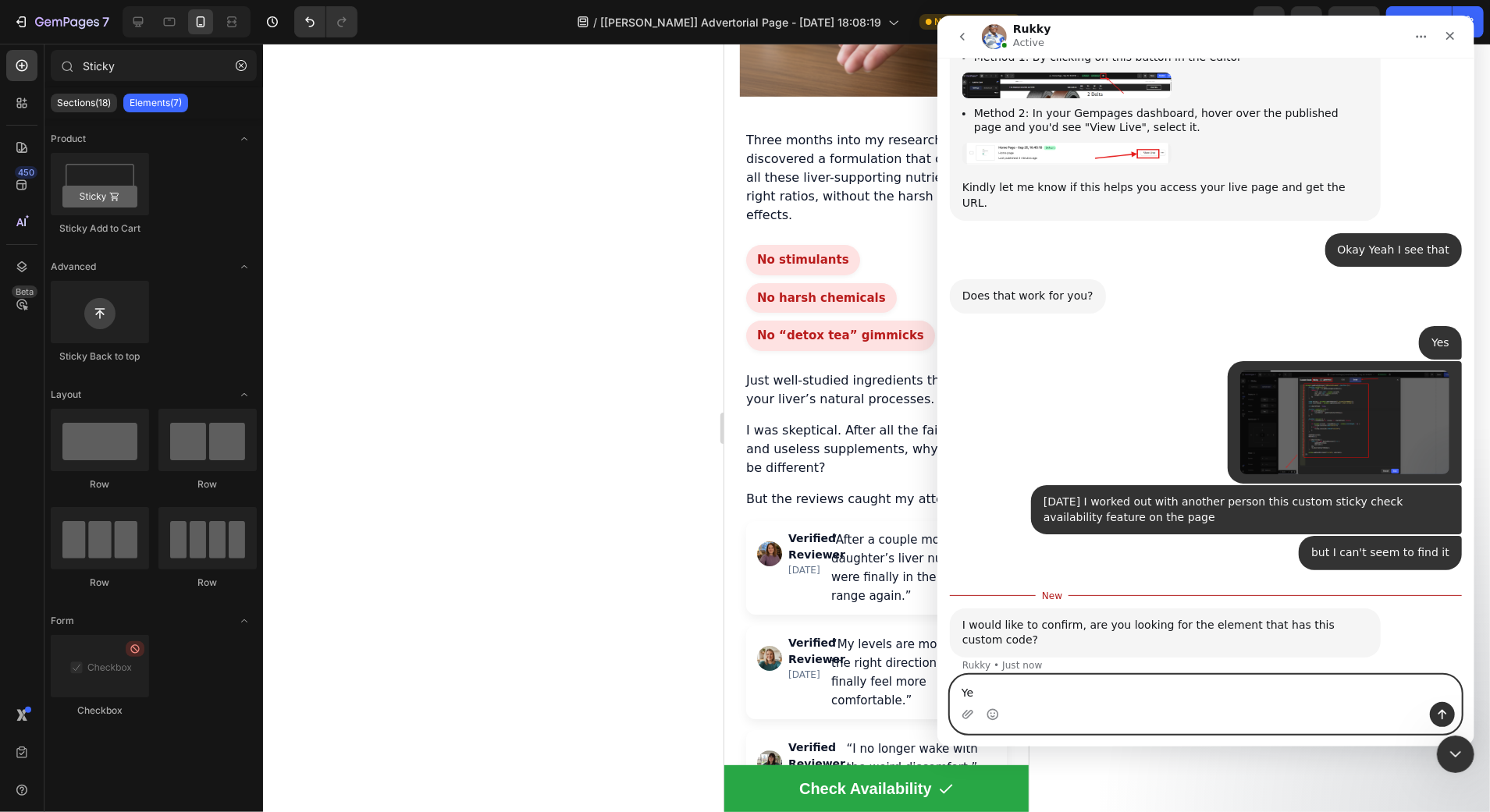
type textarea "Yes"
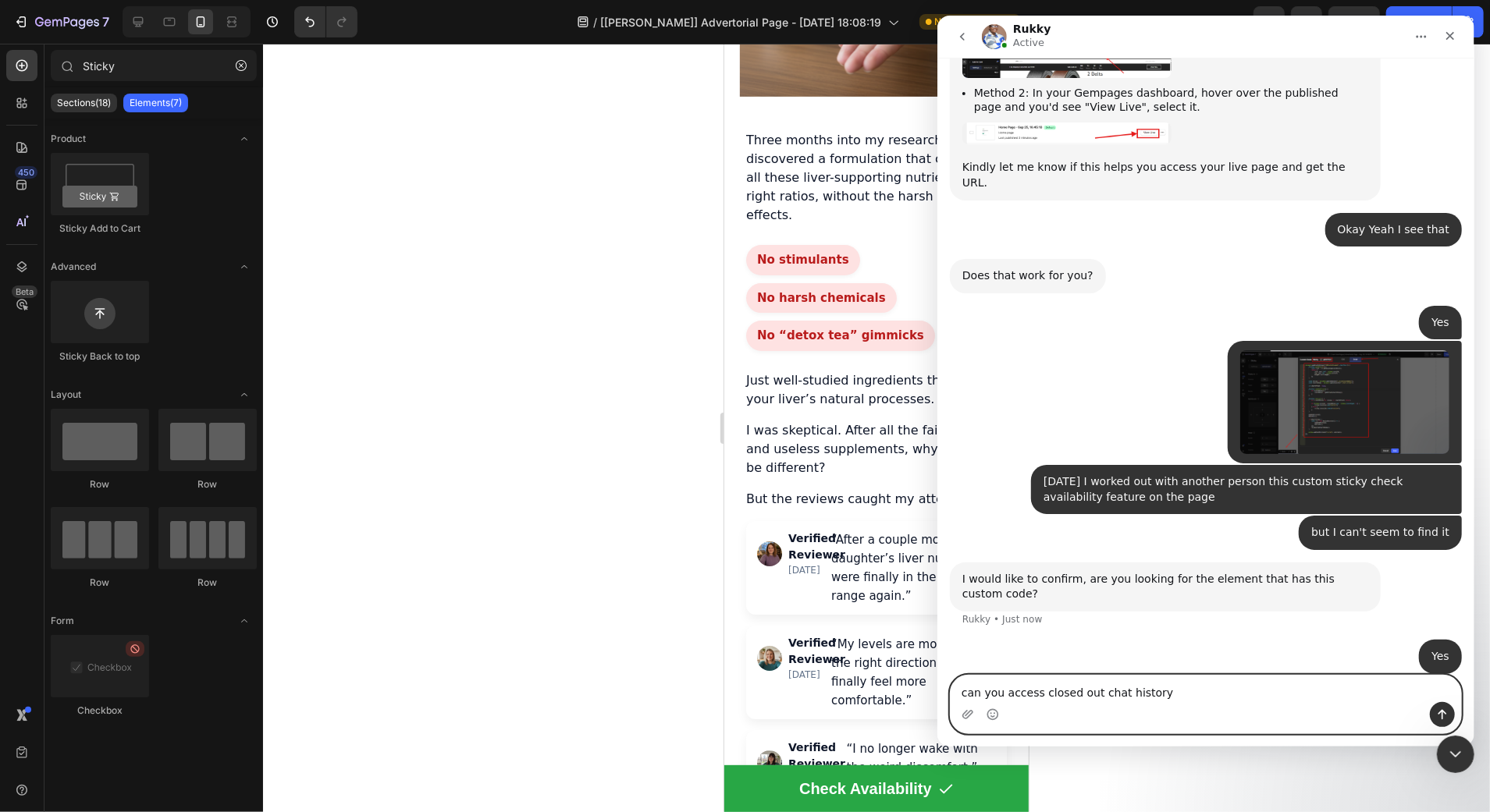
type textarea "can you access closed out chat history?"
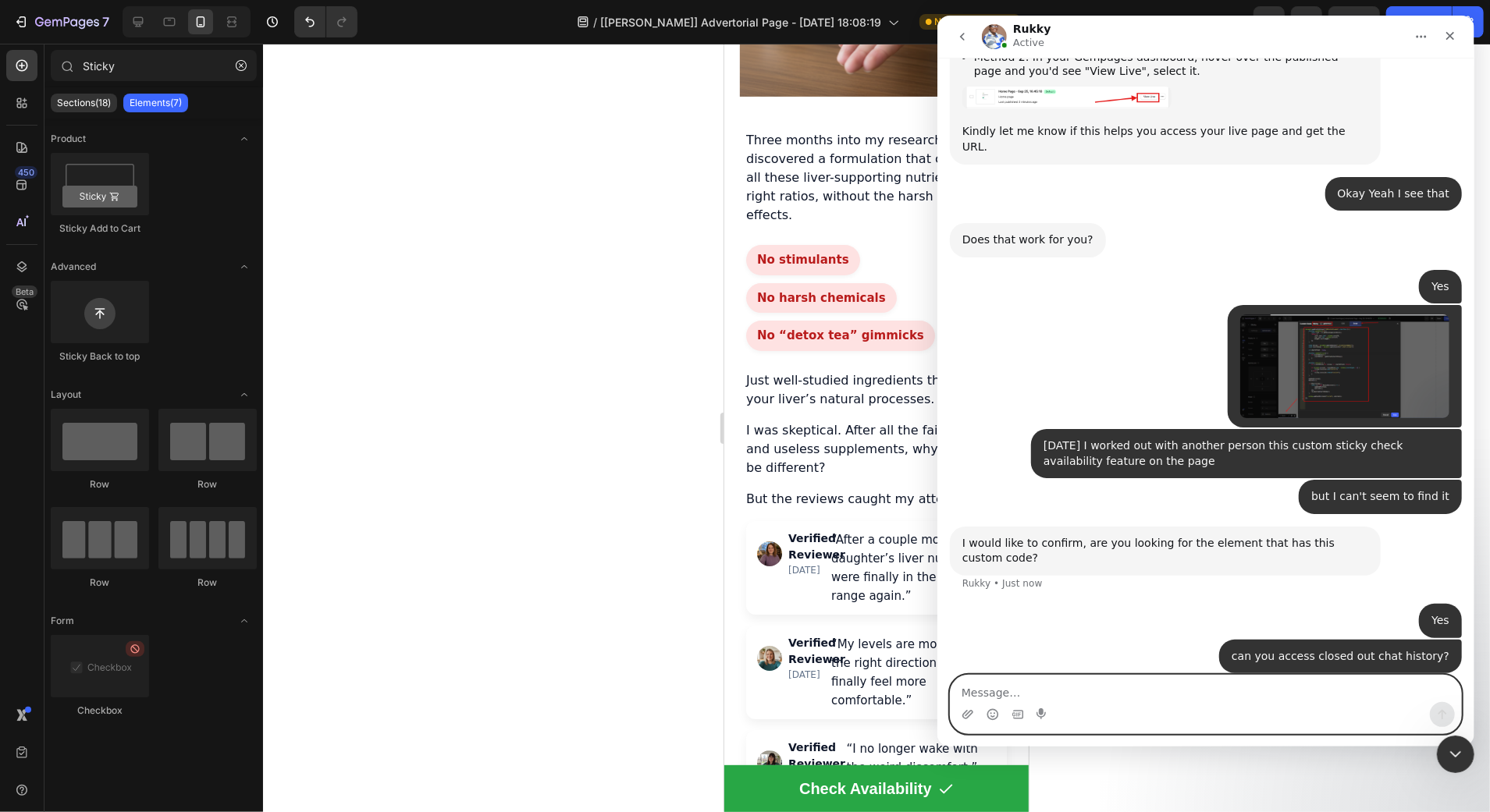
type textarea "s"
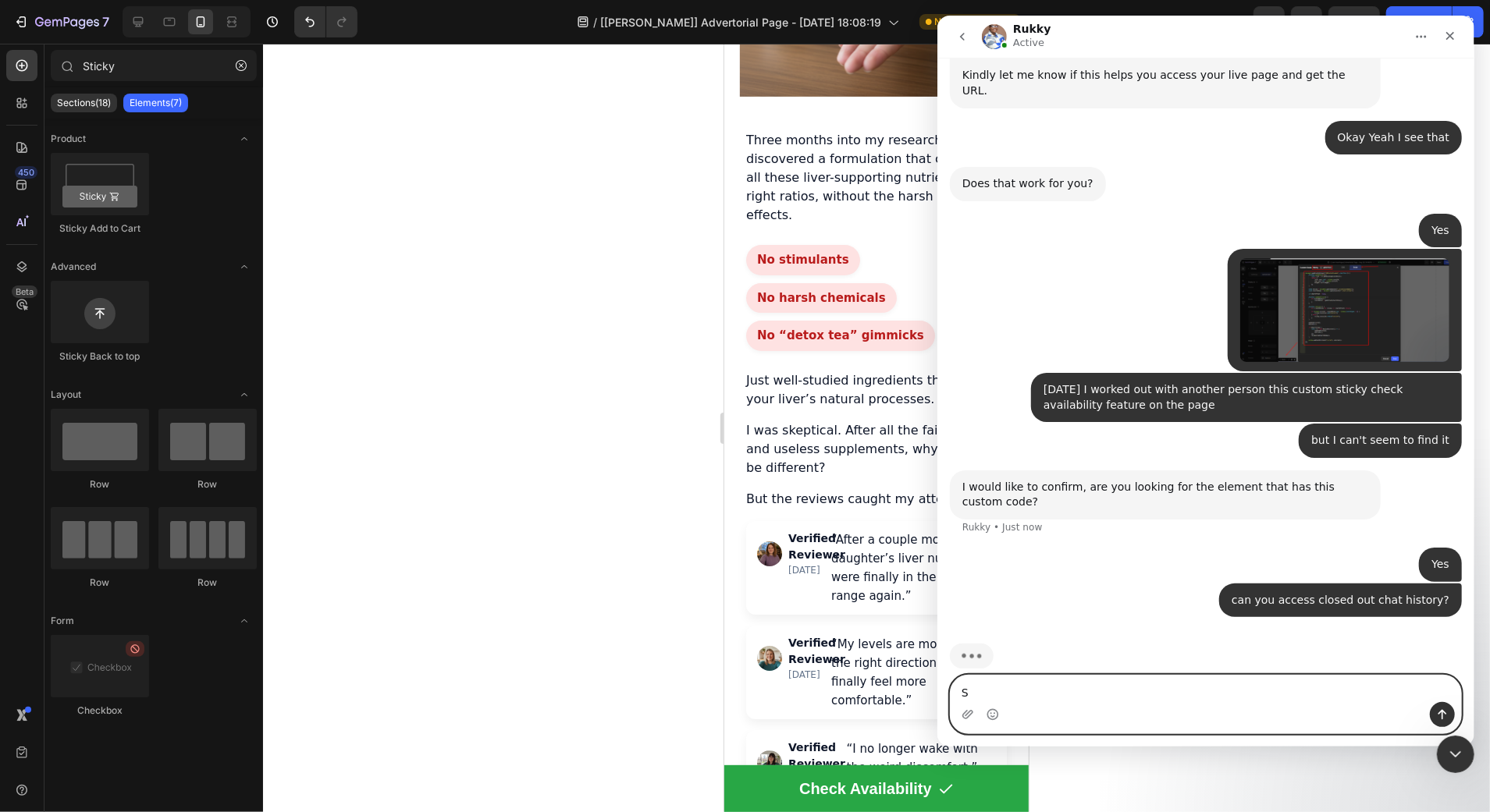
scroll to position [668, 0]
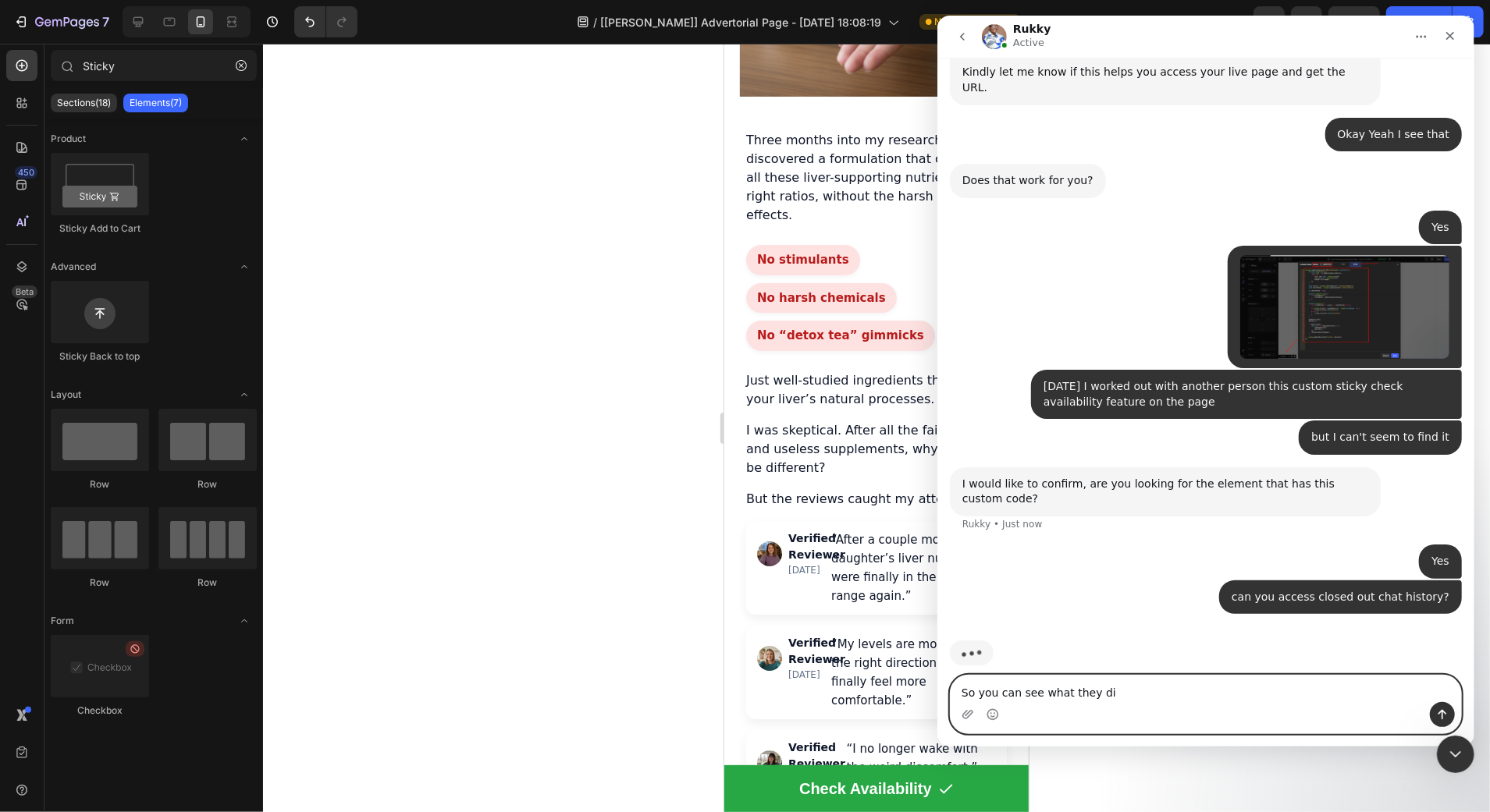
type textarea "So you can see what they did"
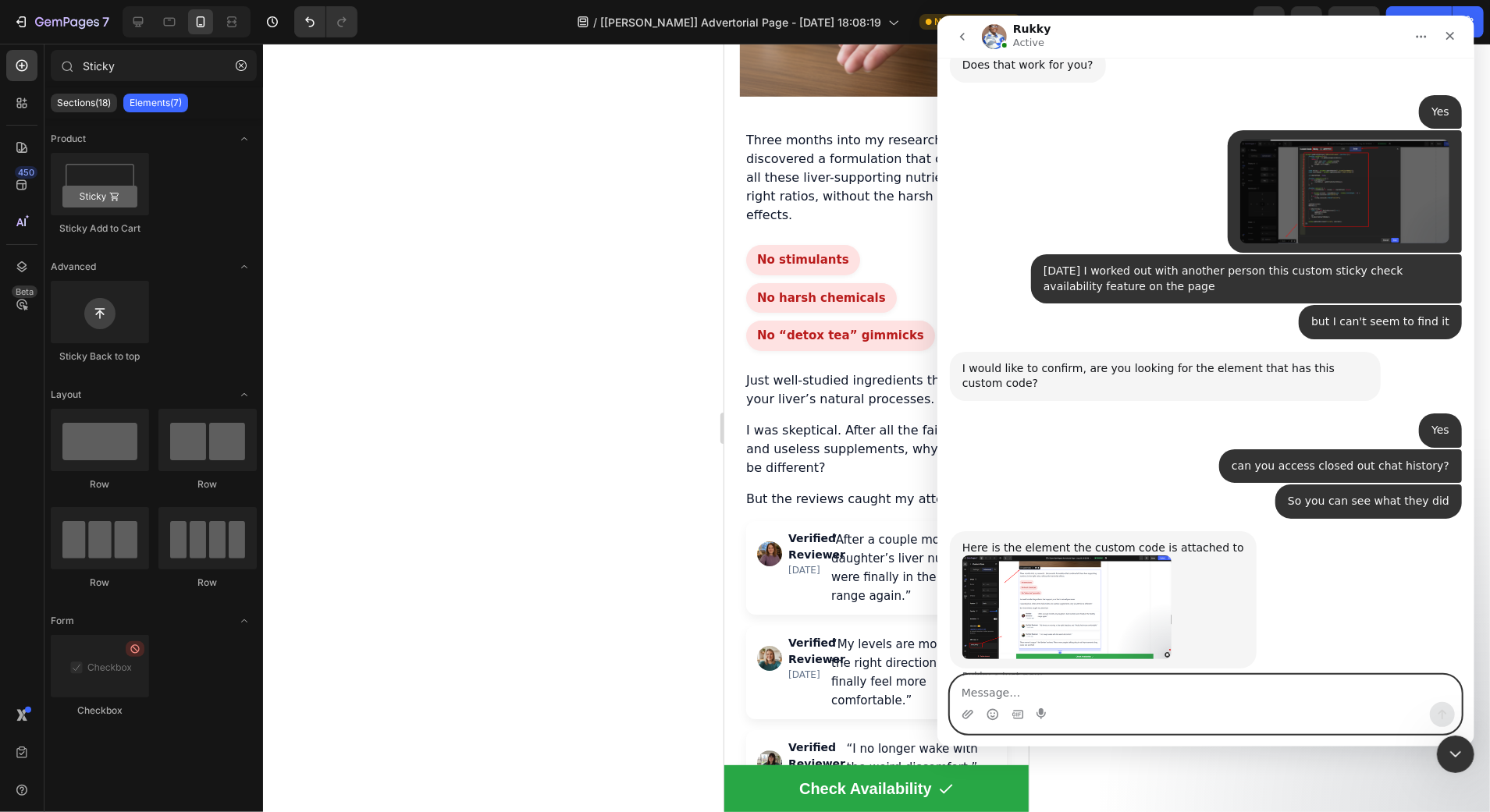
scroll to position [794, 0]
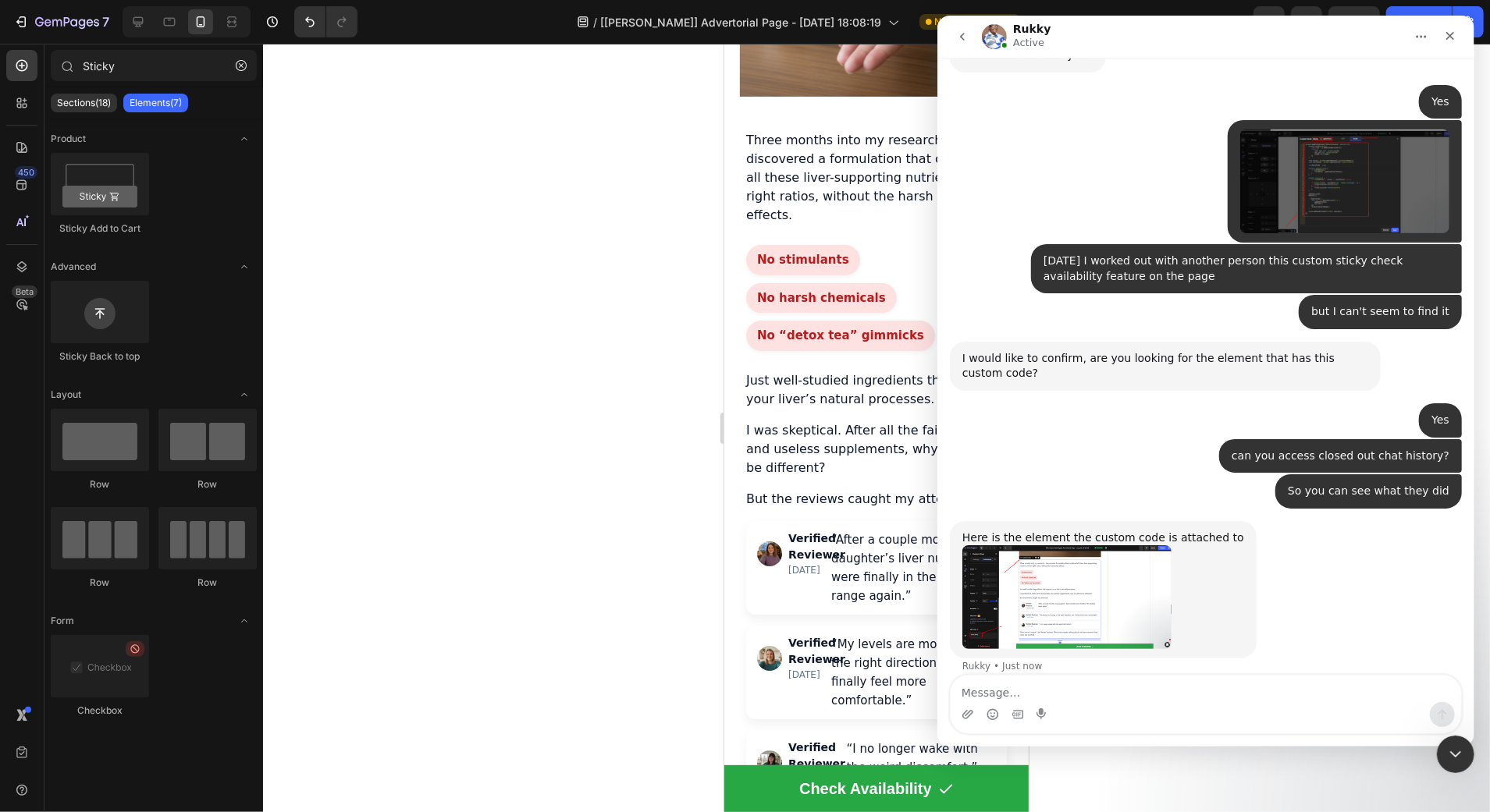
click at [1050, 573] on img "Rukky says…" at bounding box center [1065, 596] width 209 height 103
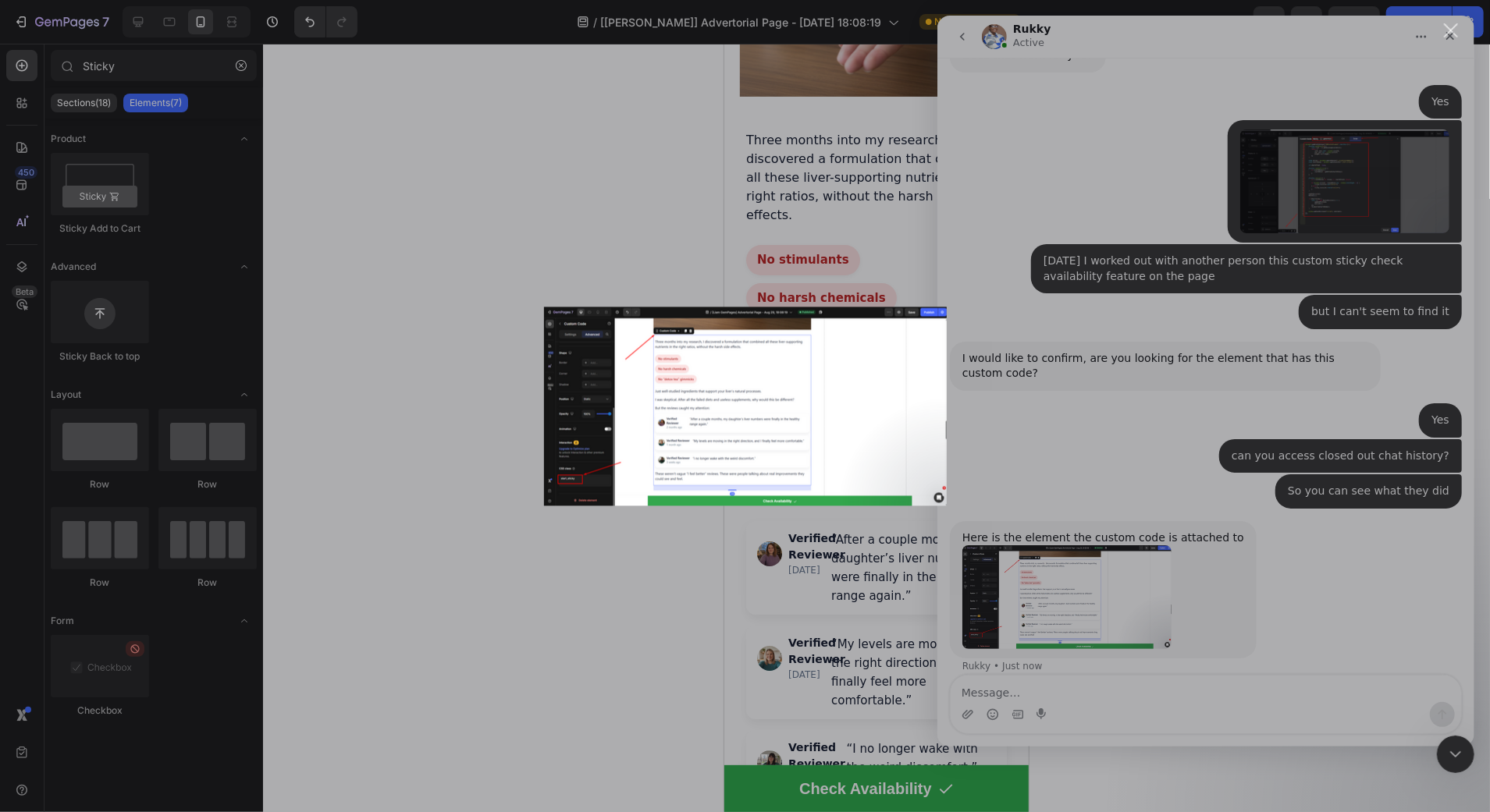
click at [1207, 389] on div "Intercom messenger" at bounding box center [745, 406] width 1490 height 812
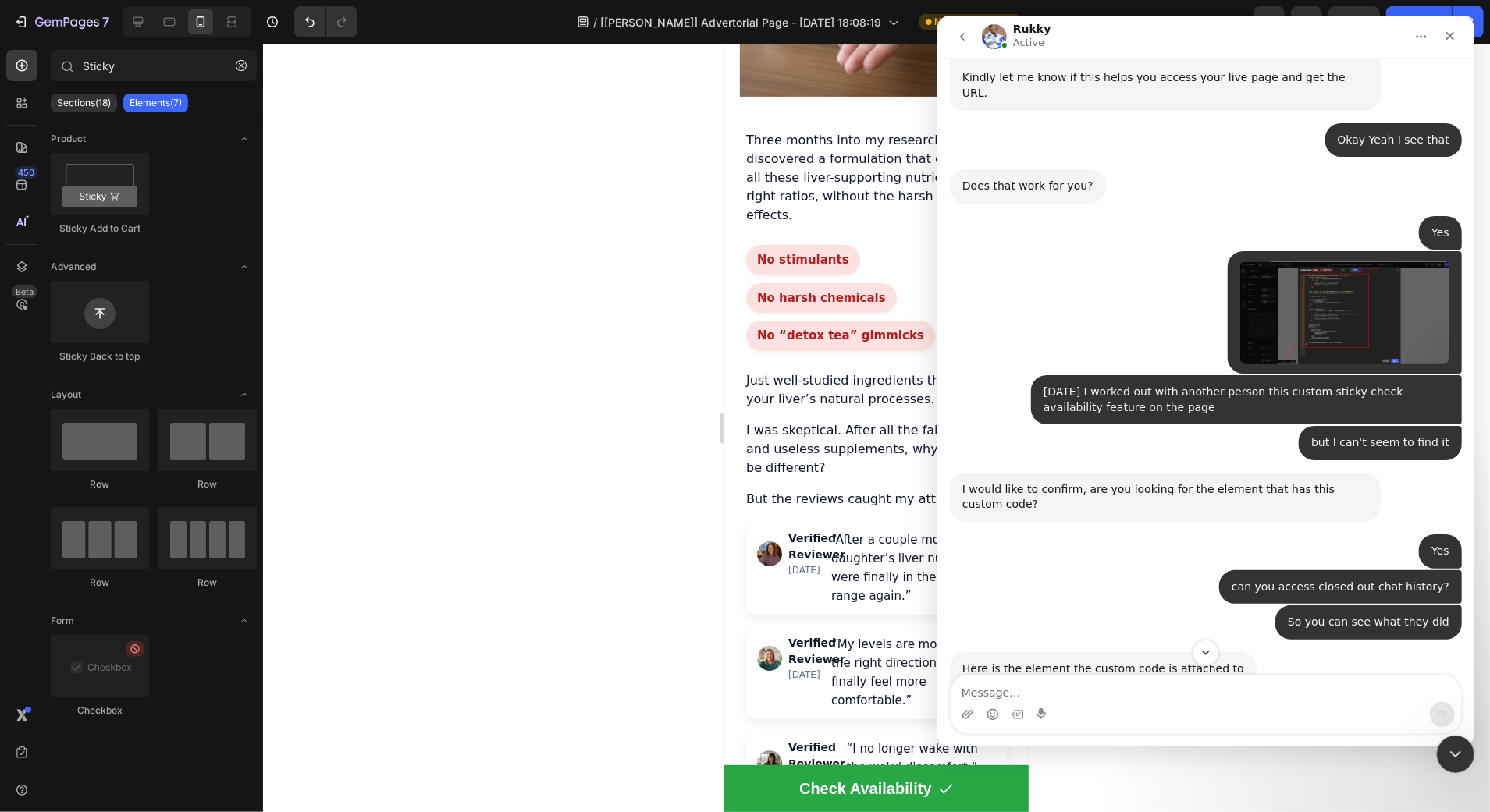
scroll to position [794, 0]
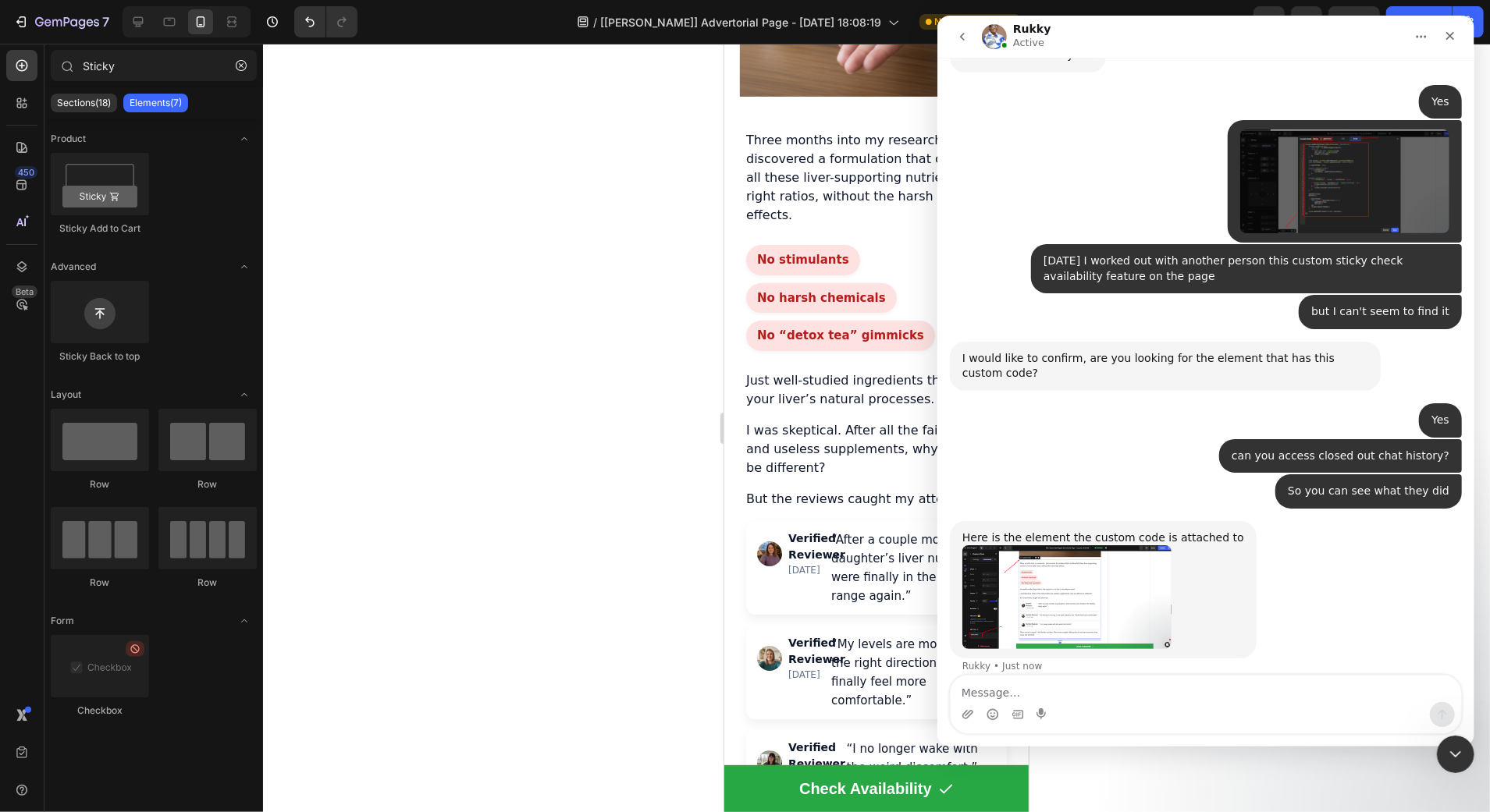
click at [1029, 597] on img "Rukky says…" at bounding box center [1065, 596] width 209 height 103
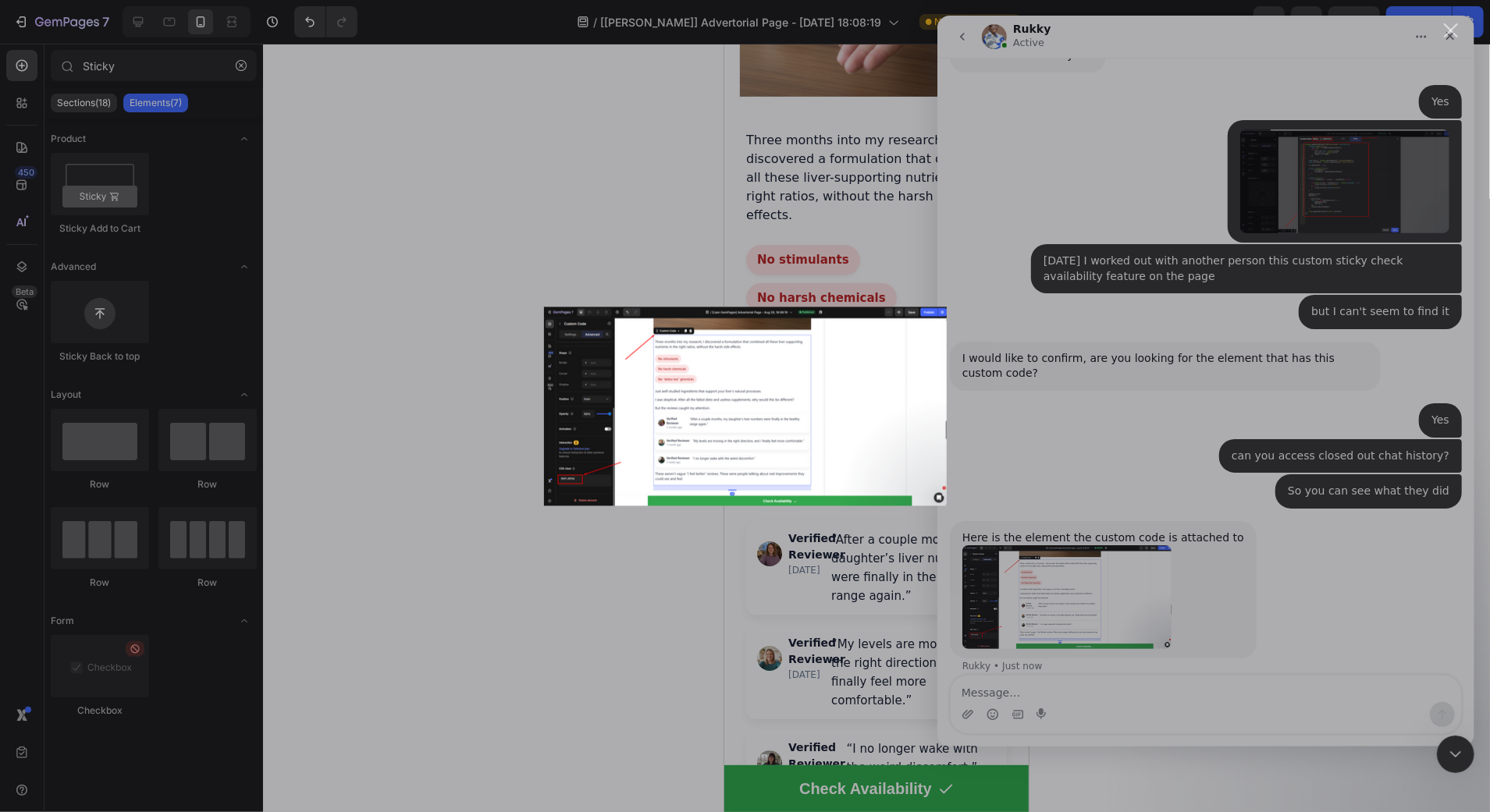
scroll to position [0, 0]
click at [1146, 328] on div "Intercom messenger" at bounding box center [745, 406] width 1490 height 812
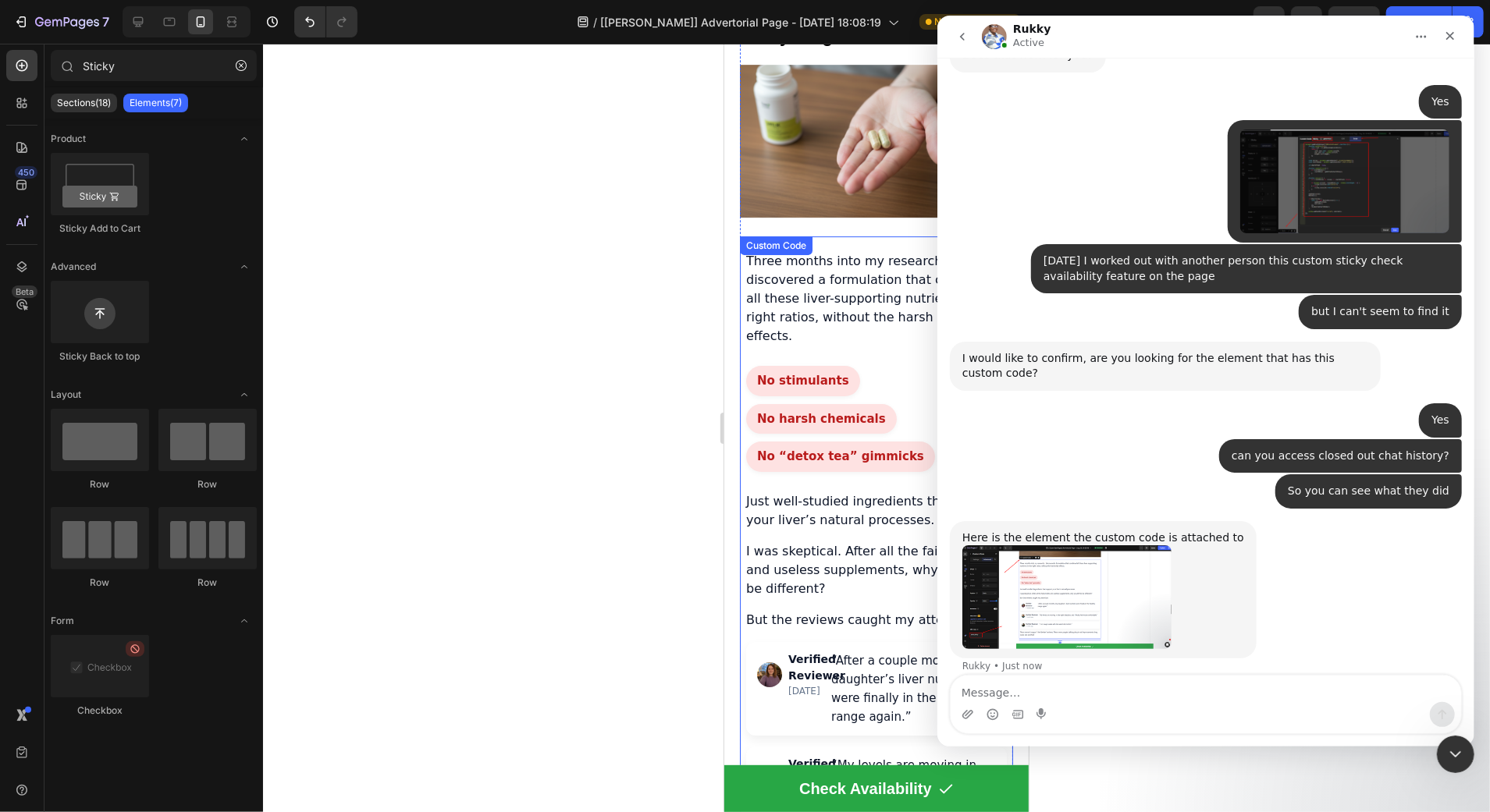
scroll to position [3681, 0]
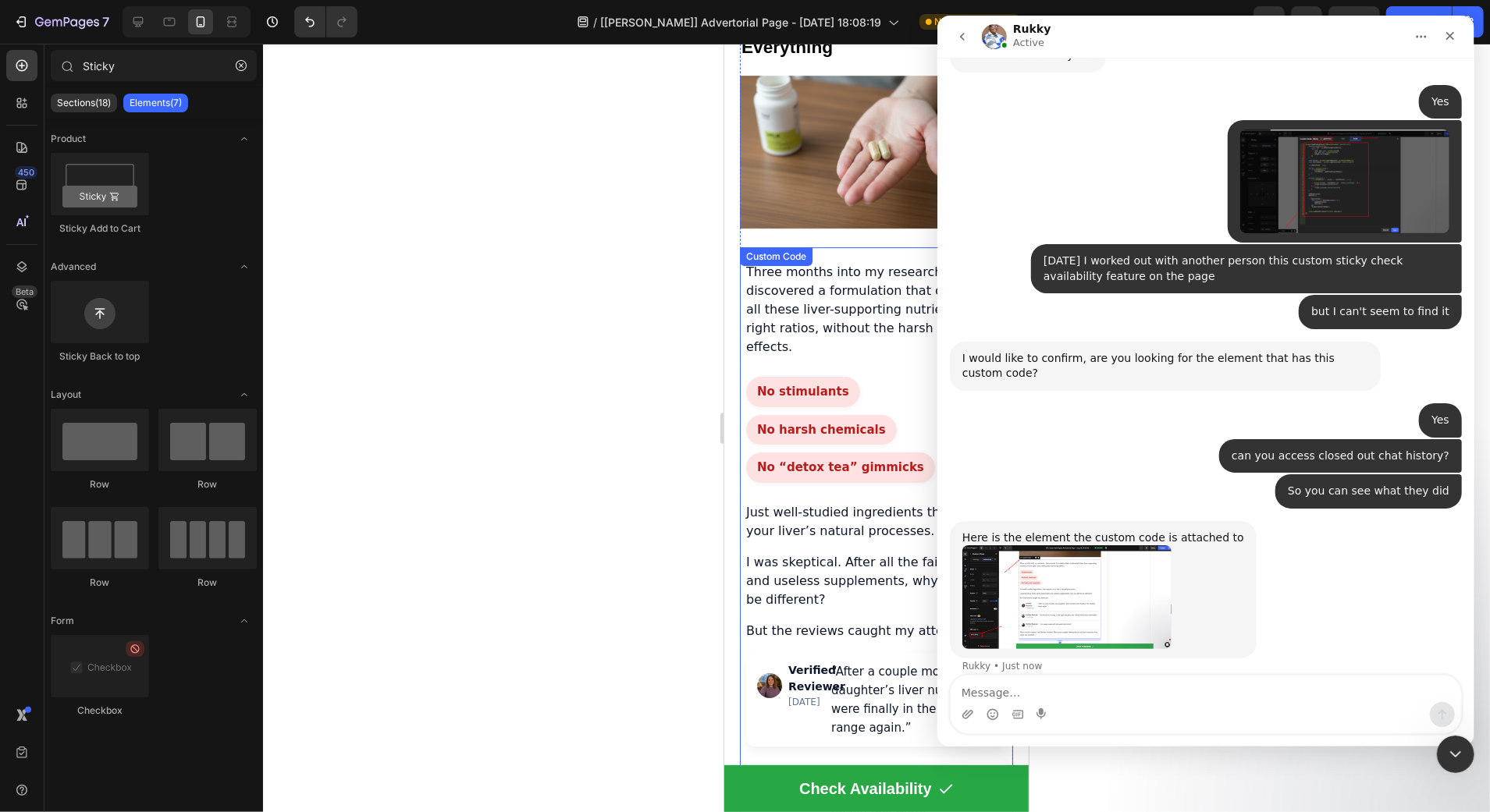
click at [752, 262] on p "Three months into my research, I discovered a formulation that combined all the…" at bounding box center [876, 309] width 261 height 93
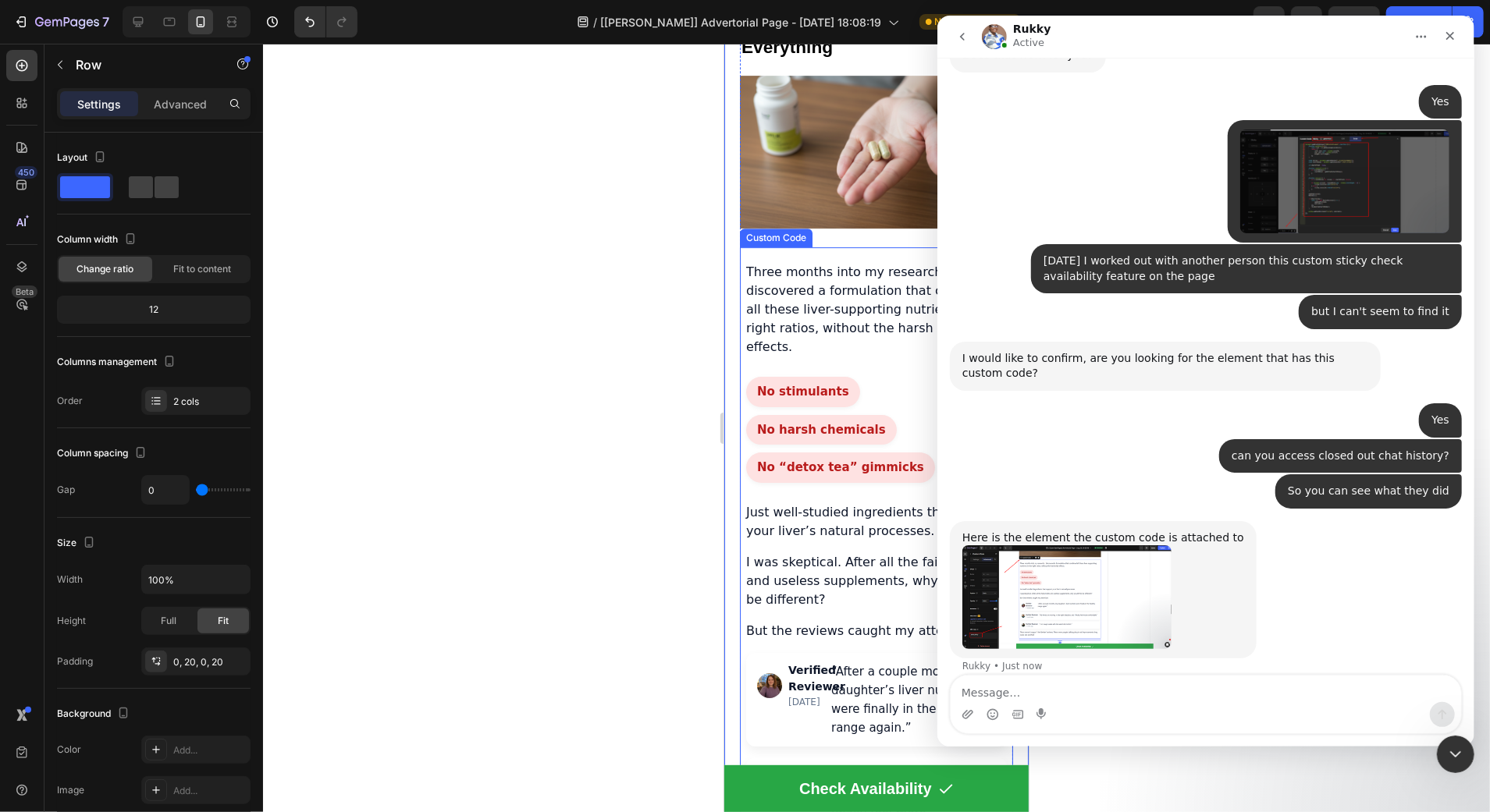
click at [767, 262] on p "Three months into my research, I discovered a formulation that combined all the…" at bounding box center [876, 309] width 261 height 93
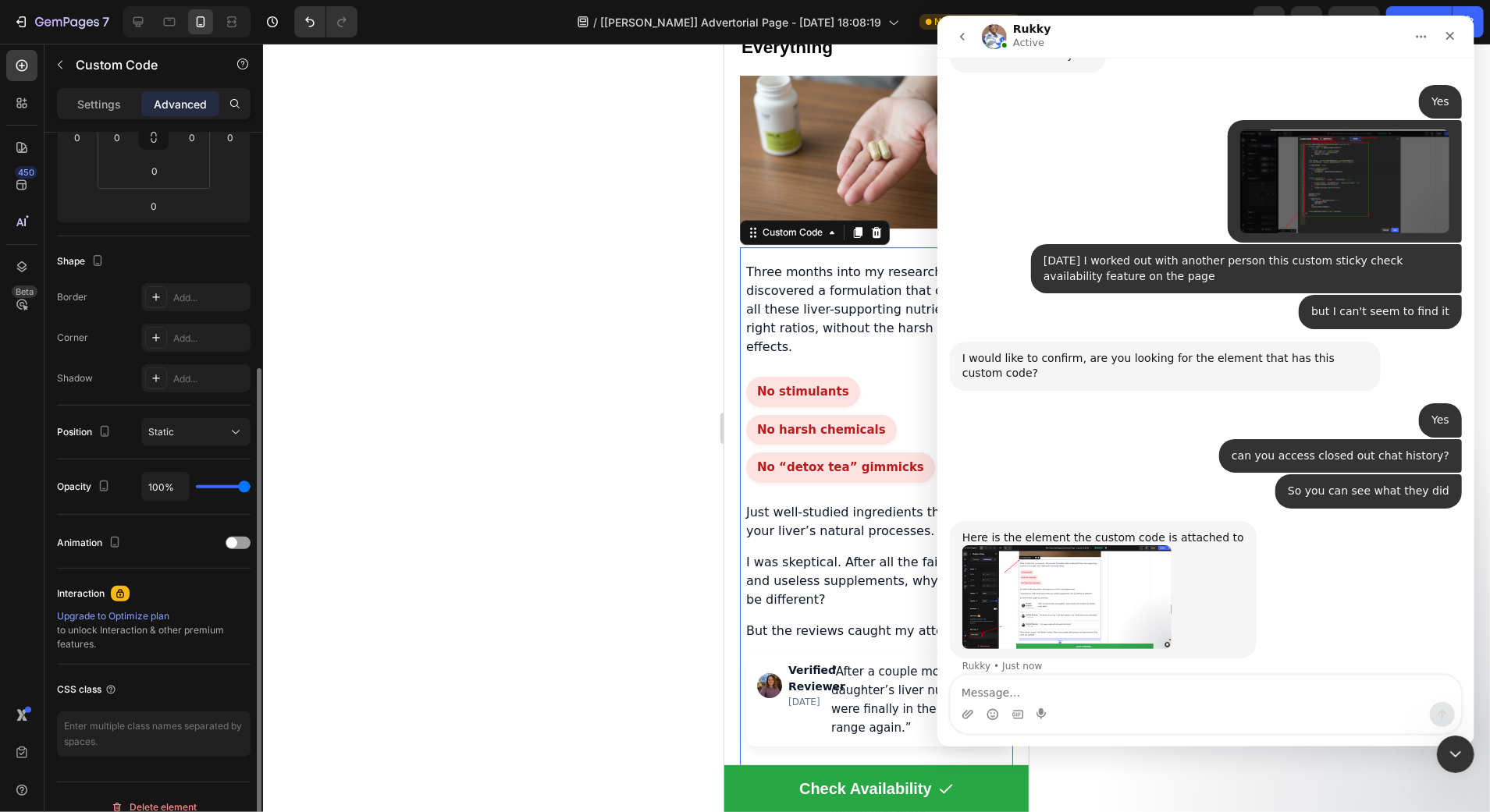
scroll to position [314, 0]
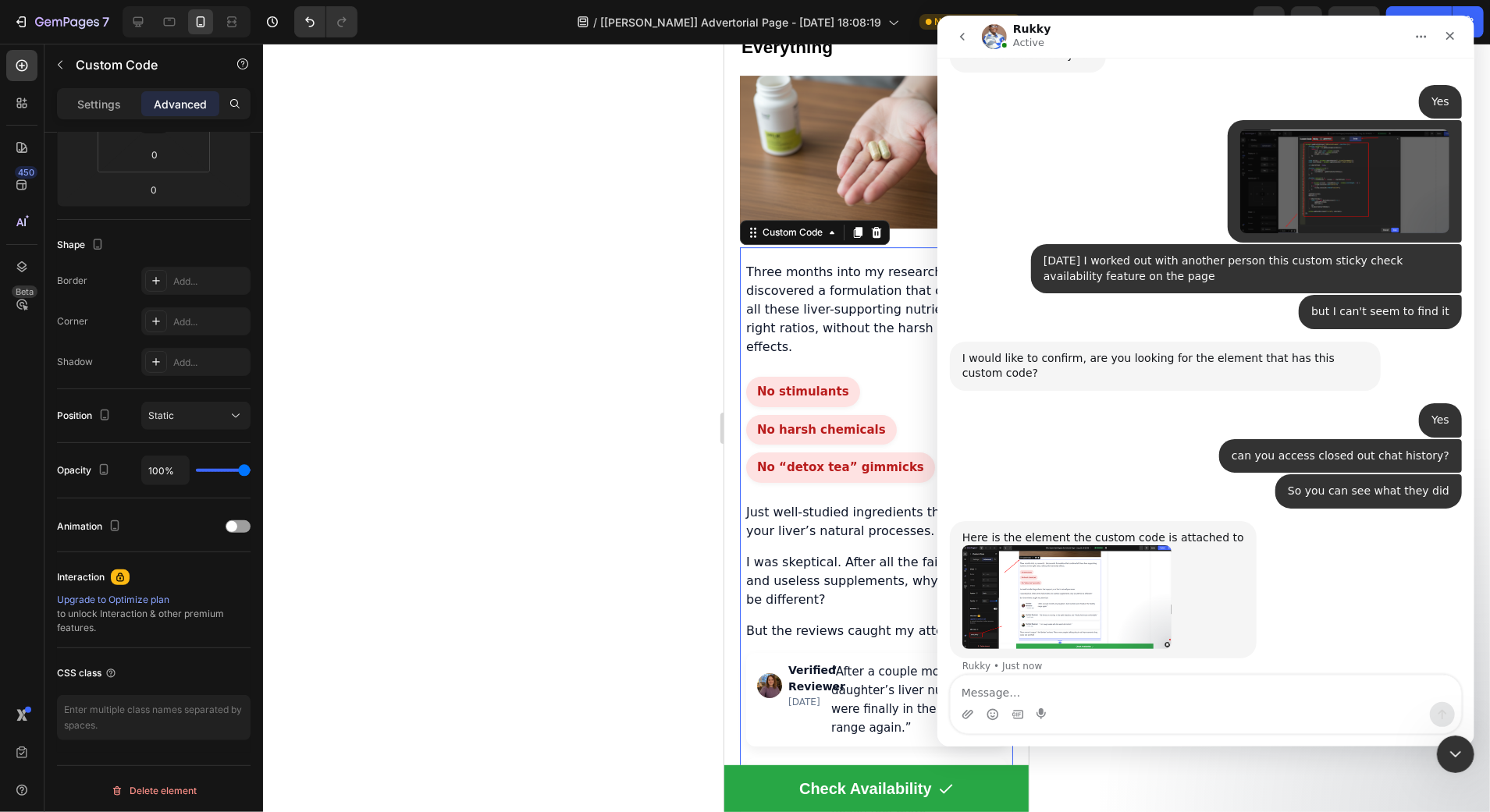
click at [1000, 530] on div "Here is the element the custom code is attached to" at bounding box center [1102, 538] width 282 height 16
click at [1017, 551] on img "Rukky says…" at bounding box center [1065, 596] width 209 height 103
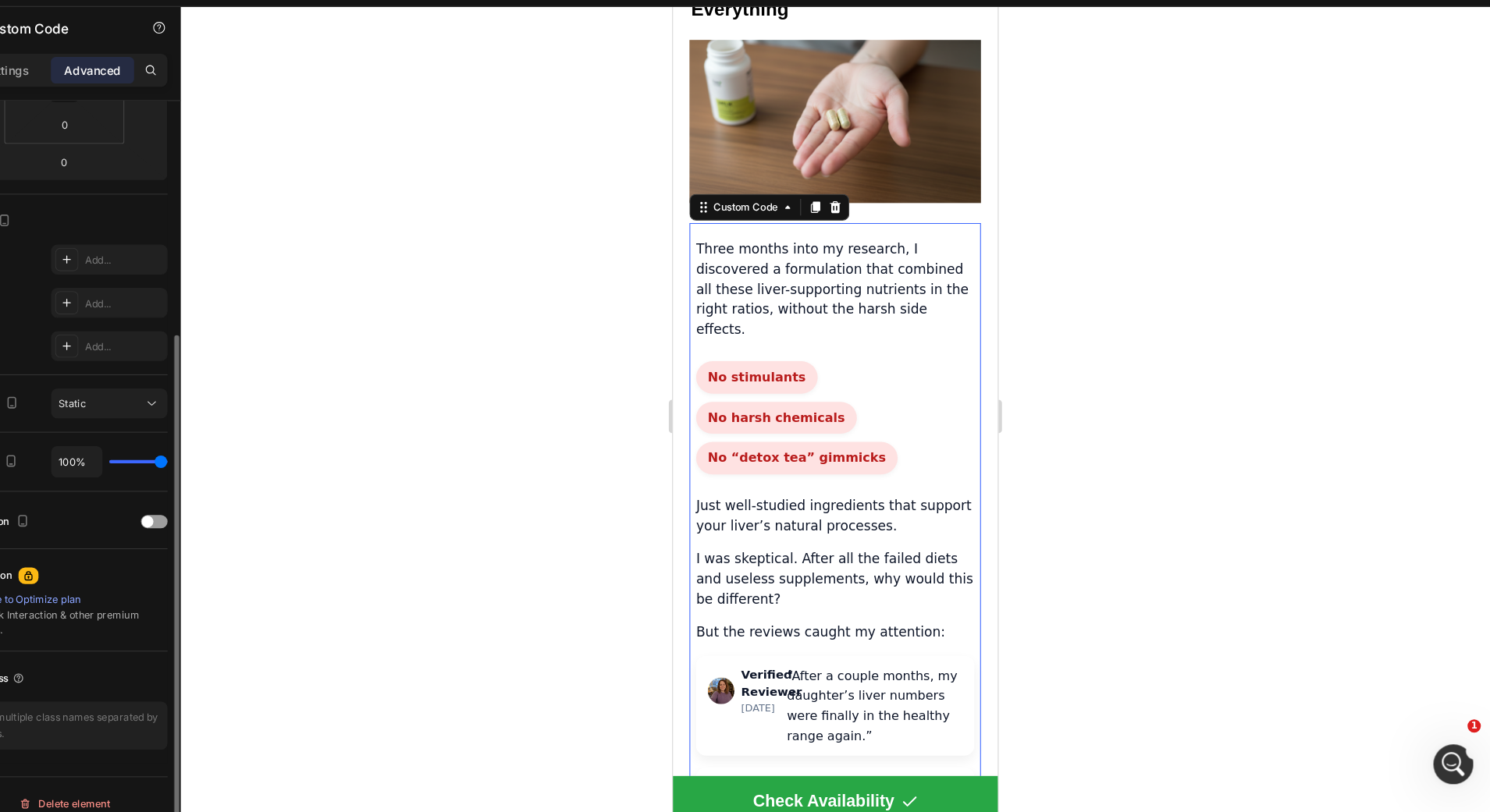
scroll to position [0, 0]
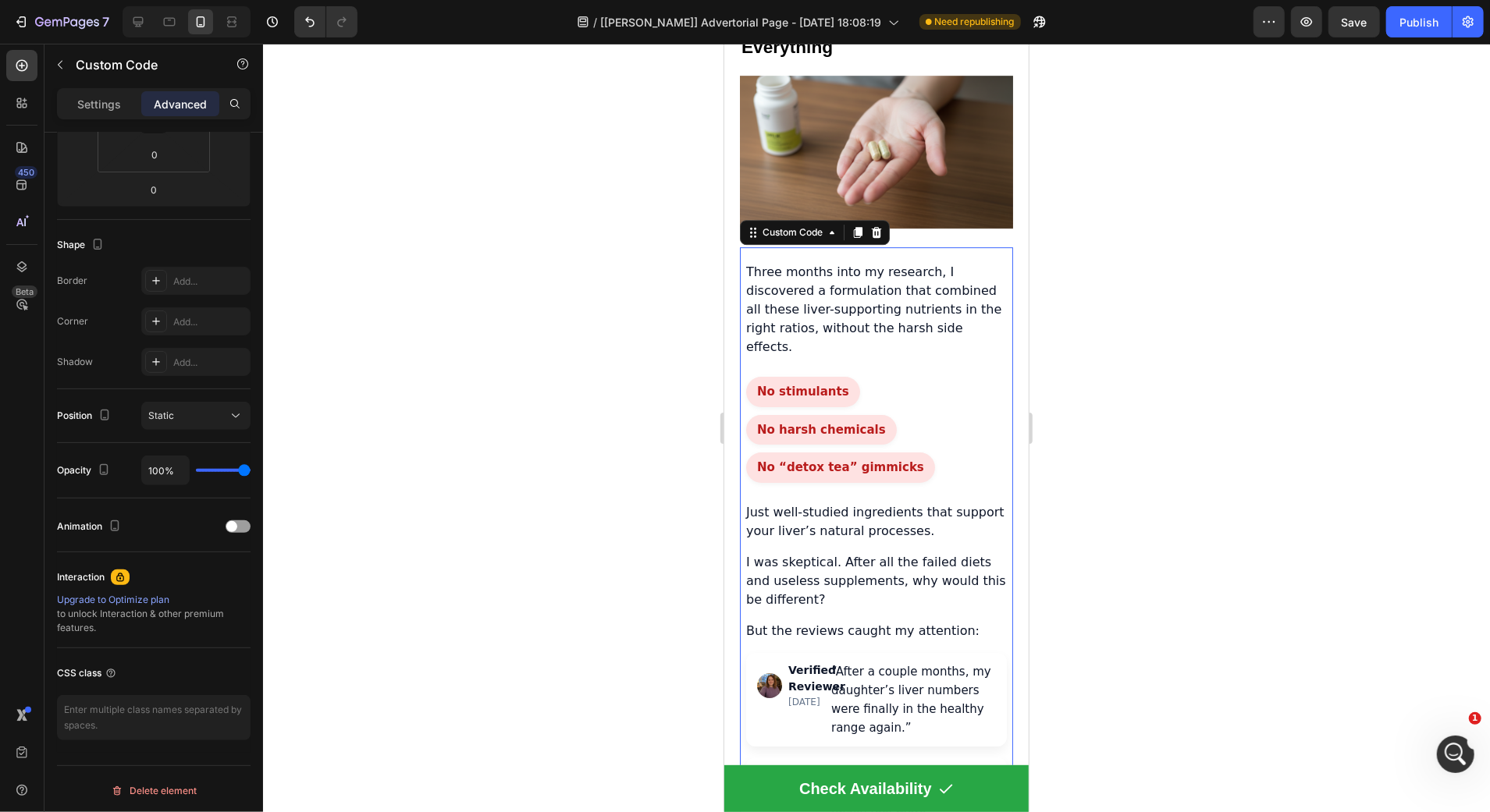
click at [868, 284] on p "Three months into my research, I discovered a formulation that combined all the…" at bounding box center [876, 309] width 261 height 93
click at [1458, 759] on icon "Open Intercom Messenger" at bounding box center [1453, 752] width 26 height 26
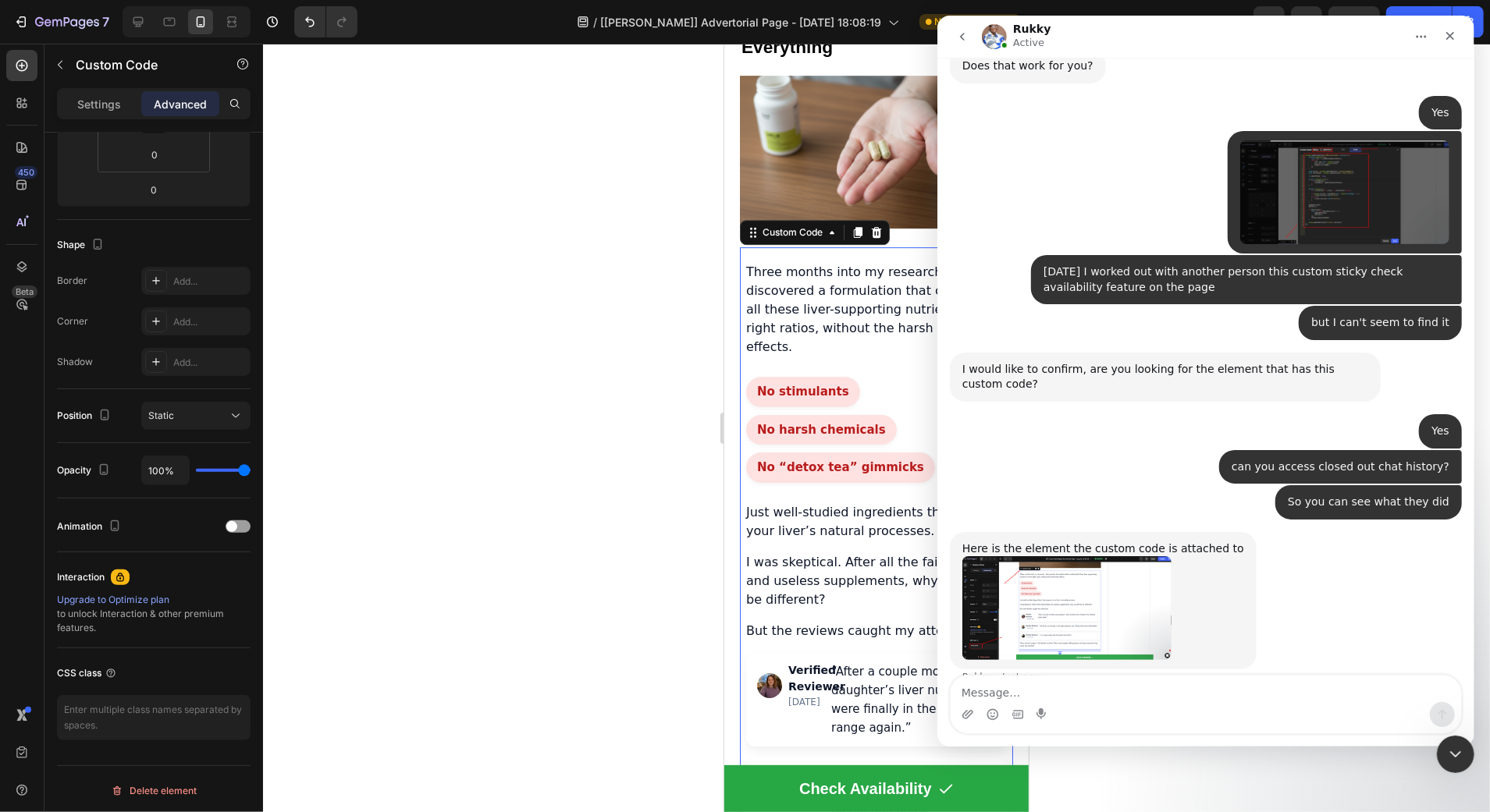
scroll to position [794, 0]
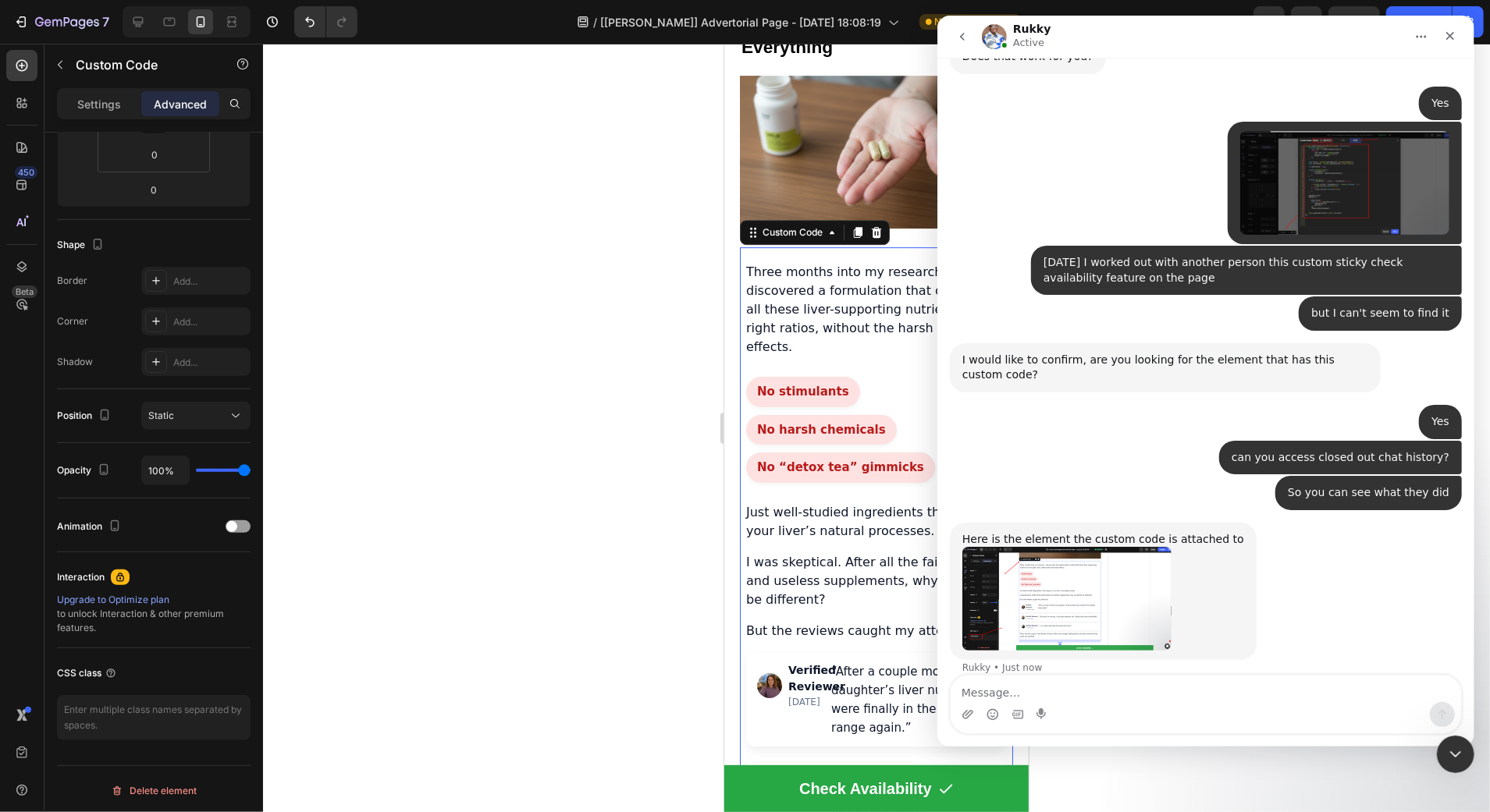
click at [1055, 556] on img "Rukky says…" at bounding box center [1065, 598] width 209 height 103
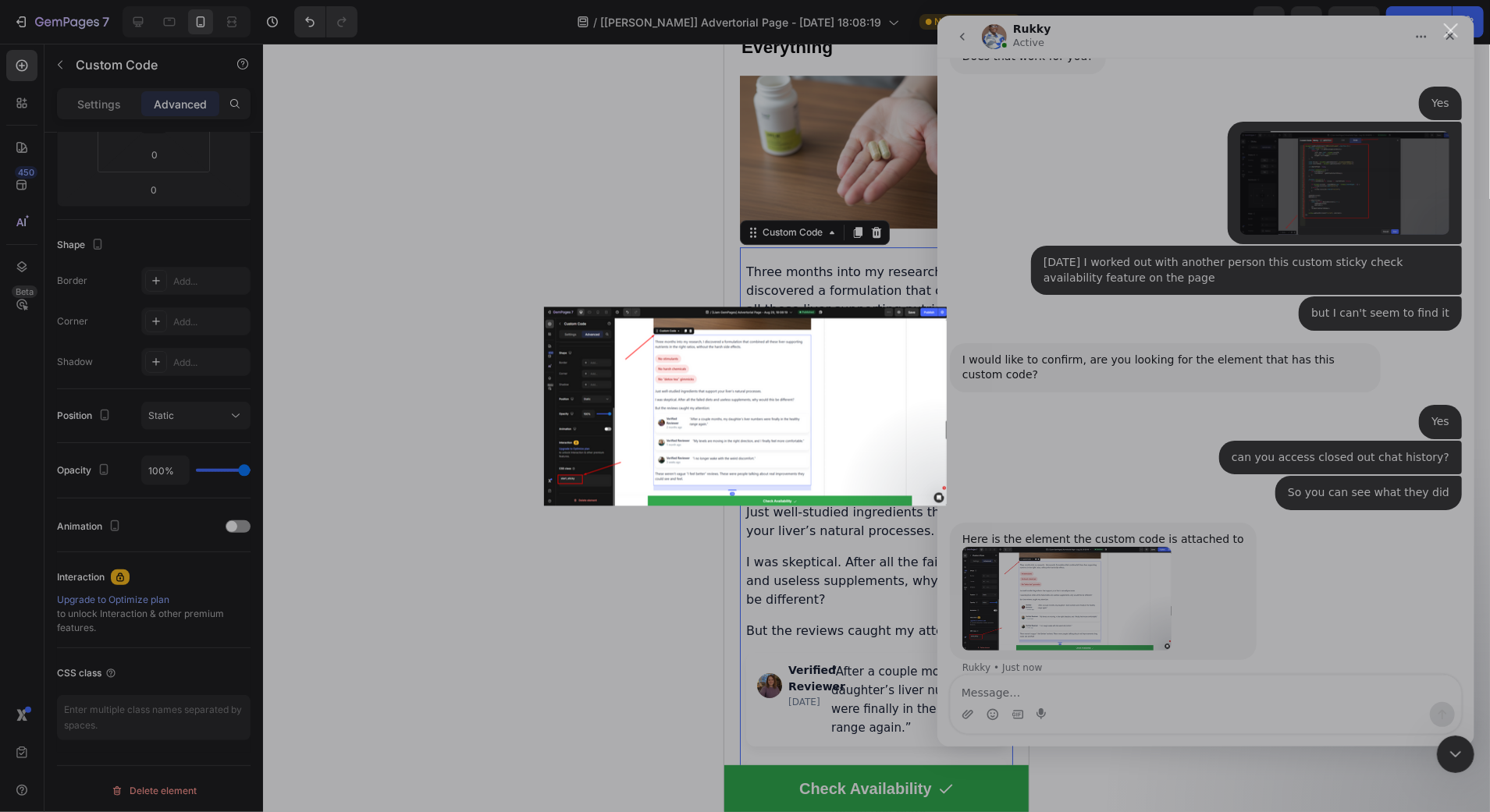
scroll to position [0, 0]
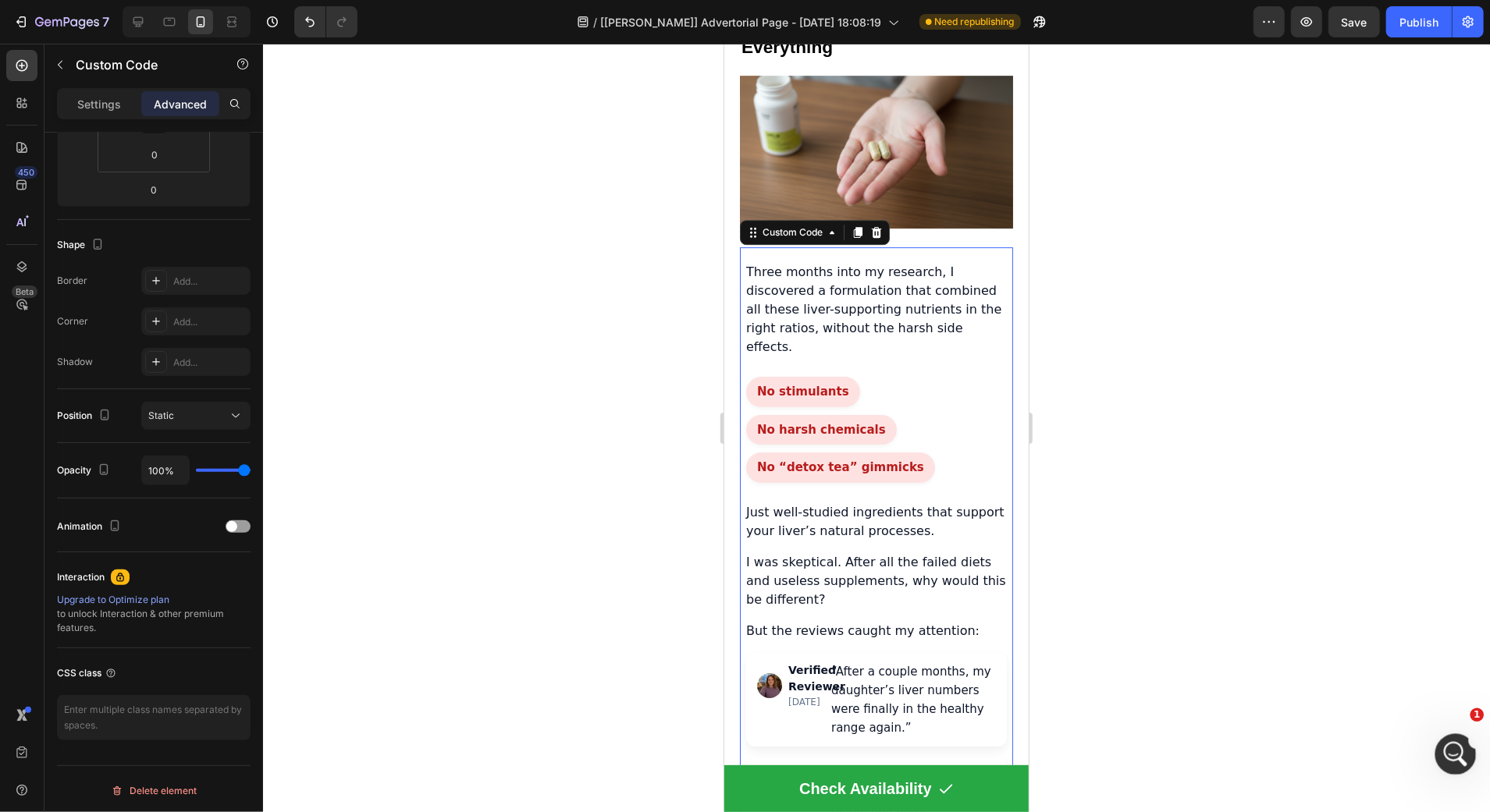
click at [1444, 734] on div "Open Intercom Messenger" at bounding box center [1453, 752] width 51 height 51
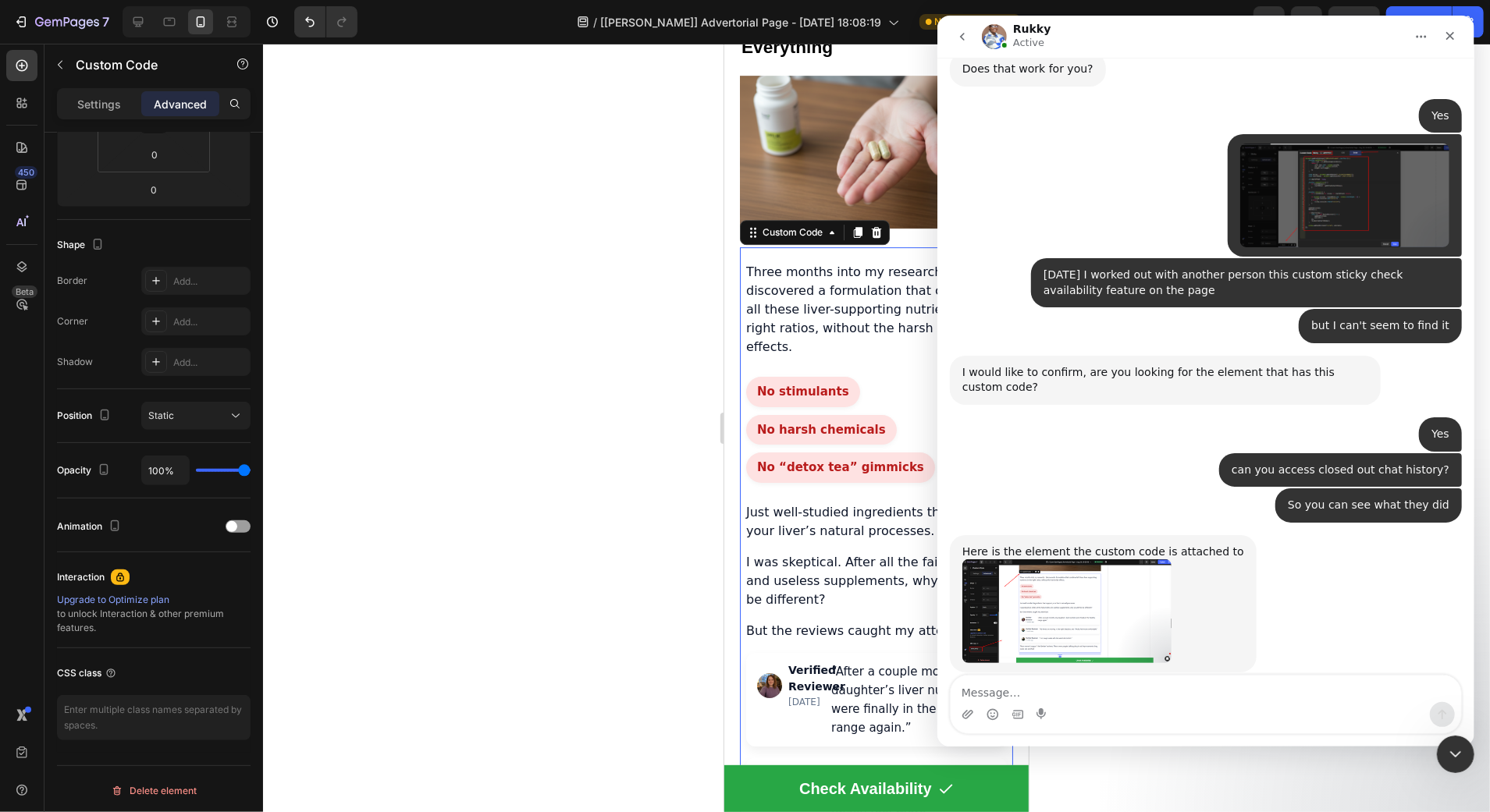
scroll to position [794, 0]
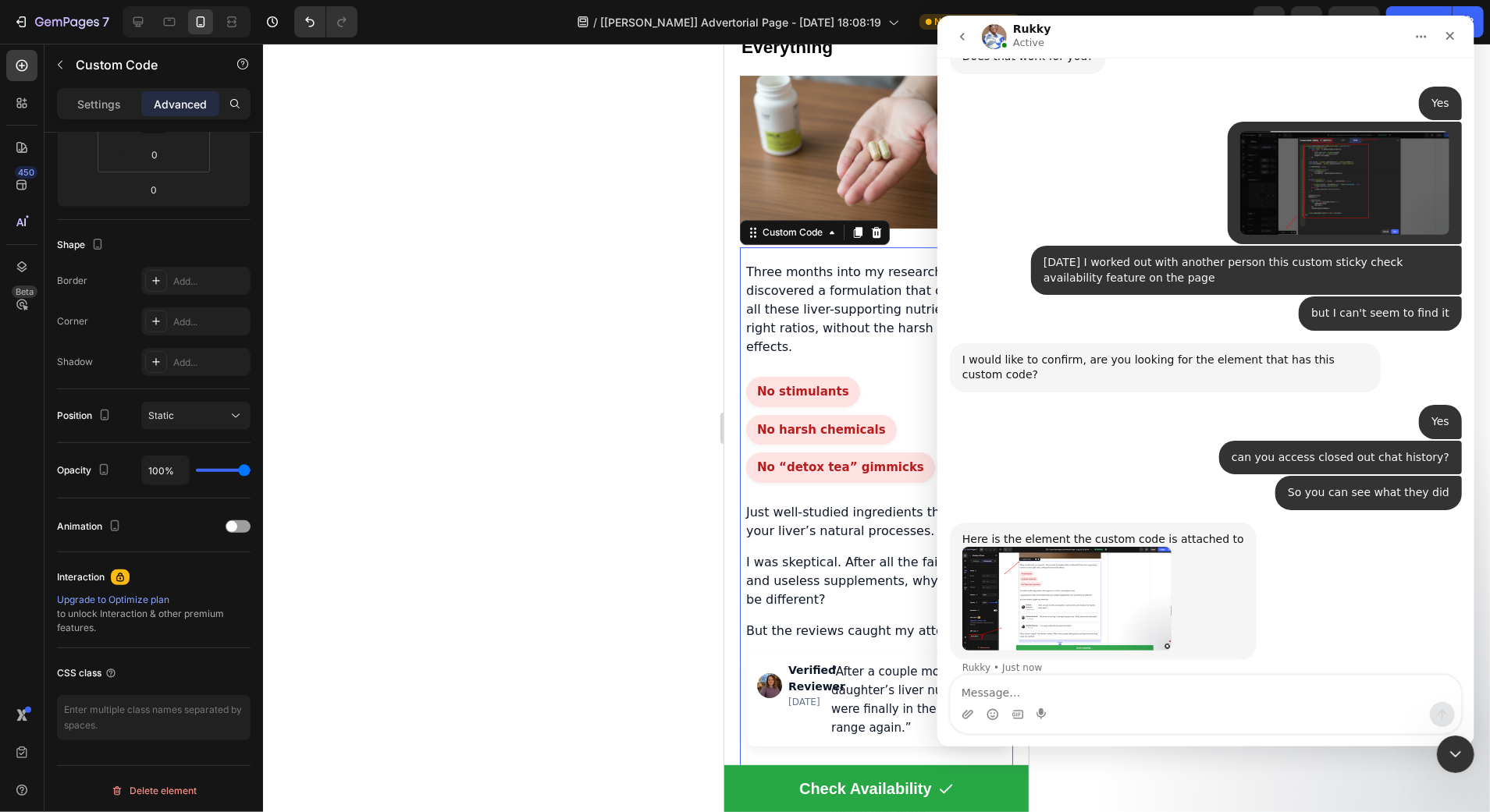
click at [1057, 561] on img "Rukky says…" at bounding box center [1065, 598] width 209 height 103
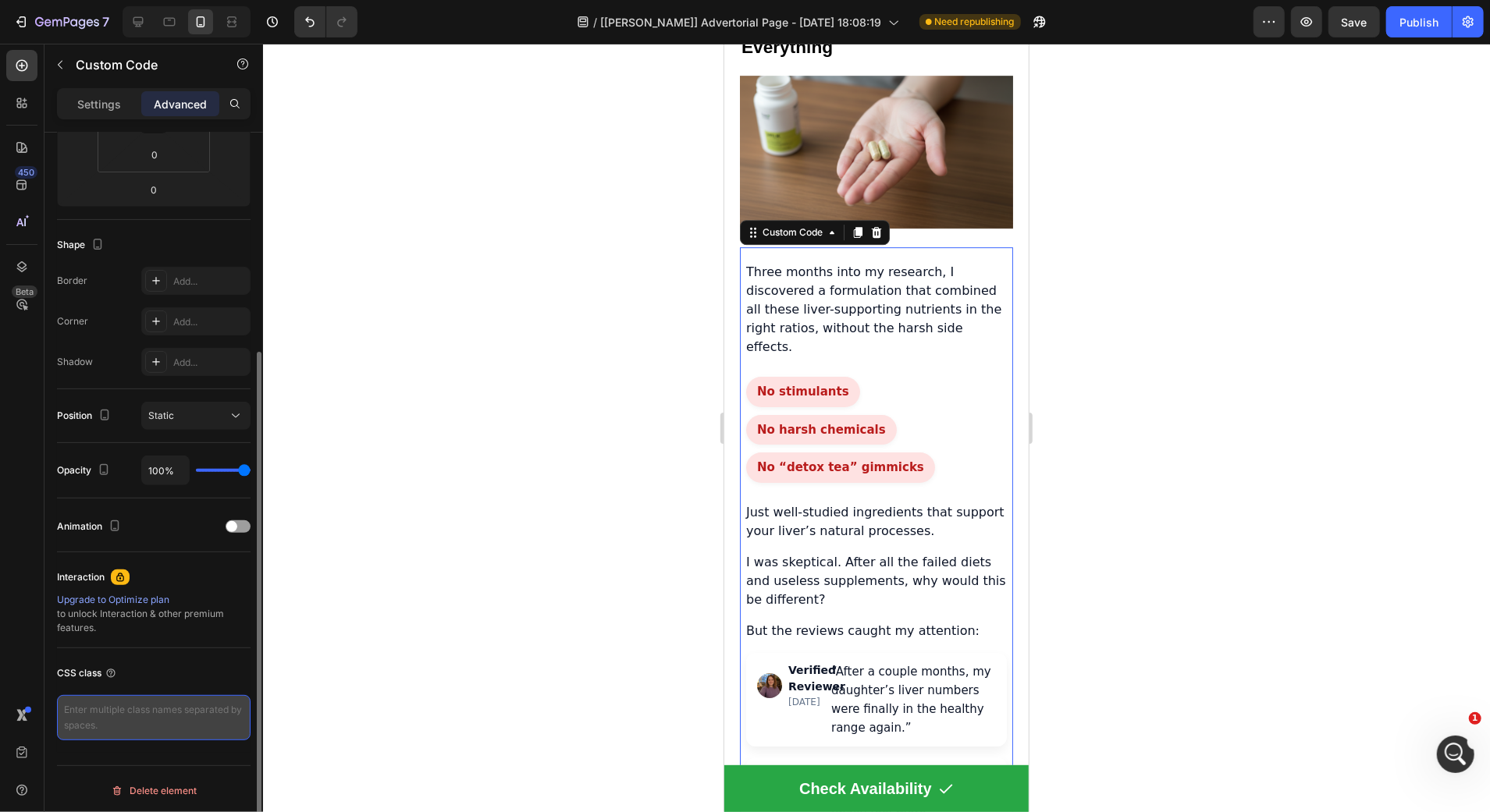
click at [86, 720] on textarea at bounding box center [154, 717] width 194 height 45
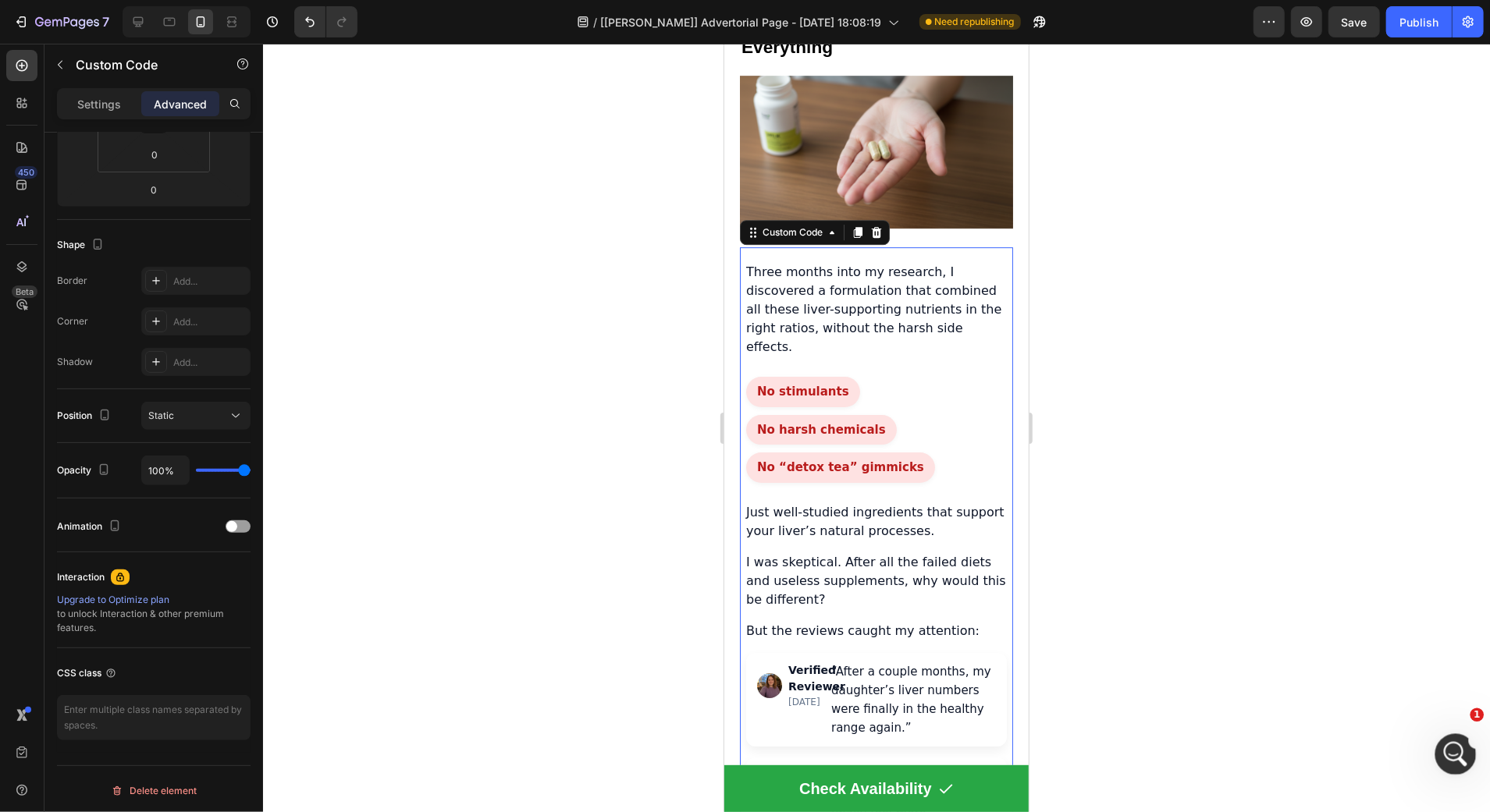
click at [1471, 743] on div "Open Intercom Messenger" at bounding box center [1453, 752] width 51 height 51
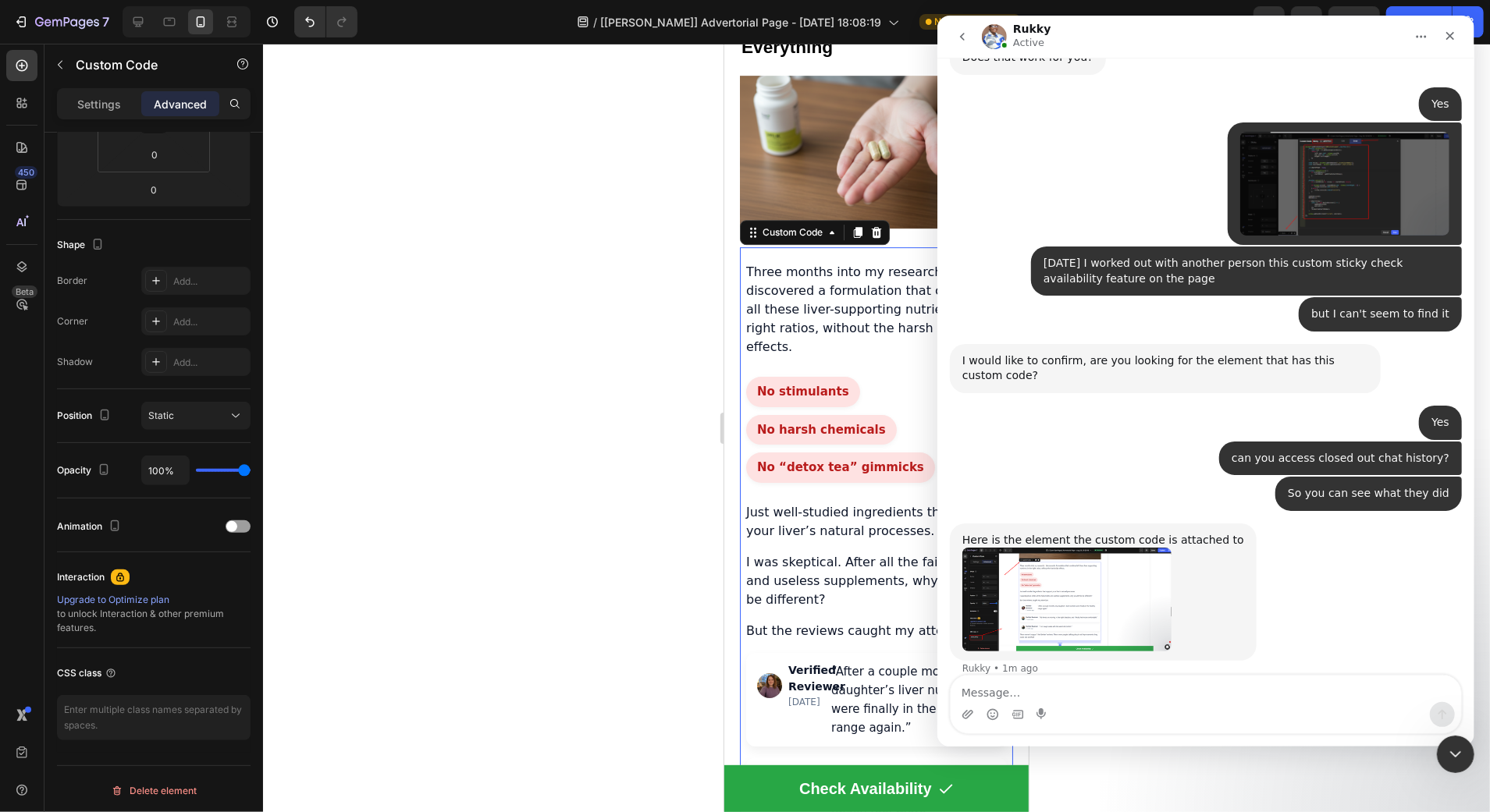
scroll to position [794, 0]
click at [1060, 706] on div "Intercom messenger" at bounding box center [1205, 714] width 510 height 25
click at [1028, 698] on textarea "Message…" at bounding box center [1205, 689] width 510 height 26
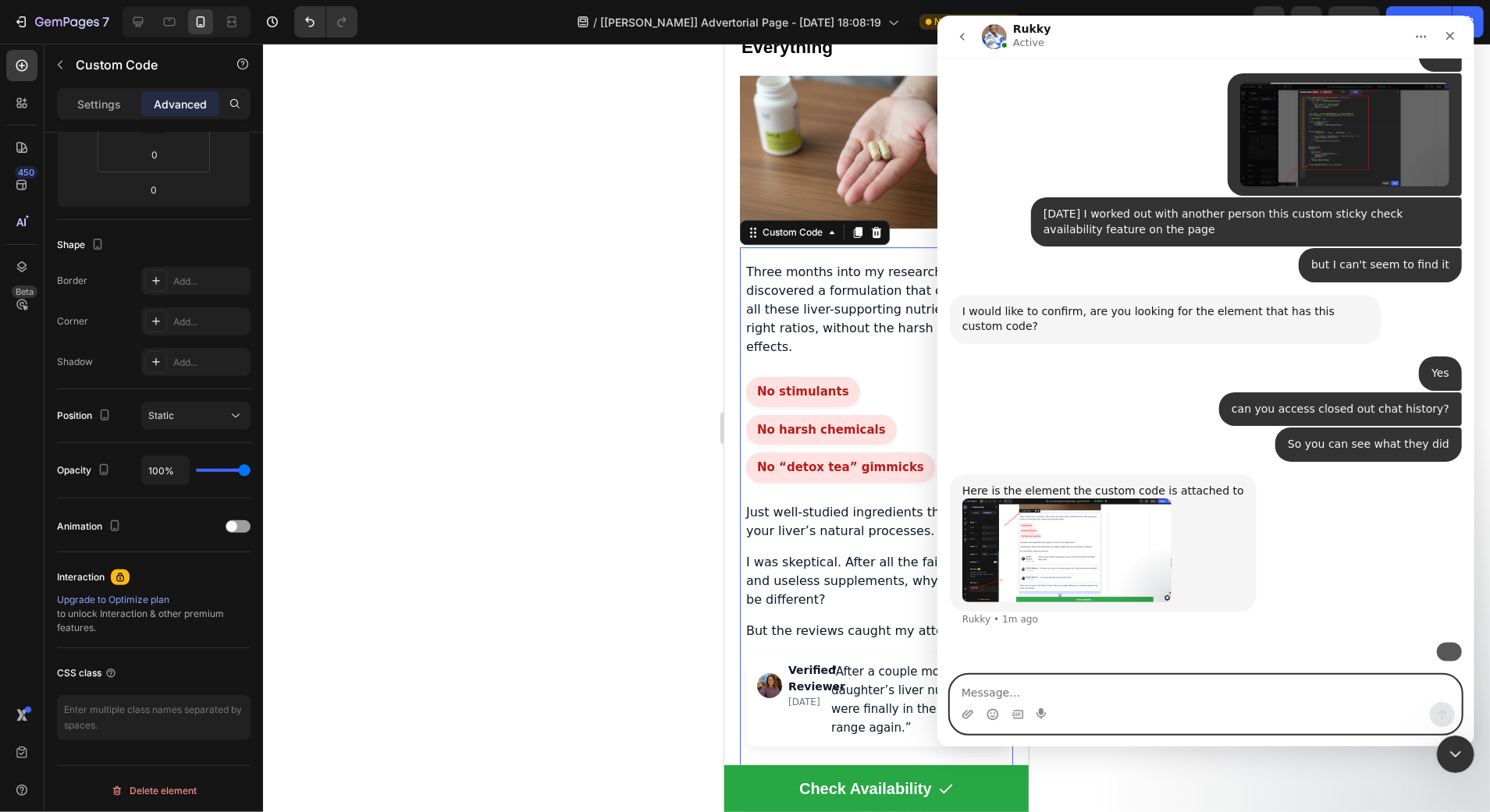
scroll to position [930, 0]
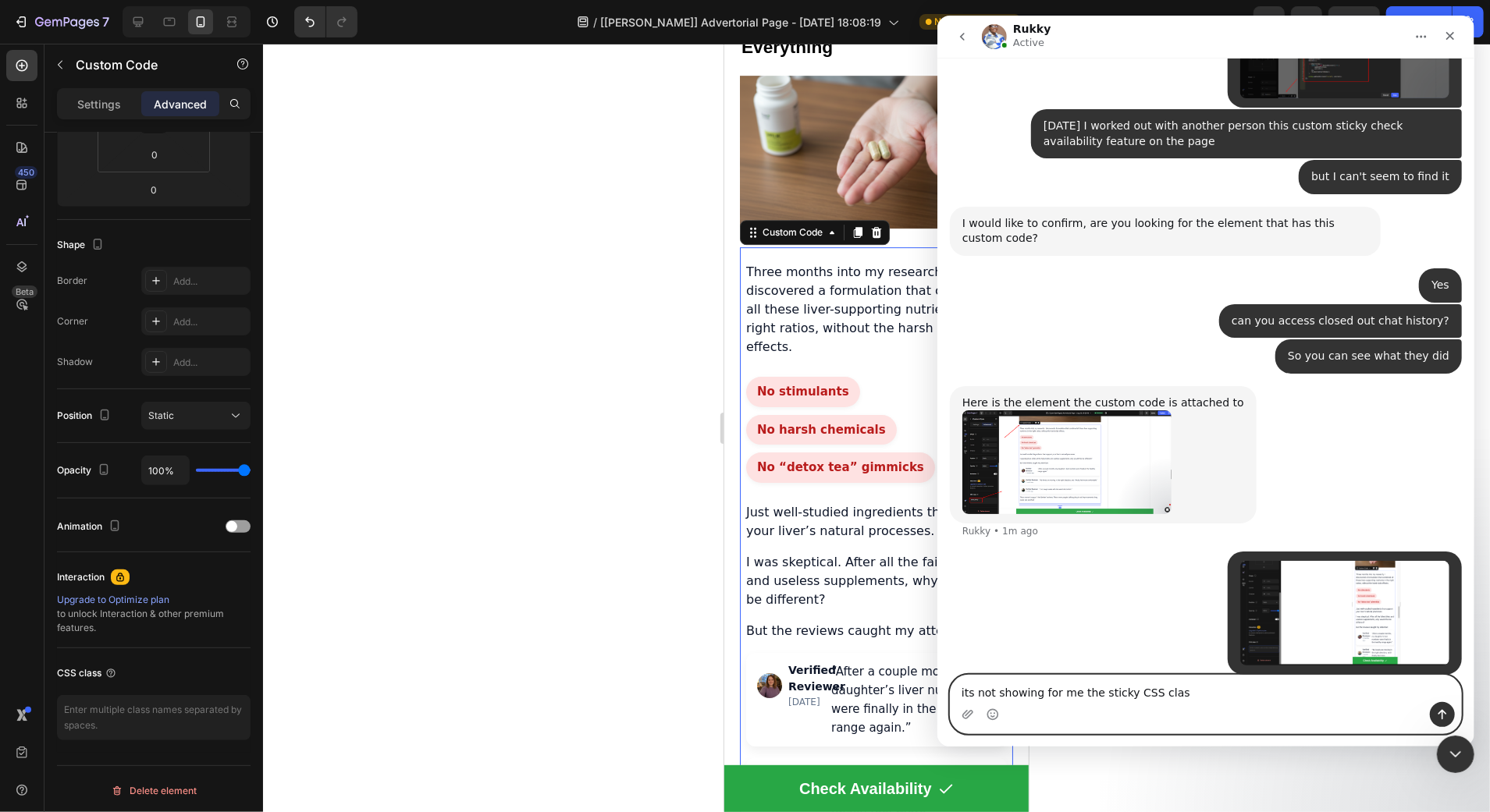
type textarea "its not showing for me the sticky CSS class"
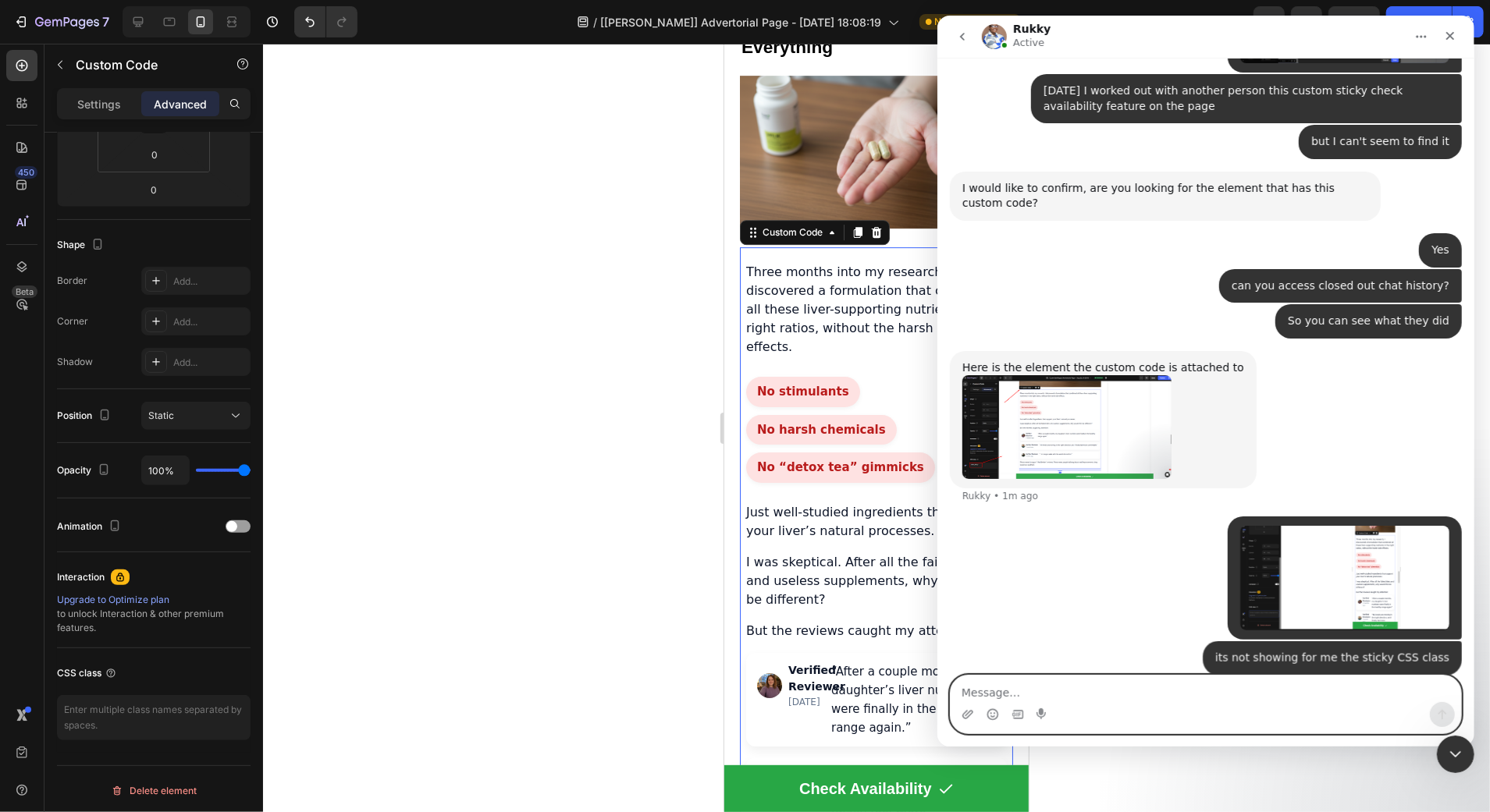
type textarea "s"
type textarea "D"
click at [1048, 423] on img "Rukky says…" at bounding box center [1065, 426] width 209 height 103
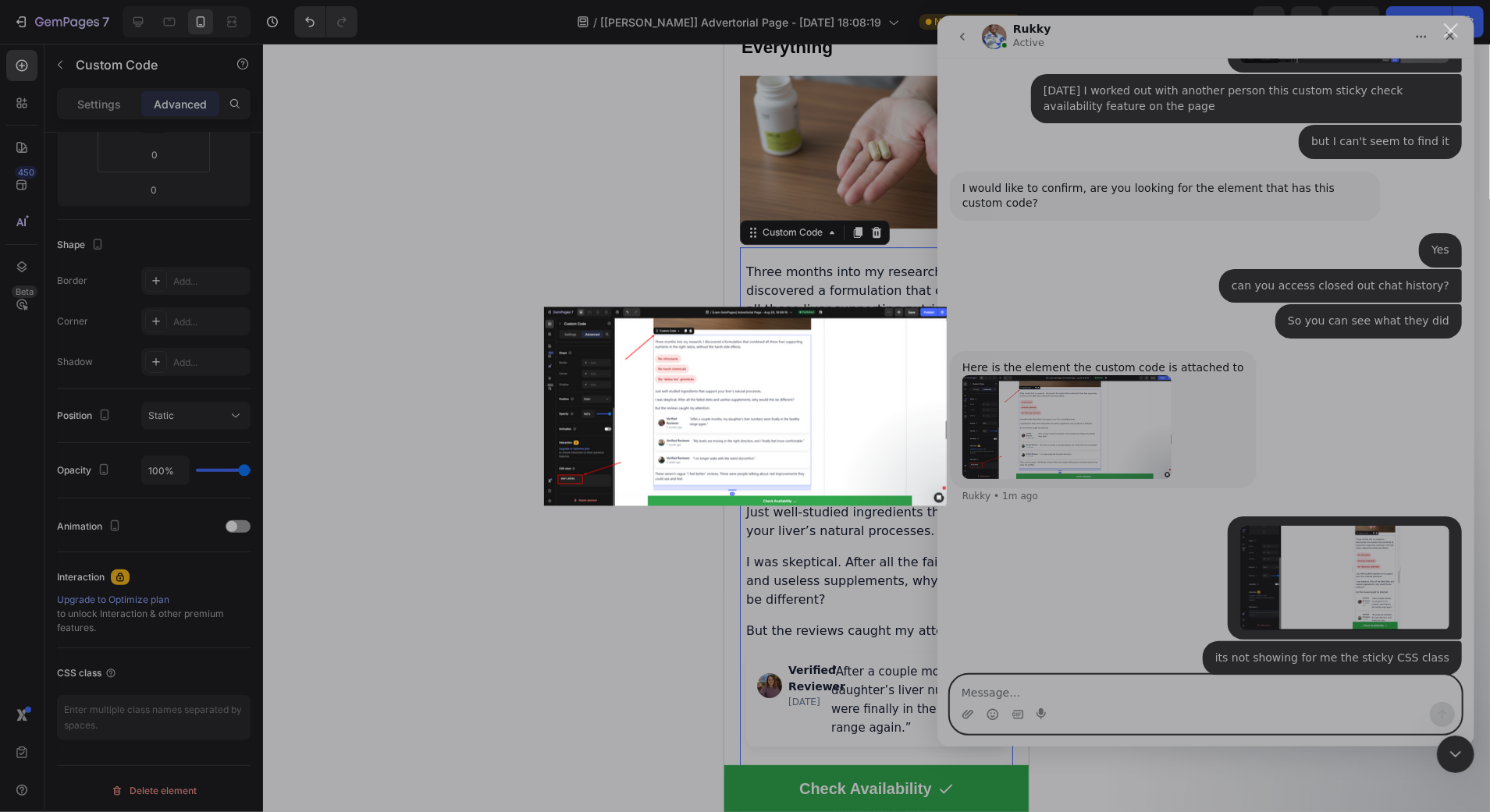
click at [1197, 400] on div "Intercom messenger" at bounding box center [745, 406] width 1490 height 812
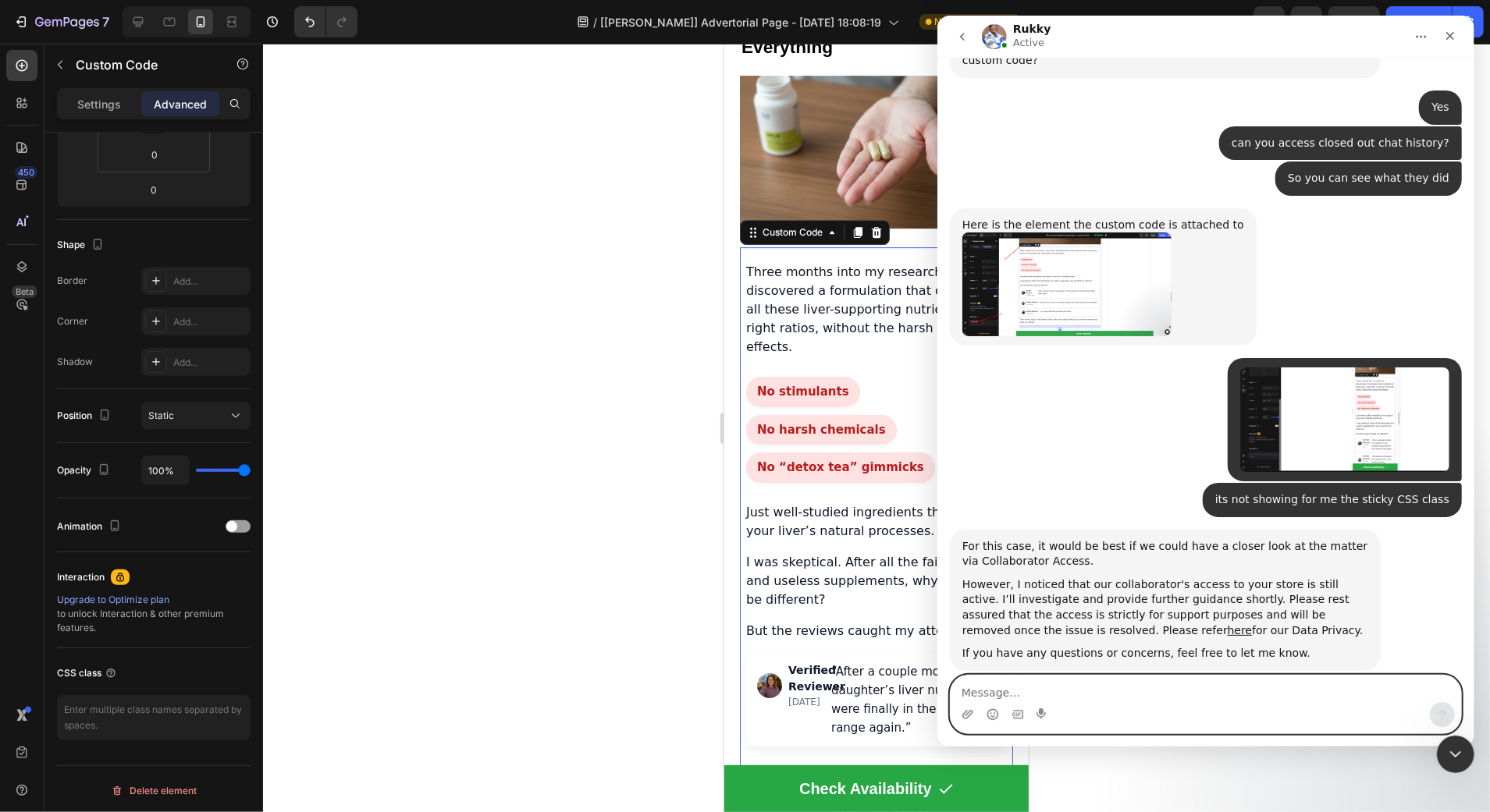
scroll to position [1118, 0]
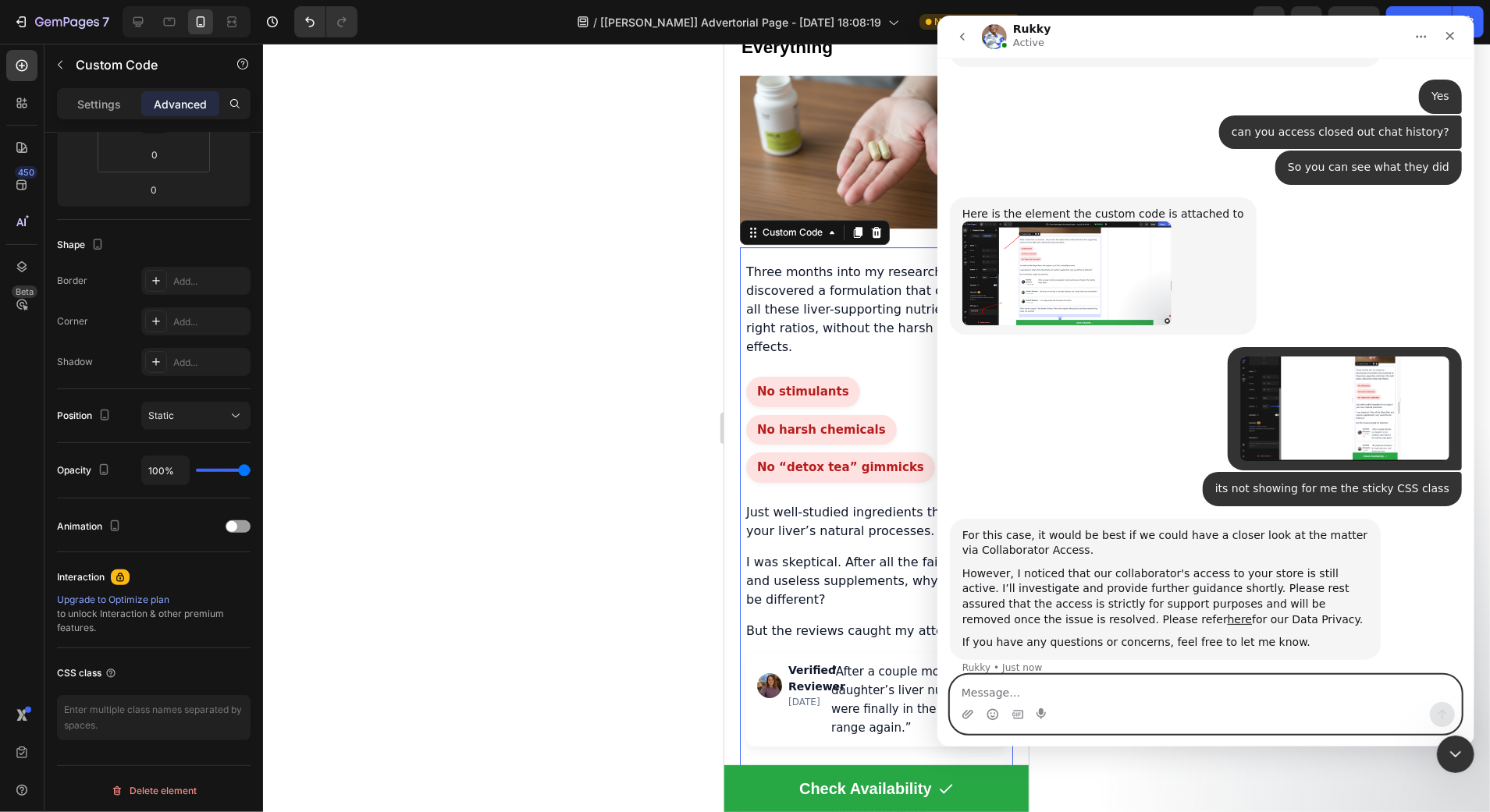
click at [1243, 693] on textarea "Message…" at bounding box center [1205, 689] width 510 height 26
type textarea "Okay thank you"
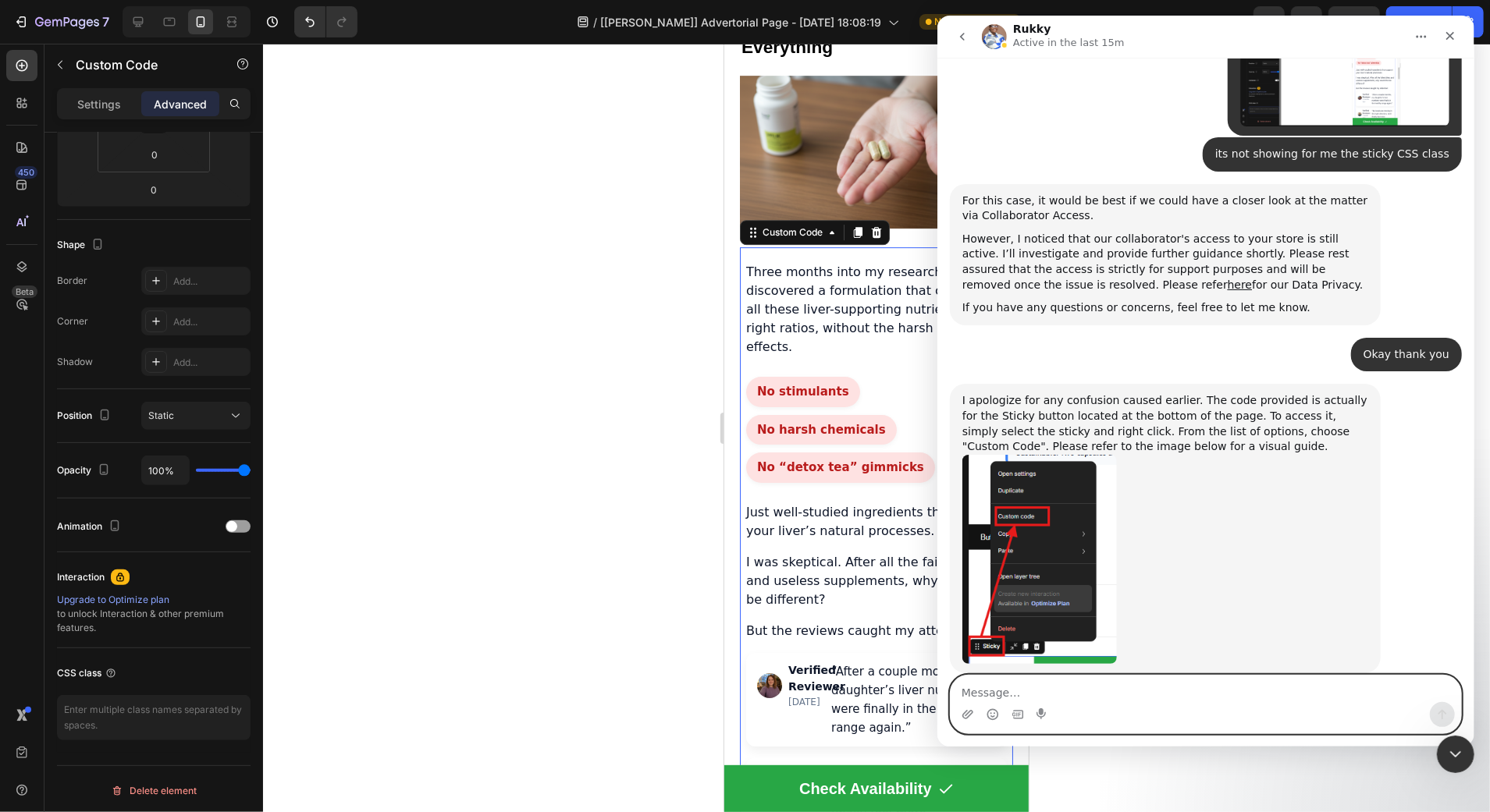
scroll to position [1466, 0]
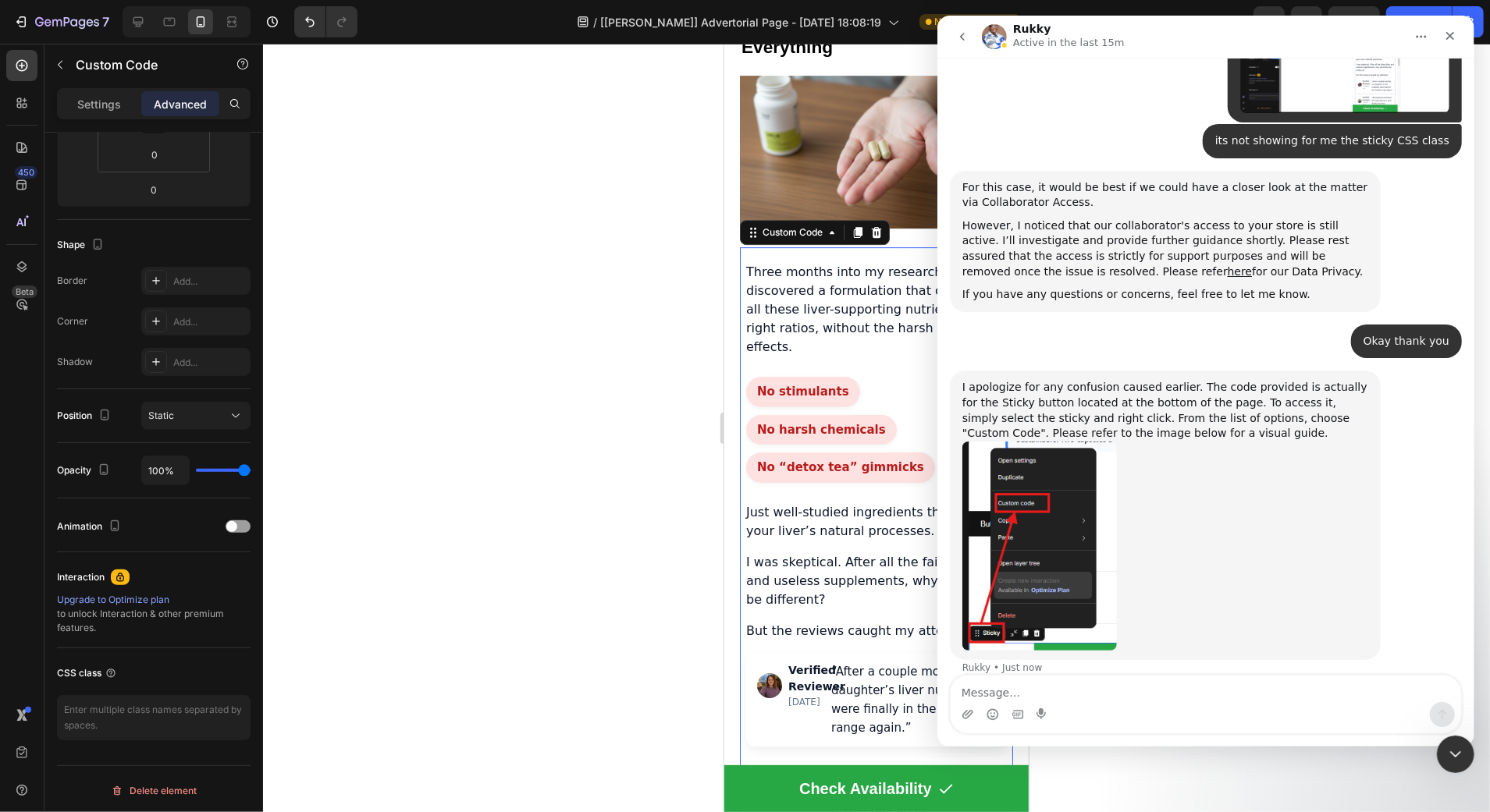
click at [1070, 528] on img "Rukky says…" at bounding box center [1038, 545] width 154 height 209
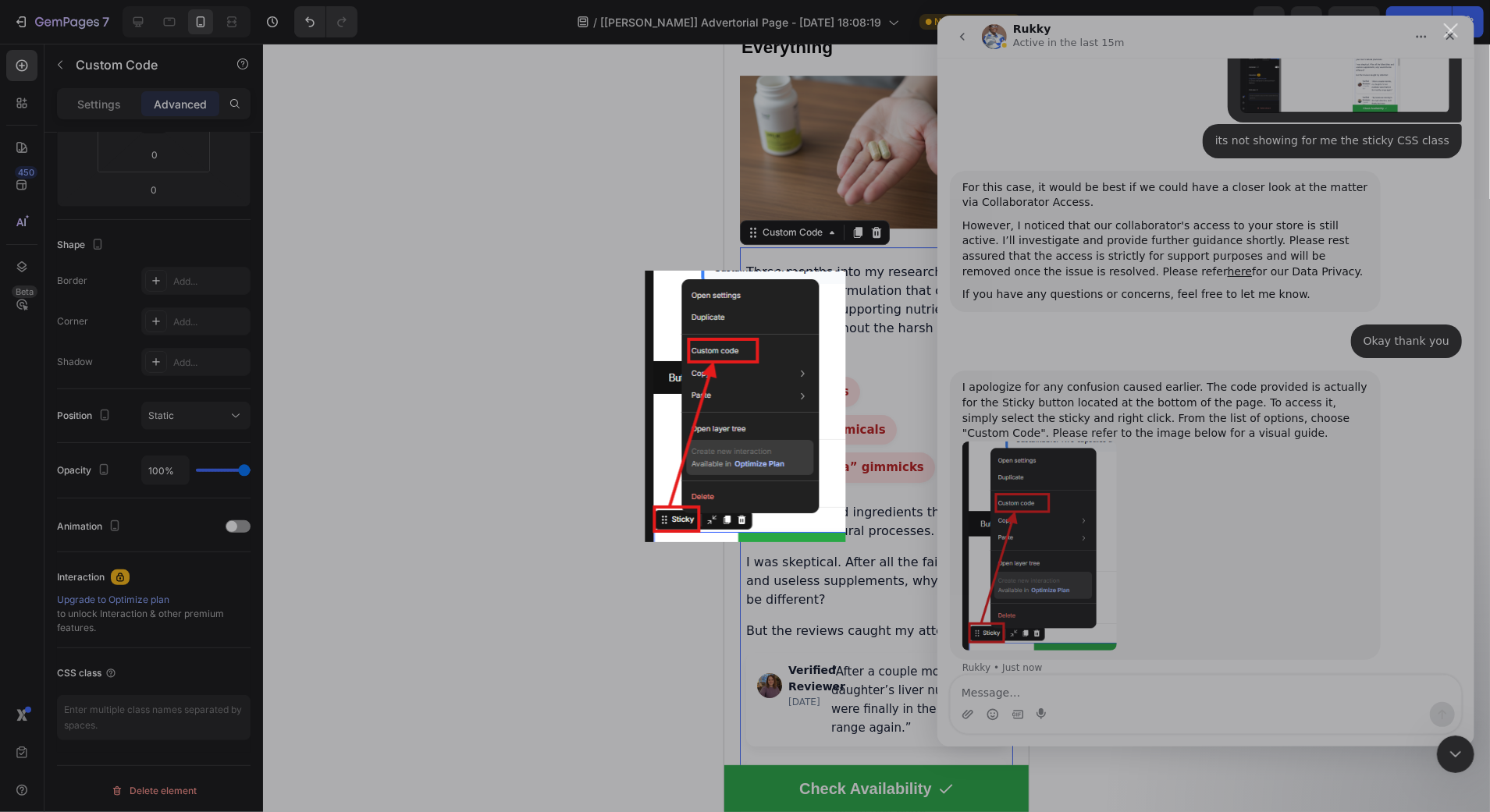
click at [1127, 439] on div "Intercom messenger" at bounding box center [745, 406] width 1490 height 812
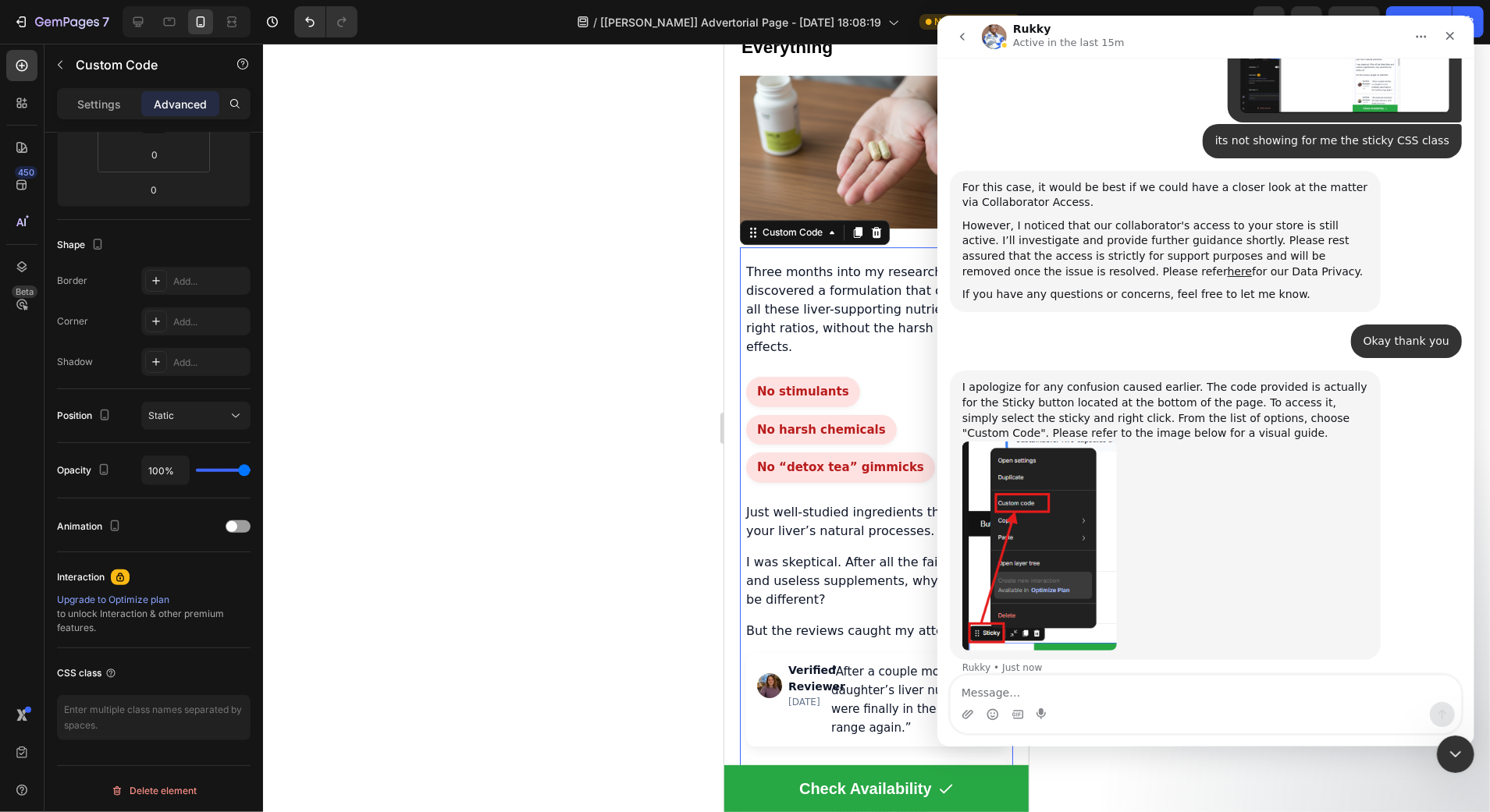
click at [1000, 536] on img "Rukky says…" at bounding box center [1038, 545] width 154 height 209
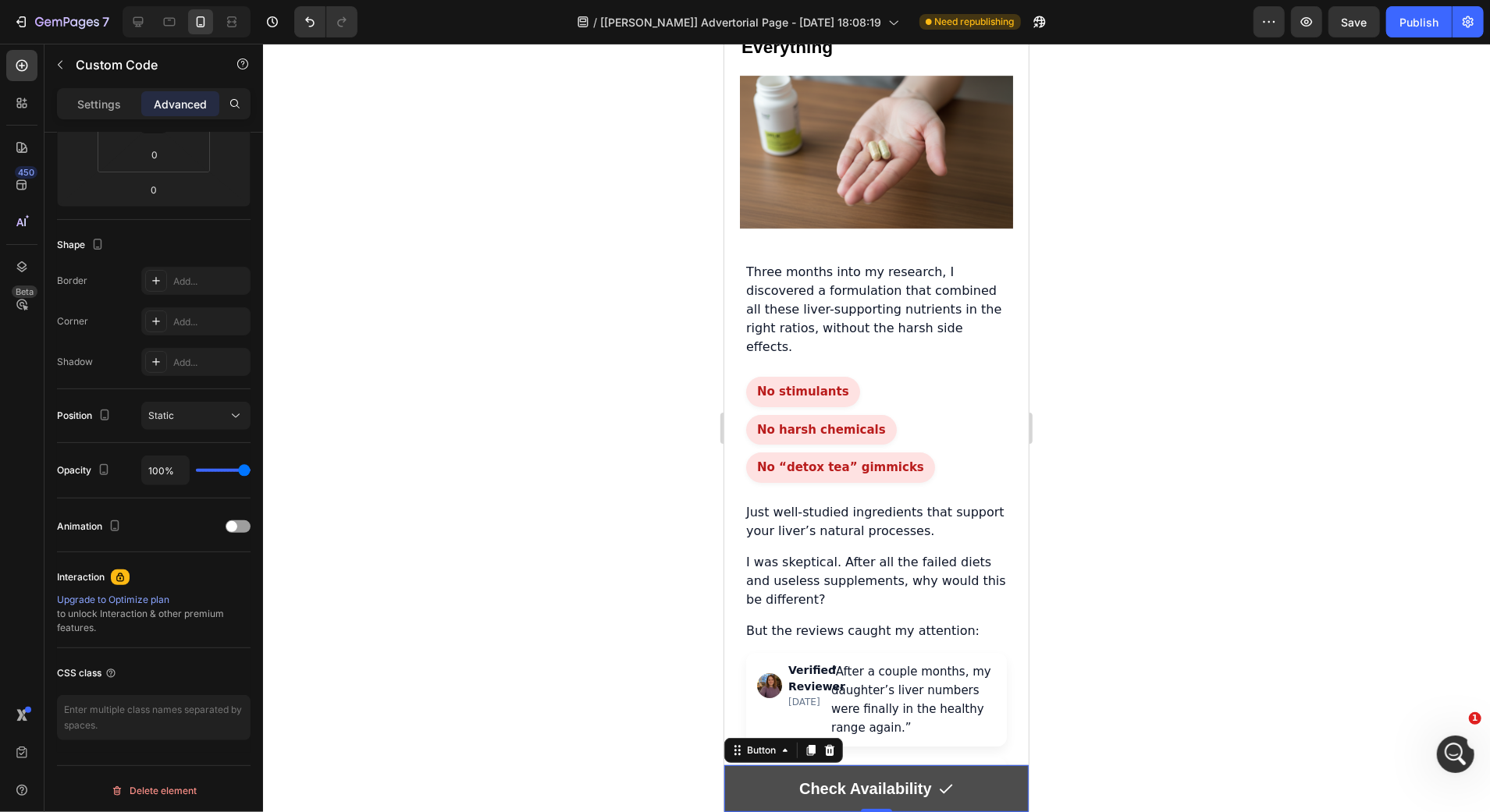
click at [757, 782] on link "Check Availability" at bounding box center [875, 787] width 304 height 47
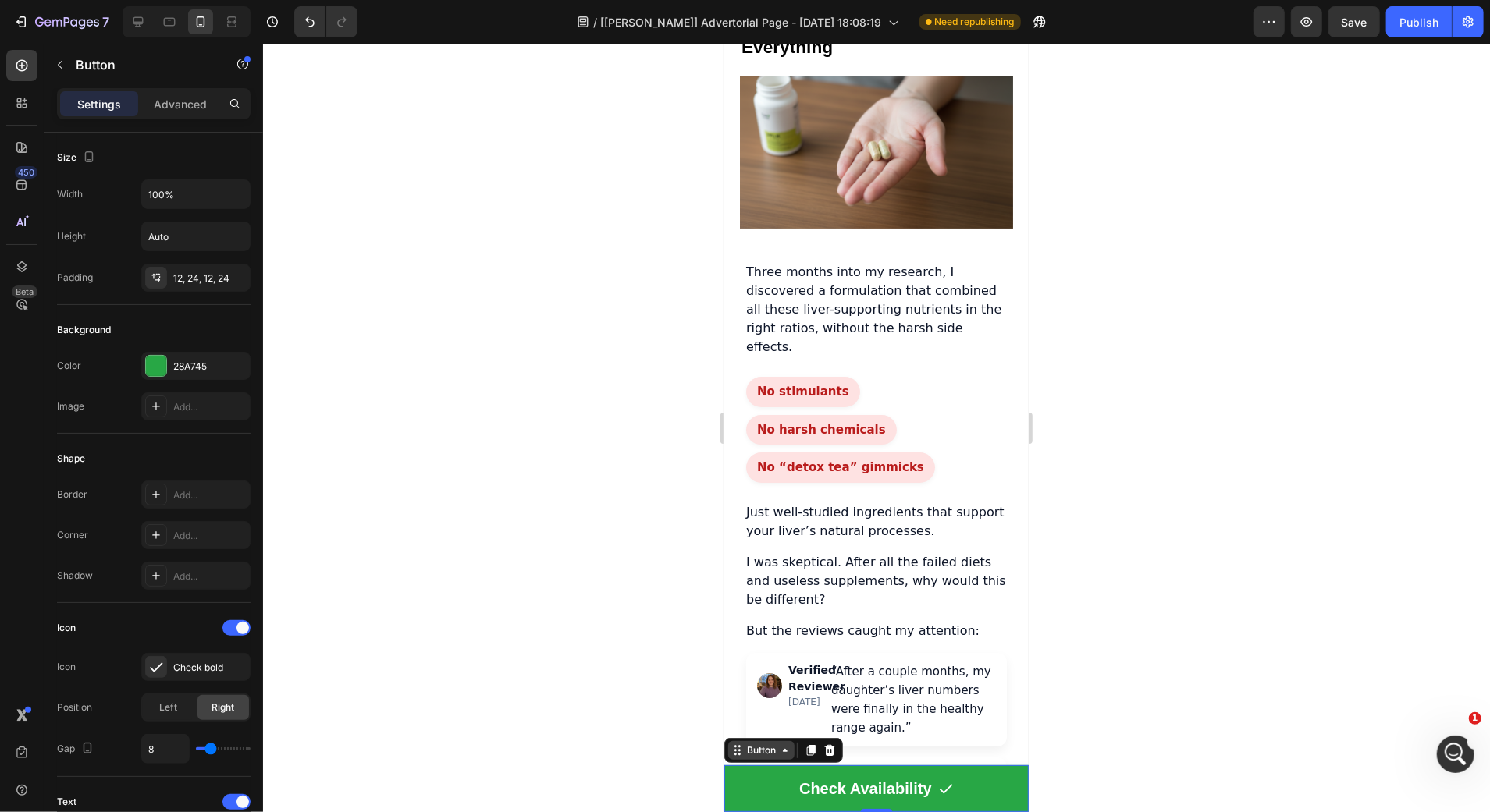
click at [782, 752] on icon at bounding box center [784, 749] width 12 height 12
click at [738, 753] on icon at bounding box center [737, 749] width 12 height 12
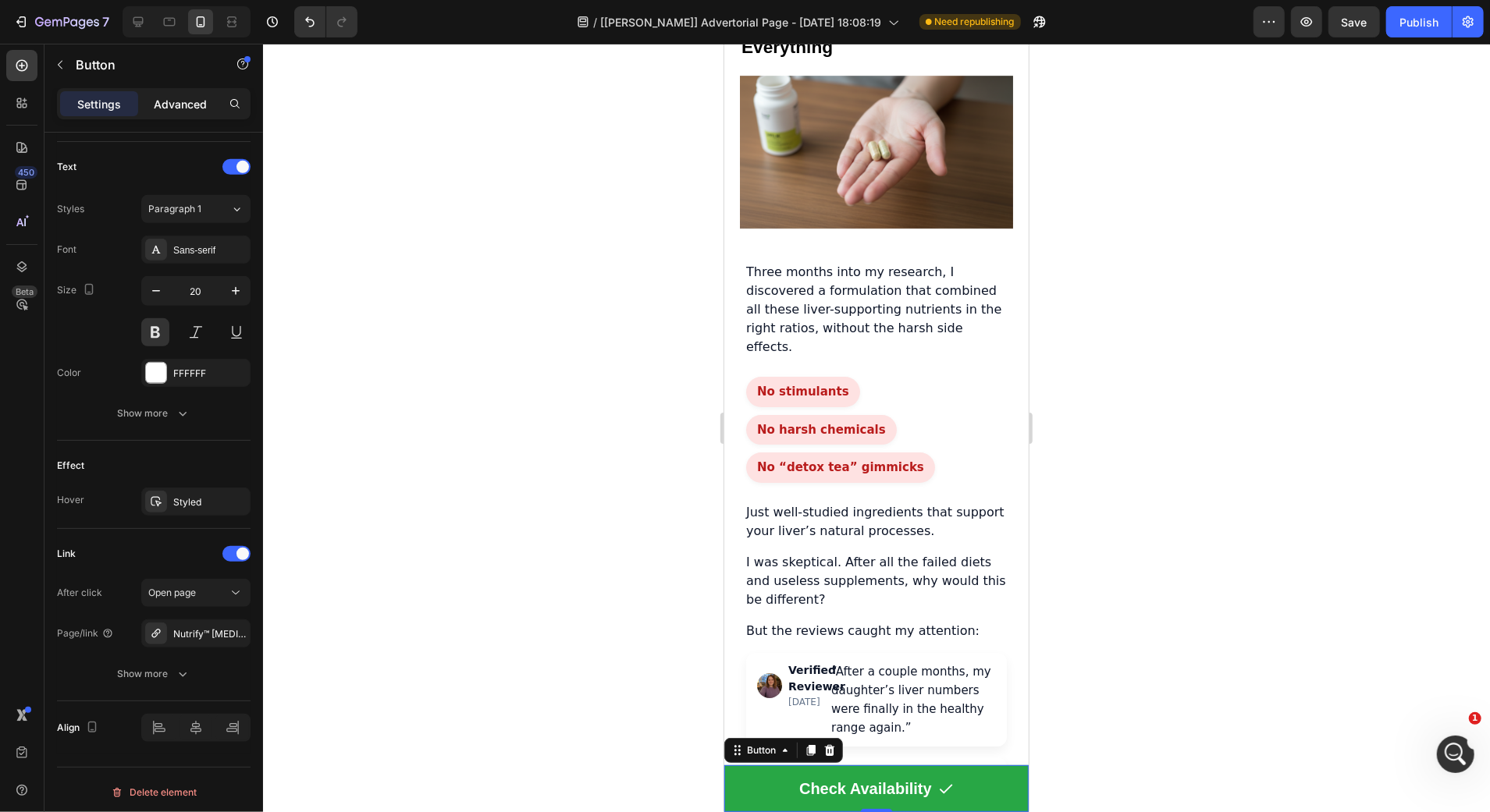
click at [187, 113] on div "Advanced" at bounding box center [180, 104] width 78 height 25
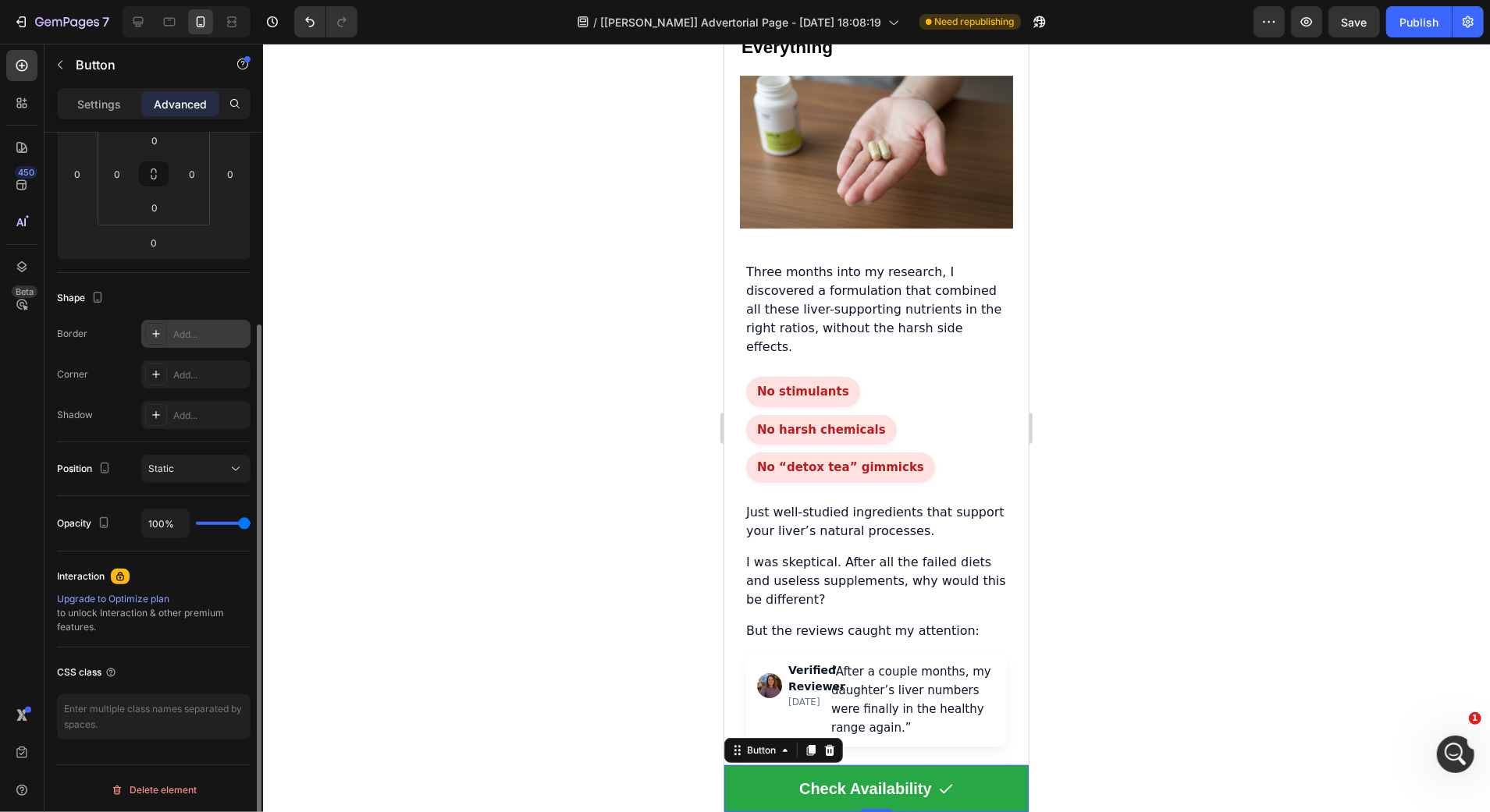
scroll to position [0, 0]
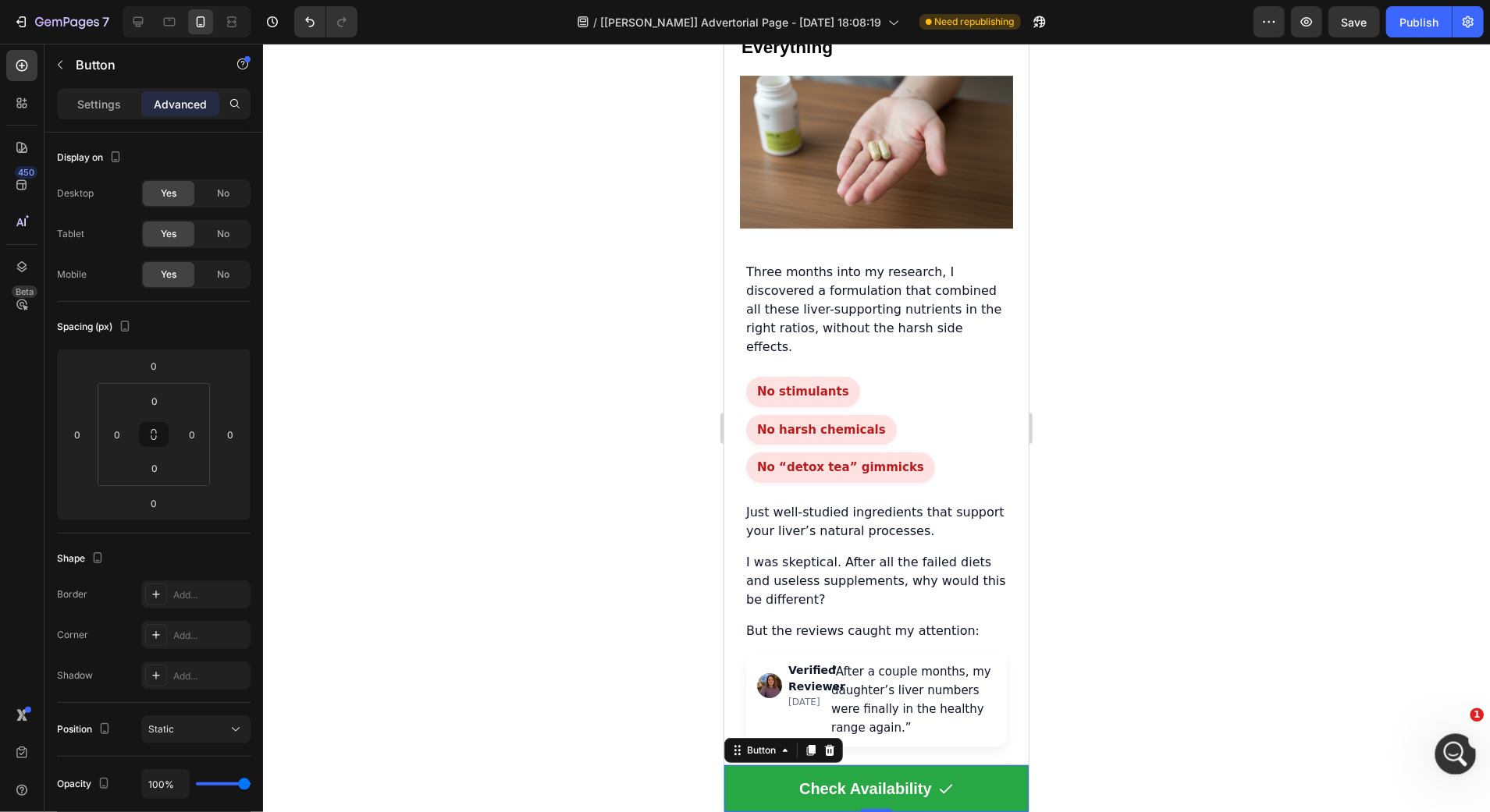
click at [1464, 749] on icon "Open Intercom Messenger" at bounding box center [1453, 752] width 26 height 26
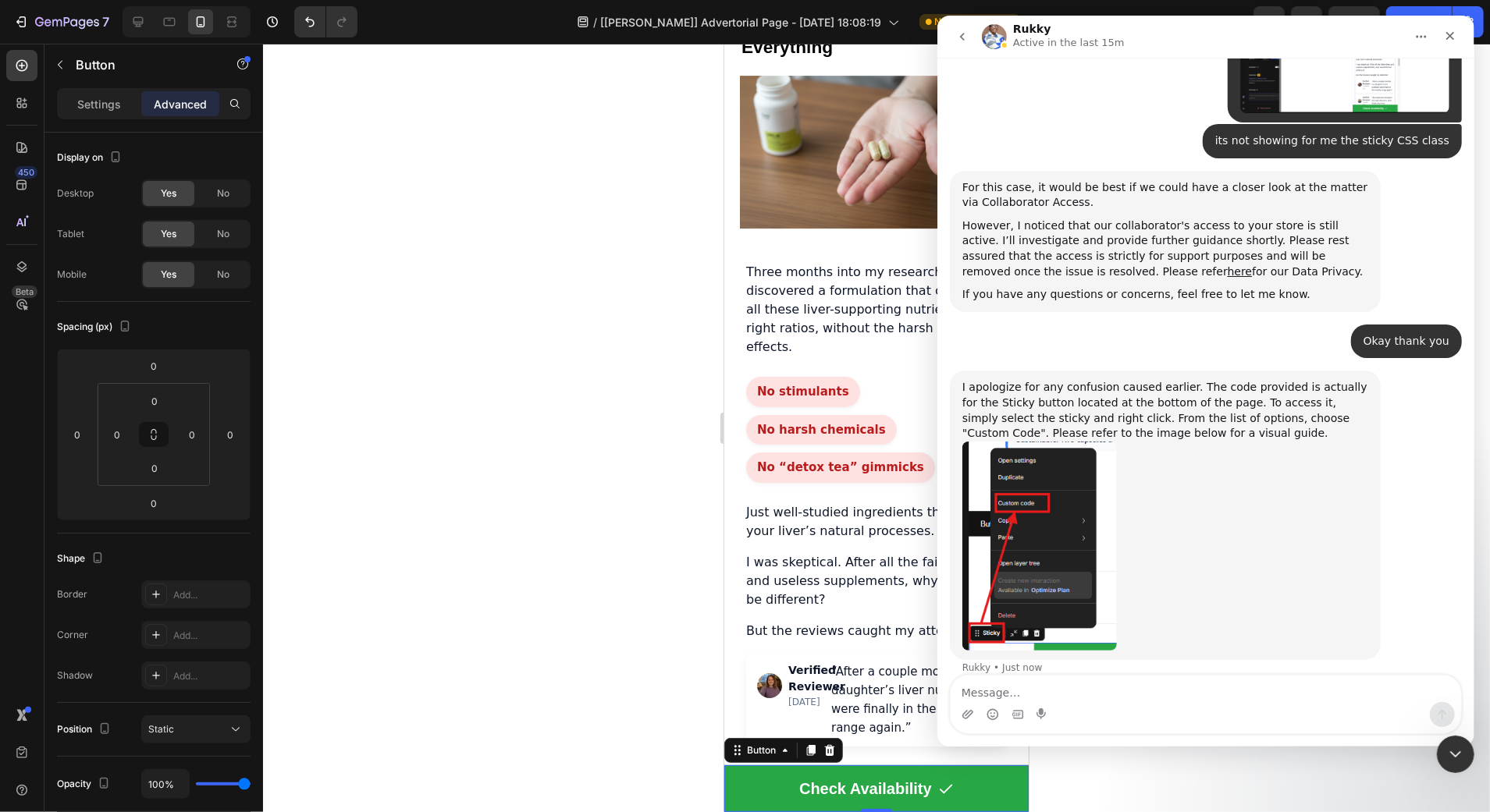
scroll to position [1466, 0]
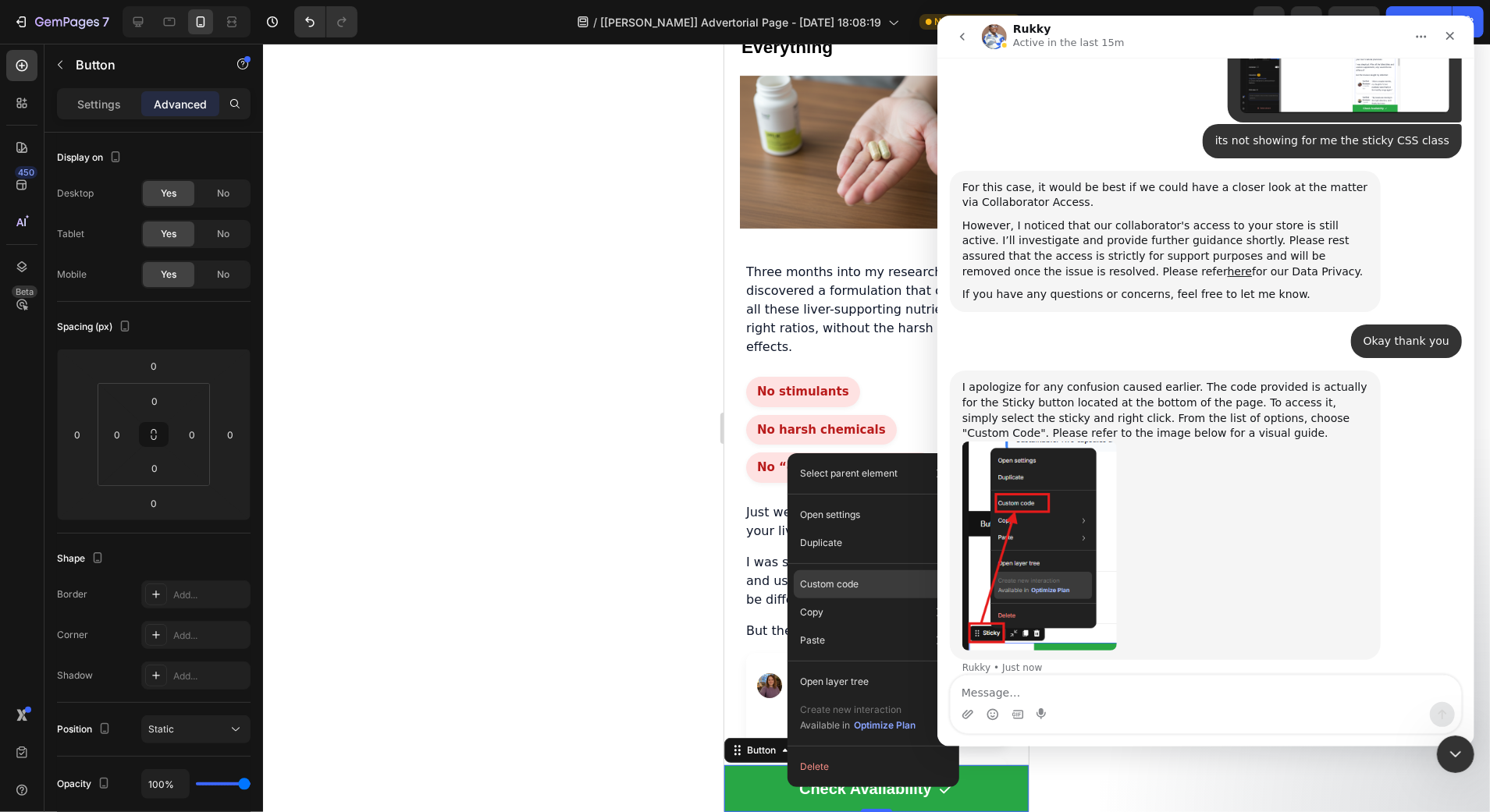
click at [850, 589] on p "Custom code" at bounding box center [829, 584] width 58 height 14
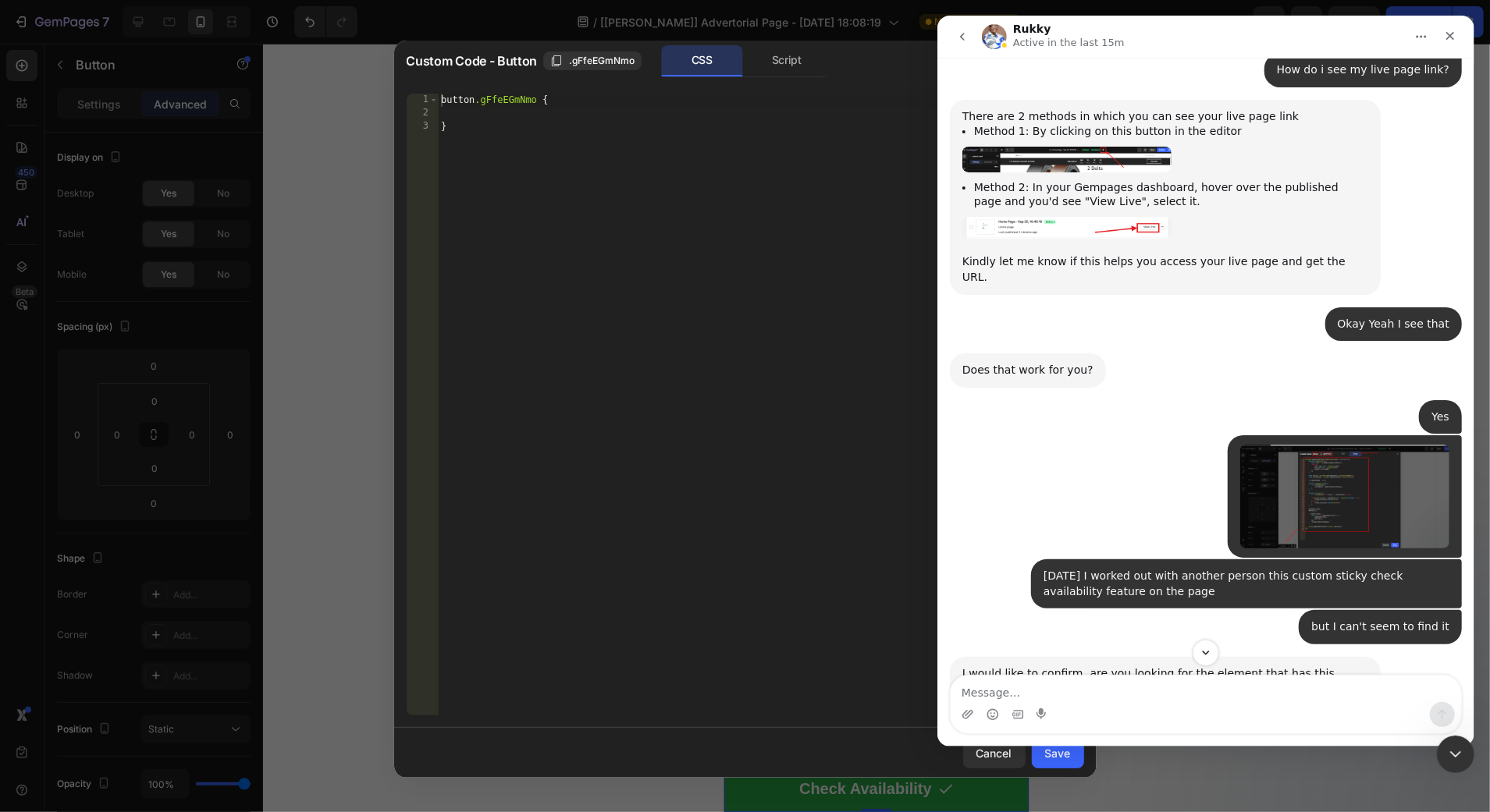
scroll to position [515, 0]
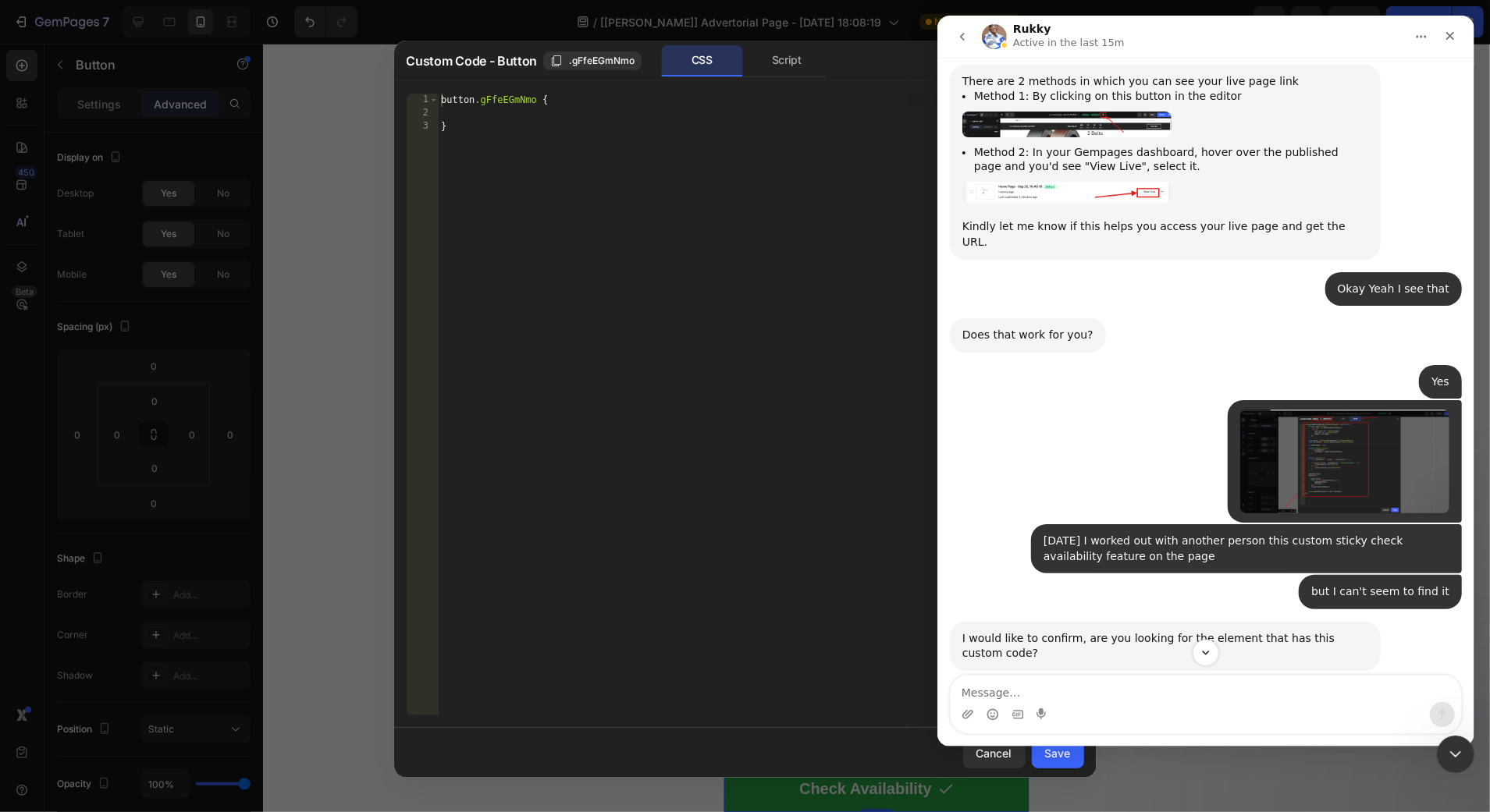
click at [1357, 447] on img "Try says…" at bounding box center [1343, 461] width 209 height 104
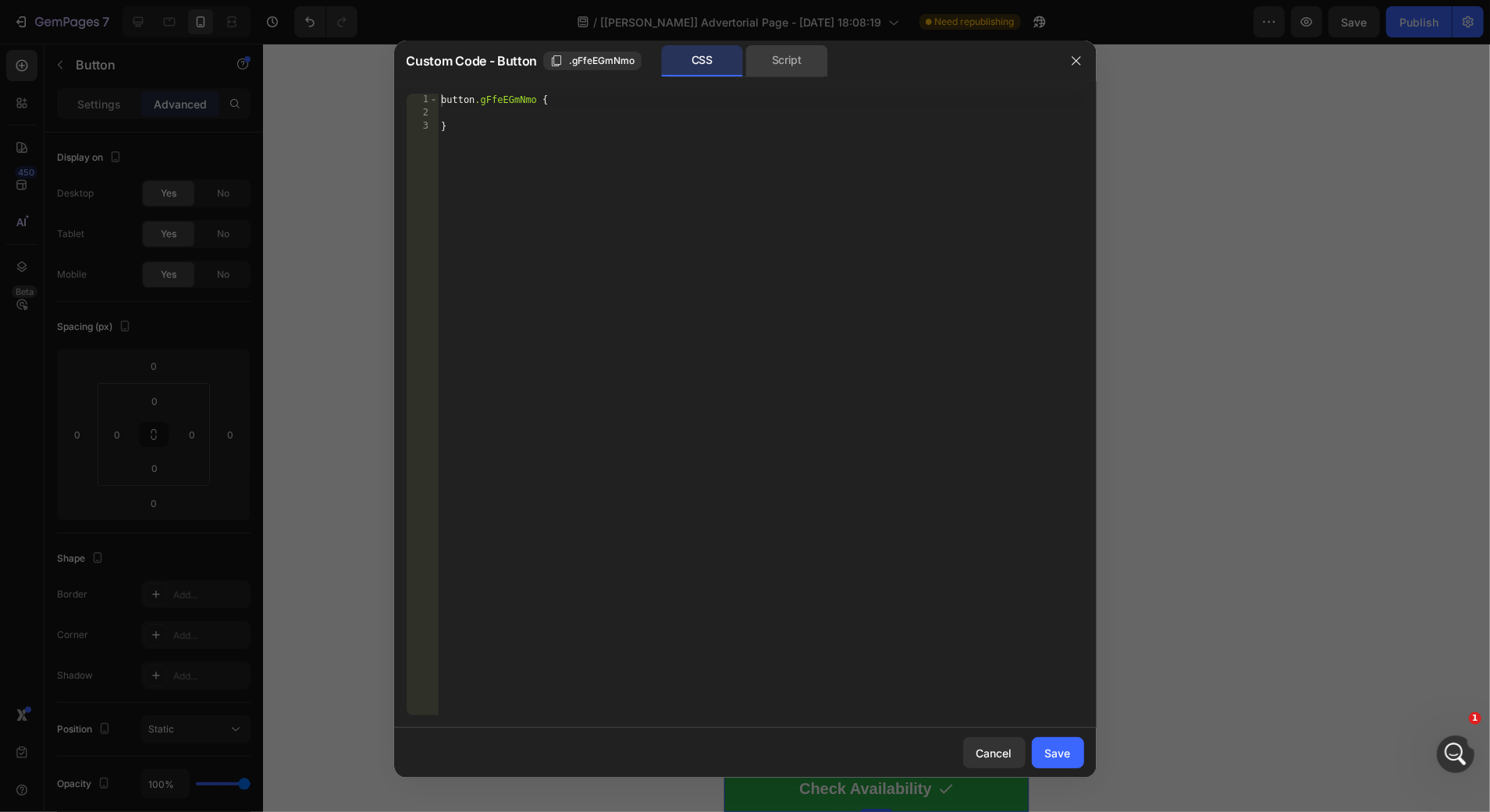
click at [789, 57] on div "Script" at bounding box center [787, 60] width 82 height 31
click at [710, 70] on div "CSS" at bounding box center [701, 60] width 82 height 31
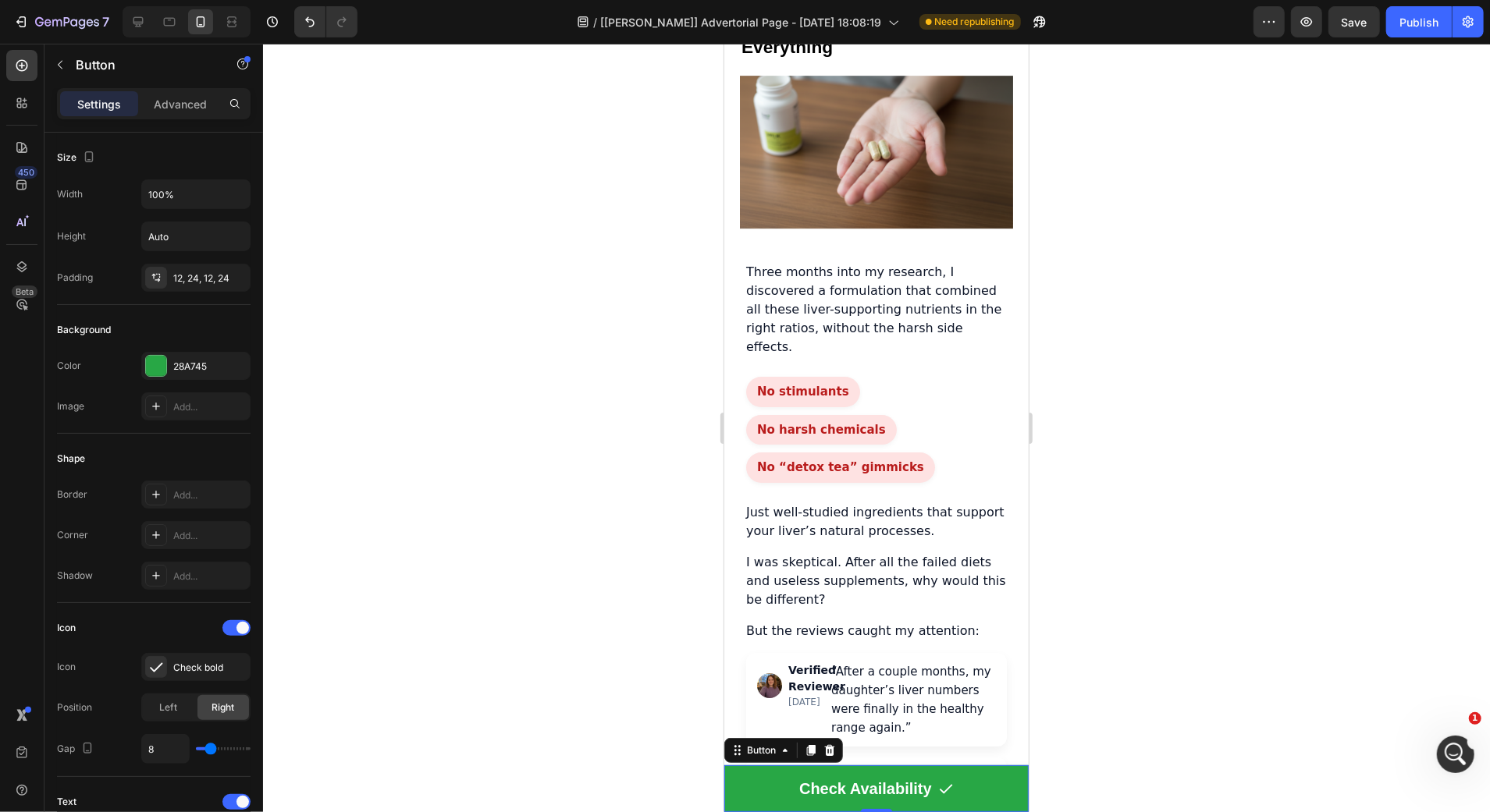
click at [1457, 726] on div at bounding box center [876, 428] width 1227 height 768
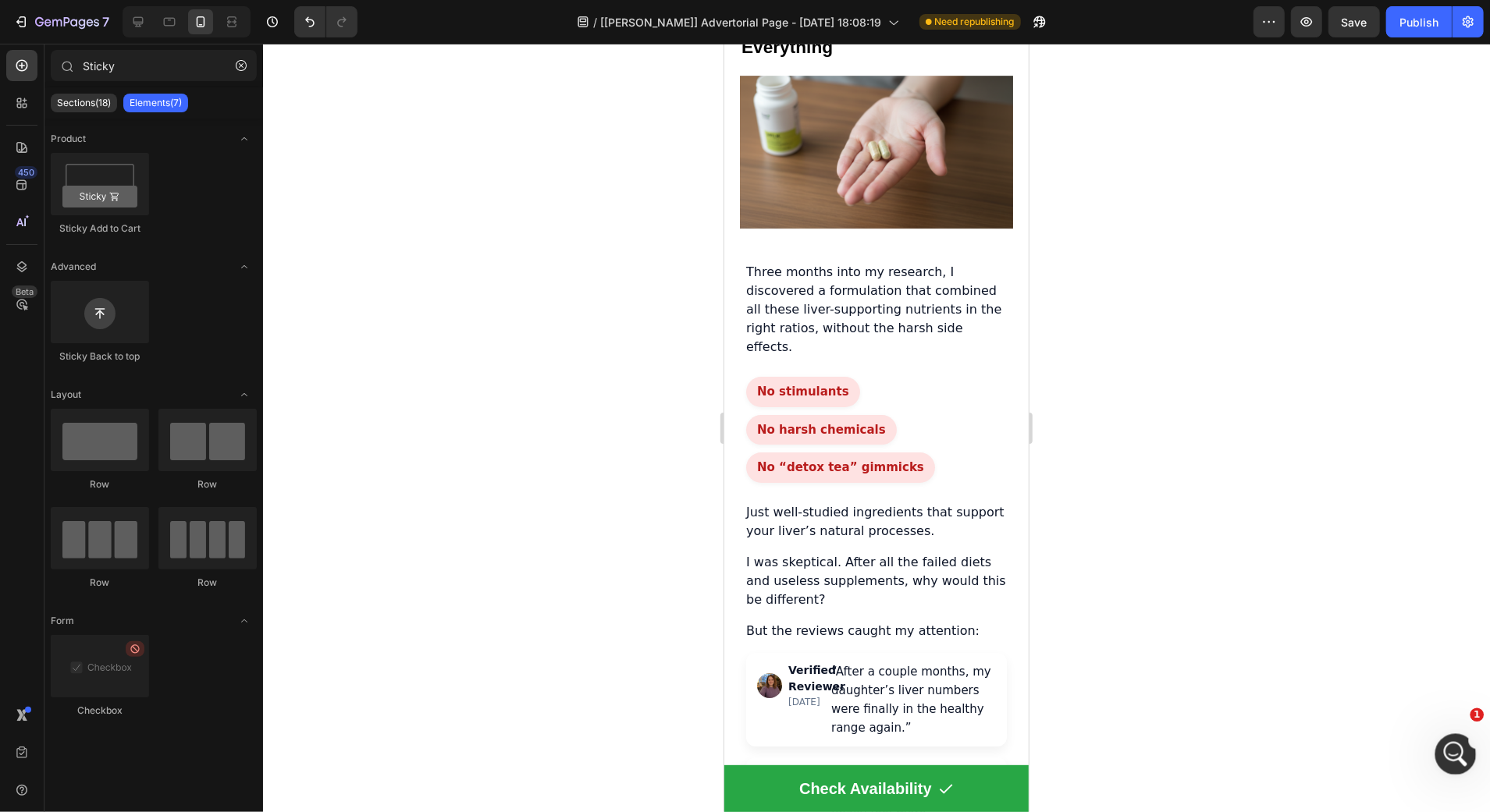
click at [1451, 754] on icon "Open Intercom Messenger" at bounding box center [1453, 752] width 11 height 12
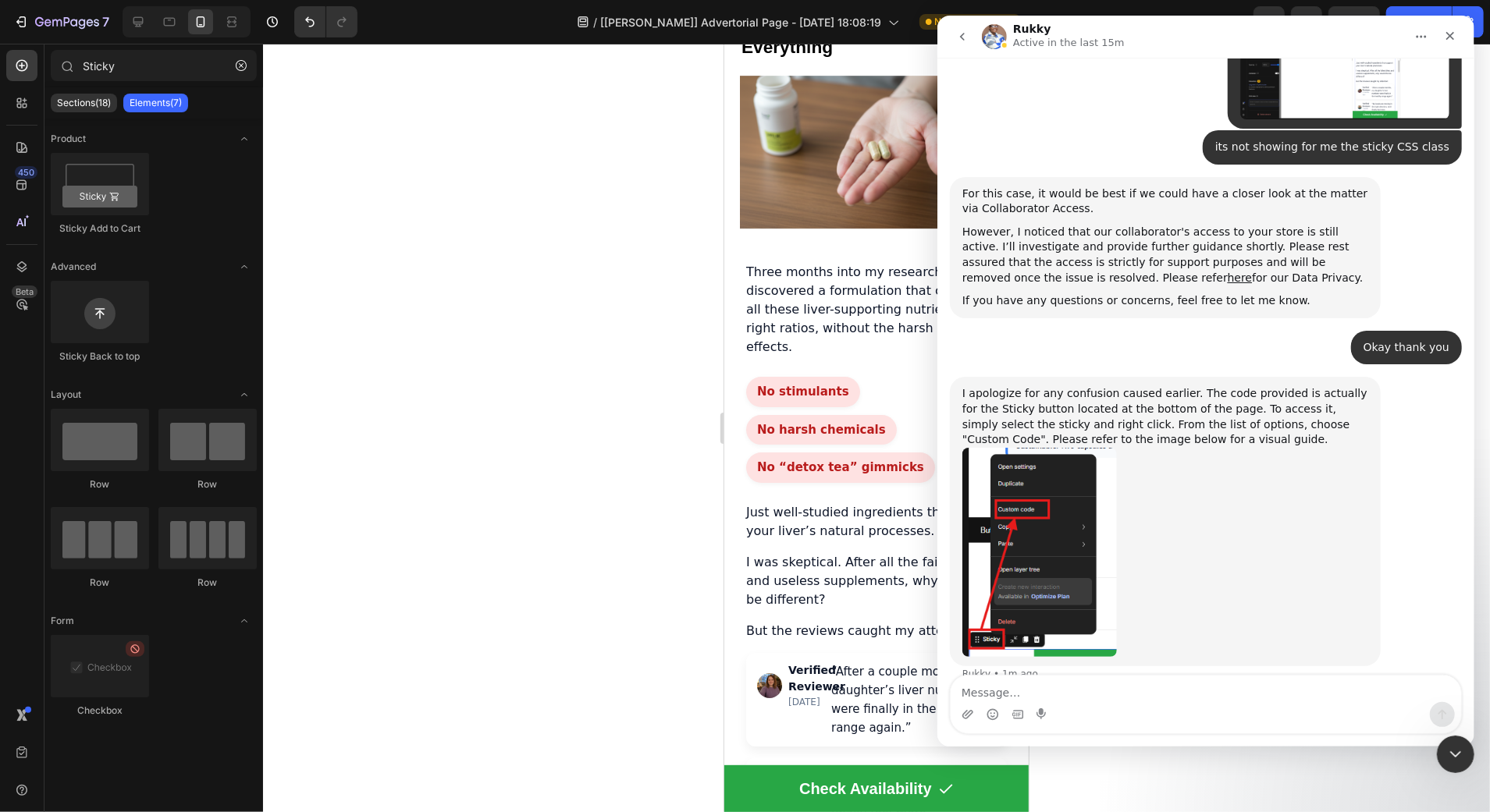
scroll to position [1466, 0]
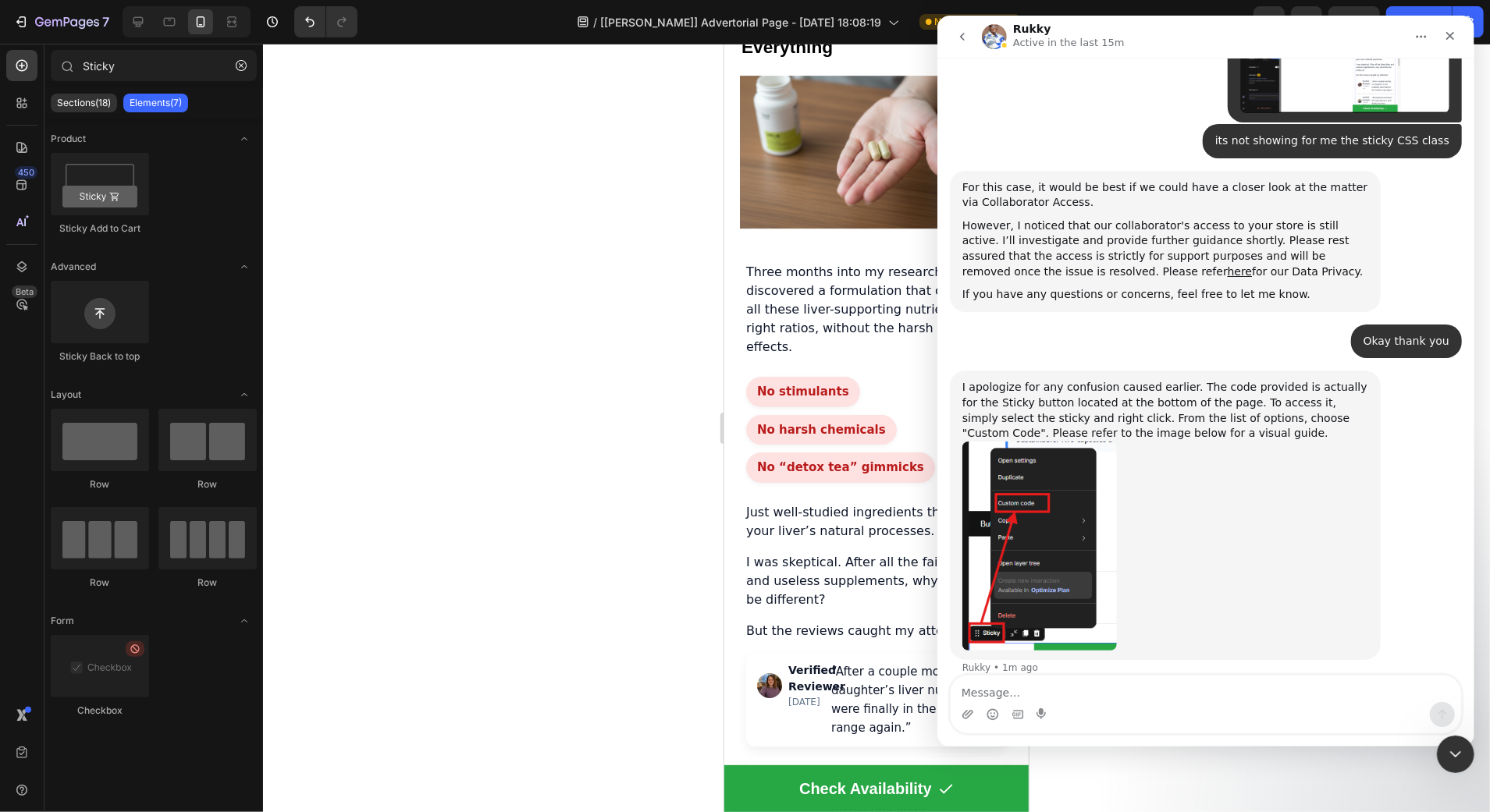
click at [951, 24] on button "go back" at bounding box center [961, 37] width 30 height 30
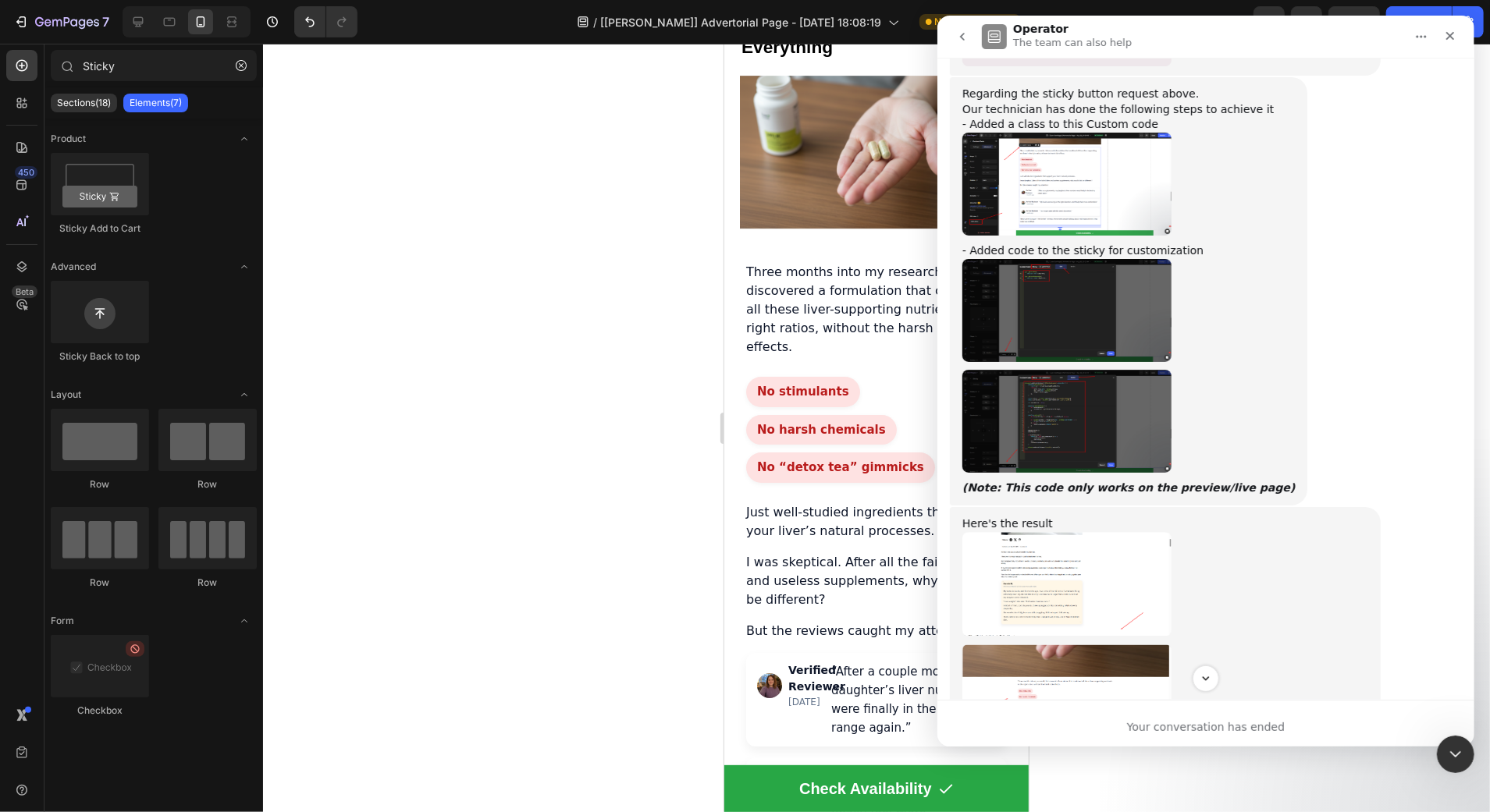
scroll to position [4263, 0]
click at [1113, 372] on img "Harry says…" at bounding box center [1065, 423] width 209 height 103
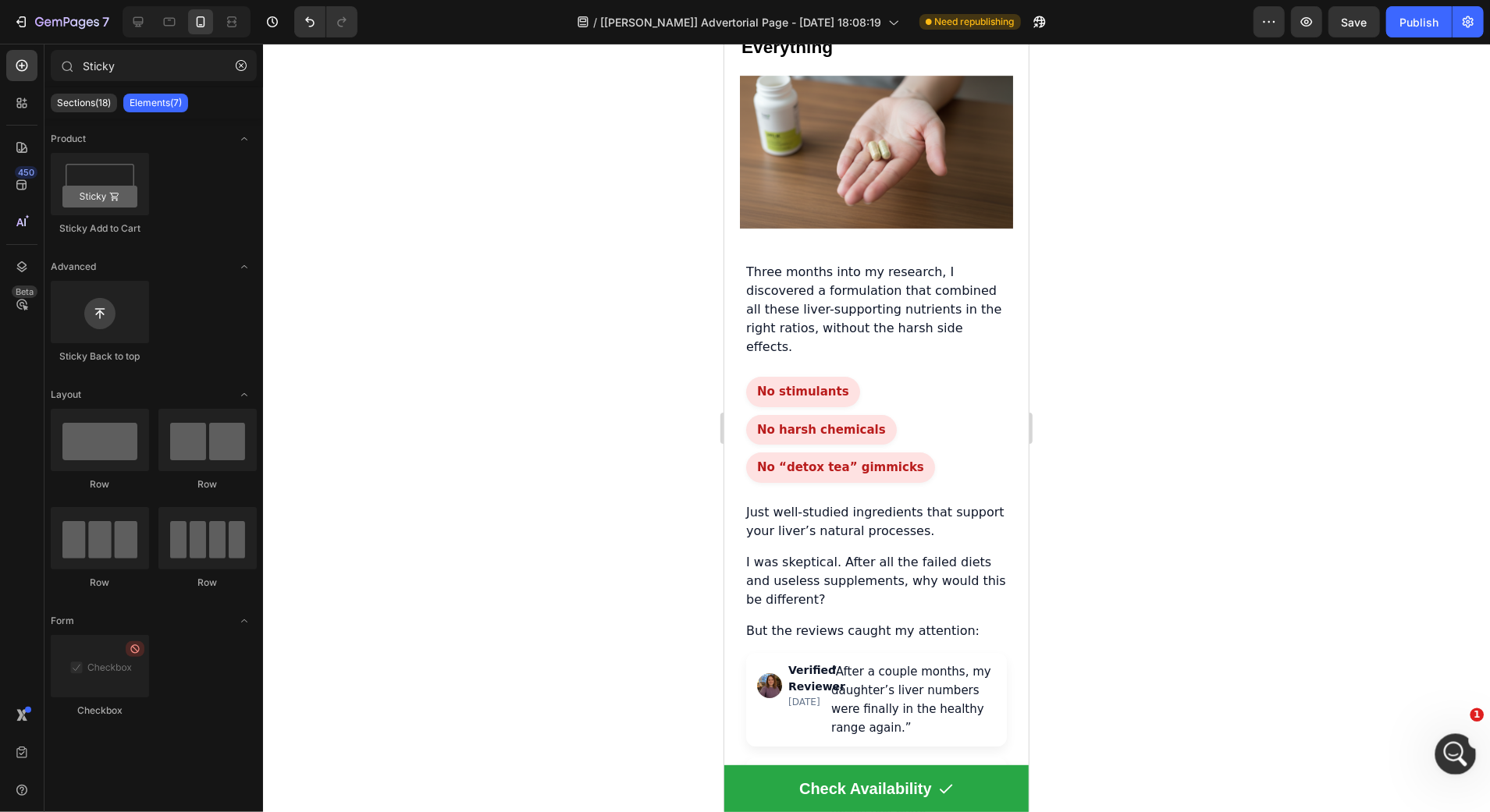
click at [1459, 752] on icon "Open Intercom Messenger" at bounding box center [1453, 752] width 26 height 26
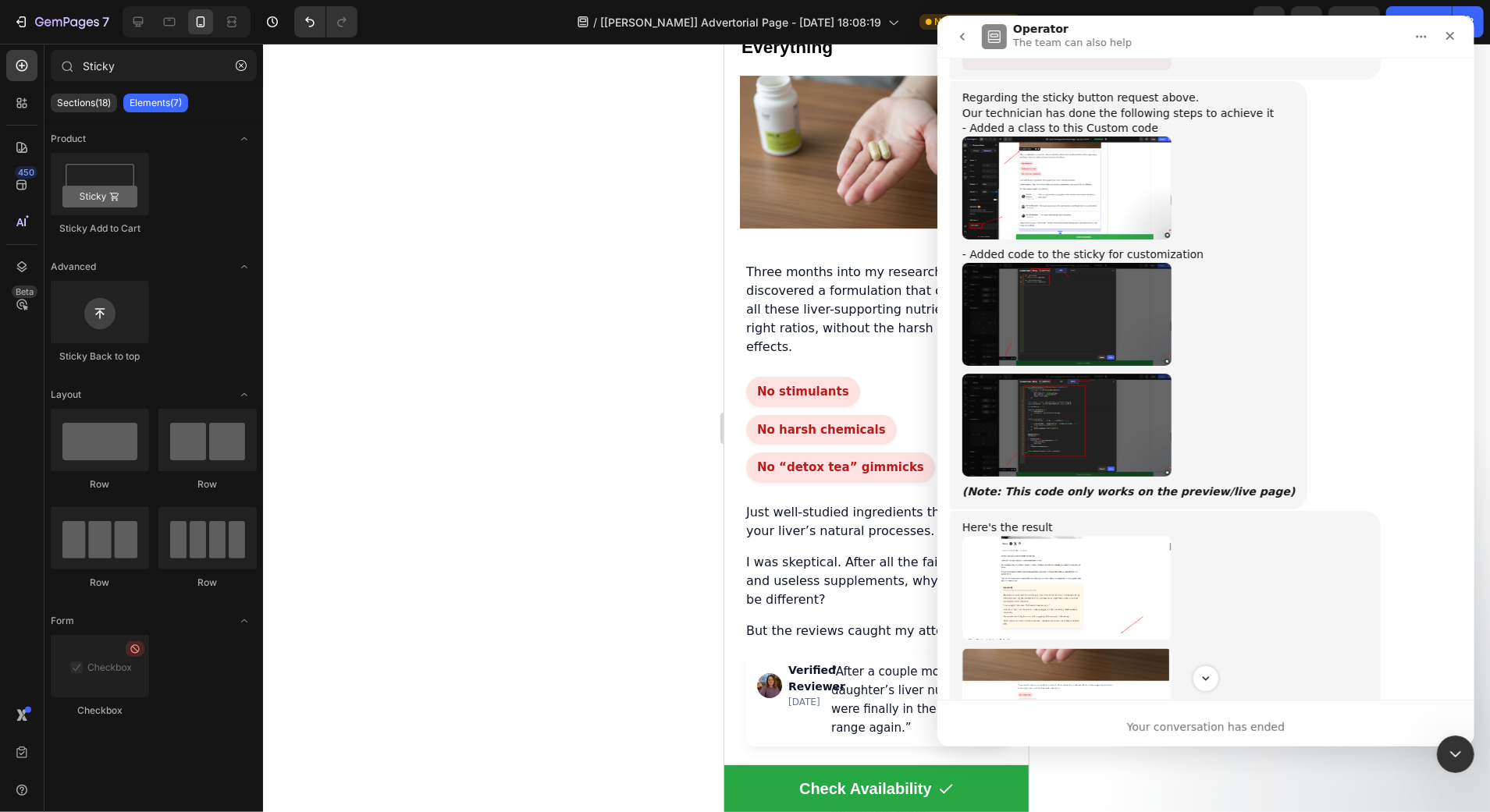
scroll to position [4260, 0]
click at [1028, 278] on img "Harry says…" at bounding box center [1065, 314] width 209 height 103
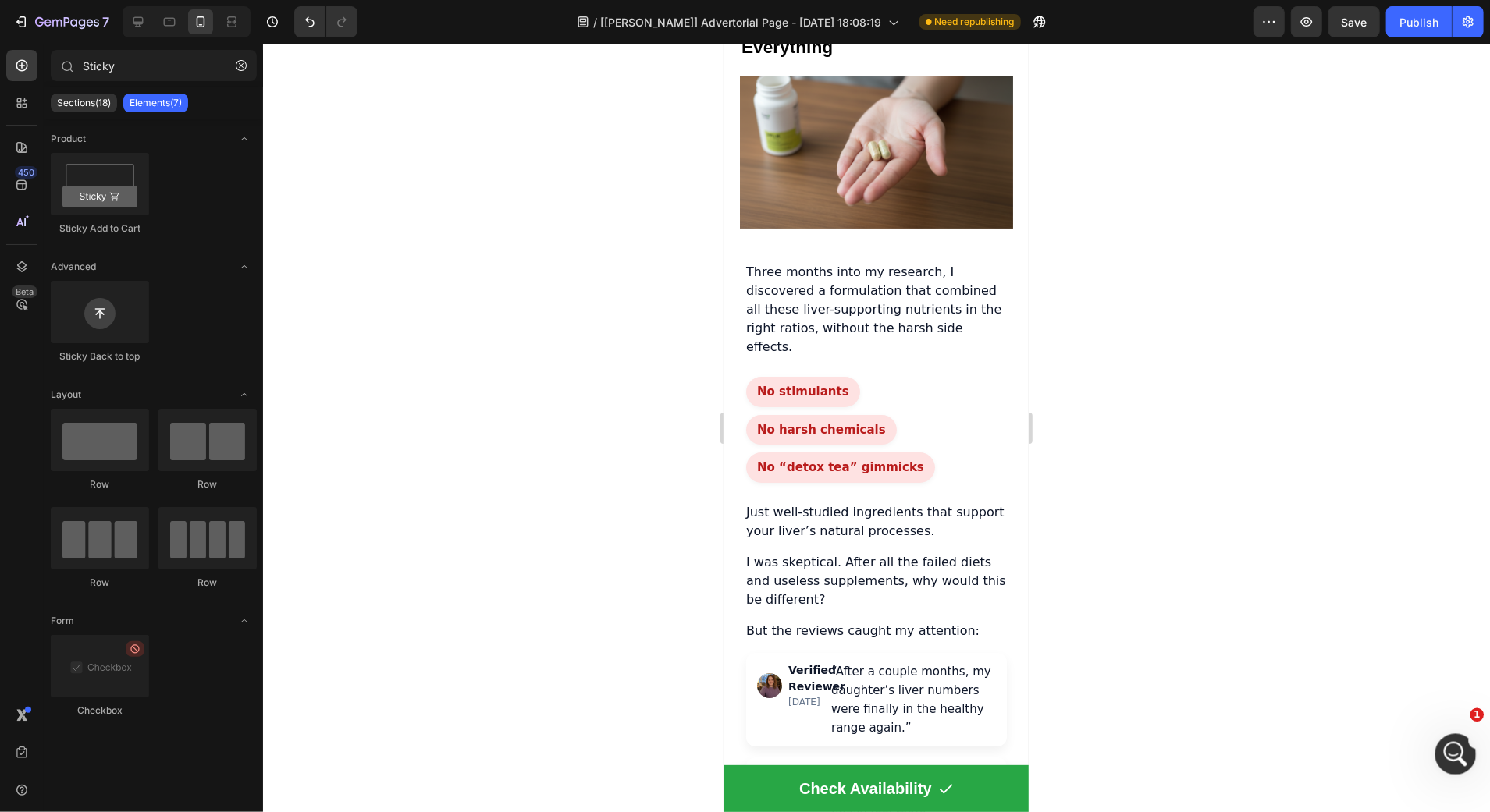
click at [1467, 762] on div "Open Intercom Messenger" at bounding box center [1453, 752] width 51 height 51
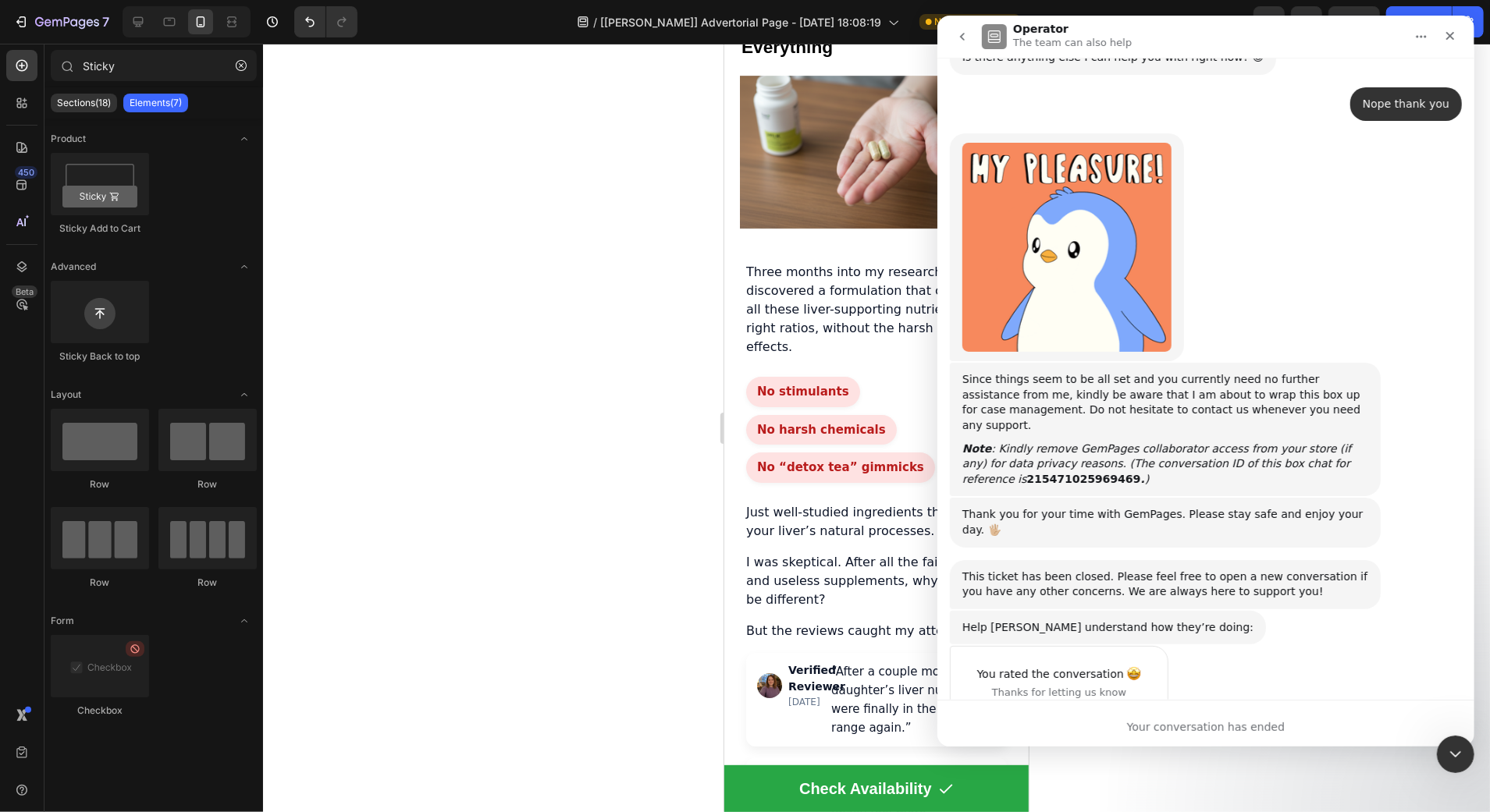
scroll to position [5460, 0]
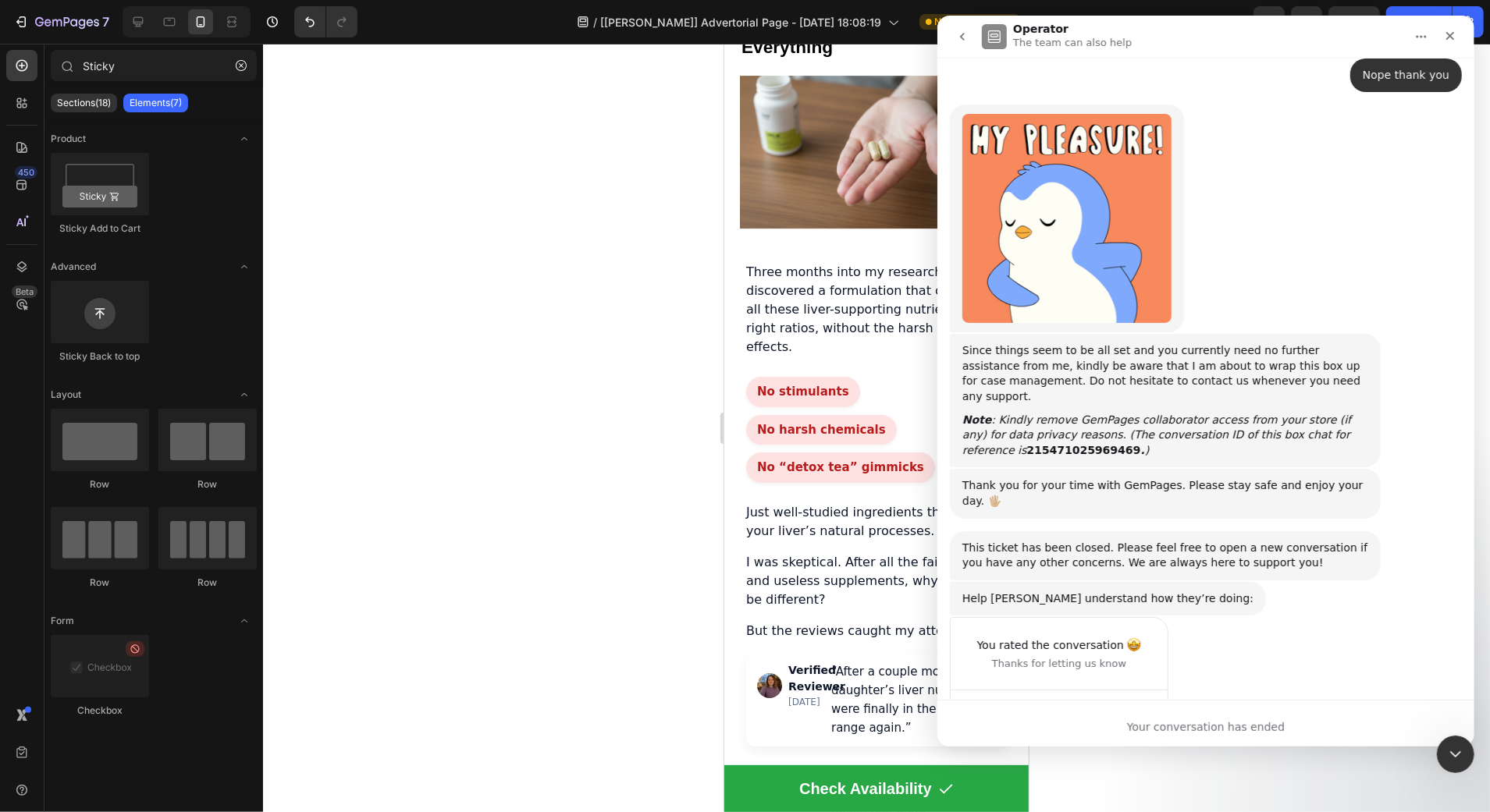
drag, startPoint x: 956, startPoint y: 29, endPoint x: 1894, endPoint y: 44, distance: 938.1
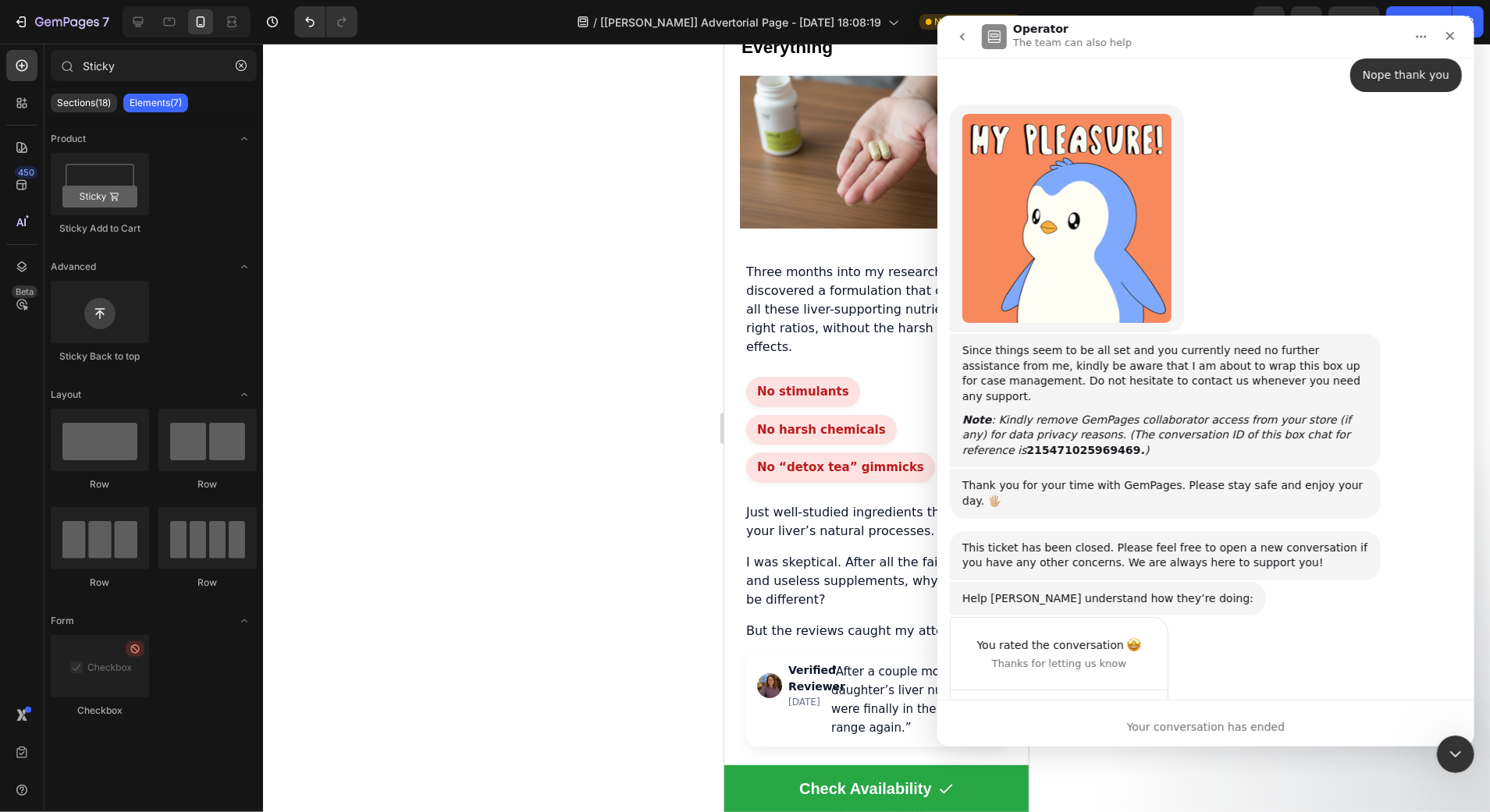
click at [956, 29] on button "go back" at bounding box center [961, 37] width 30 height 30
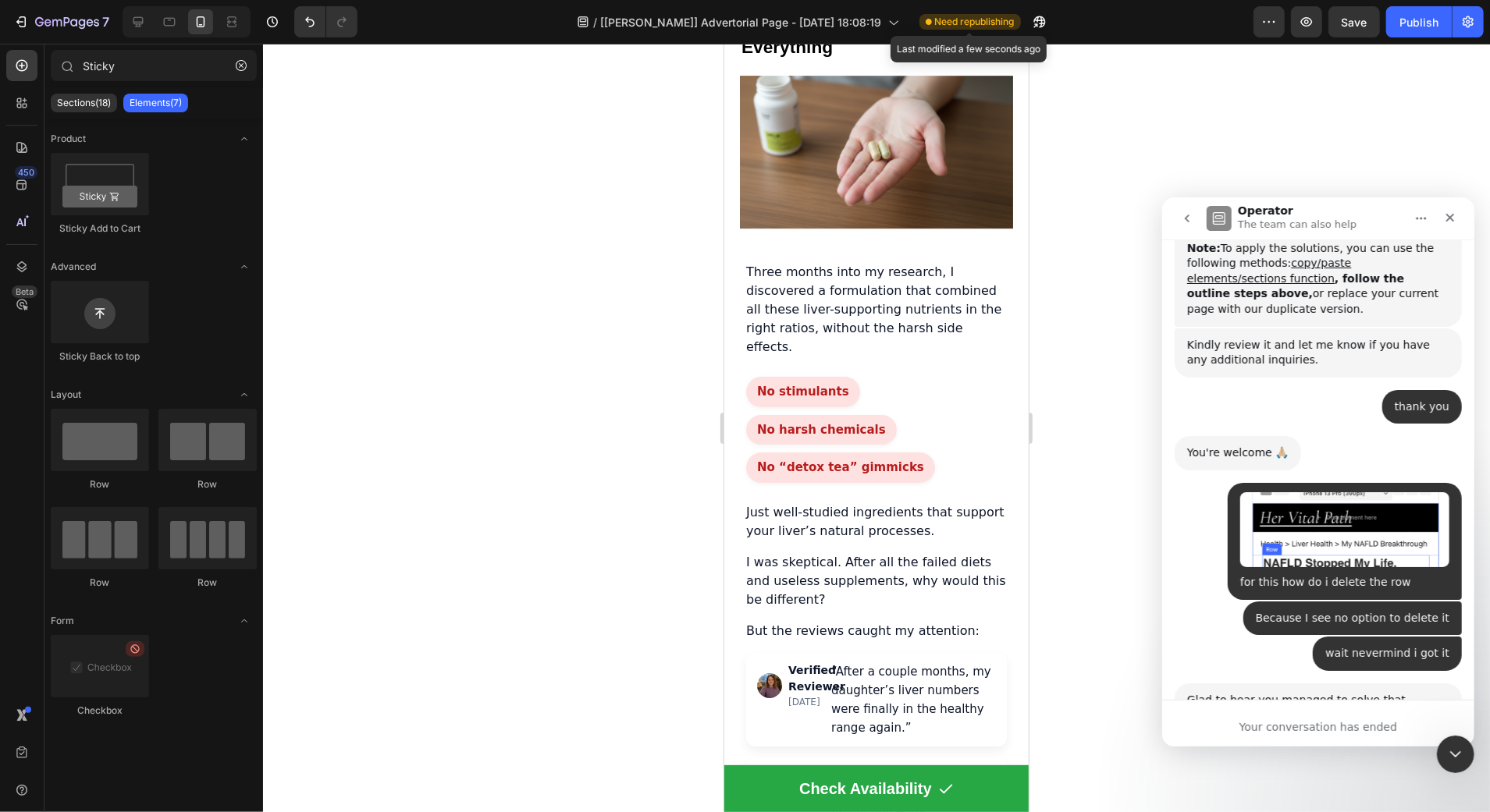
scroll to position [0, 0]
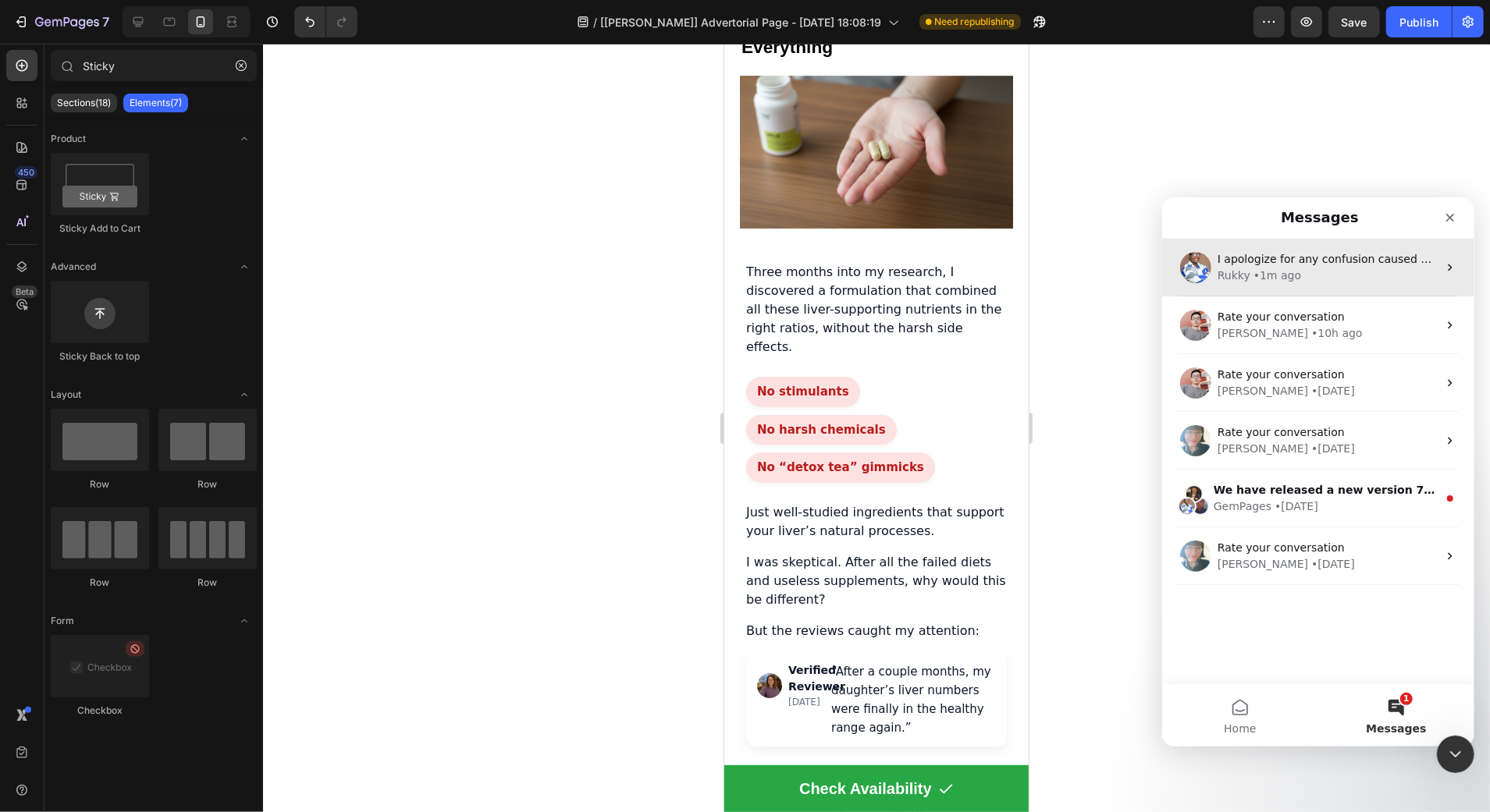
click at [1244, 276] on div "Rukky" at bounding box center [1233, 275] width 33 height 17
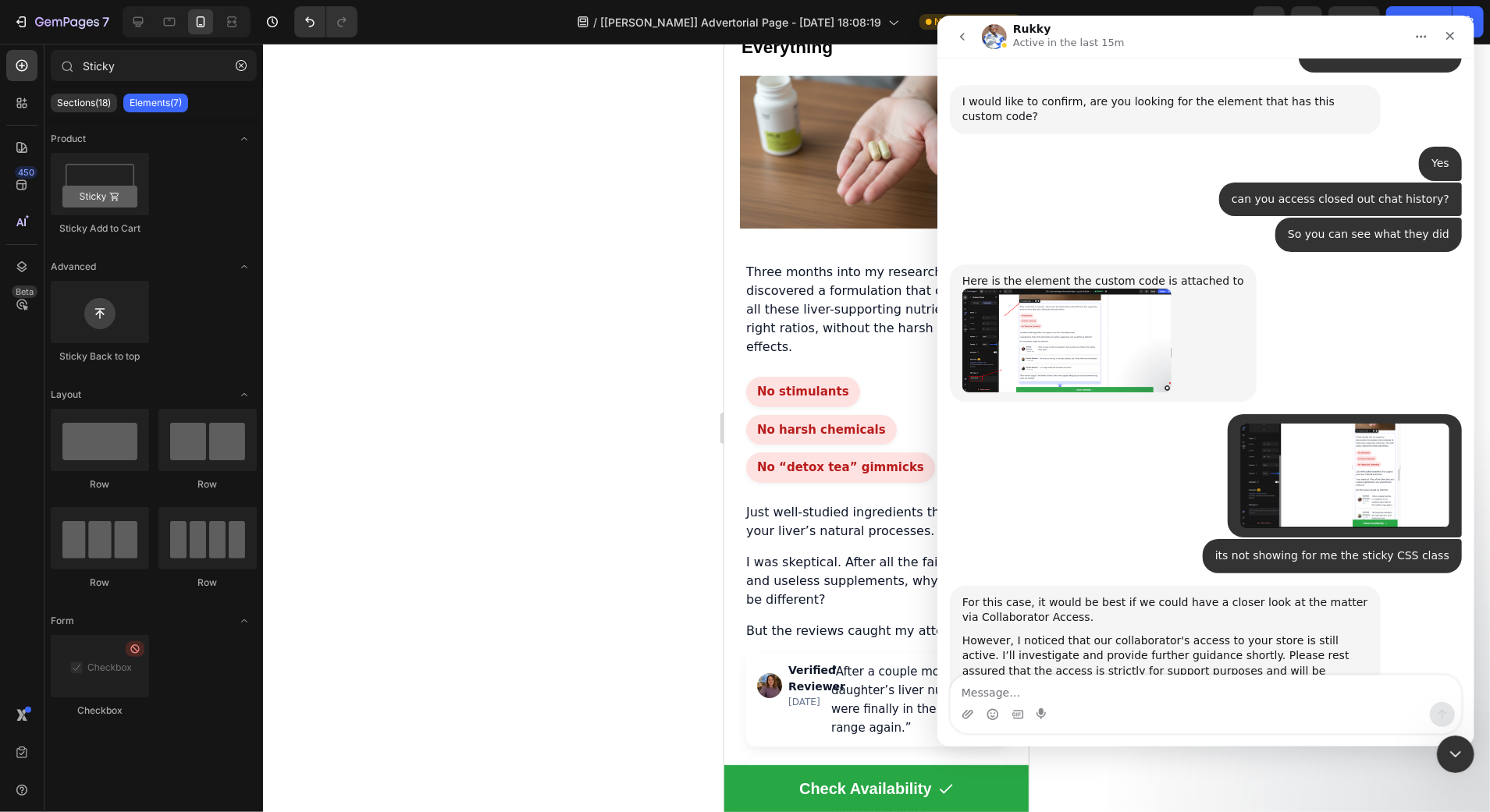
click at [1172, 715] on div "Intercom messenger" at bounding box center [1205, 714] width 510 height 25
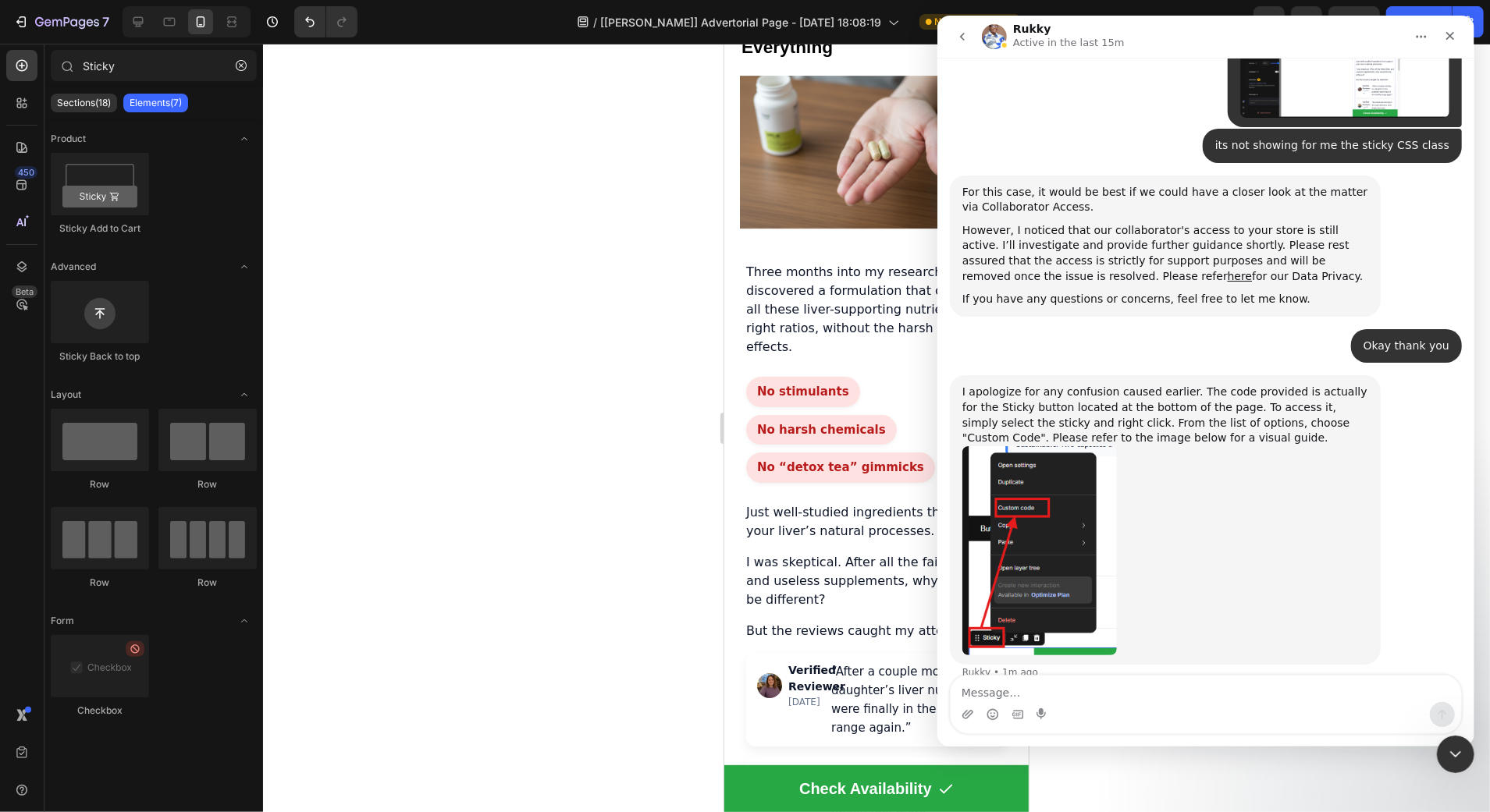
scroll to position [1466, 0]
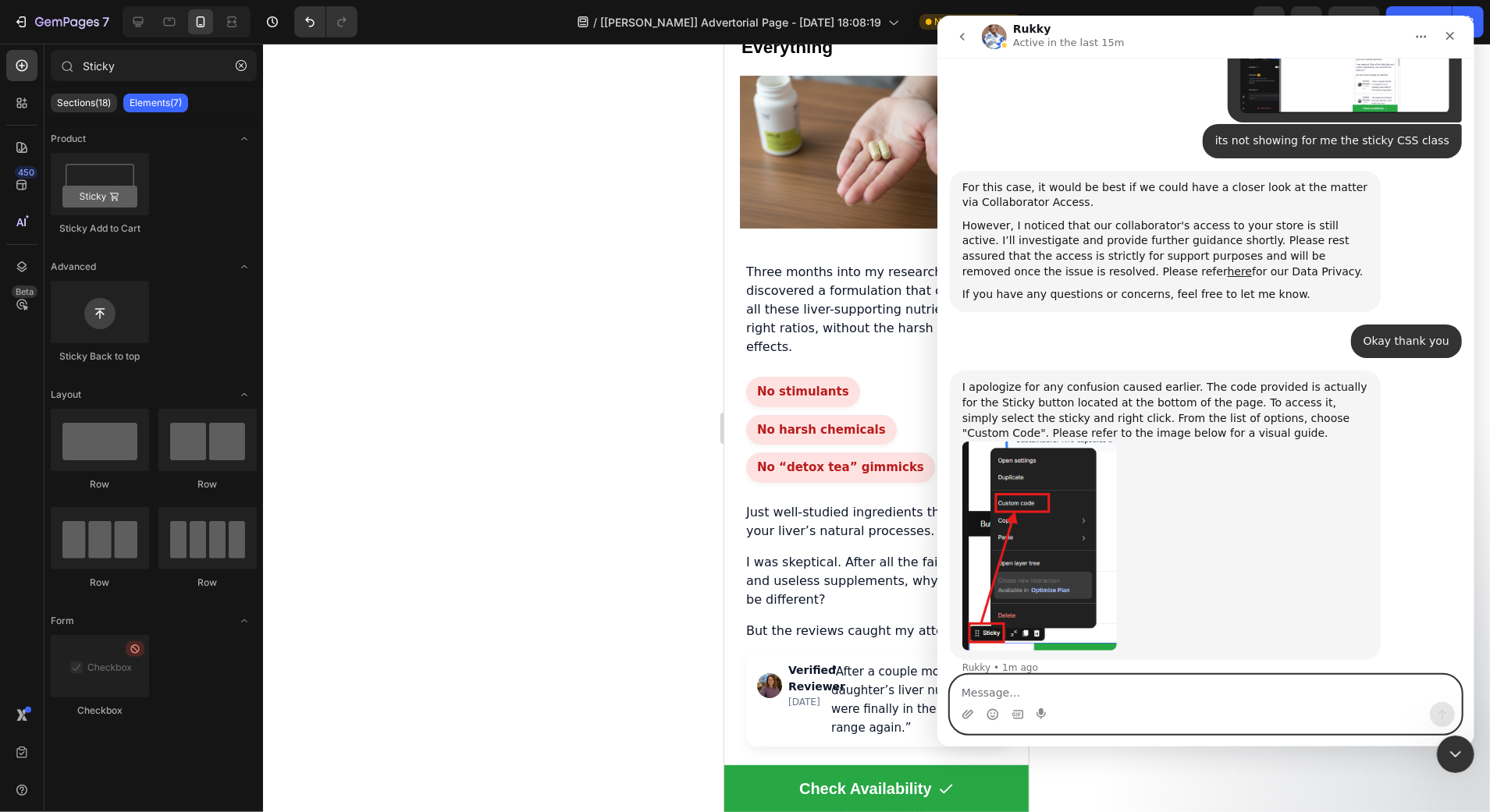
click at [1173, 702] on textarea "Message…" at bounding box center [1205, 689] width 510 height 26
click at [1024, 692] on textarea "Message…" at bounding box center [1205, 689] width 510 height 26
click at [1019, 690] on textarea "Message…" at bounding box center [1205, 689] width 510 height 26
drag, startPoint x: 959, startPoint y: 36, endPoint x: 1184, endPoint y: 95, distance: 232.6
click at [959, 36] on icon "go back" at bounding box center [961, 37] width 12 height 12
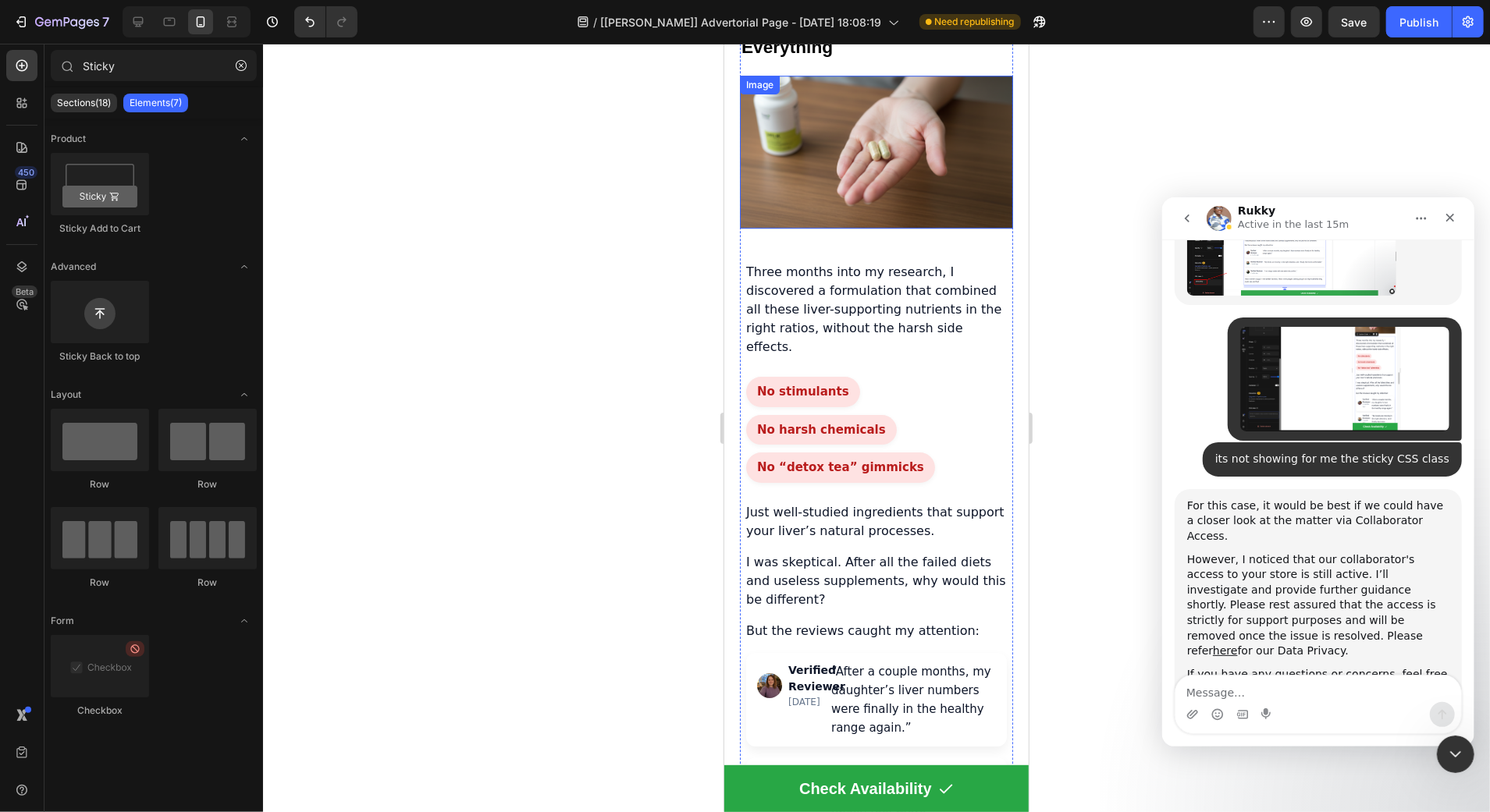
scroll to position [0, 0]
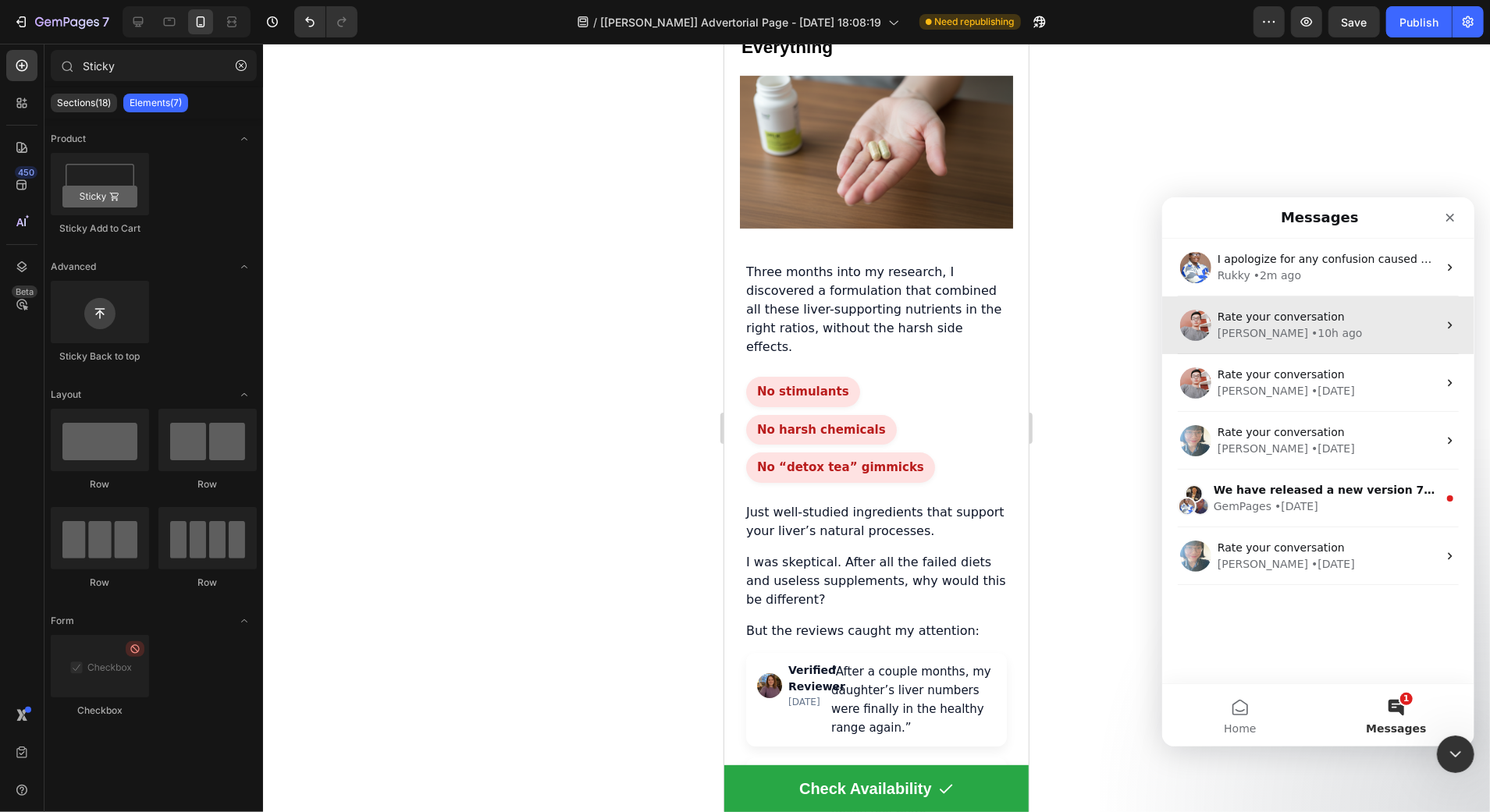
click at [1310, 333] on div "• 10h ago" at bounding box center [1336, 332] width 51 height 17
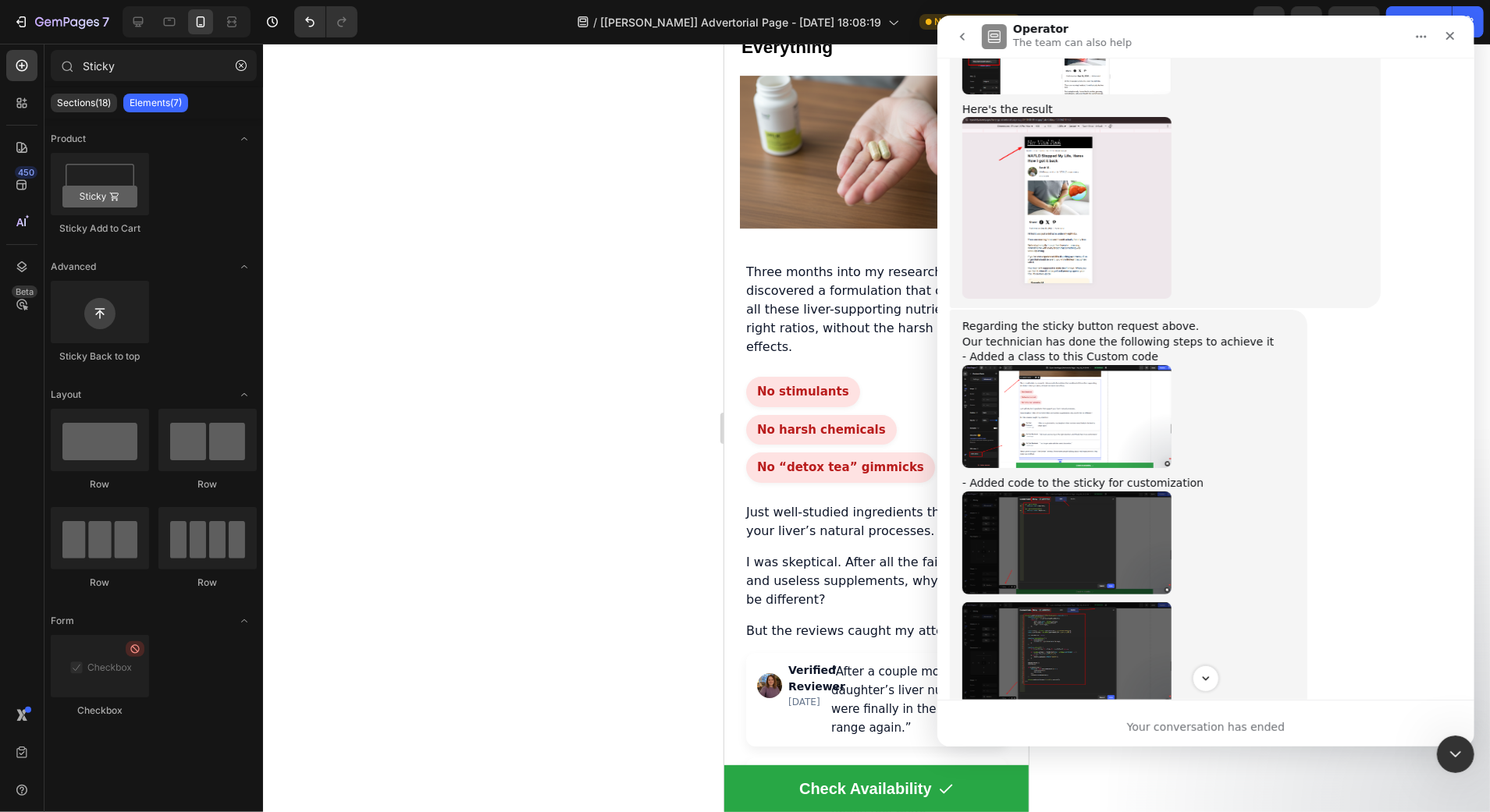
scroll to position [4300, 0]
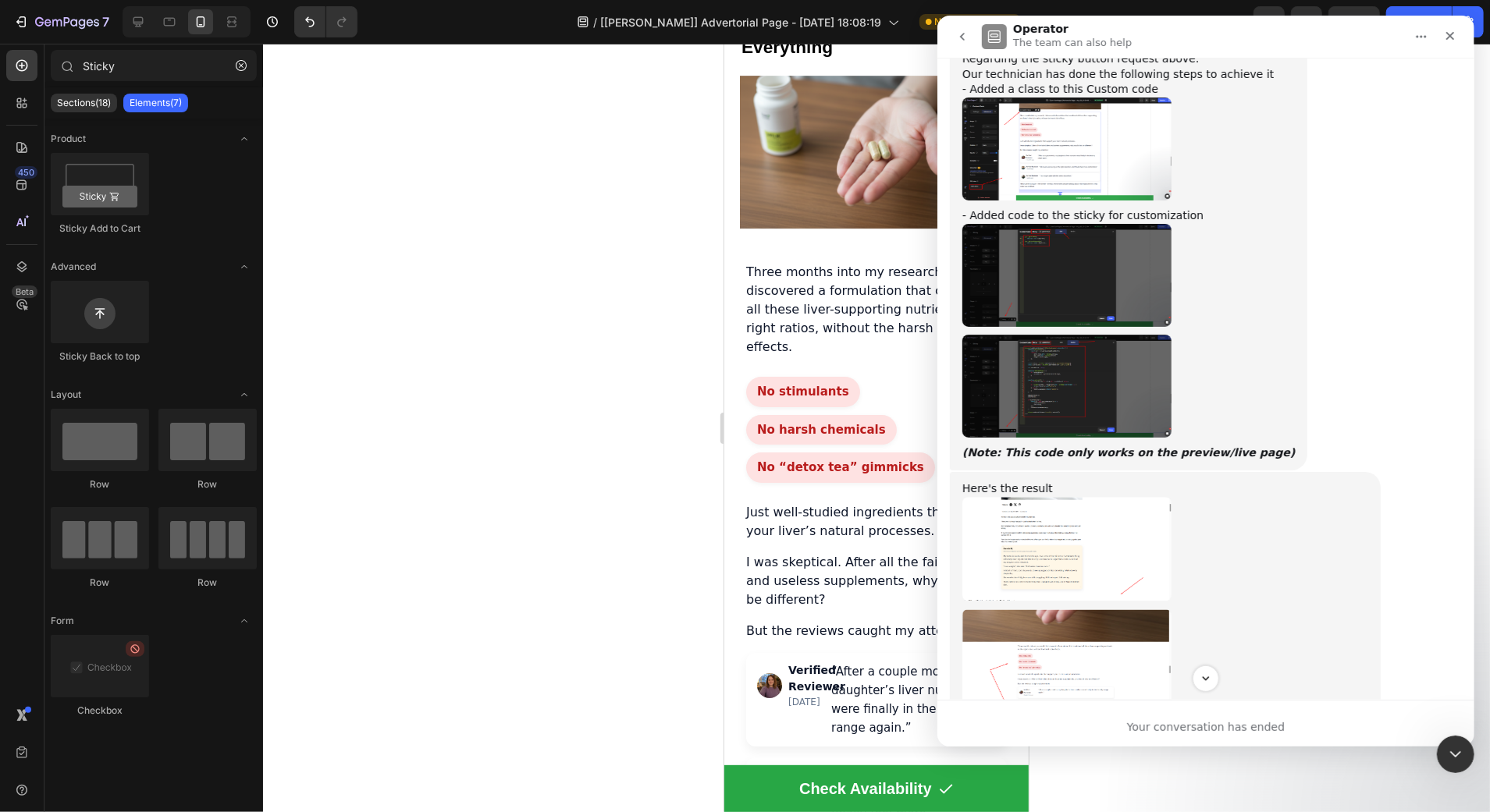
click at [1088, 247] on img "Harry says…" at bounding box center [1065, 275] width 209 height 103
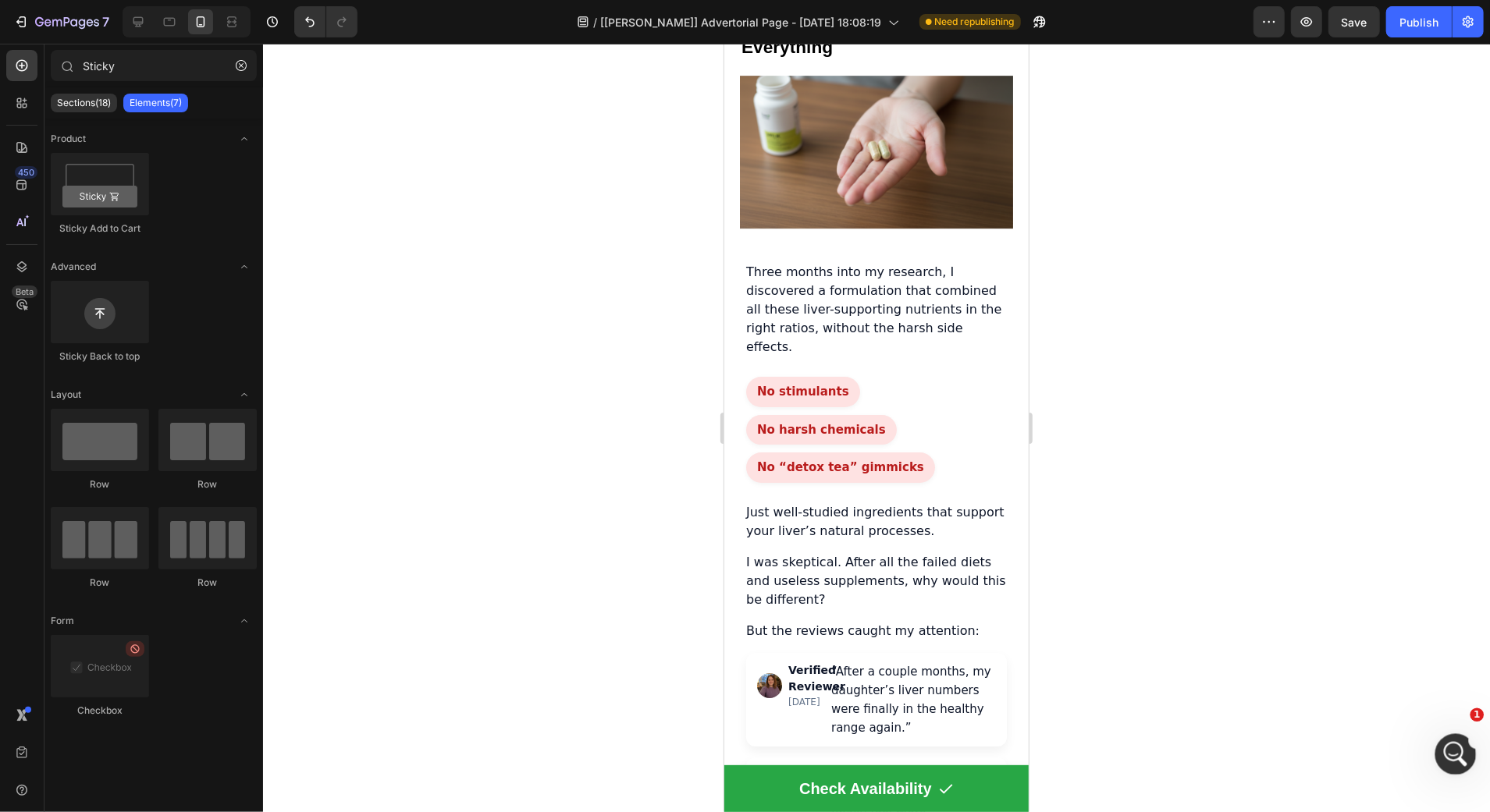
drag, startPoint x: 1461, startPoint y: 755, endPoint x: 1452, endPoint y: 735, distance: 21.9
click at [1463, 755] on div "Open Intercom Messenger" at bounding box center [1453, 752] width 51 height 51
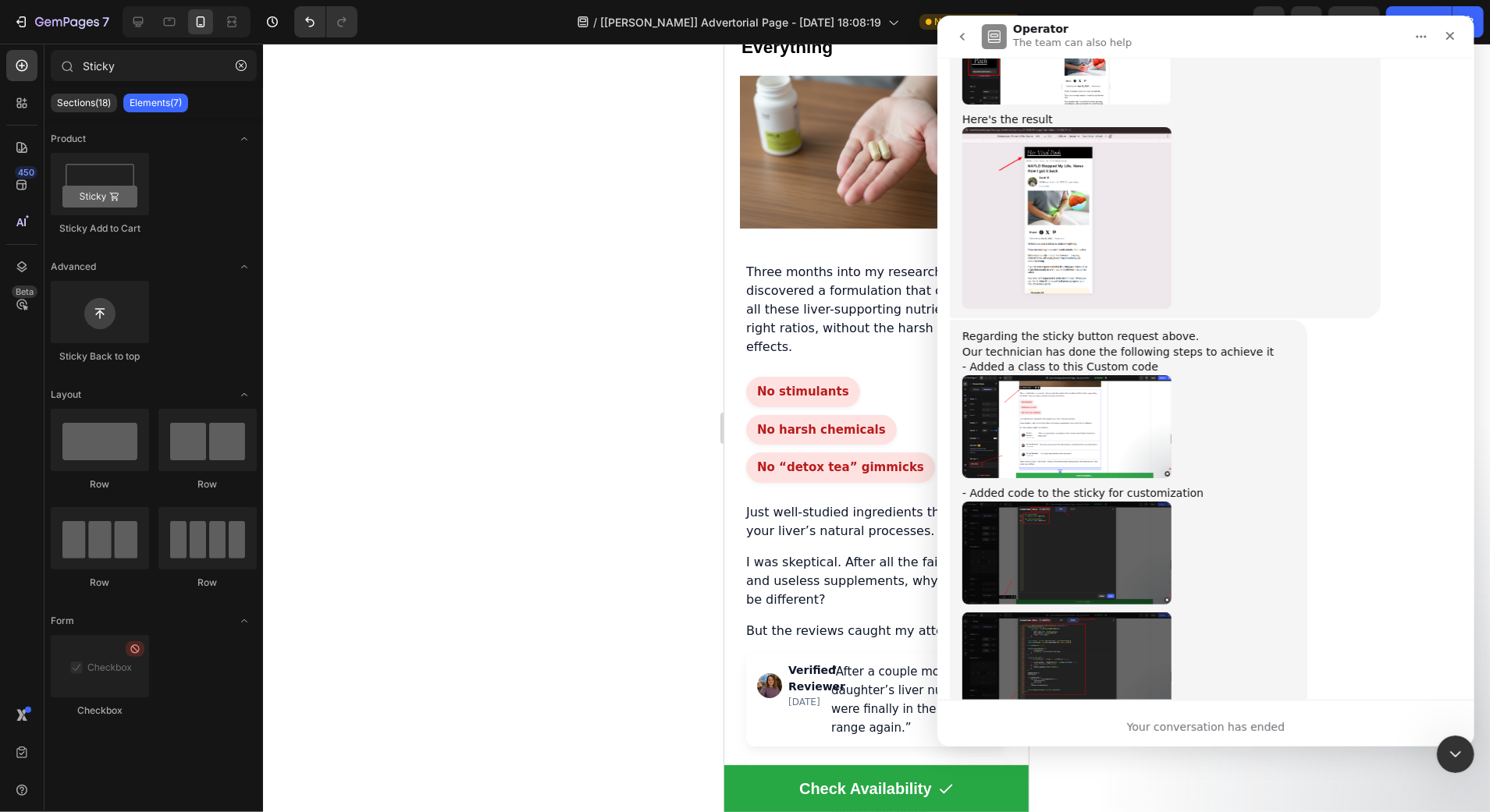
scroll to position [4527, 0]
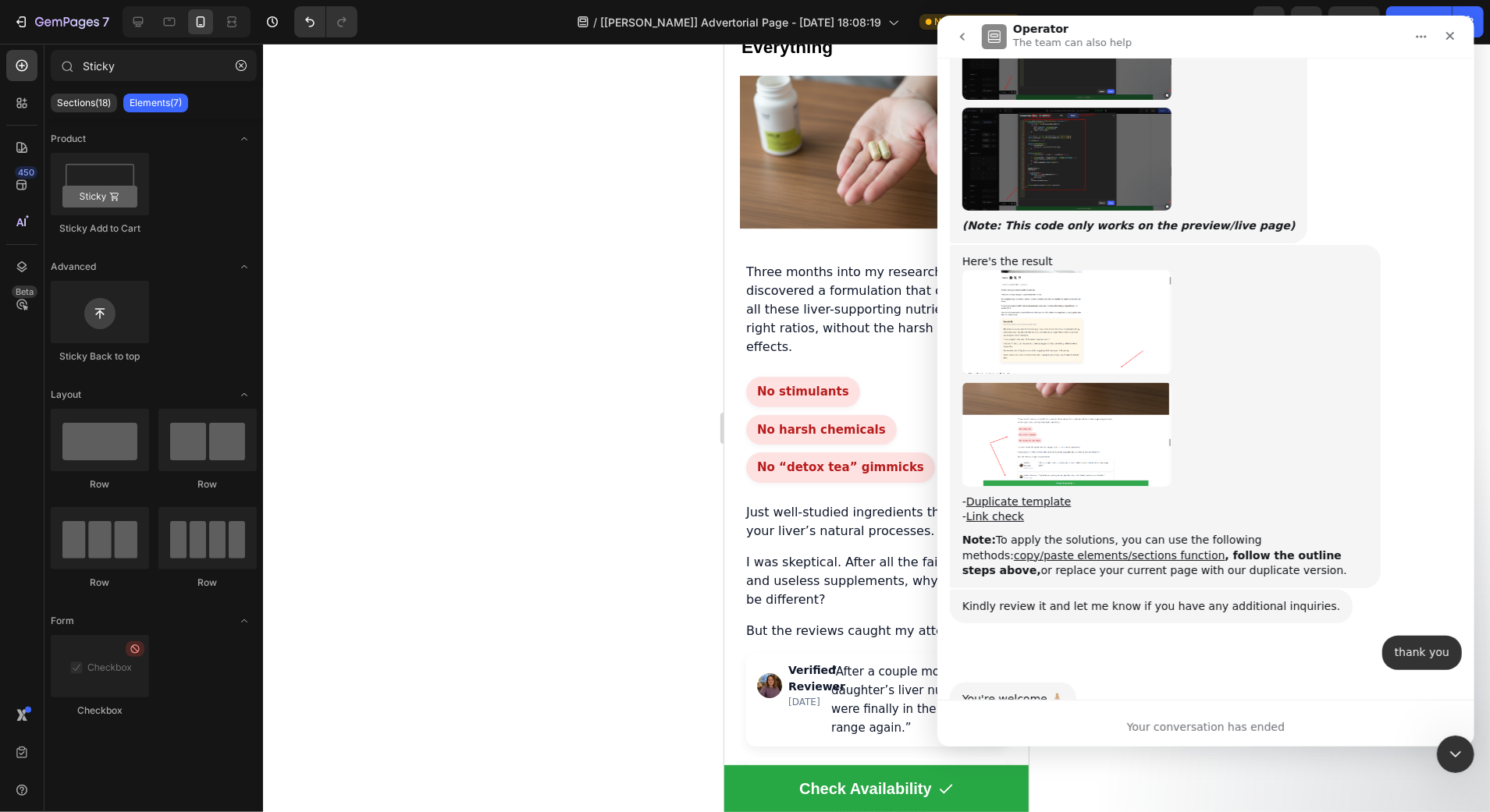
click at [963, 47] on button "go back" at bounding box center [961, 37] width 30 height 30
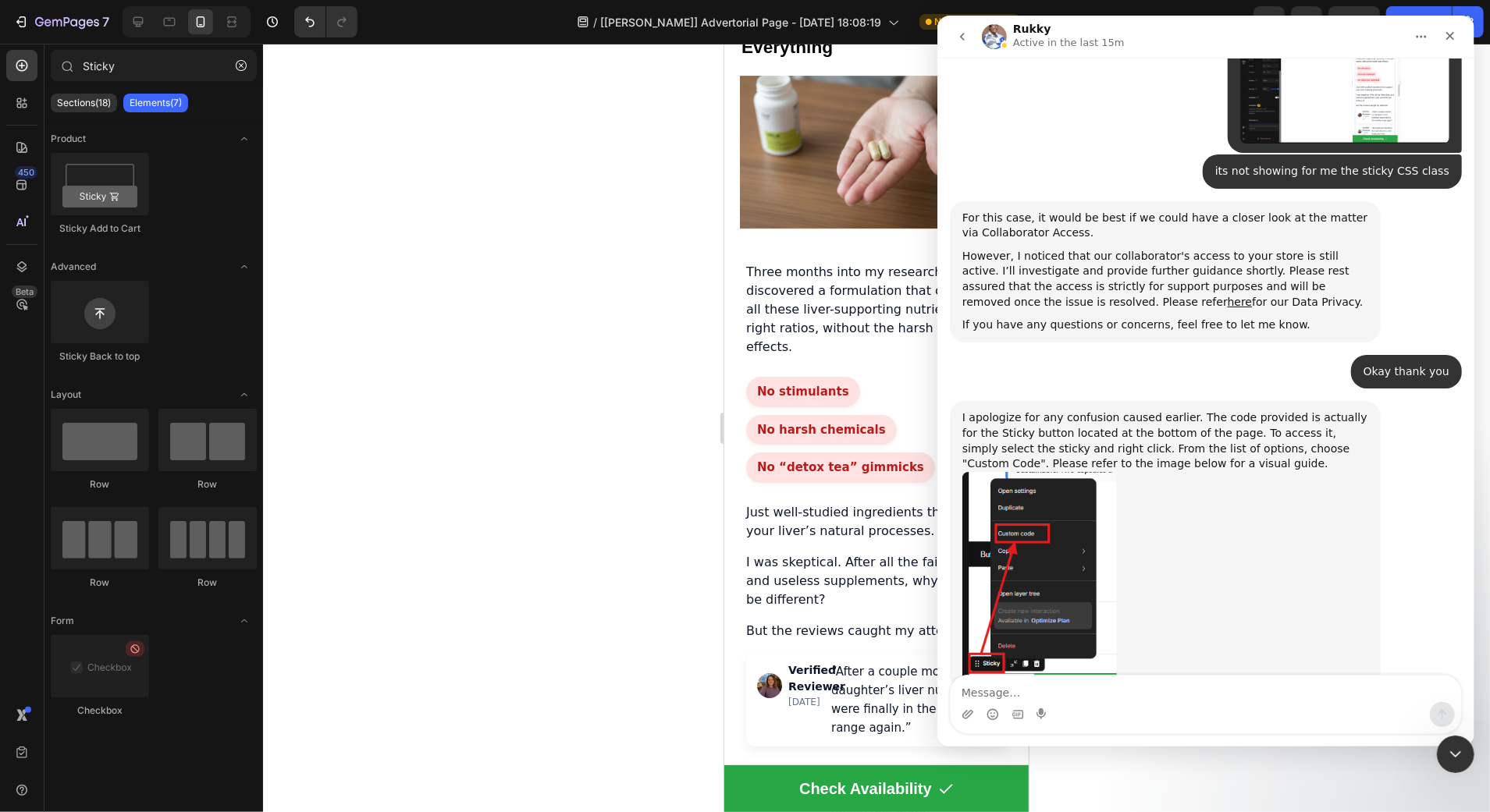
click at [1198, 698] on textarea "Message…" at bounding box center [1205, 689] width 510 height 26
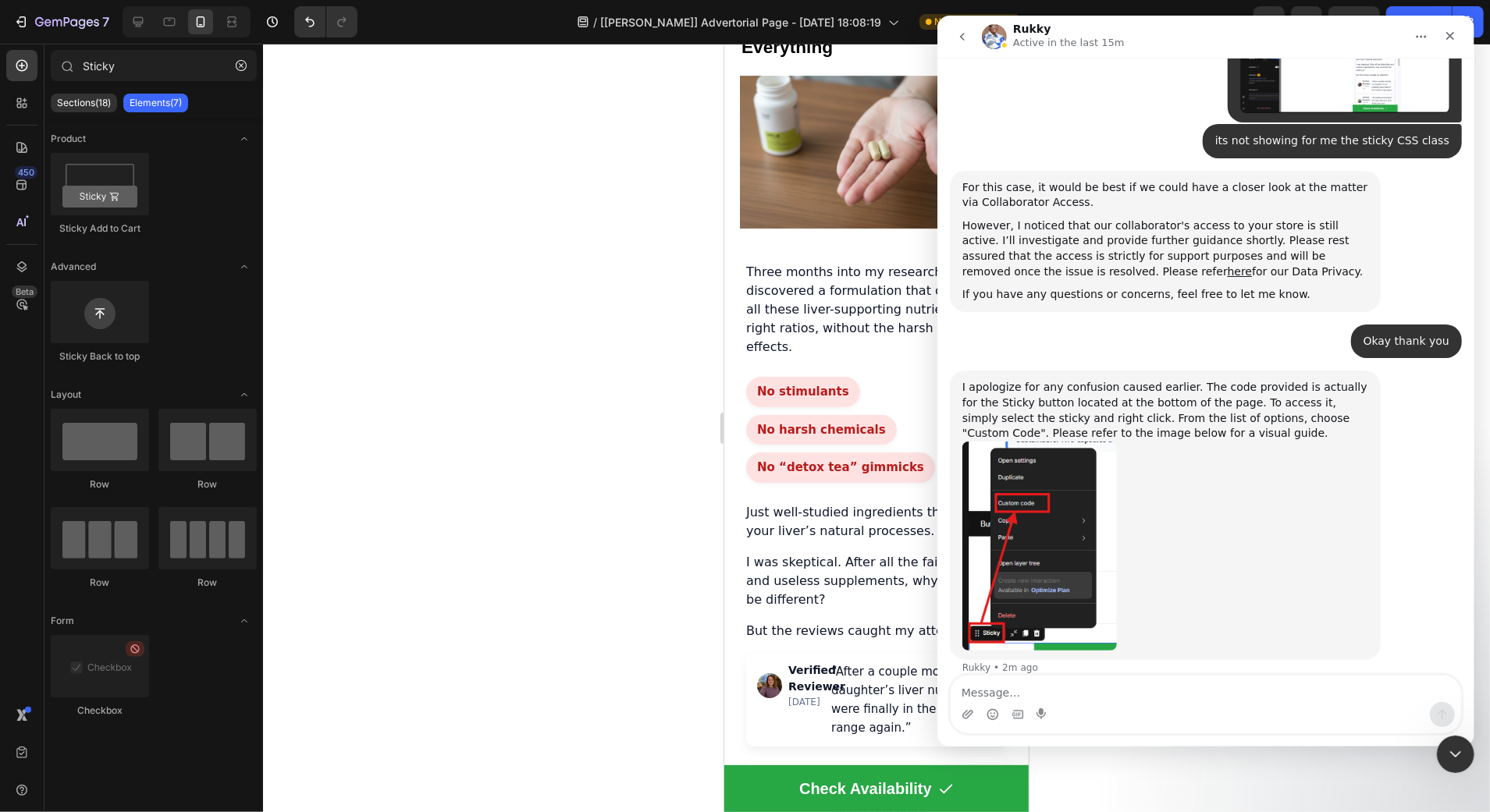
click at [1195, 690] on textarea "Message…" at bounding box center [1205, 689] width 510 height 26
click at [955, 29] on button "go back" at bounding box center [961, 37] width 30 height 30
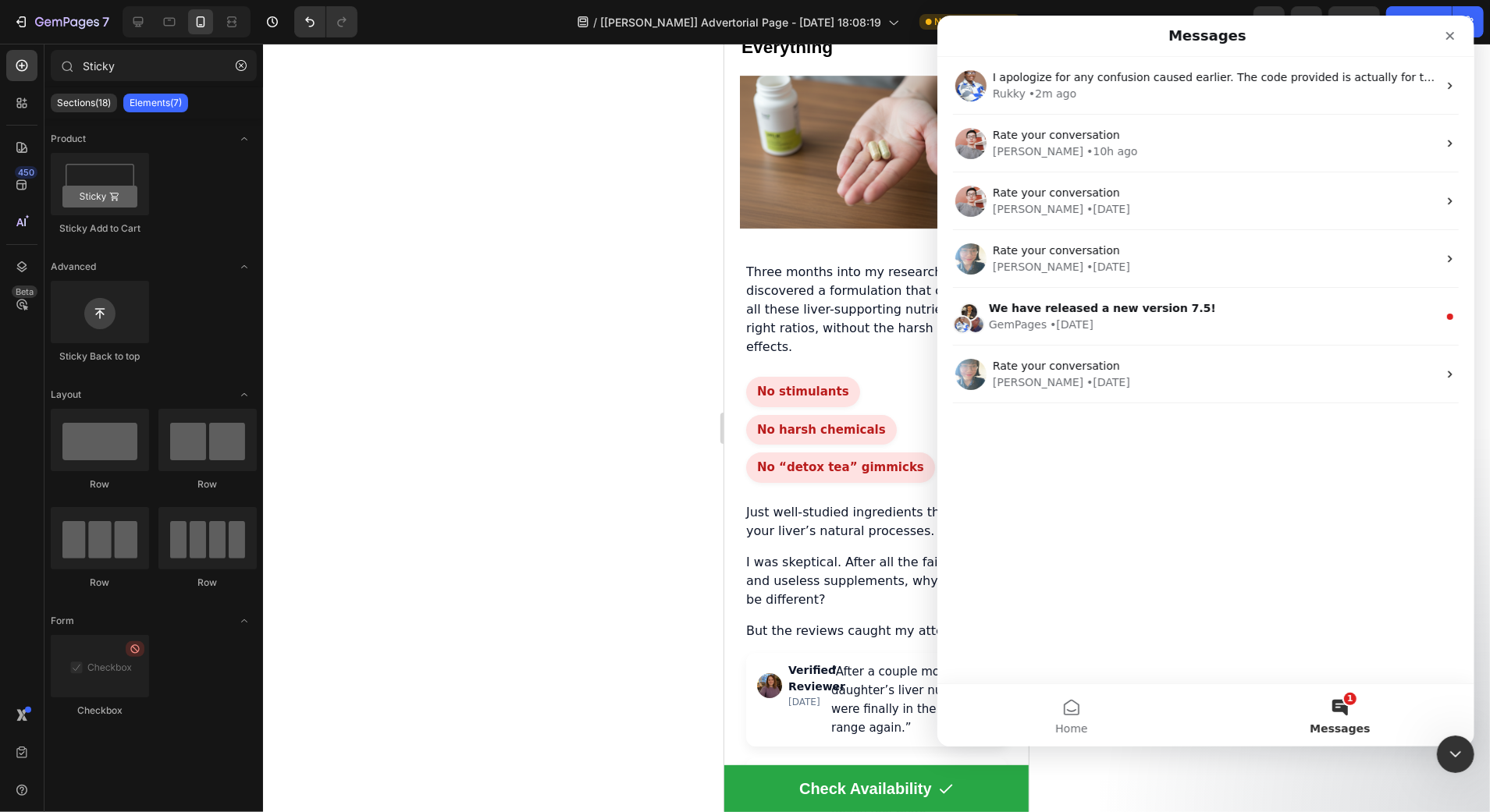
scroll to position [0, 0]
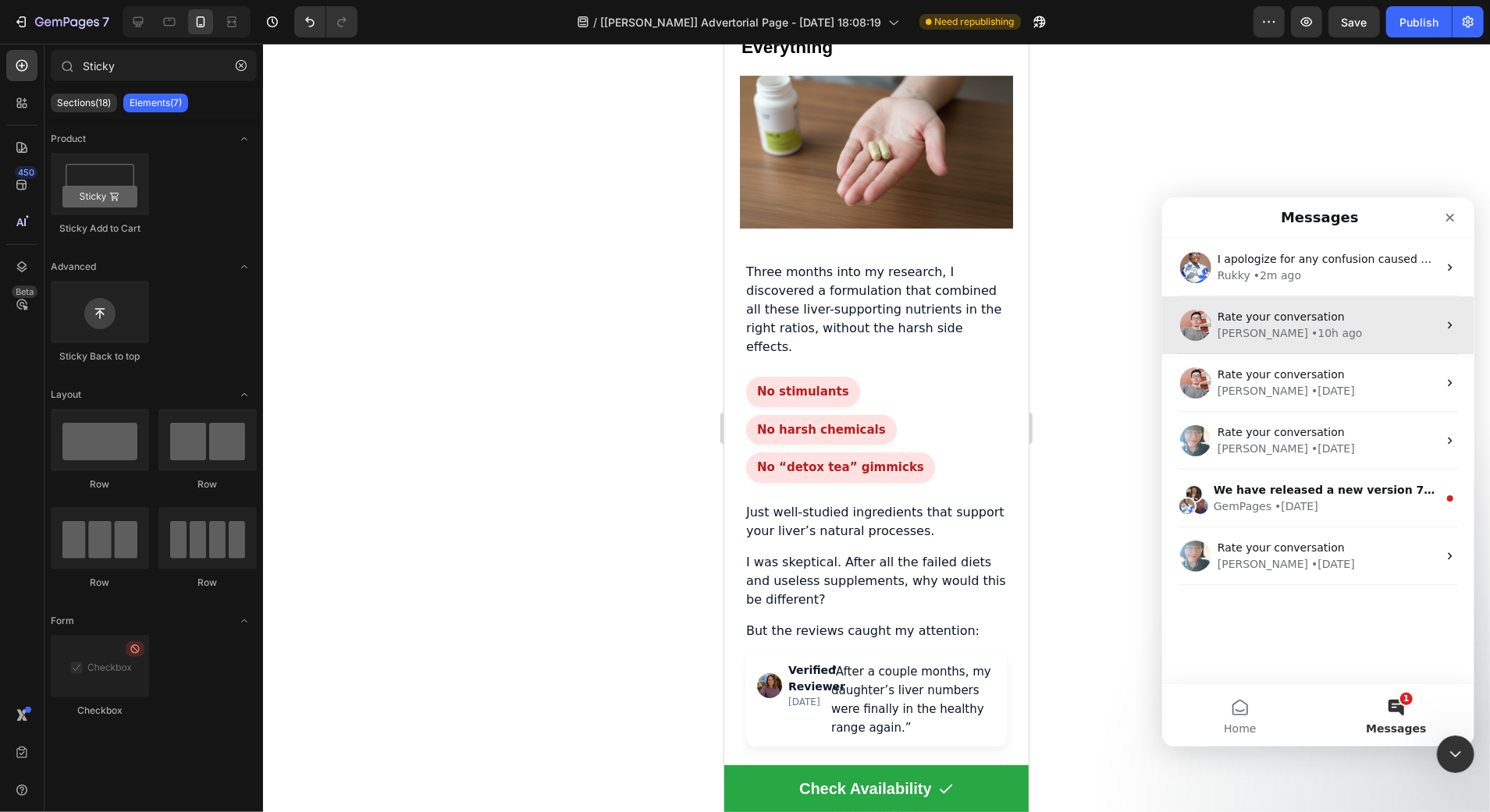
click at [1290, 318] on span "Rate your conversation" at bounding box center [1280, 316] width 127 height 12
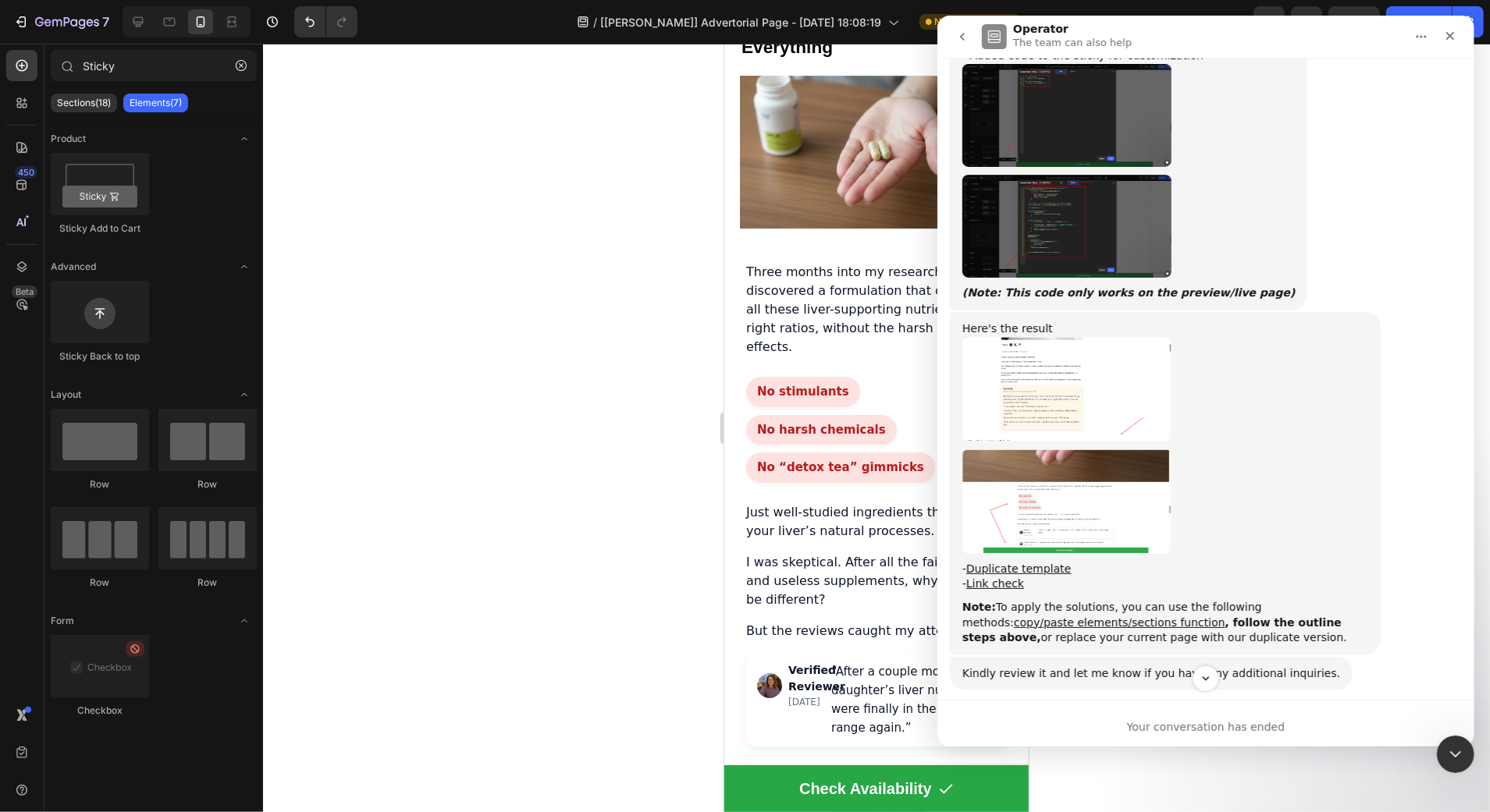
scroll to position [4239, 0]
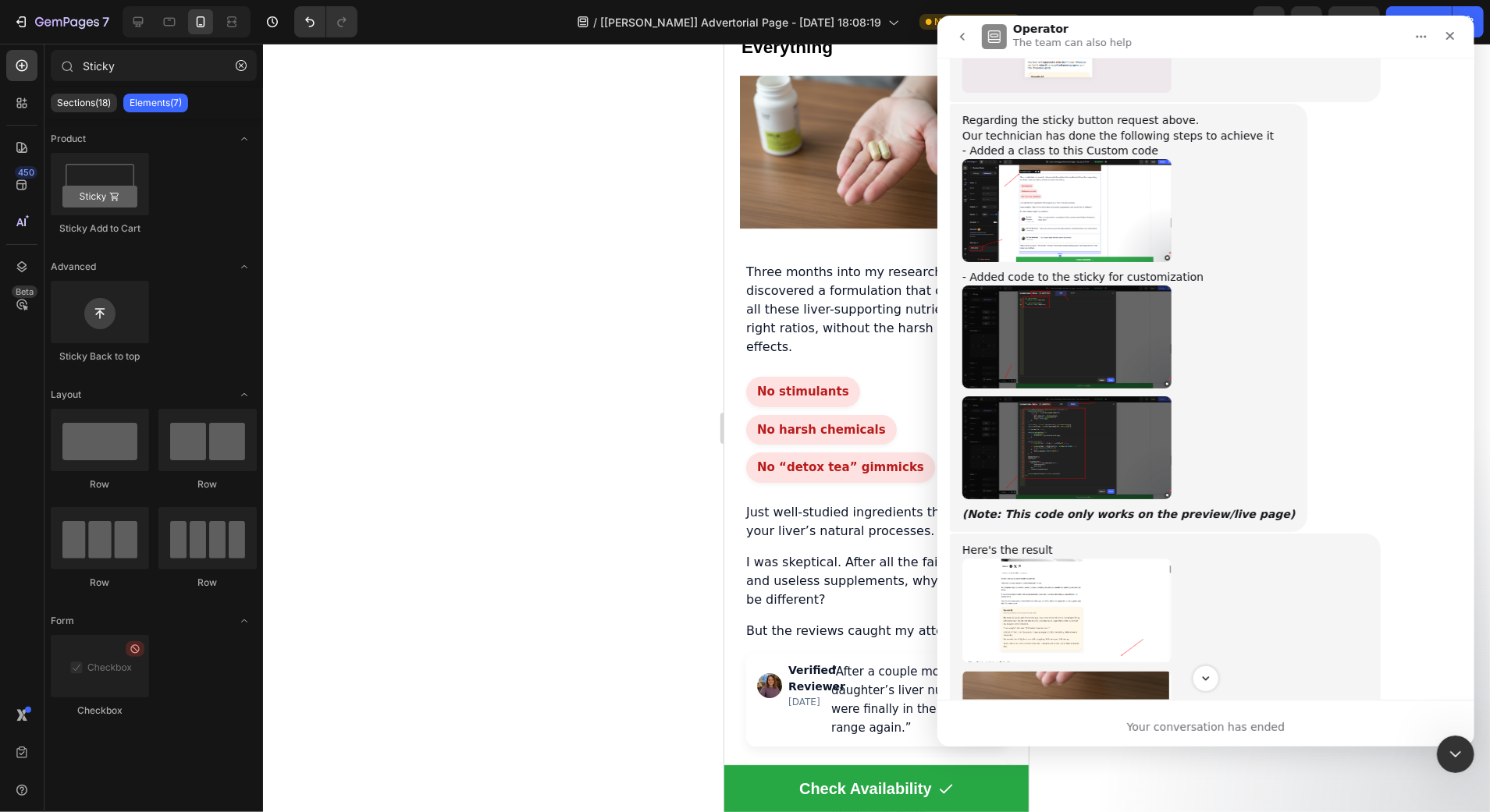
click at [1111, 310] on img "Harry says…" at bounding box center [1065, 336] width 209 height 103
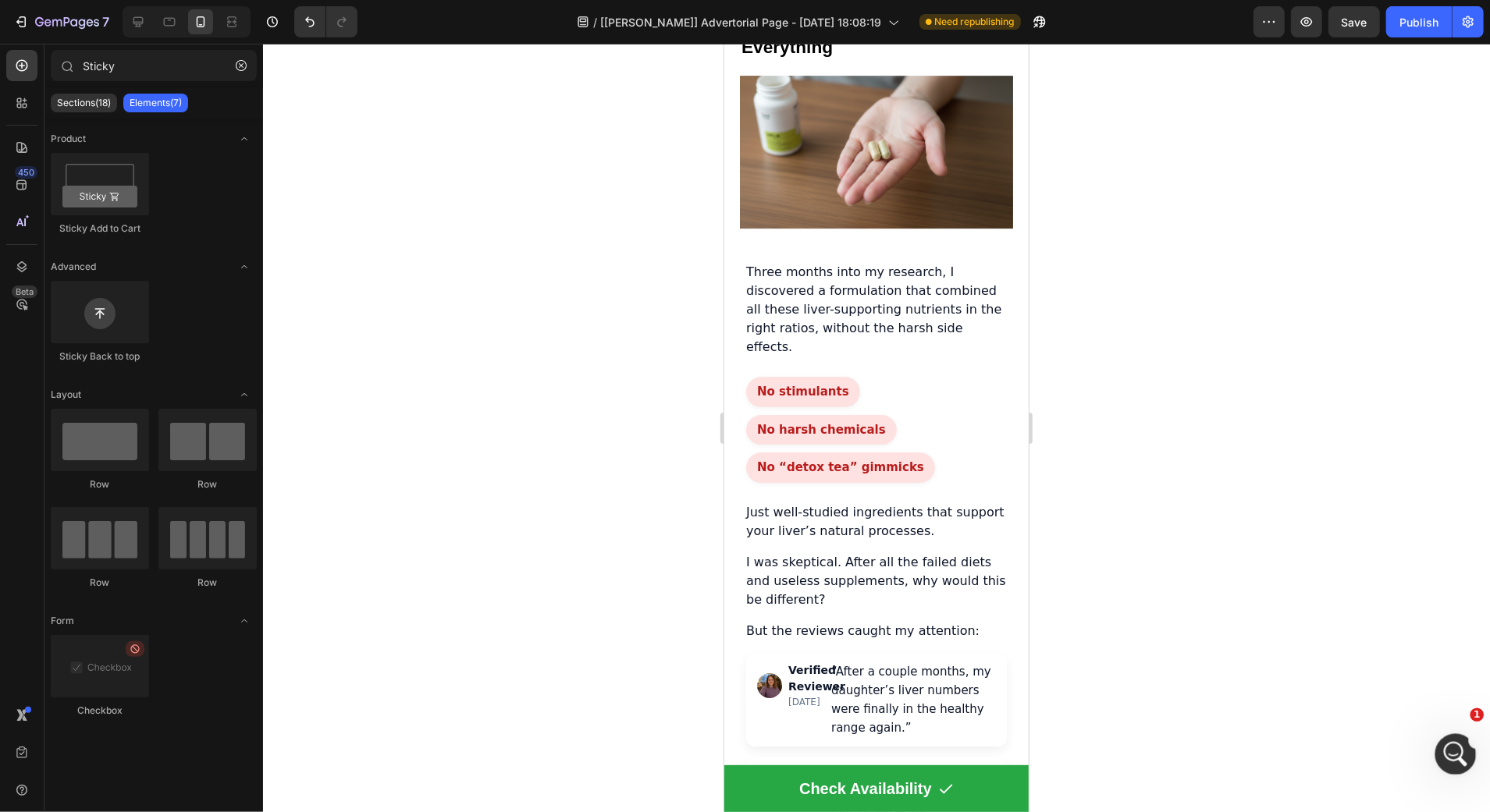
click at [1463, 764] on div "Open Intercom Messenger" at bounding box center [1453, 752] width 51 height 51
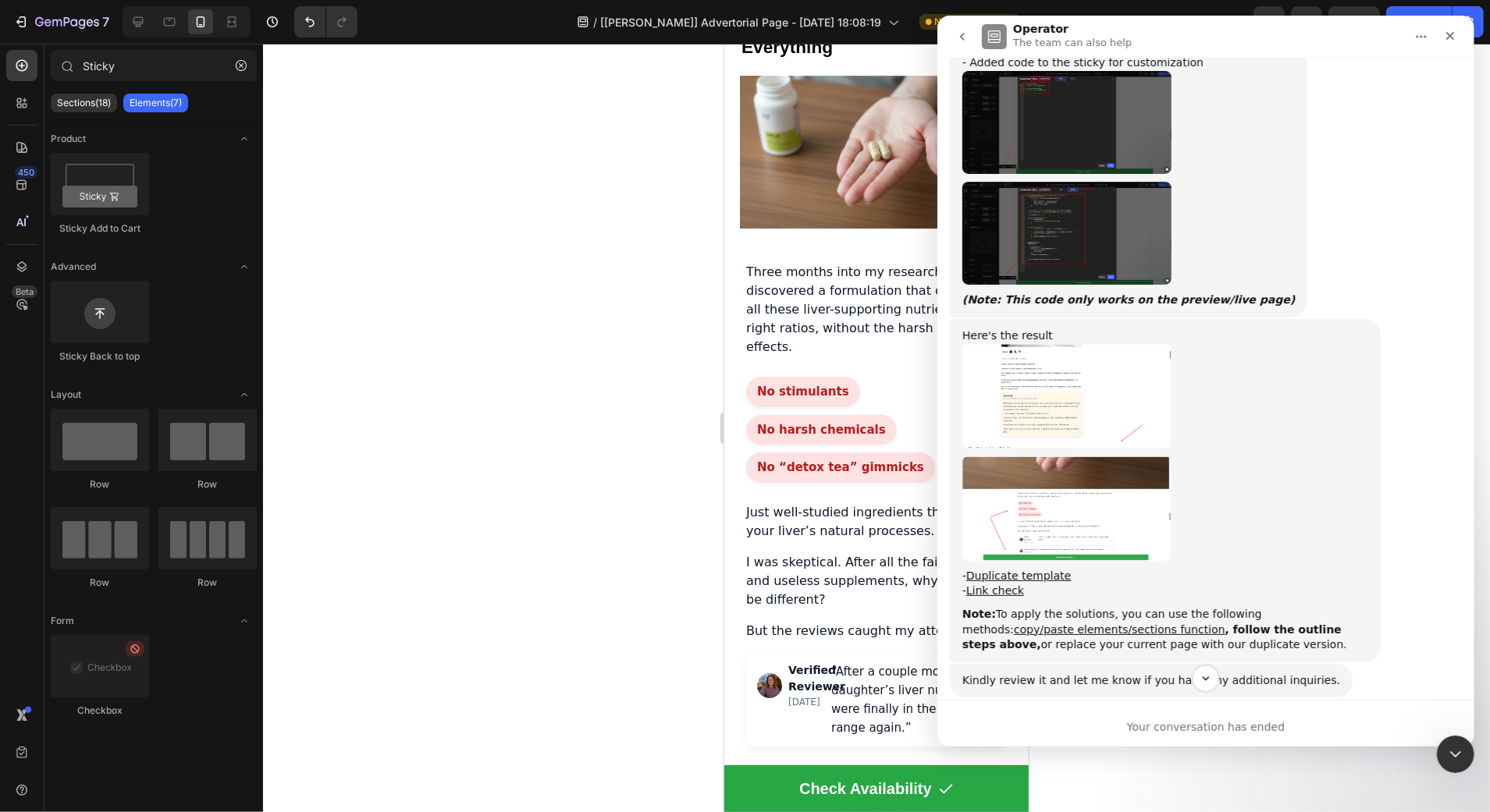
scroll to position [4244, 0]
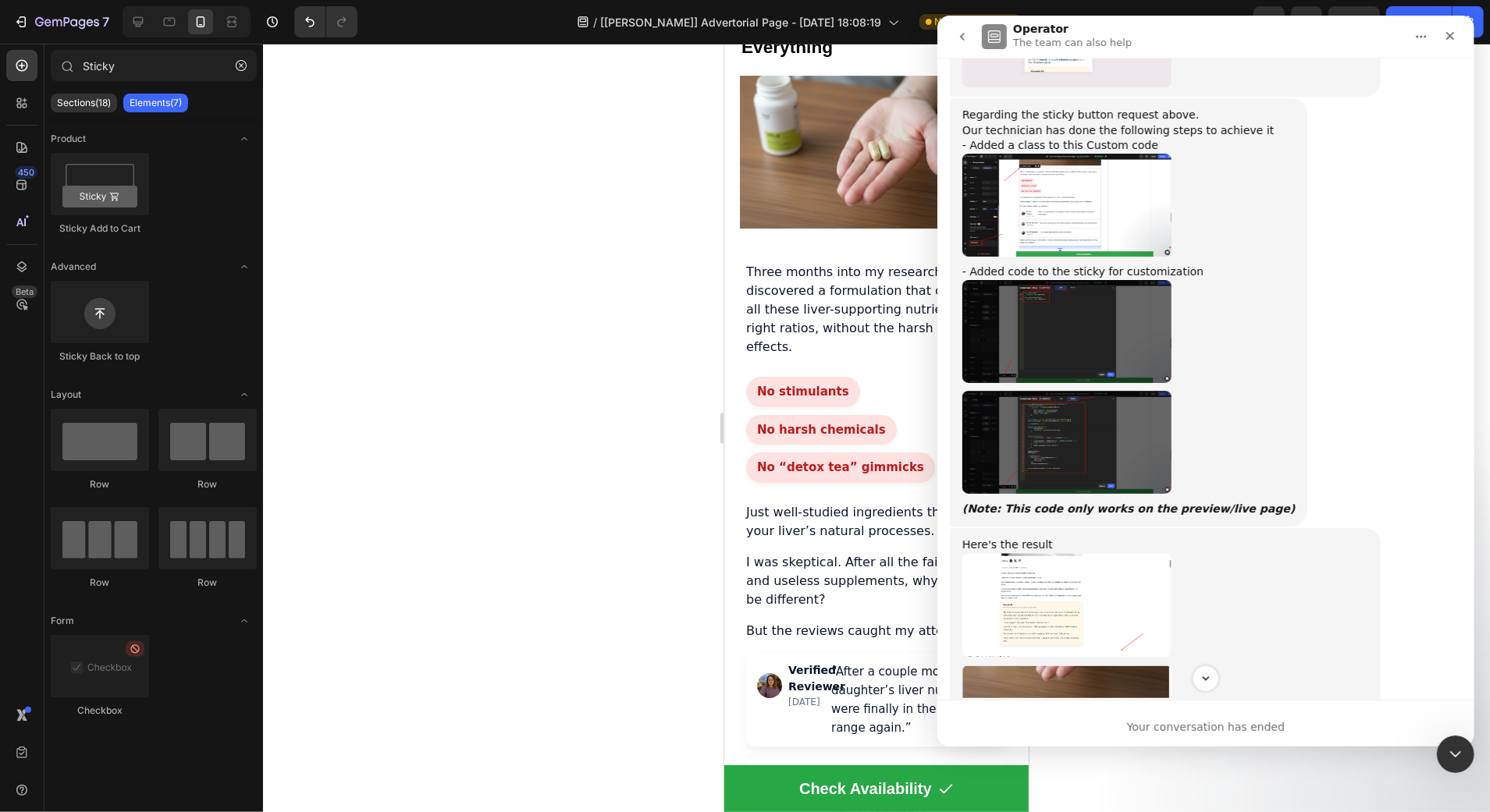
click at [1096, 407] on img "Harry says…" at bounding box center [1065, 442] width 209 height 103
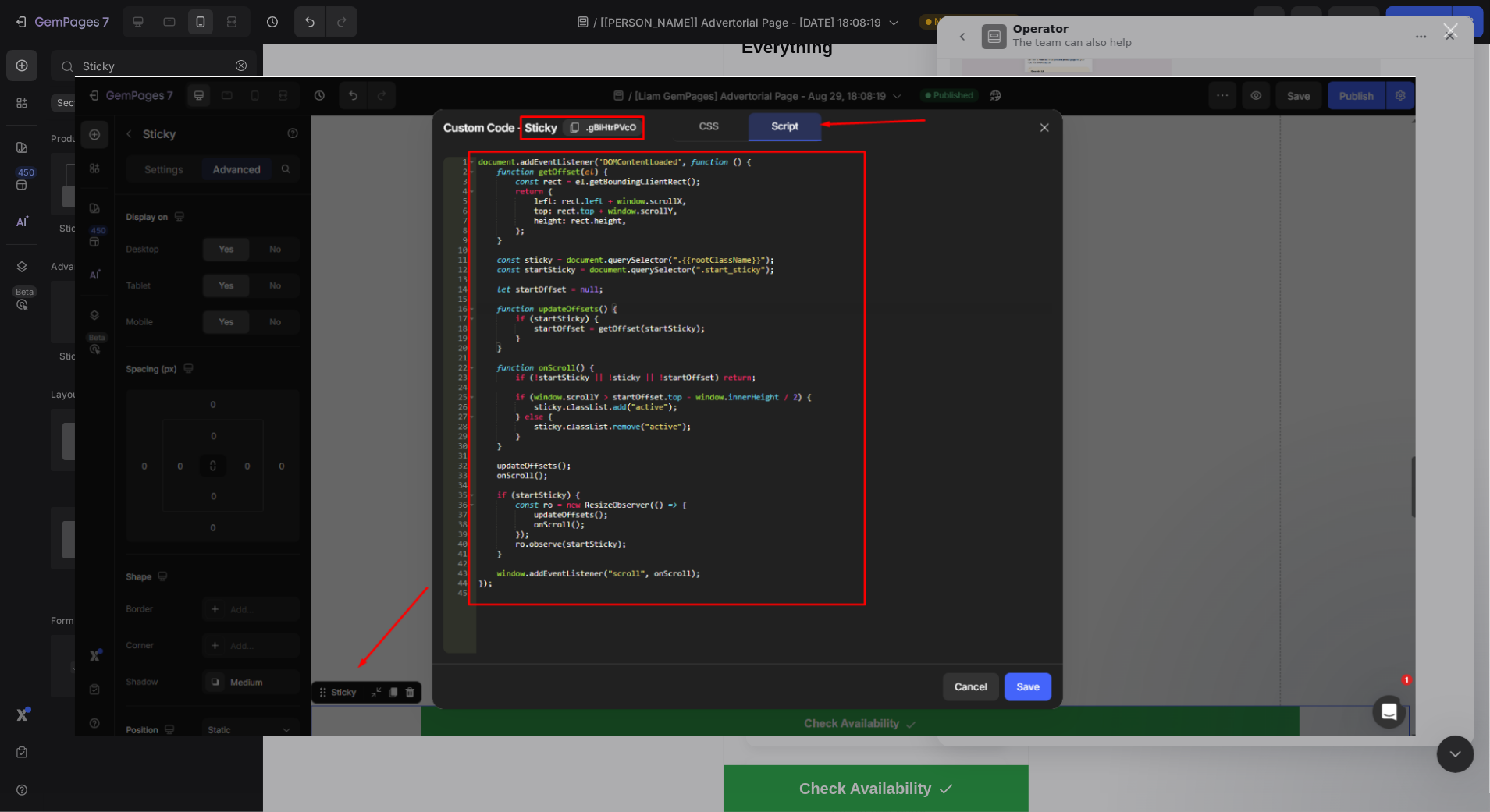
click at [687, 358] on img "Close" at bounding box center [745, 405] width 1341 height 660
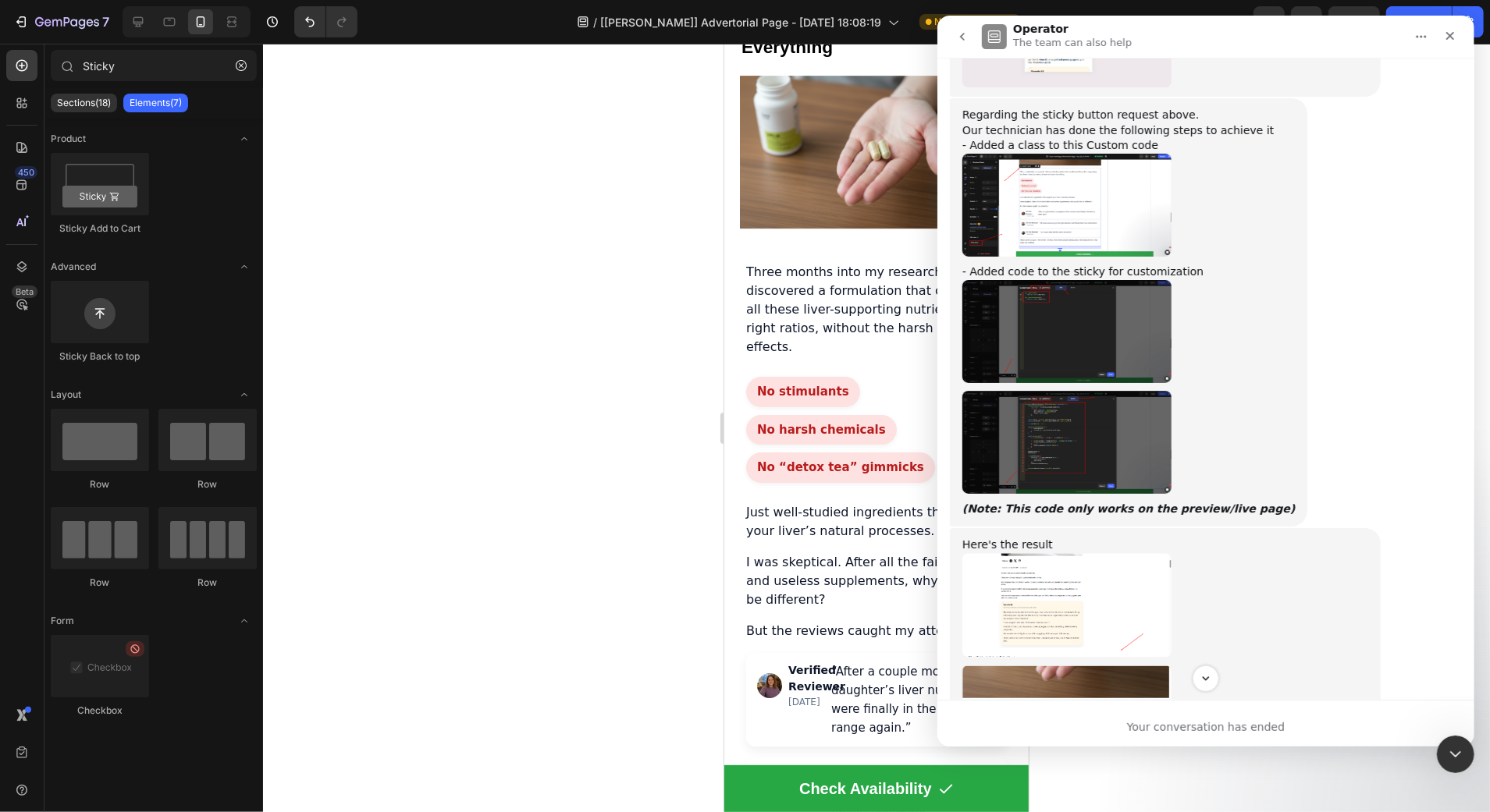
click at [1023, 392] on img "Harry says…" at bounding box center [1065, 442] width 209 height 103
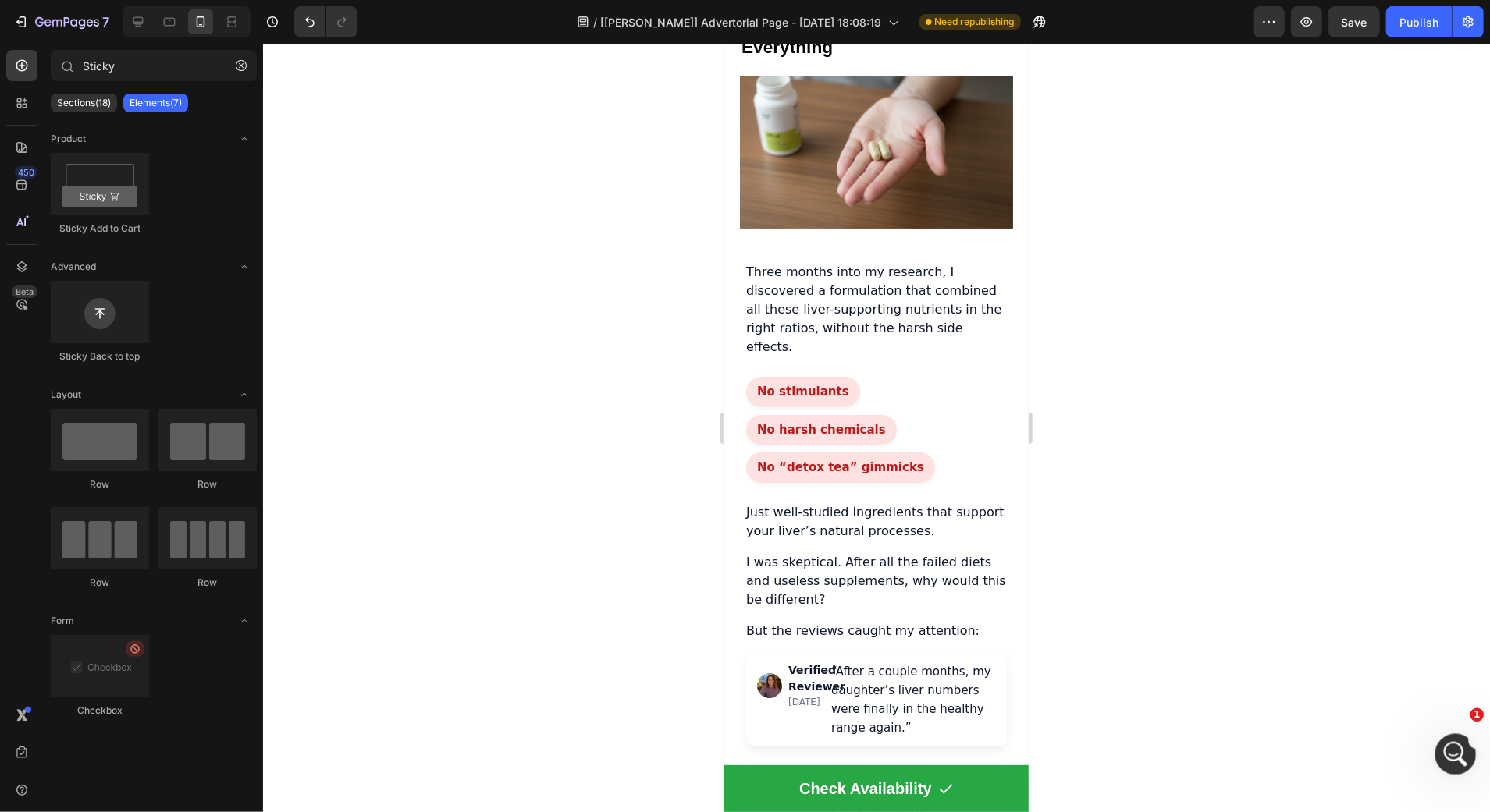
drag, startPoint x: 1450, startPoint y: 755, endPoint x: 1447, endPoint y: 747, distance: 8.5
click at [1450, 756] on icon "Open Intercom Messenger" at bounding box center [1453, 752] width 26 height 26
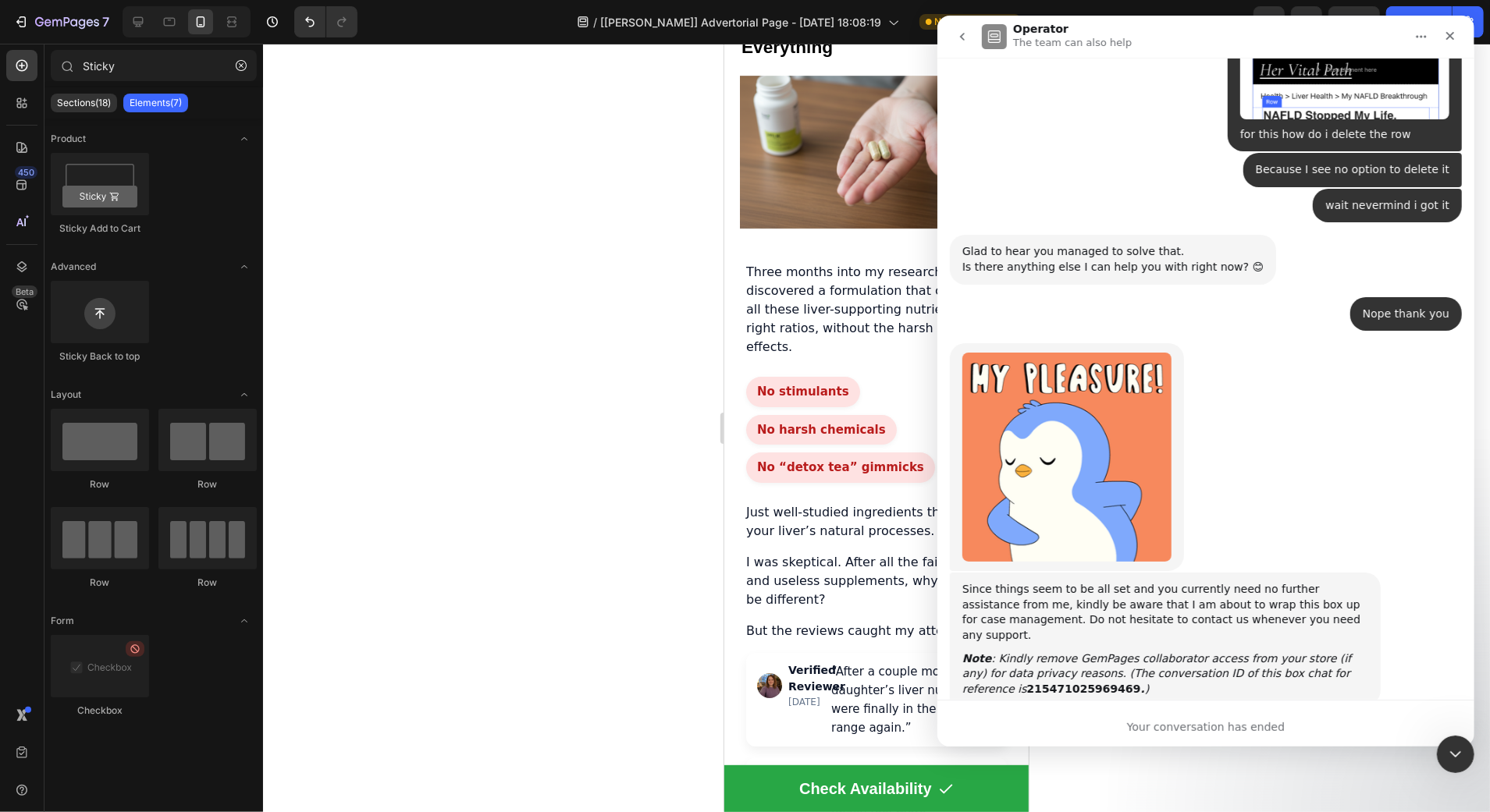
scroll to position [5303, 0]
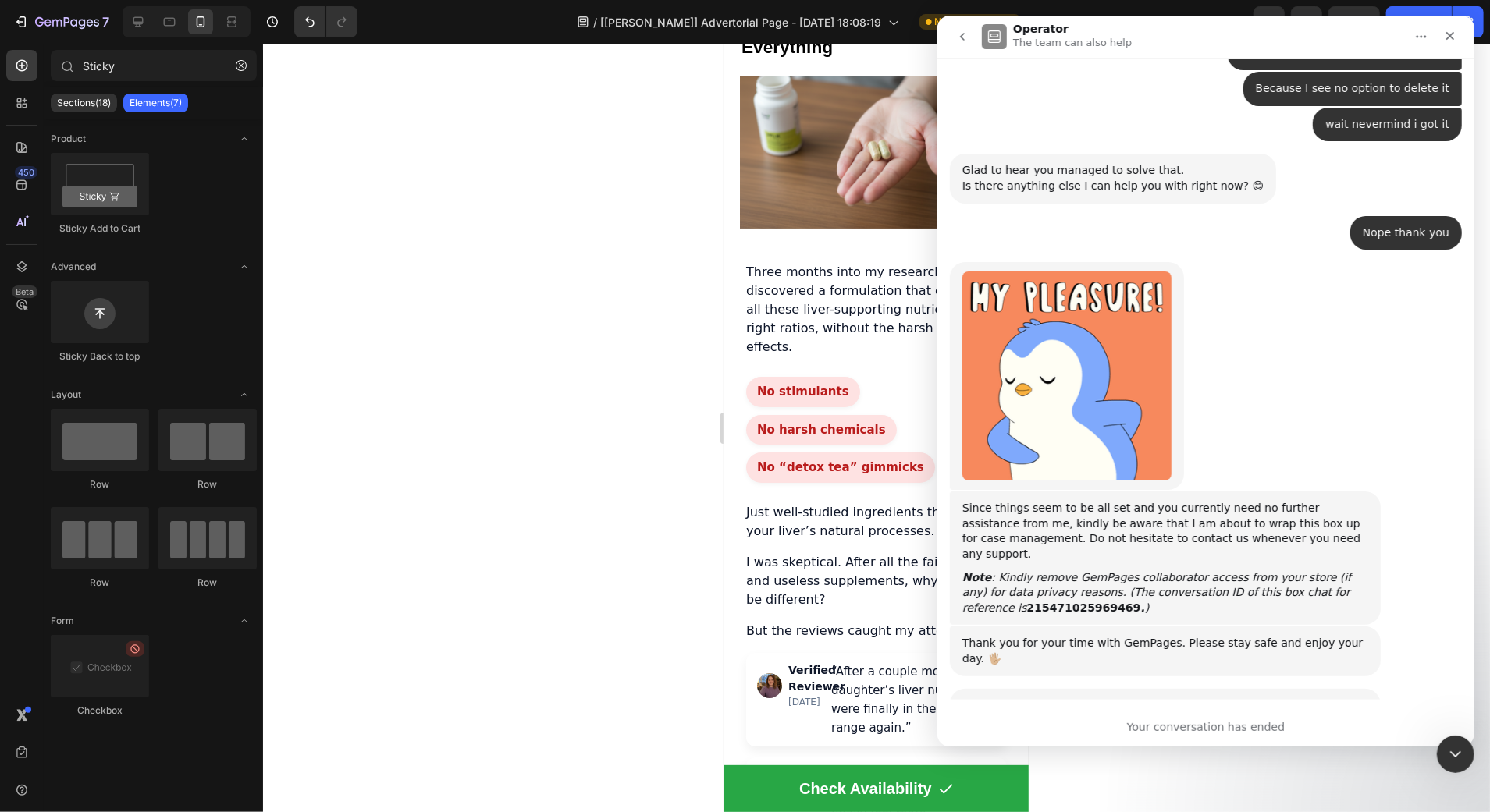
click at [952, 39] on button "go back" at bounding box center [961, 37] width 30 height 30
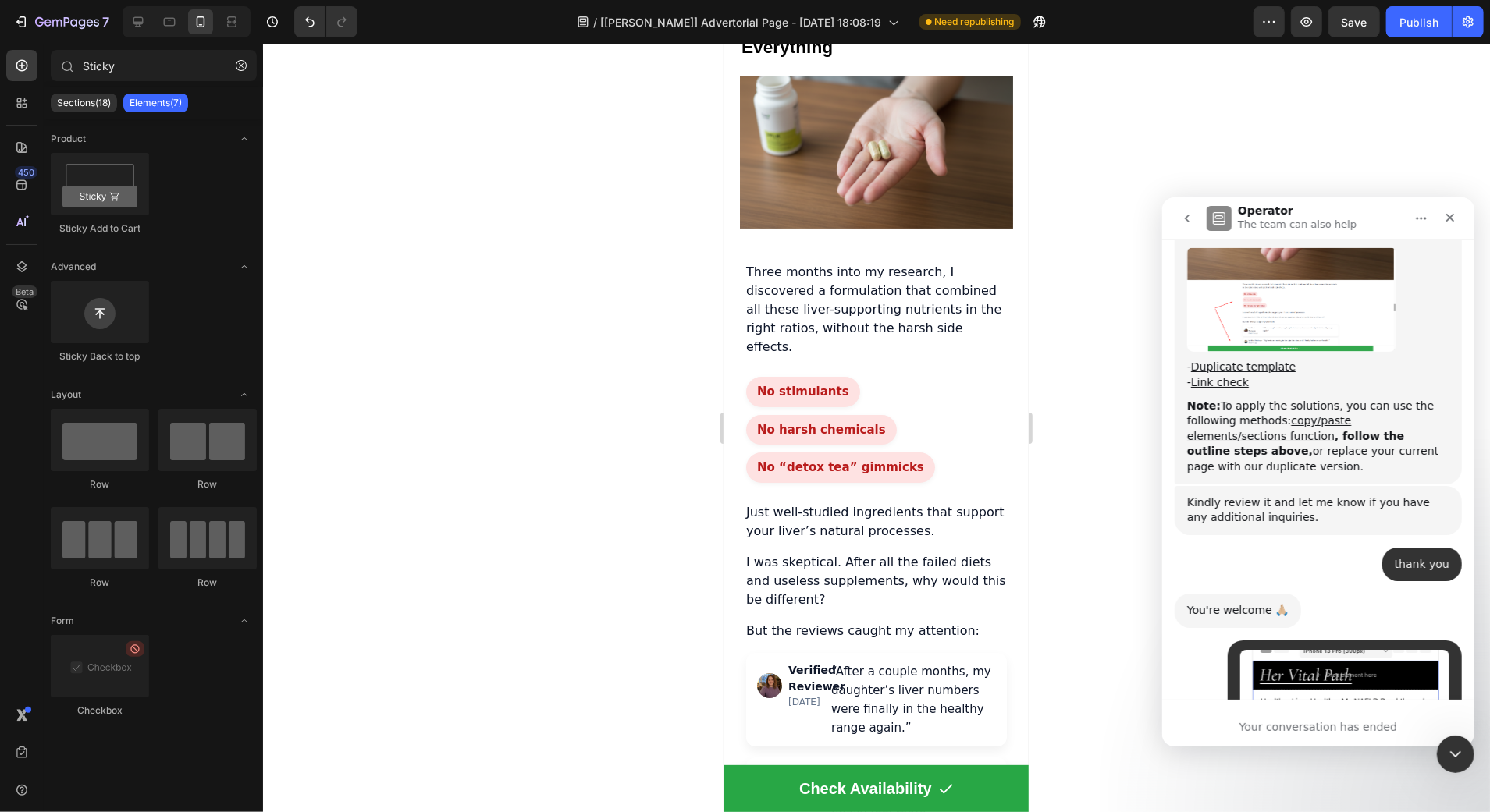
scroll to position [0, 0]
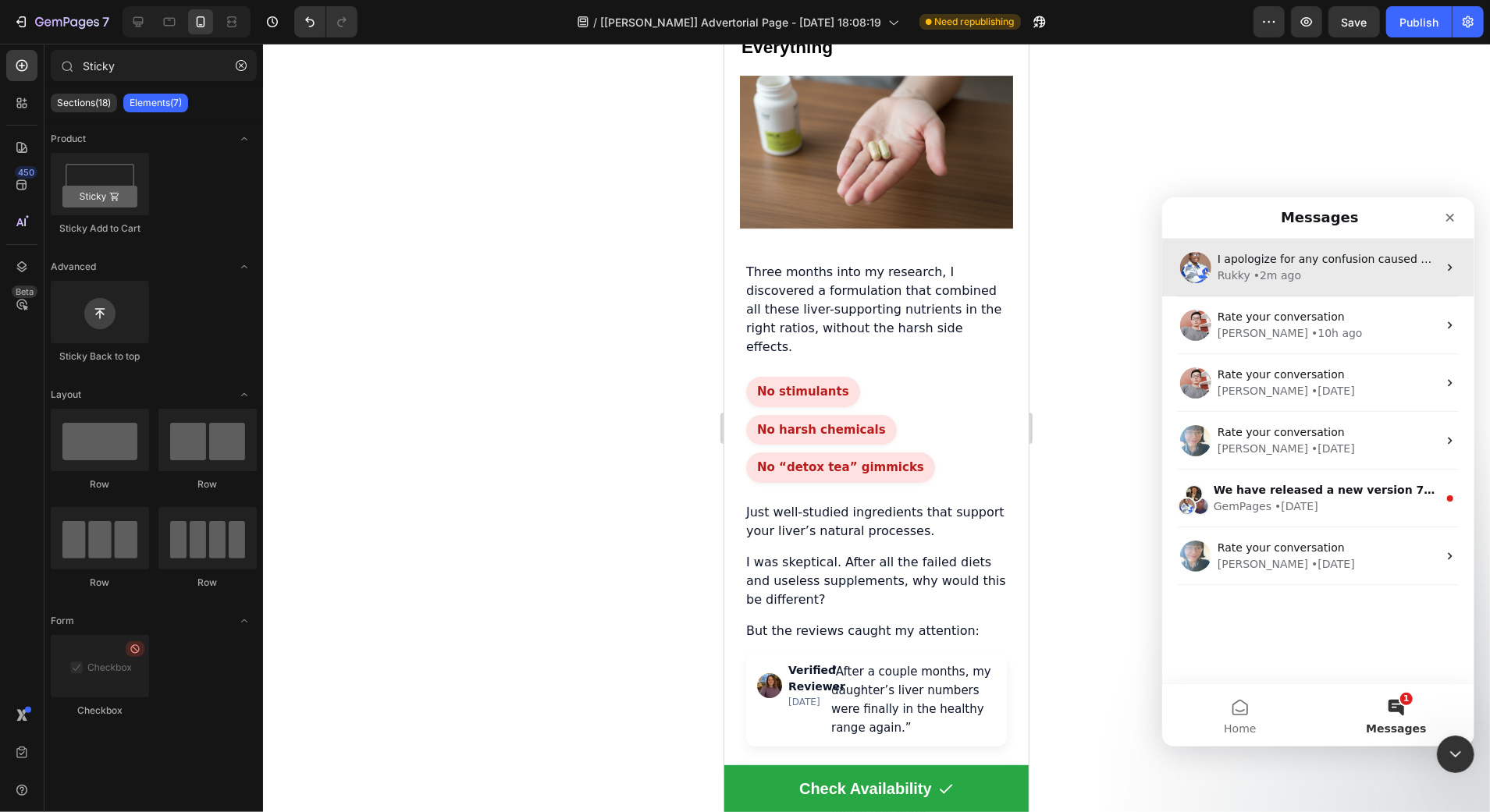
click at [1291, 292] on div "I apologize for any confusion caused earlier. The code provided is actually for…" at bounding box center [1317, 267] width 312 height 58
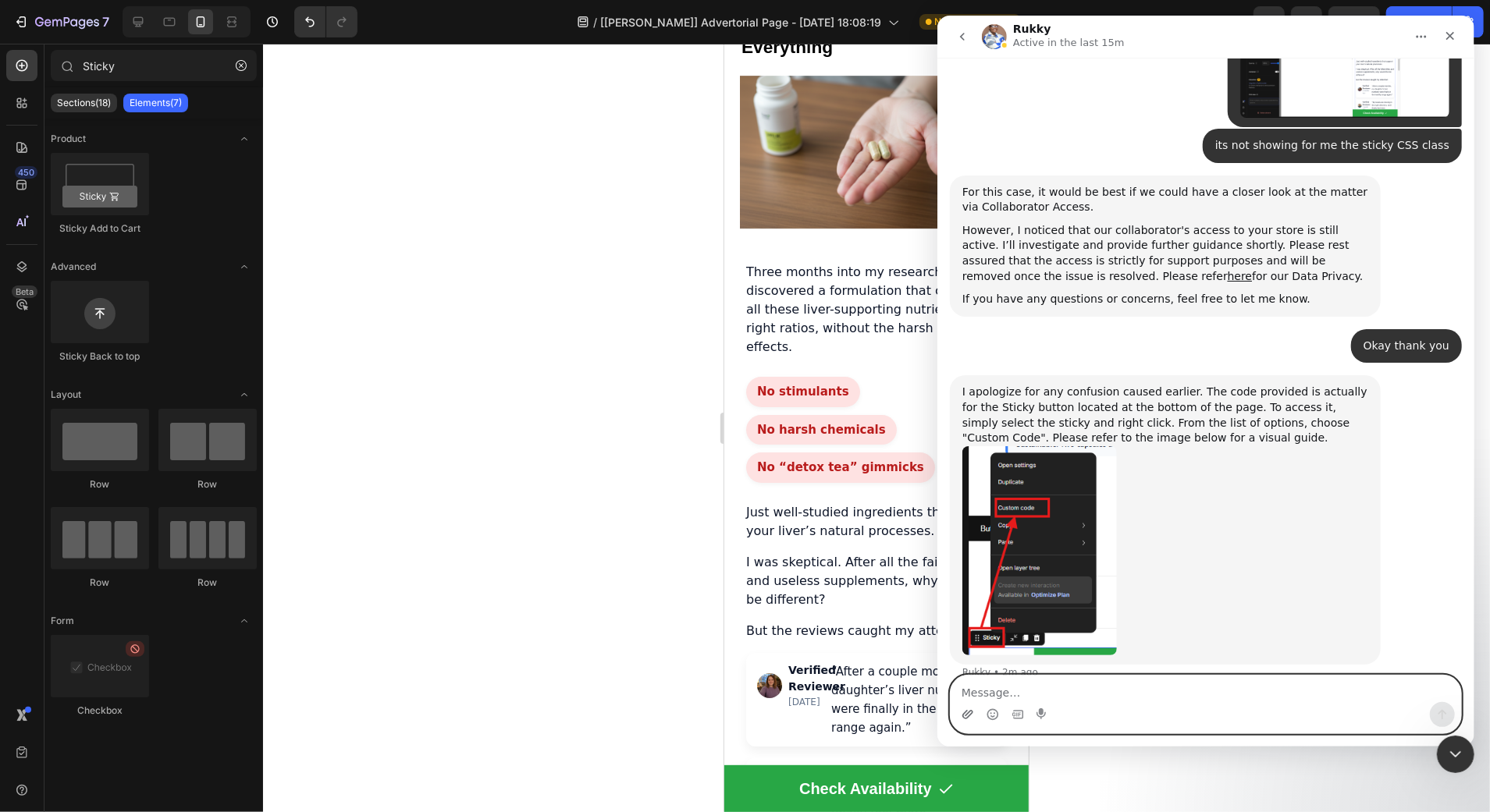
click at [967, 714] on icon "Upload attachment" at bounding box center [967, 714] width 12 height 12
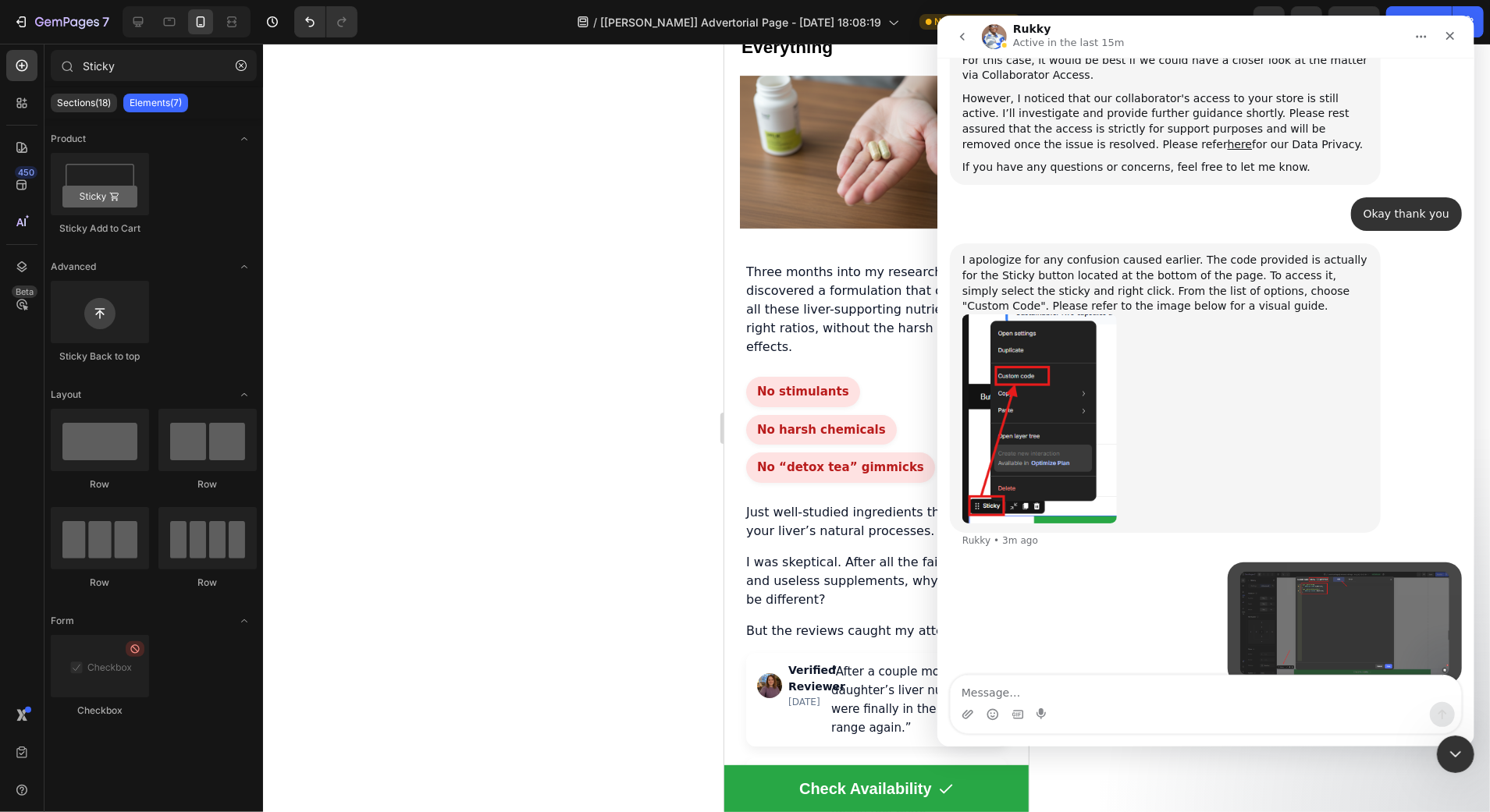
scroll to position [1600, 0]
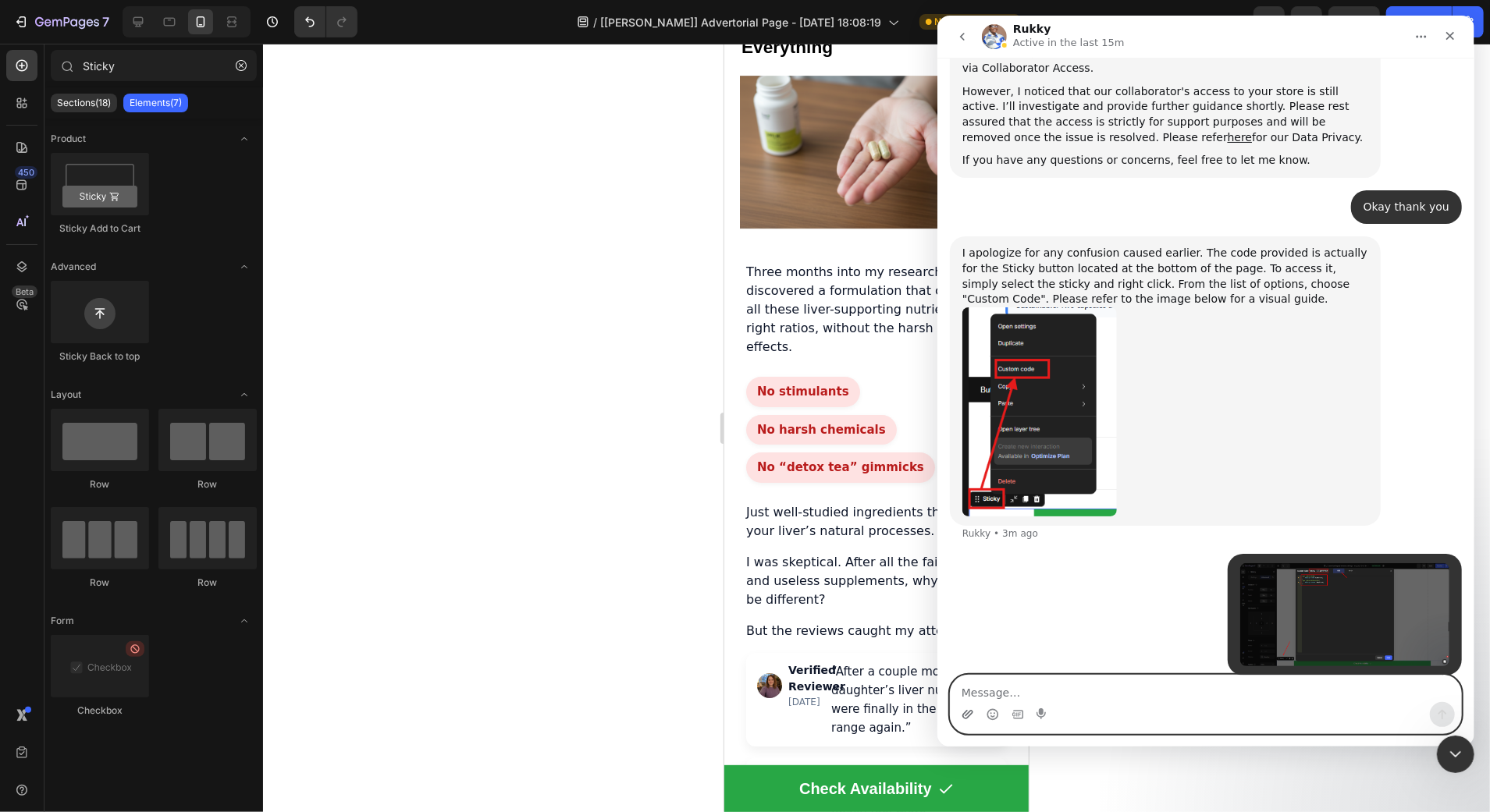
click at [966, 711] on icon "Upload attachment" at bounding box center [967, 714] width 12 height 12
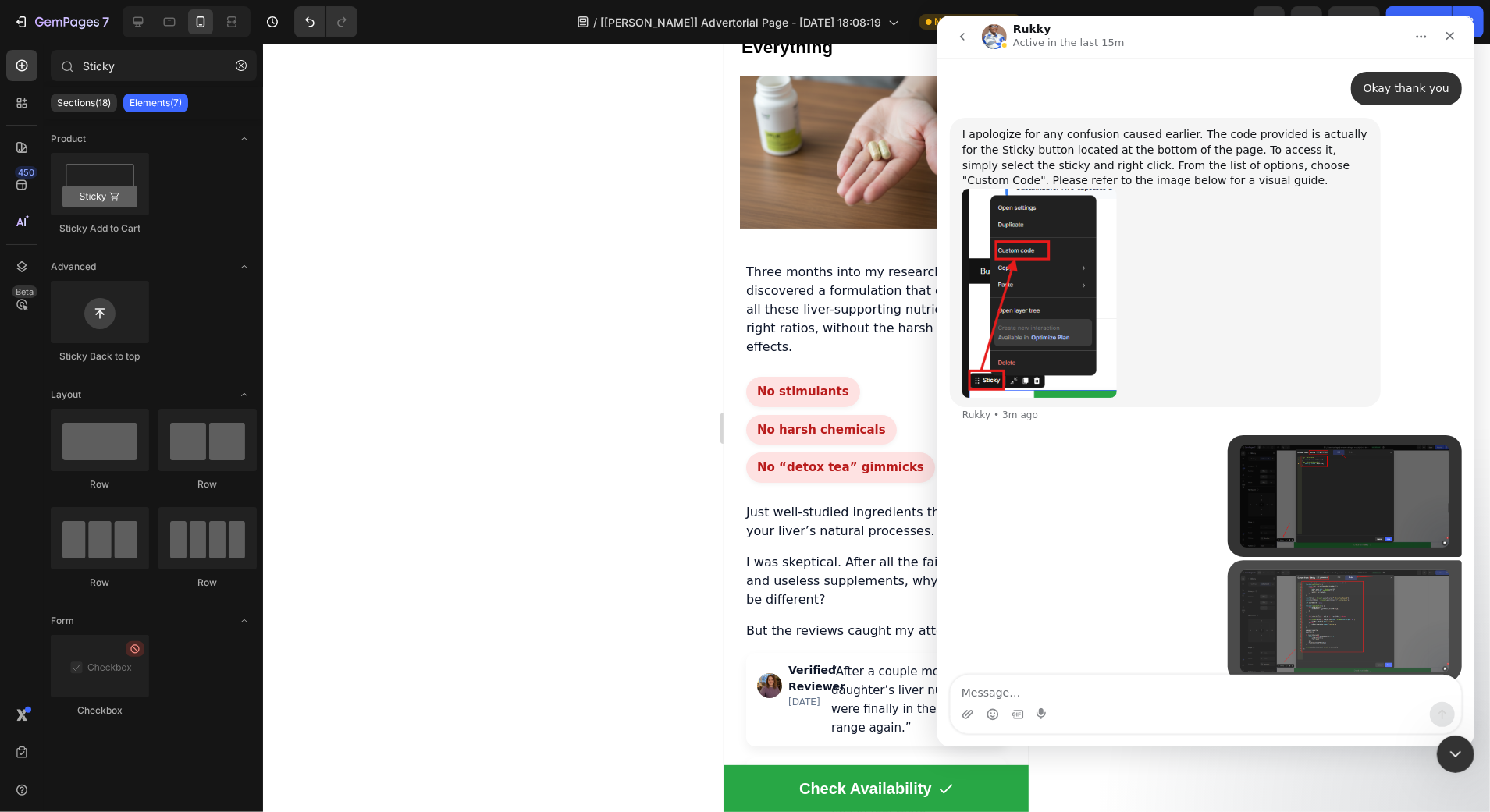
scroll to position [1724, 0]
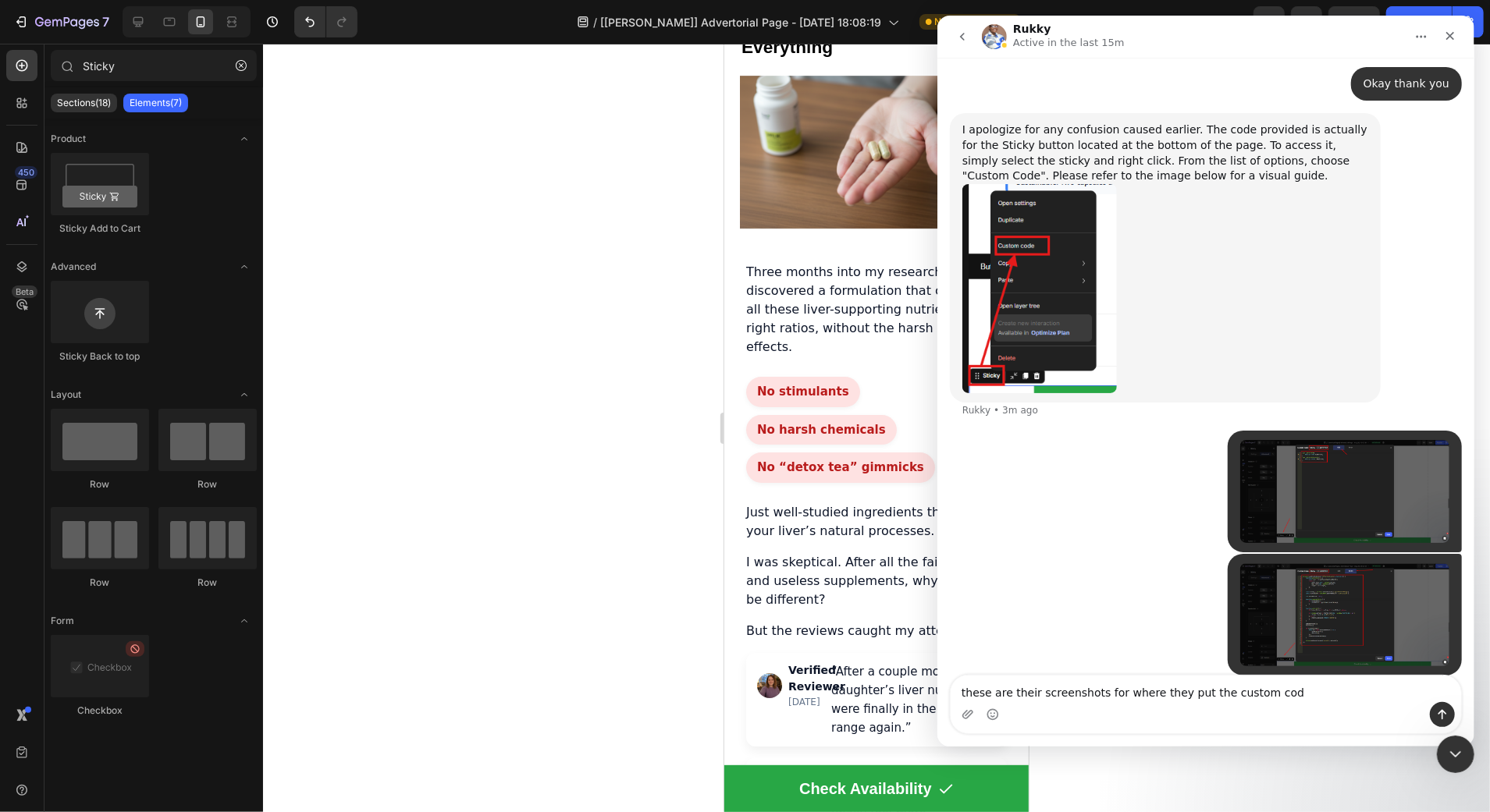
type textarea "these are their screenshots for where they put the custom code"
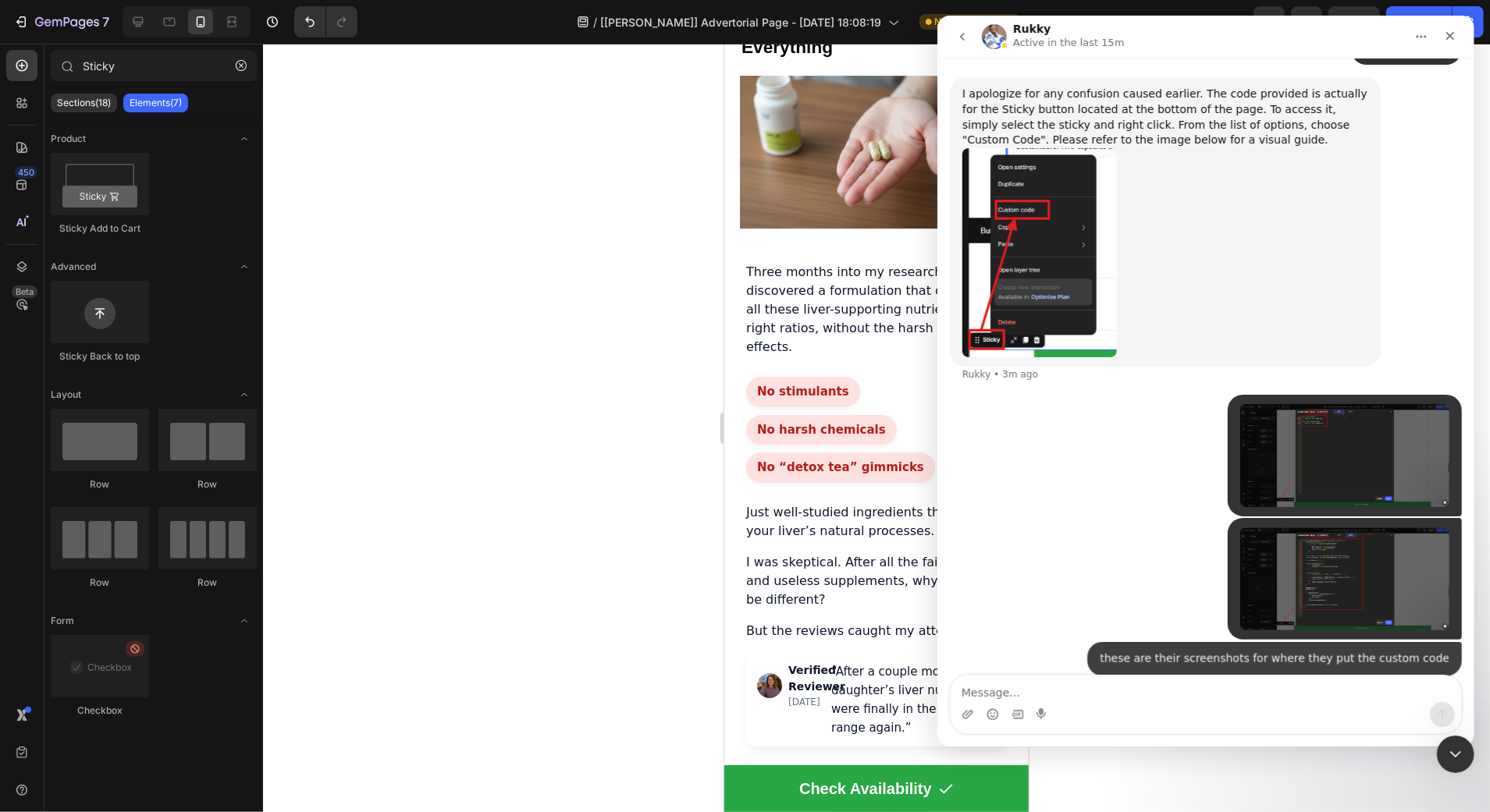
scroll to position [1760, 0]
click at [1284, 465] on img "Try says…" at bounding box center [1343, 455] width 209 height 103
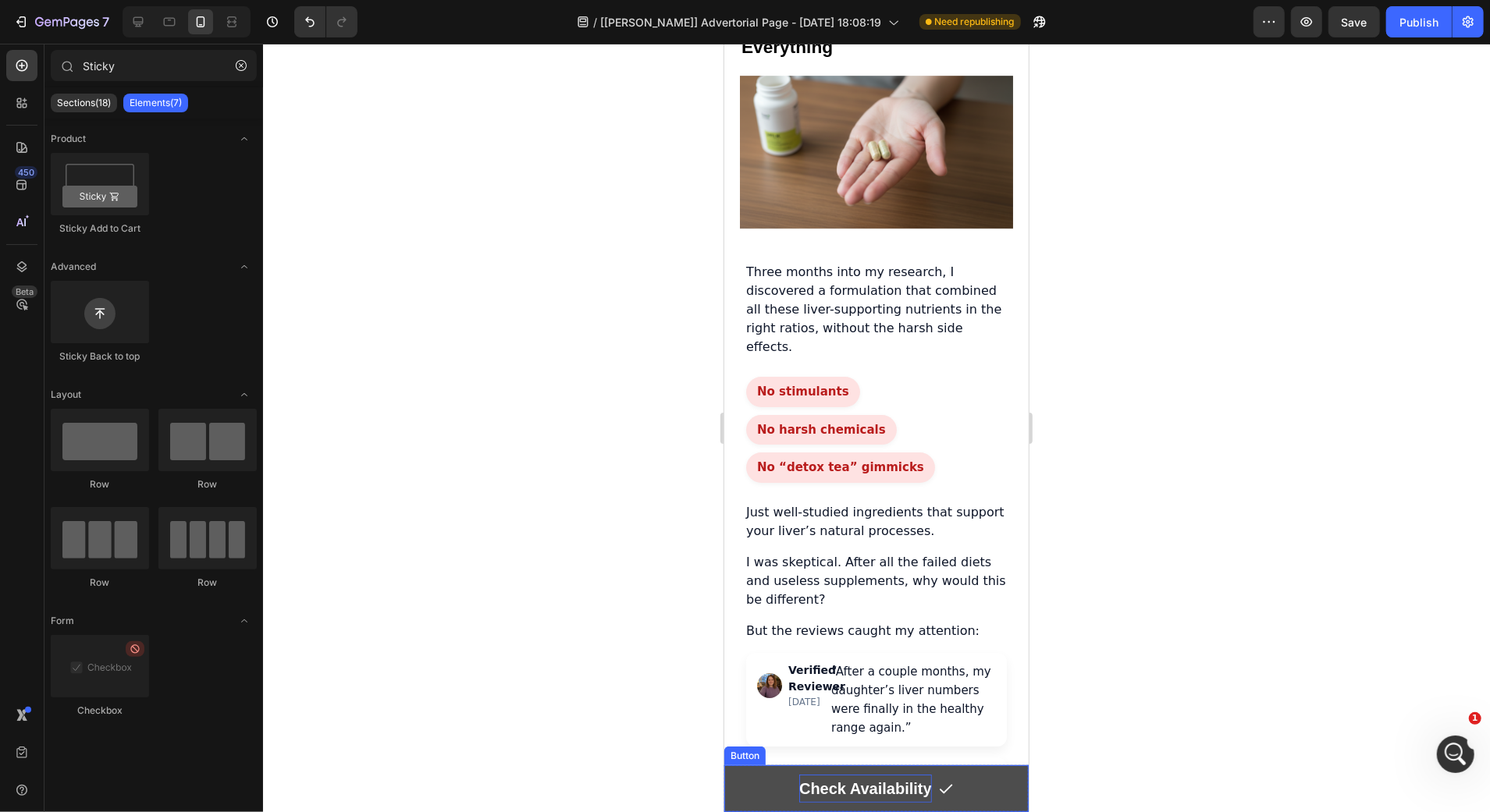
click at [799, 779] on p "Check Availability" at bounding box center [864, 788] width 133 height 28
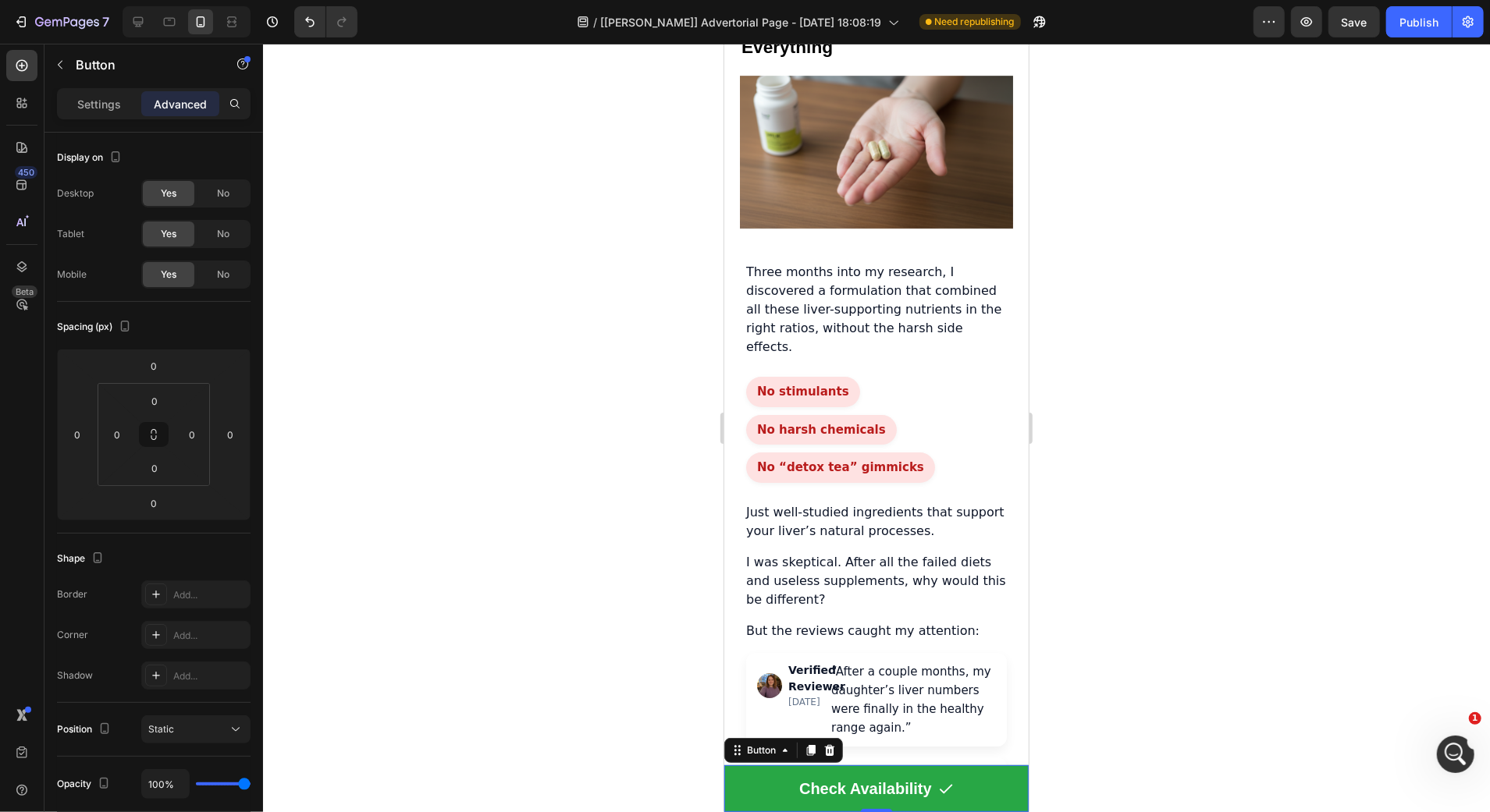
click at [546, 661] on div at bounding box center [876, 428] width 1227 height 768
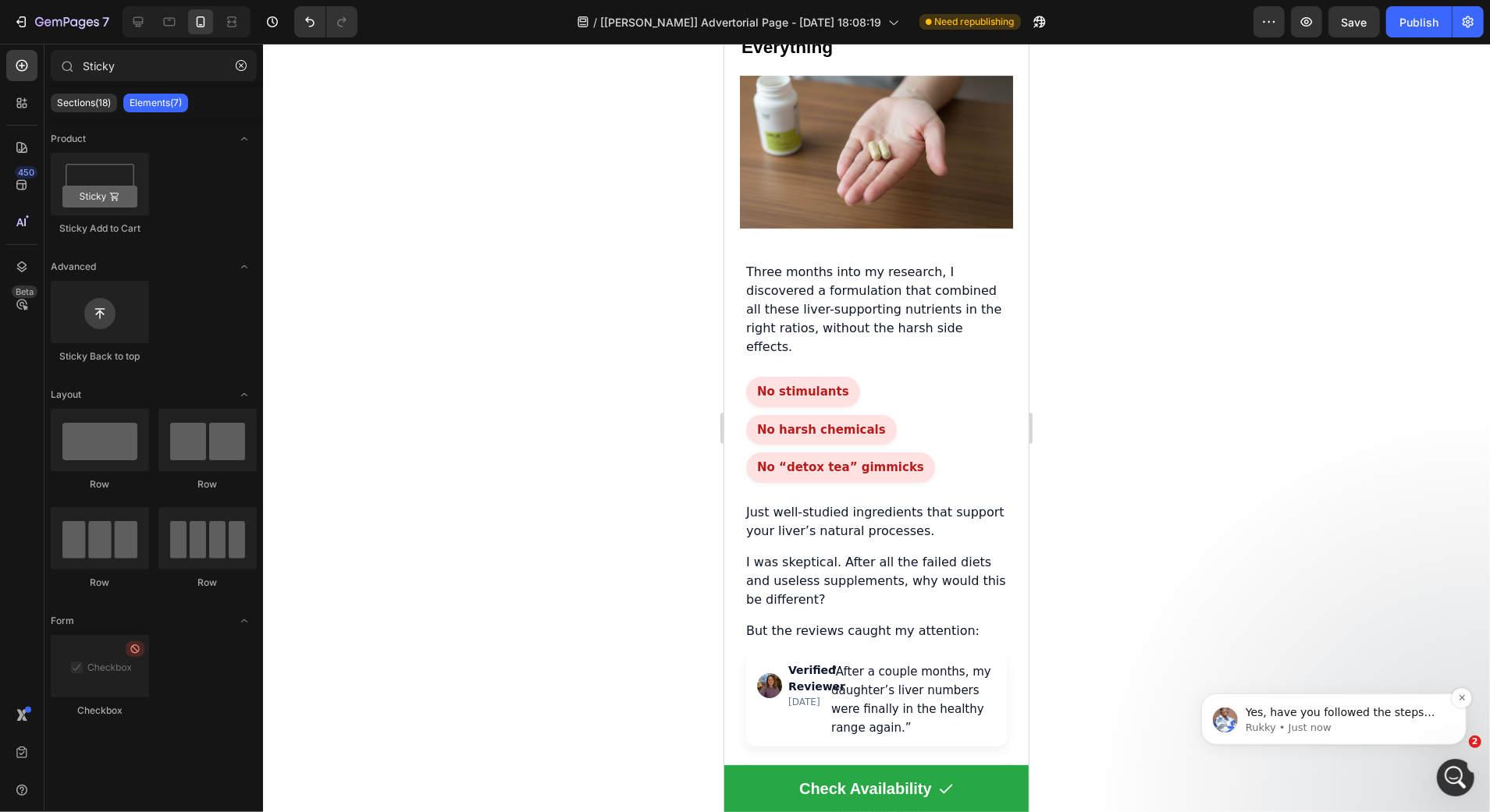
click at [1281, 699] on div "Yes, have you followed the steps and found them yet? Rukky • Just now" at bounding box center [1332, 718] width 265 height 51
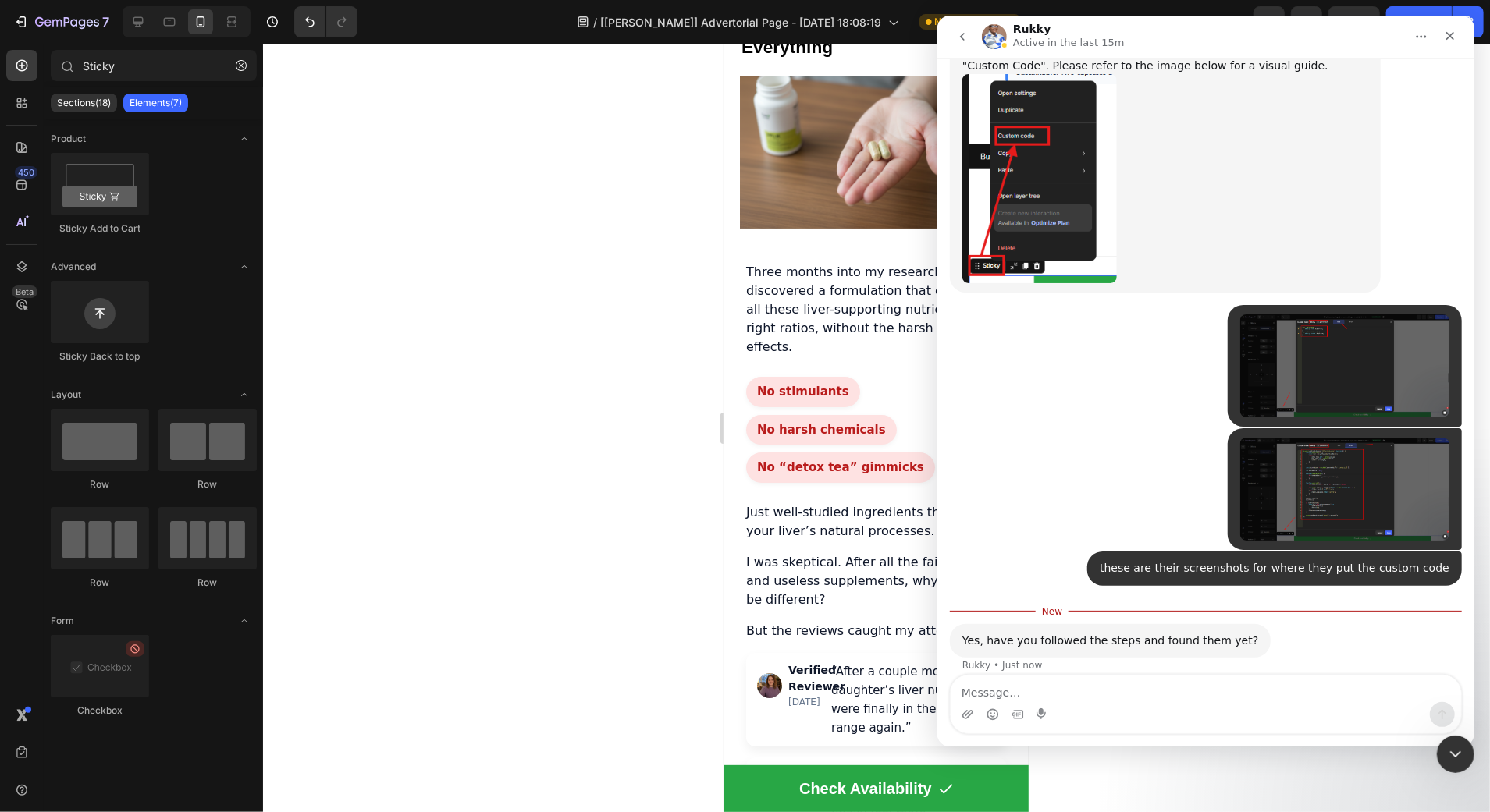
scroll to position [1679, 0]
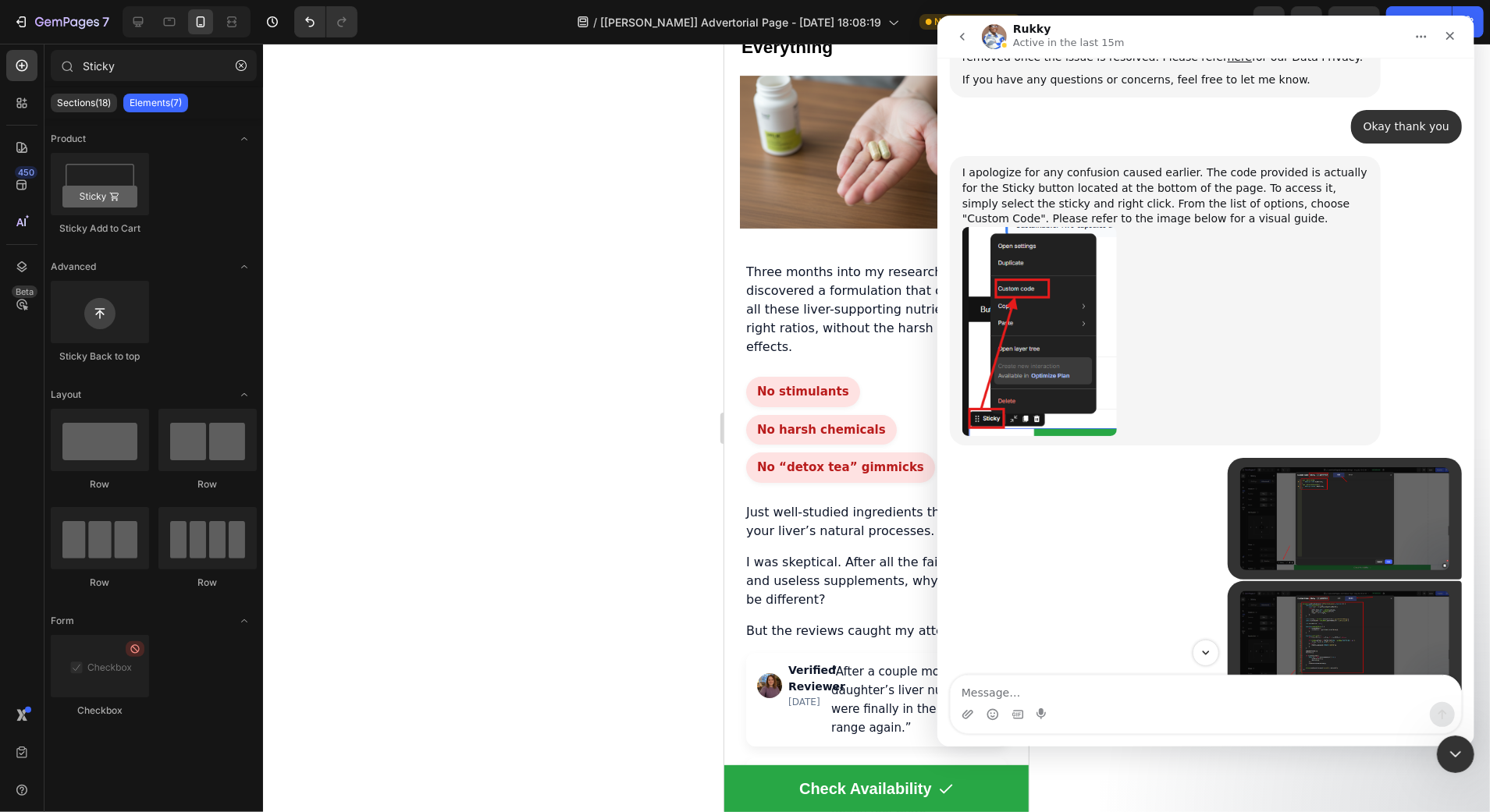
click at [1011, 267] on img "Rukky says…" at bounding box center [1038, 331] width 154 height 209
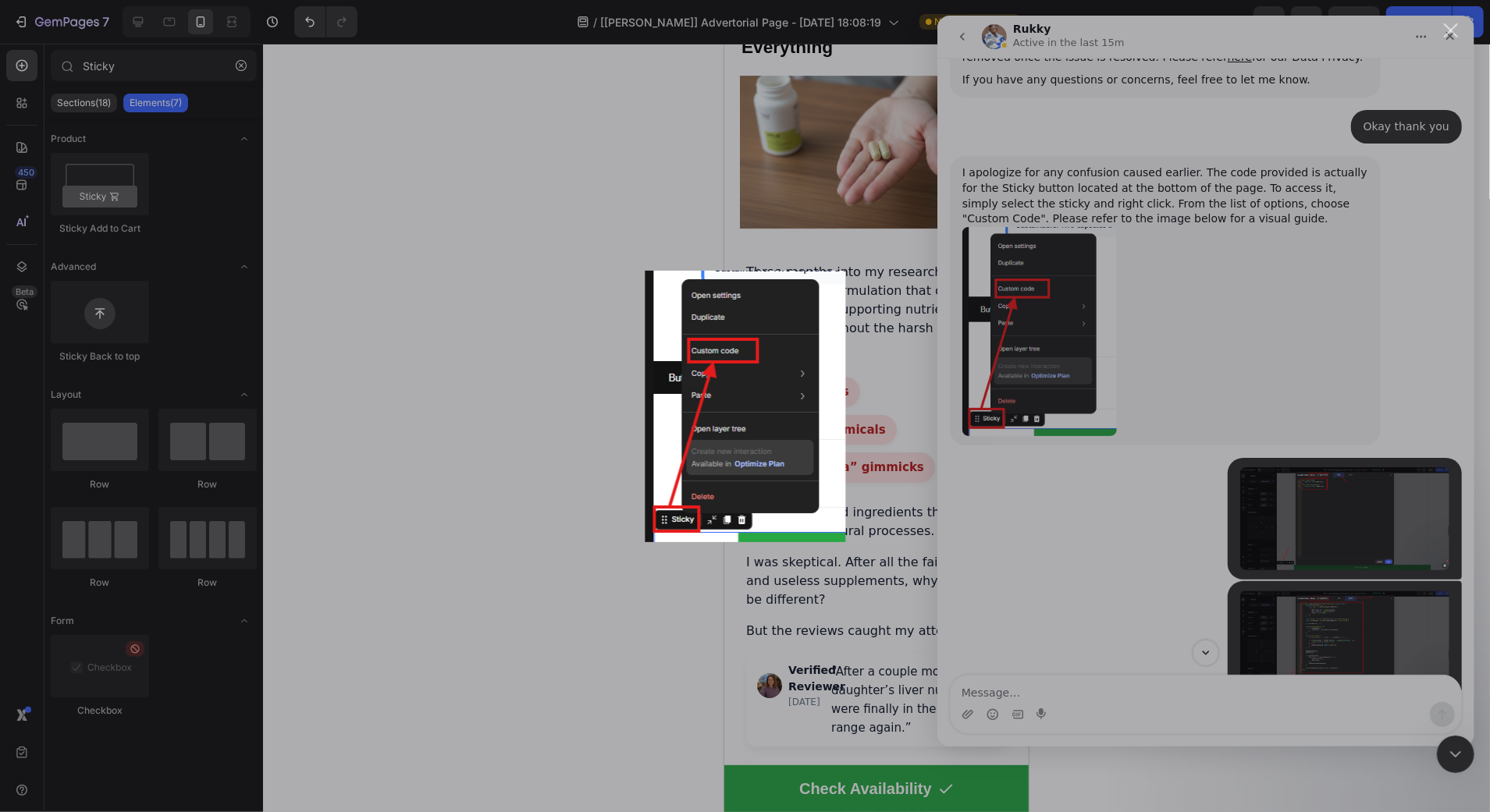
scroll to position [0, 0]
click at [1012, 269] on div "Intercom messenger" at bounding box center [745, 406] width 1490 height 812
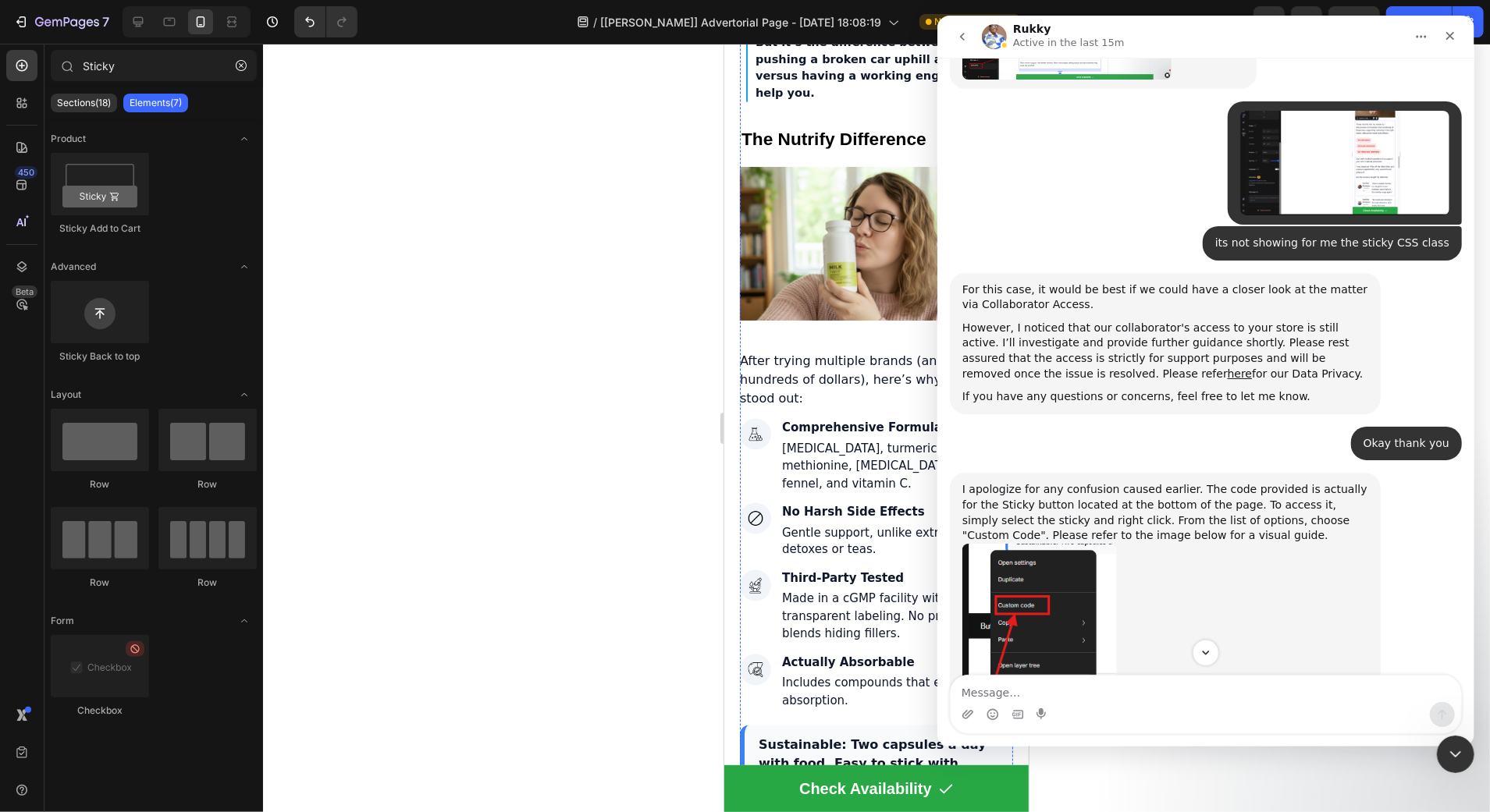
scroll to position [6432, 0]
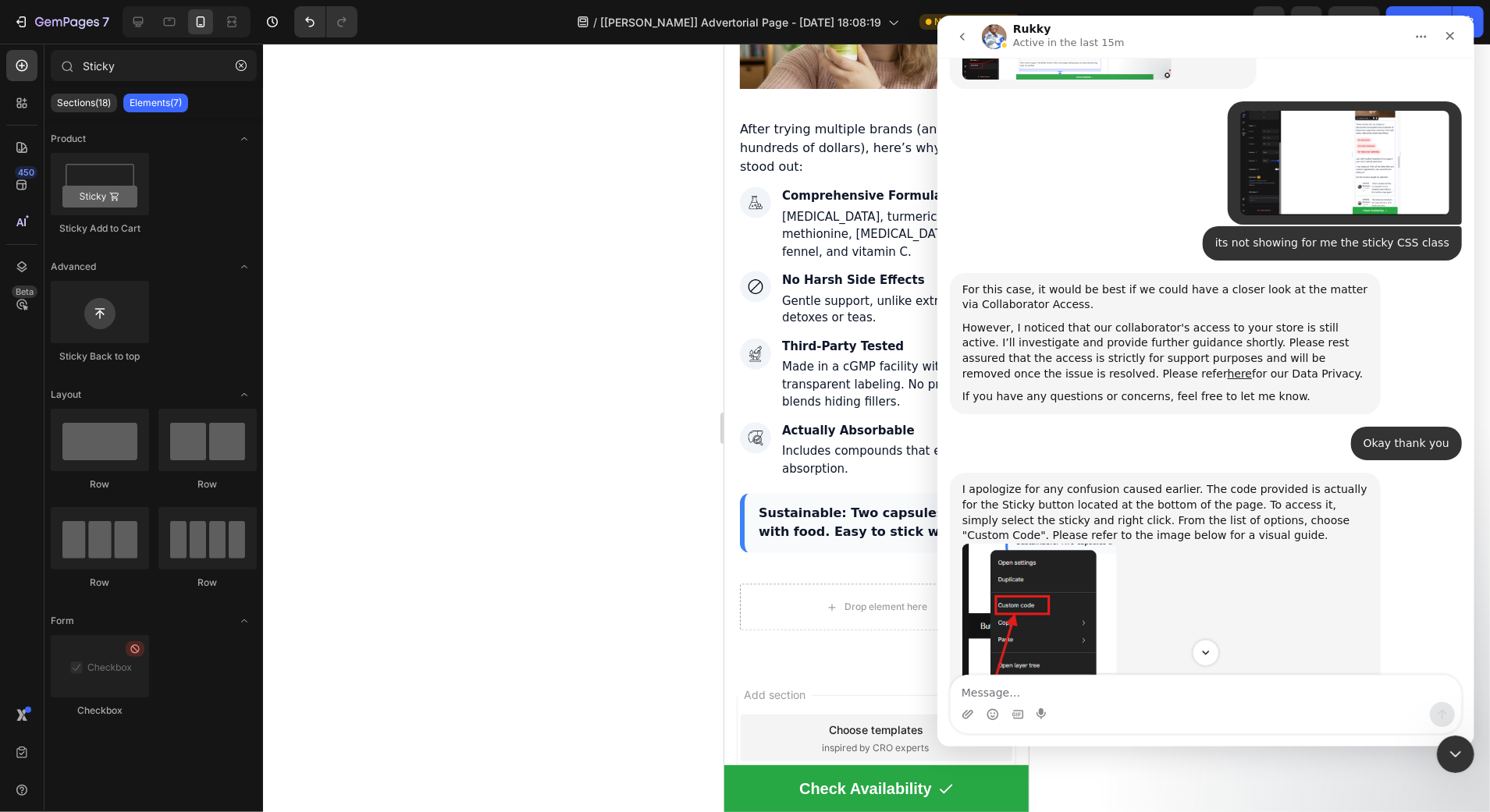
click at [1056, 609] on img "Rukky says…" at bounding box center [1038, 647] width 154 height 209
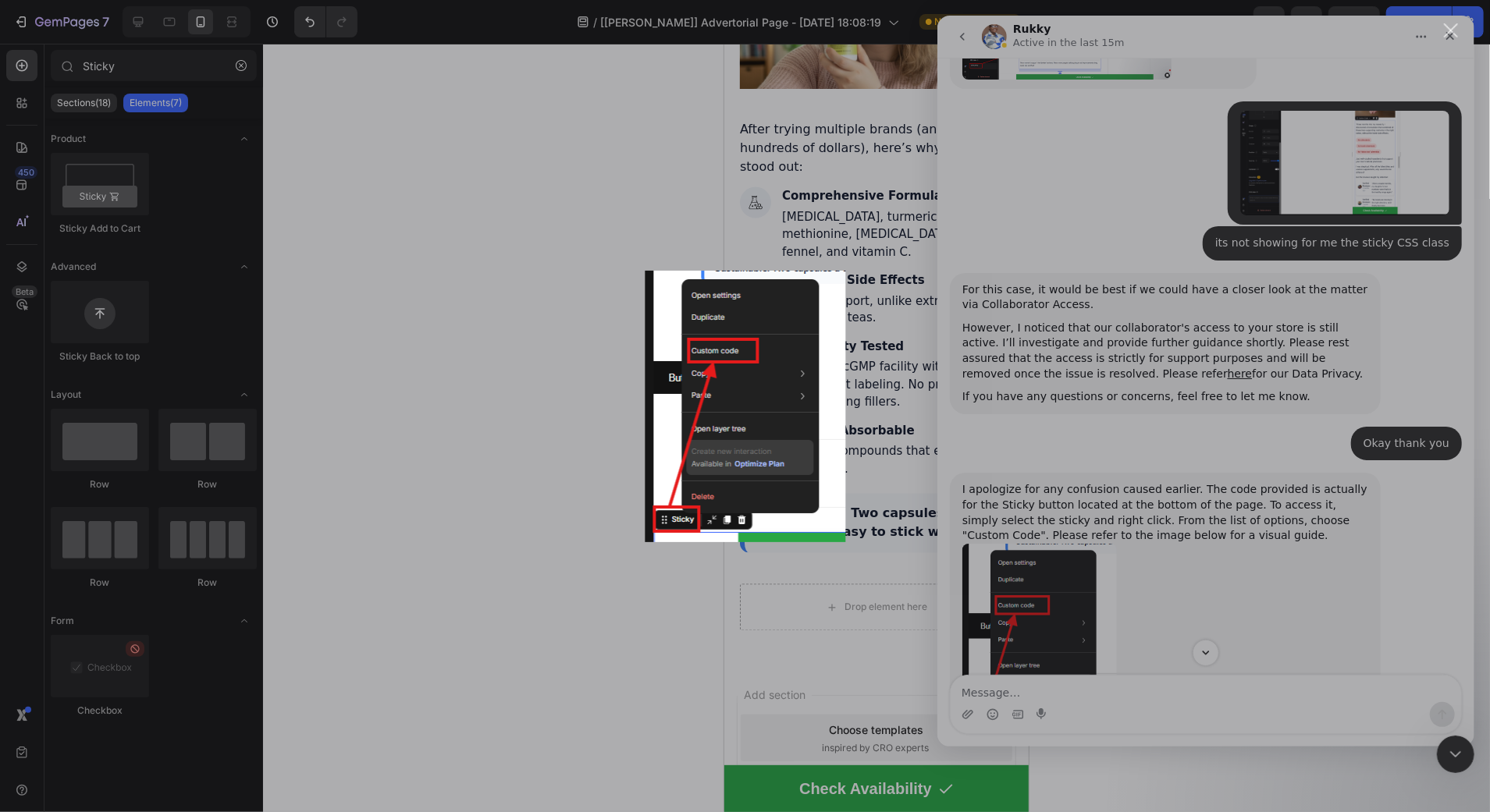
scroll to position [0, 0]
click at [1057, 609] on div "Intercom messenger" at bounding box center [745, 406] width 1490 height 812
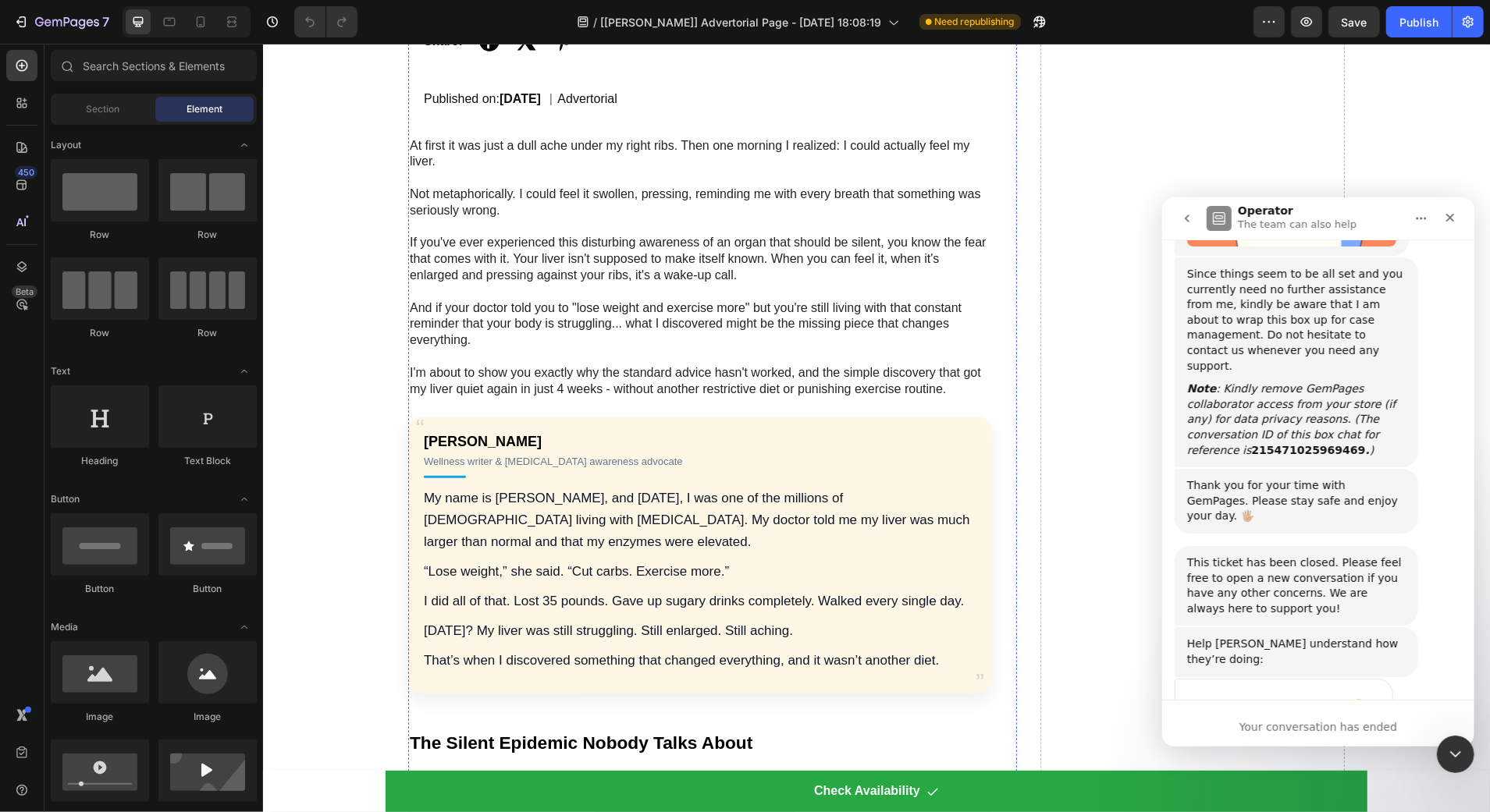
scroll to position [698, 0]
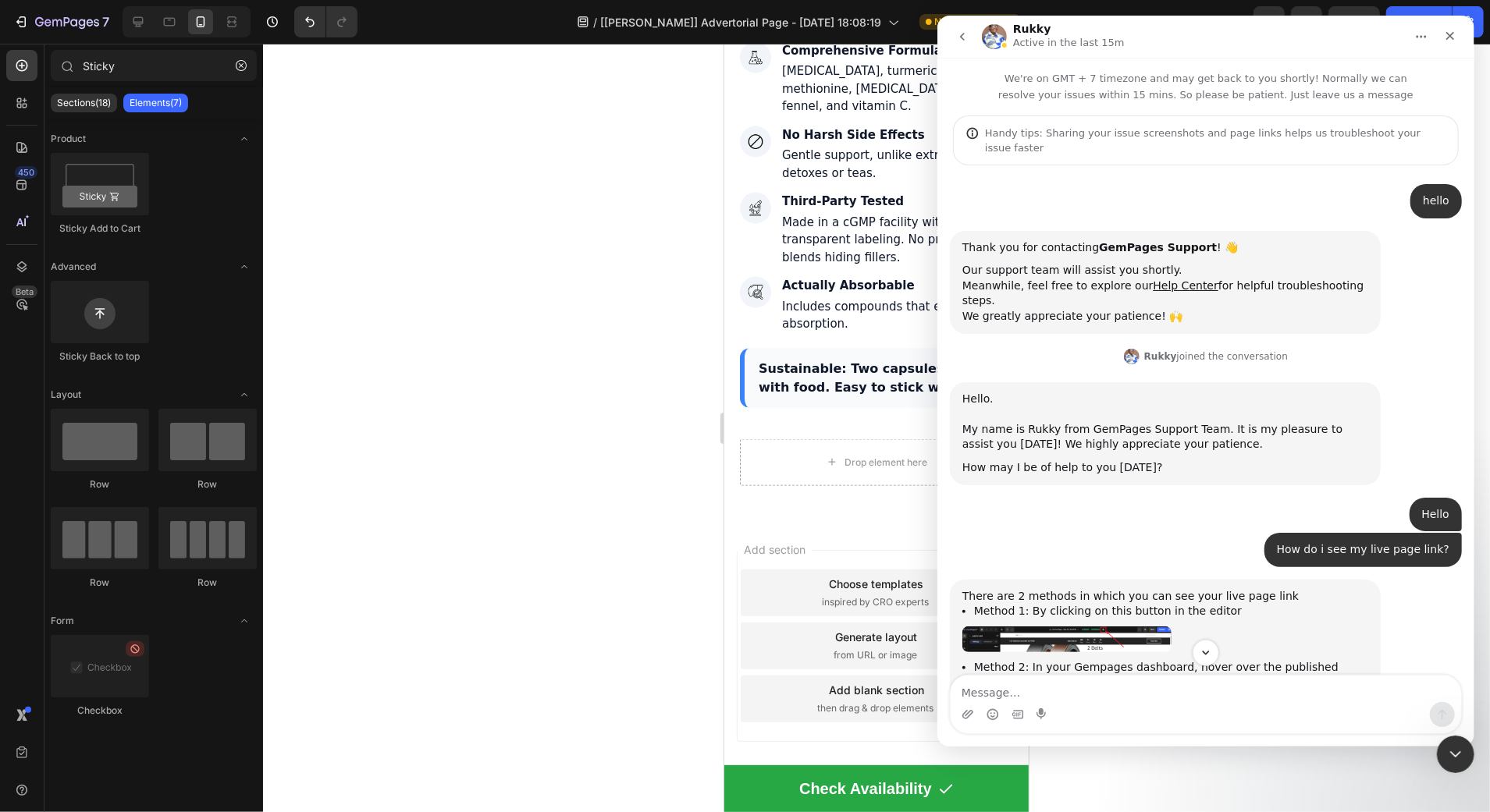
scroll to position [3, 0]
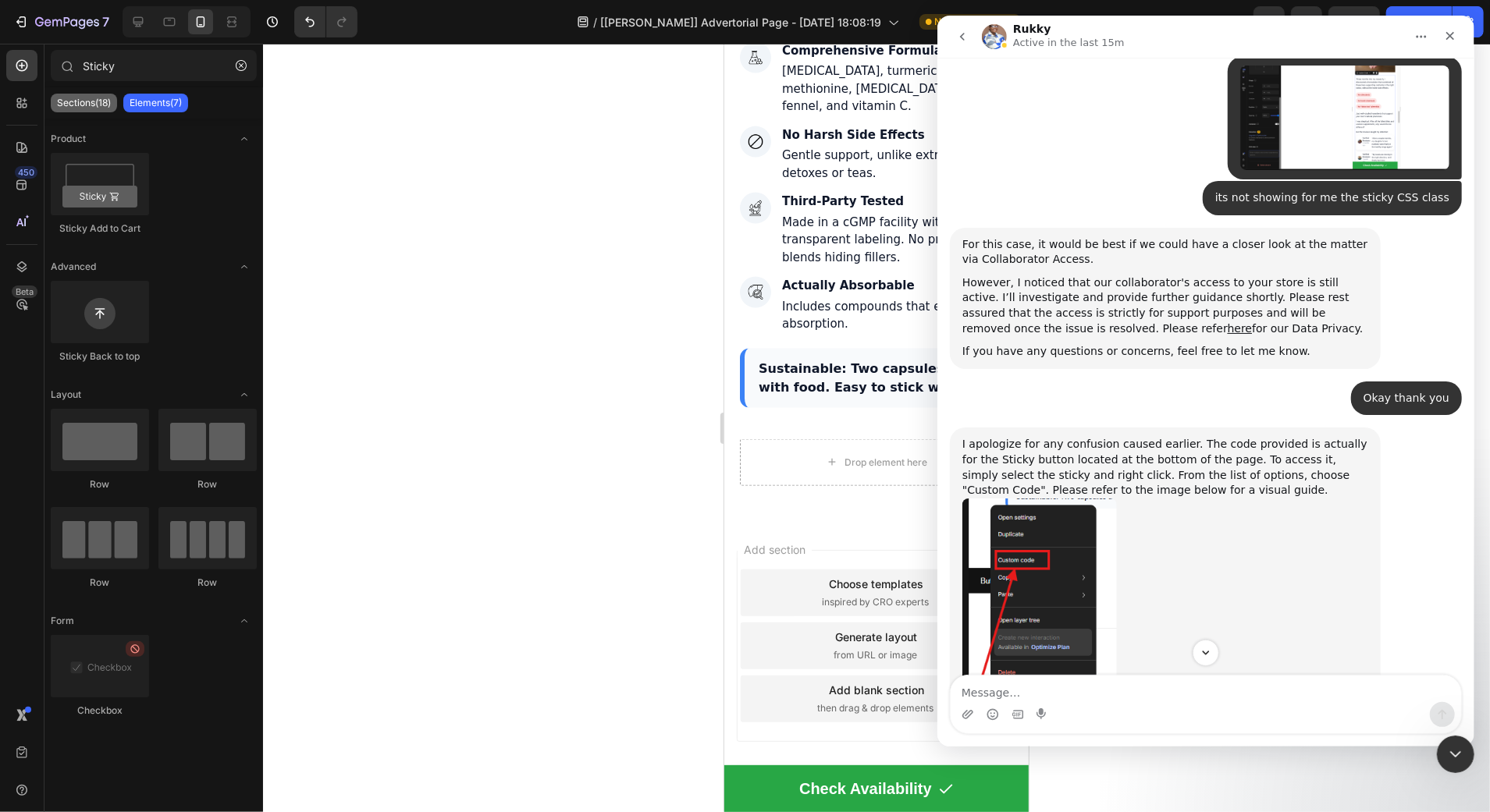
click at [66, 106] on p "Sections(18)" at bounding box center [84, 103] width 54 height 12
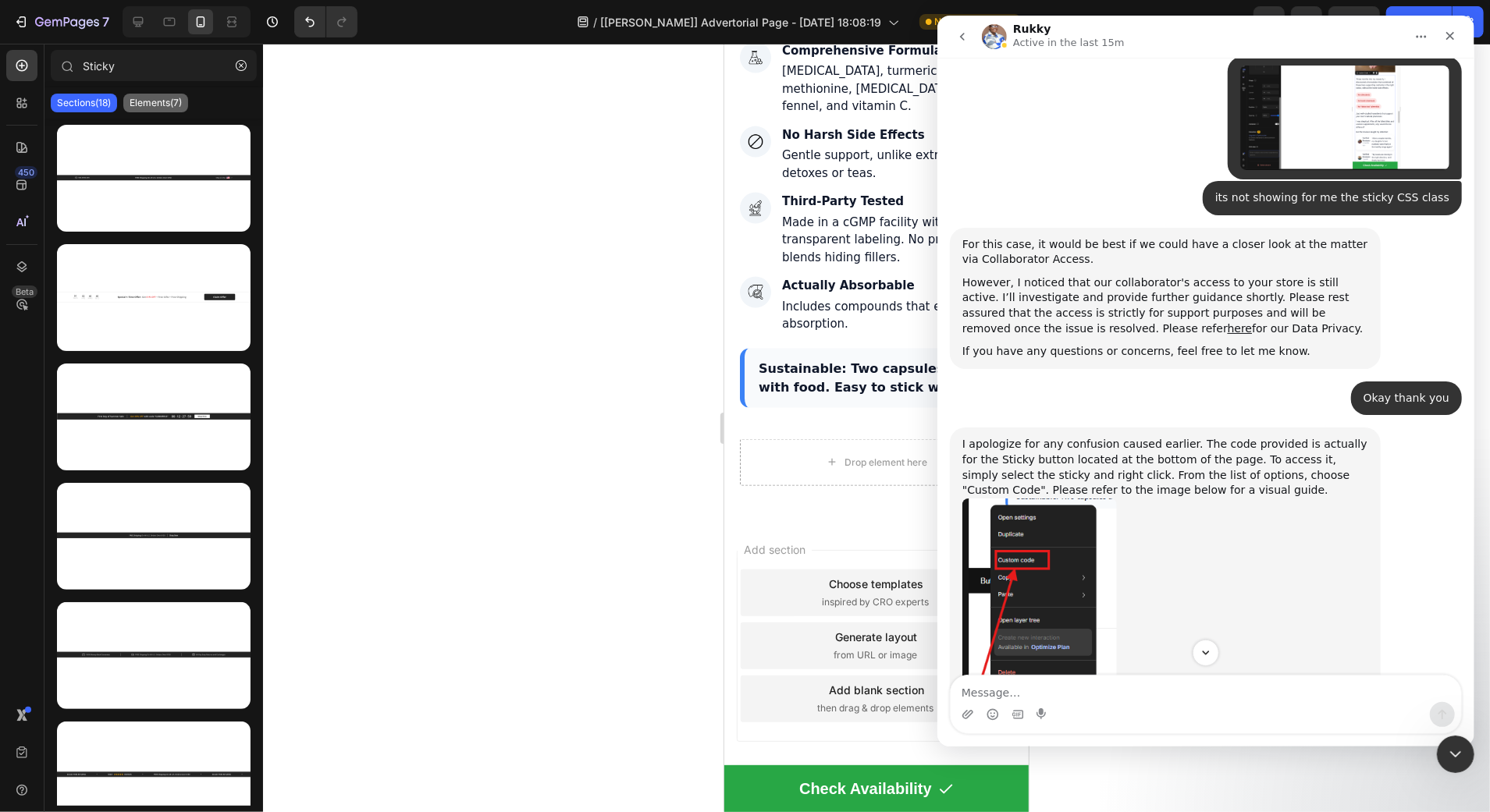
click at [133, 103] on p "Elements(7)" at bounding box center [155, 103] width 52 height 12
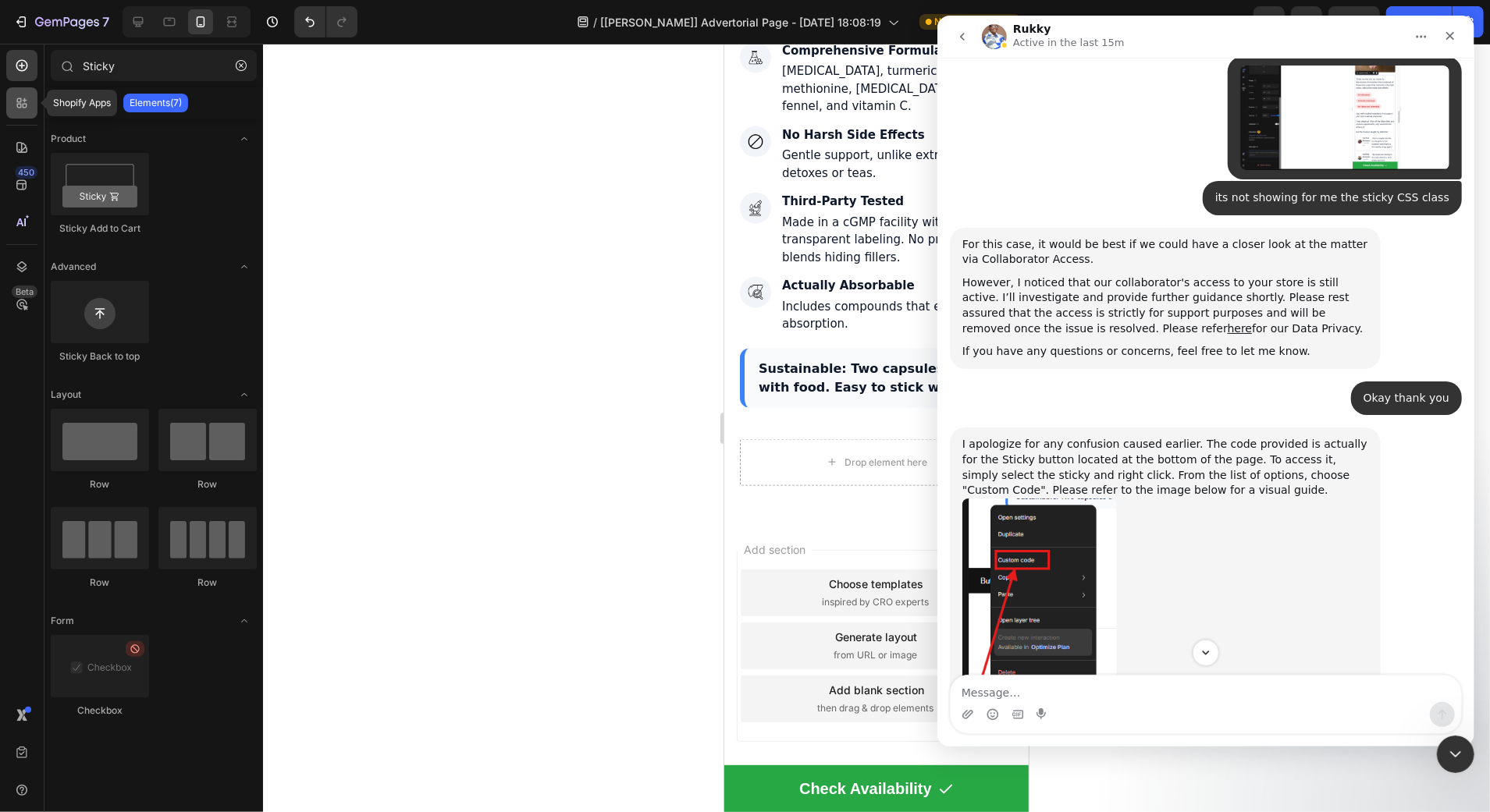
click at [20, 90] on div at bounding box center [21, 102] width 31 height 31
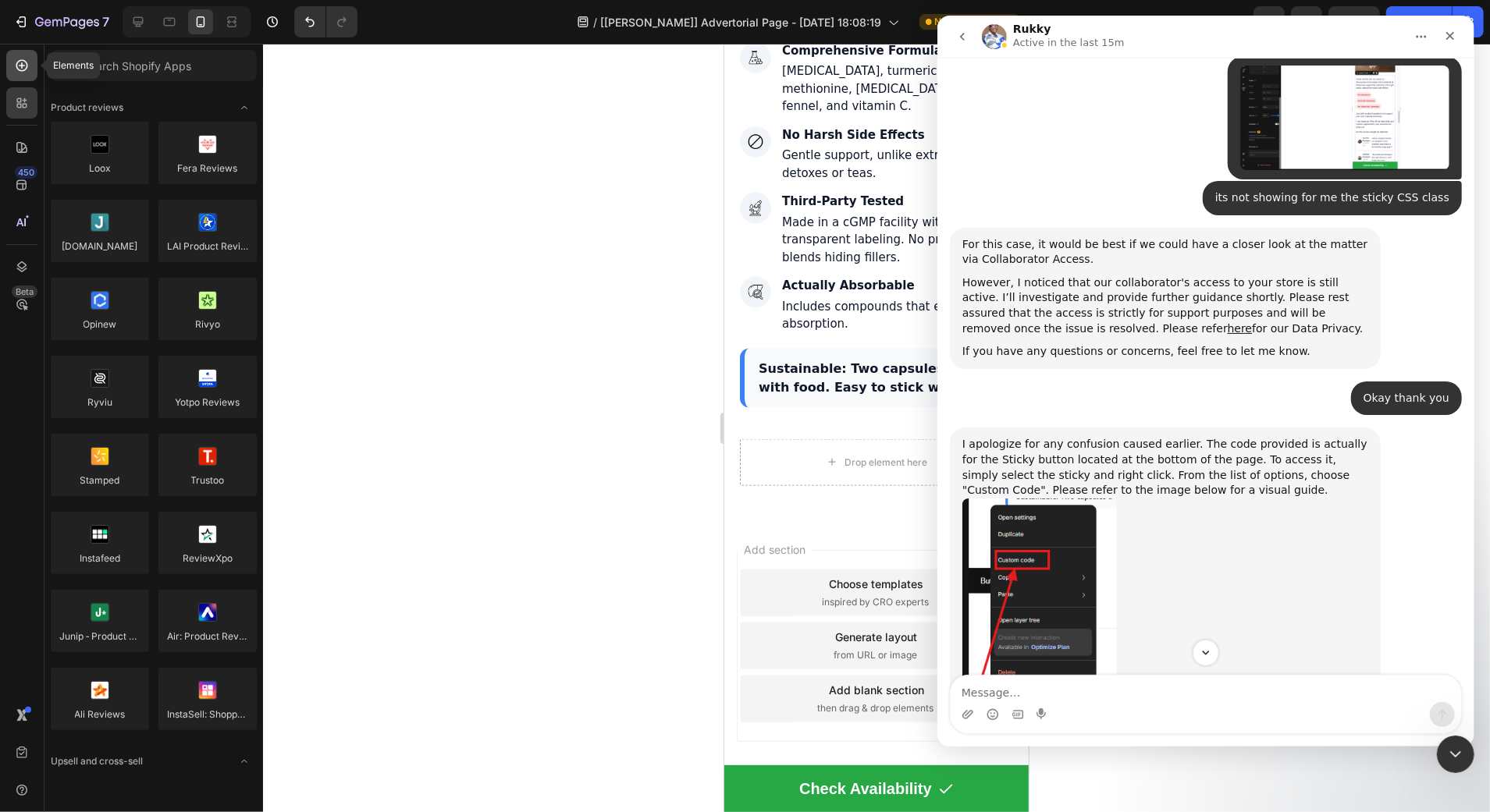
click at [24, 74] on div at bounding box center [21, 65] width 31 height 31
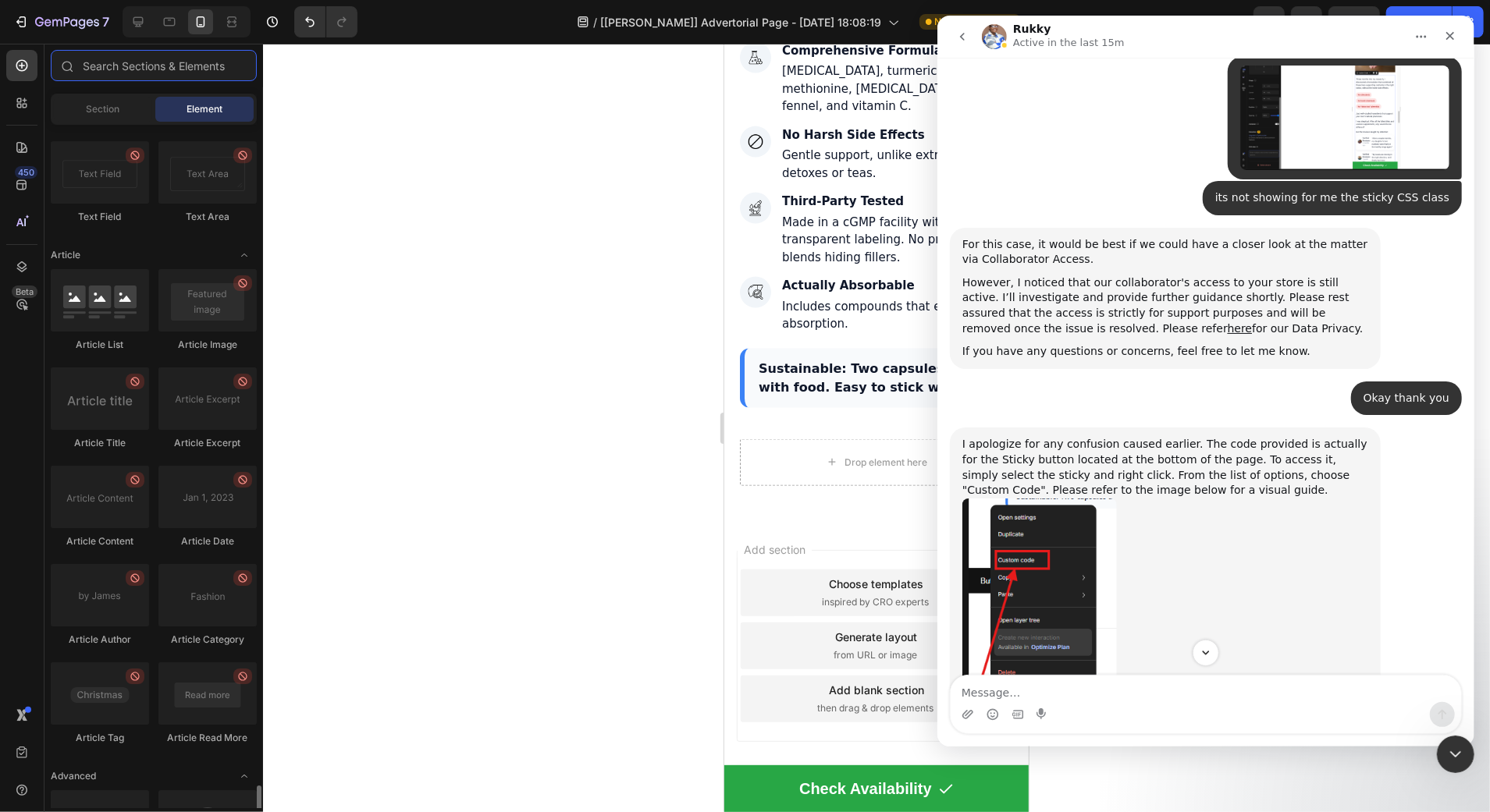
scroll to position [3939, 0]
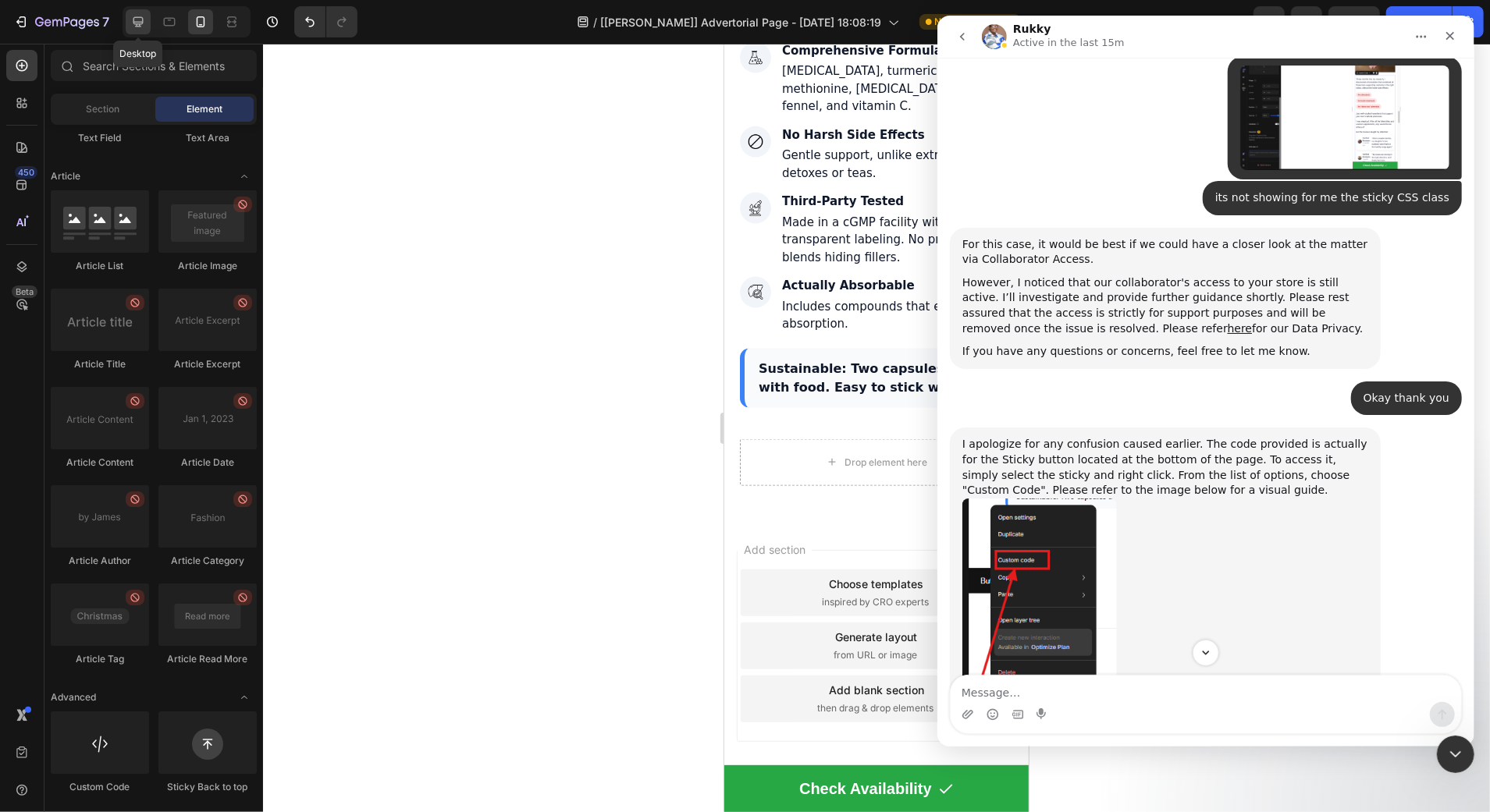
click at [137, 17] on icon at bounding box center [138, 22] width 11 height 11
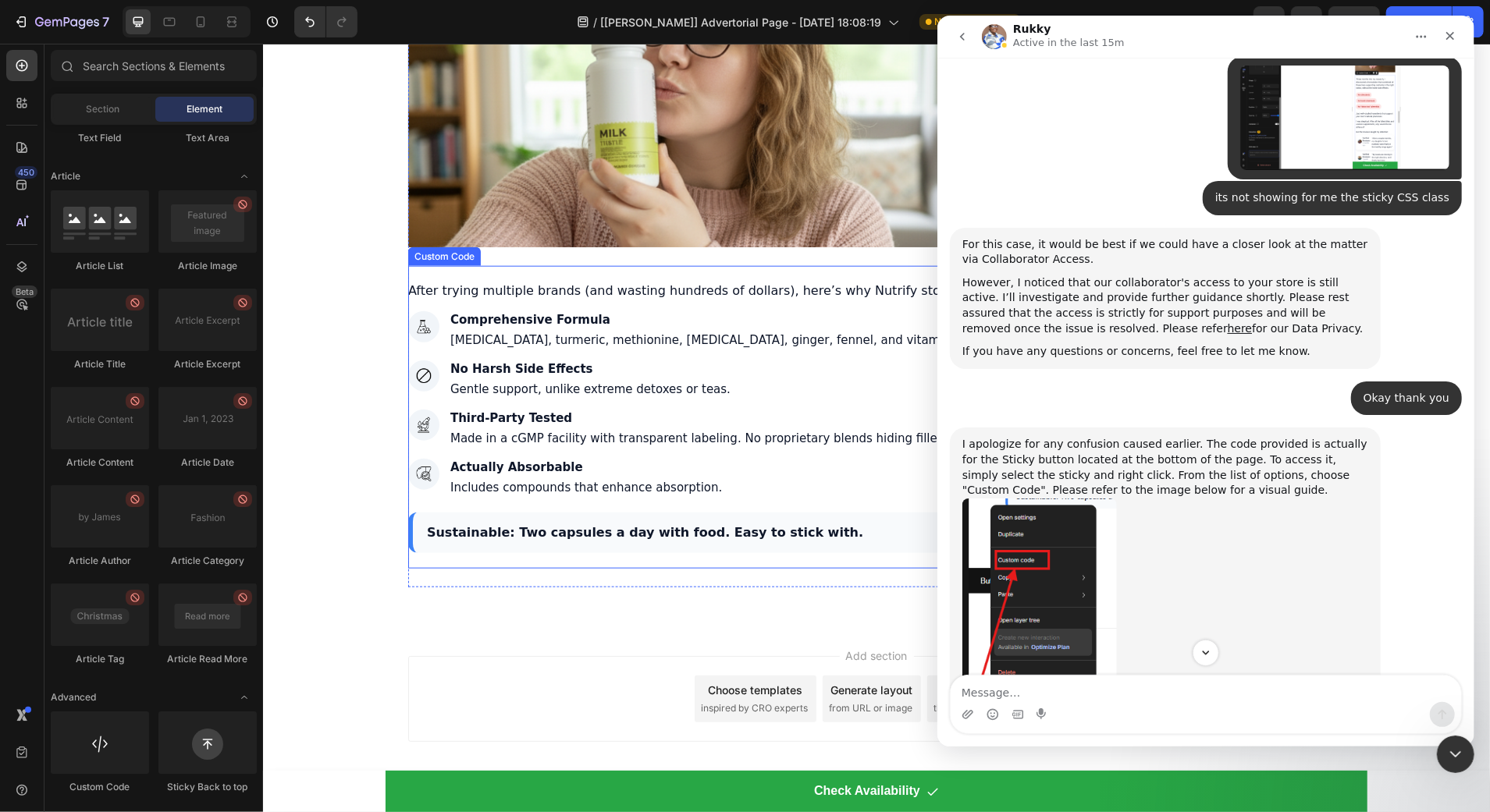
scroll to position [6229, 0]
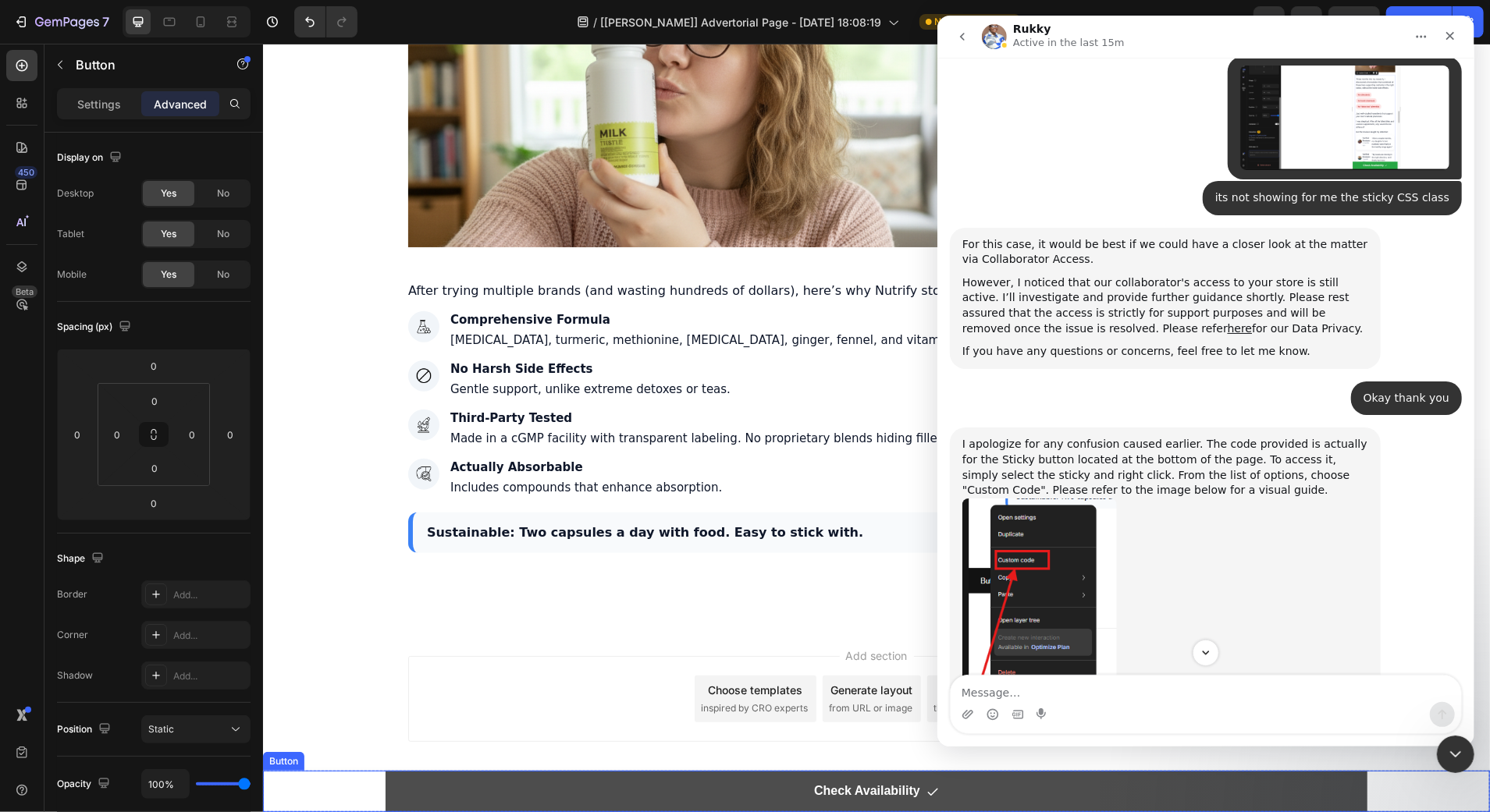
click at [552, 797] on link "Check Availability" at bounding box center [876, 790] width 982 height 41
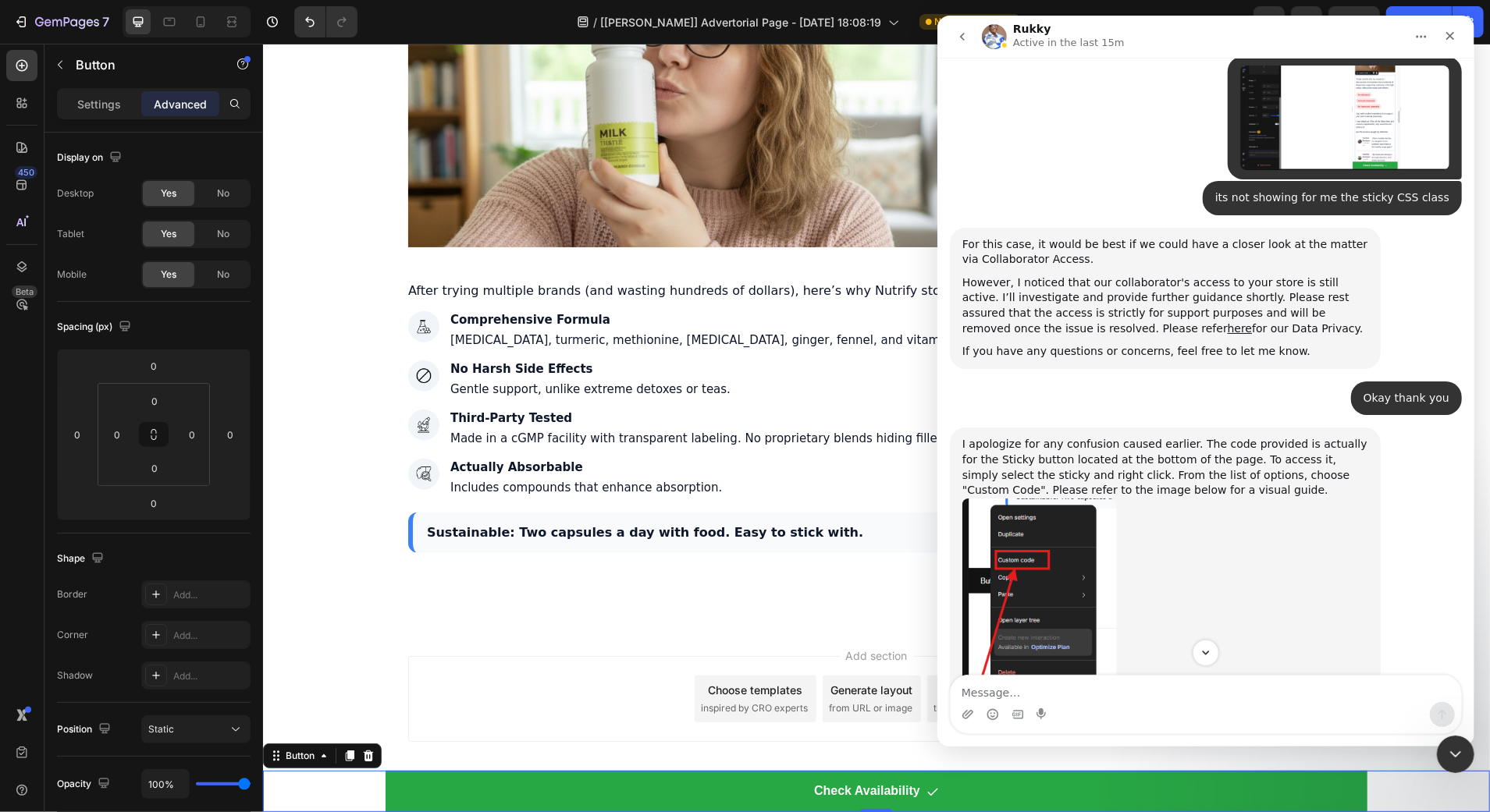
click at [294, 788] on div "Check Availability Button 0" at bounding box center [876, 790] width 1227 height 41
click at [295, 764] on div "Button" at bounding box center [299, 755] width 66 height 18
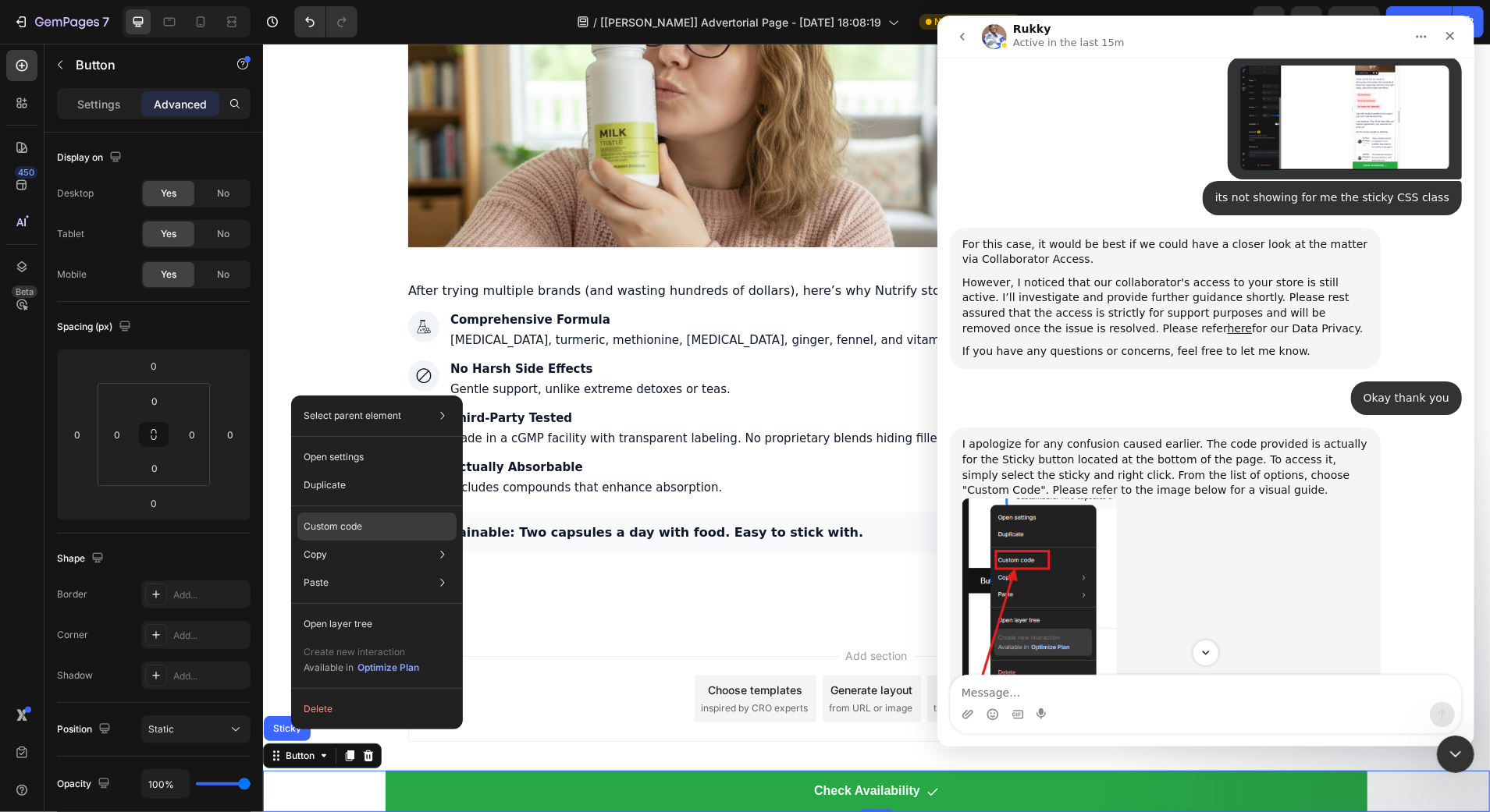
click at [349, 531] on p "Custom code" at bounding box center [333, 527] width 58 height 14
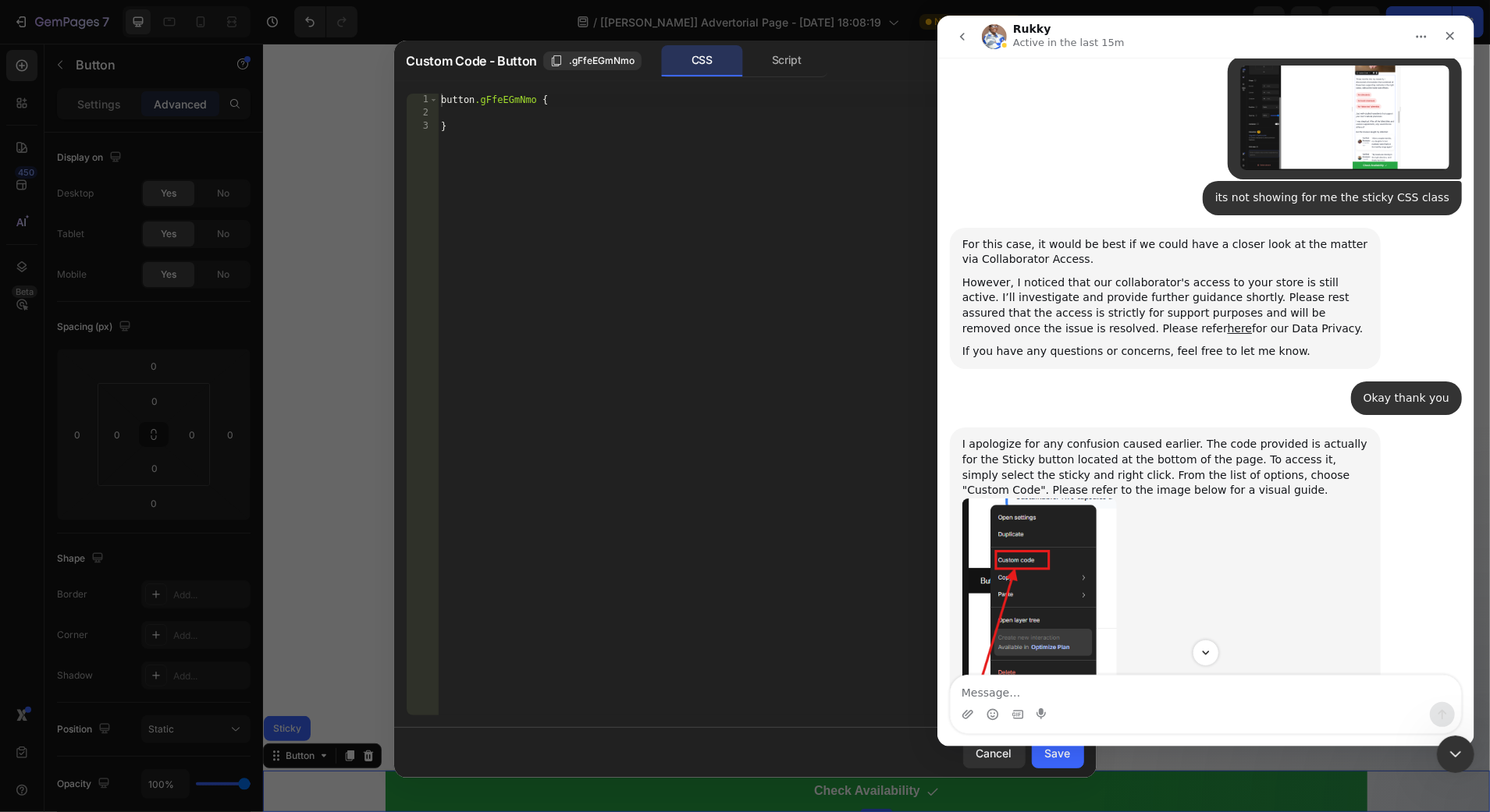
scroll to position [1832, 0]
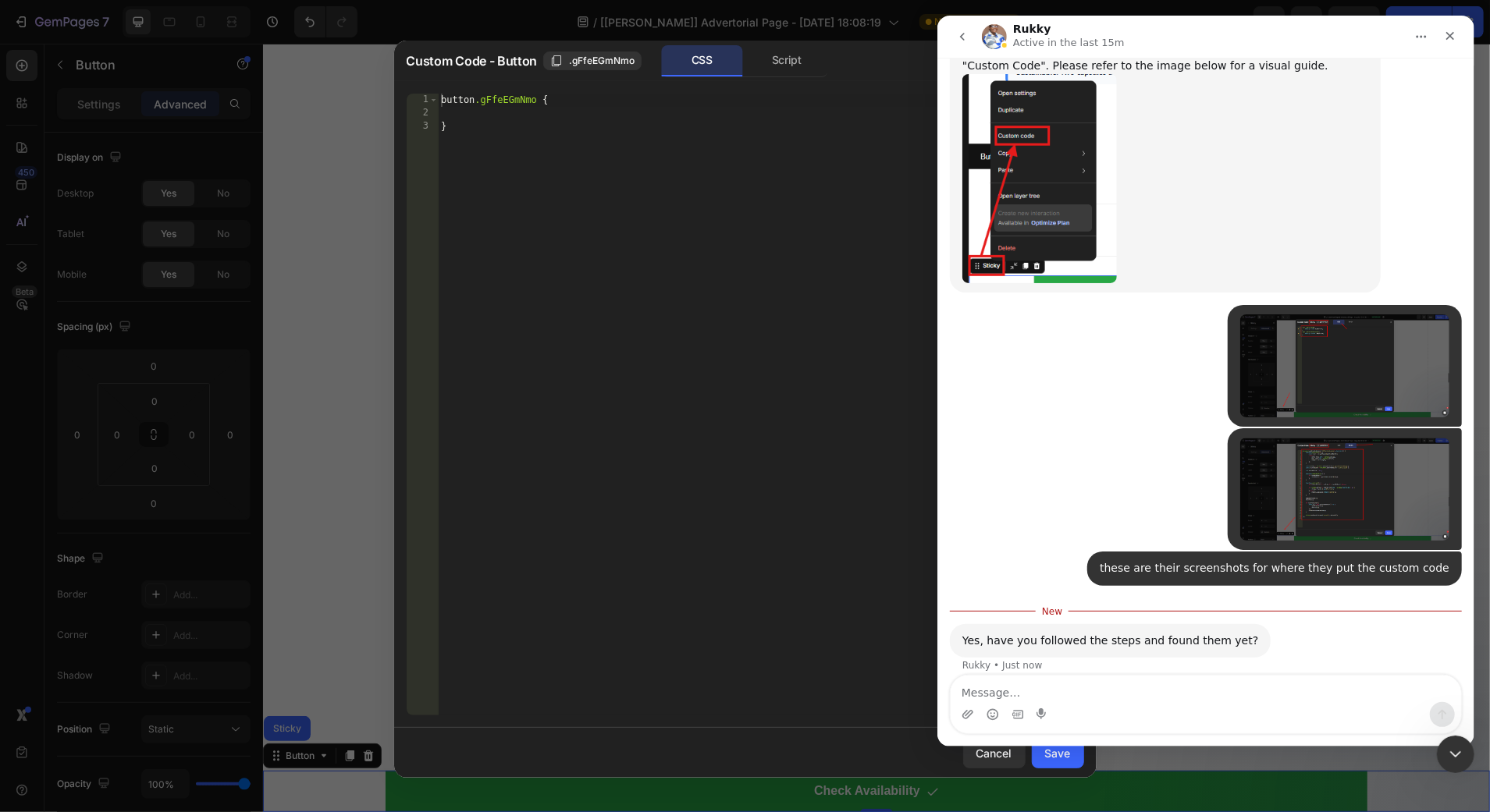
click at [999, 121] on img "Rukky says…" at bounding box center [1038, 178] width 154 height 209
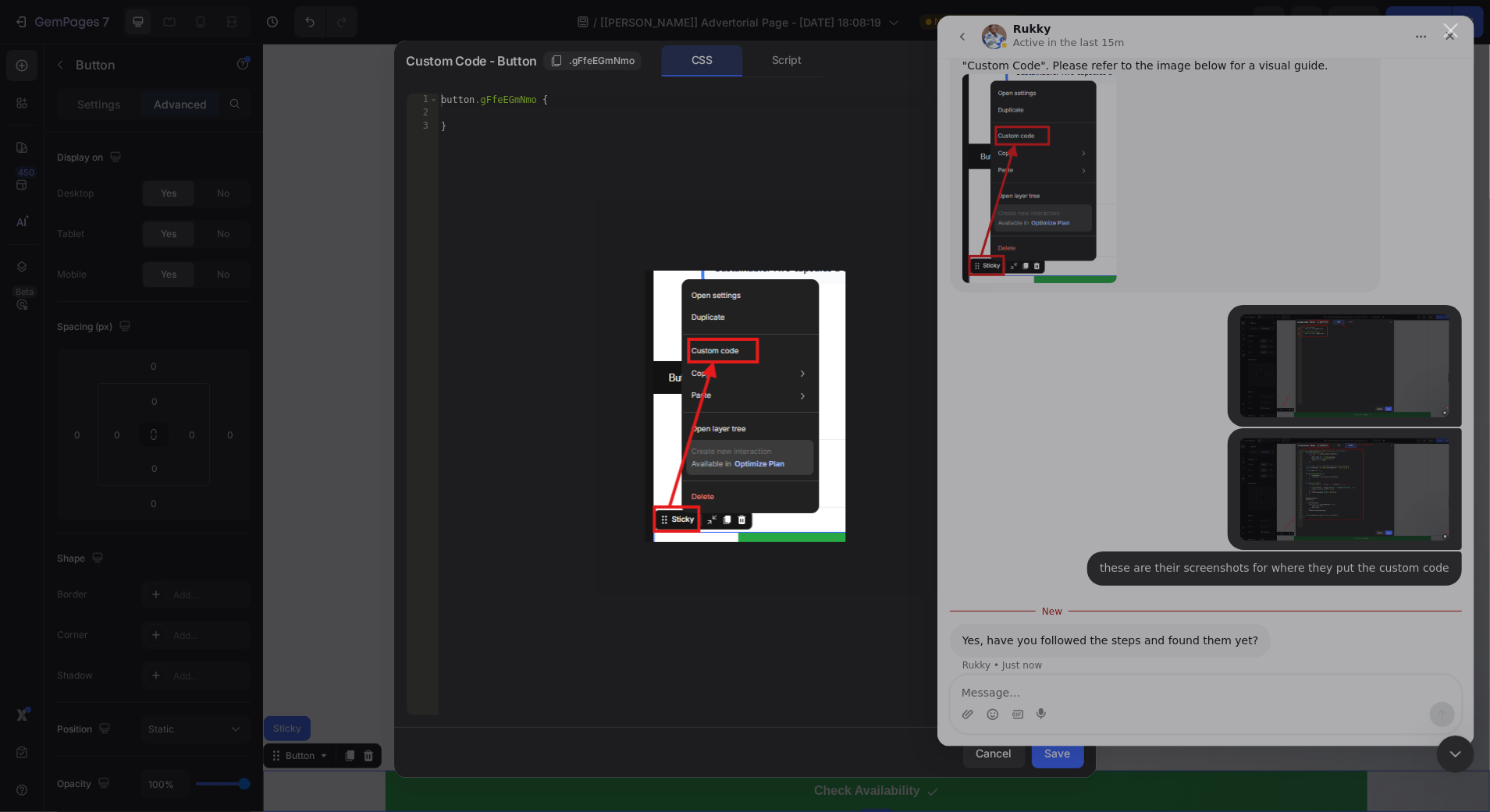
click at [1105, 177] on div "Intercom messenger" at bounding box center [745, 406] width 1490 height 812
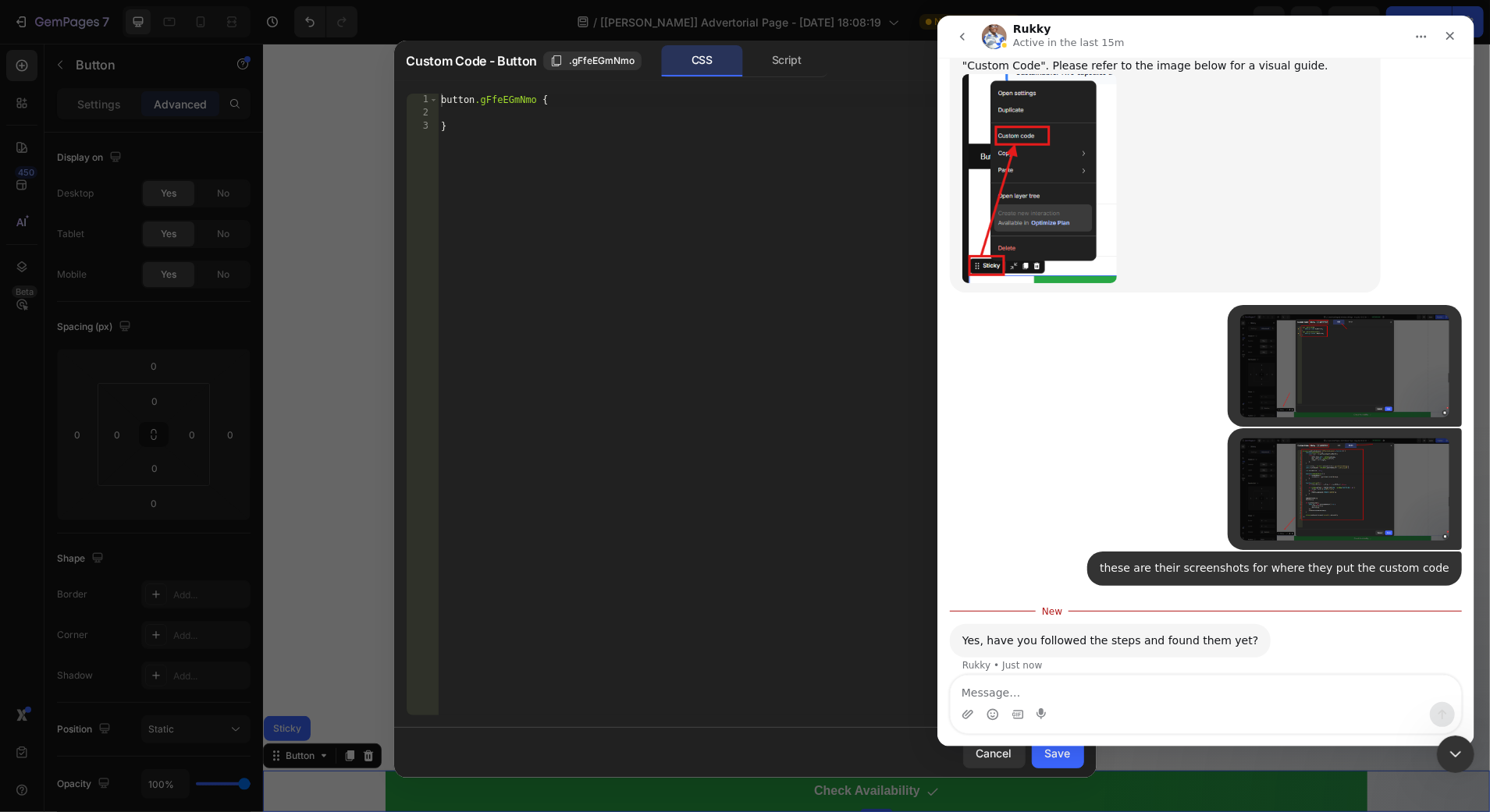
scroll to position [1832, 0]
click at [1087, 702] on div "Intercom messenger" at bounding box center [1205, 714] width 510 height 25
click at [1030, 704] on div "Intercom messenger" at bounding box center [1205, 714] width 510 height 25
click at [1010, 693] on textarea "Message…" at bounding box center [1205, 689] width 510 height 26
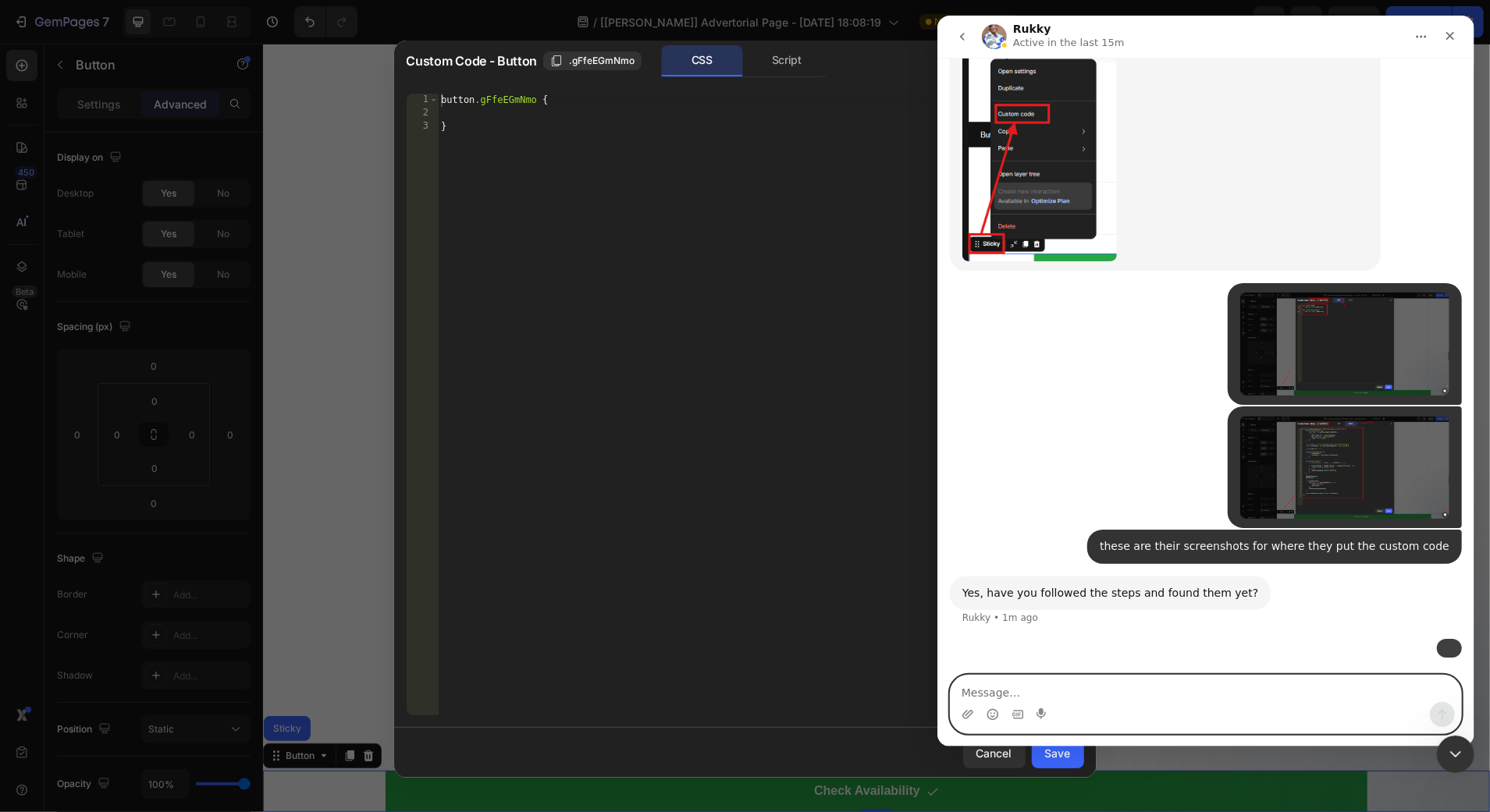
scroll to position [2043, 0]
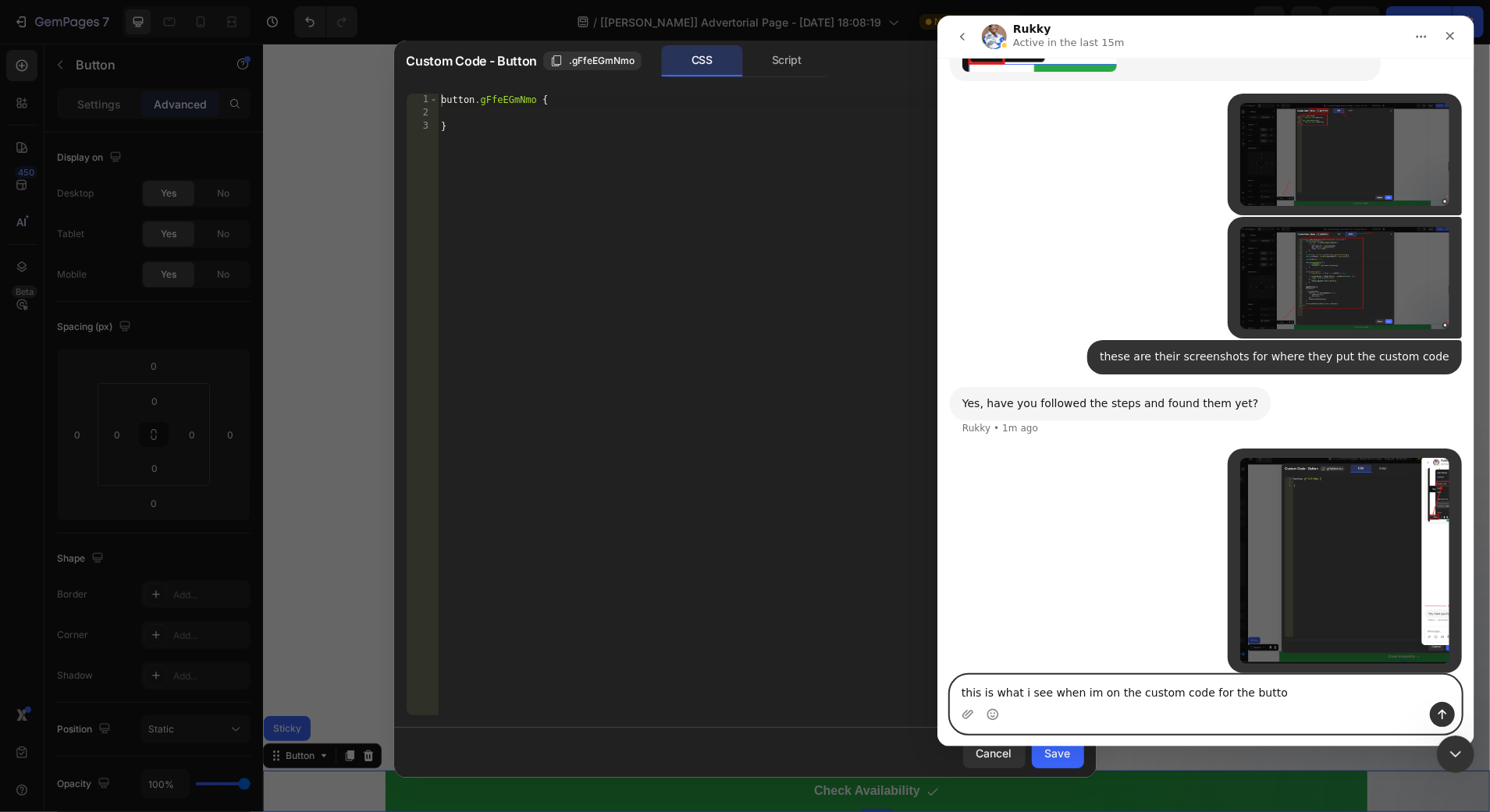
type textarea "this is what i see when im on the custom code for the button"
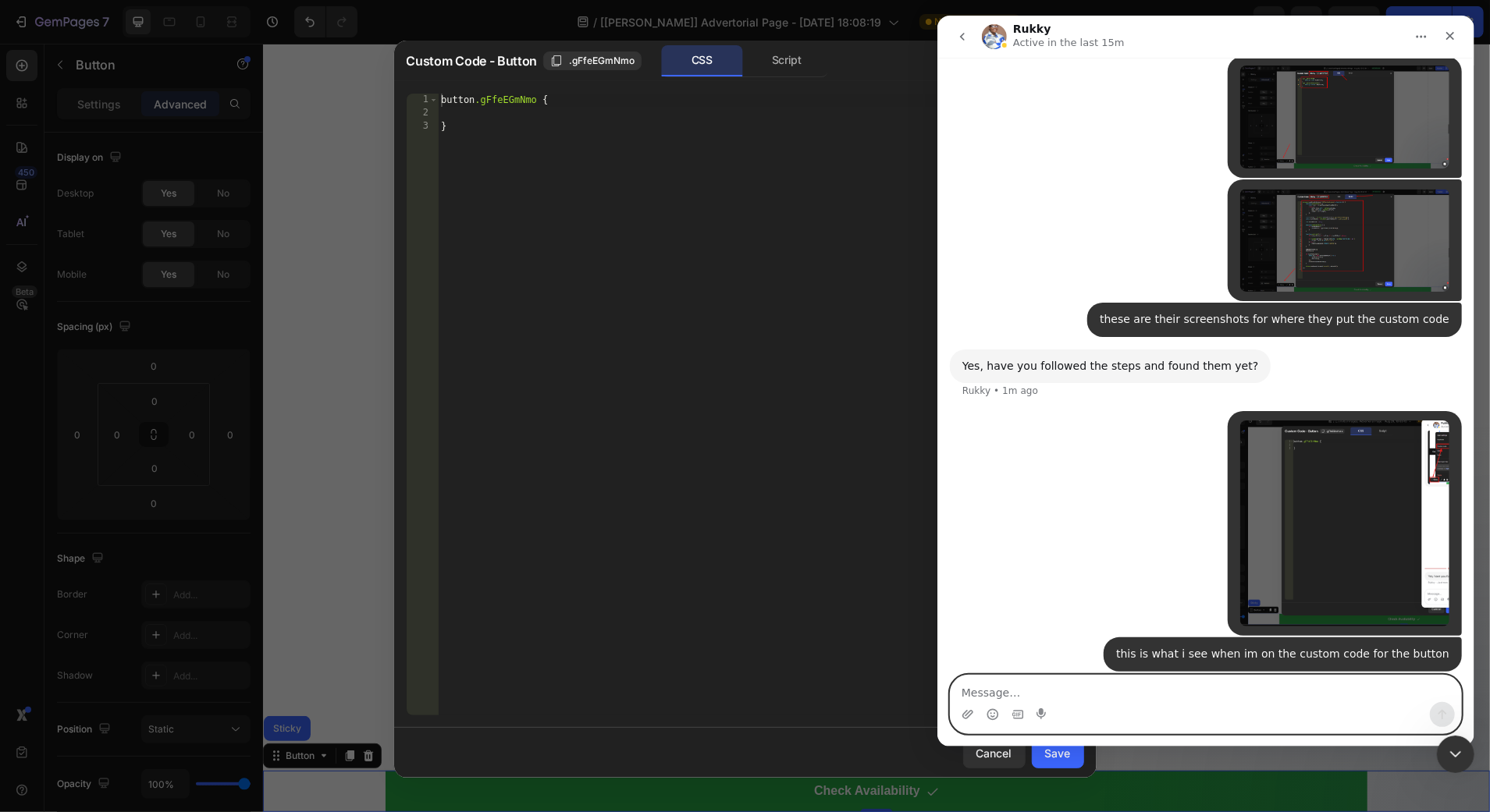
scroll to position [2138, 0]
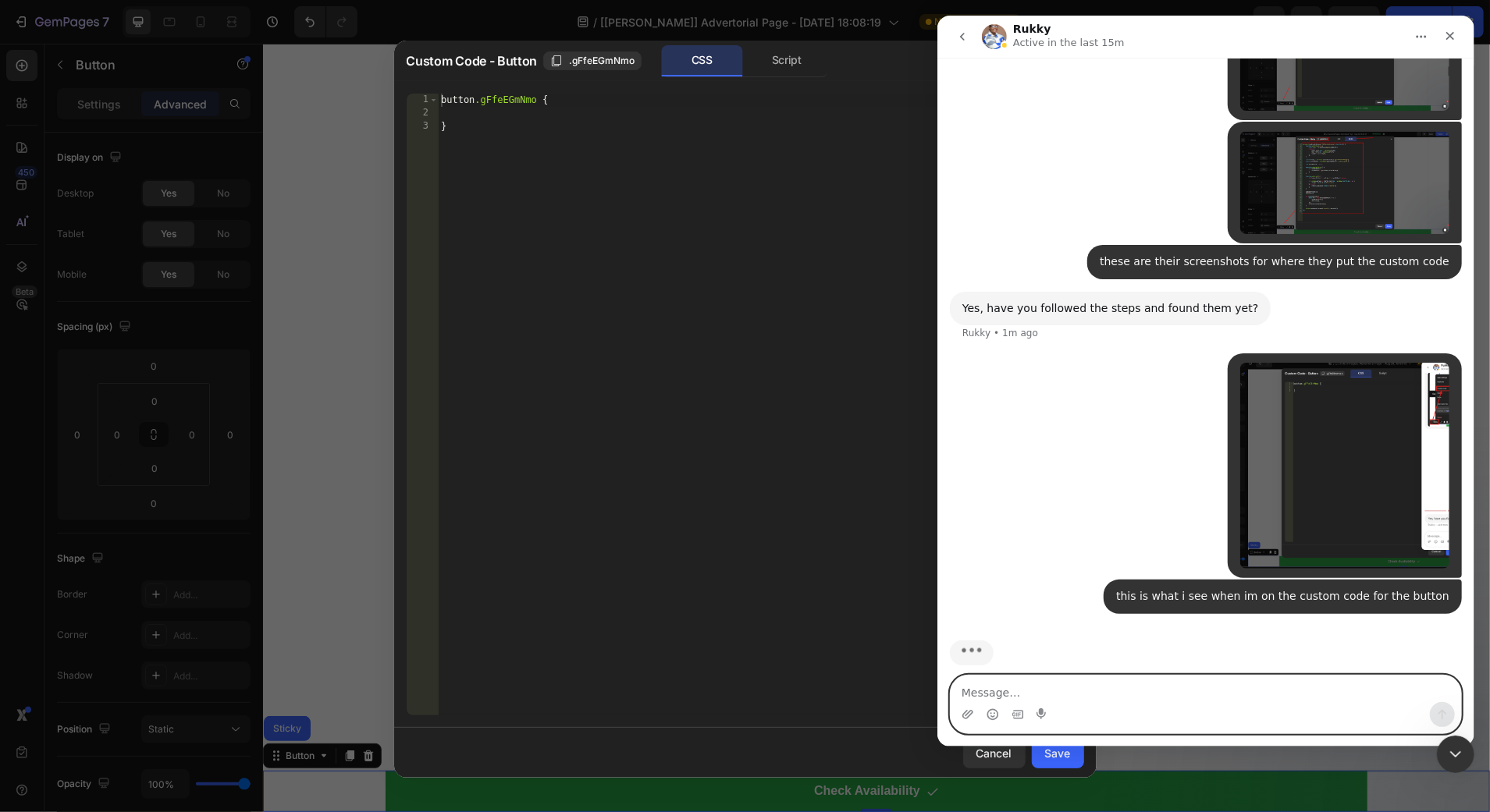
click at [1307, 491] on img "Try says…" at bounding box center [1343, 466] width 209 height 206
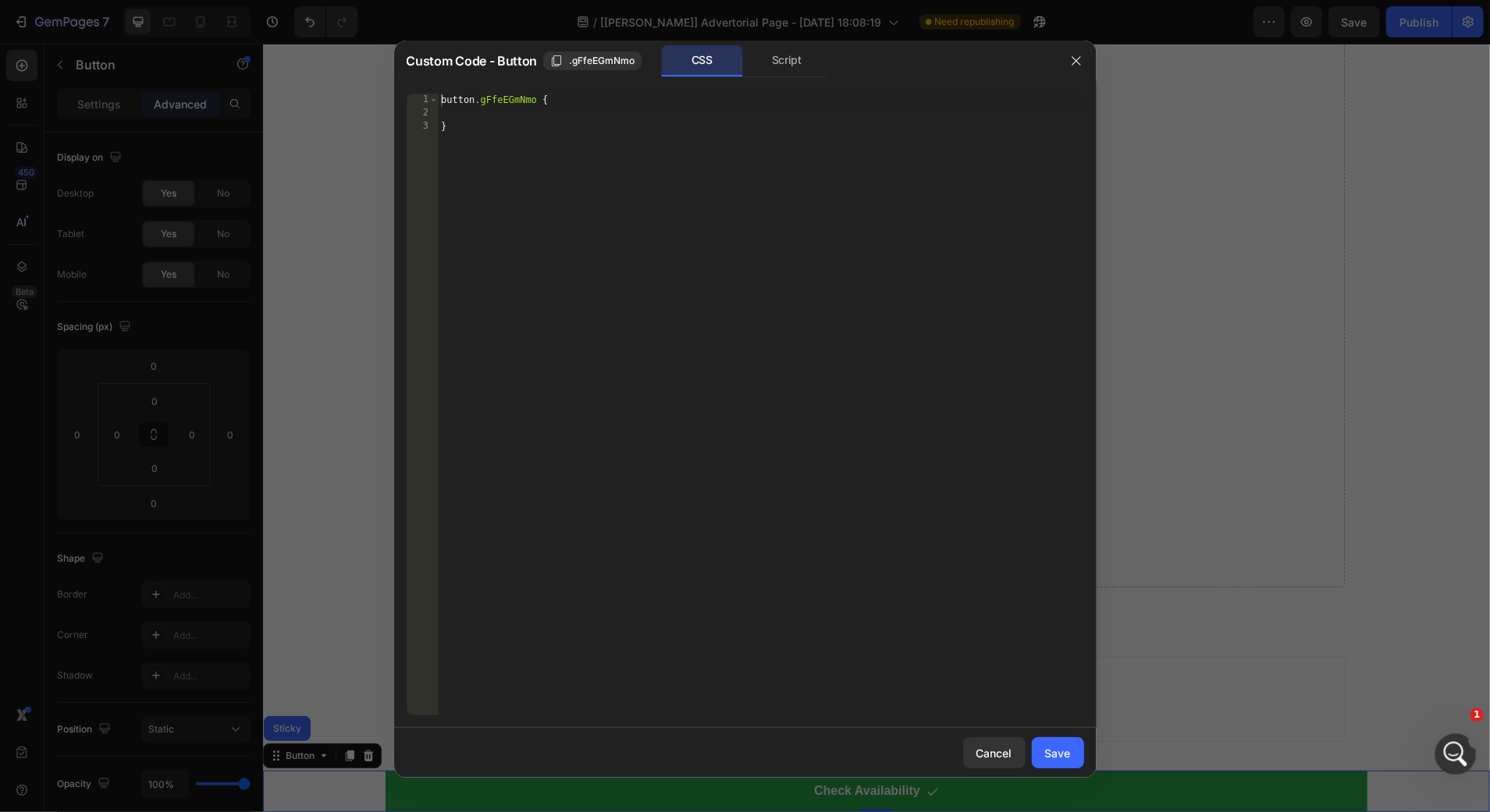
click at [1456, 743] on icon "Open Intercom Messenger" at bounding box center [1453, 752] width 26 height 26
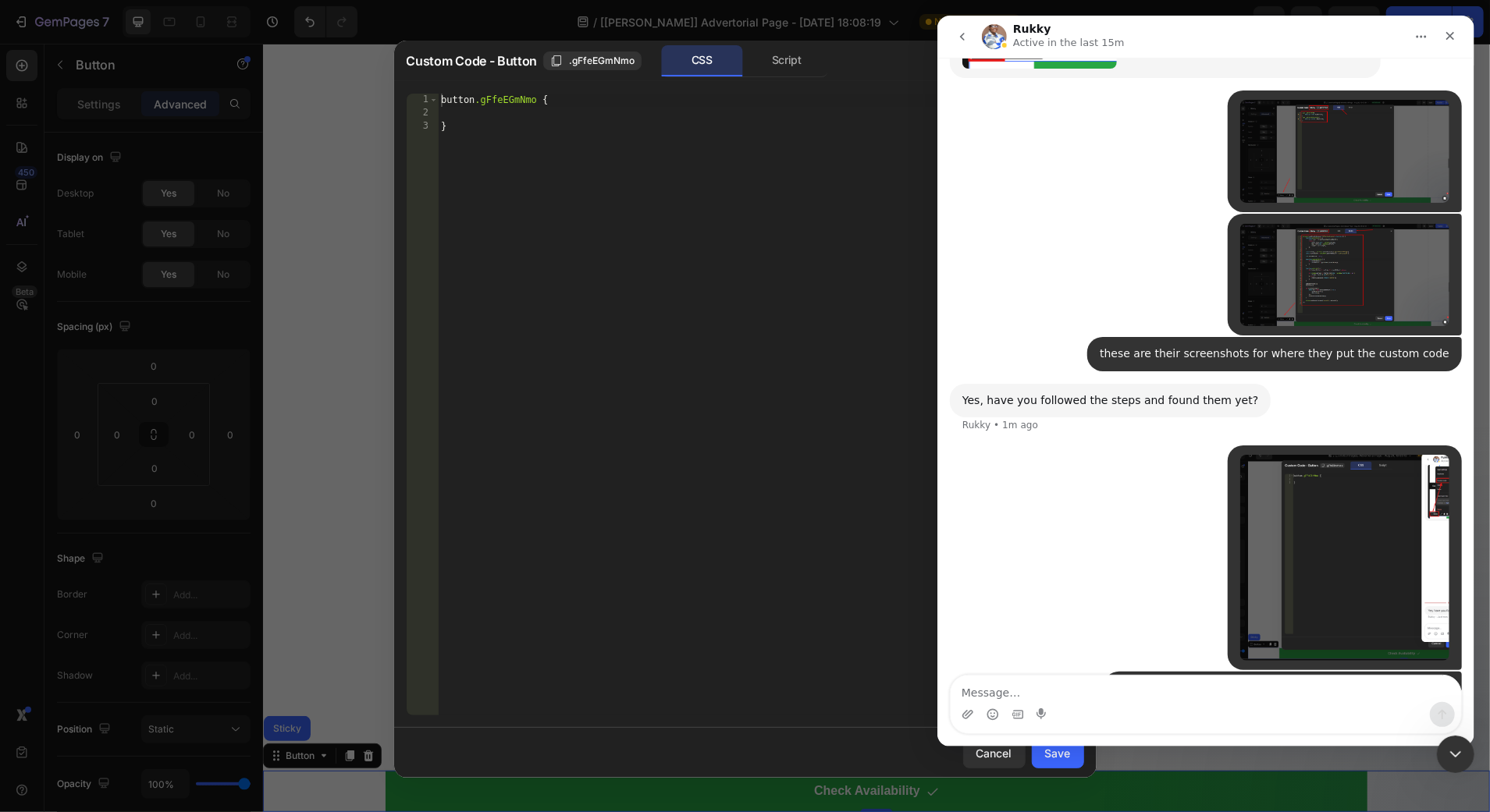
scroll to position [2037, 0]
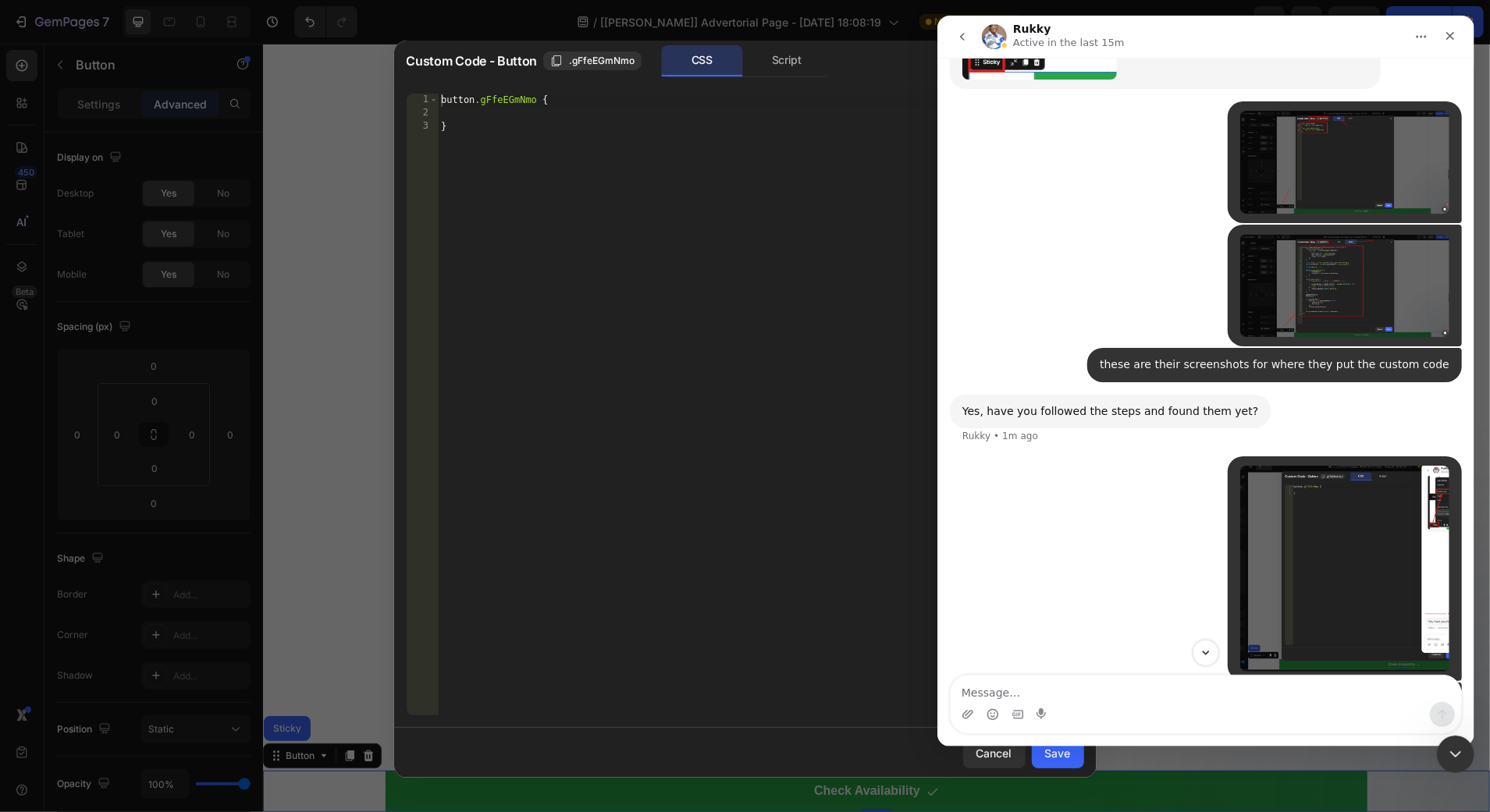
click at [1294, 299] on img "Try says…" at bounding box center [1343, 285] width 209 height 103
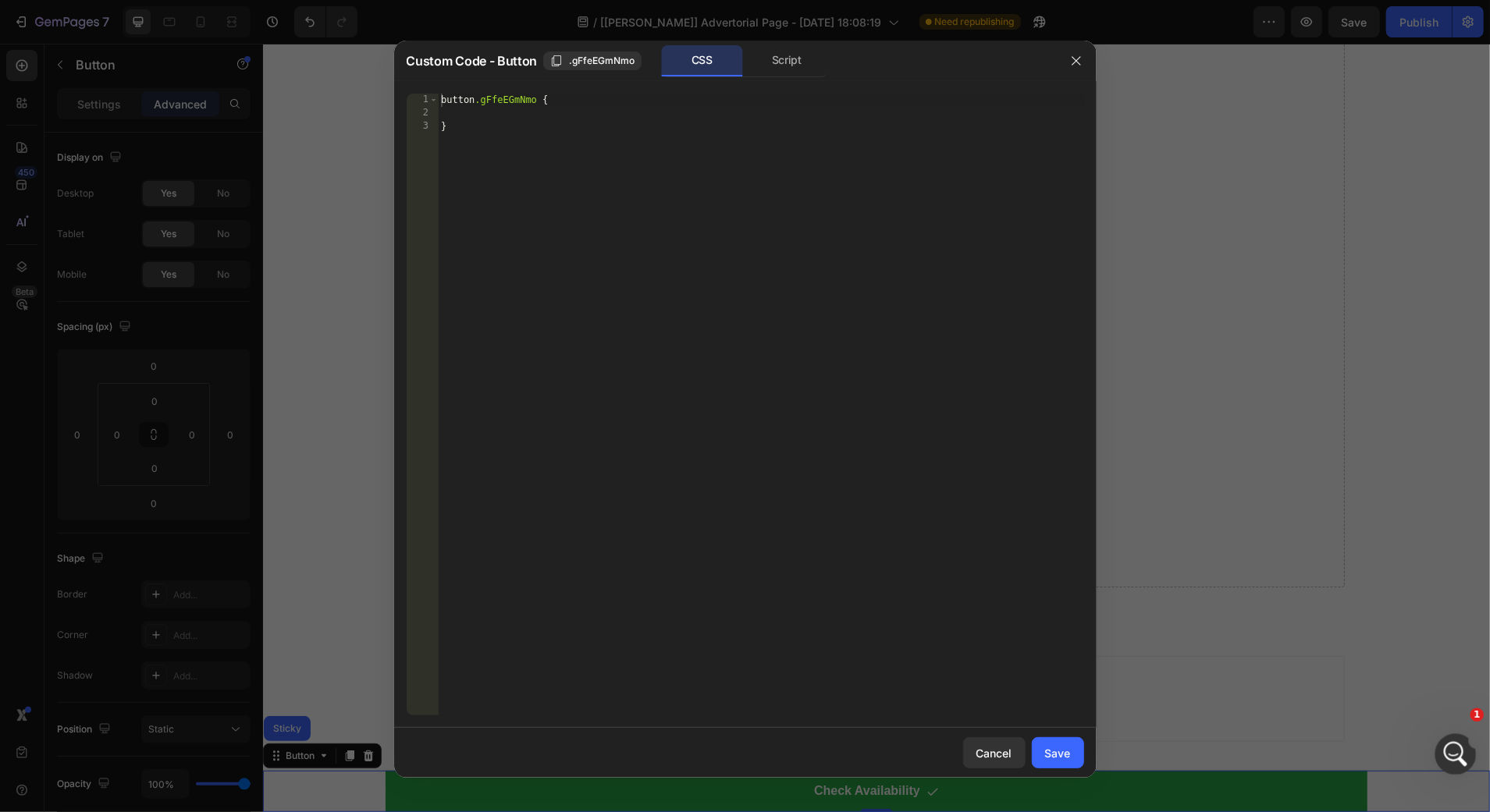
click at [1464, 734] on div "Open Intercom Messenger" at bounding box center [1453, 752] width 51 height 51
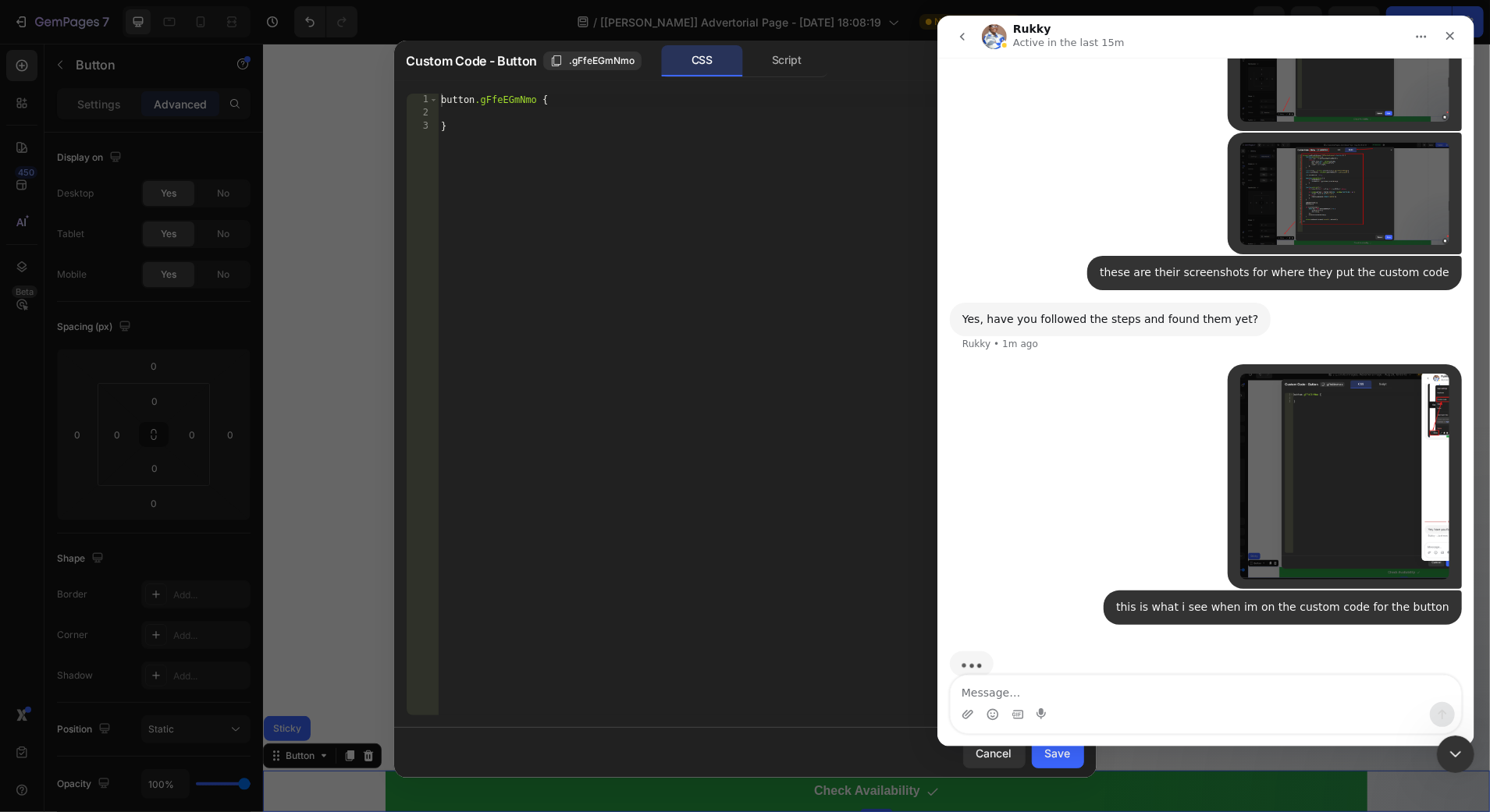
scroll to position [2138, 0]
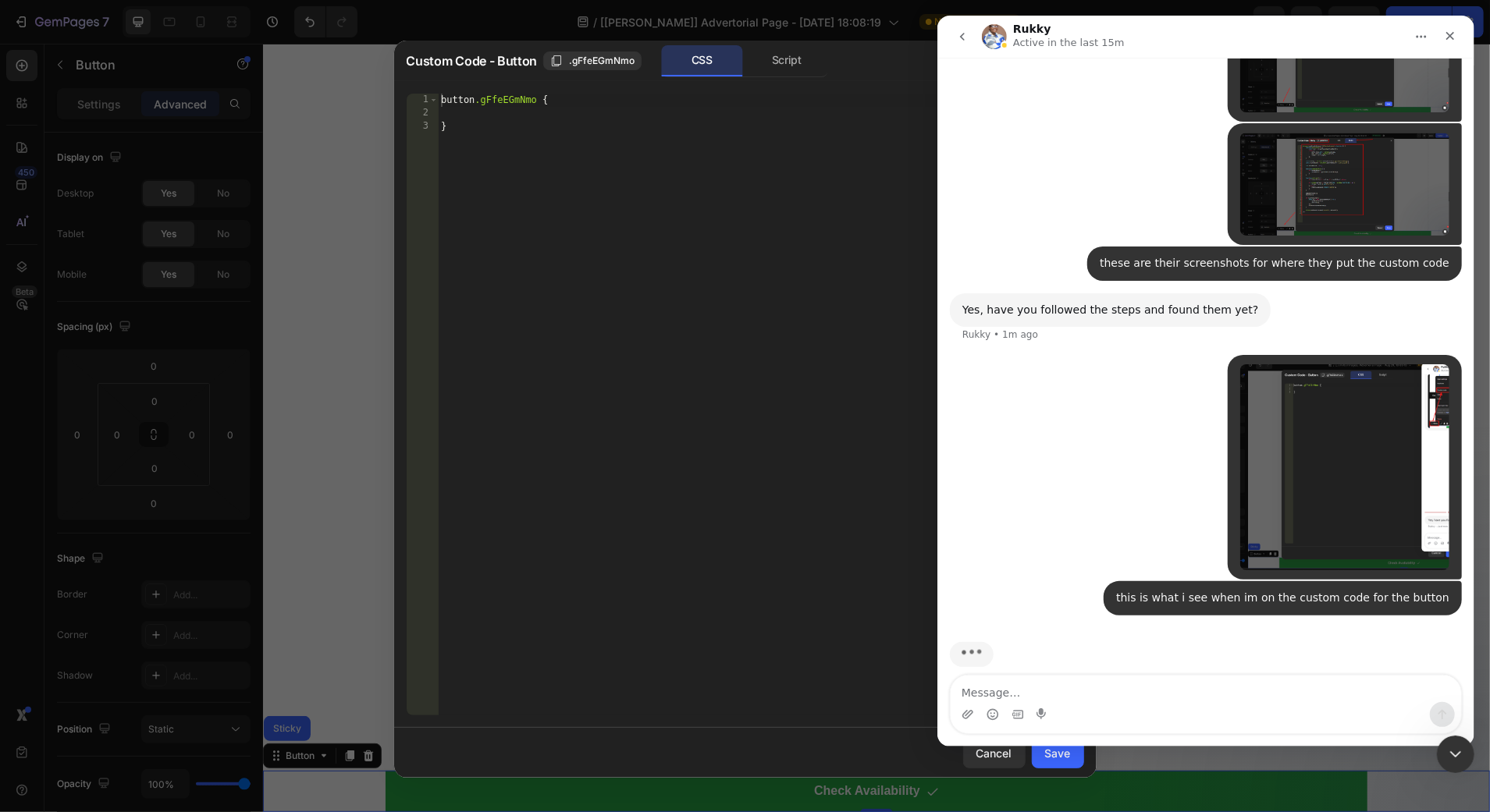
click at [1345, 90] on img "Try says…" at bounding box center [1343, 61] width 209 height 103
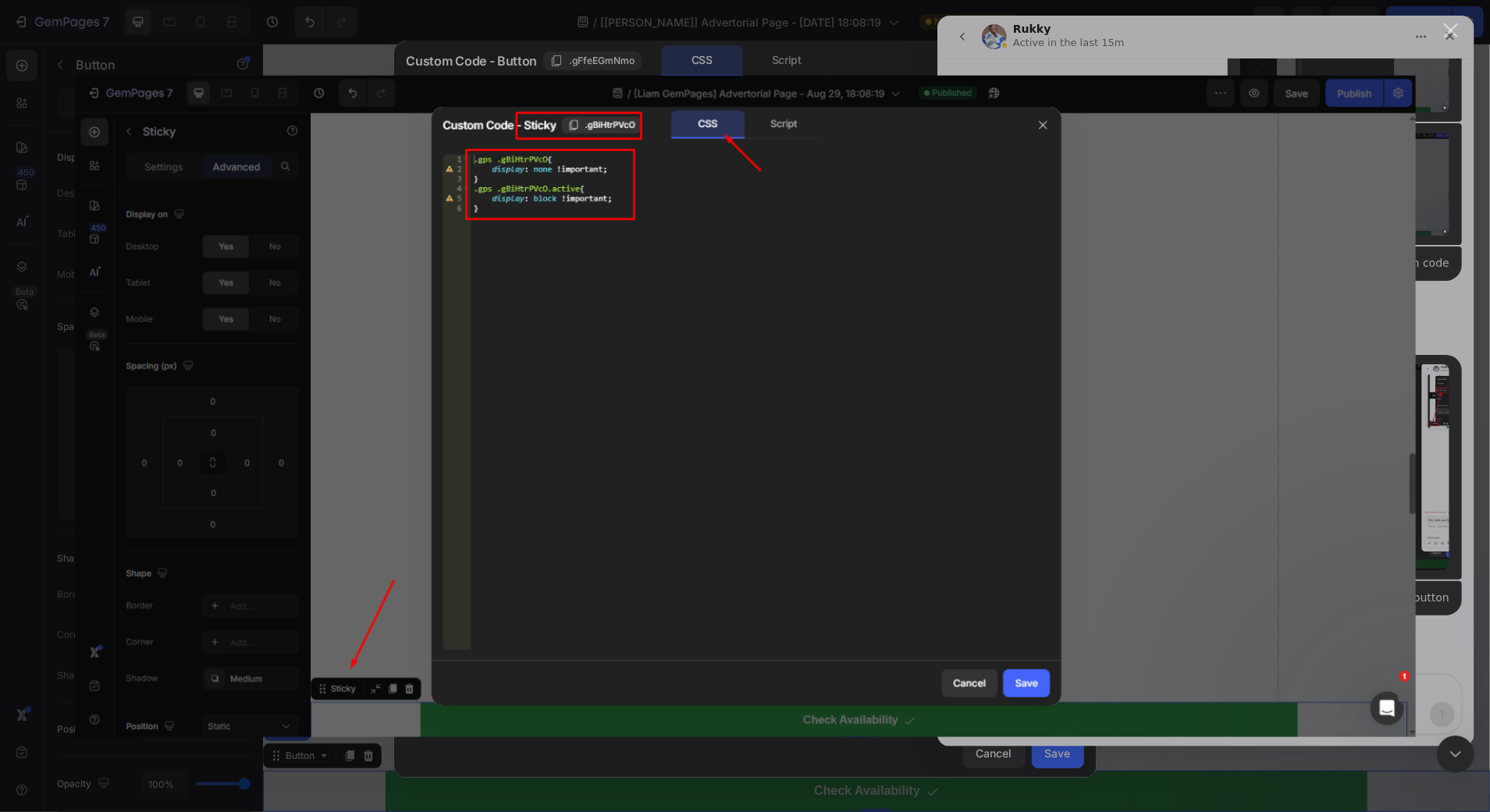
scroll to position [0, 0]
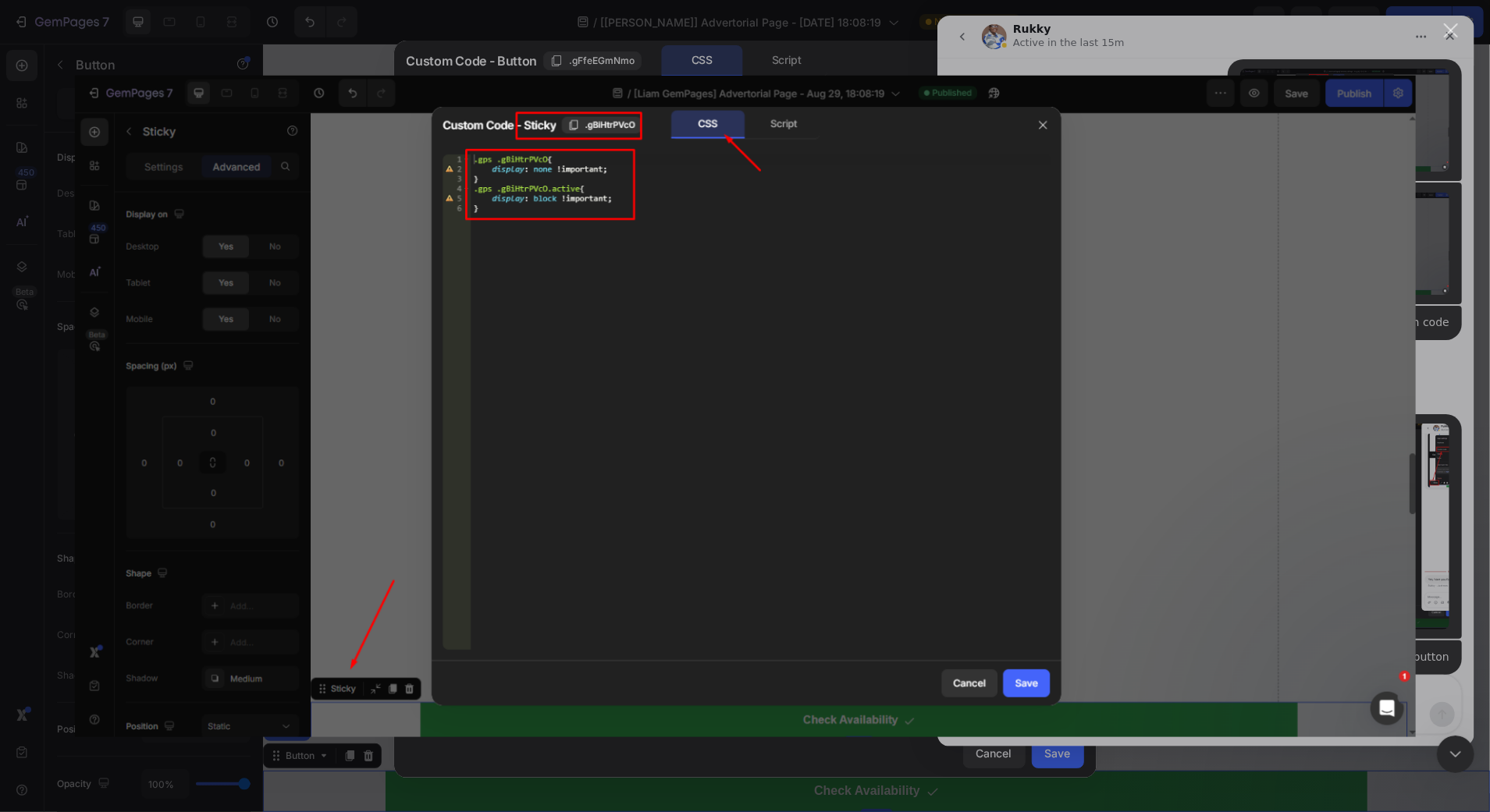
click at [1449, 180] on div "Intercom messenger" at bounding box center [745, 406] width 1490 height 812
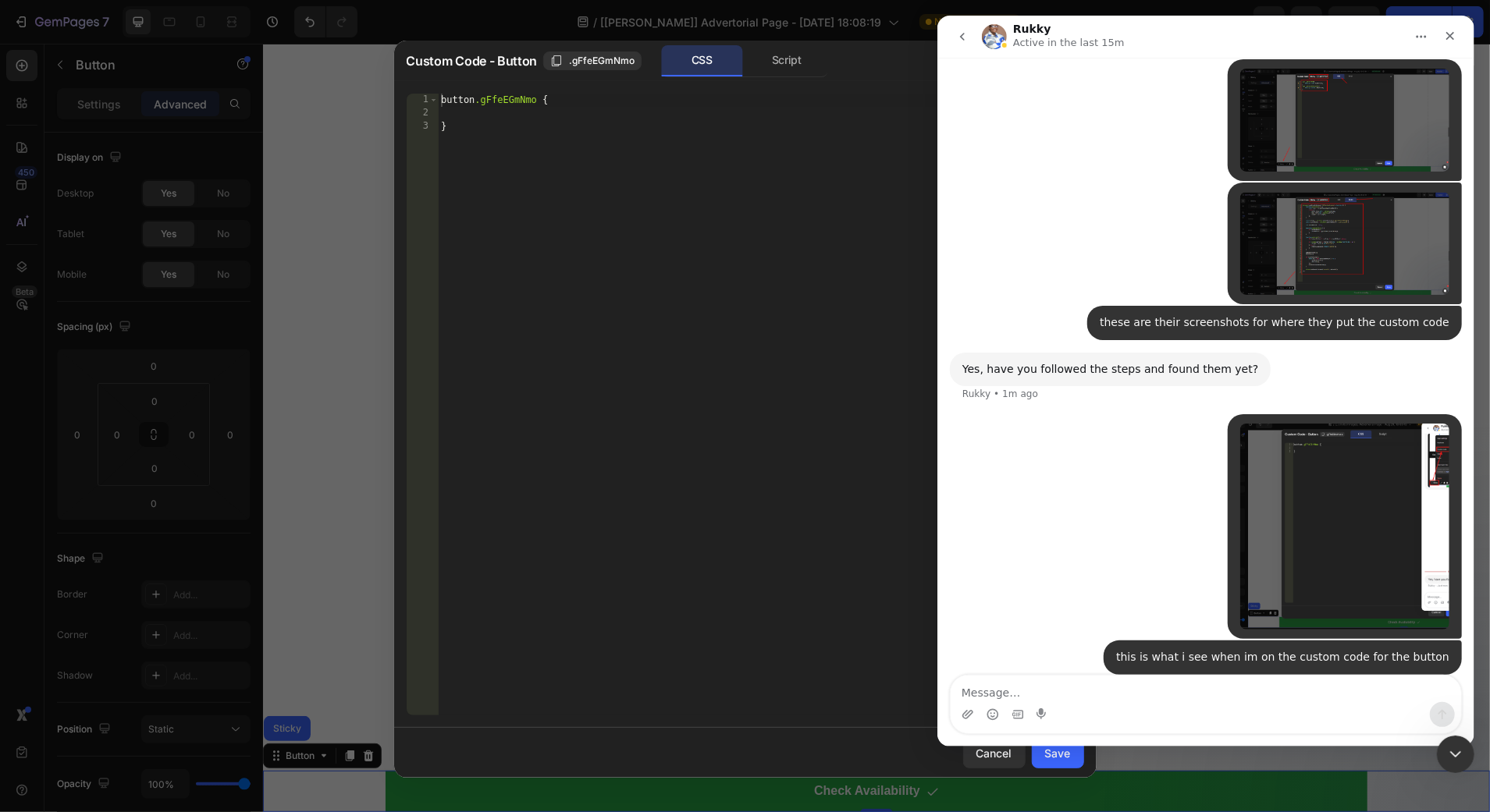
scroll to position [2074, 0]
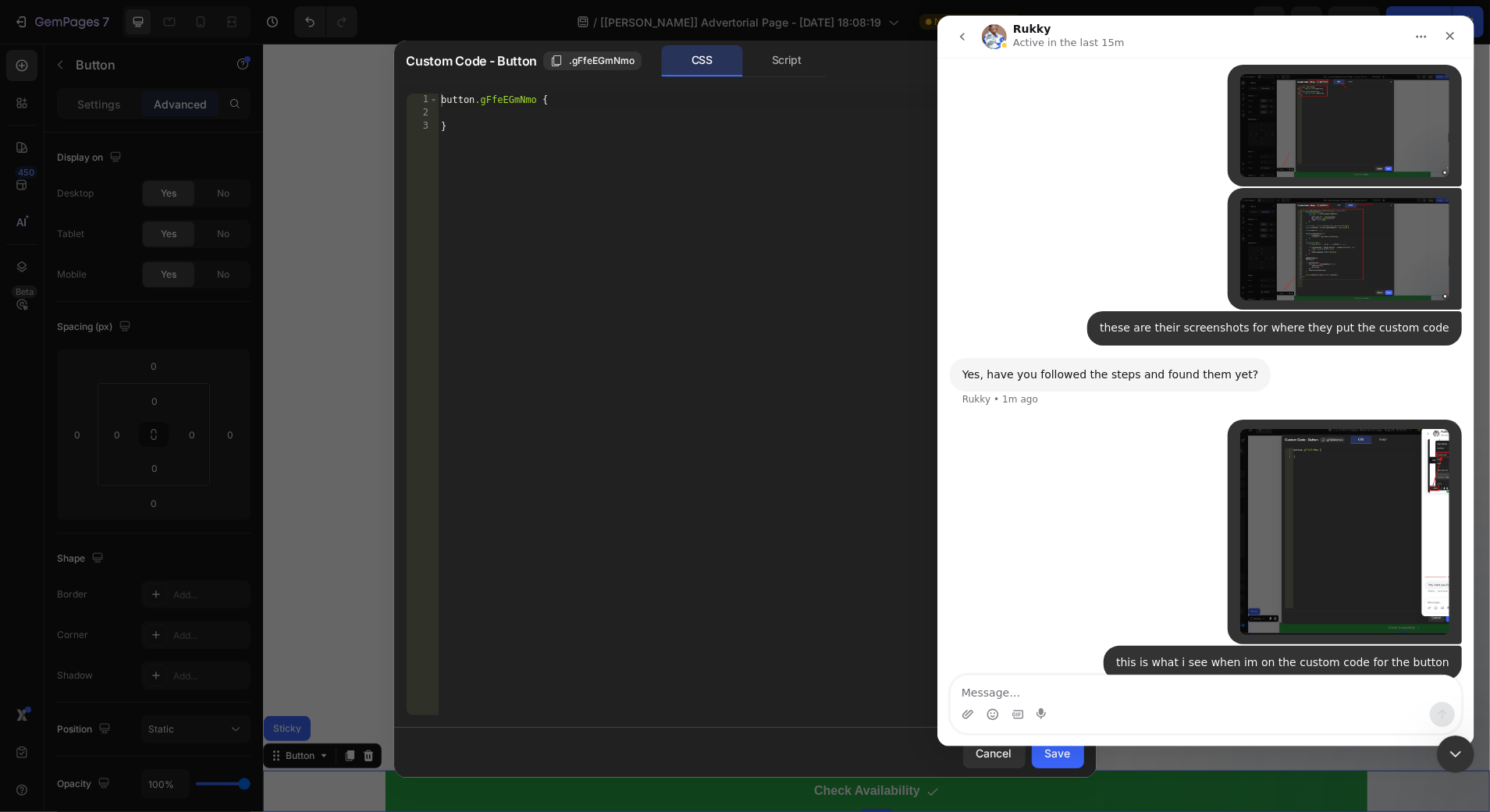
click at [1370, 111] on img "Try says…" at bounding box center [1343, 125] width 209 height 103
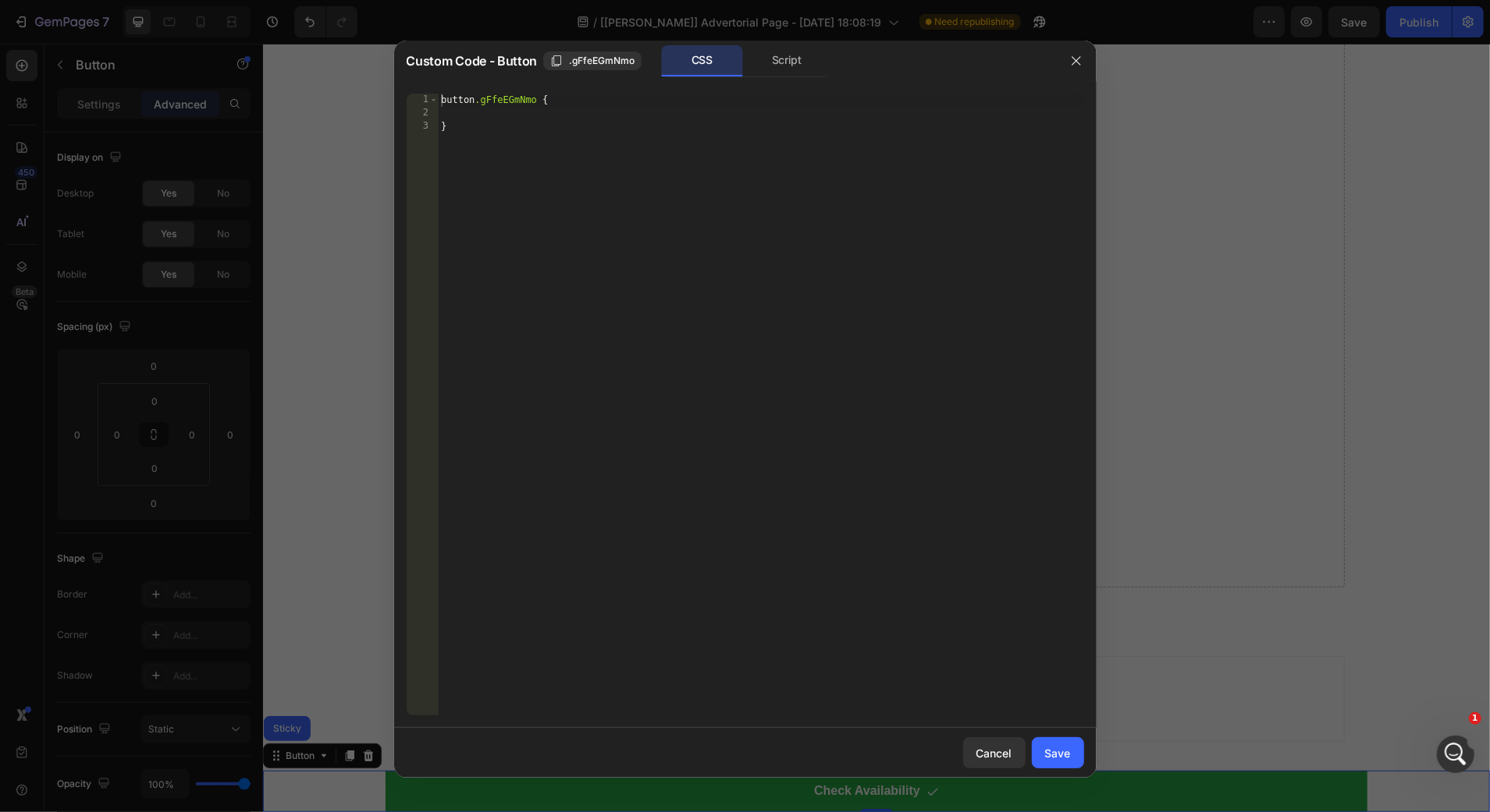
scroll to position [1809, 0]
click at [1445, 742] on div "Open Intercom Messenger" at bounding box center [1453, 752] width 51 height 51
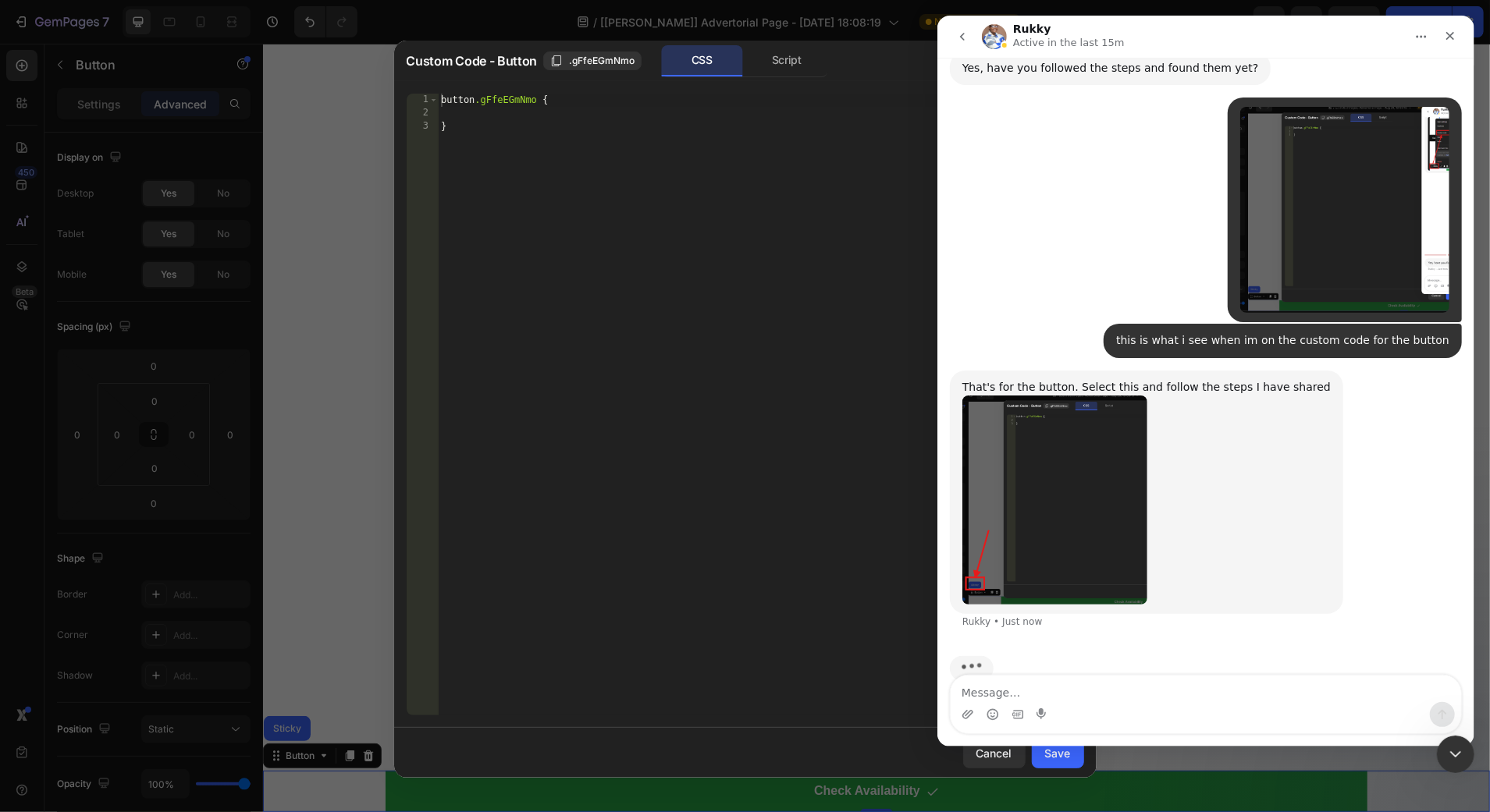
scroll to position [2395, 0]
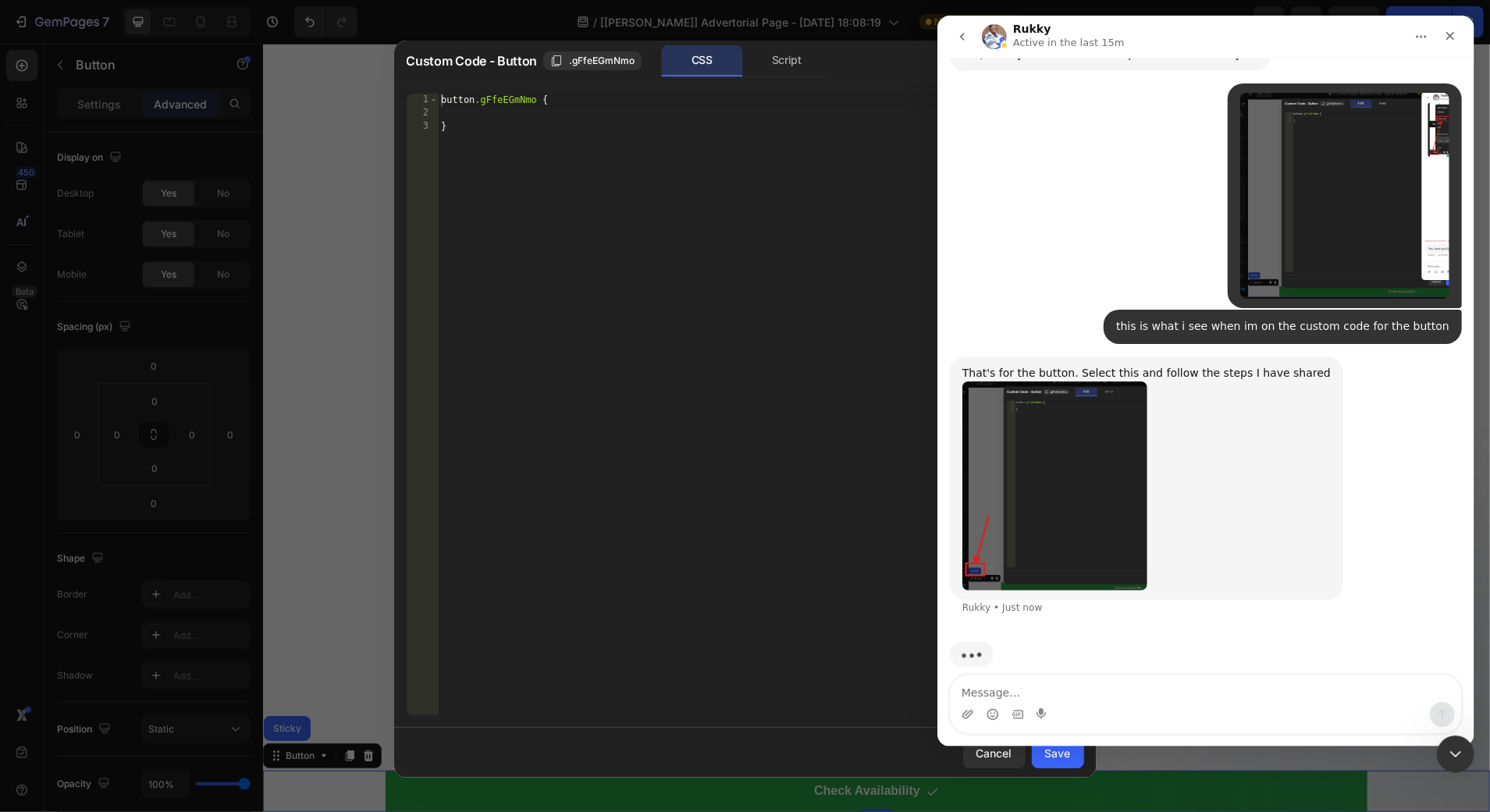
click at [1020, 507] on img "Rukky says…" at bounding box center [1054, 485] width 185 height 209
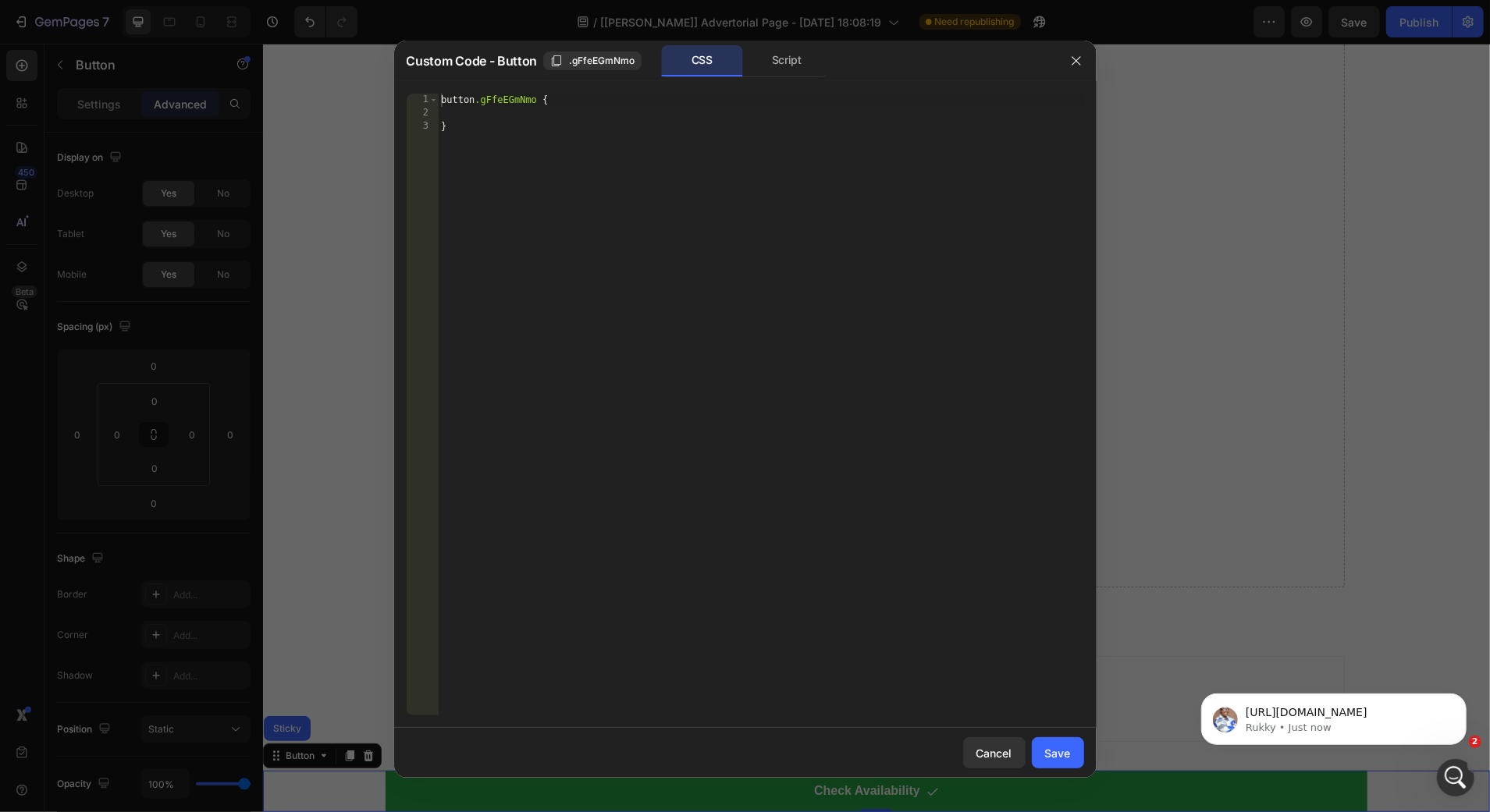
scroll to position [2405, 0]
click at [1346, 714] on span "[URL][DOMAIN_NAME]" at bounding box center [1306, 712] width 122 height 12
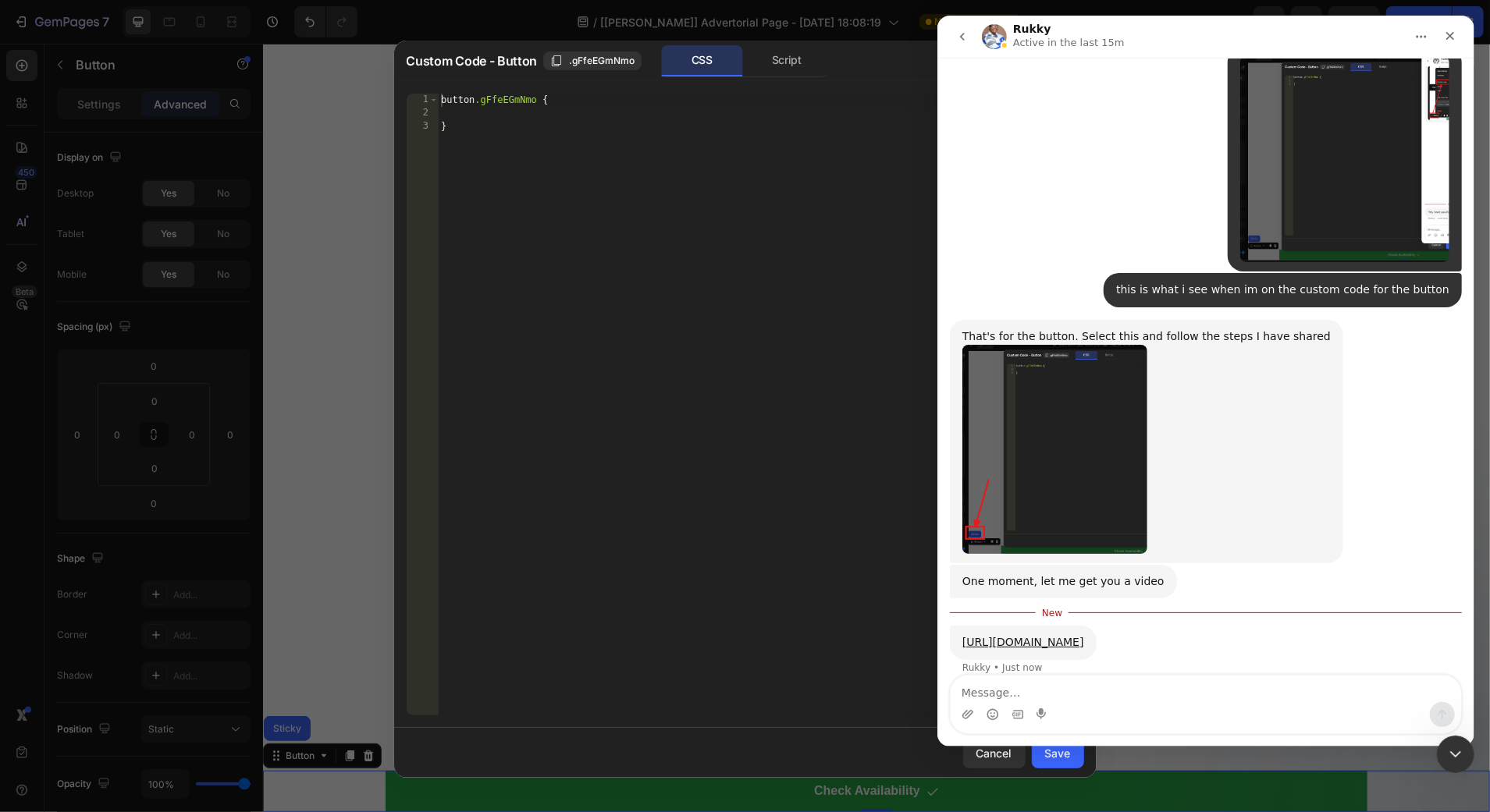
scroll to position [2432, 0]
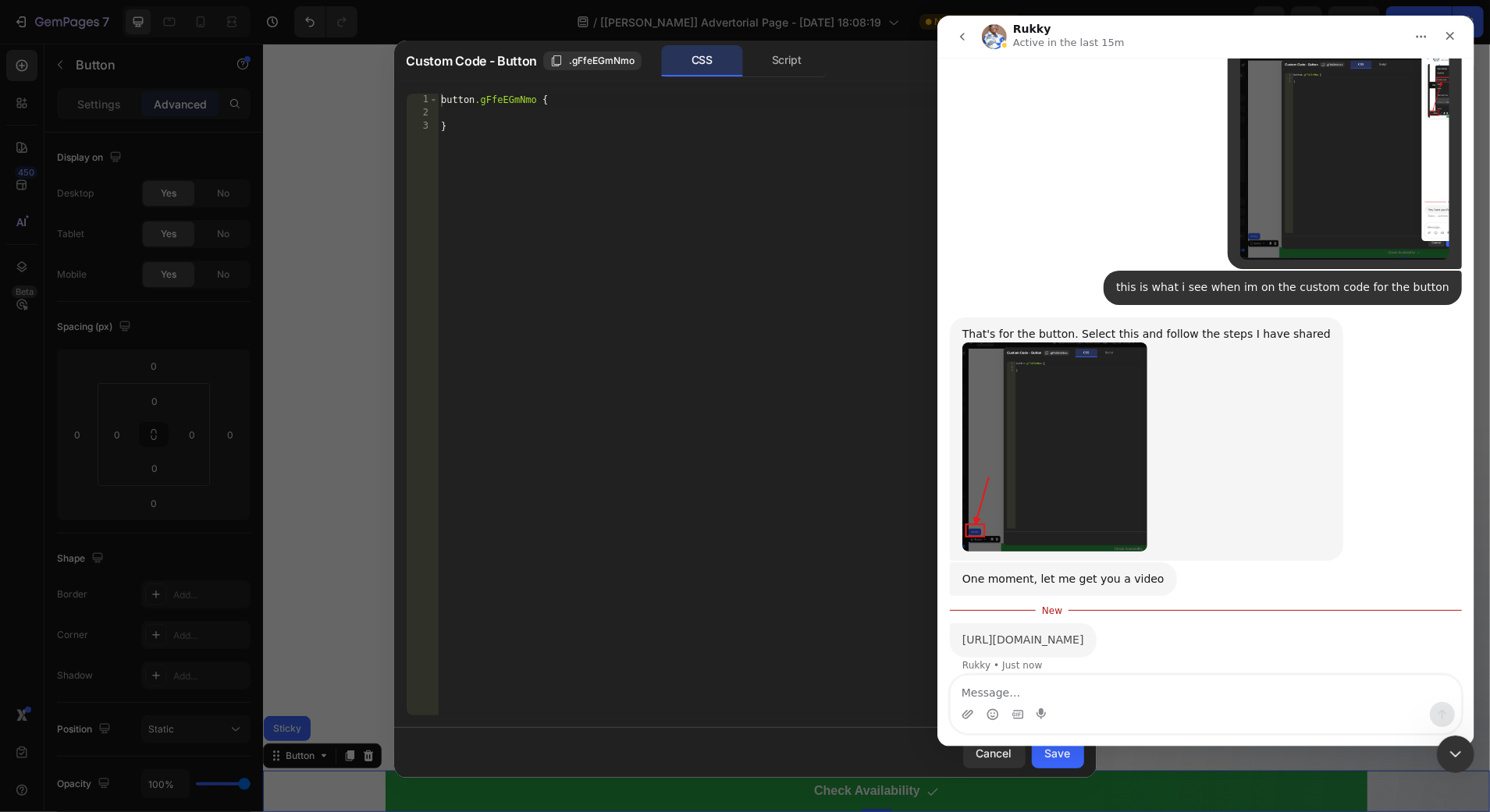
click at [1071, 633] on link "[URL][DOMAIN_NAME]" at bounding box center [1022, 639] width 122 height 12
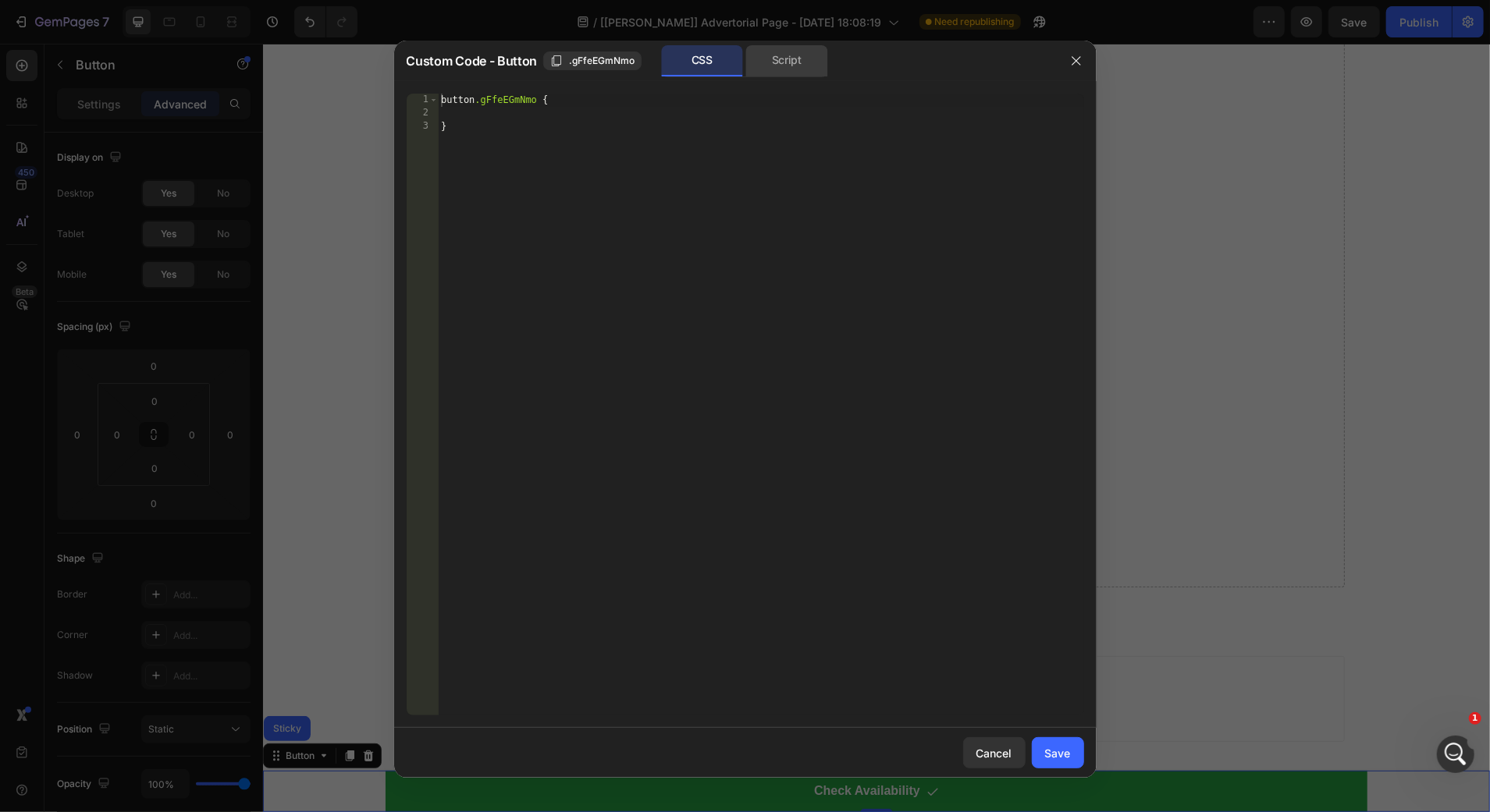
click at [802, 70] on div "Script" at bounding box center [787, 60] width 82 height 31
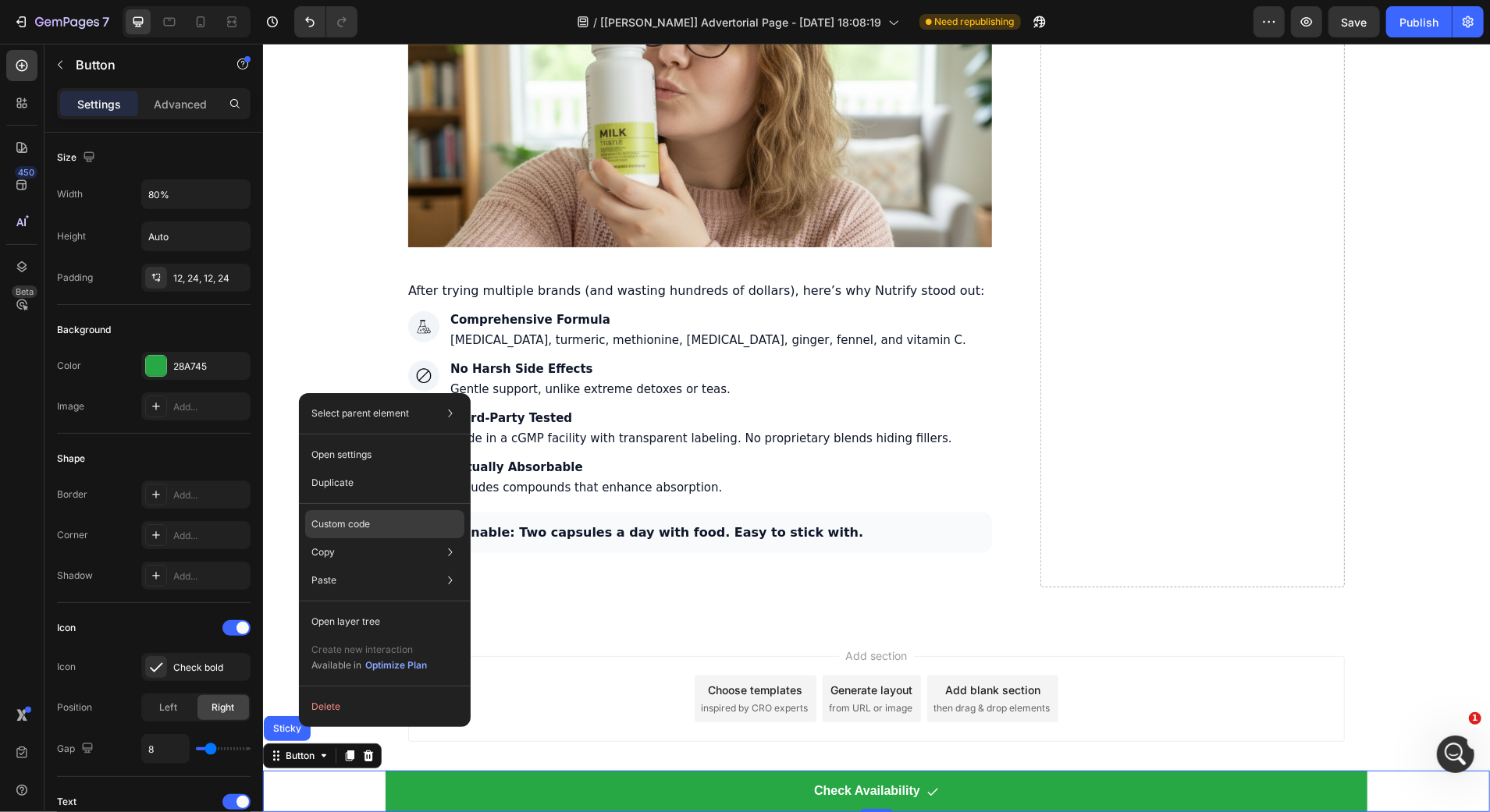
click at [386, 530] on div "Custom code" at bounding box center [384, 524] width 159 height 28
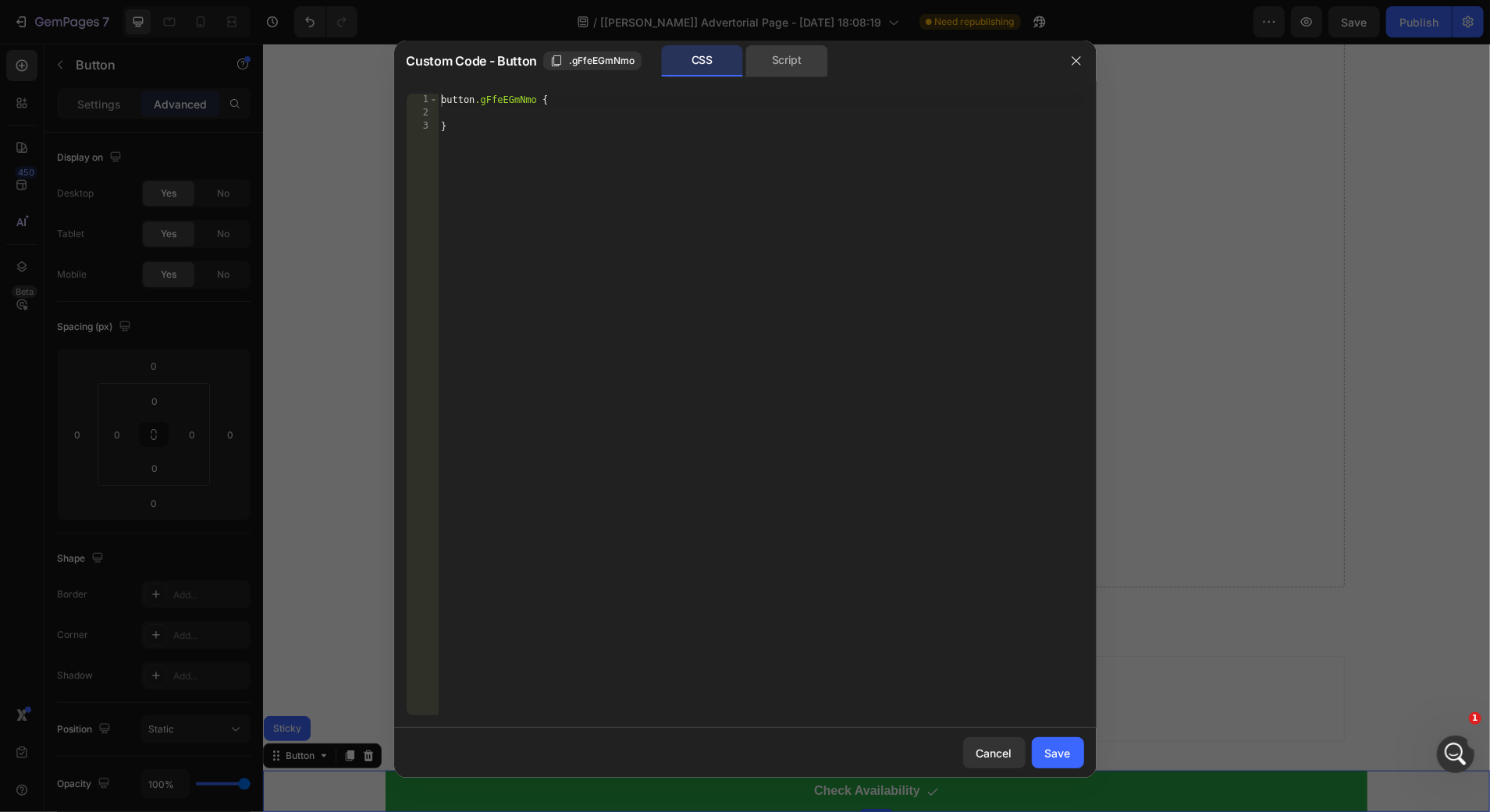
click at [791, 75] on div "Script" at bounding box center [787, 60] width 82 height 31
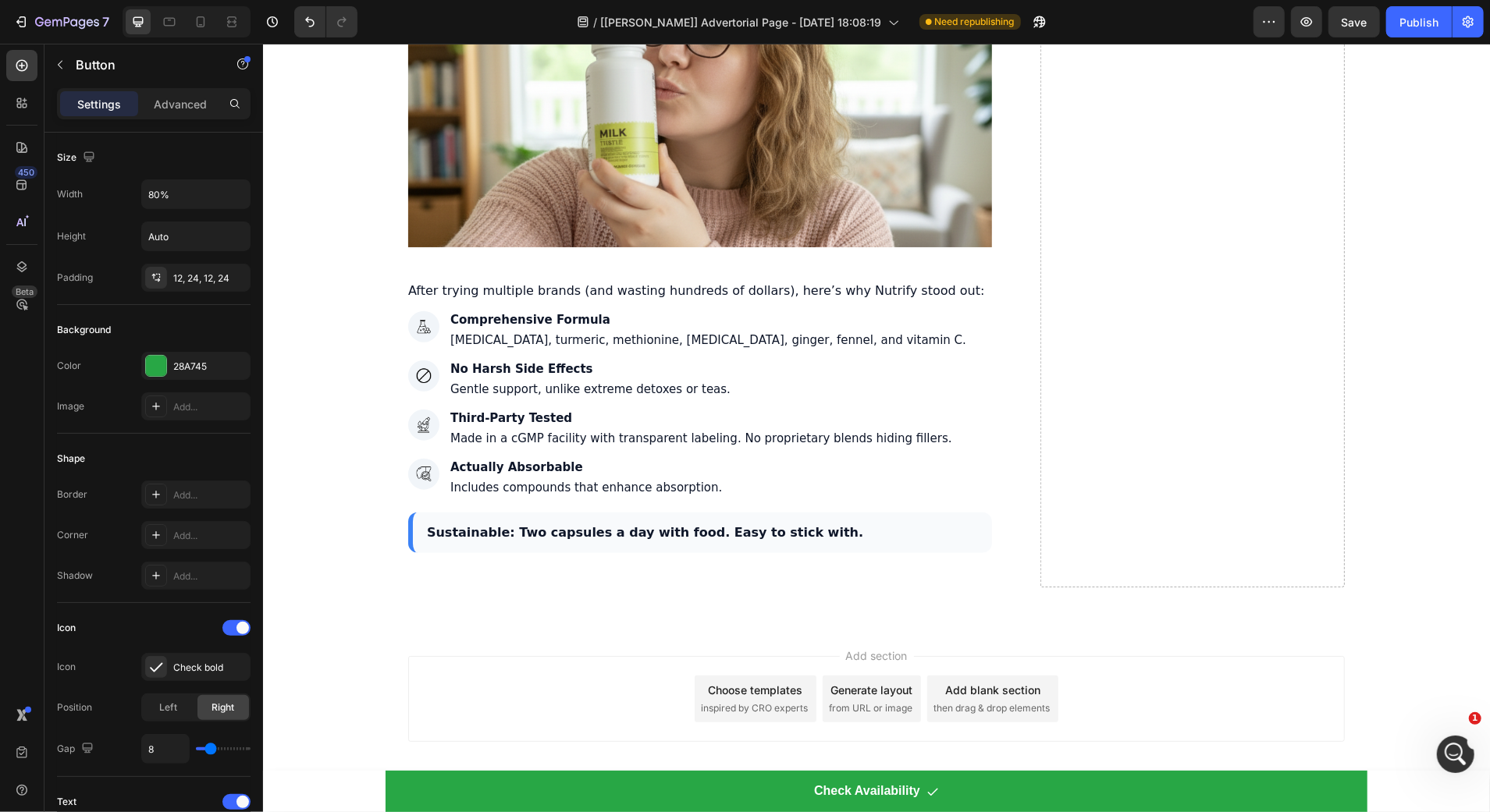
click at [316, 652] on div "Add section Choose templates inspired by CRO experts Generate layout from URL o…" at bounding box center [876, 701] width 1227 height 154
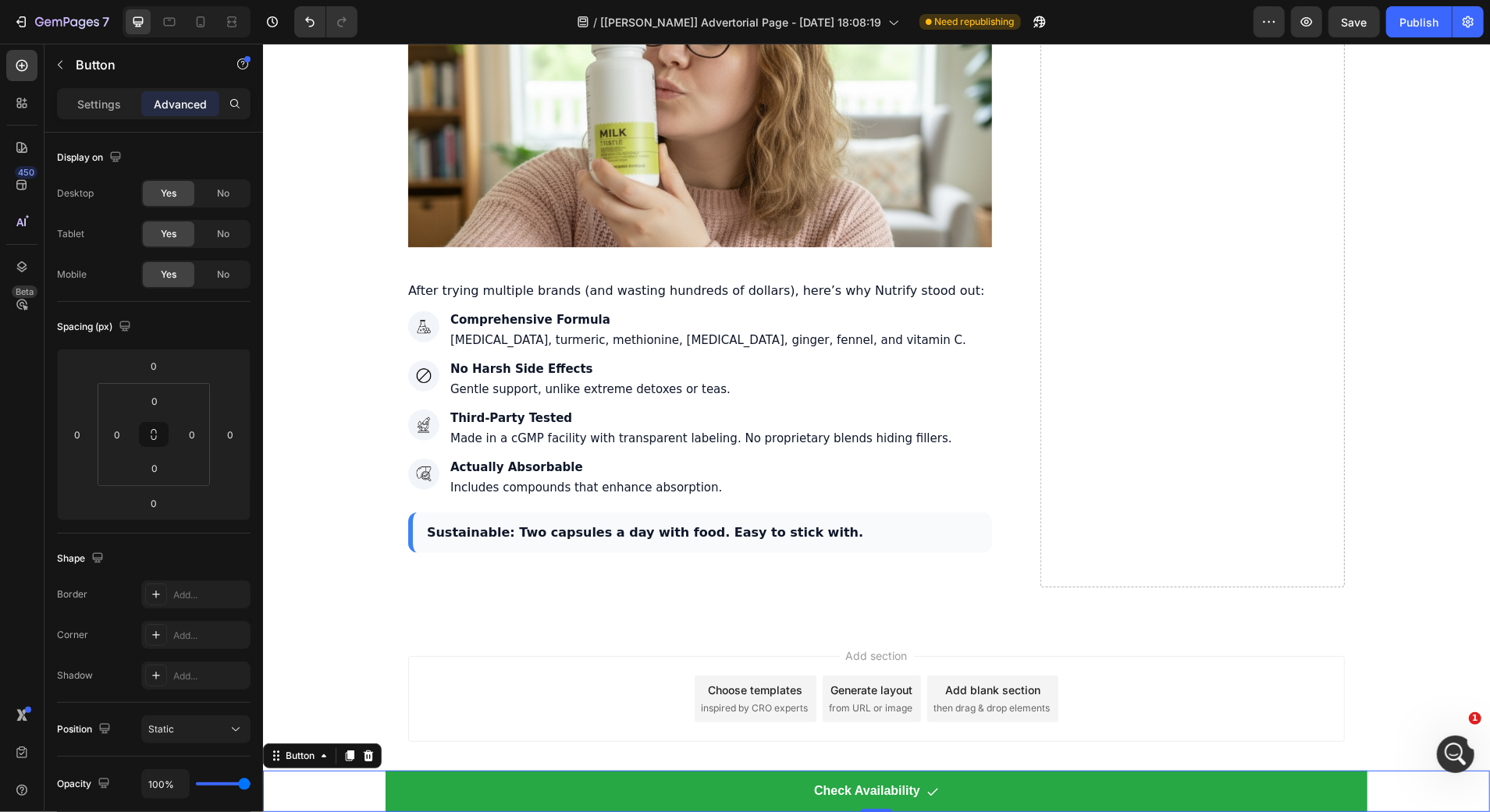
click at [374, 780] on div "Check Availability Button 0" at bounding box center [876, 790] width 1227 height 41
click at [324, 757] on icon at bounding box center [323, 755] width 12 height 12
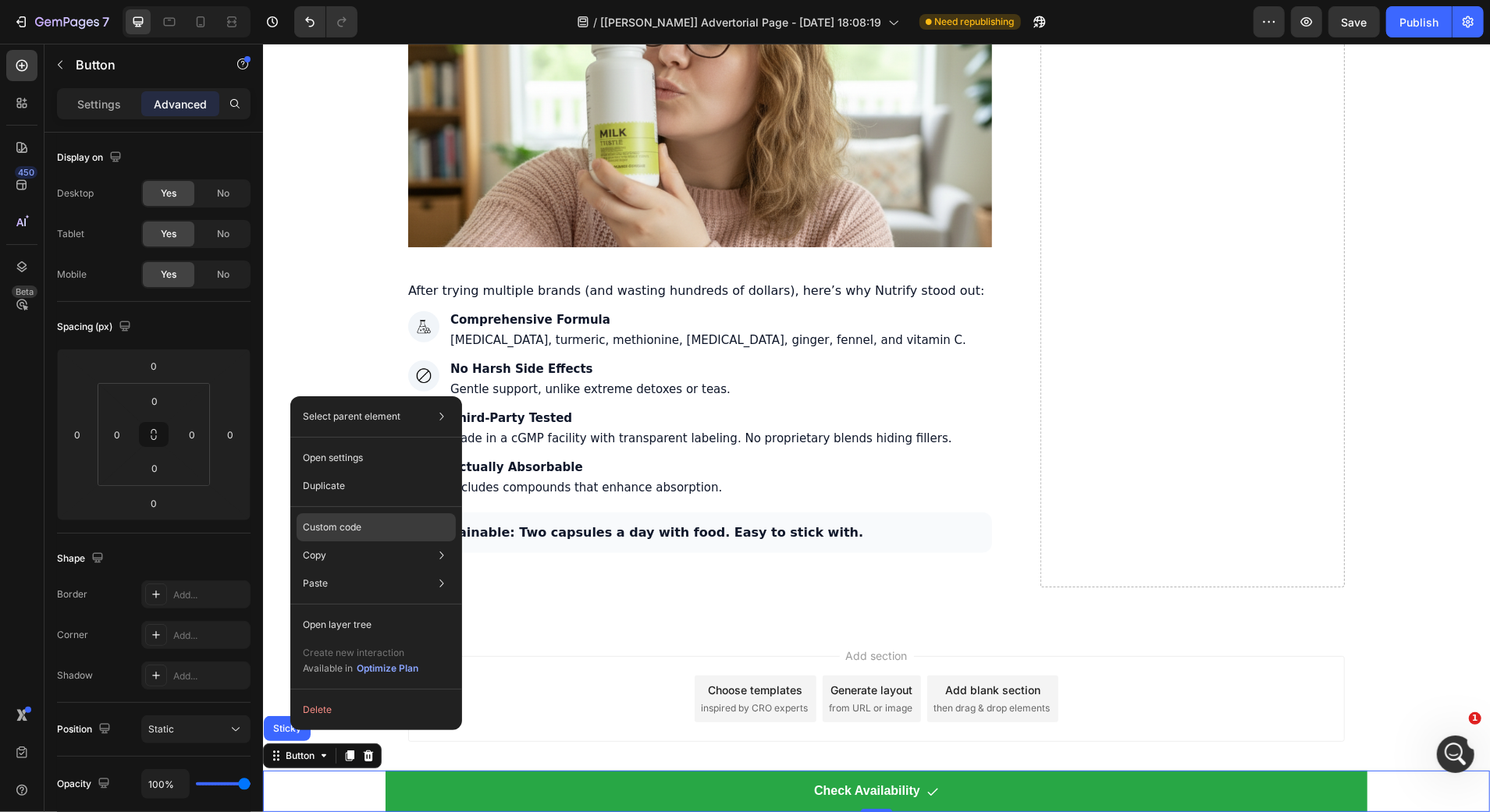
click at [345, 519] on div "Custom code" at bounding box center [376, 528] width 159 height 28
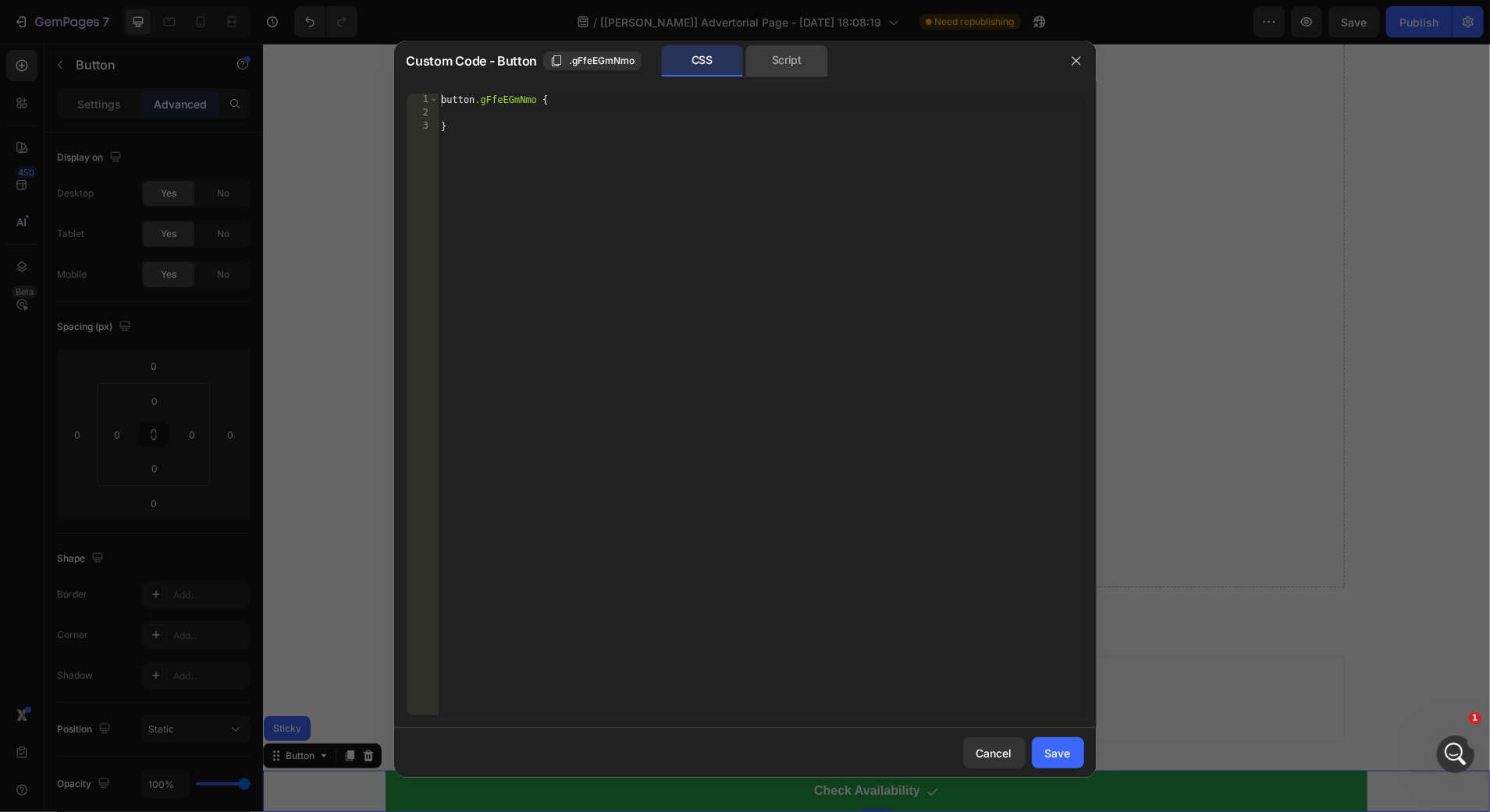
click at [767, 56] on div "Script" at bounding box center [787, 60] width 82 height 31
type textarea "//const currentElement = document.getElementsByClassName('gFfeEGmNmo');"
click at [737, 188] on div "//const currentElement = document.getElementsByClassName('gFfeEGmNmo');" at bounding box center [760, 417] width 646 height 648
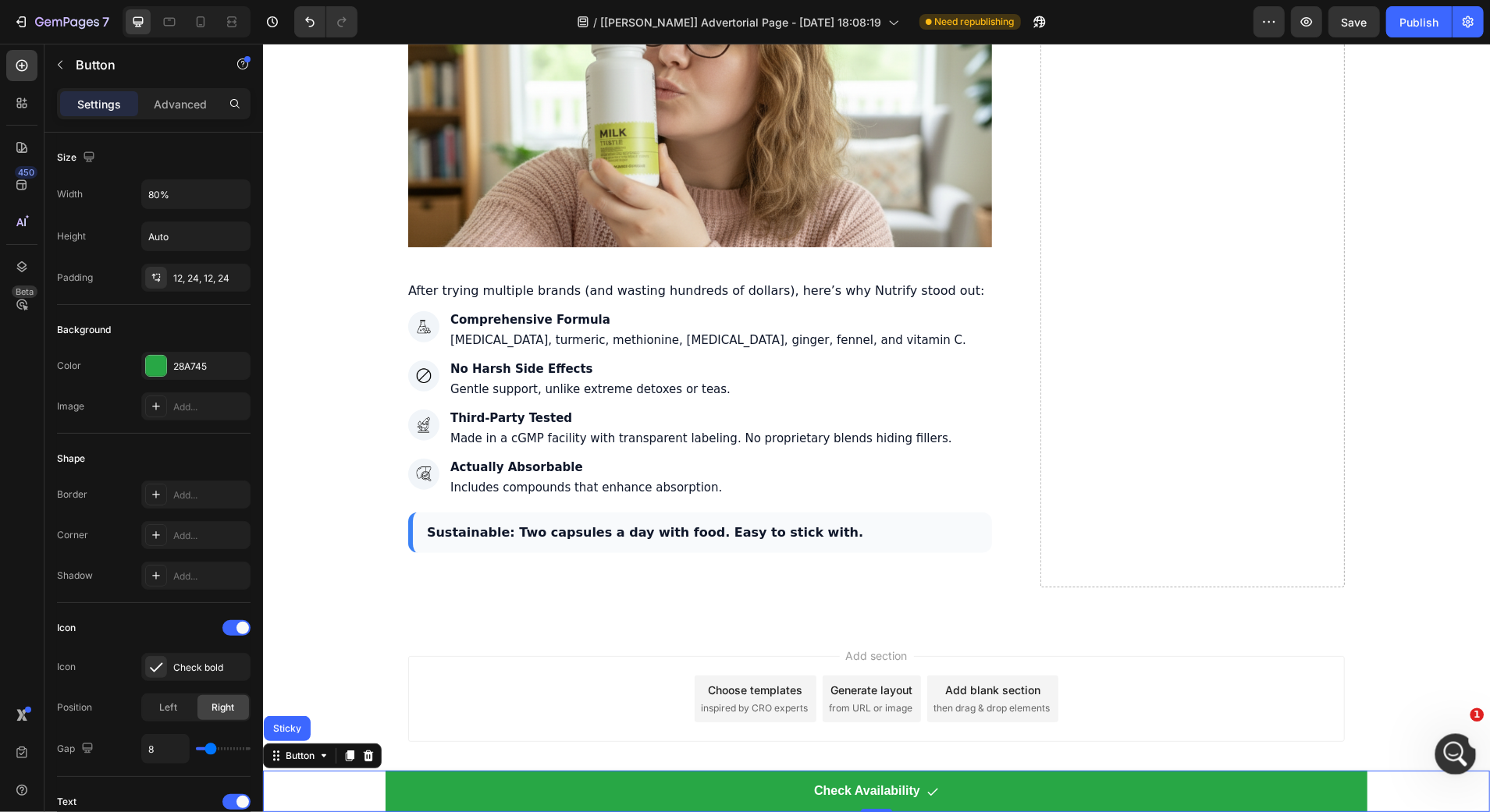
click at [1465, 750] on div "Open Intercom Messenger" at bounding box center [1453, 752] width 51 height 51
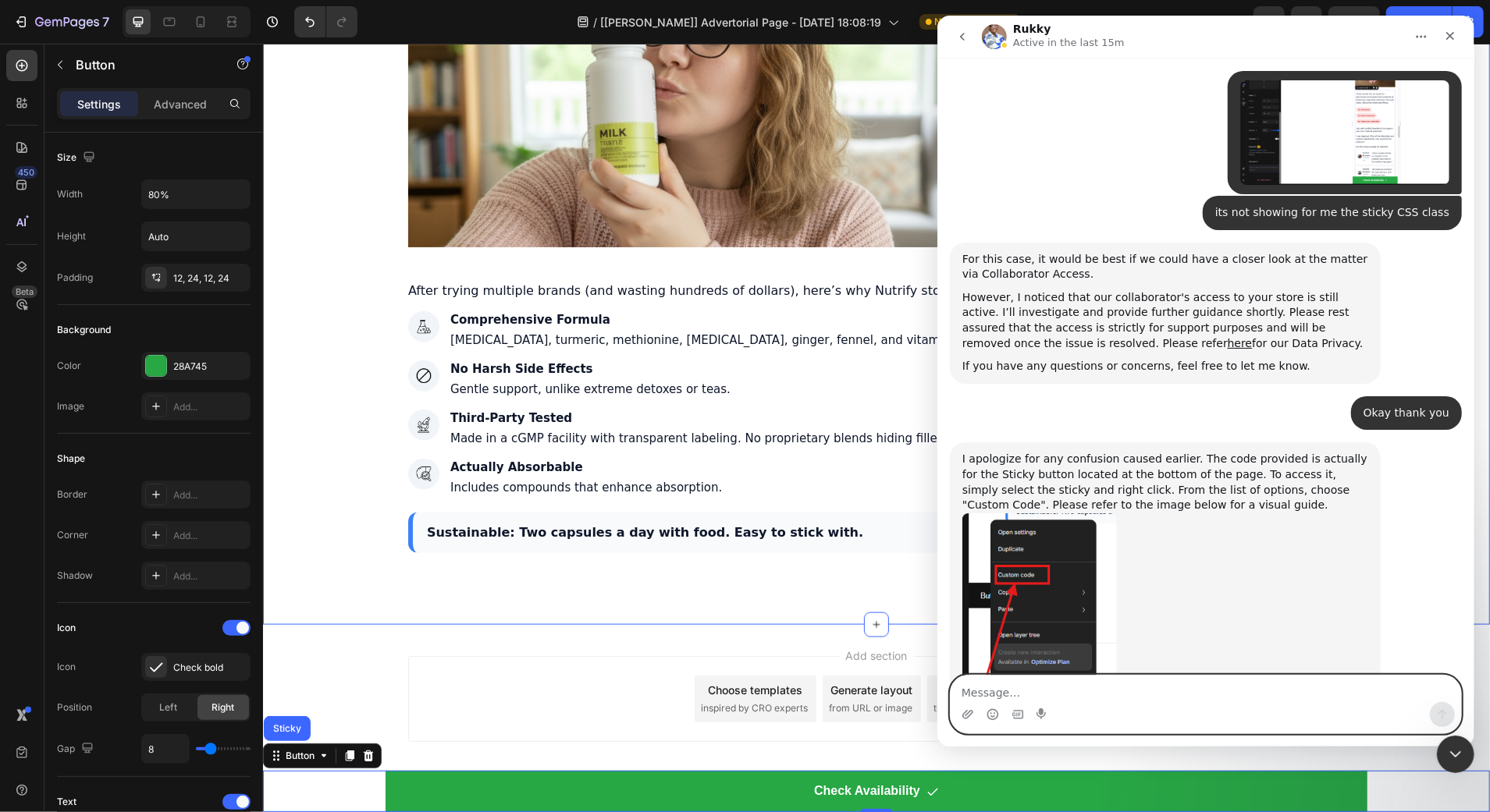
scroll to position [2405, 0]
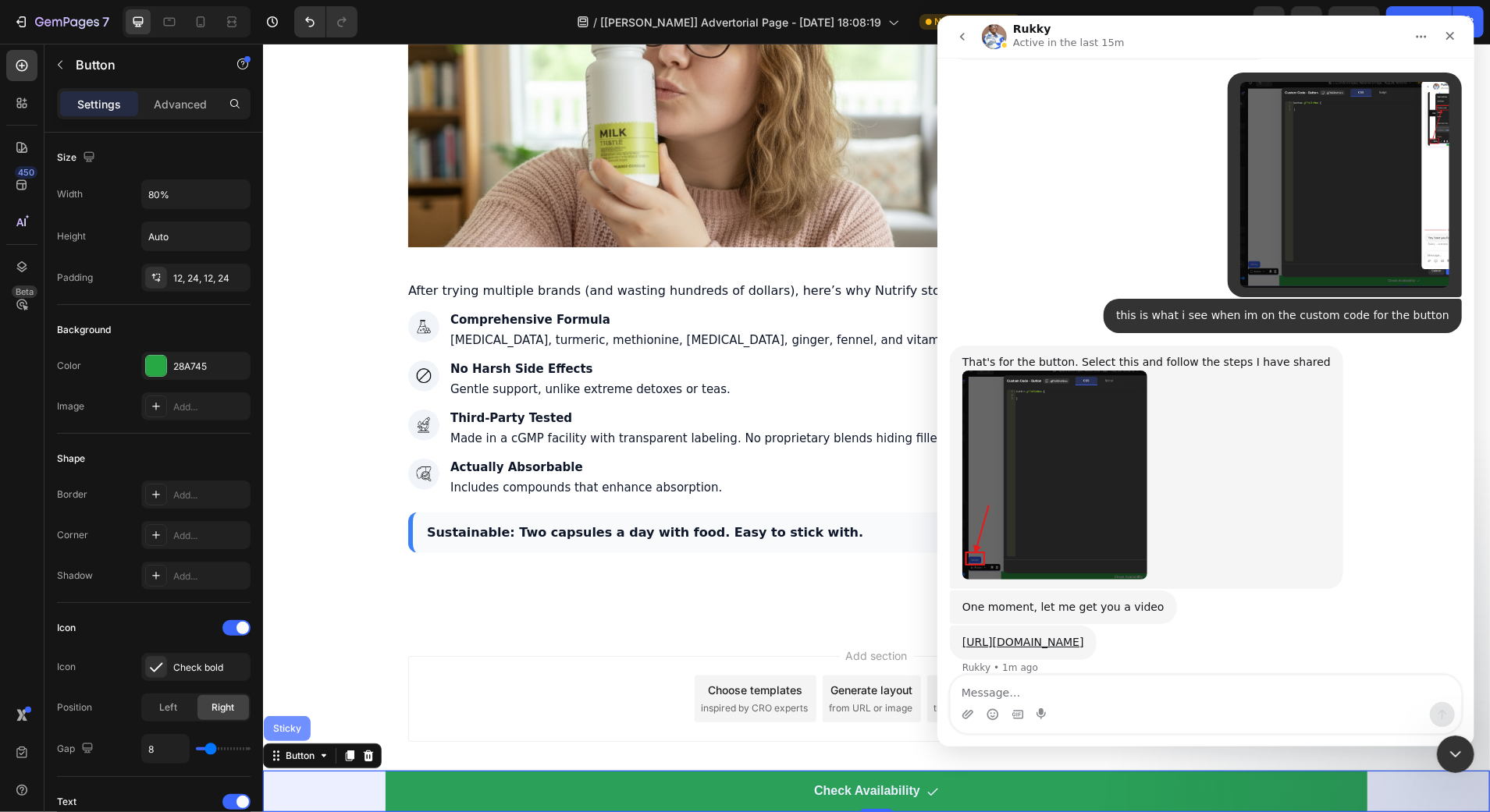
click at [290, 736] on div "Sticky" at bounding box center [285, 727] width 47 height 25
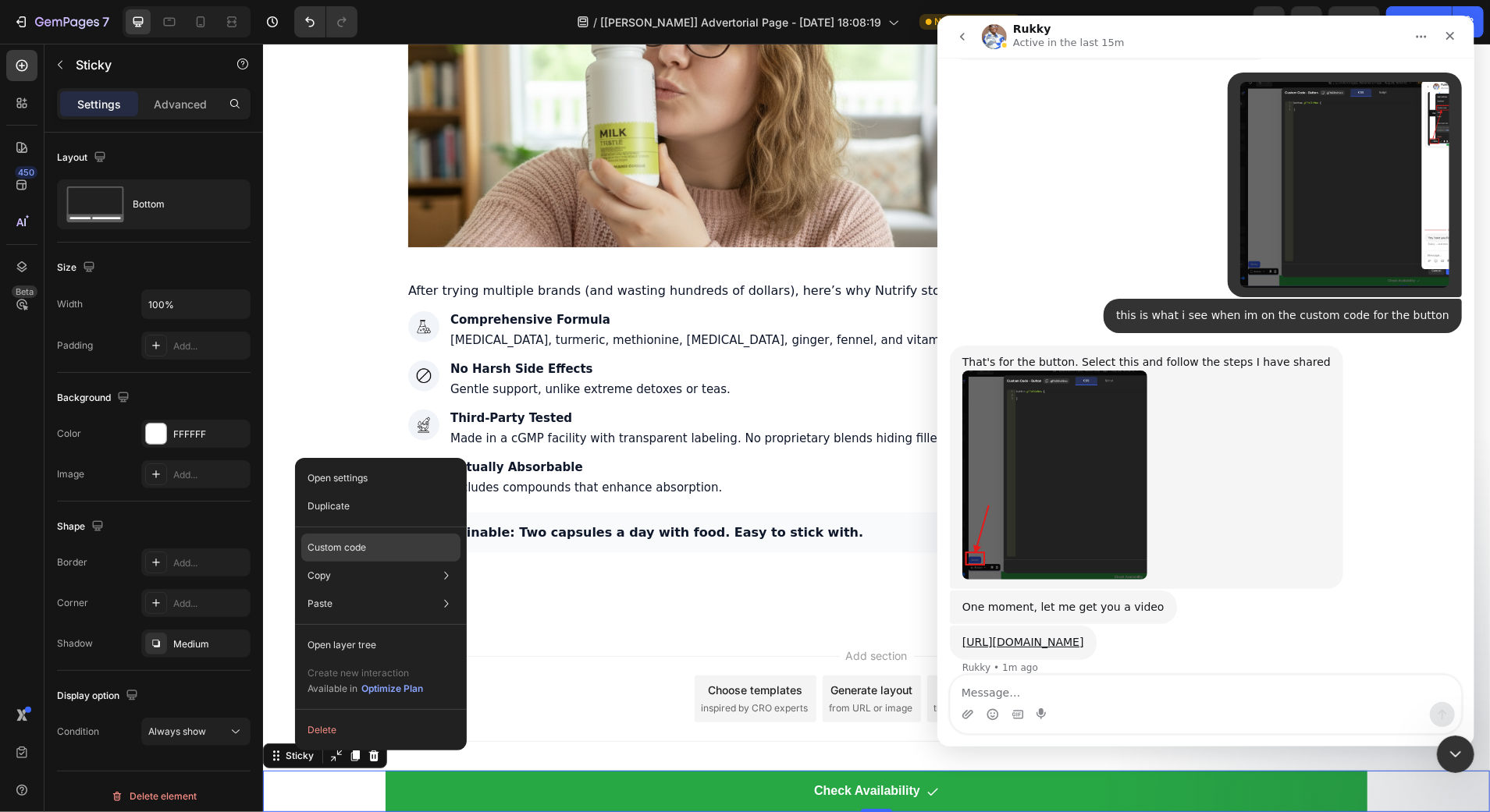
click at [366, 543] on div "Custom code" at bounding box center [381, 548] width 159 height 28
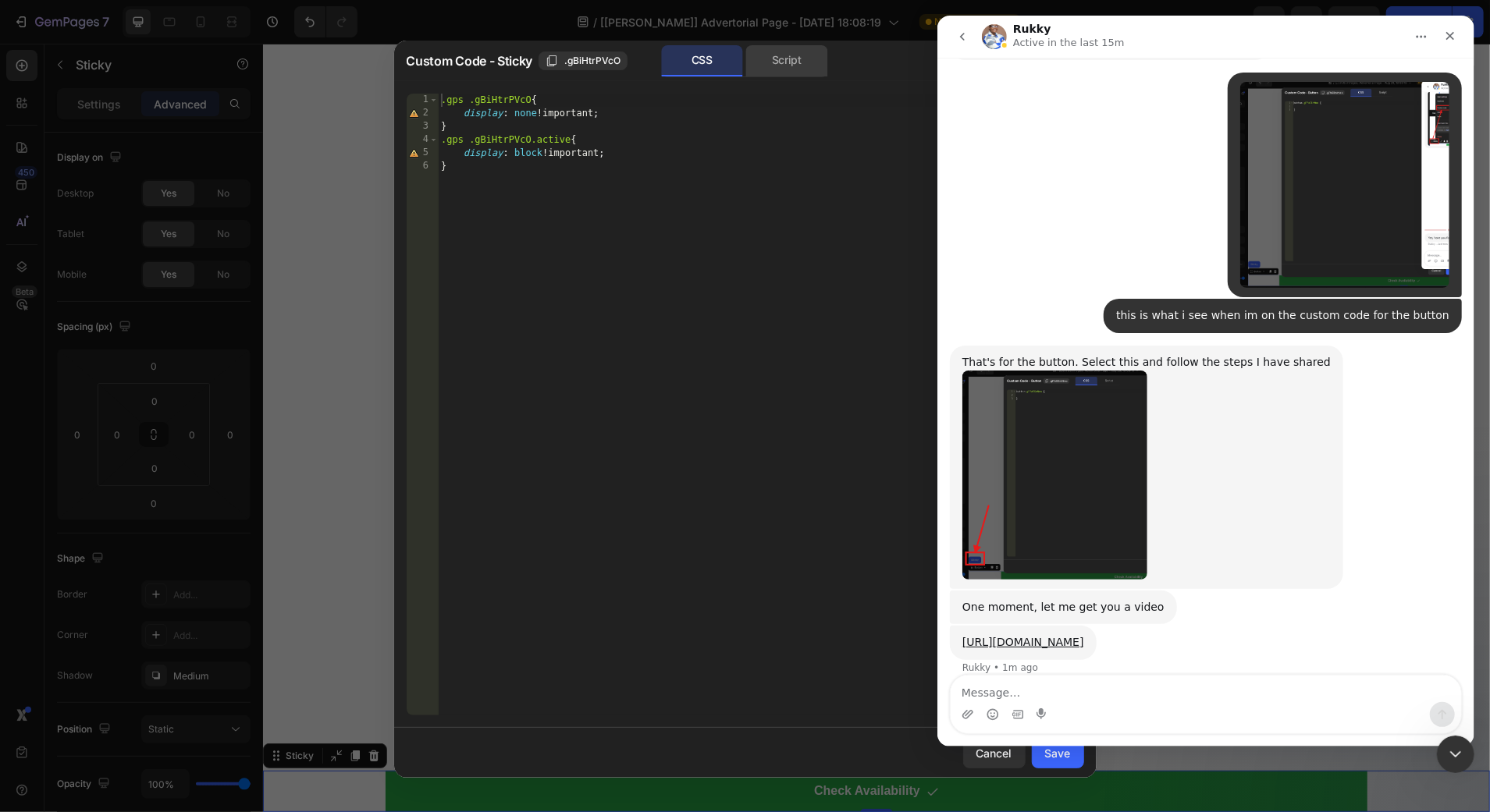
click at [798, 57] on div "Script" at bounding box center [787, 60] width 82 height 31
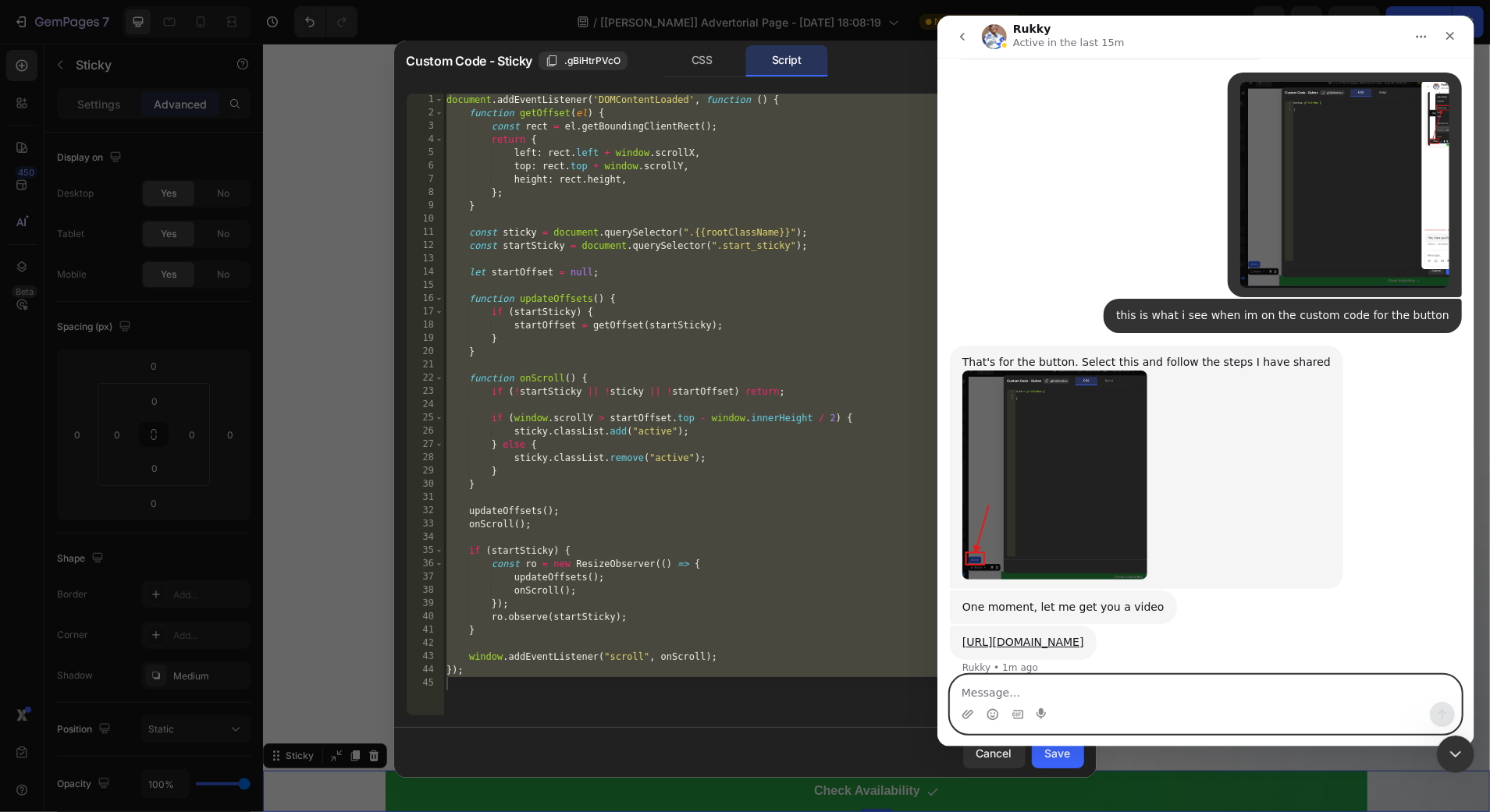
click at [1040, 690] on textarea "Message…" at bounding box center [1205, 689] width 510 height 26
type textarea "ohhh okay"
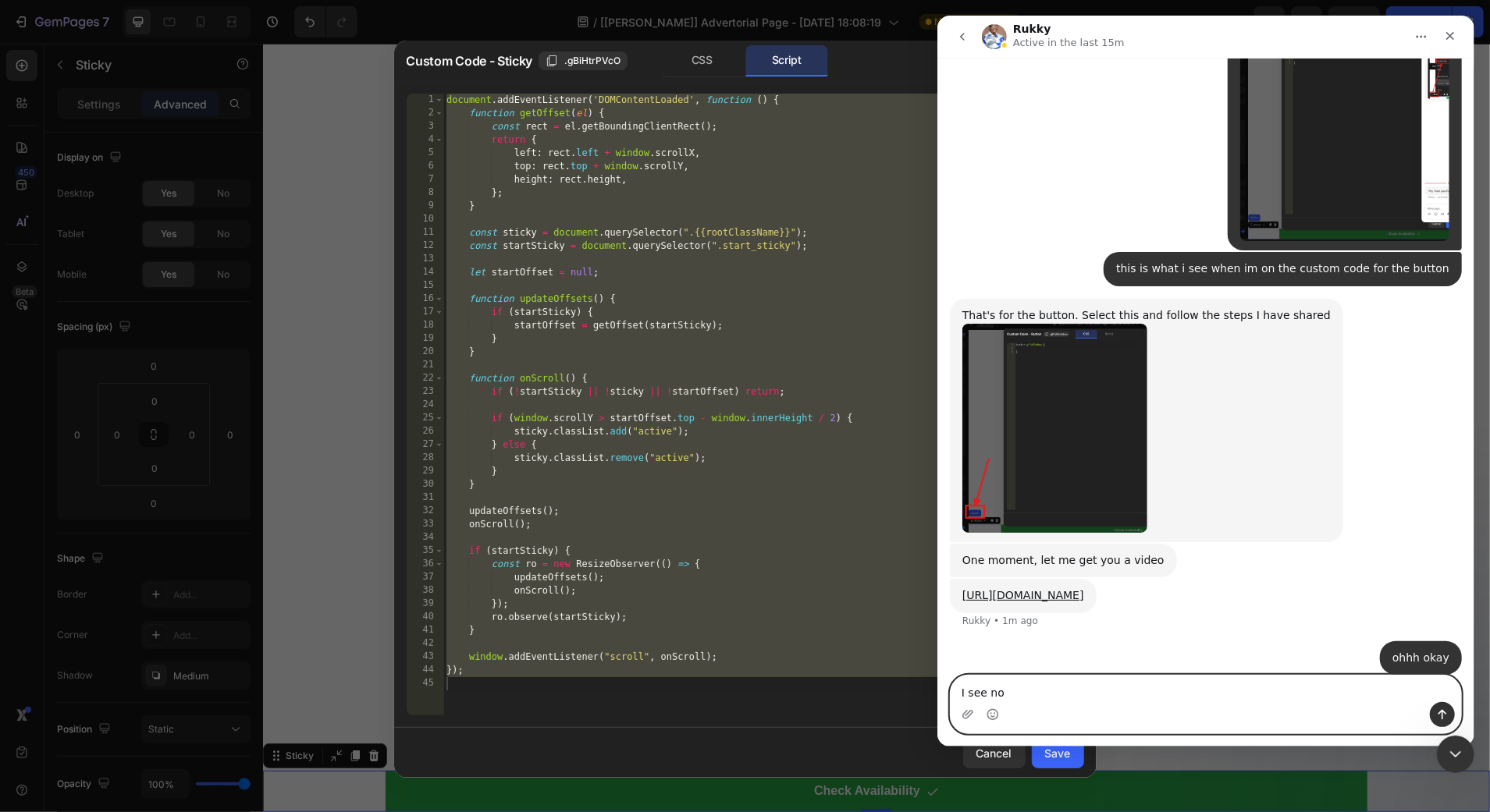
type textarea "I see now"
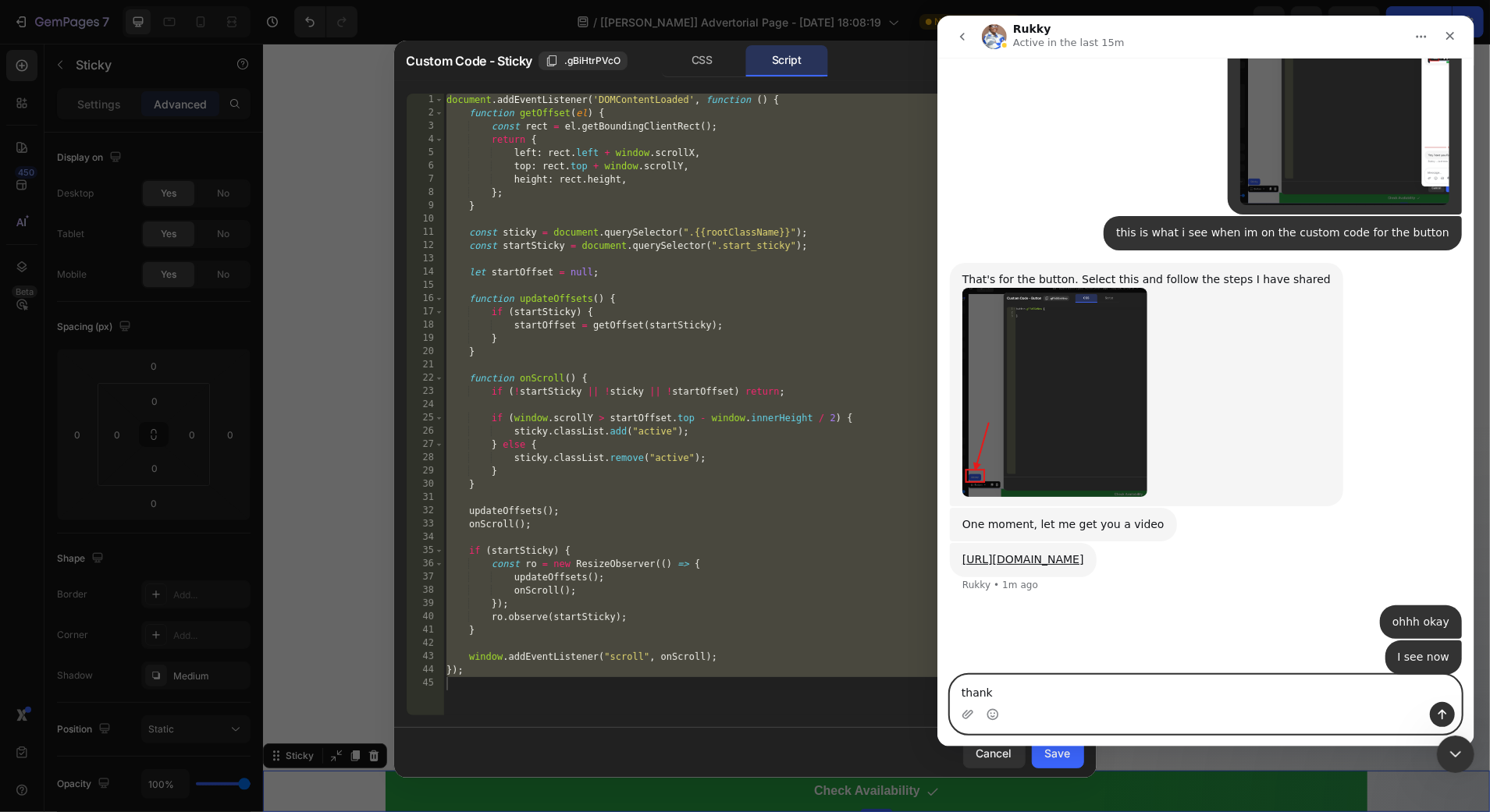
type textarea "thanks"
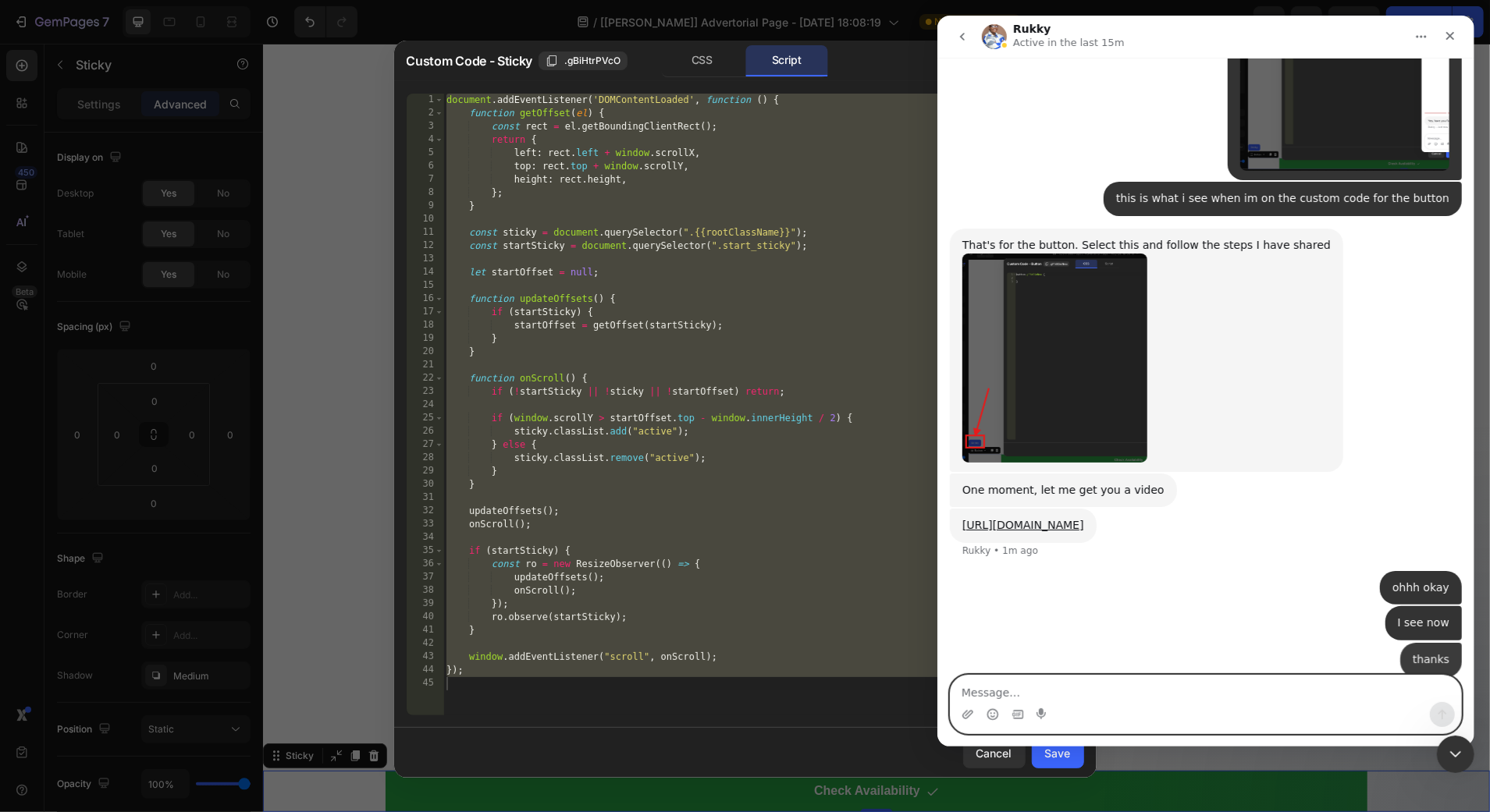
scroll to position [2523, 0]
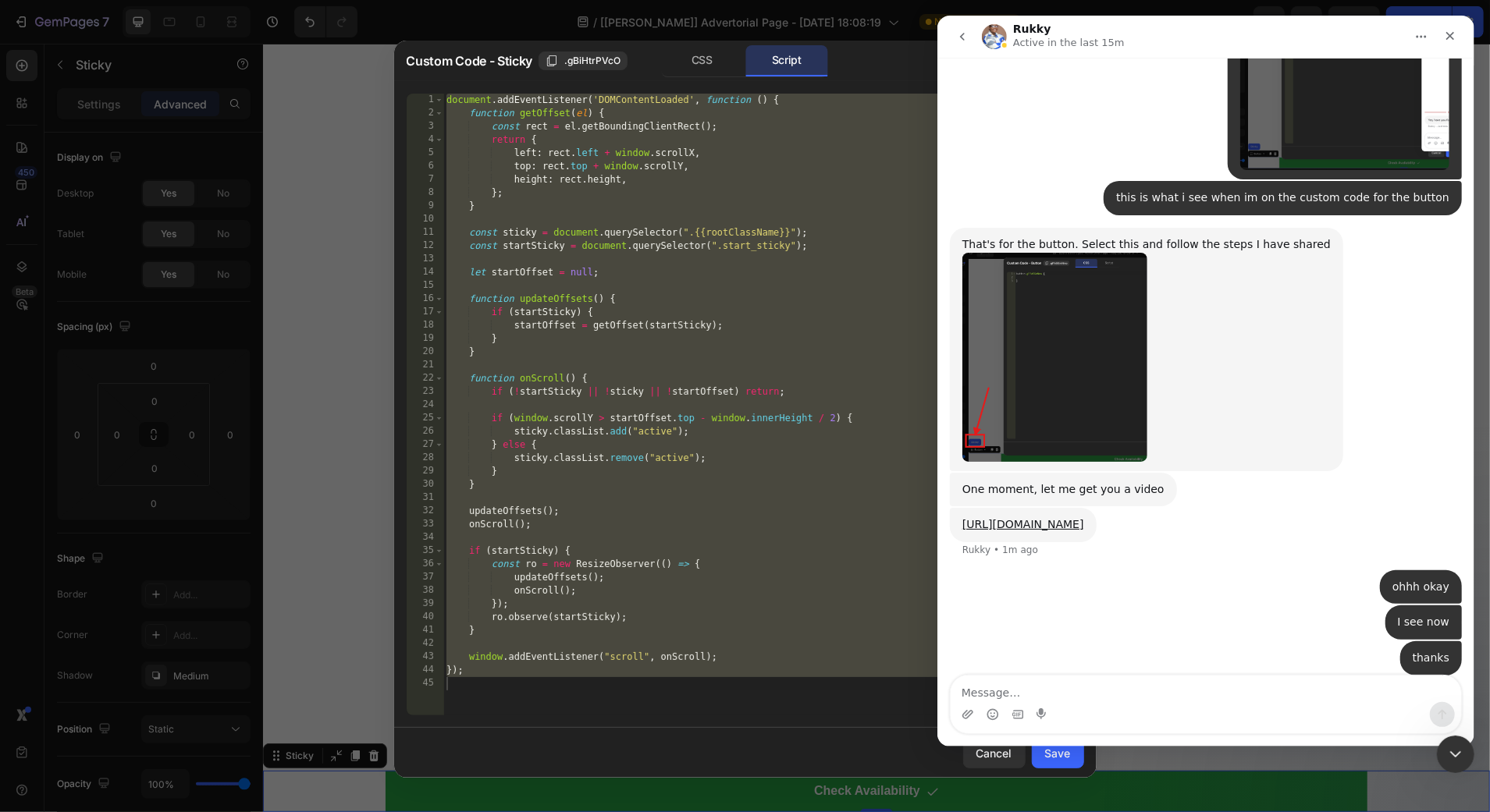
type textarea "});"
click at [745, 365] on div "document . addEventListener ( 'DOMContentLoaded' , function ( ) { function getO…" at bounding box center [763, 417] width 641 height 648
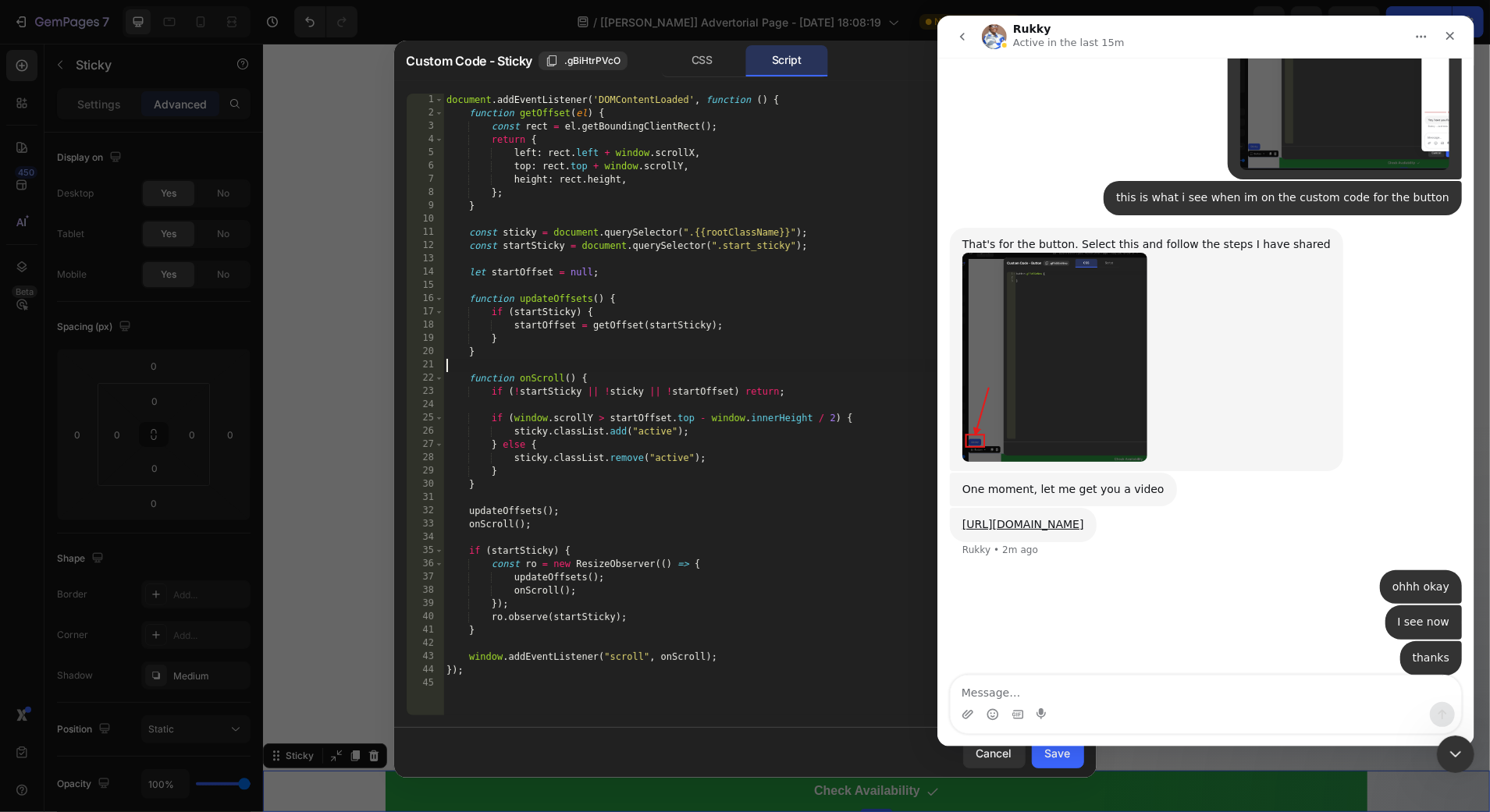
click at [745, 365] on div "document . addEventListener ( 'DOMContentLoaded' , function ( ) { function getO…" at bounding box center [763, 417] width 641 height 648
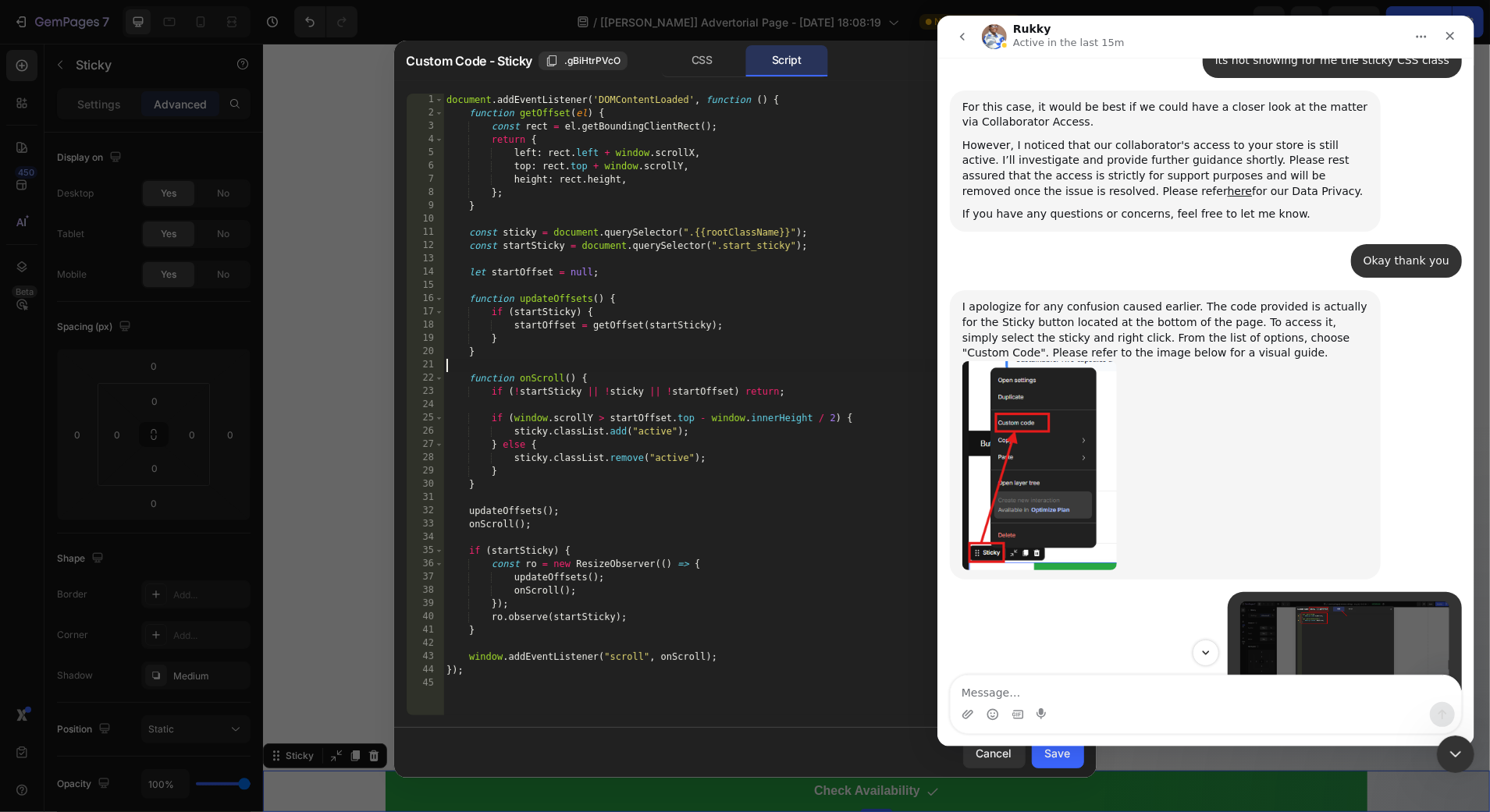
scroll to position [1861, 0]
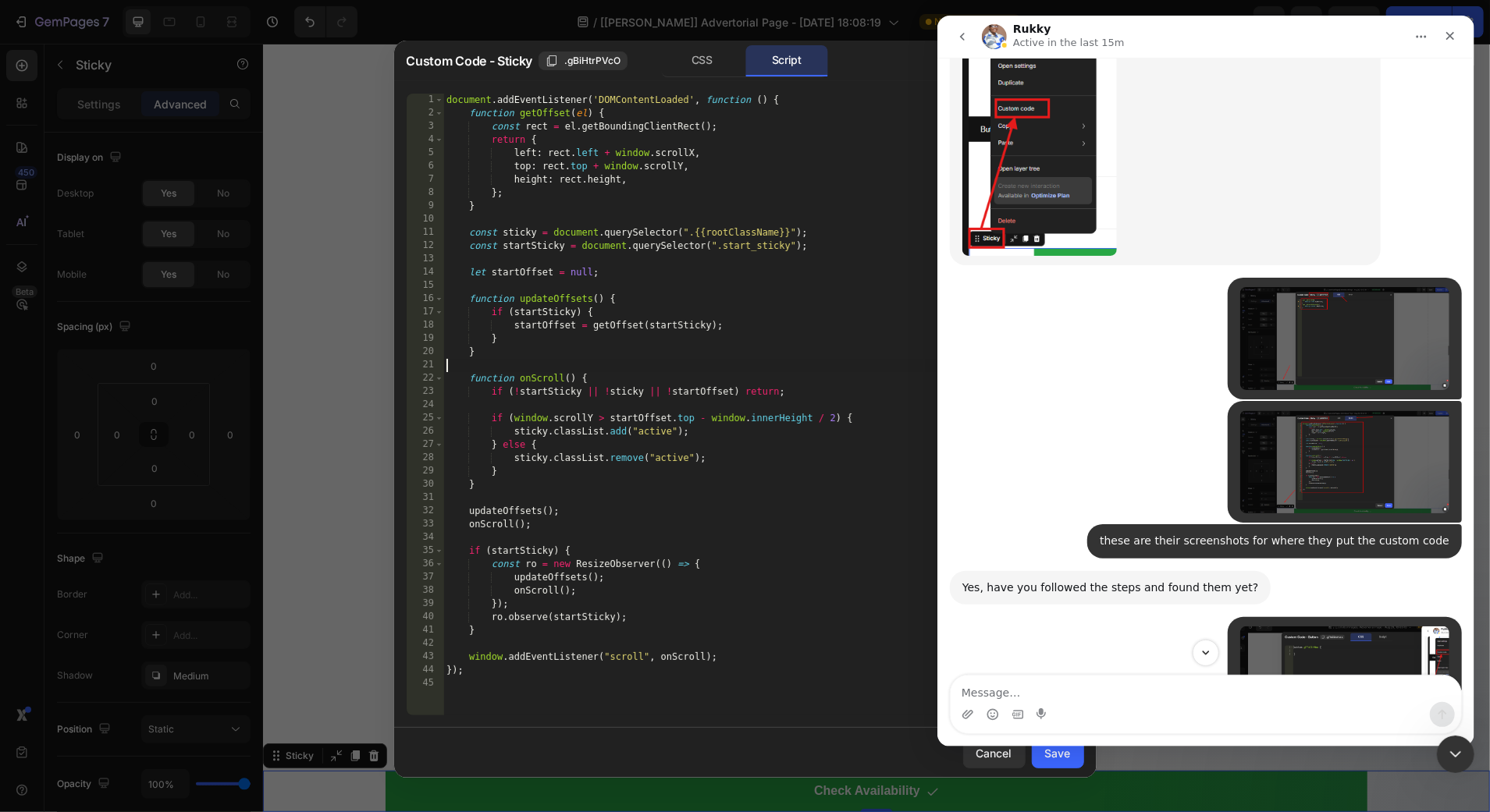
click at [1334, 436] on img "Try says…" at bounding box center [1343, 461] width 209 height 103
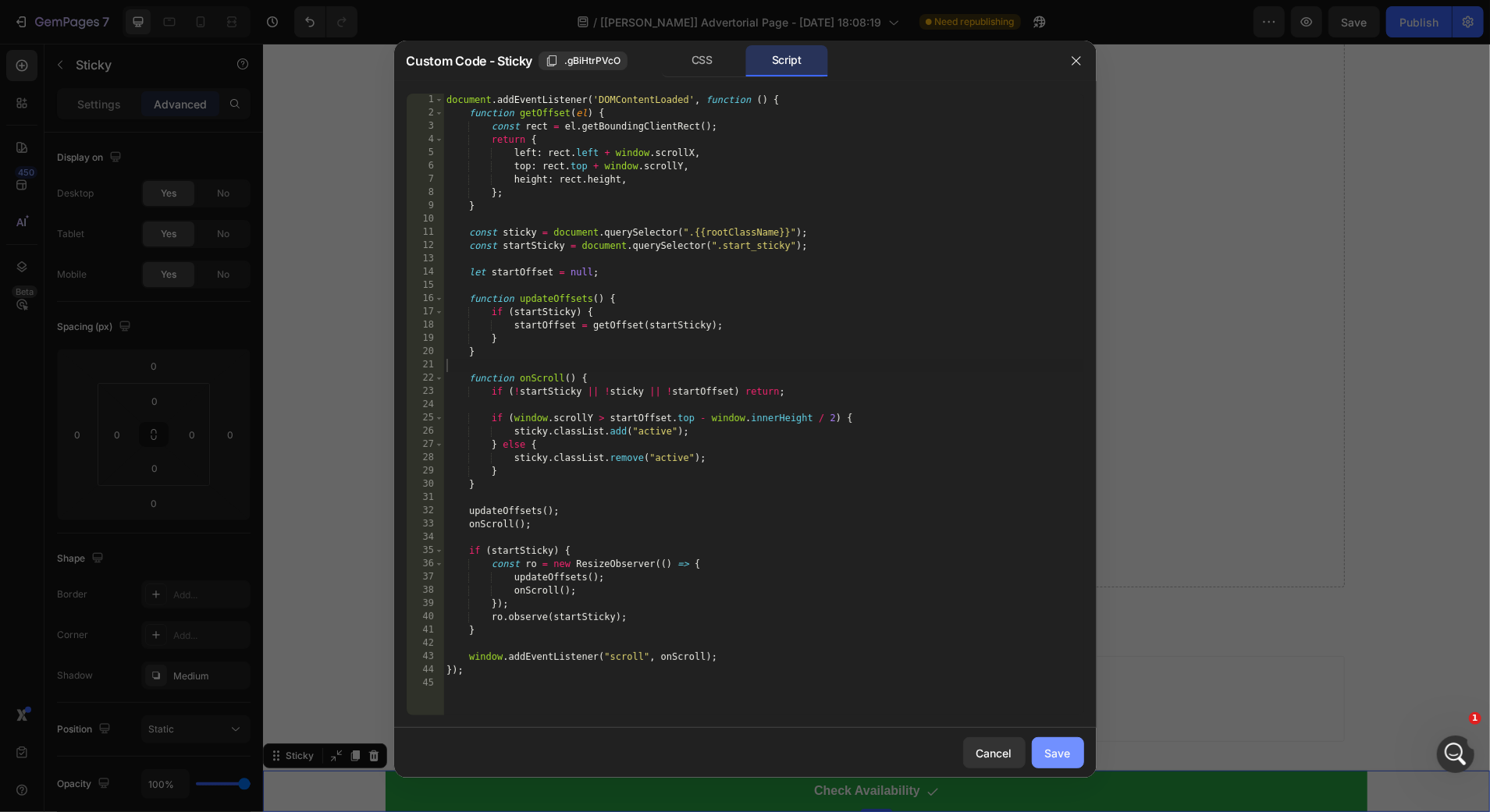
click at [1053, 760] on div "Save" at bounding box center [1057, 753] width 26 height 17
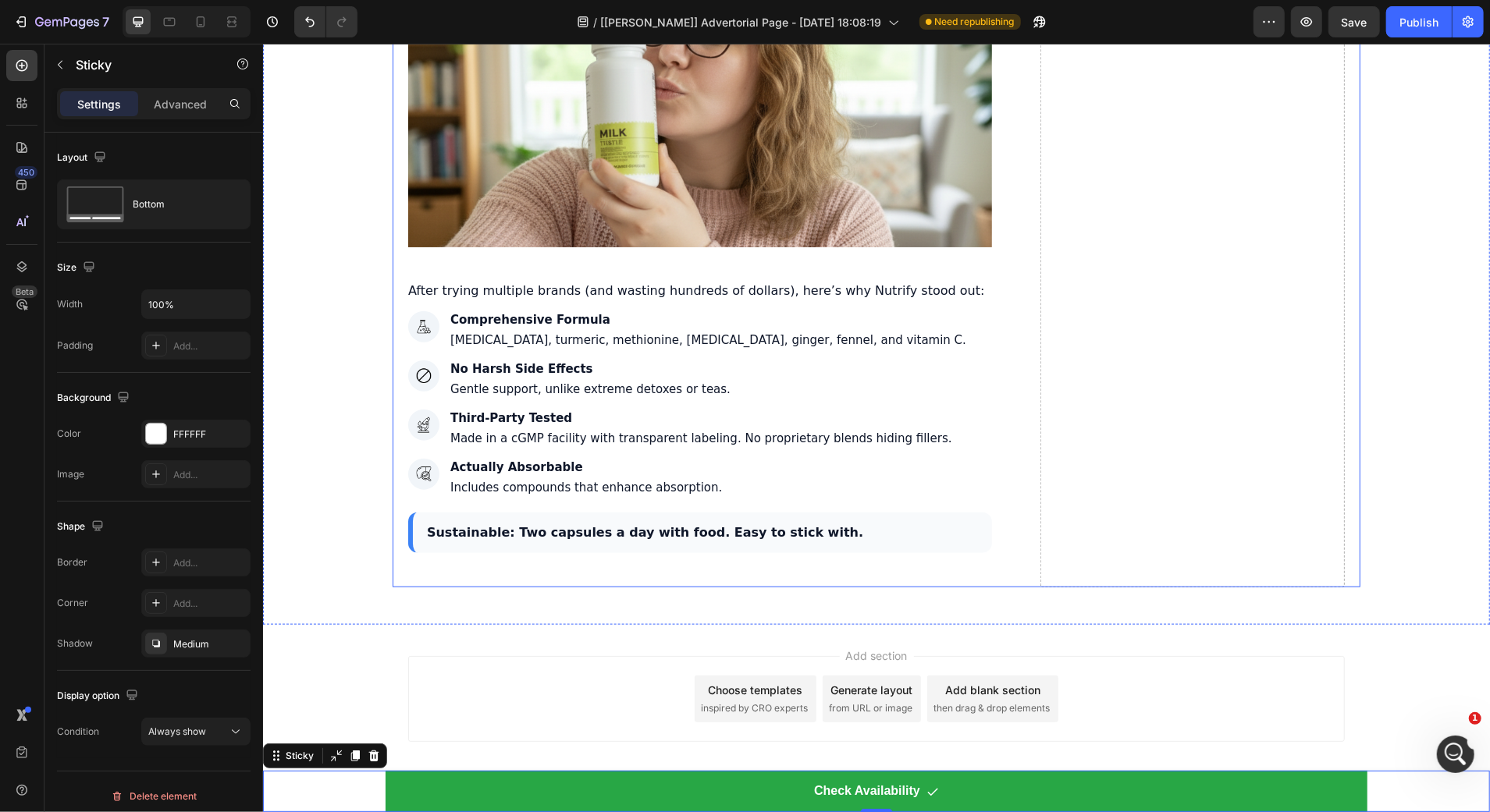
scroll to position [6229, 0]
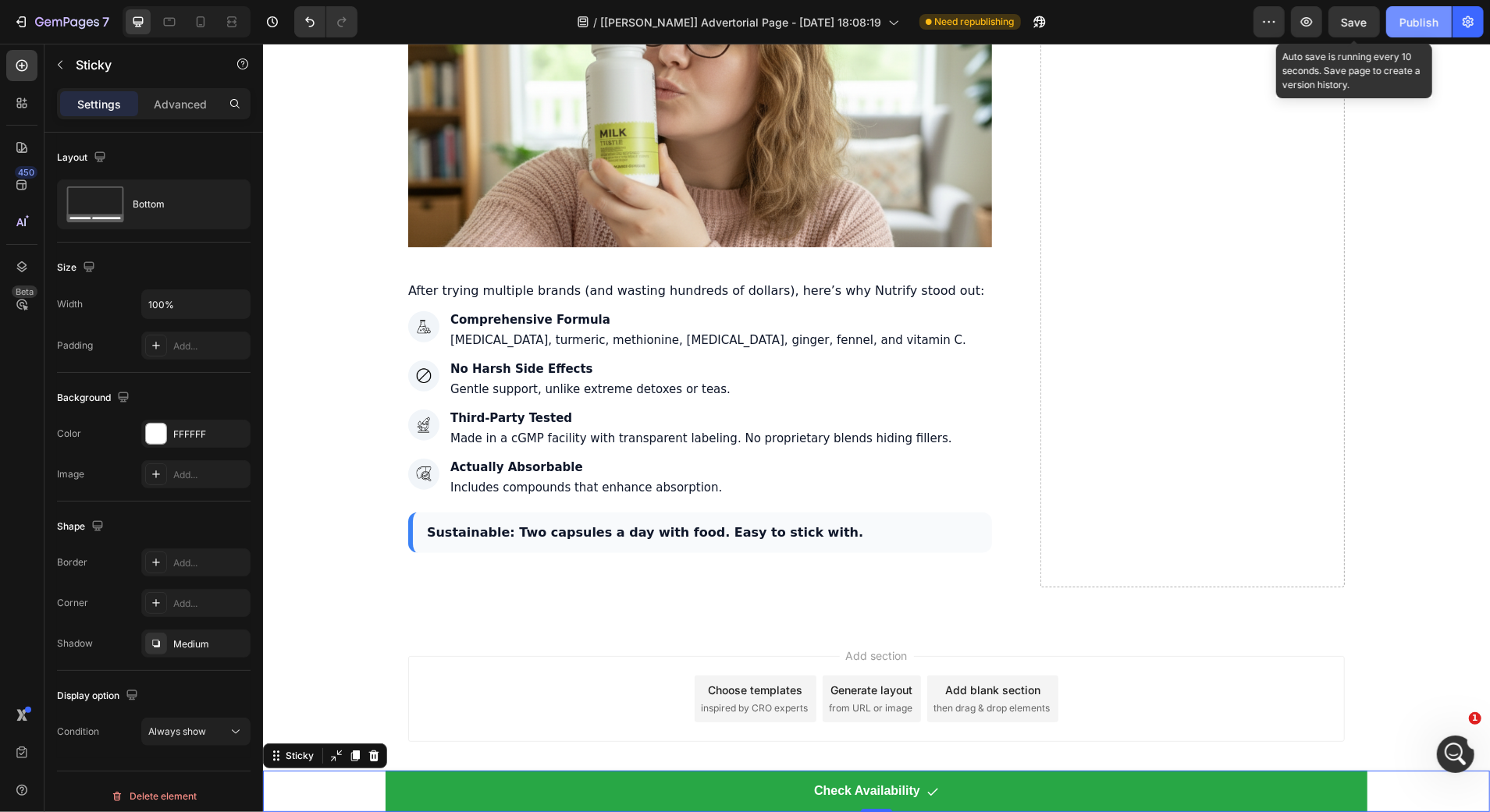
click at [1403, 25] on div "Publish" at bounding box center [1419, 22] width 39 height 17
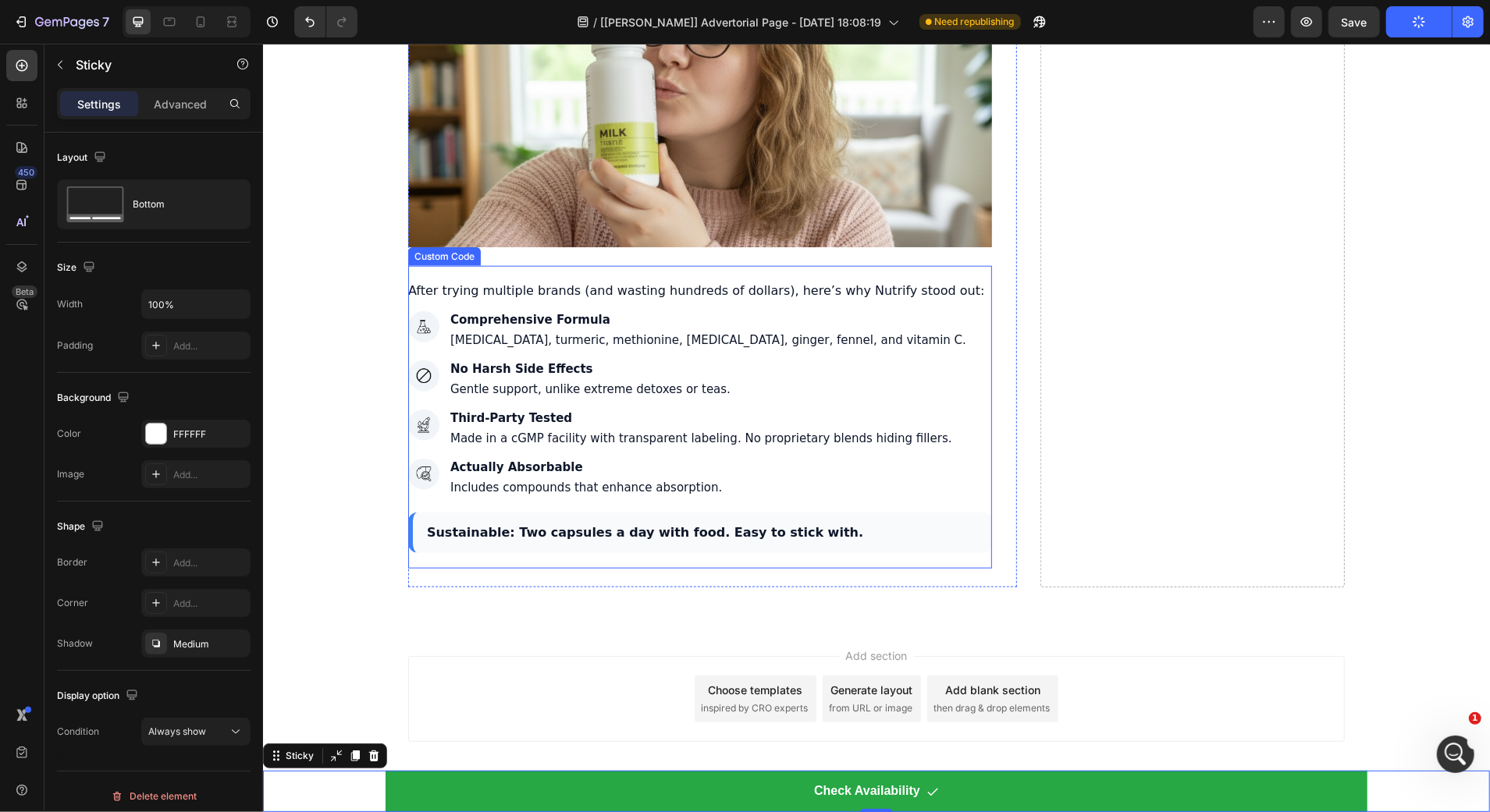
scroll to position [5697, 0]
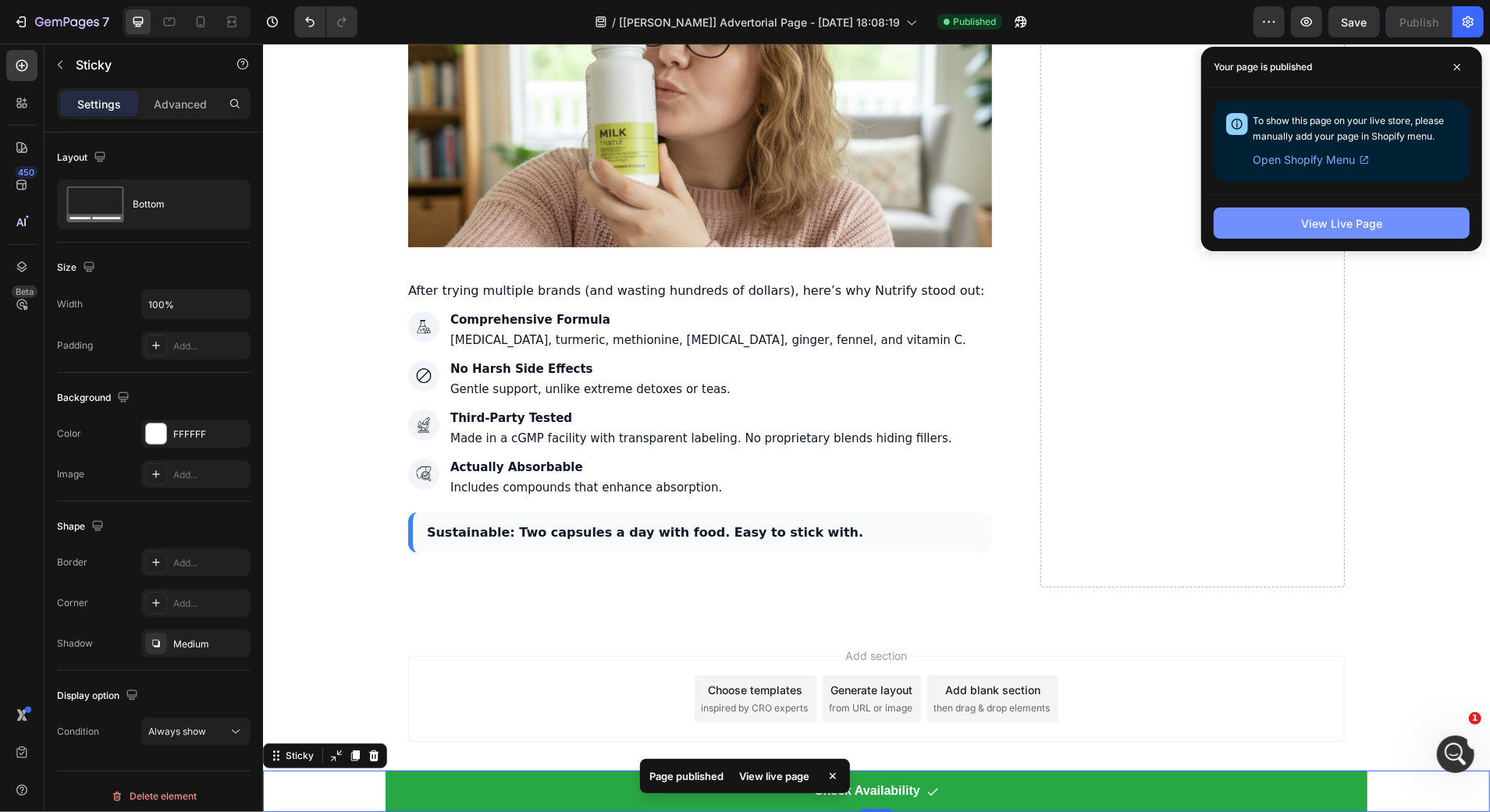
click at [1243, 213] on button "View Live Page" at bounding box center [1341, 223] width 256 height 31
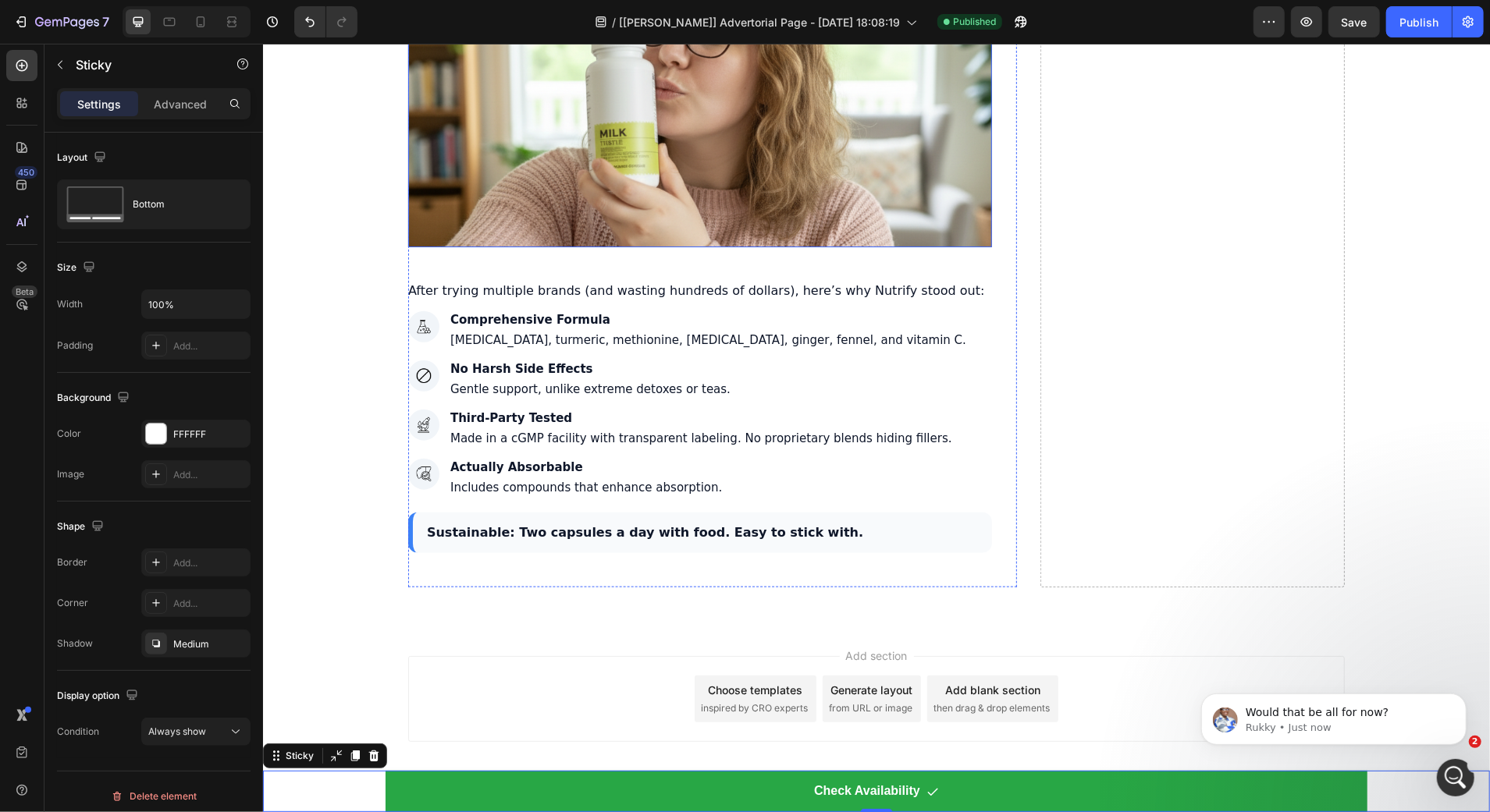
scroll to position [6229, 0]
click at [1301, 734] on p "Rukky • Just now" at bounding box center [1345, 727] width 201 height 14
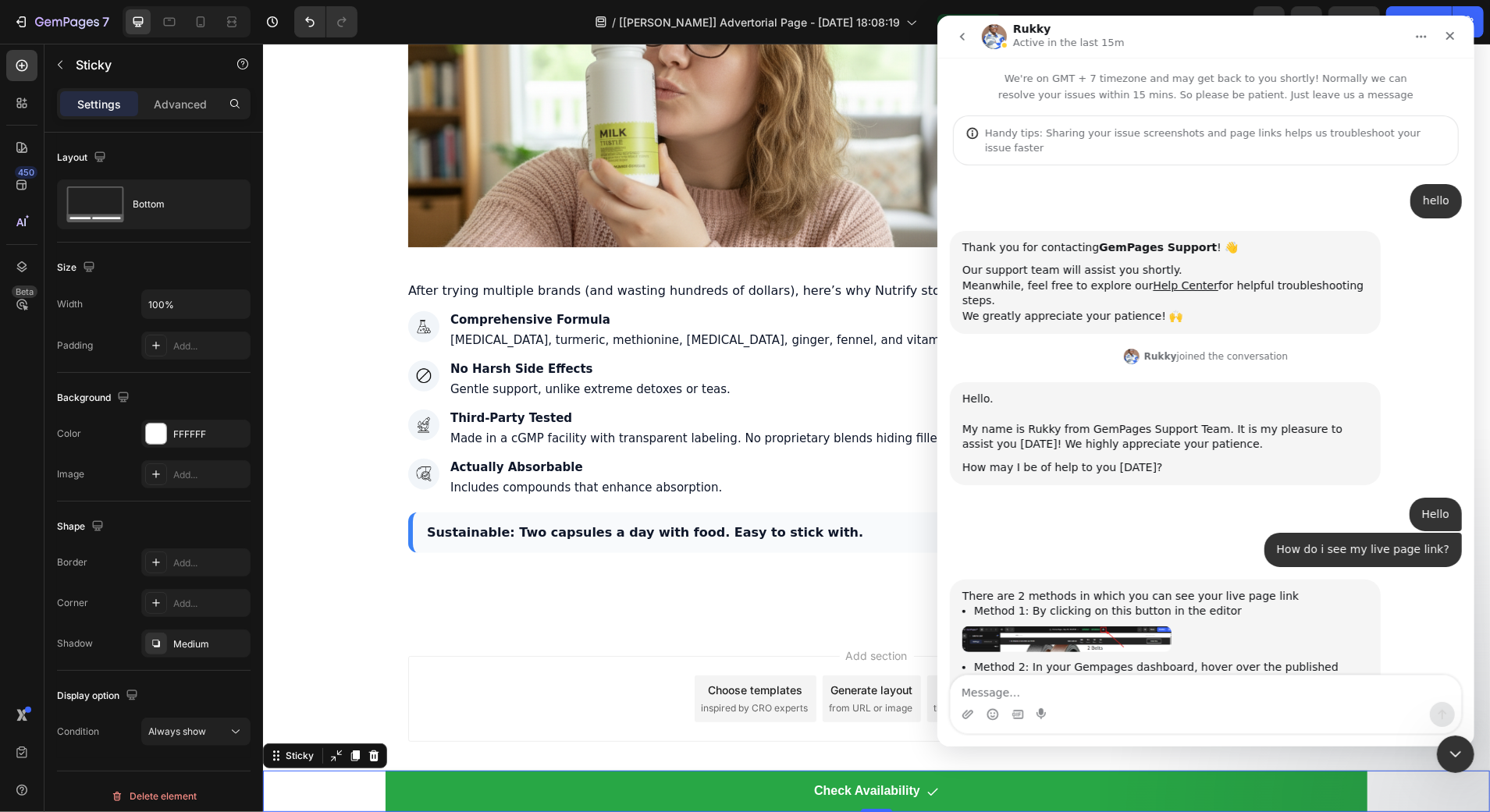
scroll to position [3, 0]
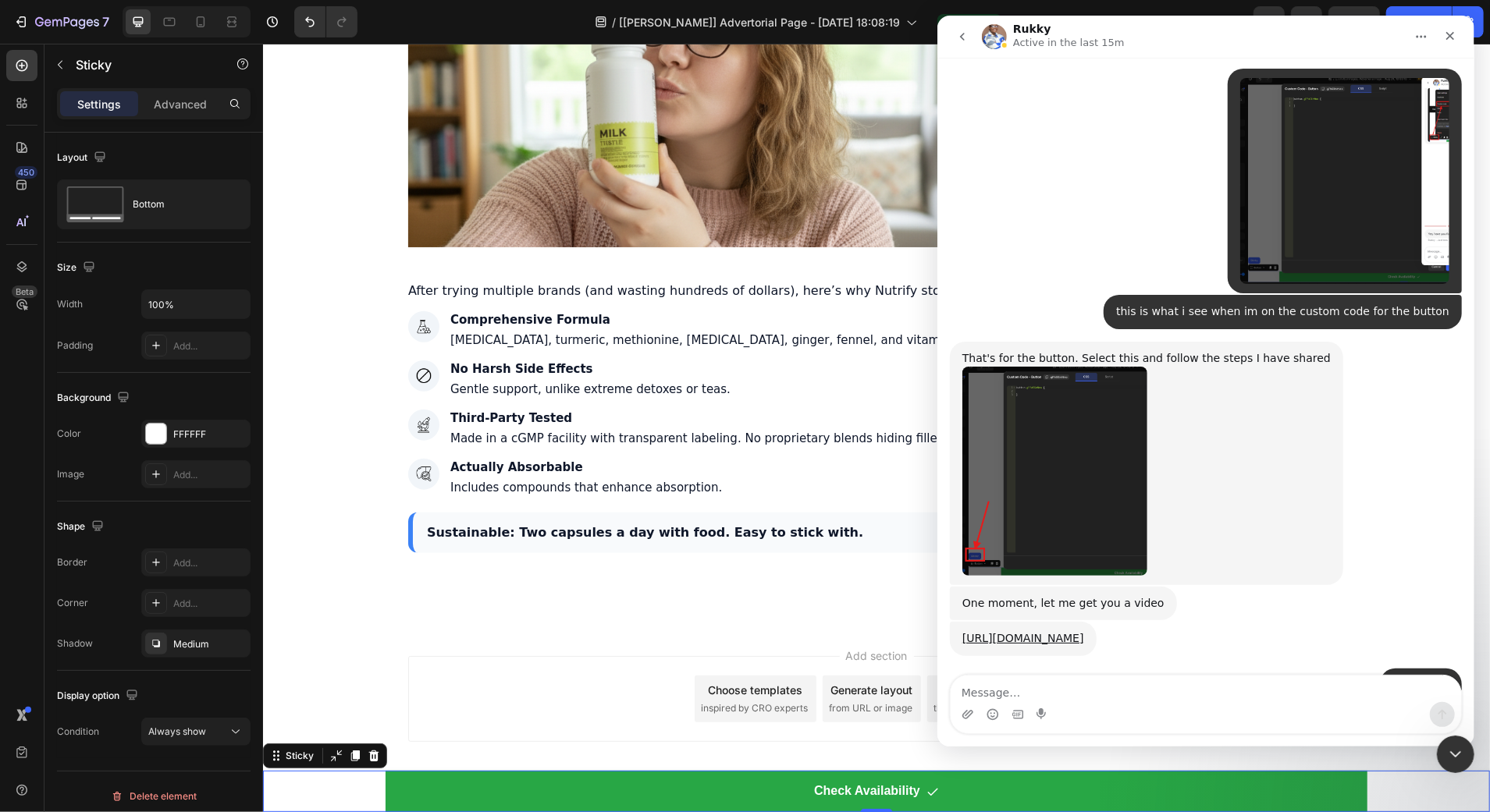
click at [1273, 701] on textarea "Message…" at bounding box center [1205, 689] width 510 height 26
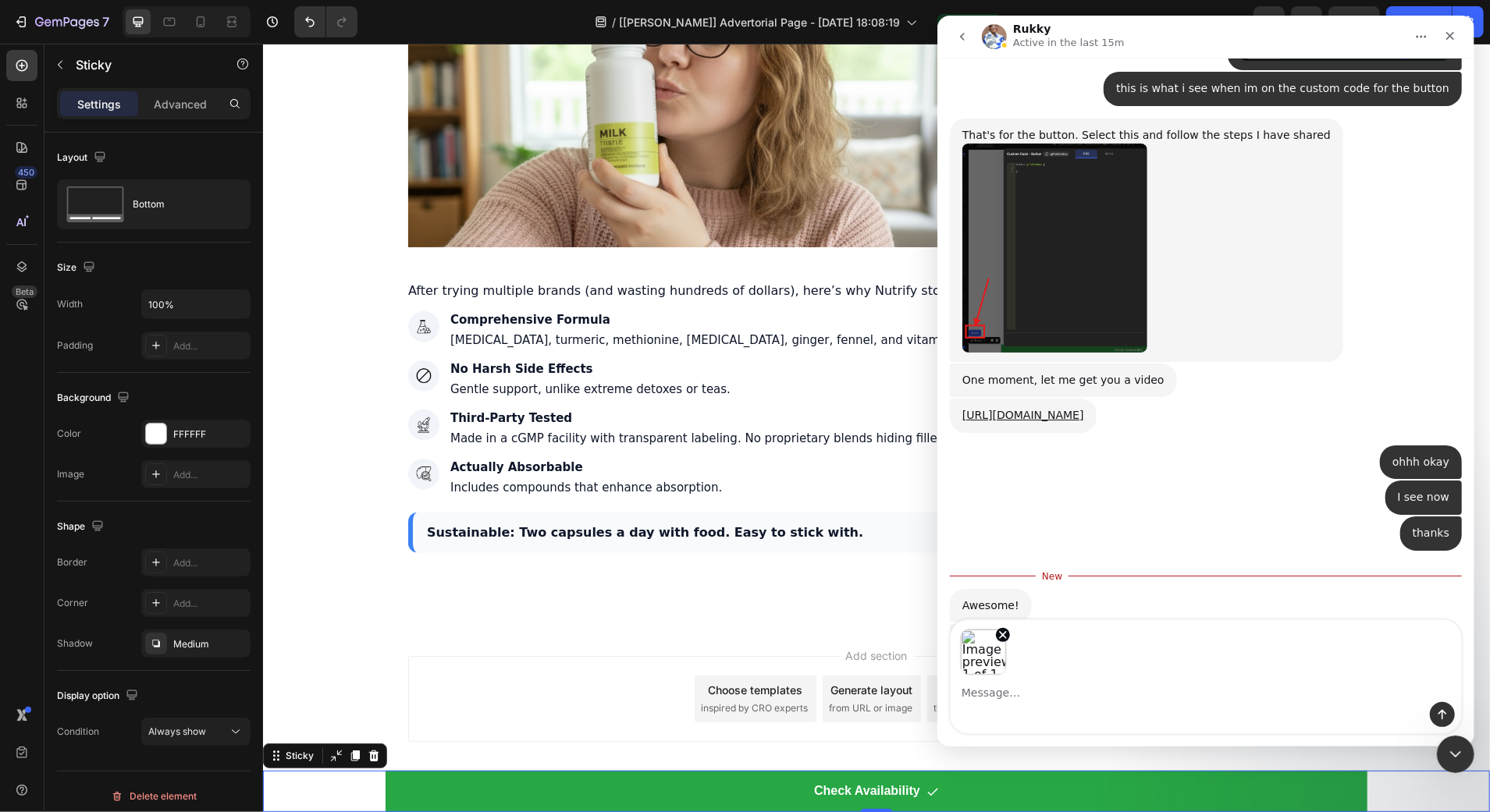
scroll to position [2686, 0]
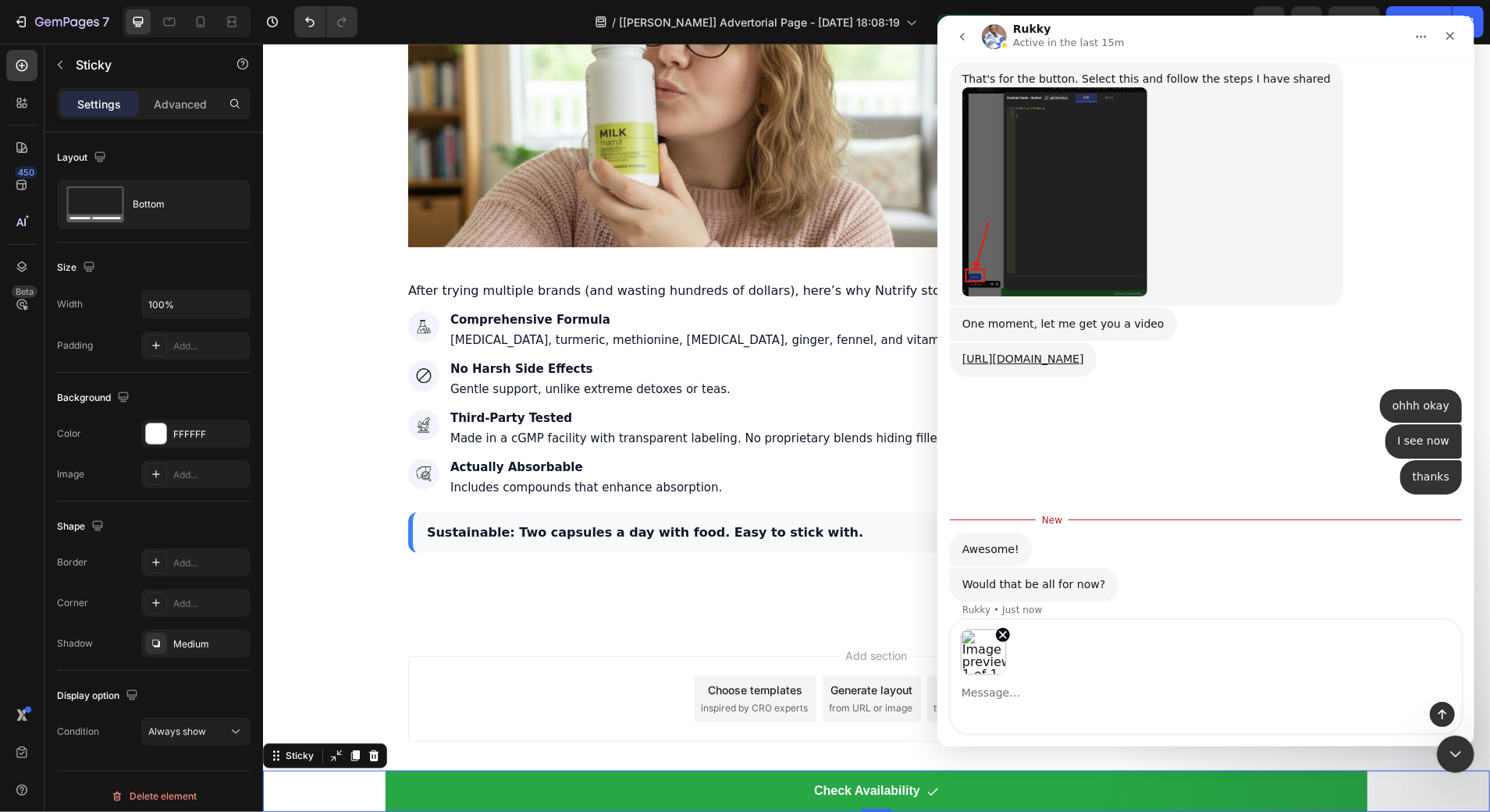
click at [973, 652] on img "Image previews" at bounding box center [982, 652] width 47 height 47
click at [979, 672] on img "Image previews" at bounding box center [982, 652] width 47 height 47
click at [993, 709] on div "Intercom messenger" at bounding box center [1205, 714] width 510 height 25
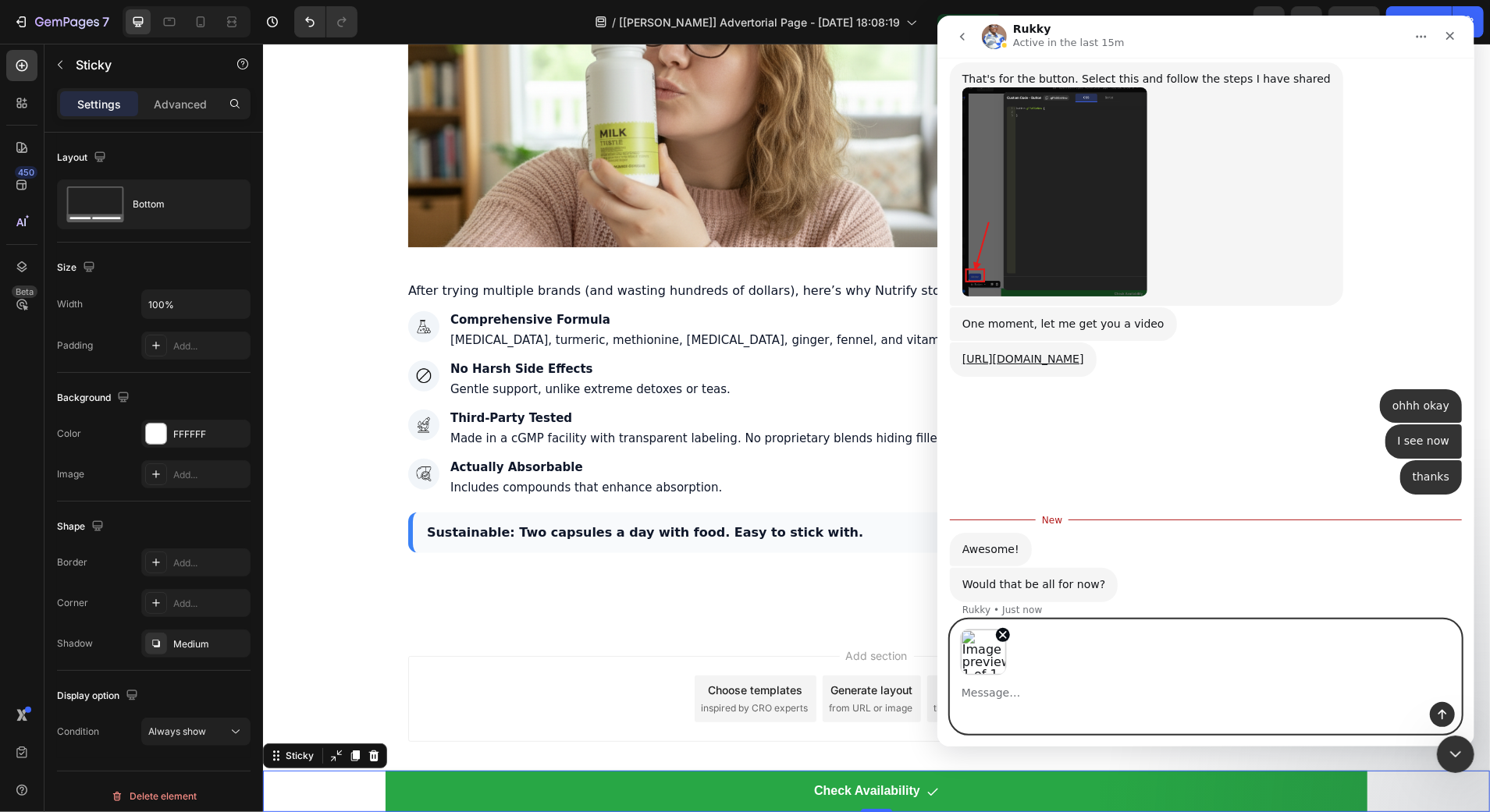
click at [990, 698] on textarea "Message…" at bounding box center [1205, 689] width 510 height 26
type textarea "well on the live preview its messed up"
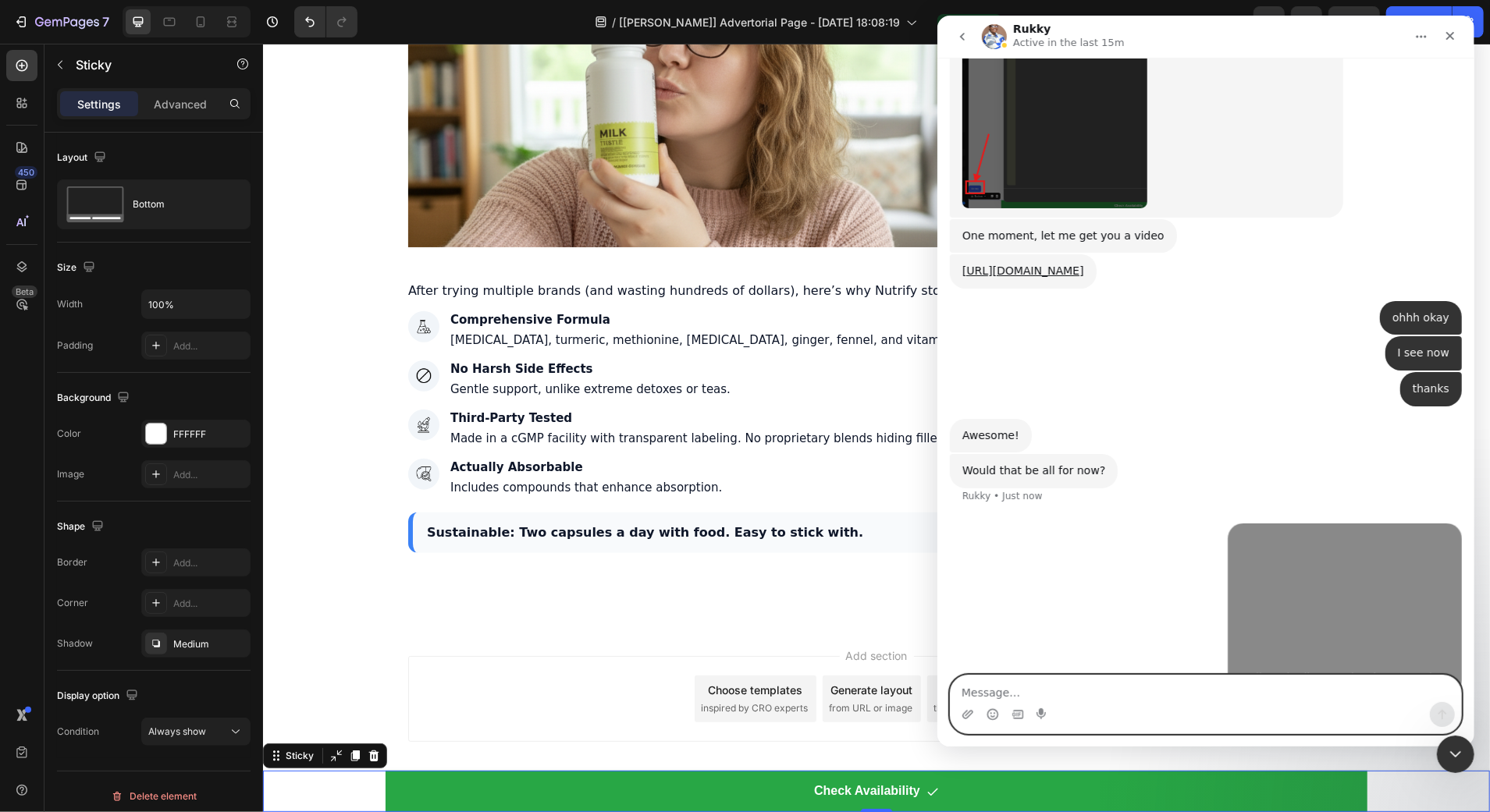
scroll to position [2790, 0]
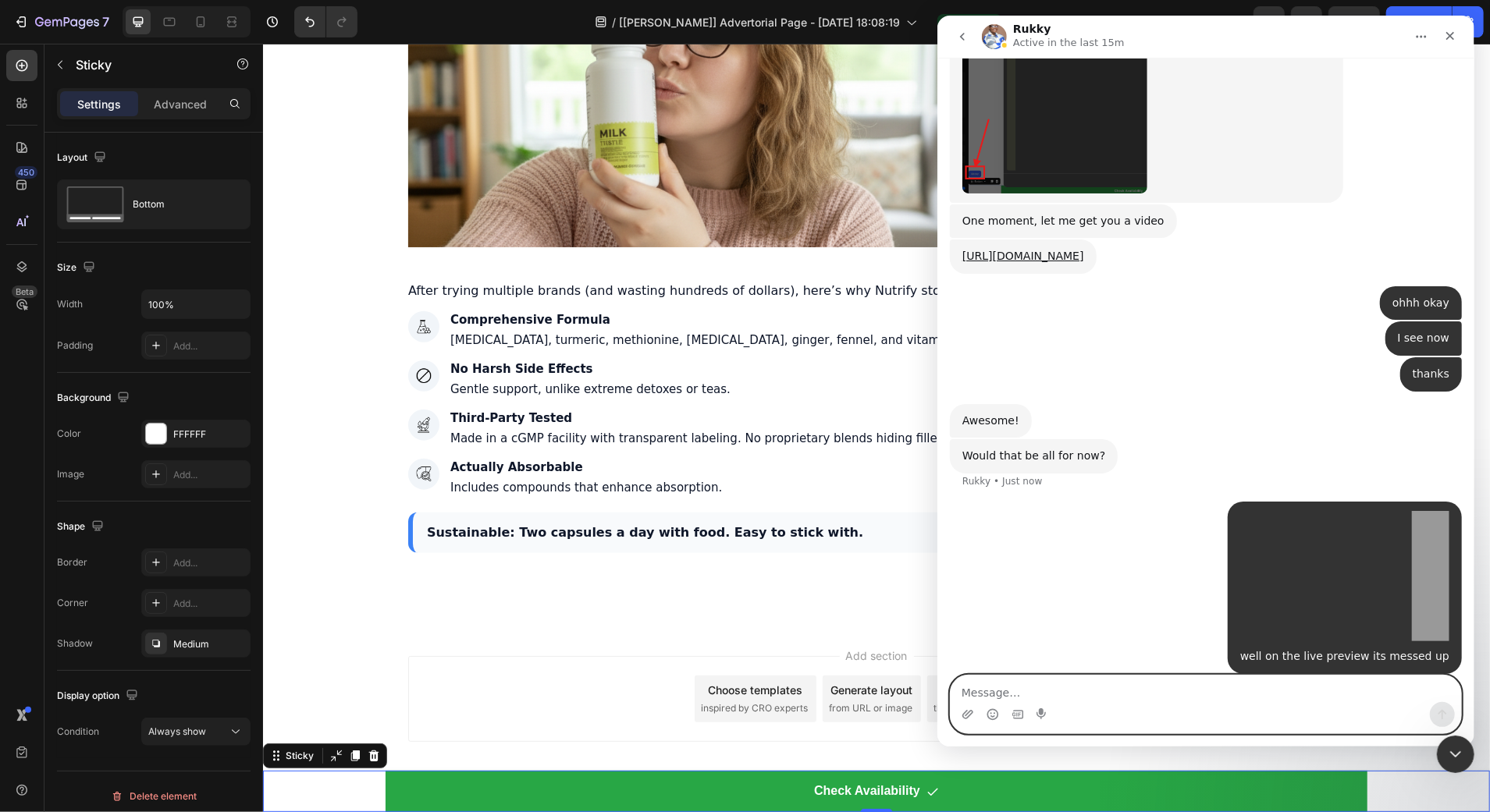
click at [1204, 576] on div "well on the live preview its messed up • Just now" at bounding box center [1205, 596] width 512 height 191
click at [1284, 566] on img "user says…" at bounding box center [1343, 576] width 209 height 131
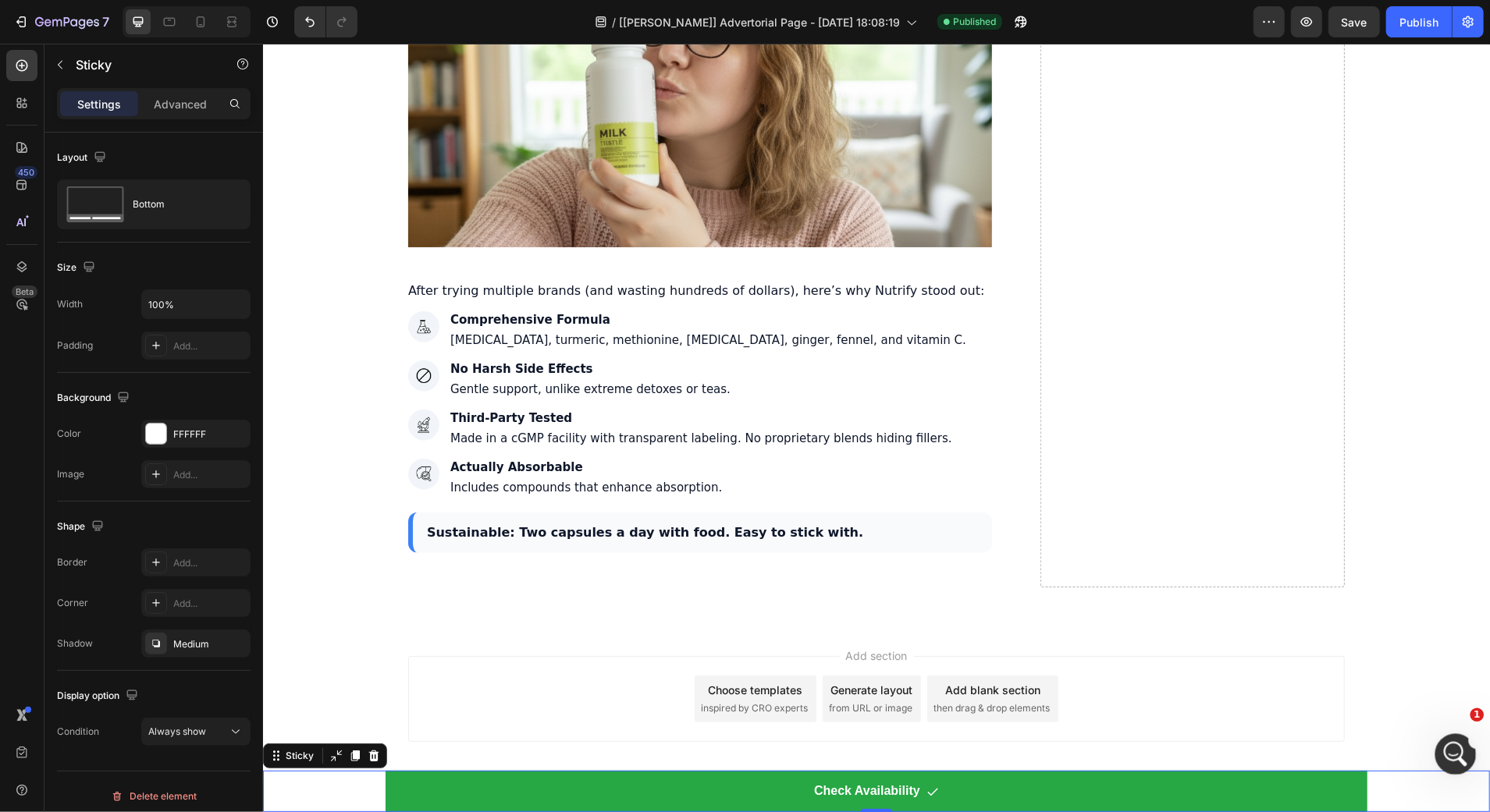
click at [1459, 761] on div "Open Intercom Messenger" at bounding box center [1453, 752] width 51 height 51
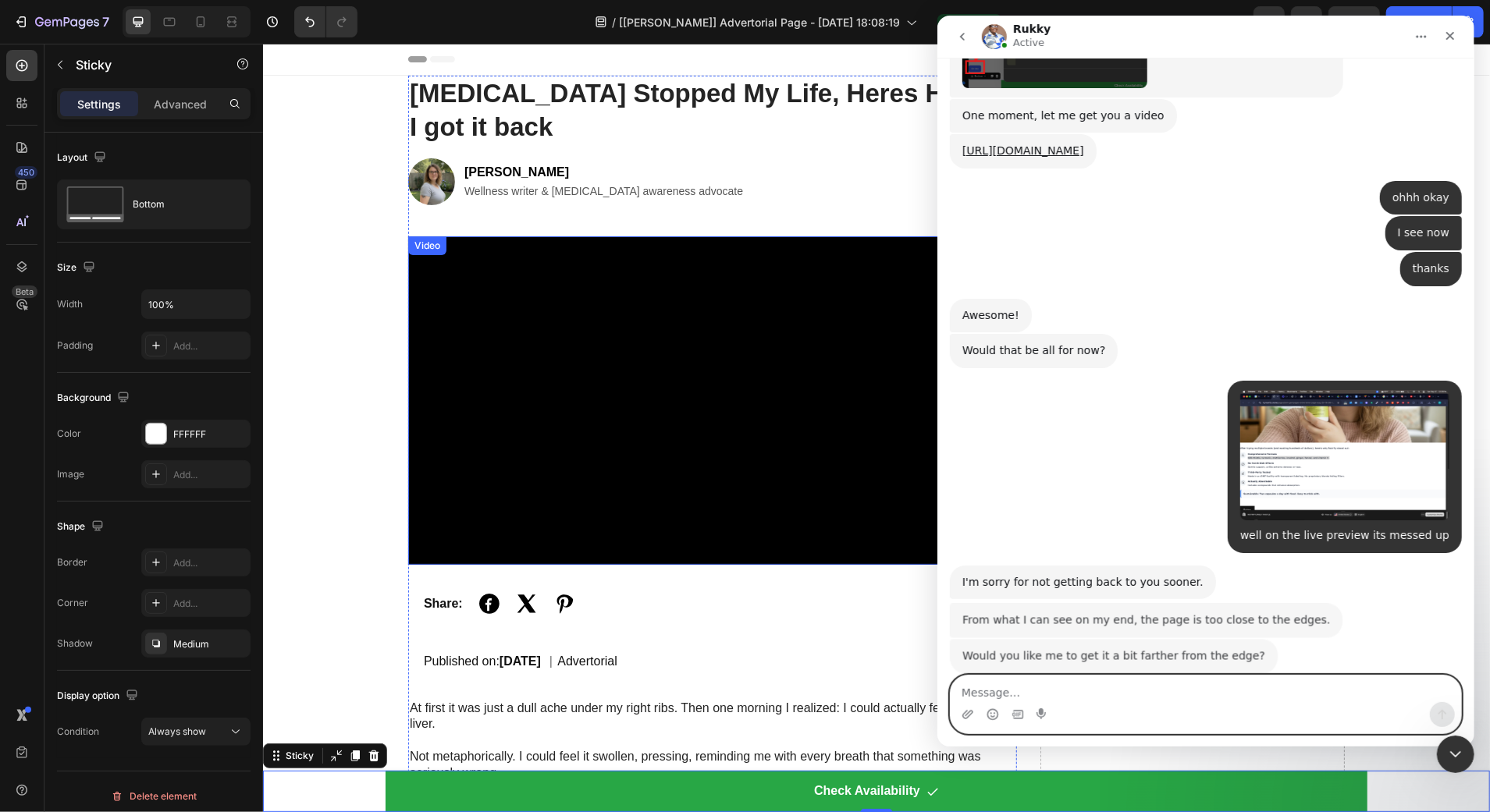
scroll to position [2908, 0]
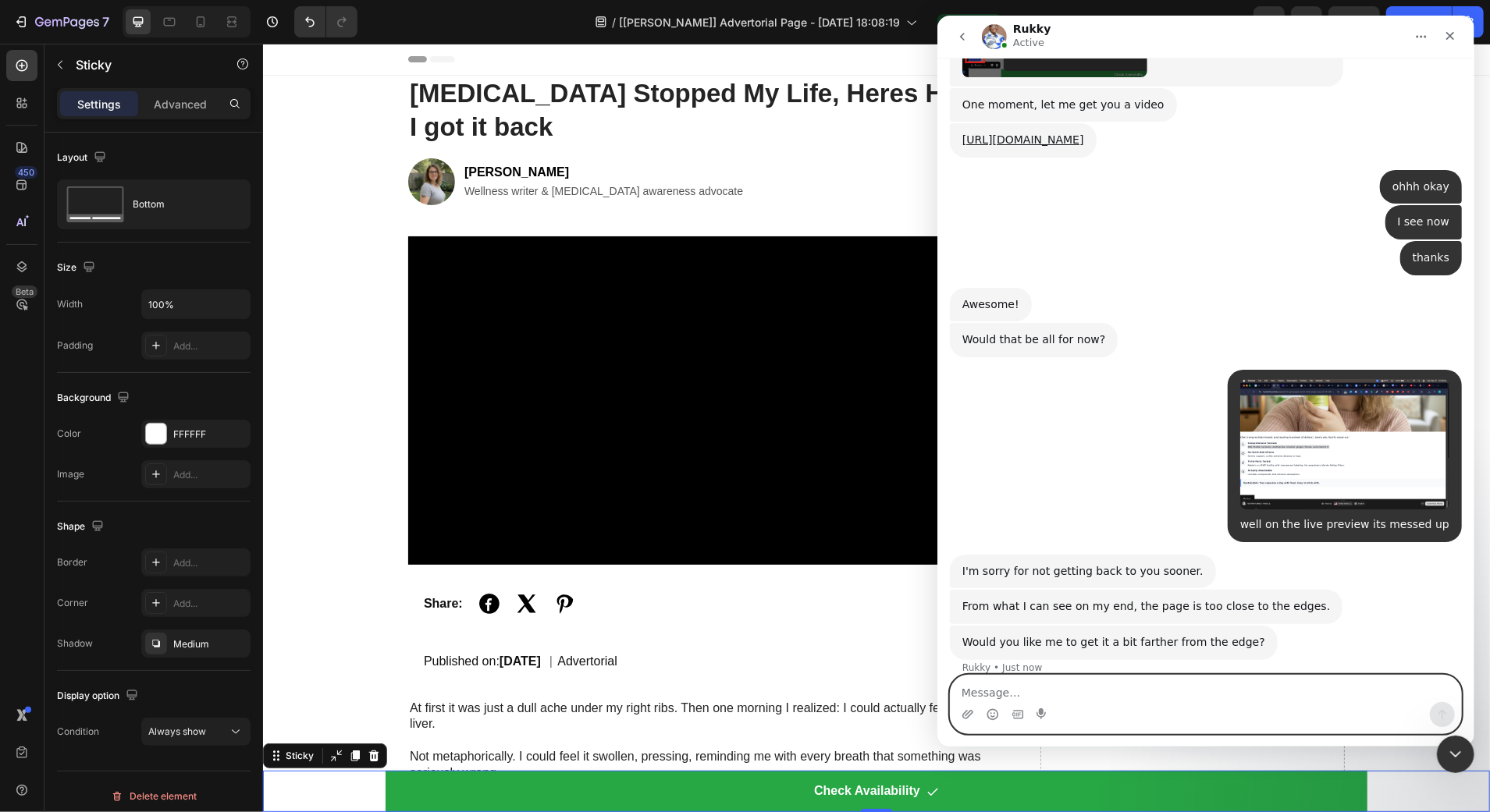
click at [1153, 686] on textarea "Message…" at bounding box center [1205, 689] width 510 height 26
type textarea "Yes,I noticed that too"
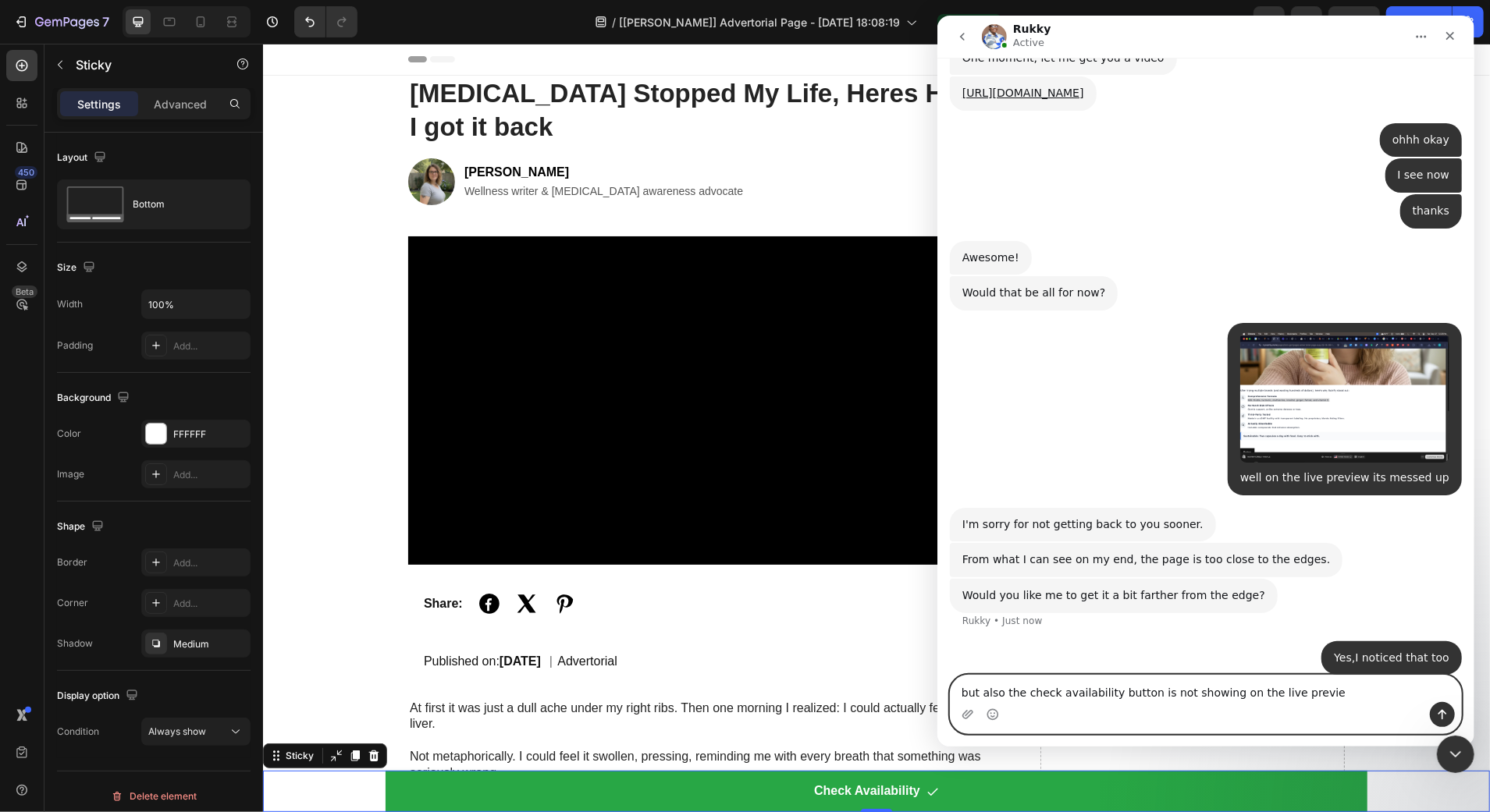
type textarea "but also the check availability button is not showing on the live preview"
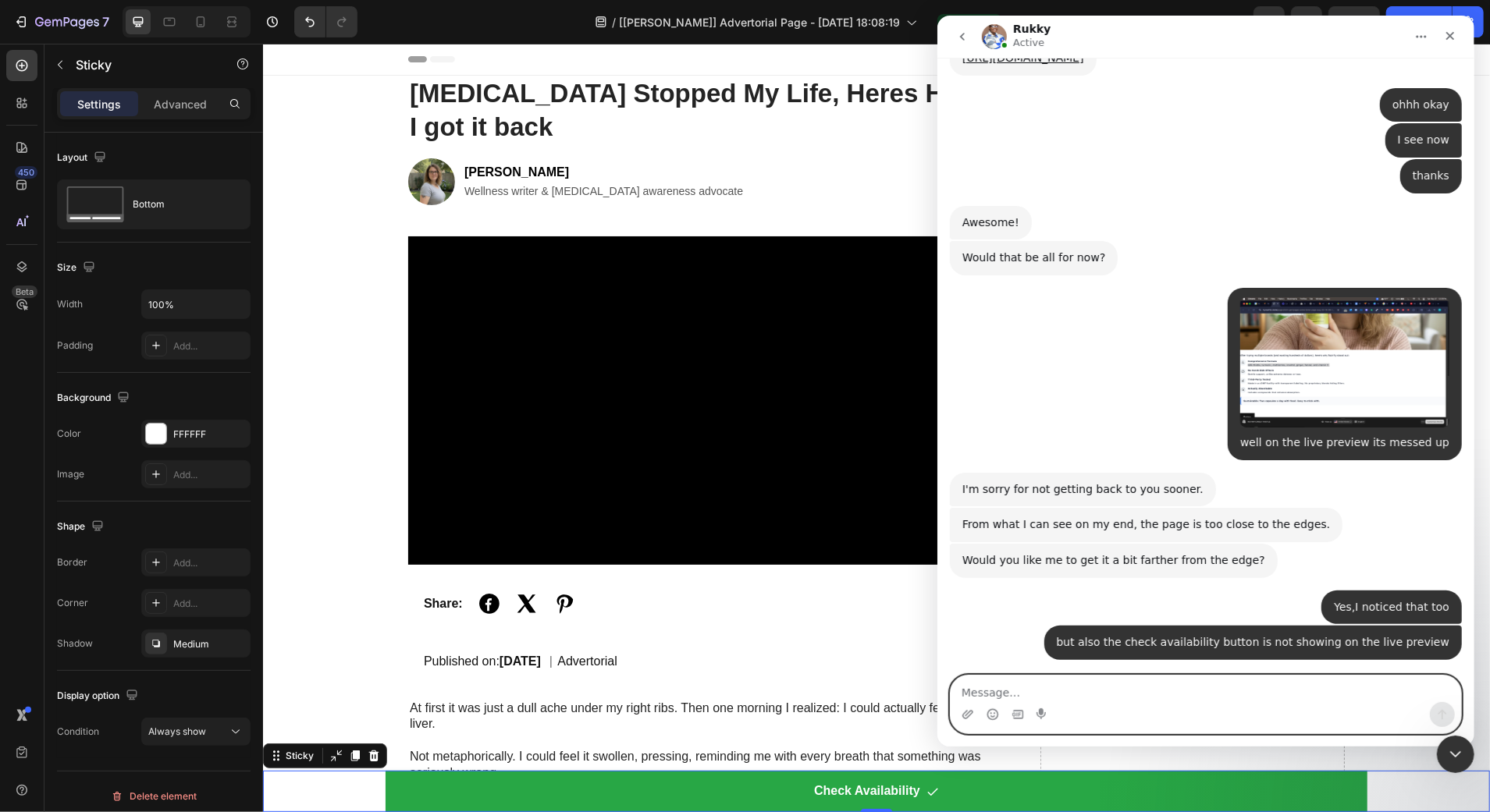
scroll to position [3067, 0]
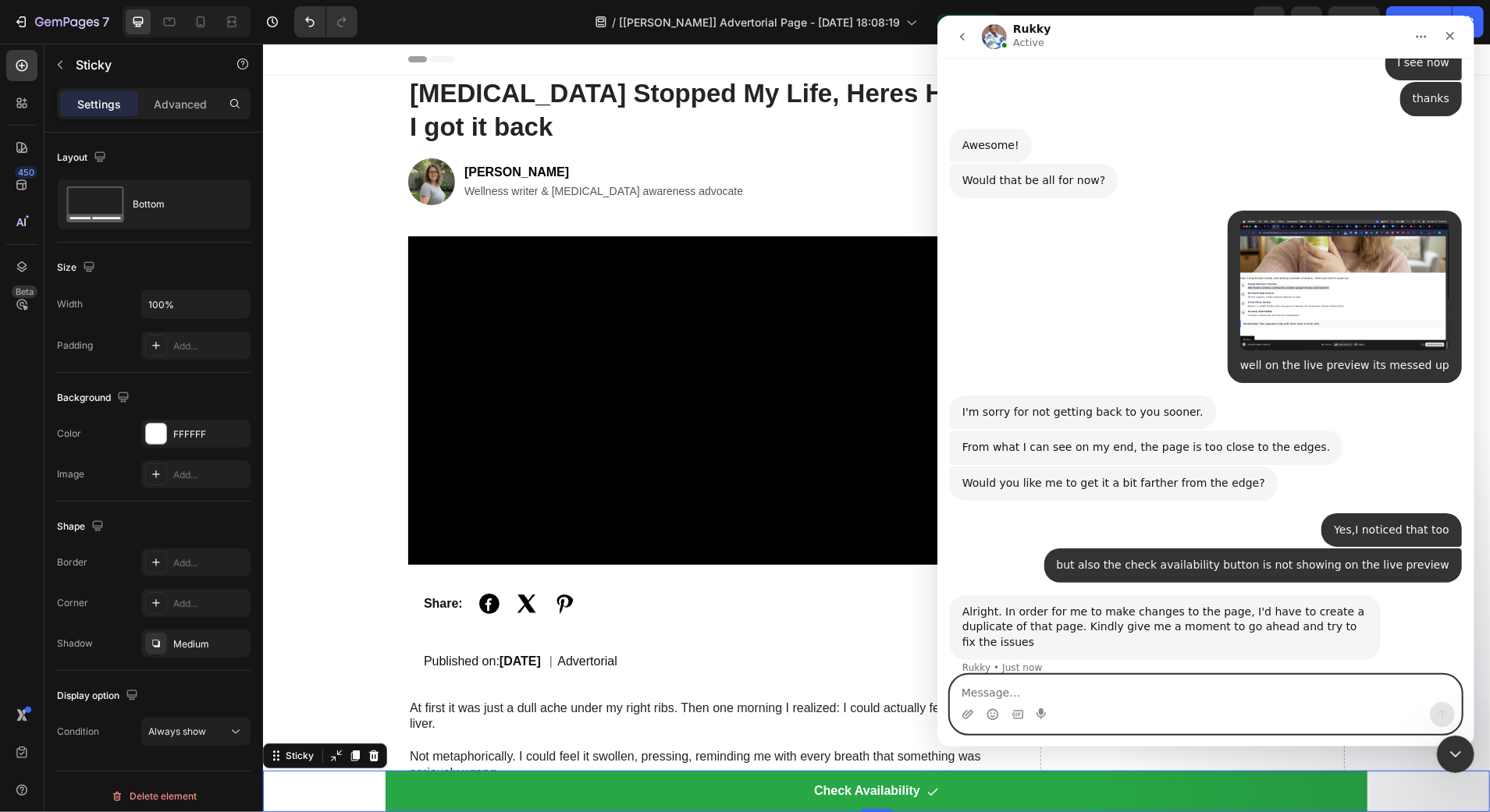
click at [1079, 680] on textarea "Message…" at bounding box center [1205, 689] width 510 height 26
type textarea "Okay thank you"
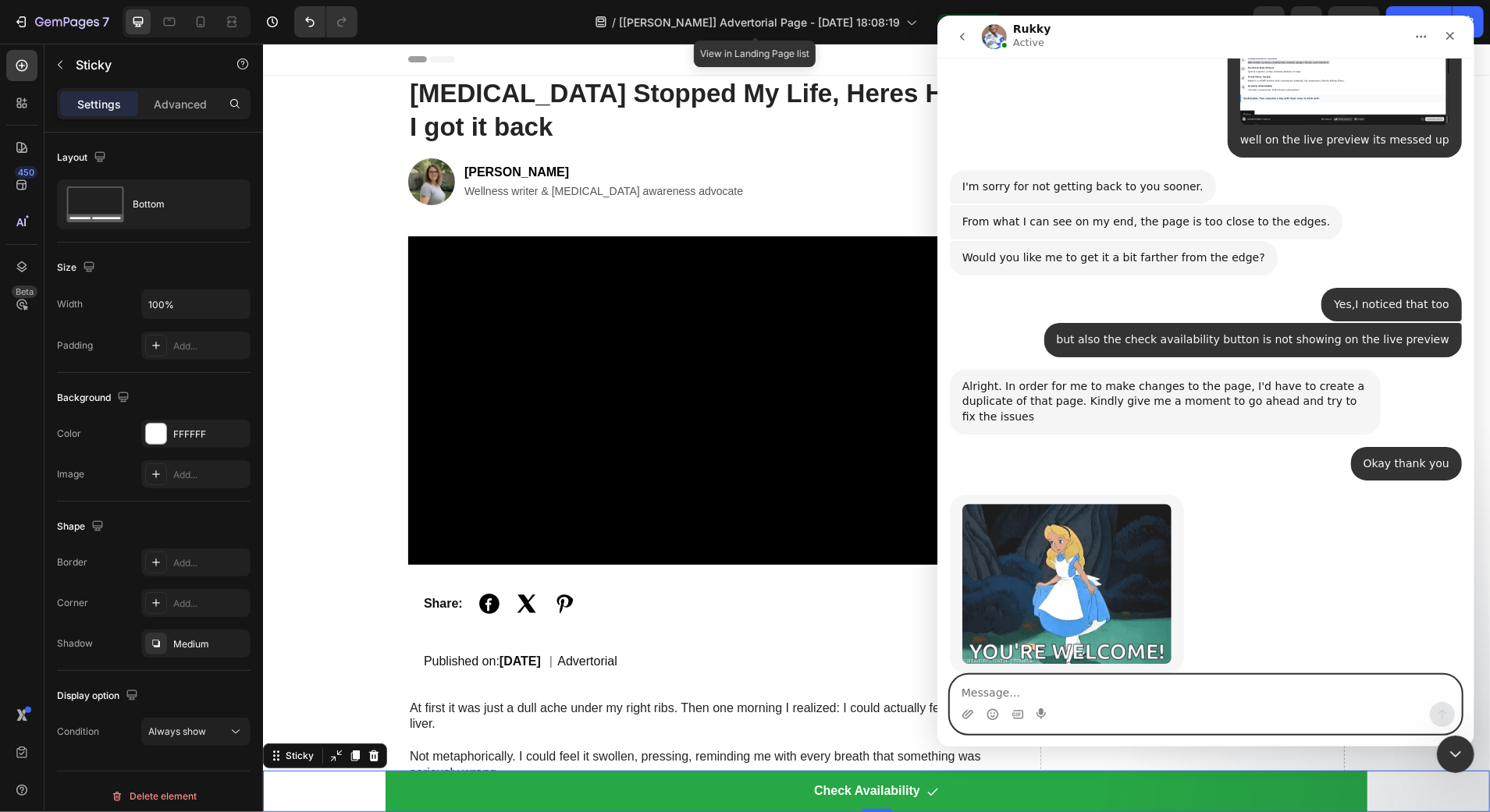
scroll to position [3304, 0]
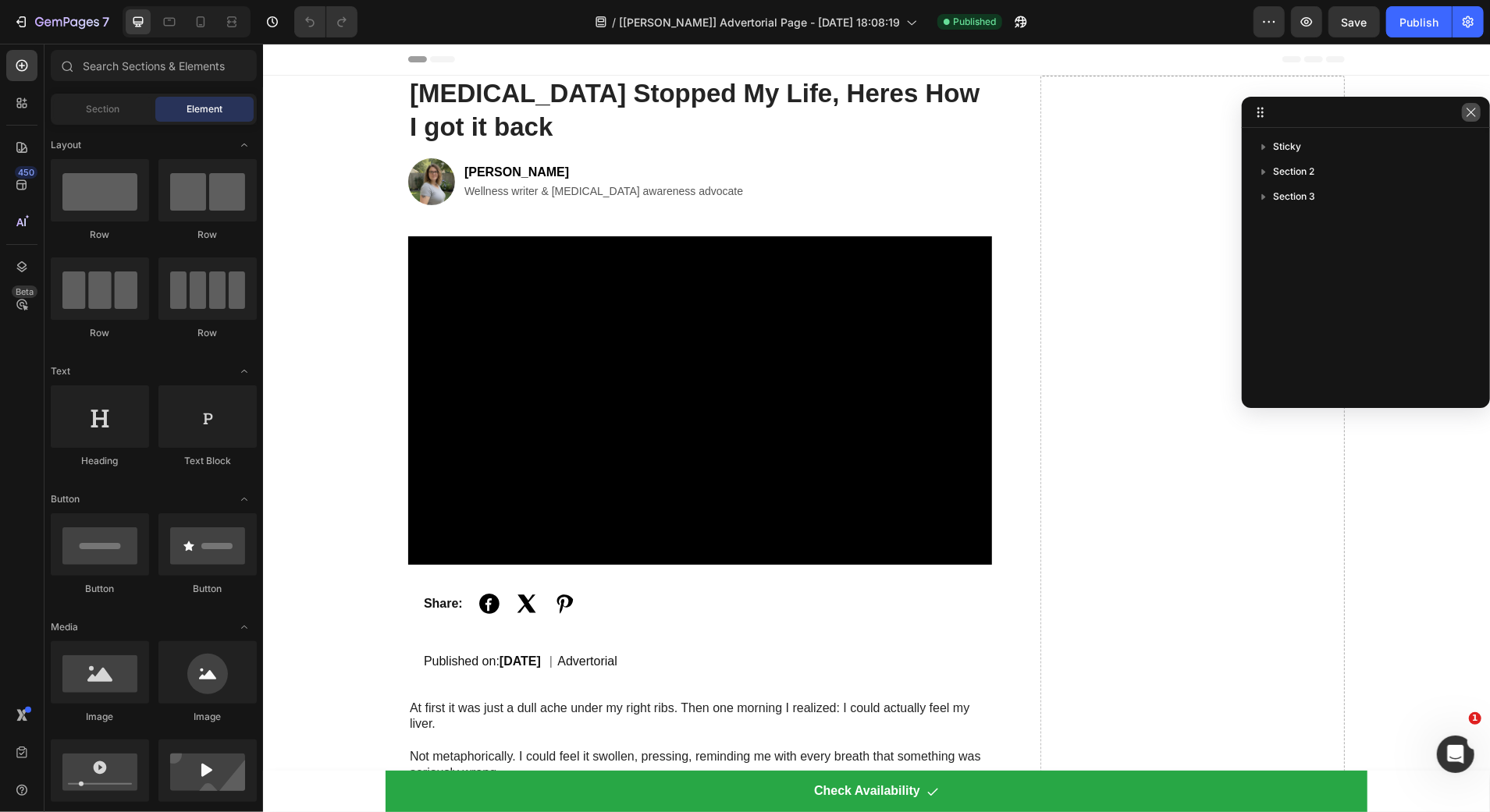
click at [1477, 112] on icon "button" at bounding box center [1471, 112] width 12 height 12
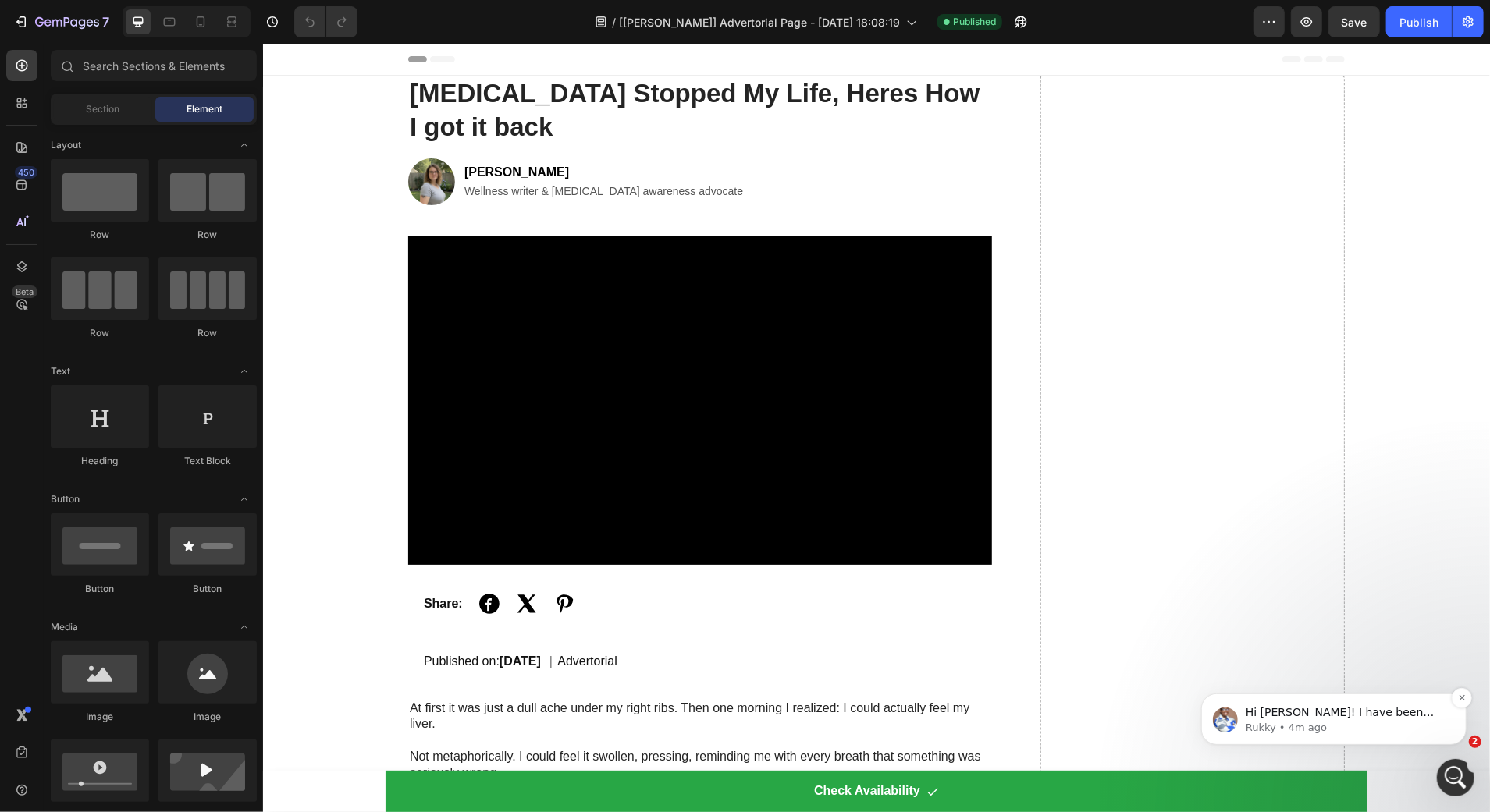
click at [1364, 727] on p "Rukky • 4m ago" at bounding box center [1345, 727] width 201 height 14
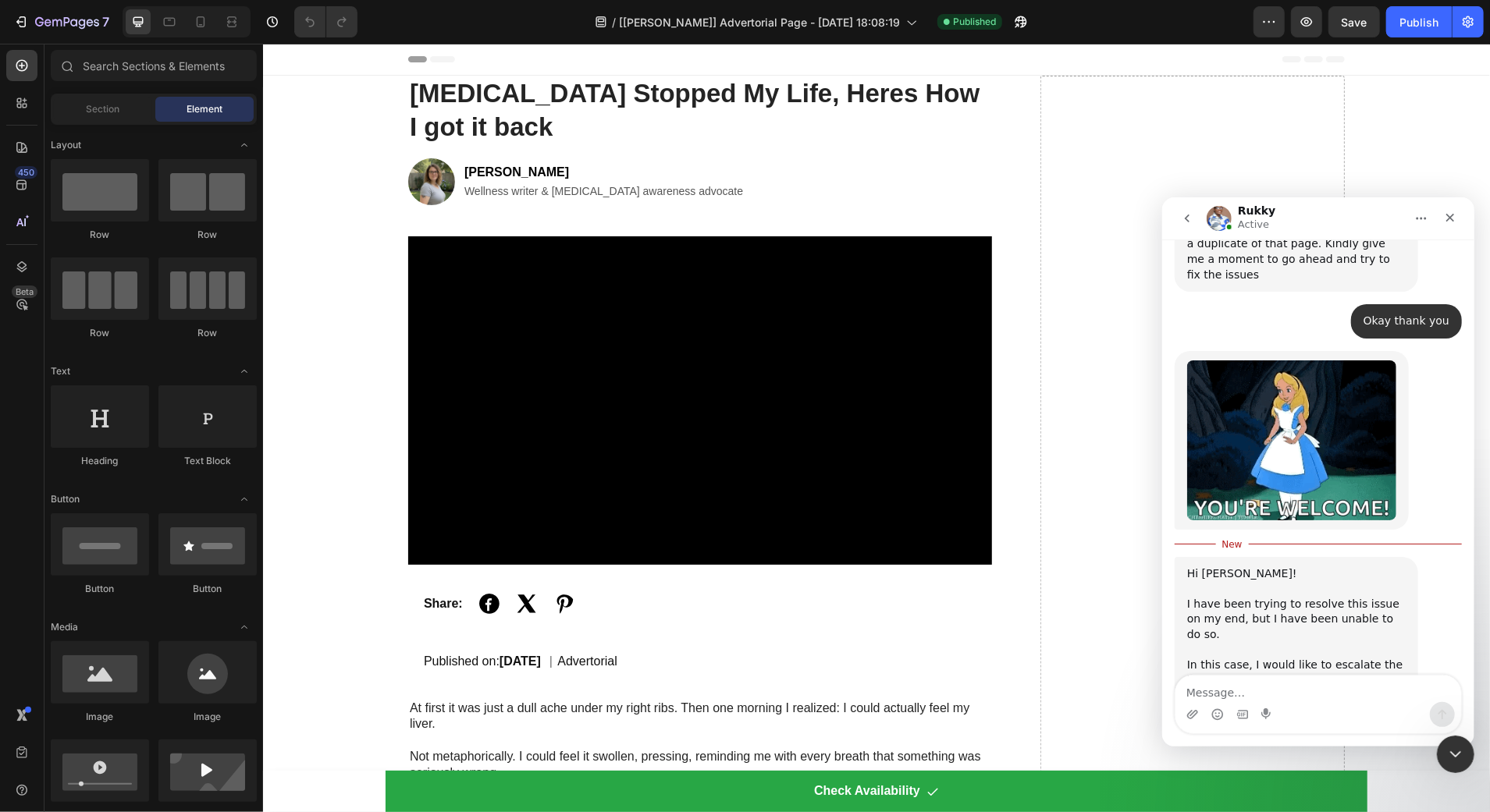
scroll to position [4197, 0]
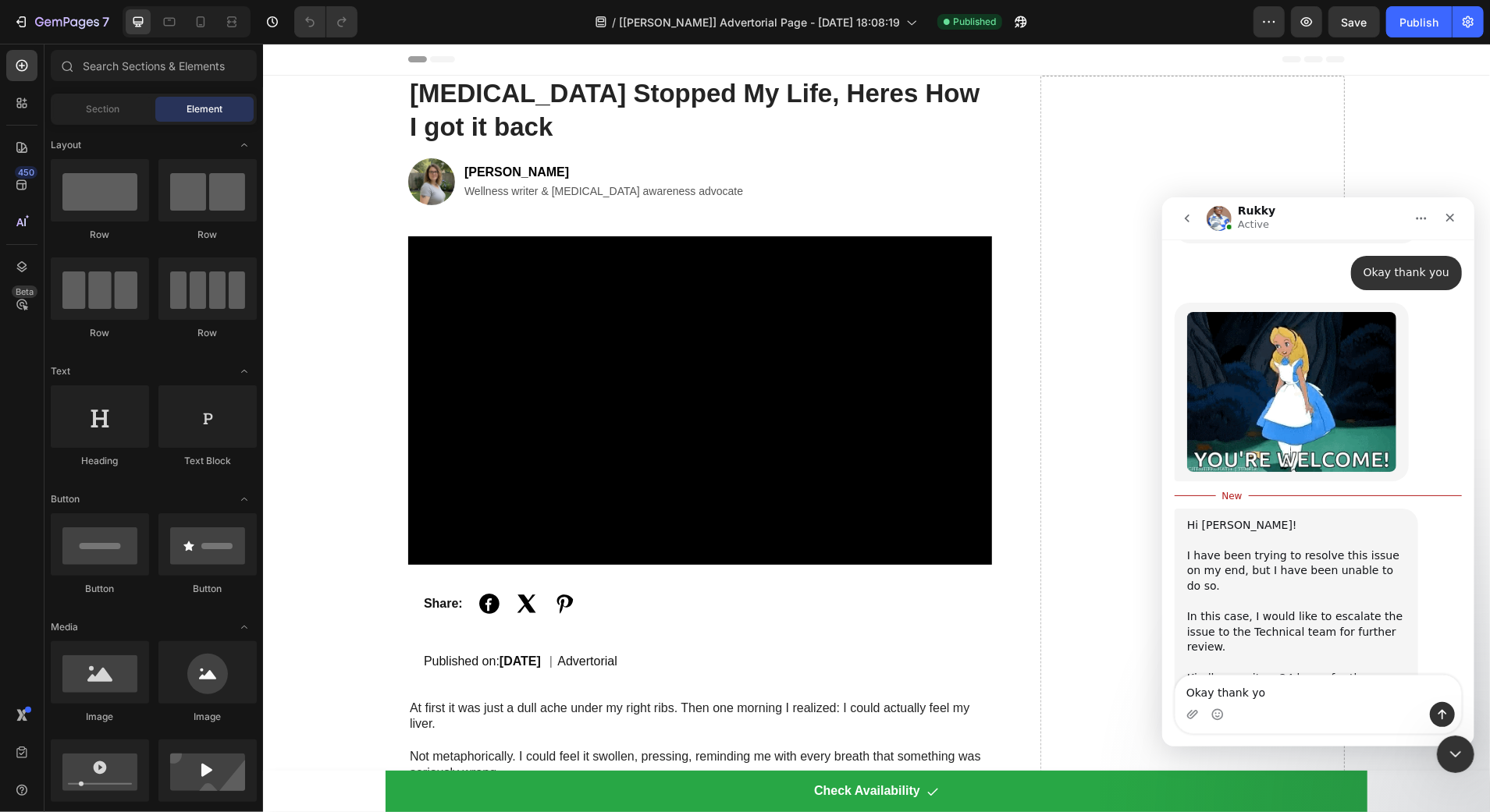
type textarea "Okay thank you"
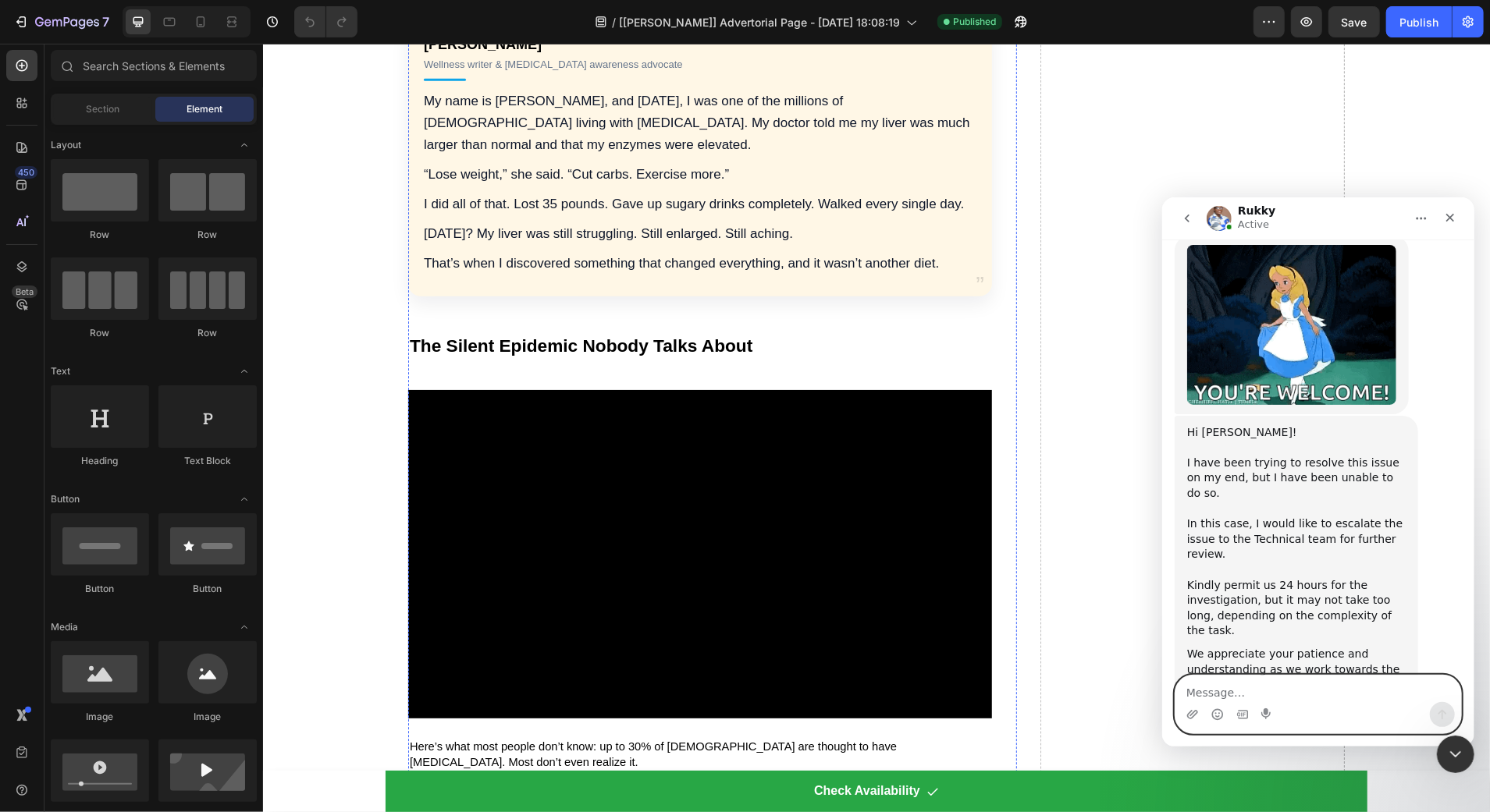
scroll to position [1070, 0]
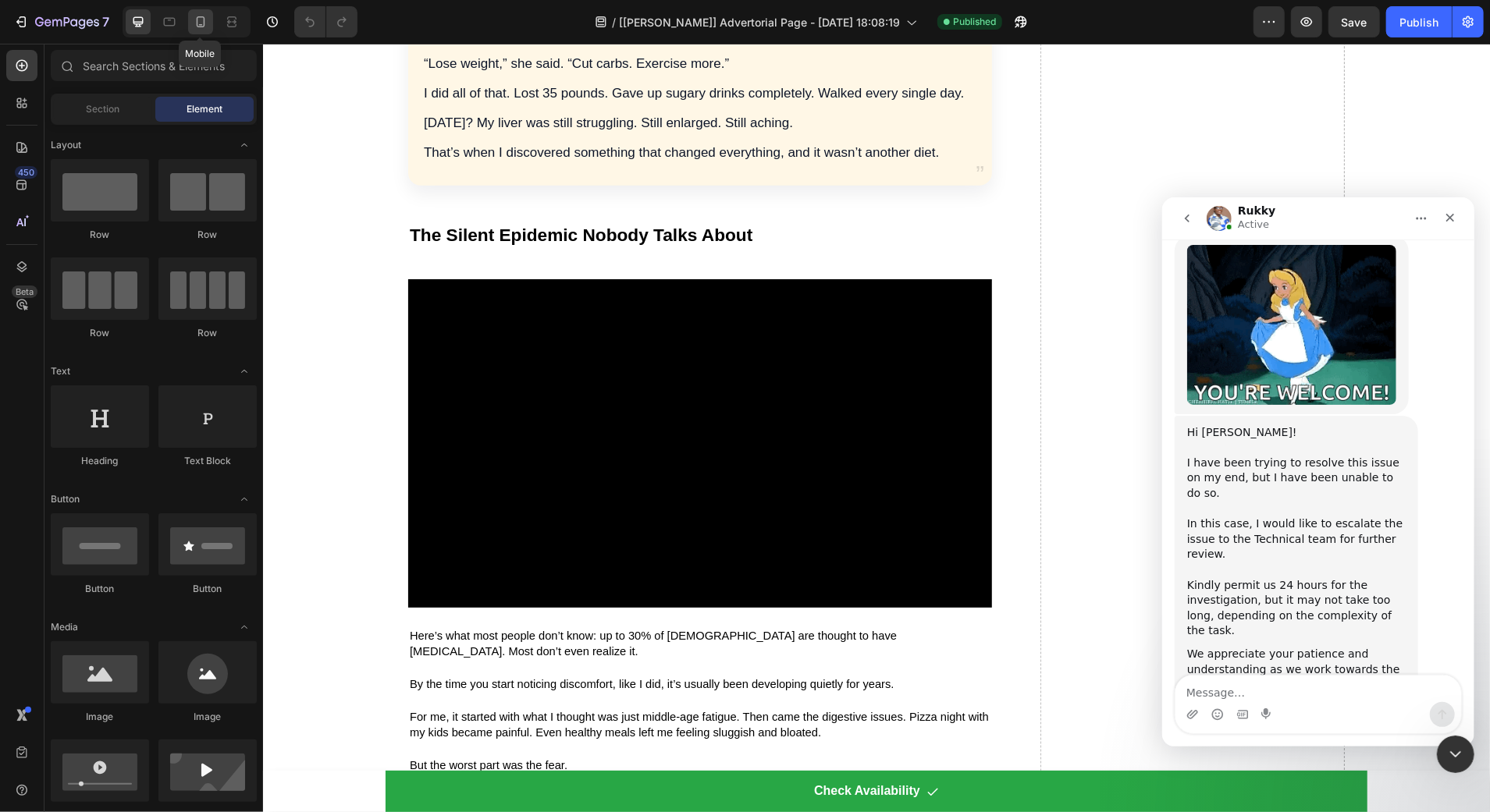
click at [207, 24] on icon at bounding box center [201, 22] width 16 height 16
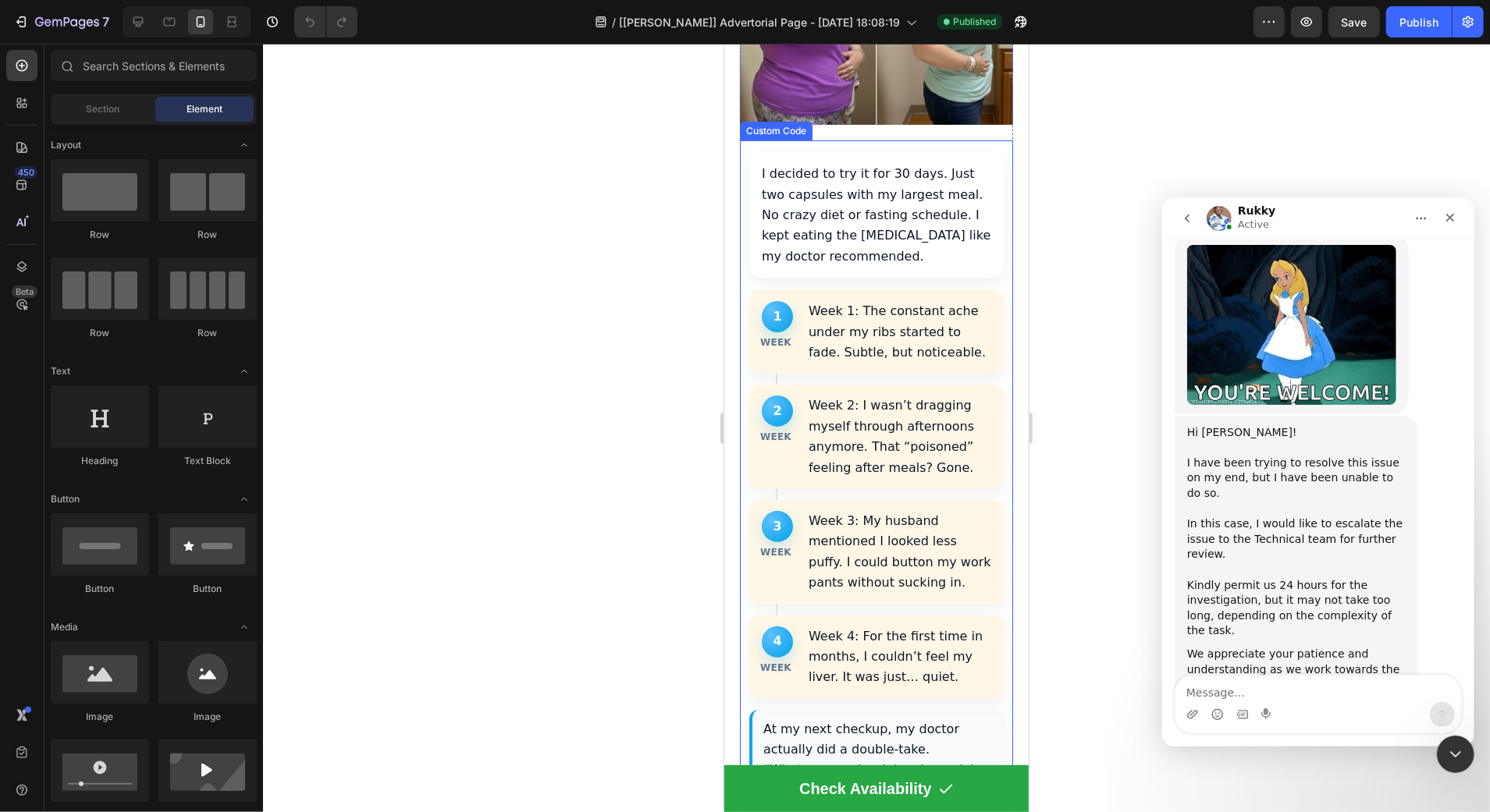
scroll to position [4756, 0]
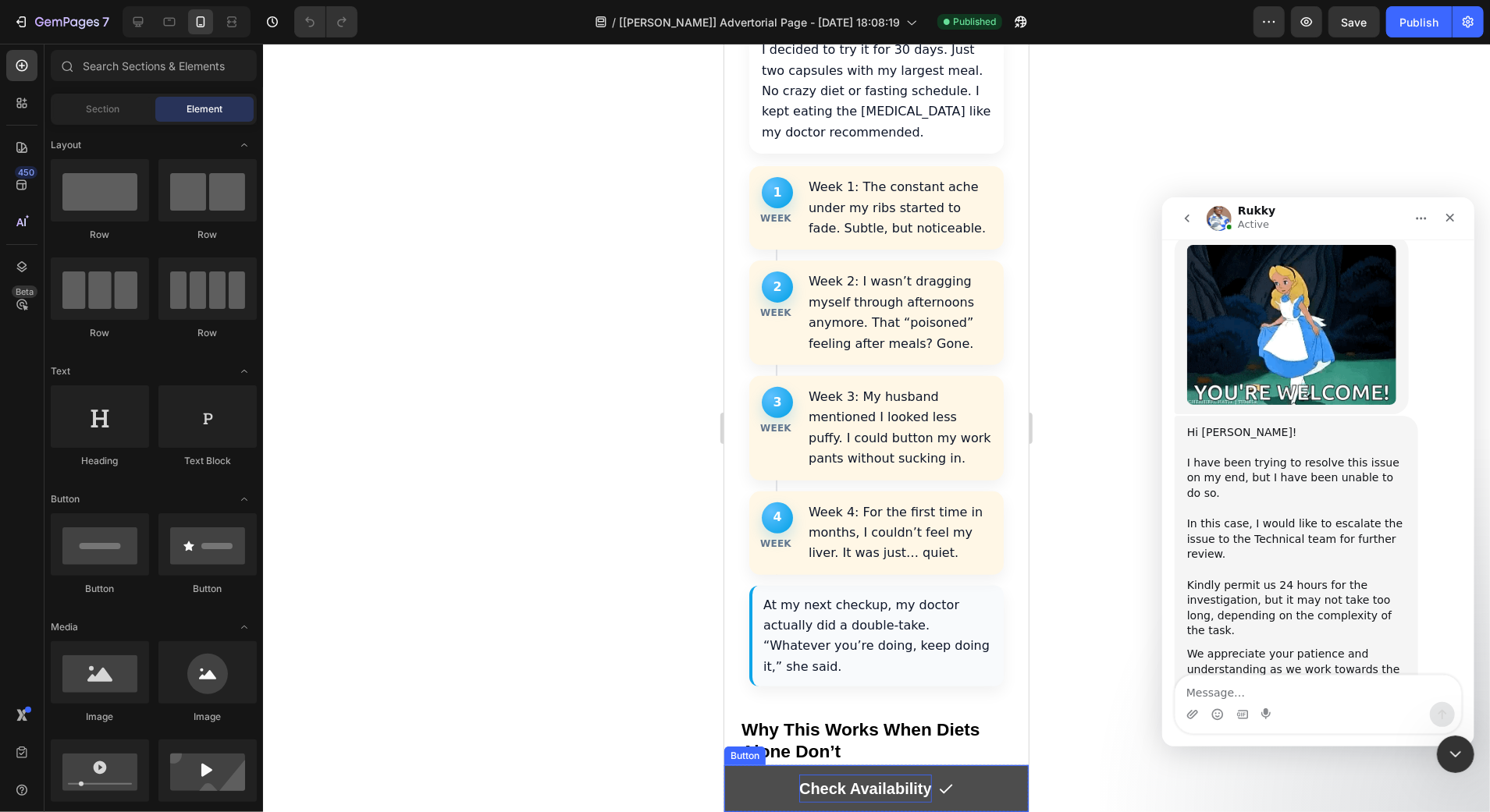
click at [823, 794] on p "Check Availability" at bounding box center [864, 788] width 133 height 28
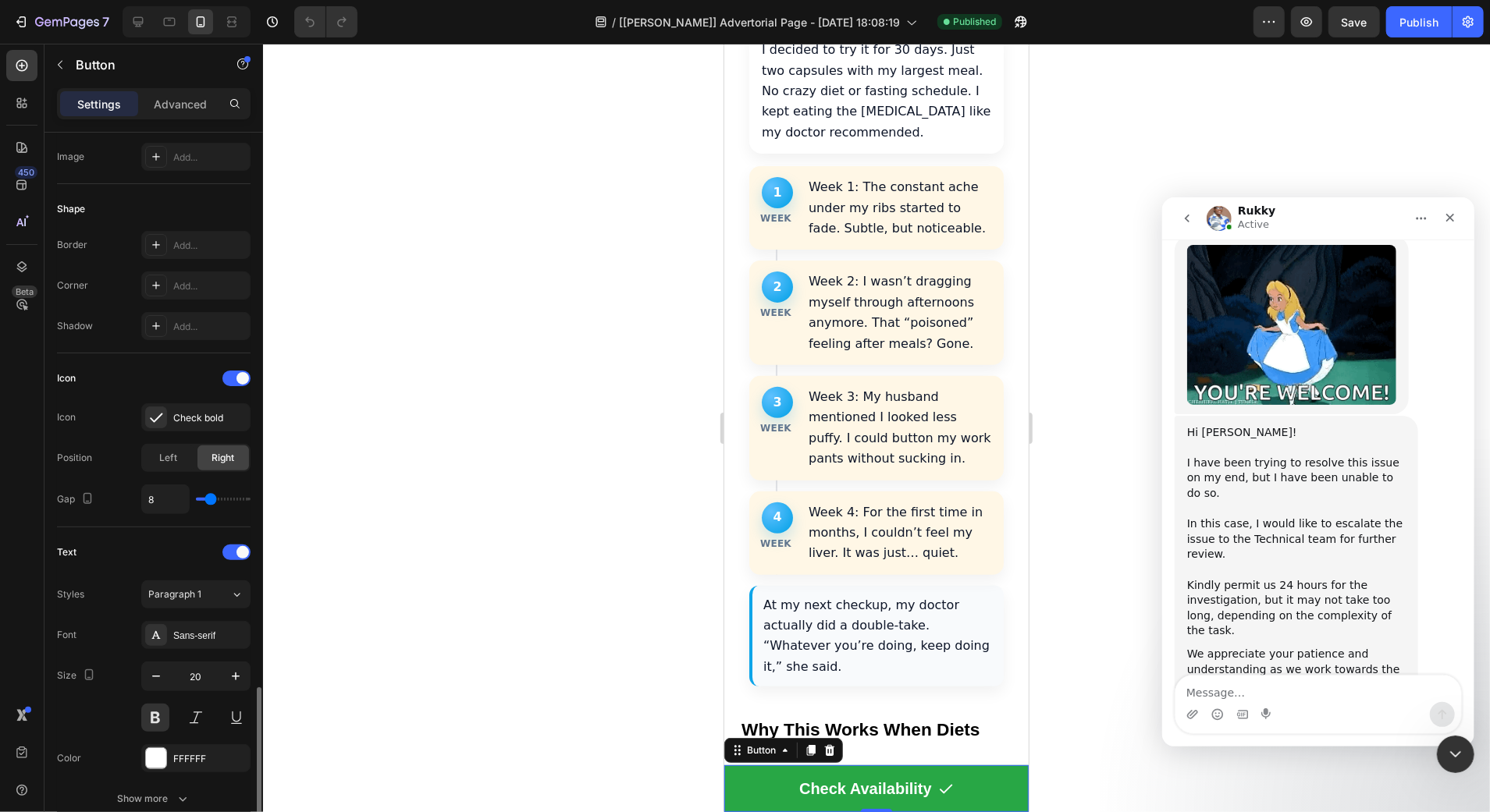
scroll to position [635, 0]
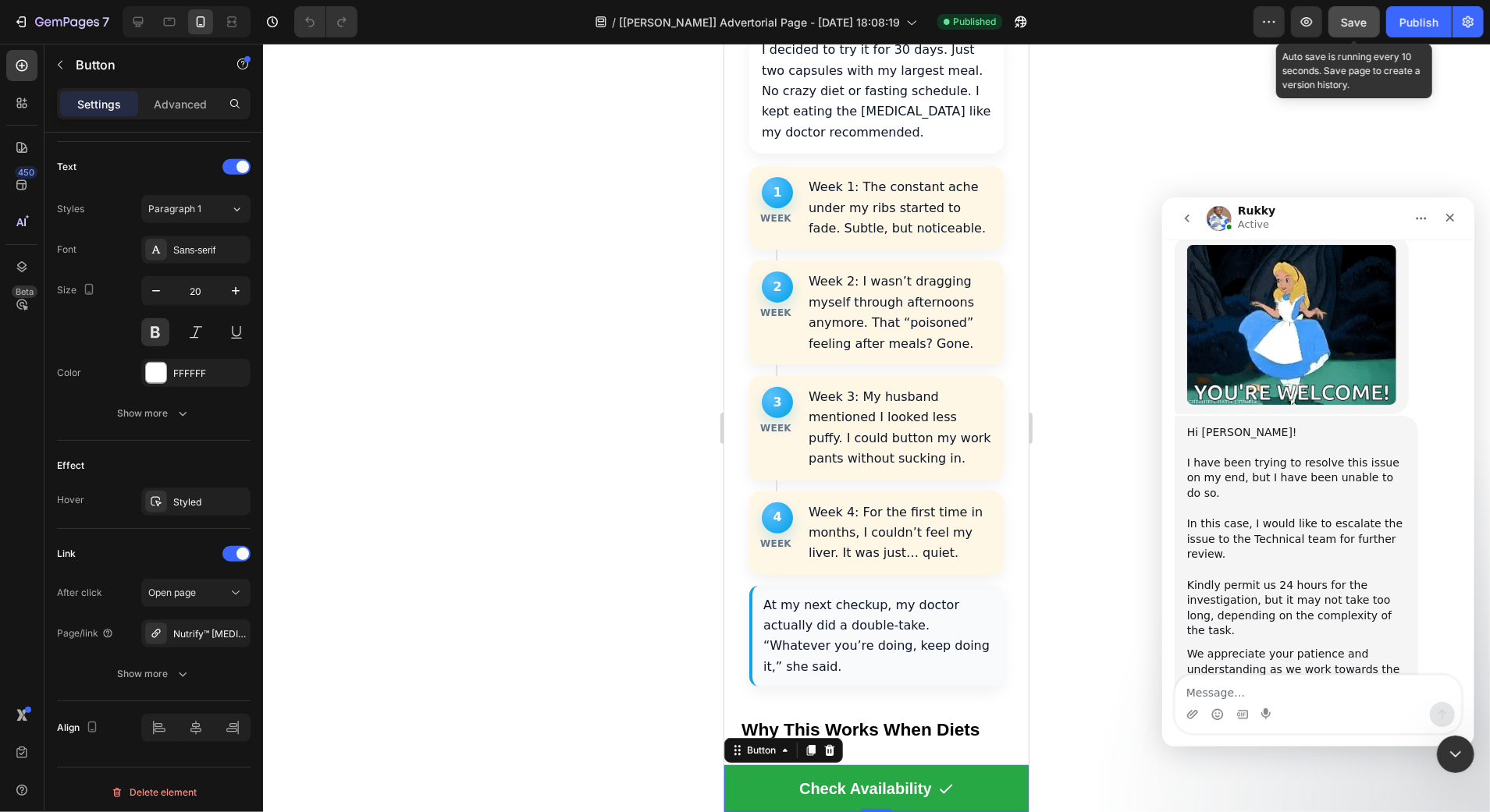
click at [1360, 26] on span "Save" at bounding box center [1353, 22] width 26 height 13
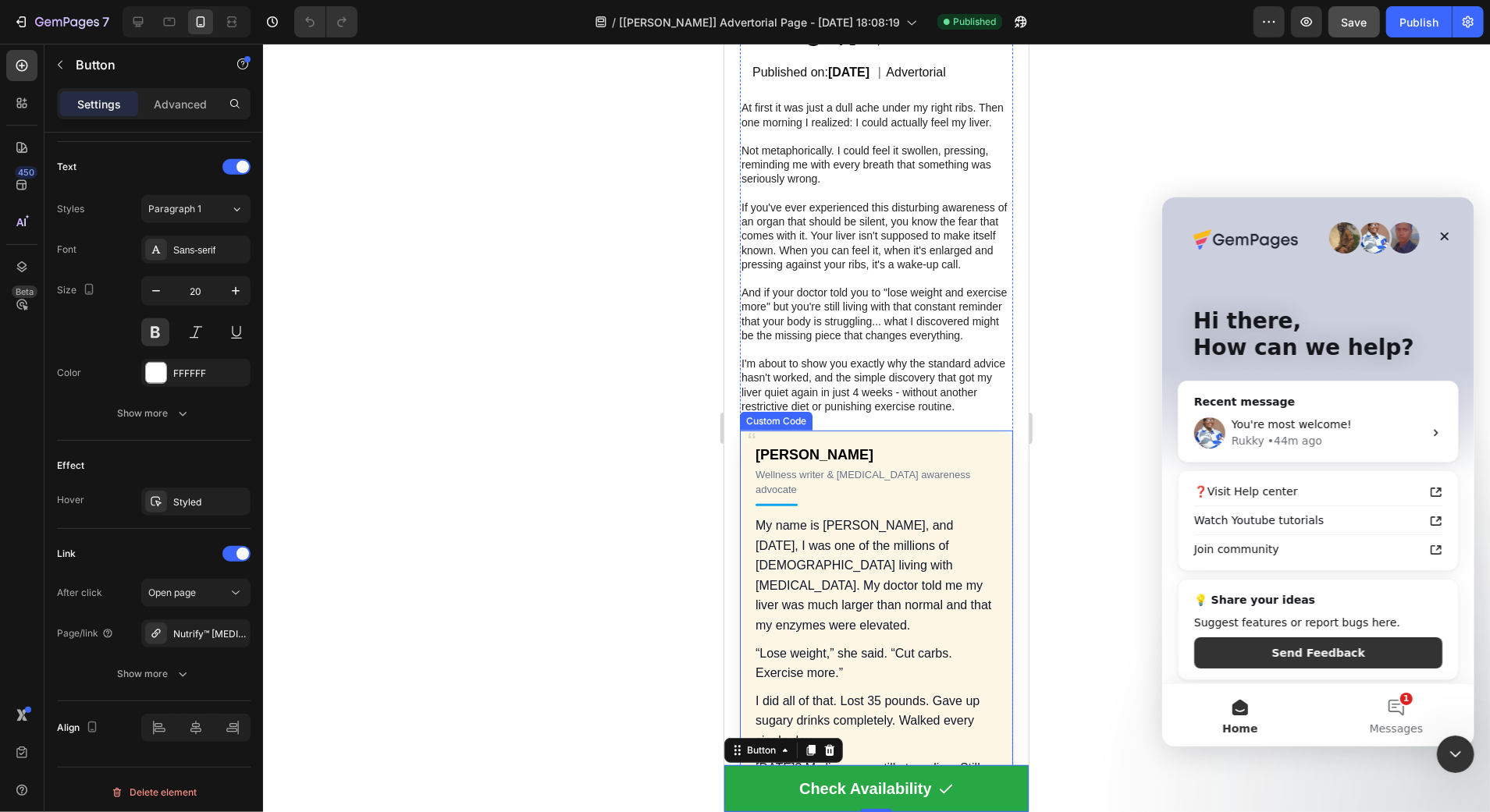
scroll to position [0, 0]
